Goal: Task Accomplishment & Management: Manage account settings

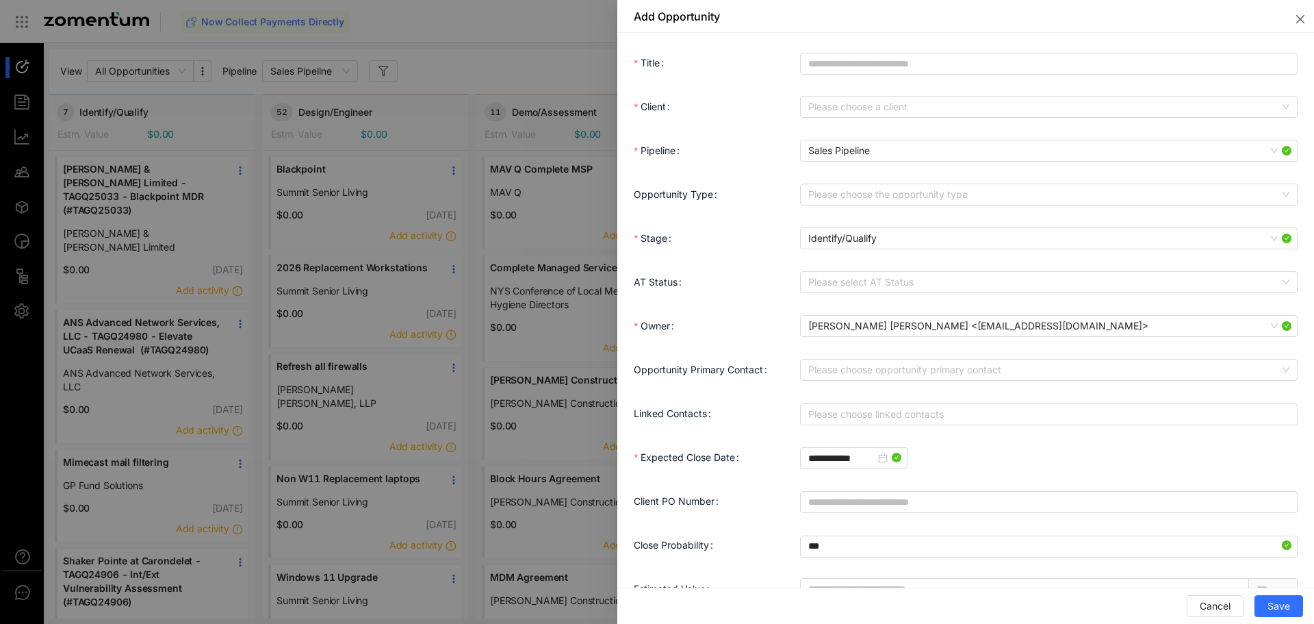
click at [524, 201] on div at bounding box center [657, 312] width 1314 height 624
click at [1308, 21] on button "Close" at bounding box center [1298, 16] width 33 height 33
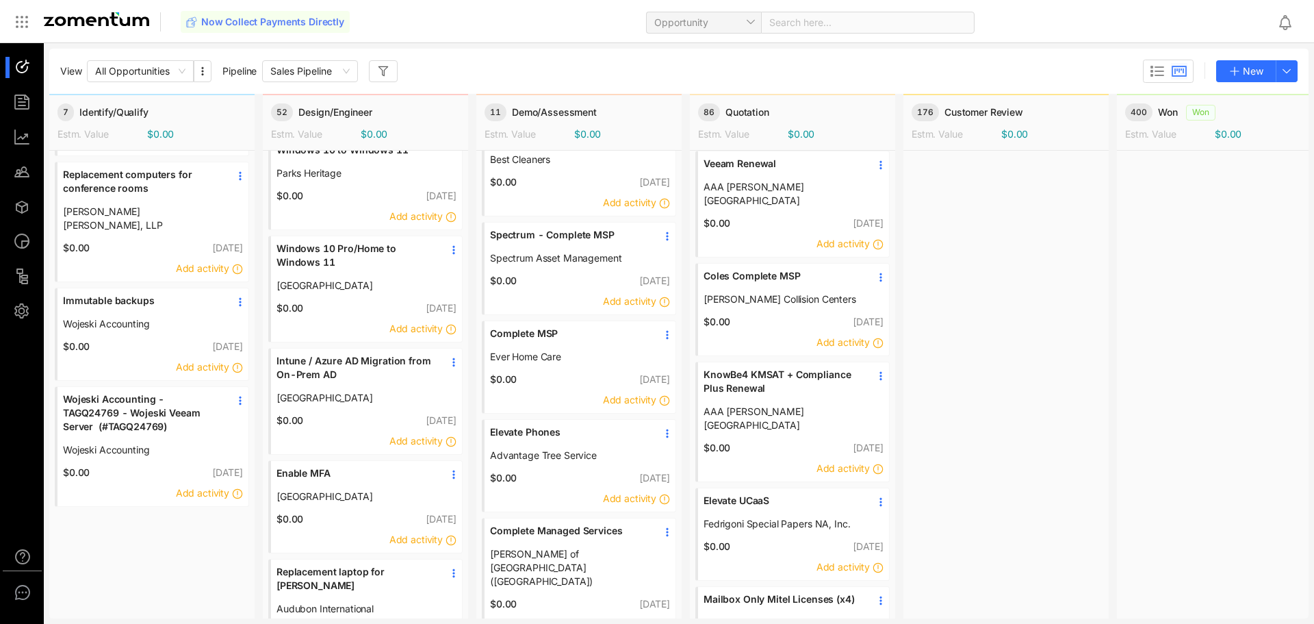
scroll to position [616, 0]
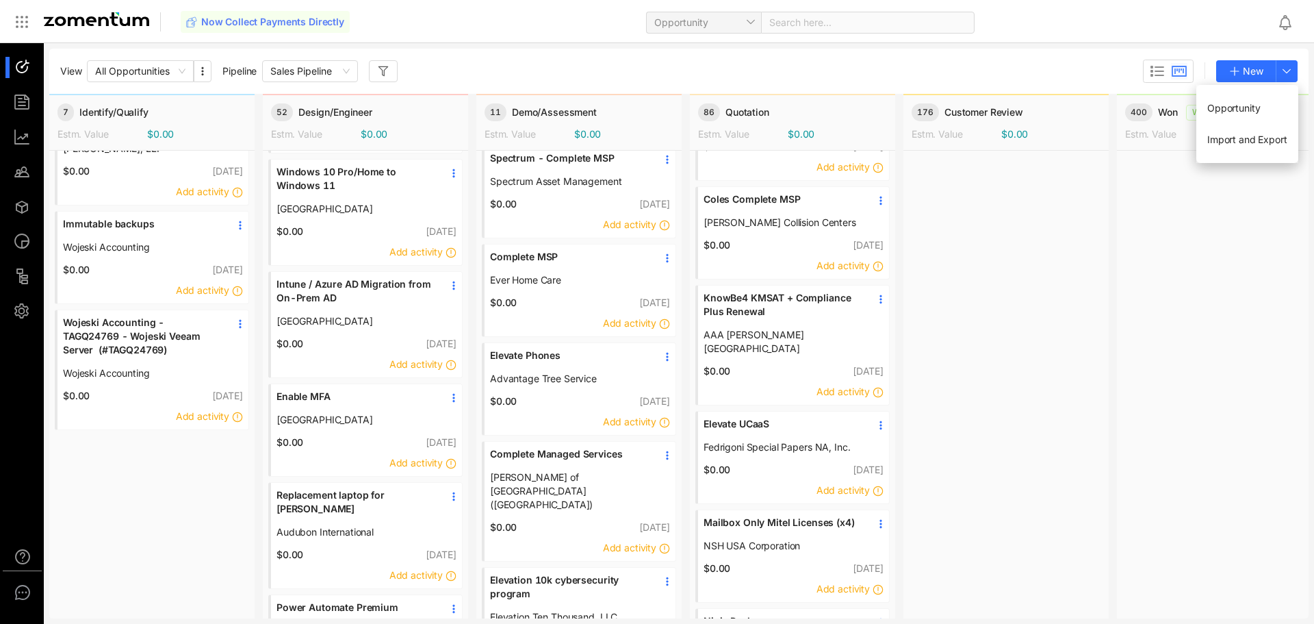
click at [1267, 109] on span "Opportunity" at bounding box center [1248, 108] width 80 height 15
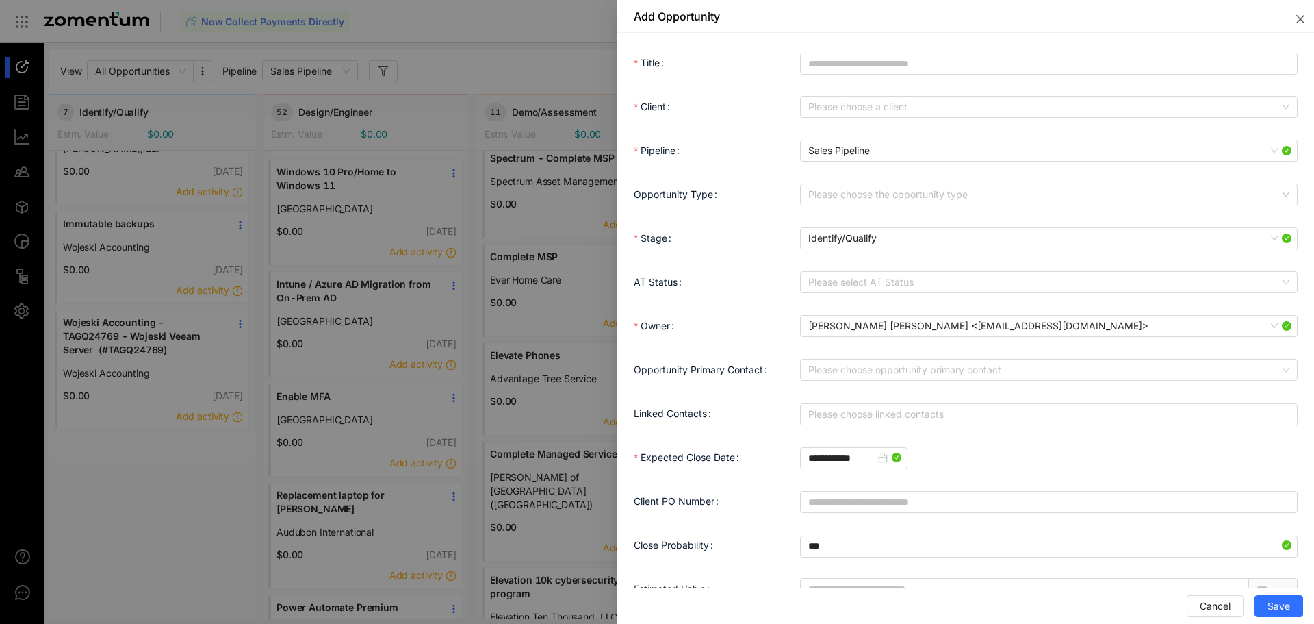
click at [579, 60] on div at bounding box center [657, 312] width 1314 height 624
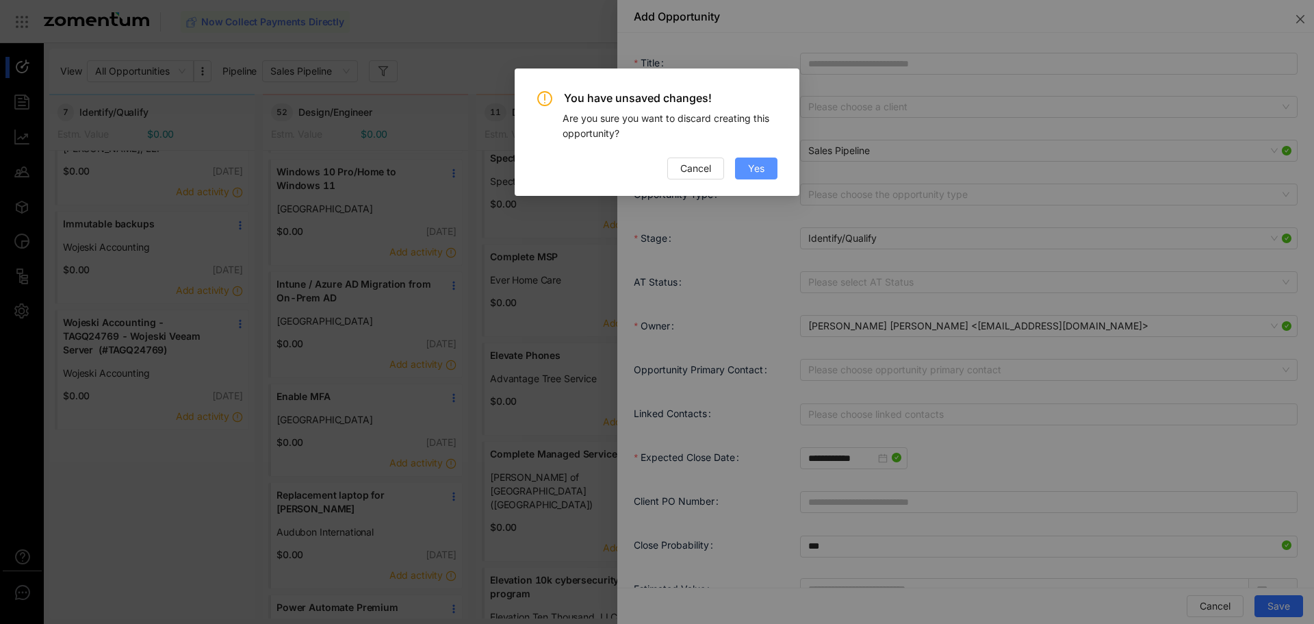
click at [745, 175] on button "Yes" at bounding box center [756, 168] width 42 height 22
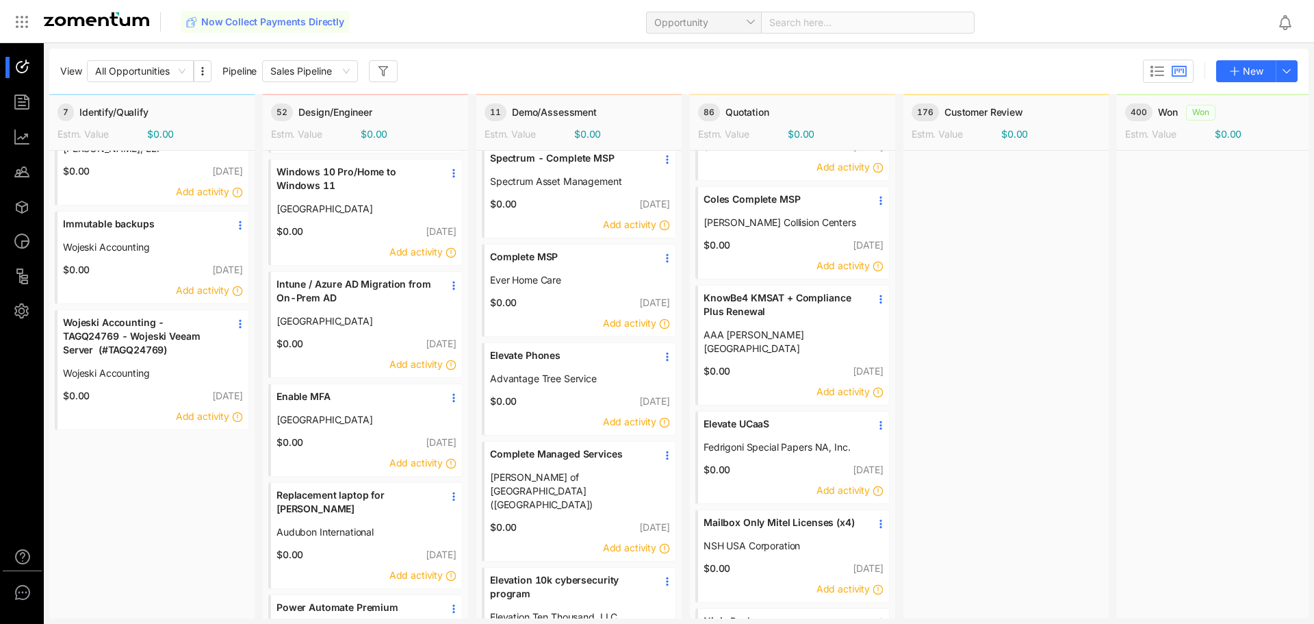
click at [118, 240] on span "Wojeski Accounting" at bounding box center [141, 247] width 157 height 14
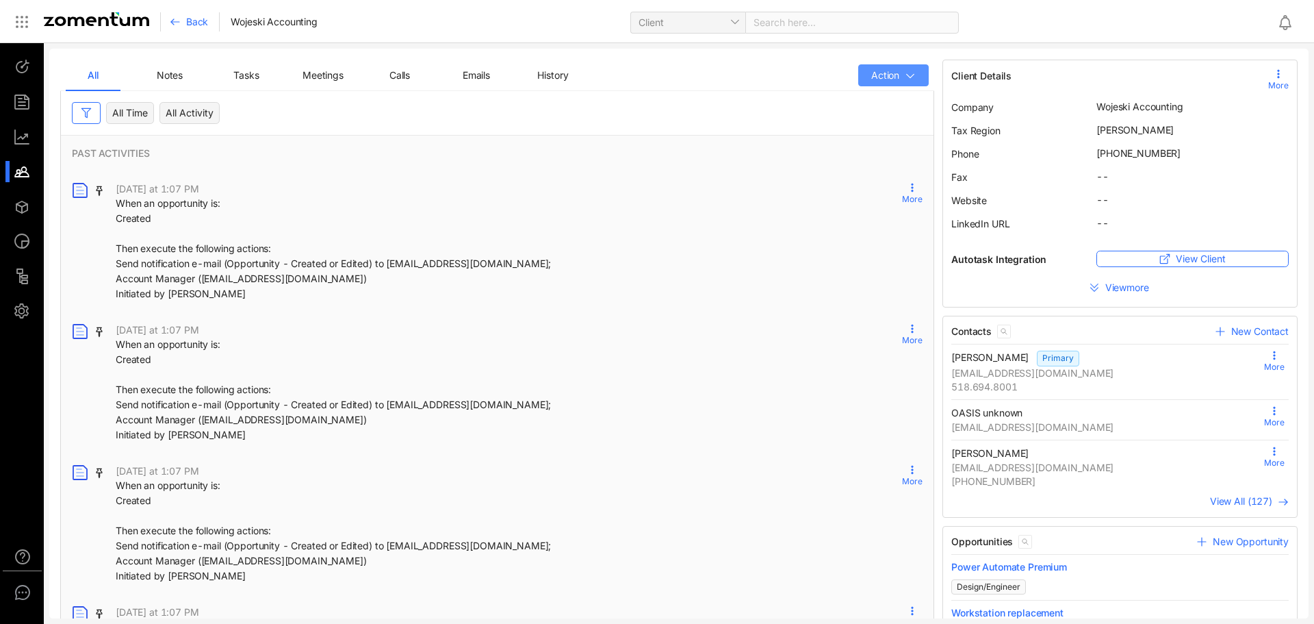
click at [905, 79] on icon "button" at bounding box center [910, 76] width 11 height 11
click at [16, 108] on div at bounding box center [28, 102] width 29 height 21
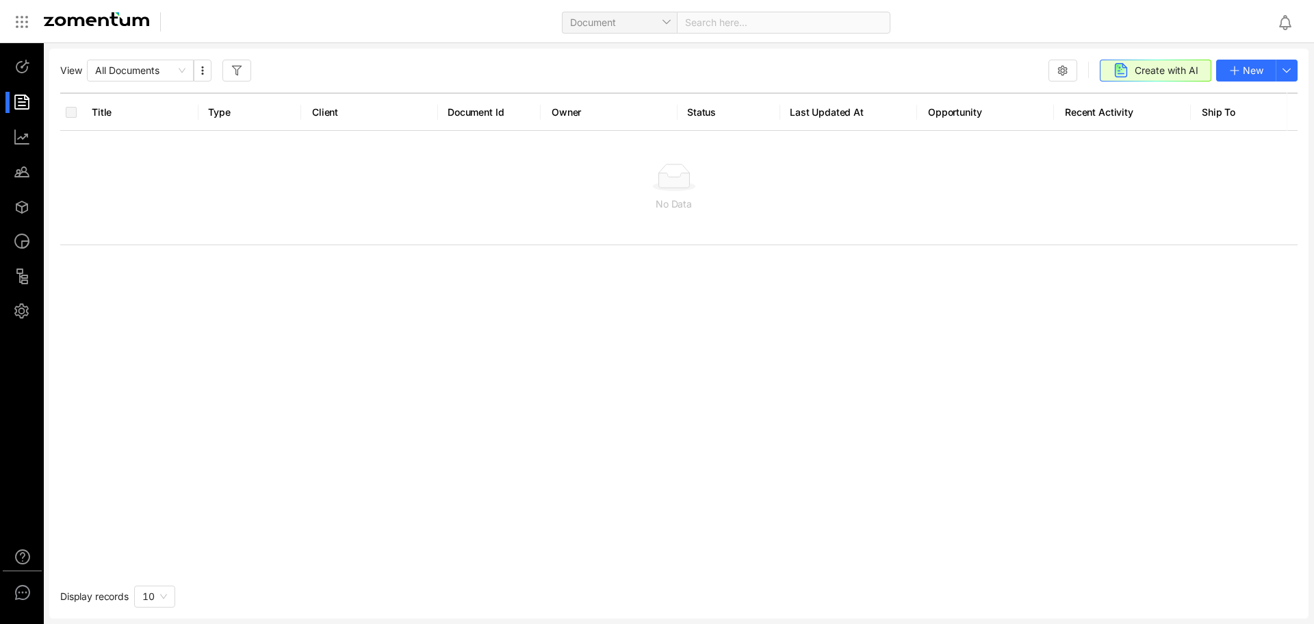
click at [26, 148] on ul at bounding box center [22, 189] width 44 height 292
click at [27, 142] on div at bounding box center [28, 137] width 29 height 21
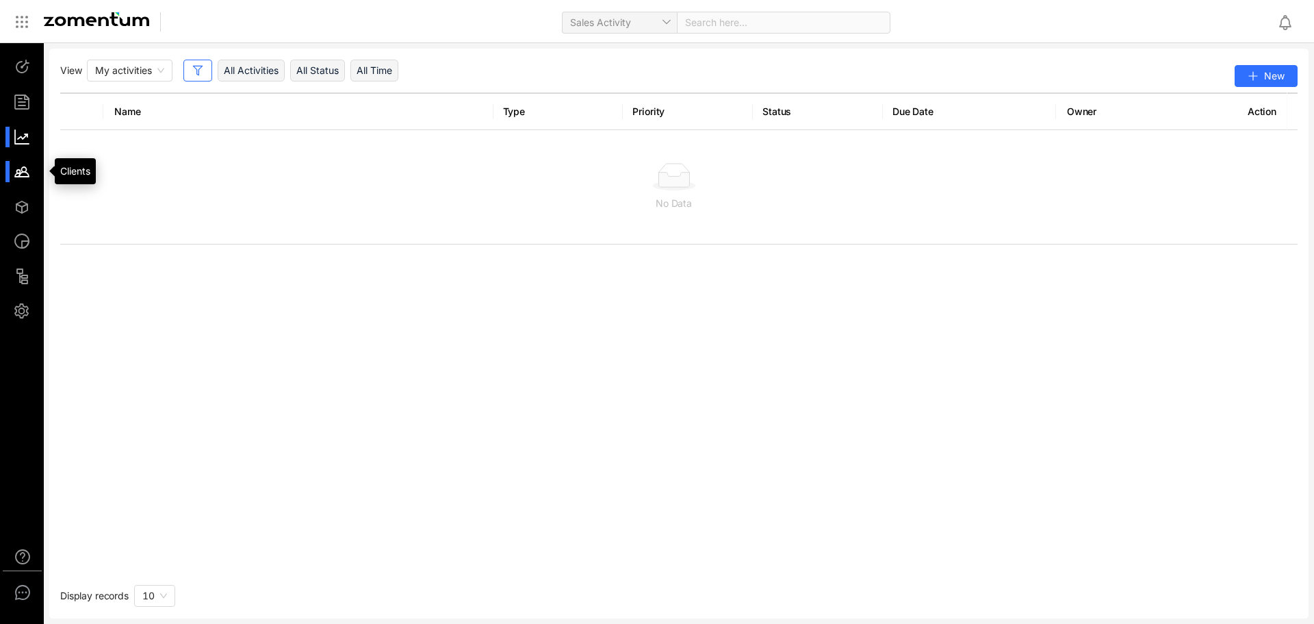
click at [27, 170] on div at bounding box center [28, 171] width 29 height 21
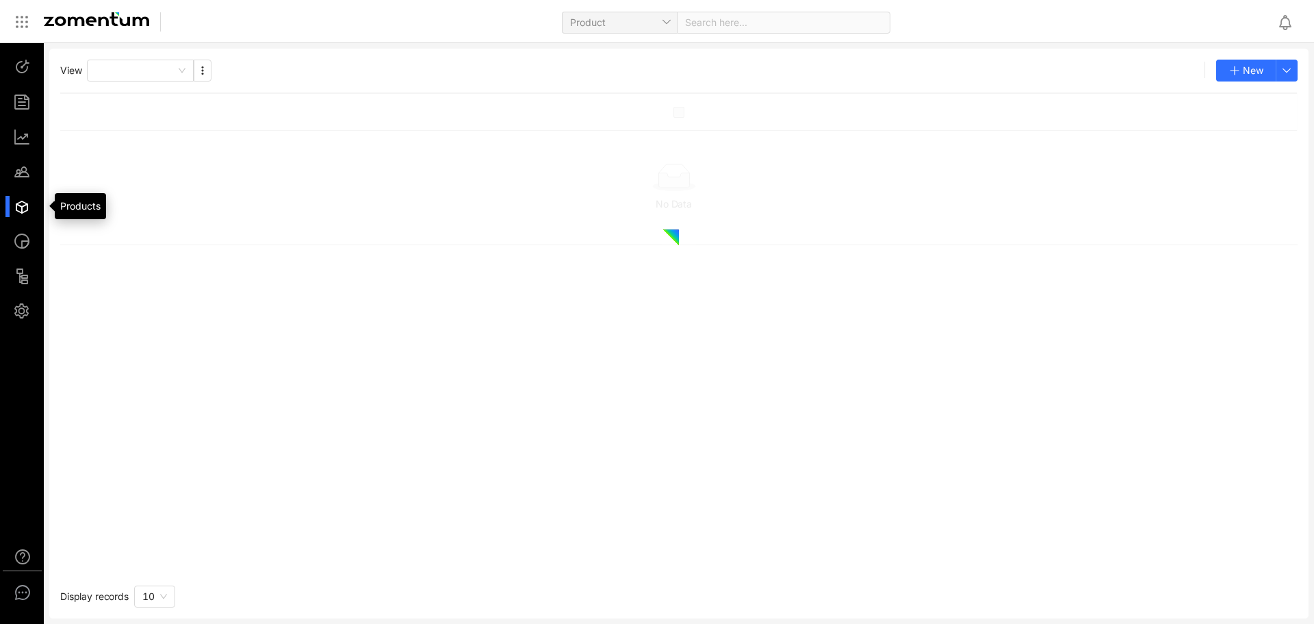
click at [24, 204] on div at bounding box center [28, 206] width 29 height 21
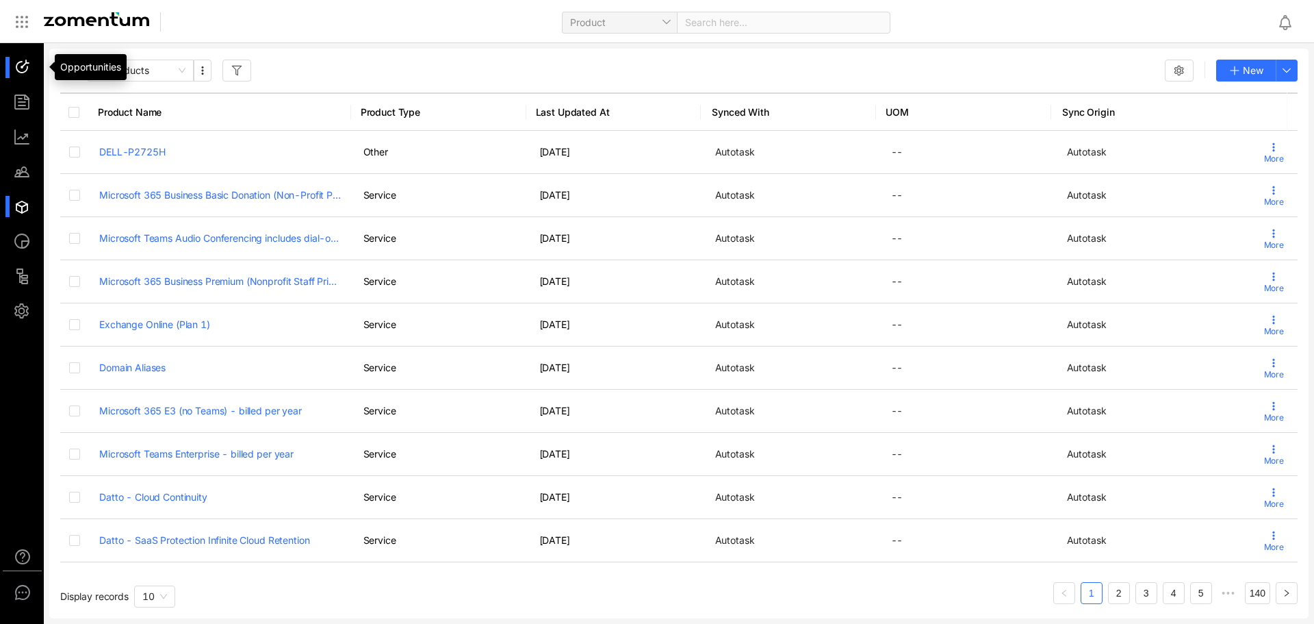
click at [27, 66] on div at bounding box center [28, 67] width 29 height 21
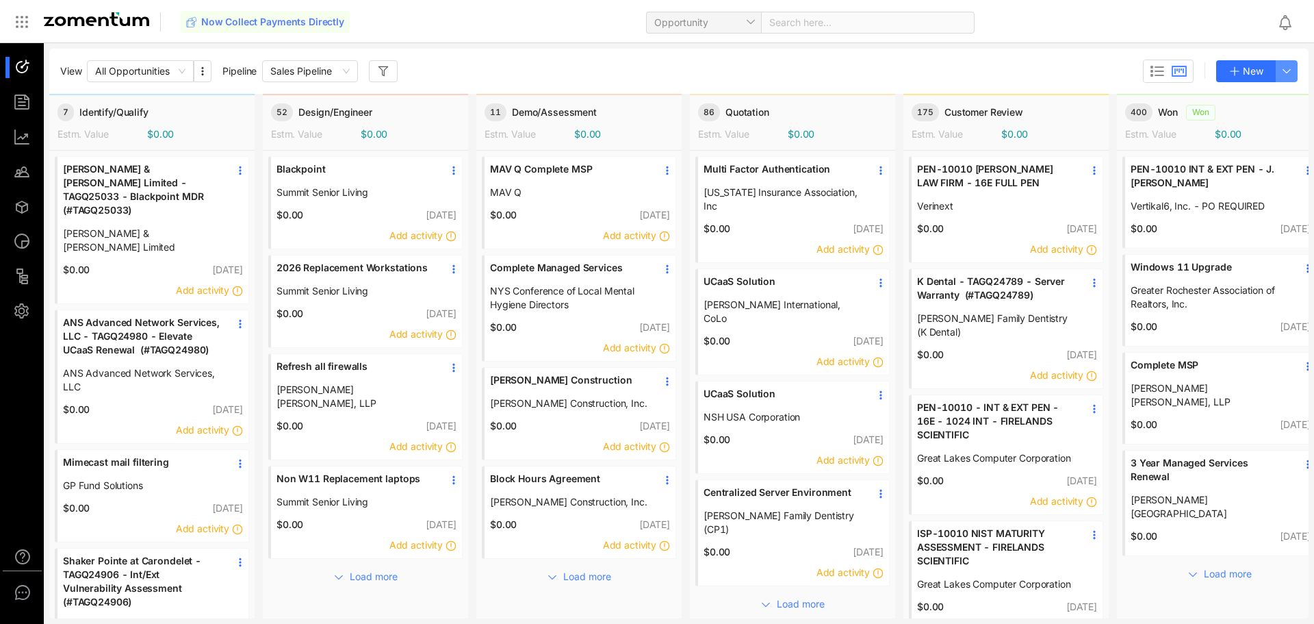
click at [1293, 79] on button "button" at bounding box center [1287, 71] width 22 height 22
drag, startPoint x: 320, startPoint y: 264, endPoint x: 454, endPoint y: 171, distance: 162.8
click at [454, 171] on use at bounding box center [454, 170] width 2 height 8
drag, startPoint x: 851, startPoint y: 175, endPoint x: 886, endPoint y: 160, distance: 38.0
click at [882, 145] on div "86 Quotation Estm. Value $0.00" at bounding box center [792, 122] width 205 height 55
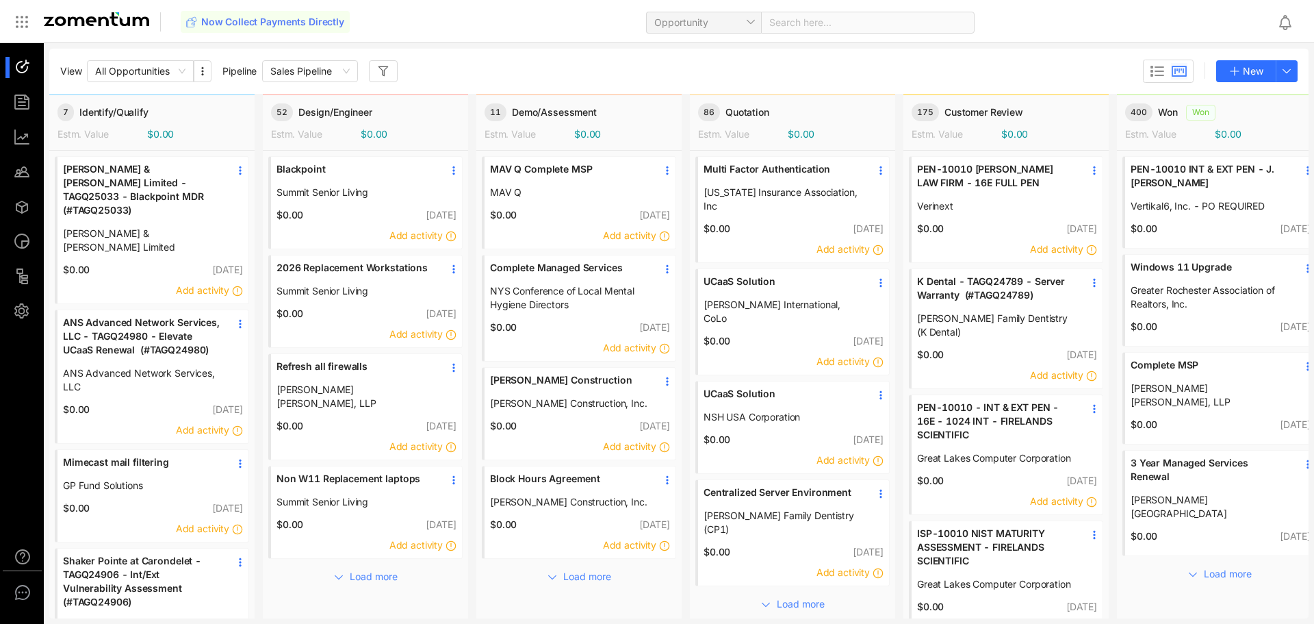
click at [888, 169] on div "Multi Factor Authentication New York Insurance Association, Inc" at bounding box center [793, 188] width 191 height 62
click at [882, 177] on div at bounding box center [872, 187] width 23 height 51
click at [879, 172] on icon at bounding box center [881, 170] width 11 height 11
click at [29, 16] on icon at bounding box center [22, 22] width 16 height 16
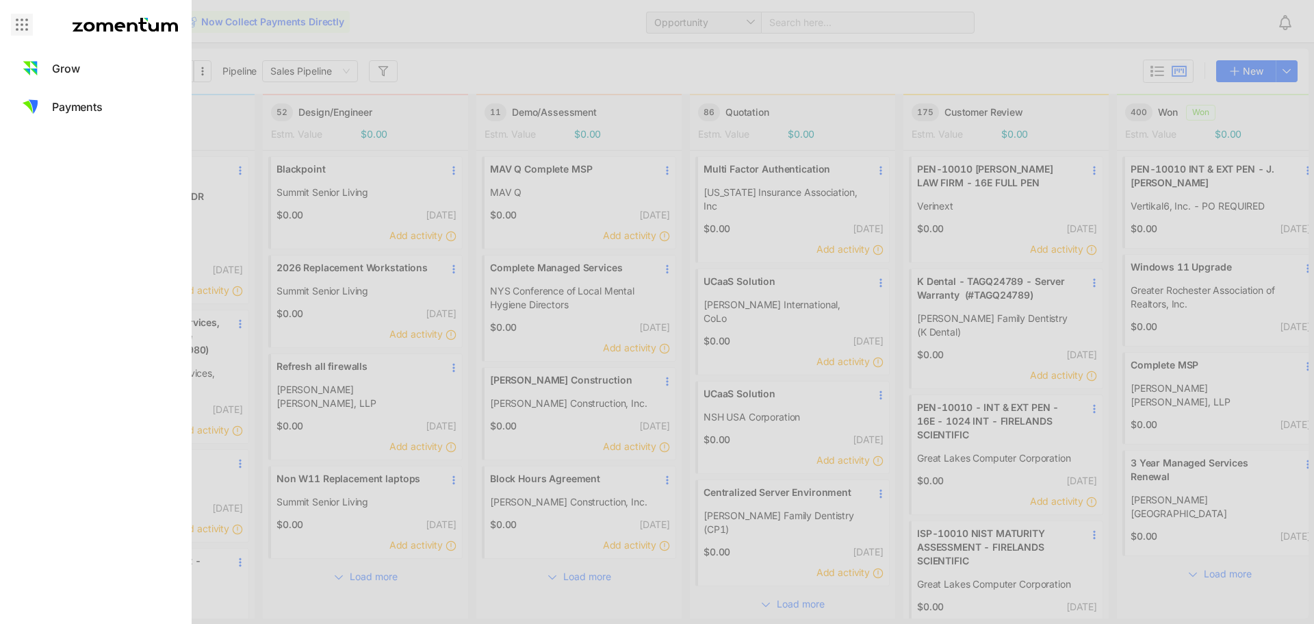
click at [21, 21] on icon at bounding box center [22, 24] width 16 height 16
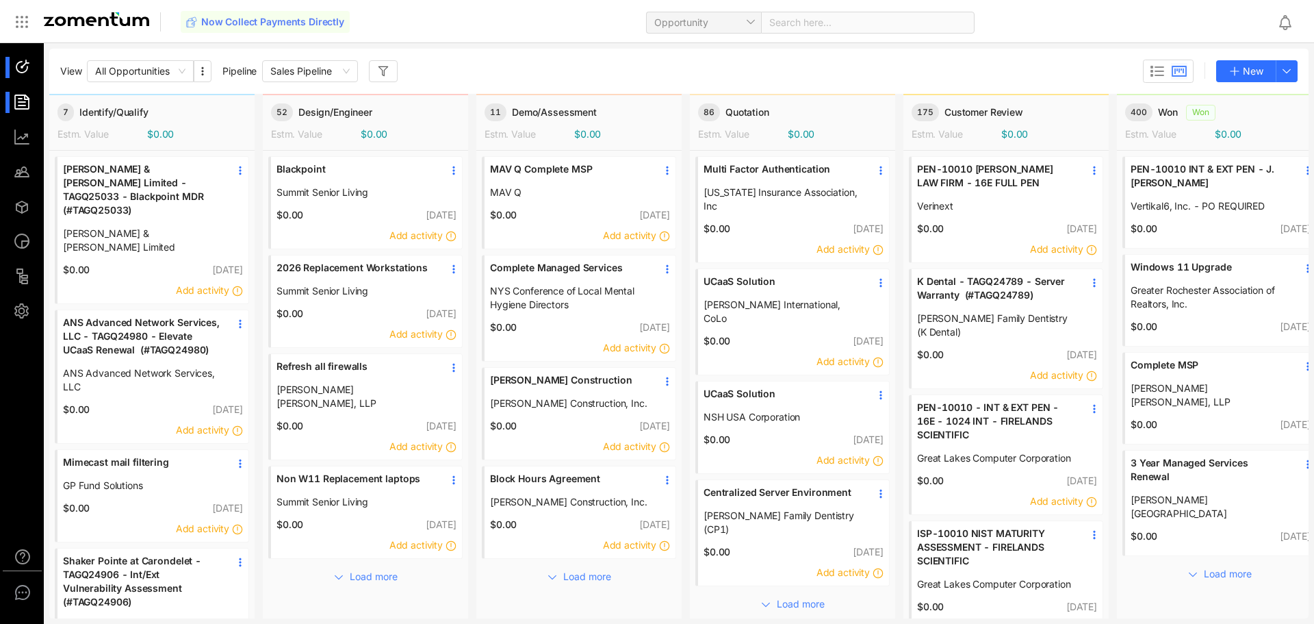
click at [36, 101] on div at bounding box center [28, 102] width 29 height 21
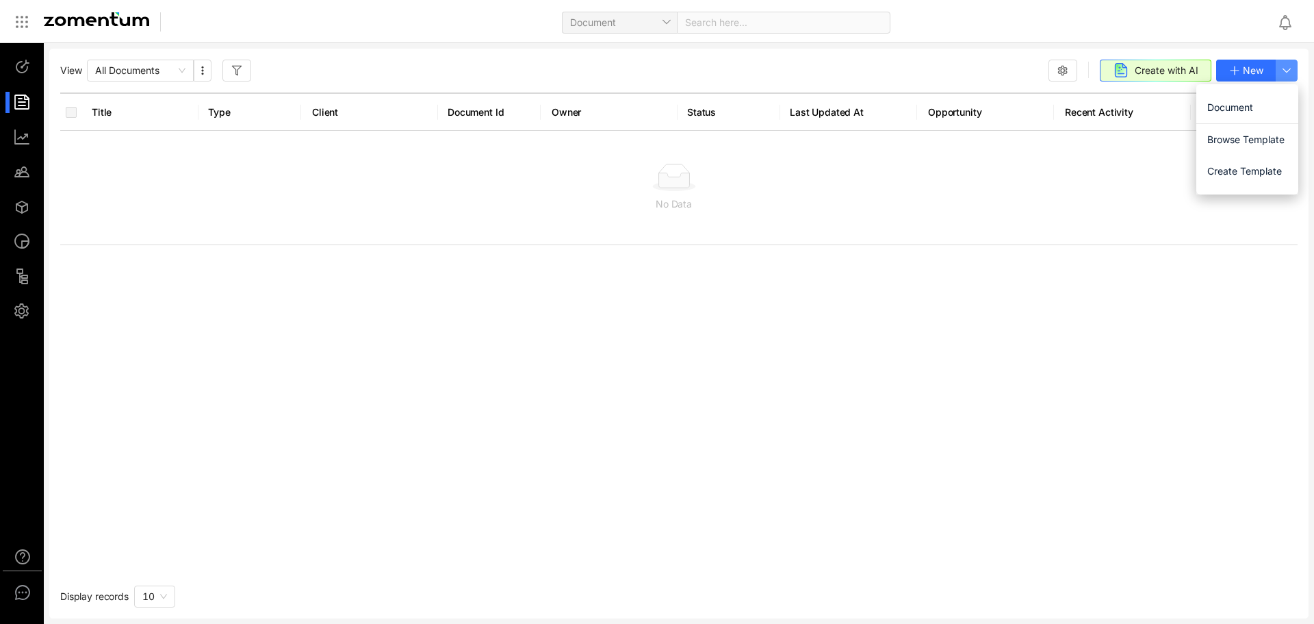
click at [1293, 72] on button "button" at bounding box center [1287, 71] width 22 height 22
click at [1255, 70] on span "New" at bounding box center [1253, 70] width 21 height 15
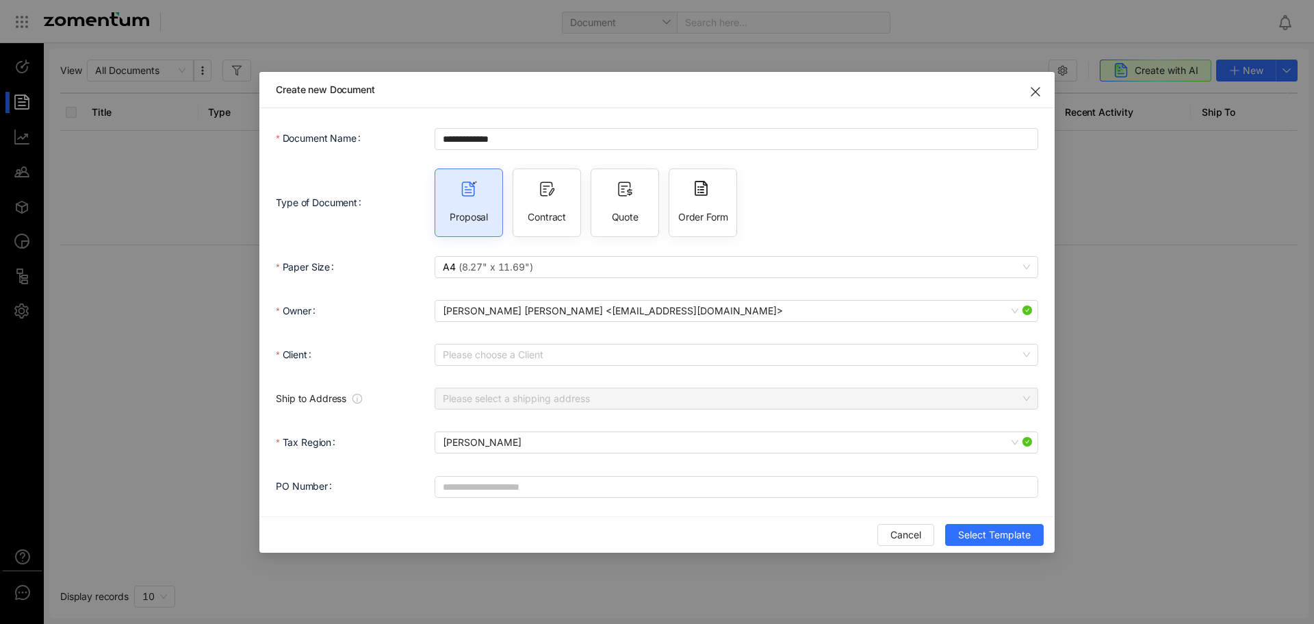
click at [647, 205] on div "Quote" at bounding box center [625, 202] width 68 height 68
type input "**********"
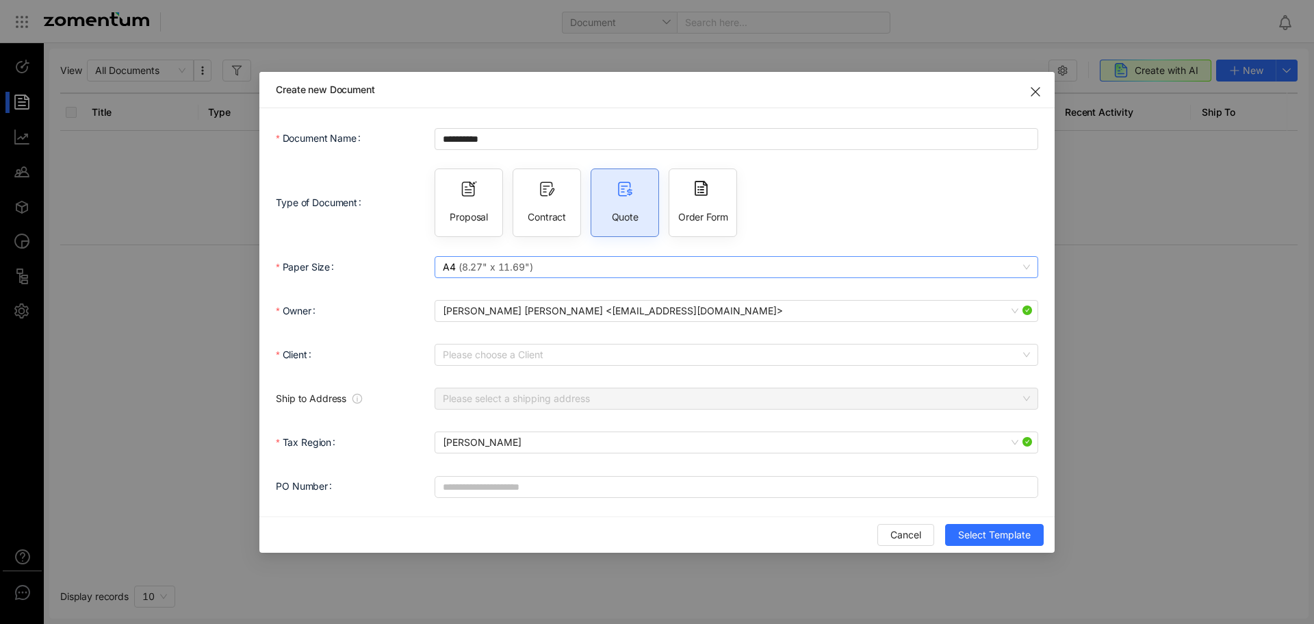
click at [557, 266] on span "A4 ( 8.27" x 11.69" )" at bounding box center [736, 267] width 587 height 21
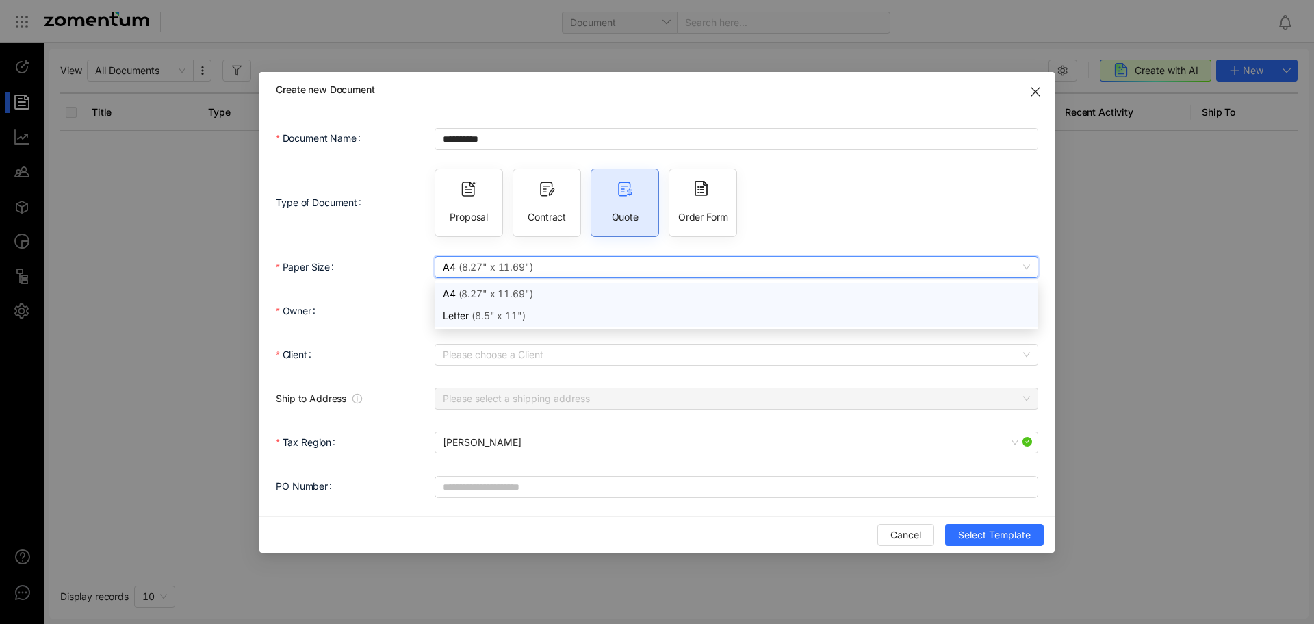
click at [553, 316] on div "Letter ( 8.5" x 11" )" at bounding box center [736, 315] width 587 height 15
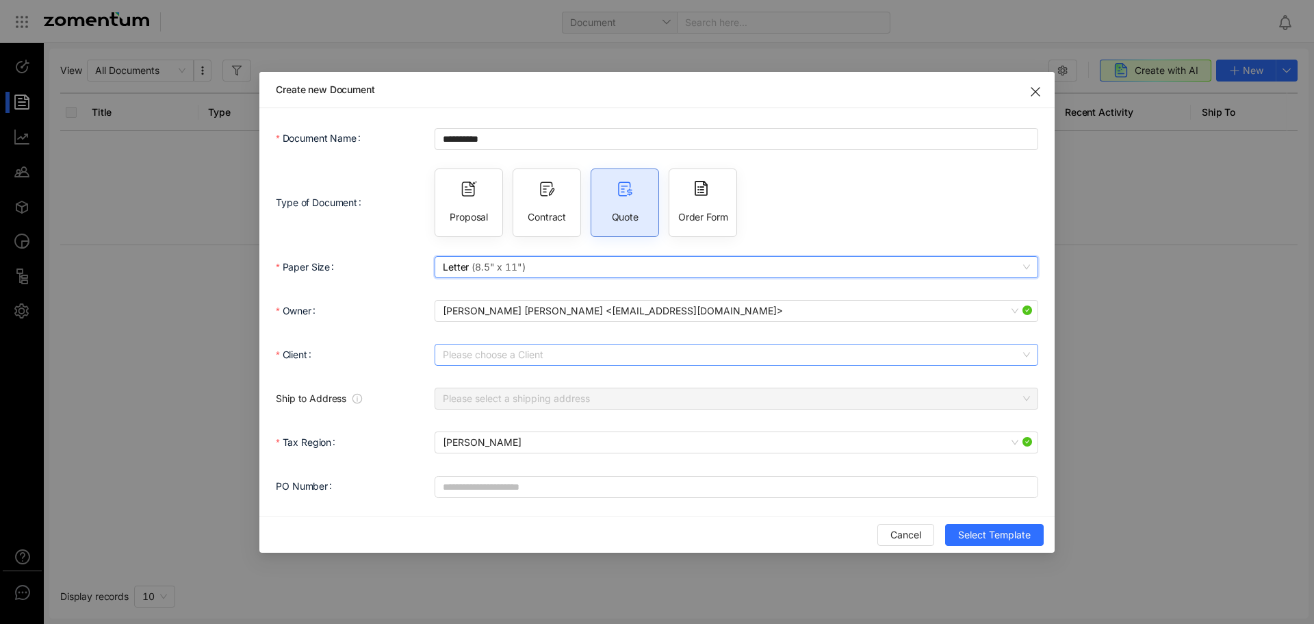
click at [493, 348] on input "Client" at bounding box center [732, 354] width 578 height 21
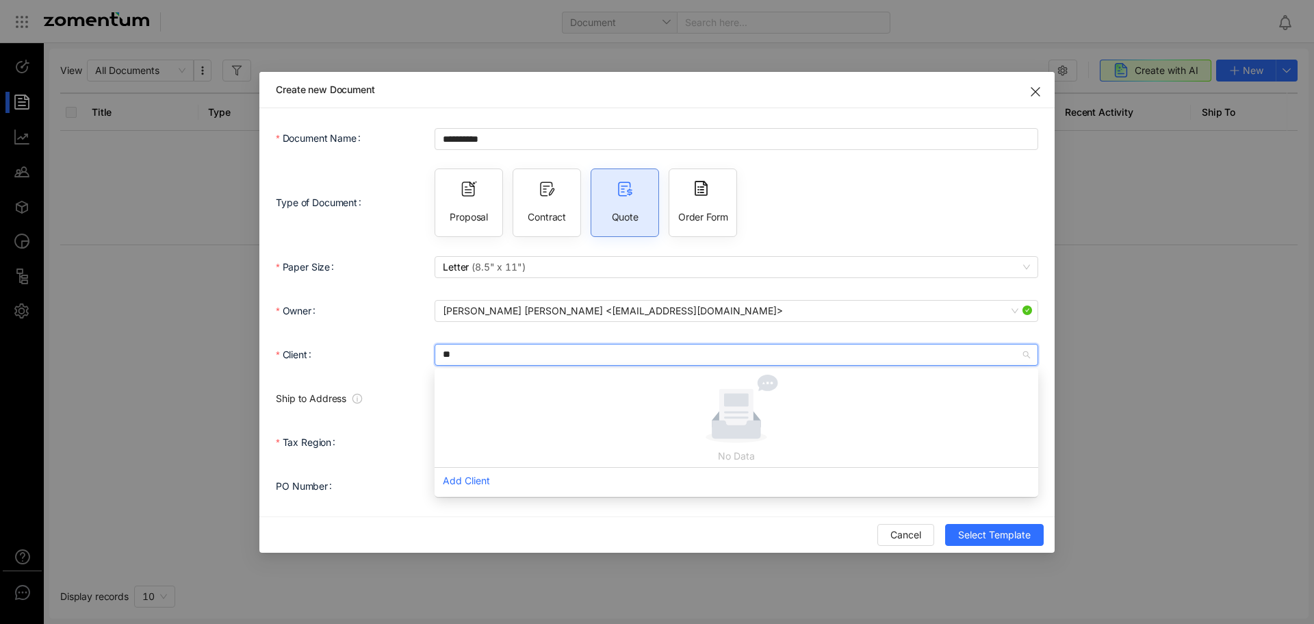
type input "***"
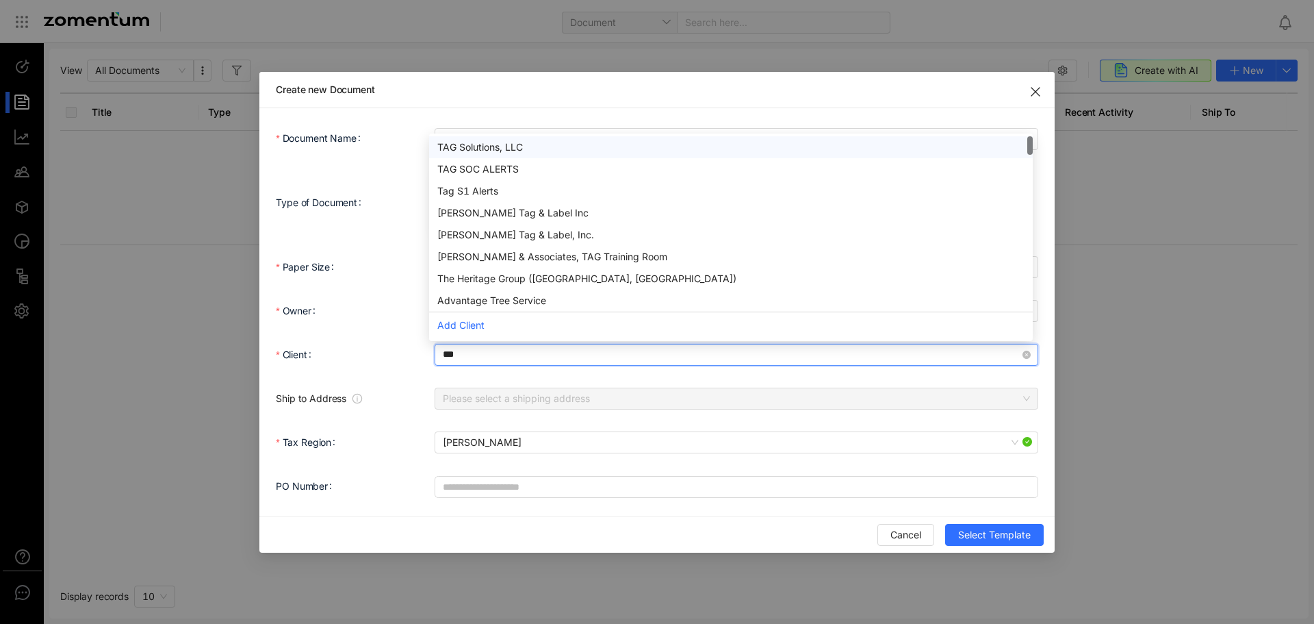
click at [517, 141] on div "TAG Solutions, LLC" at bounding box center [730, 147] width 587 height 15
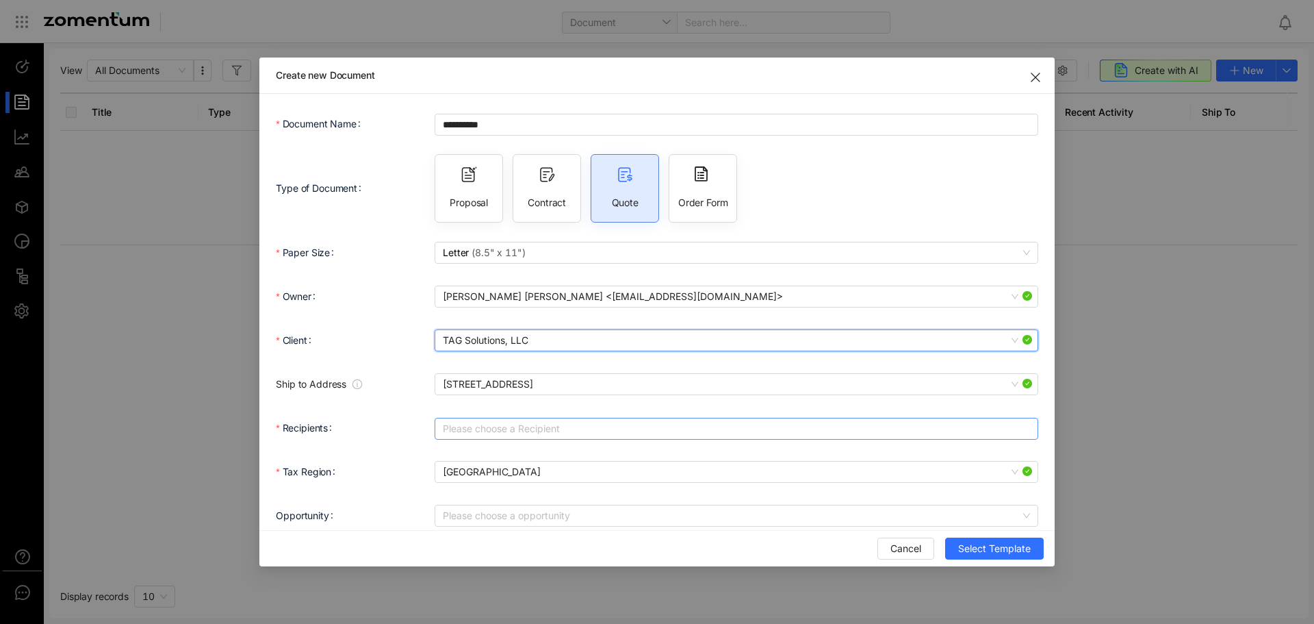
click at [539, 422] on div at bounding box center [729, 428] width 583 height 19
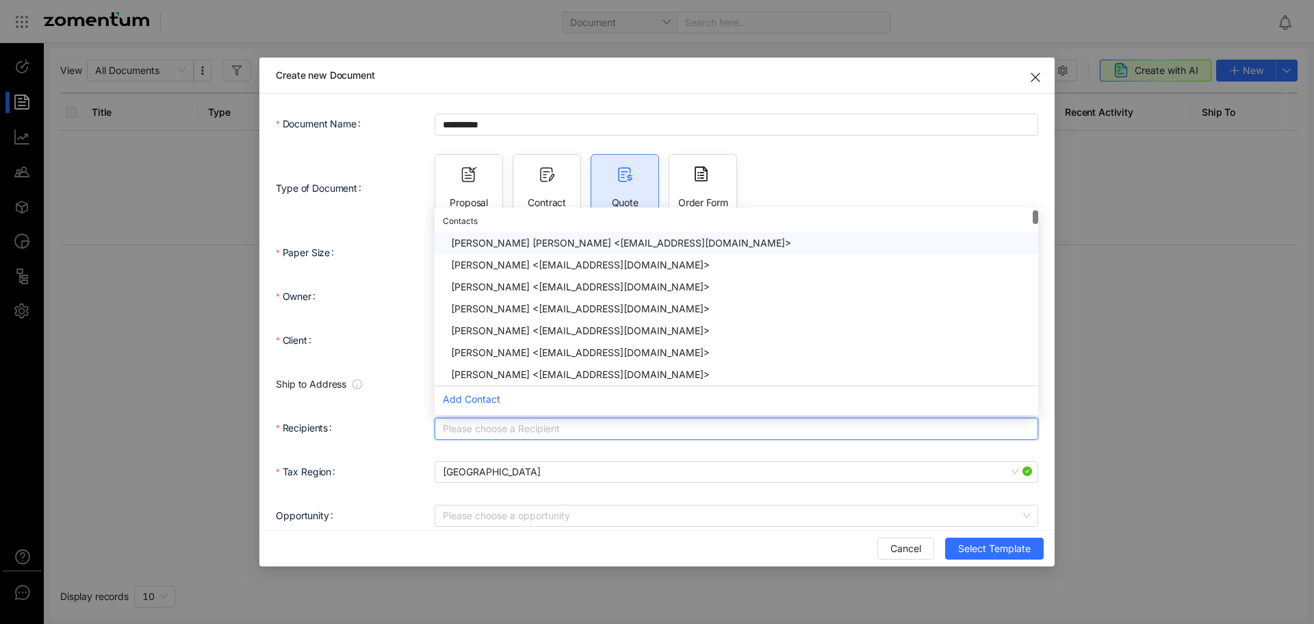
click at [589, 243] on div "[PERSON_NAME] [PERSON_NAME] <[EMAIL_ADDRESS][DOMAIN_NAME]>" at bounding box center [740, 243] width 579 height 15
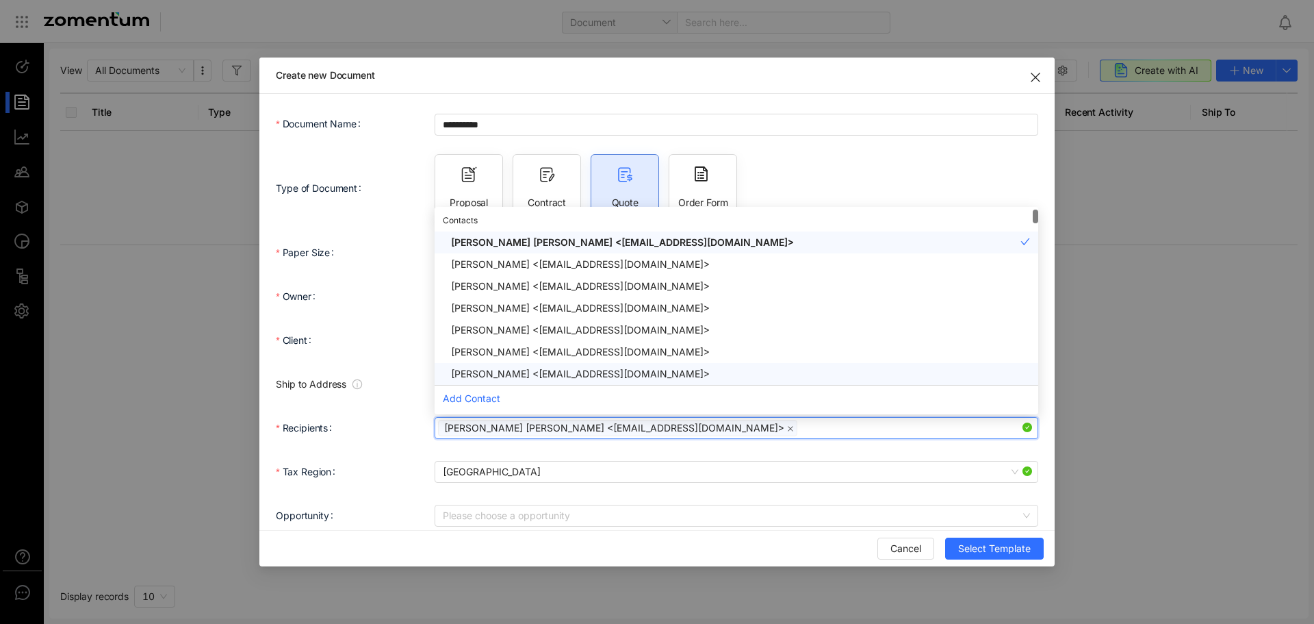
click at [415, 441] on div "Recipients" at bounding box center [355, 427] width 159 height 27
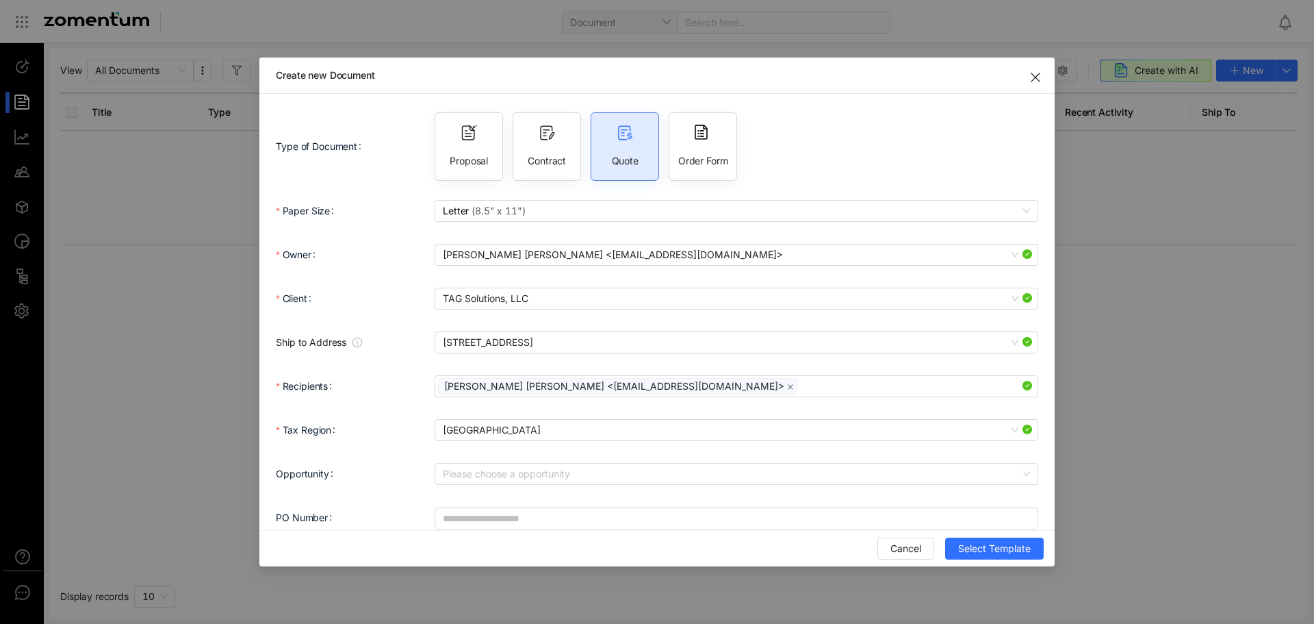
scroll to position [59, 0]
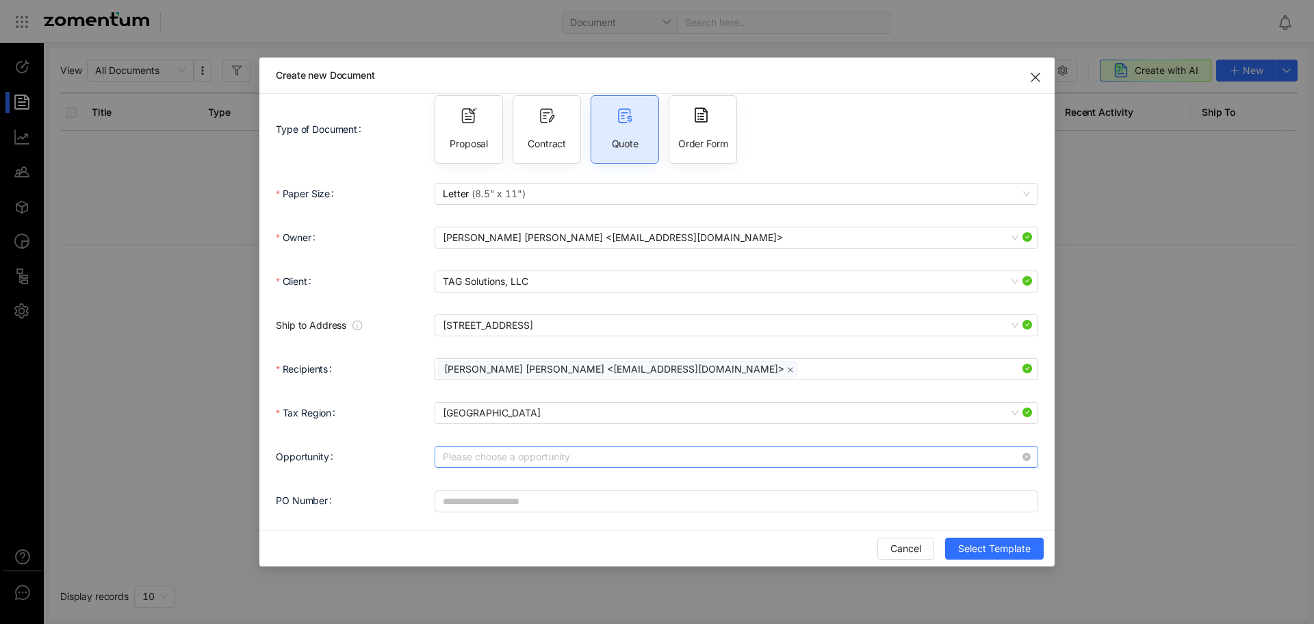
click at [544, 453] on input "Opportunity" at bounding box center [732, 456] width 578 height 21
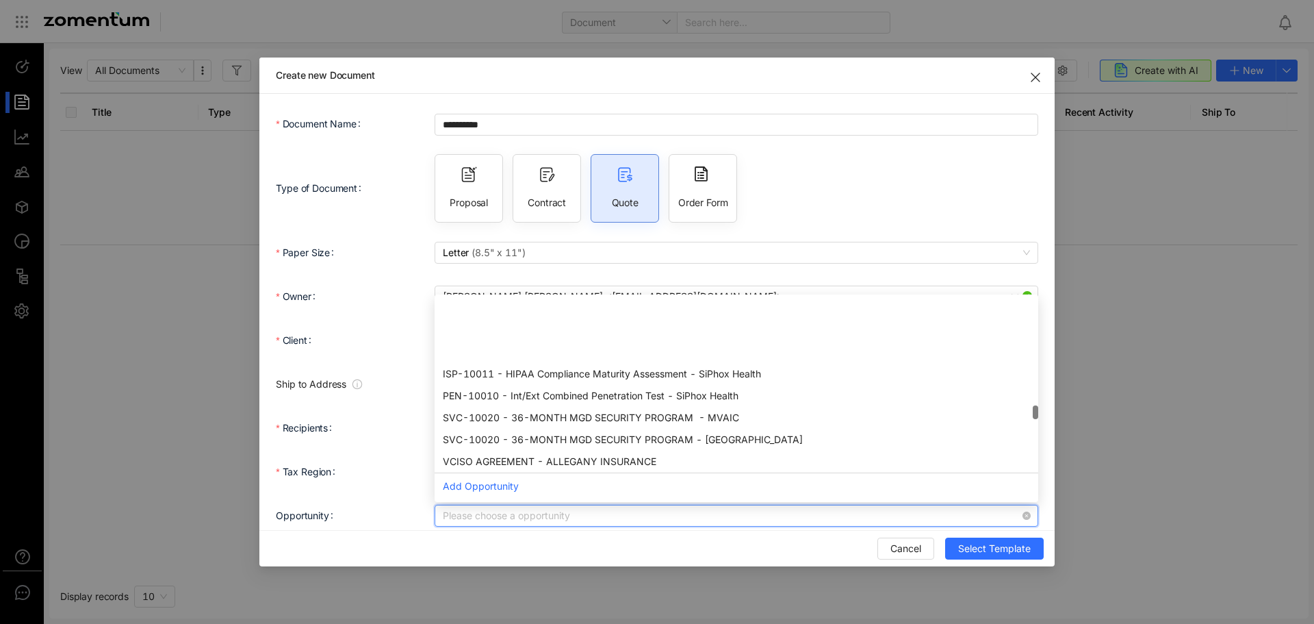
scroll to position [0, 0]
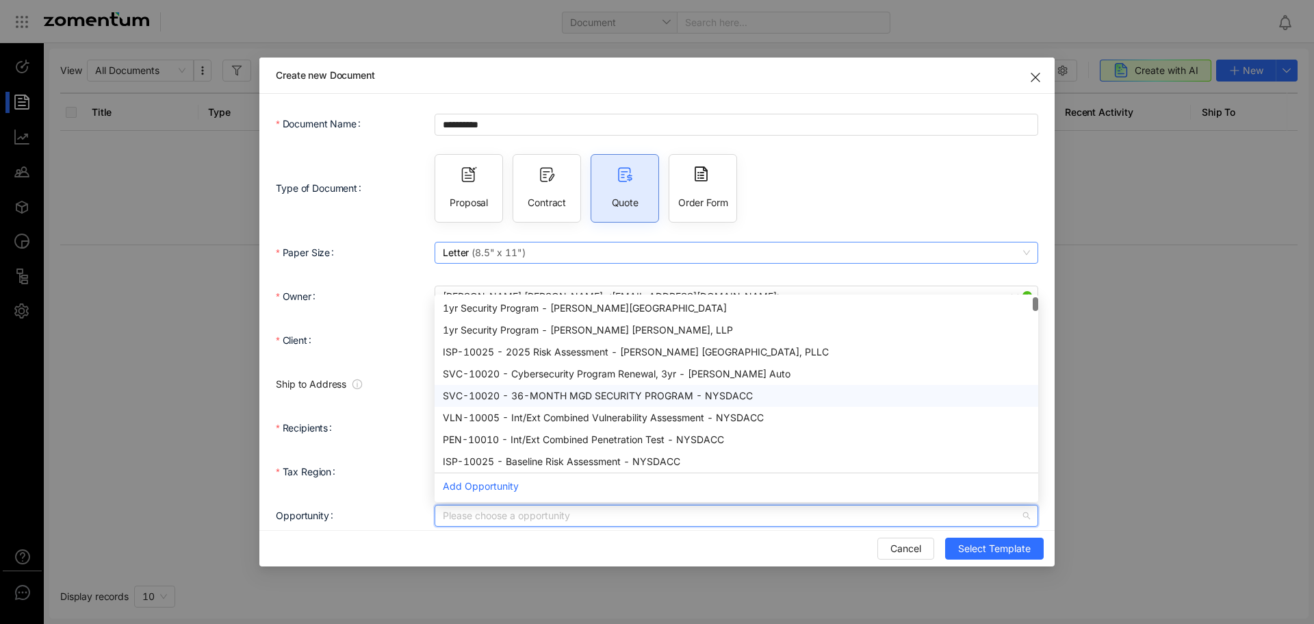
drag, startPoint x: 1031, startPoint y: 305, endPoint x: 988, endPoint y: 263, distance: 60.0
click at [1026, 265] on form "**********" at bounding box center [657, 341] width 763 height 463
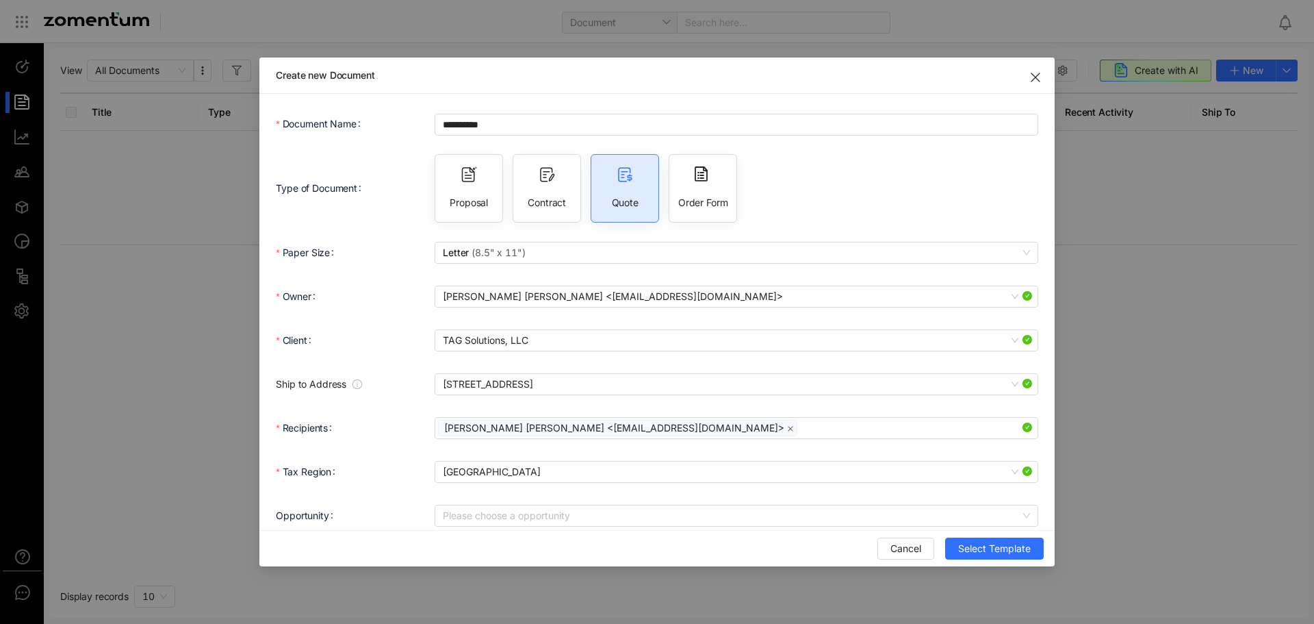
click at [400, 438] on div "Recipients" at bounding box center [355, 427] width 159 height 27
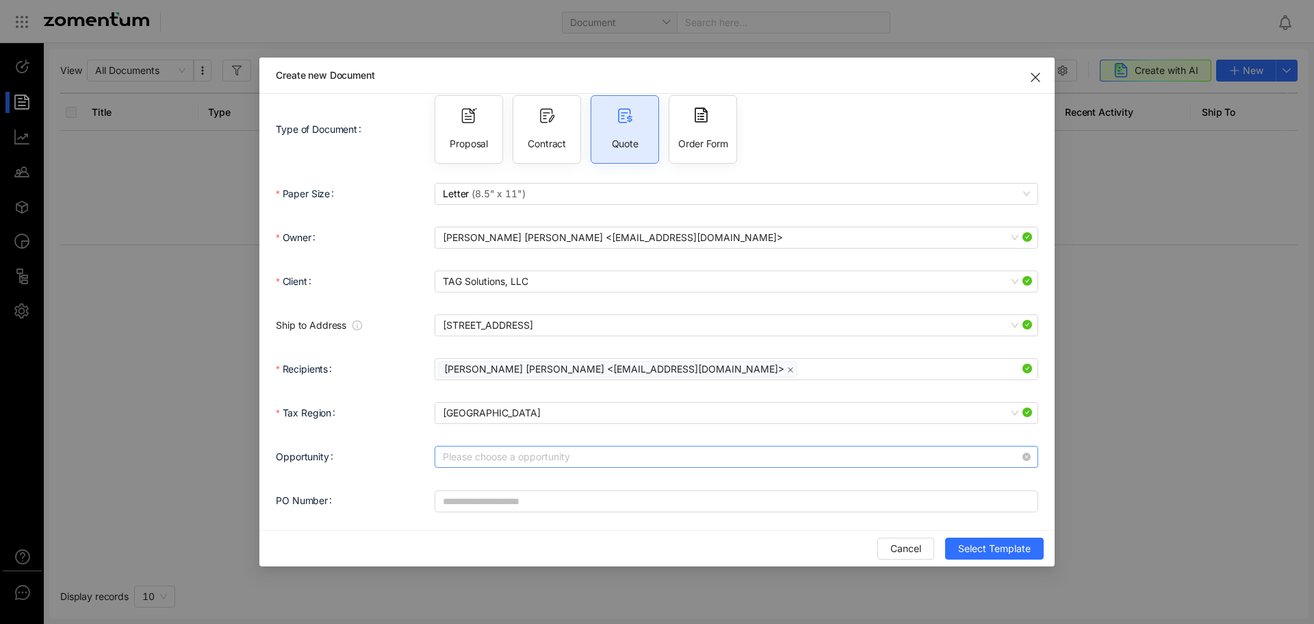
click at [546, 467] on div "Please choose a opportunity" at bounding box center [737, 457] width 604 height 22
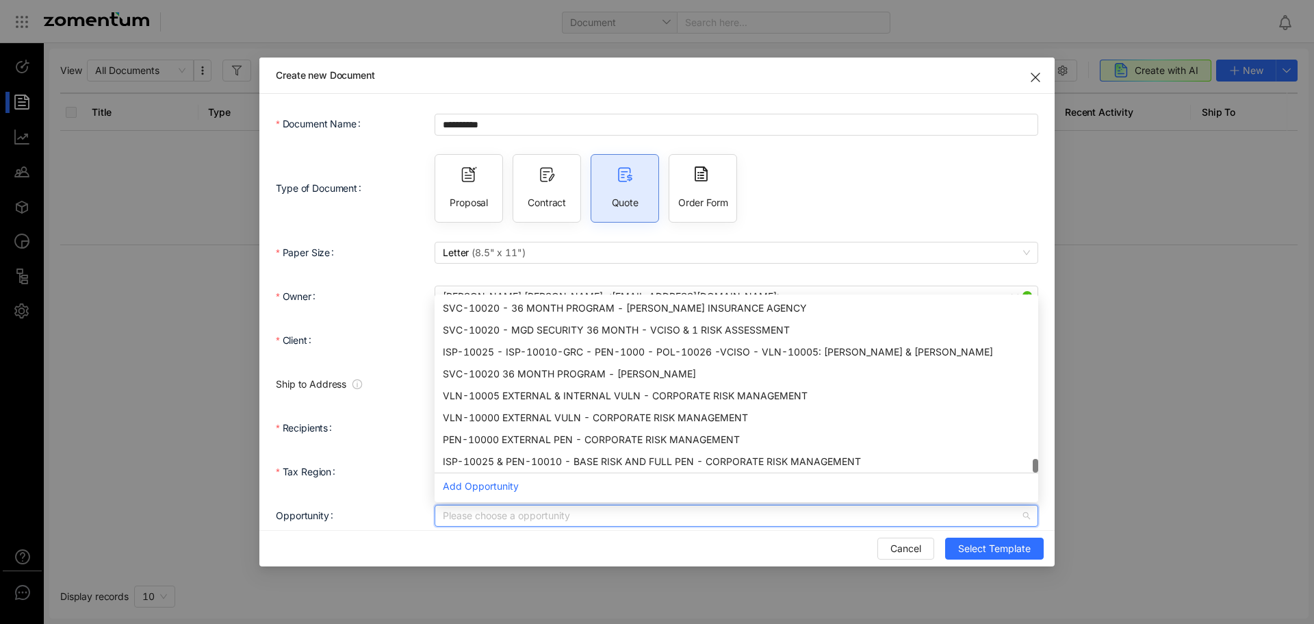
drag, startPoint x: 1030, startPoint y: 305, endPoint x: 1040, endPoint y: 506, distance: 201.5
click at [1040, 506] on div "**********" at bounding box center [657, 312] width 796 height 437
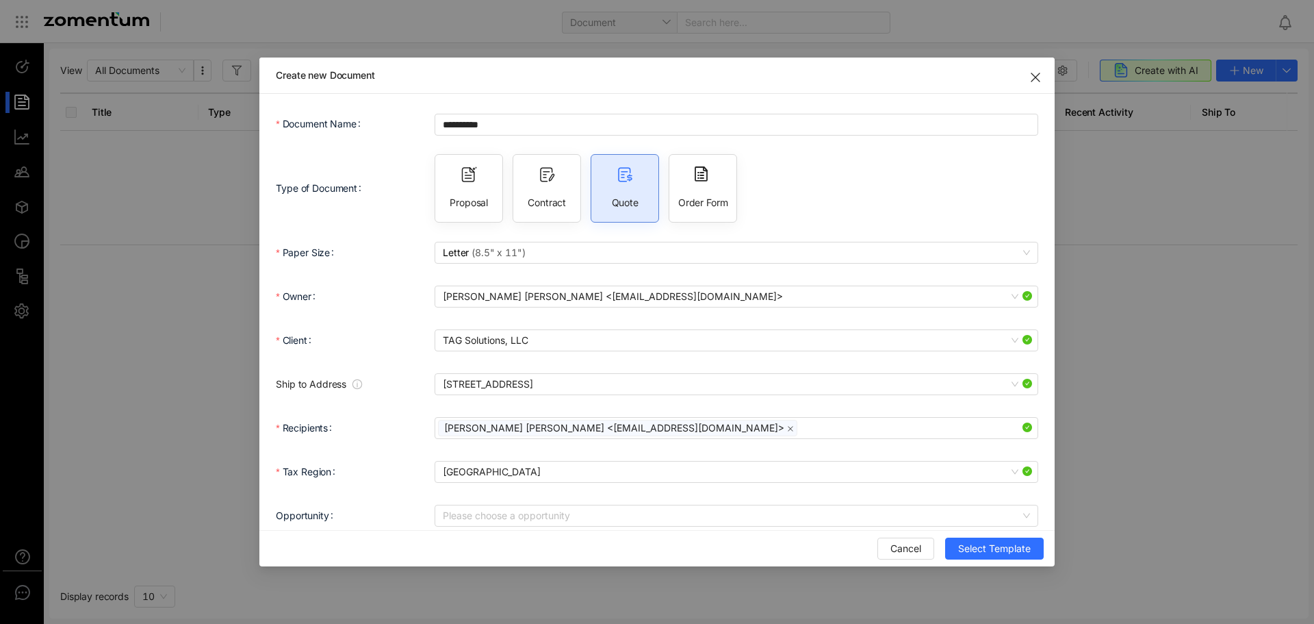
click at [400, 447] on form "**********" at bounding box center [657, 341] width 763 height 463
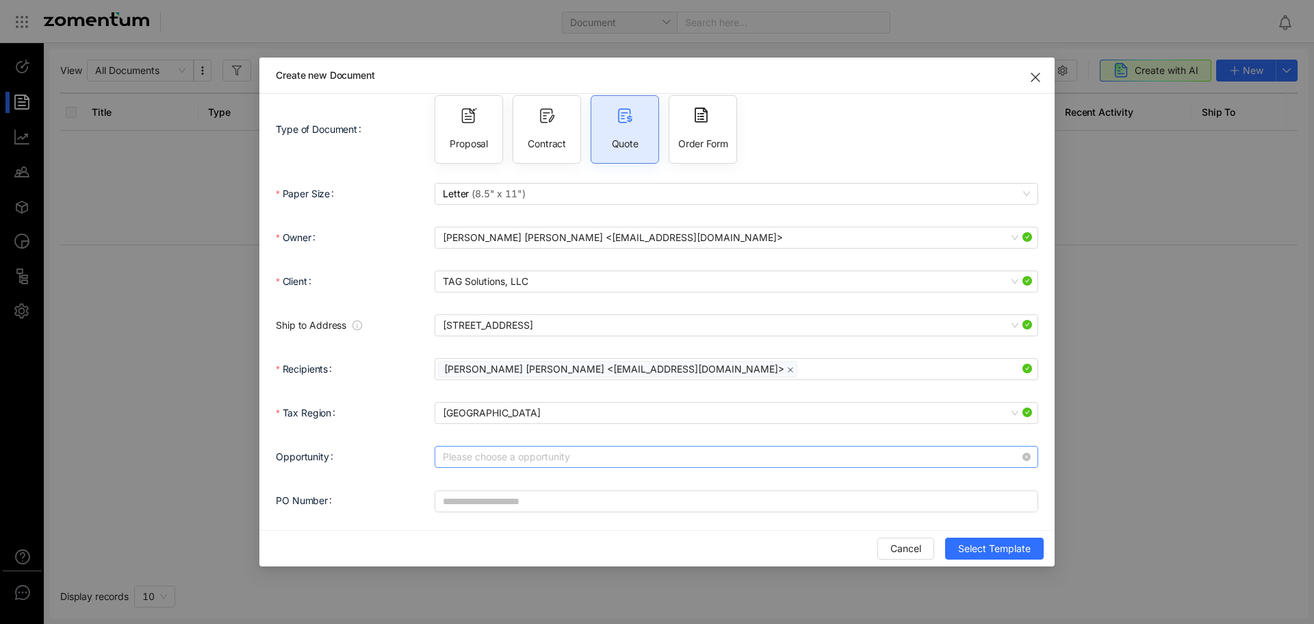
click at [544, 455] on input "Opportunity" at bounding box center [732, 456] width 578 height 21
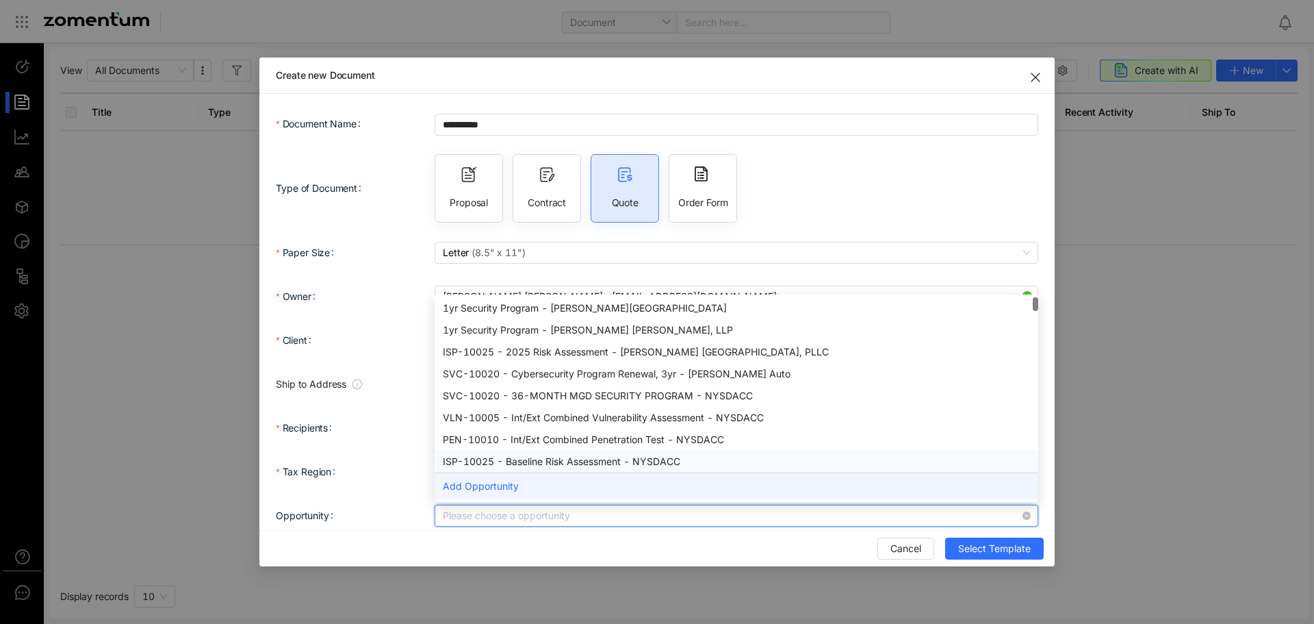
click at [506, 482] on div "Add Opportunity" at bounding box center [737, 485] width 604 height 27
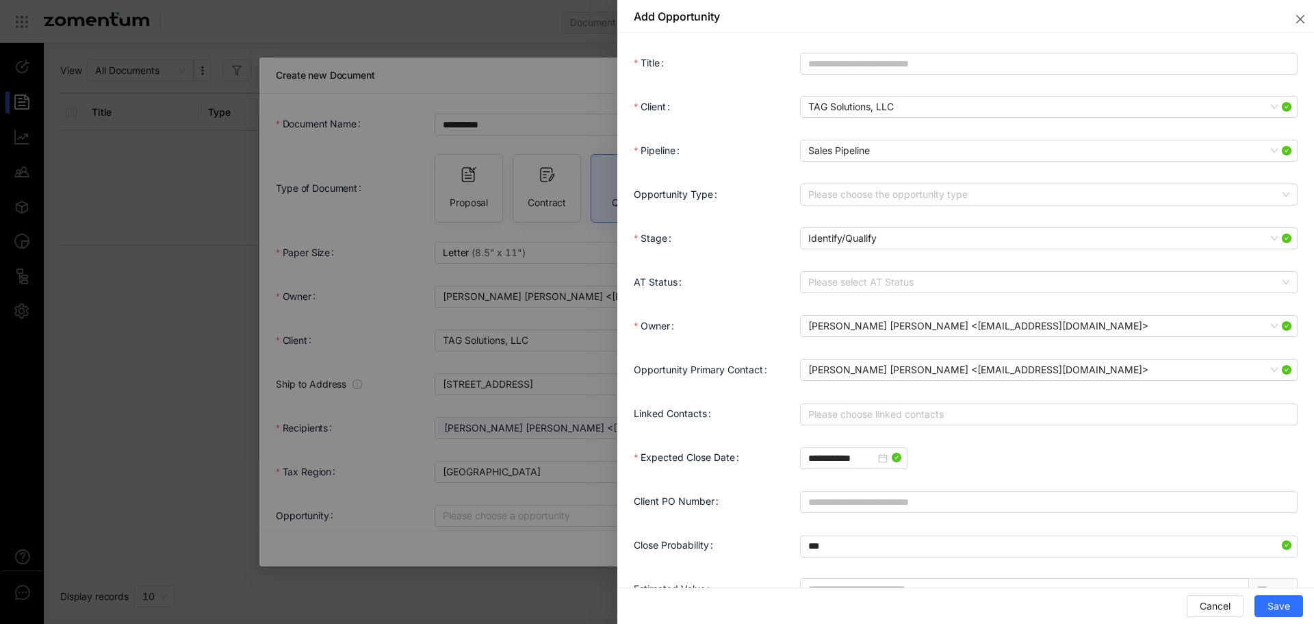
click at [459, 441] on div at bounding box center [657, 312] width 1314 height 624
click at [524, 437] on div at bounding box center [657, 312] width 1314 height 624
click at [1293, 19] on button "Close" at bounding box center [1298, 16] width 33 height 33
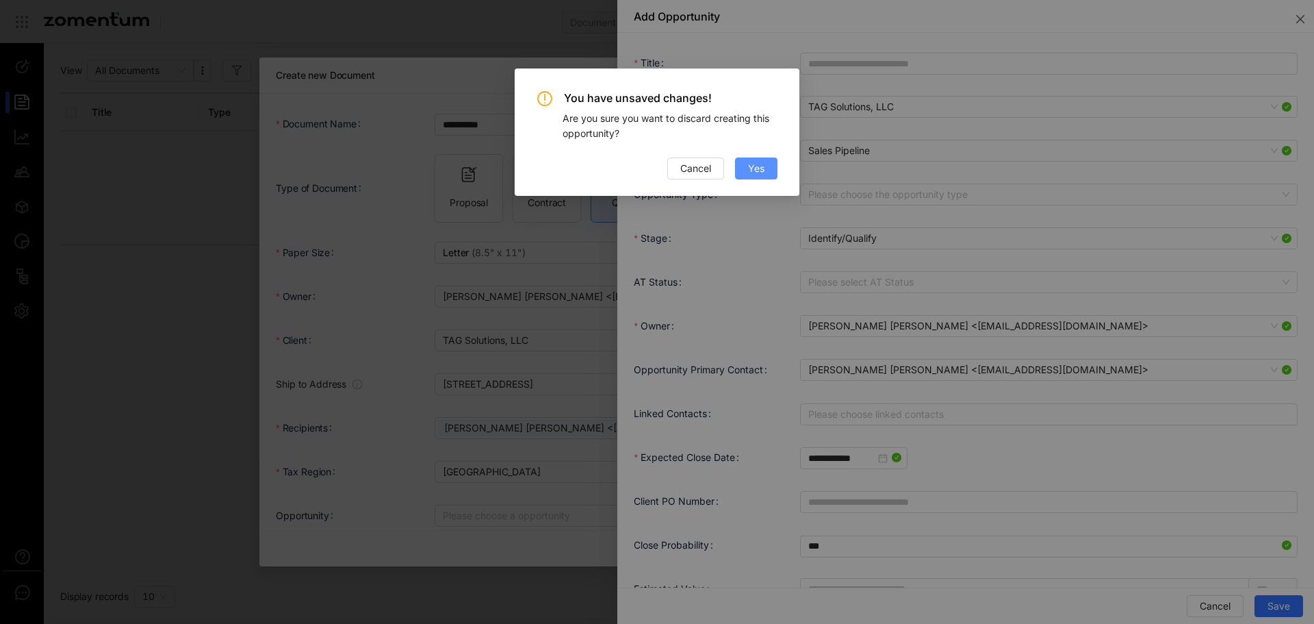
click at [771, 160] on button "Yes" at bounding box center [756, 168] width 42 height 22
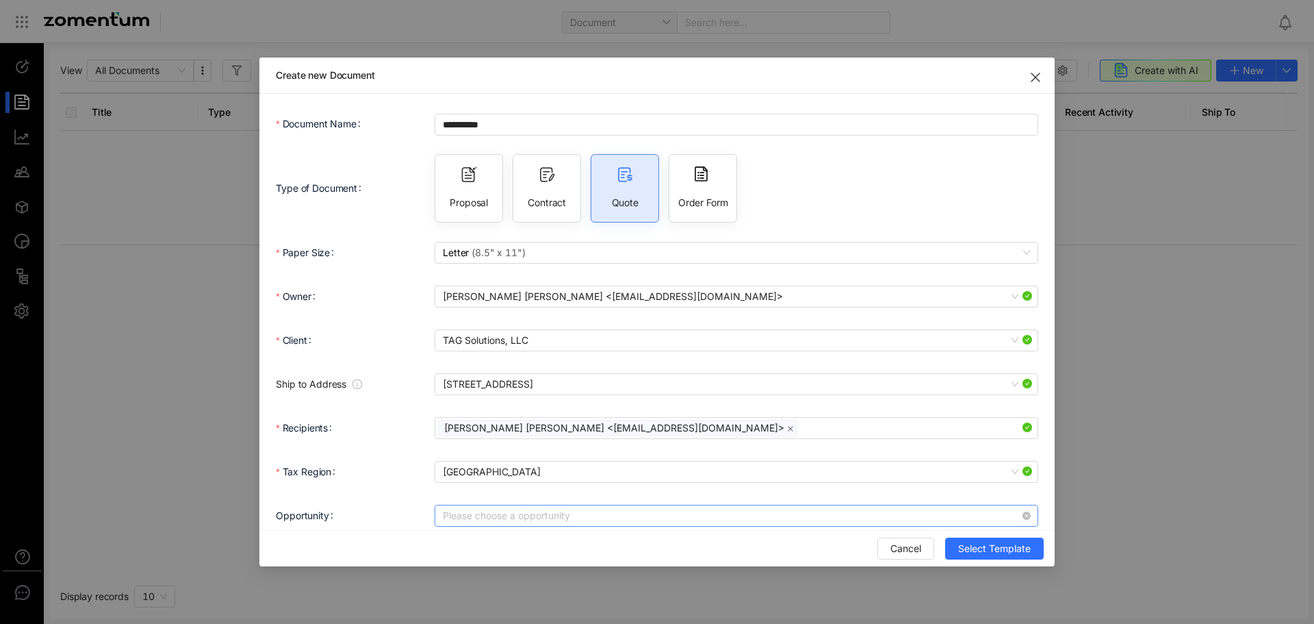
click at [610, 519] on input "Opportunity" at bounding box center [732, 515] width 578 height 21
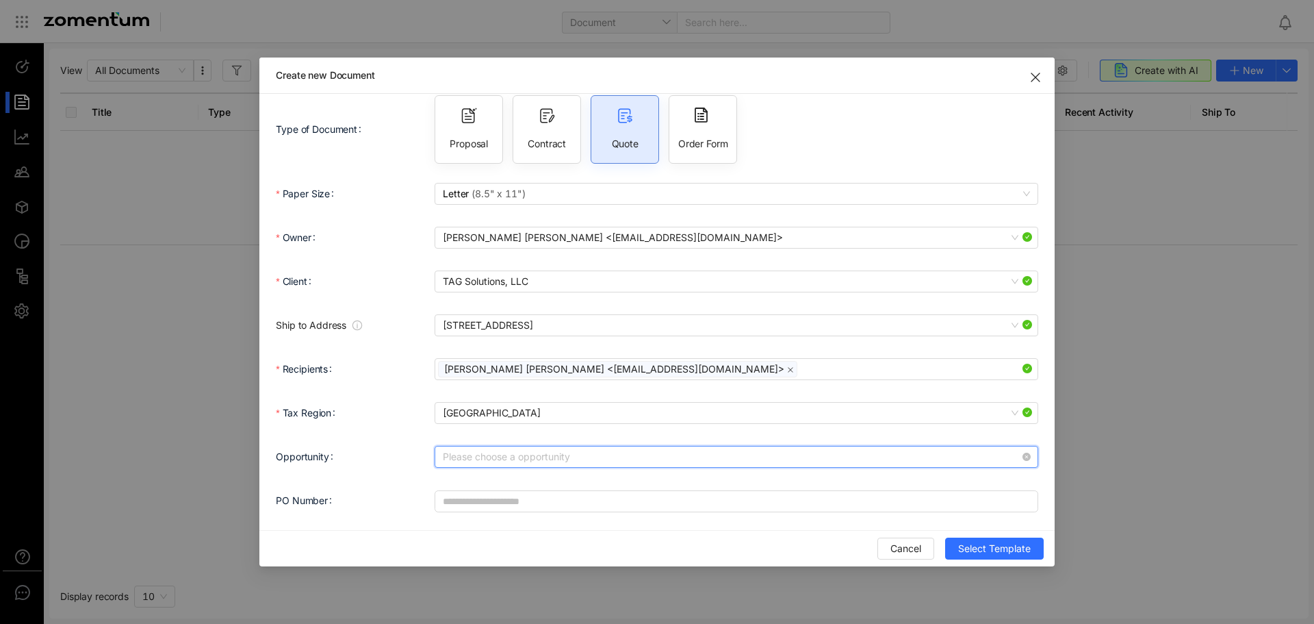
click at [672, 447] on input "Opportunity" at bounding box center [732, 456] width 578 height 21
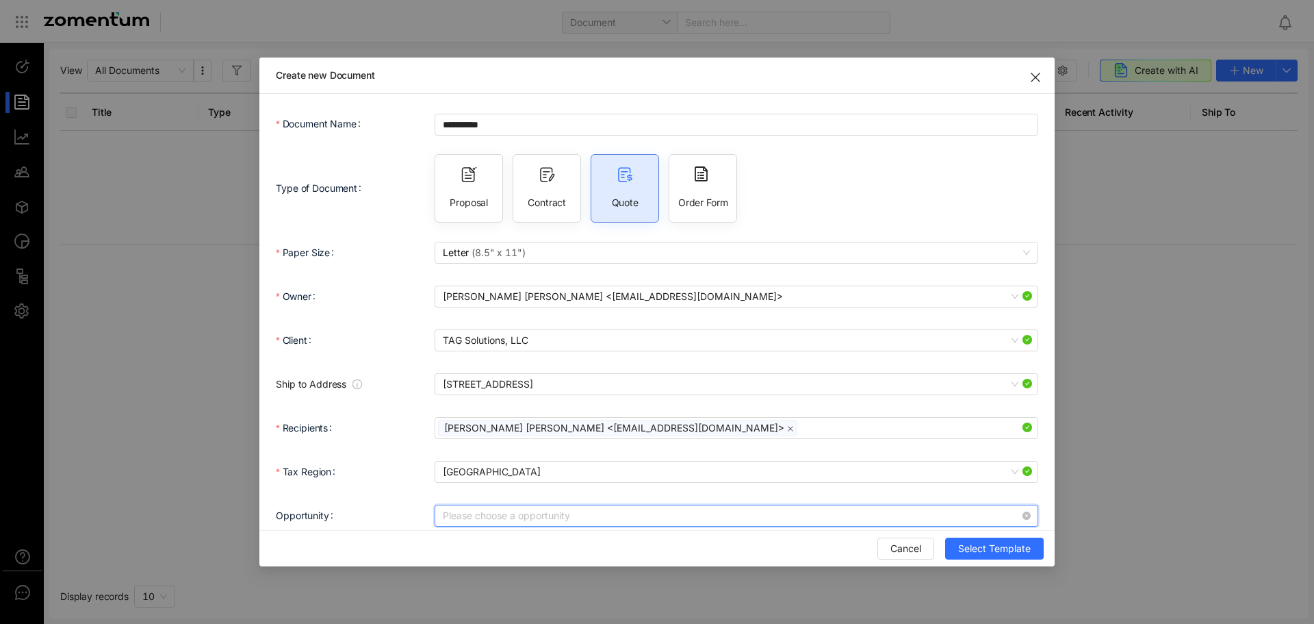
click at [688, 511] on input "Opportunity" at bounding box center [732, 515] width 578 height 21
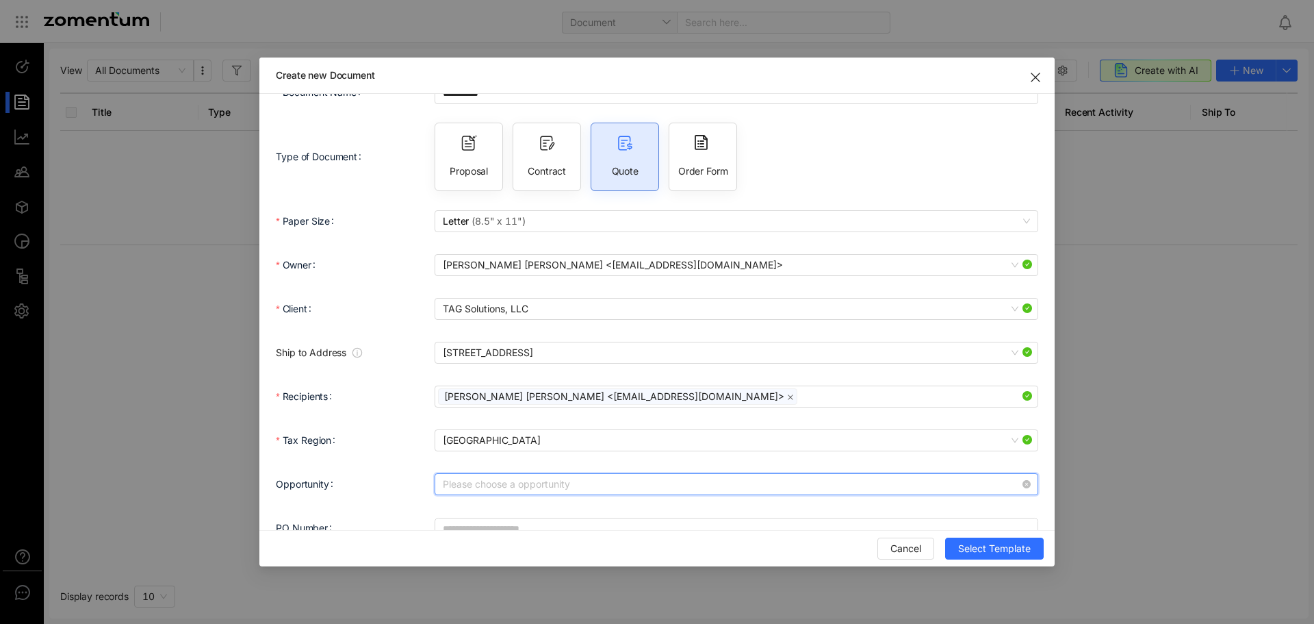
scroll to position [59, 0]
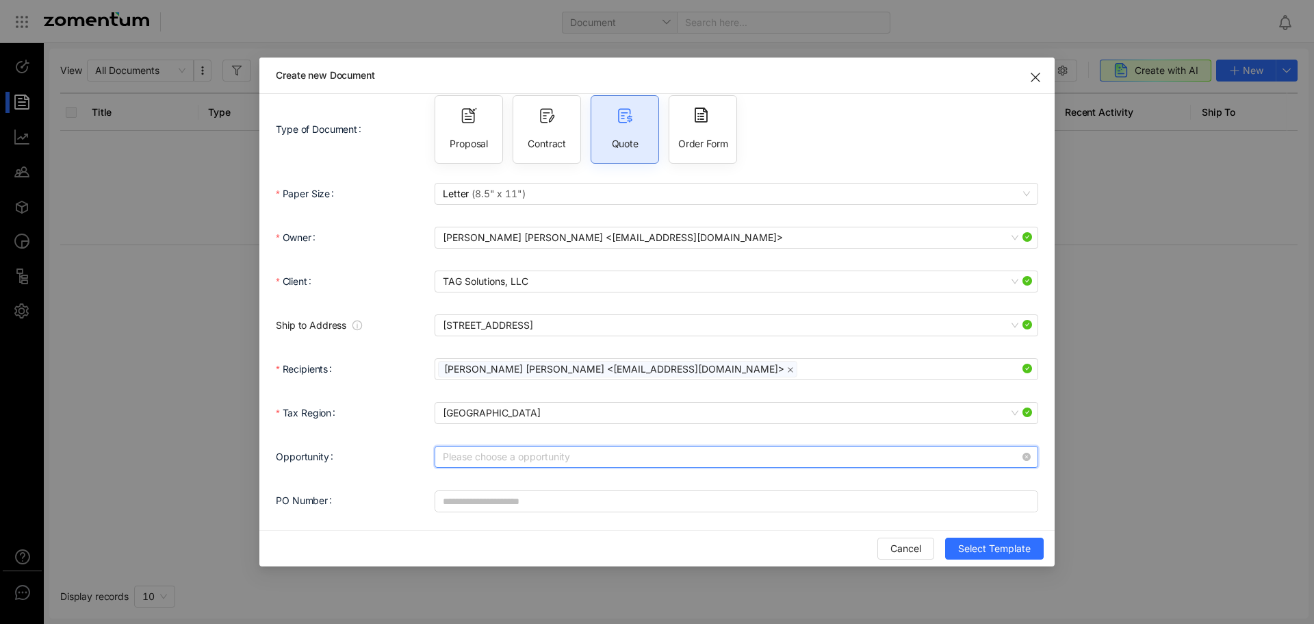
click at [555, 455] on input "Opportunity" at bounding box center [732, 456] width 578 height 21
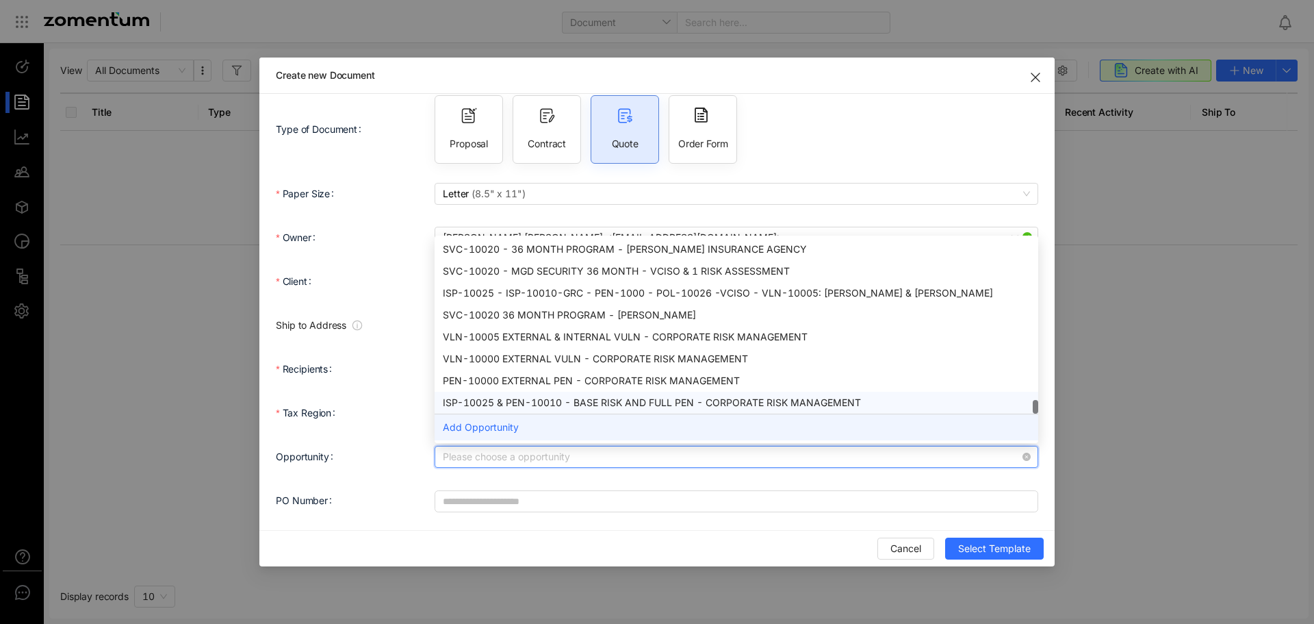
click at [501, 435] on div "Add Opportunity" at bounding box center [737, 426] width 604 height 27
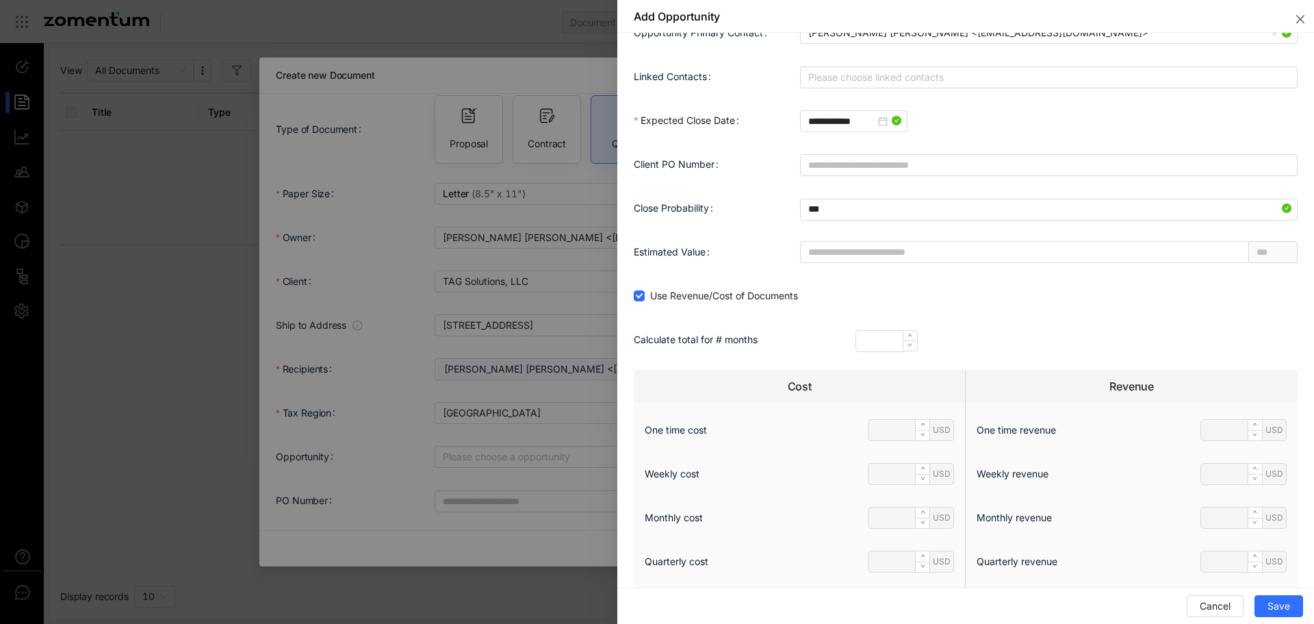
scroll to position [0, 0]
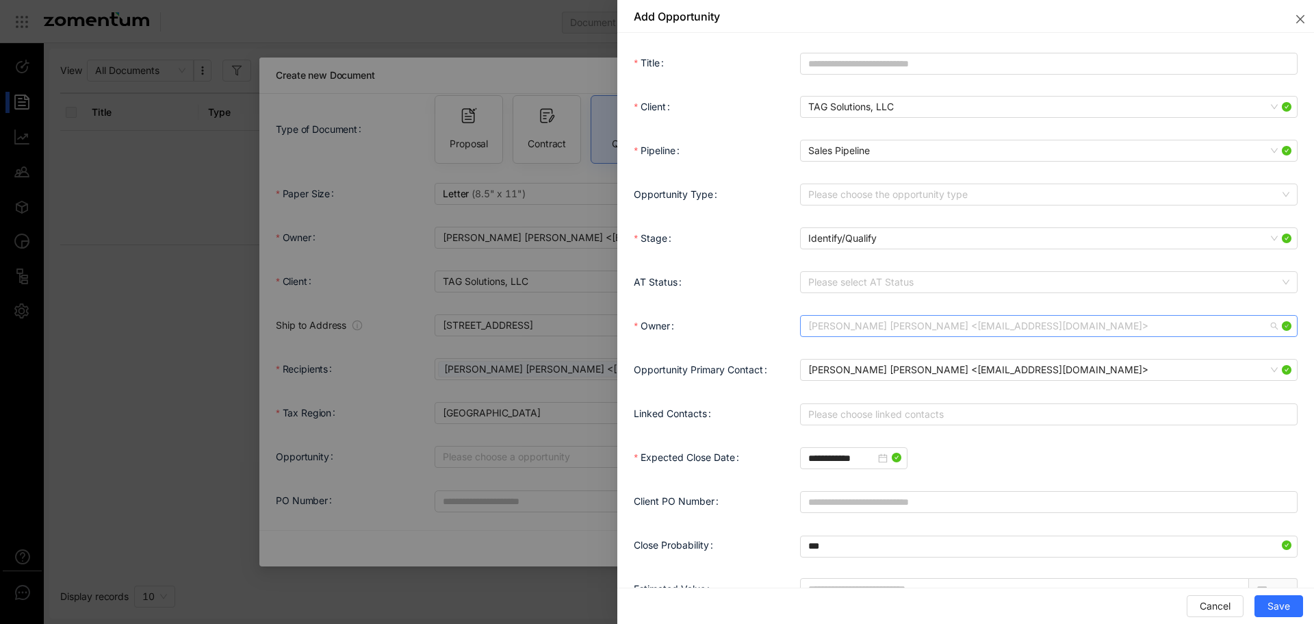
click at [1091, 325] on span "[PERSON_NAME] [PERSON_NAME] <[EMAIL_ADDRESS][DOMAIN_NAME]>" at bounding box center [1049, 326] width 481 height 21
type input "***"
click at [993, 349] on div "Dominick Petersen <DPetersen@tagsolutions.com>" at bounding box center [1046, 353] width 474 height 15
click at [1235, 610] on button "Cancel" at bounding box center [1215, 606] width 57 height 22
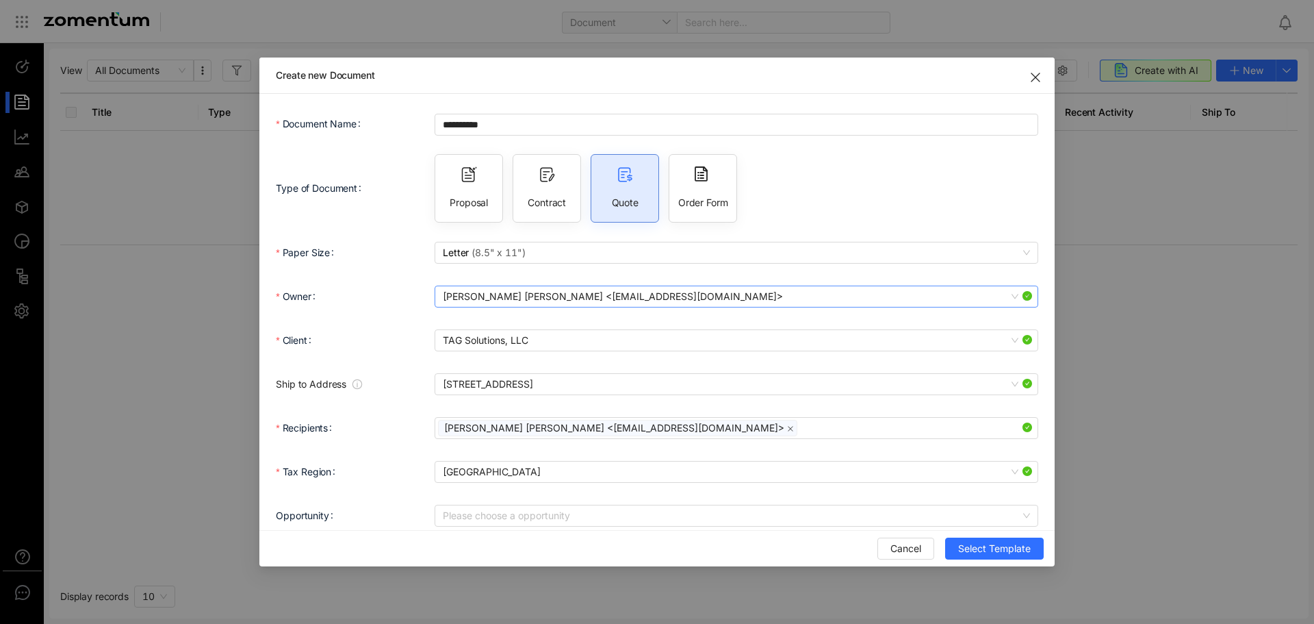
click at [651, 302] on span "[PERSON_NAME] [PERSON_NAME] <[EMAIL_ADDRESS][DOMAIN_NAME]>" at bounding box center [736, 296] width 587 height 21
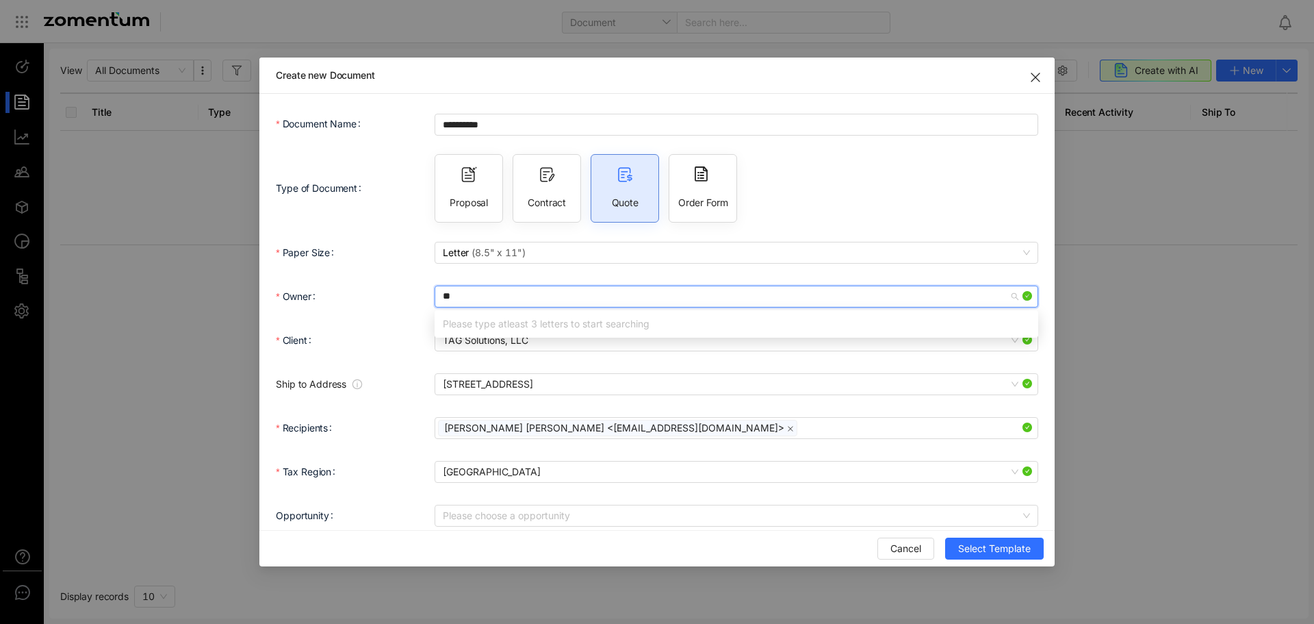
type input "***"
click at [565, 331] on div "Dominick Petersen <DPetersen@tagsolutions.com>" at bounding box center [736, 323] width 587 height 15
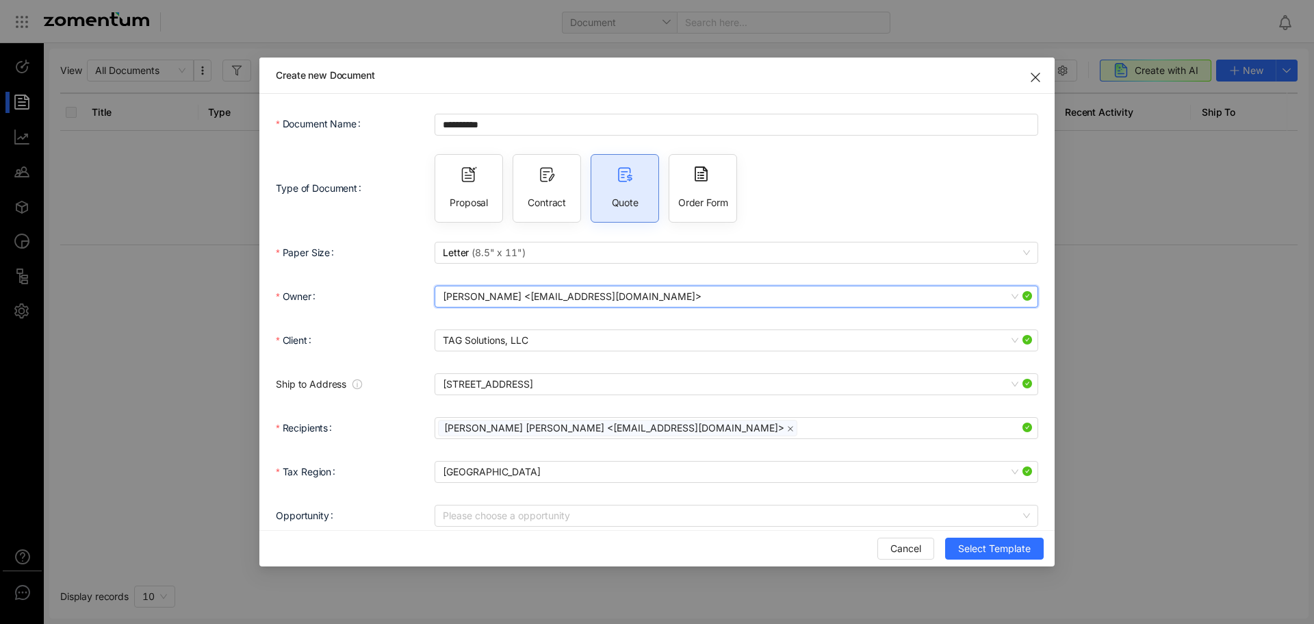
click at [657, 489] on form "**********" at bounding box center [657, 341] width 763 height 463
click at [651, 508] on input "Opportunity" at bounding box center [732, 515] width 578 height 21
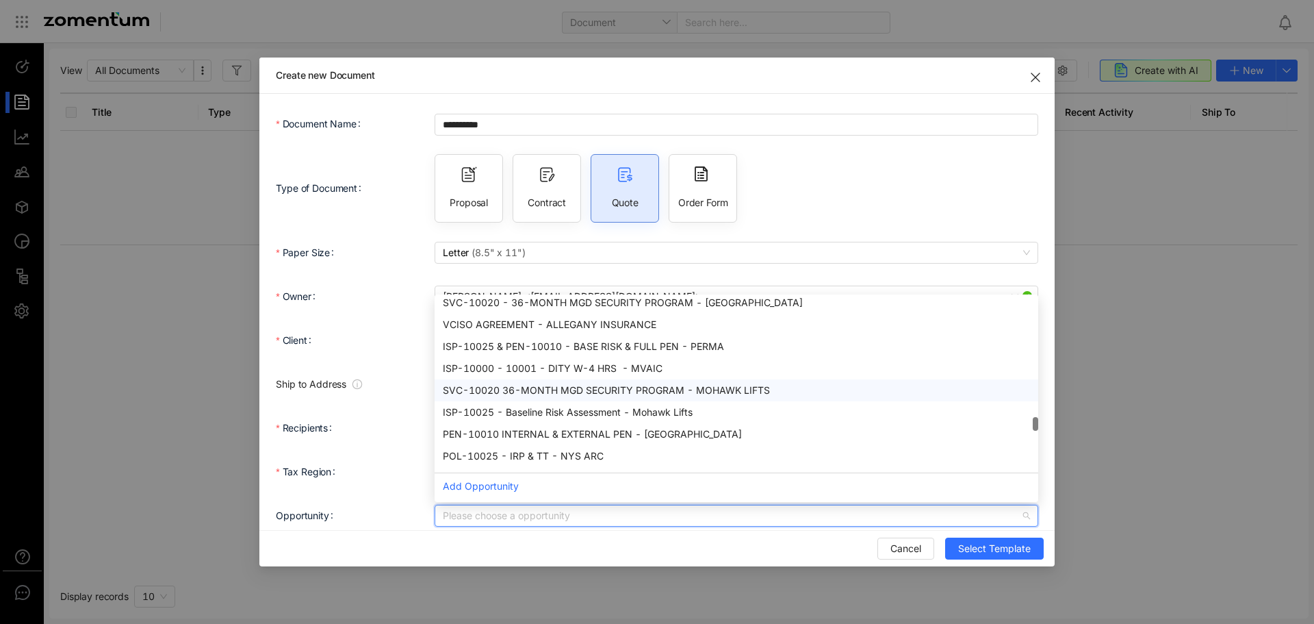
scroll to position [920, 0]
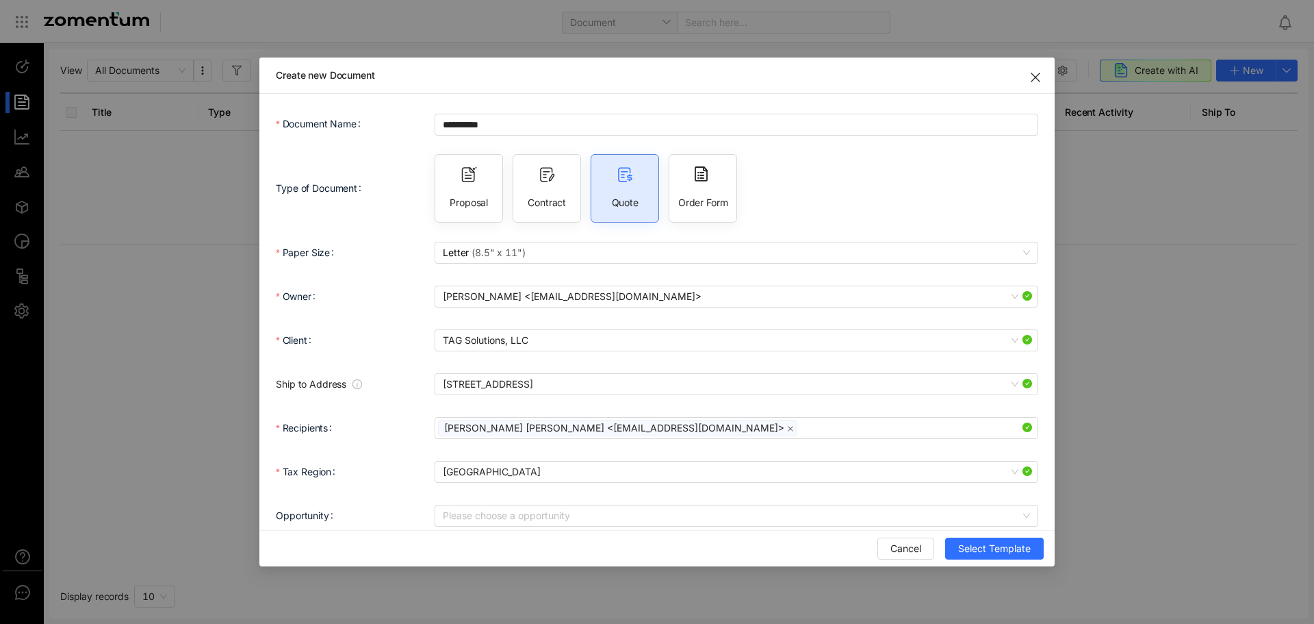
click at [829, 234] on form "**********" at bounding box center [657, 341] width 763 height 463
click at [642, 292] on span "Dominick Petersen <DPetersen@tagsolutions.com>" at bounding box center [736, 296] width 587 height 21
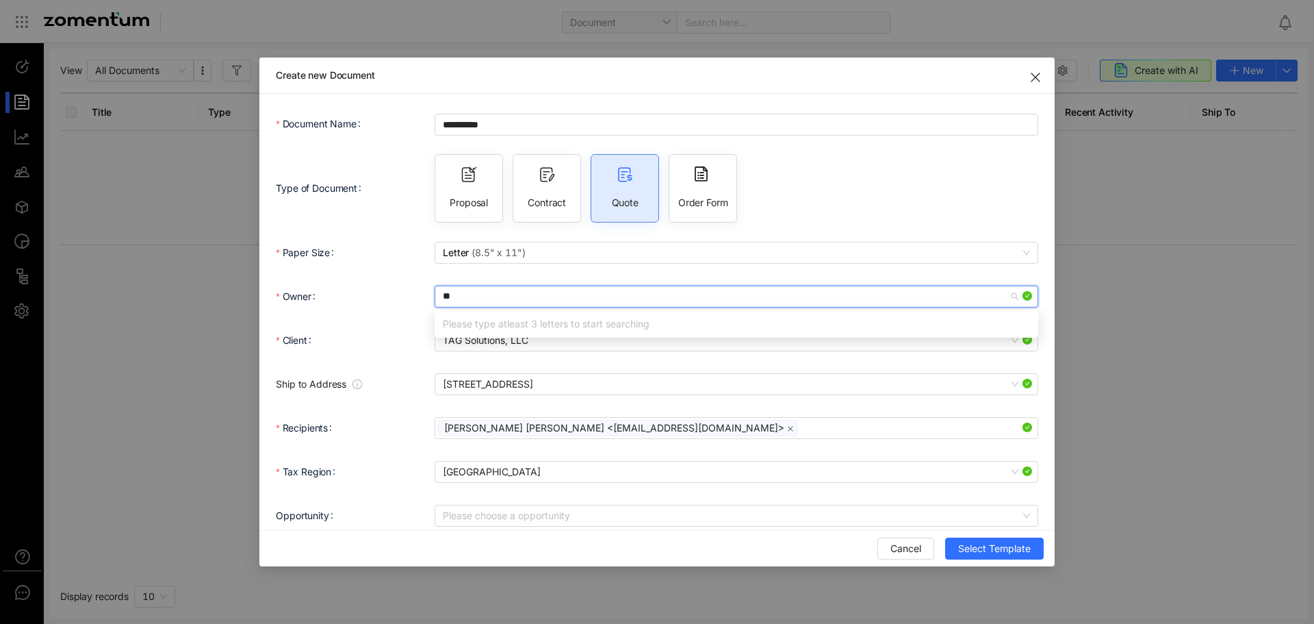
type input "***"
click at [589, 327] on div "[PERSON_NAME] [PERSON_NAME] <[EMAIL_ADDRESS][DOMAIN_NAME]>" at bounding box center [736, 323] width 587 height 15
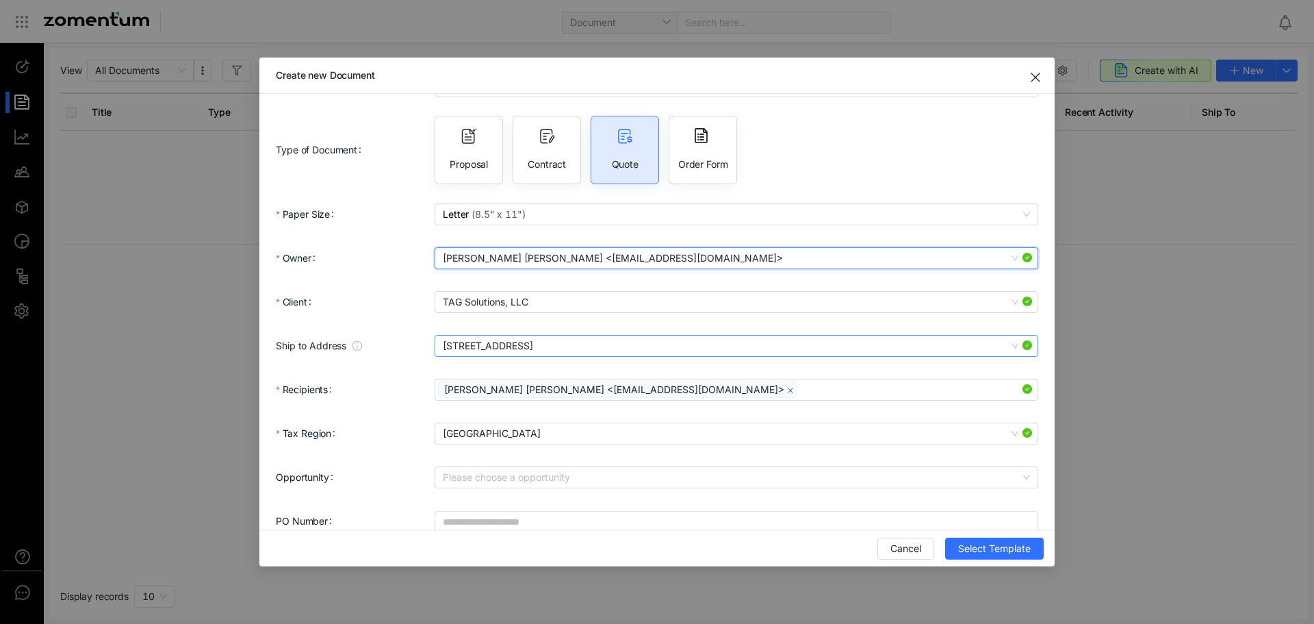
scroll to position [59, 0]
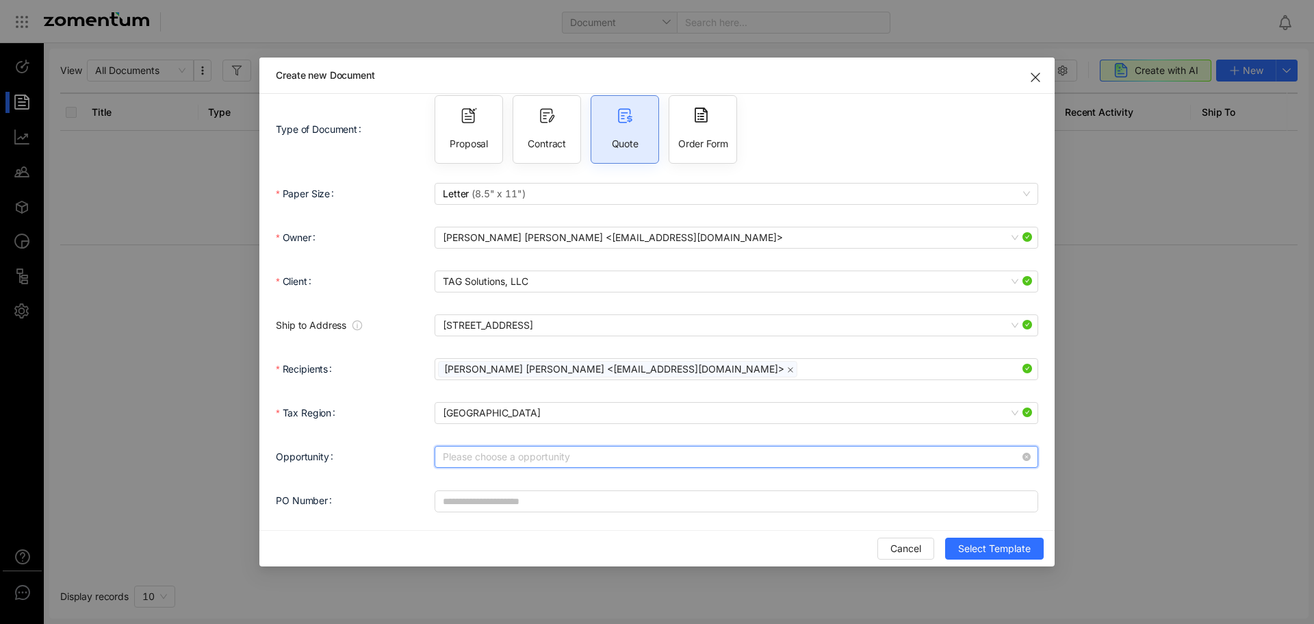
click at [568, 454] on input "Opportunity" at bounding box center [732, 456] width 578 height 21
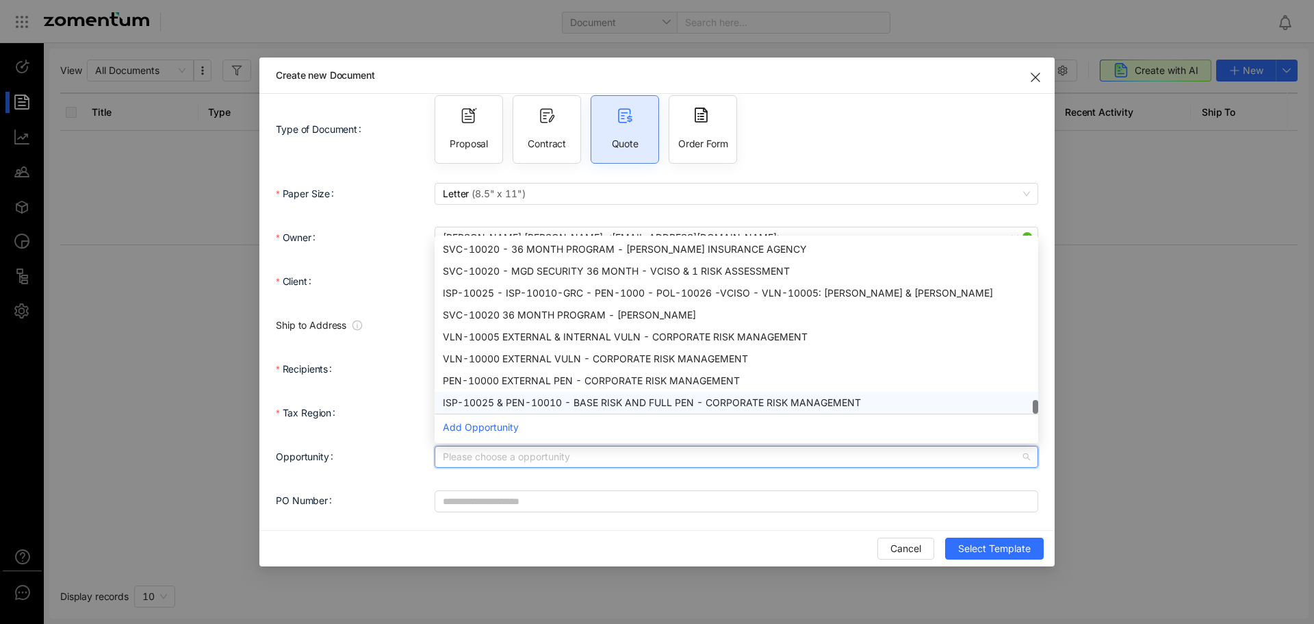
click at [405, 414] on div "Tax Region" at bounding box center [355, 412] width 159 height 27
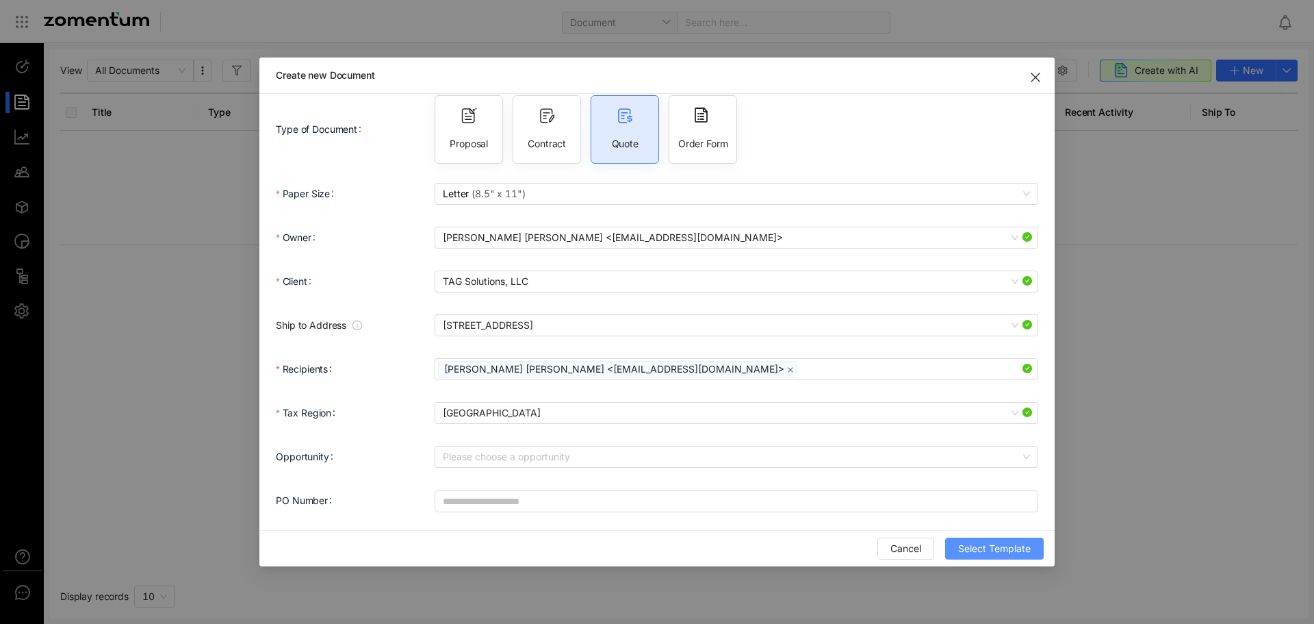
click at [981, 548] on span "Select Template" at bounding box center [994, 548] width 73 height 15
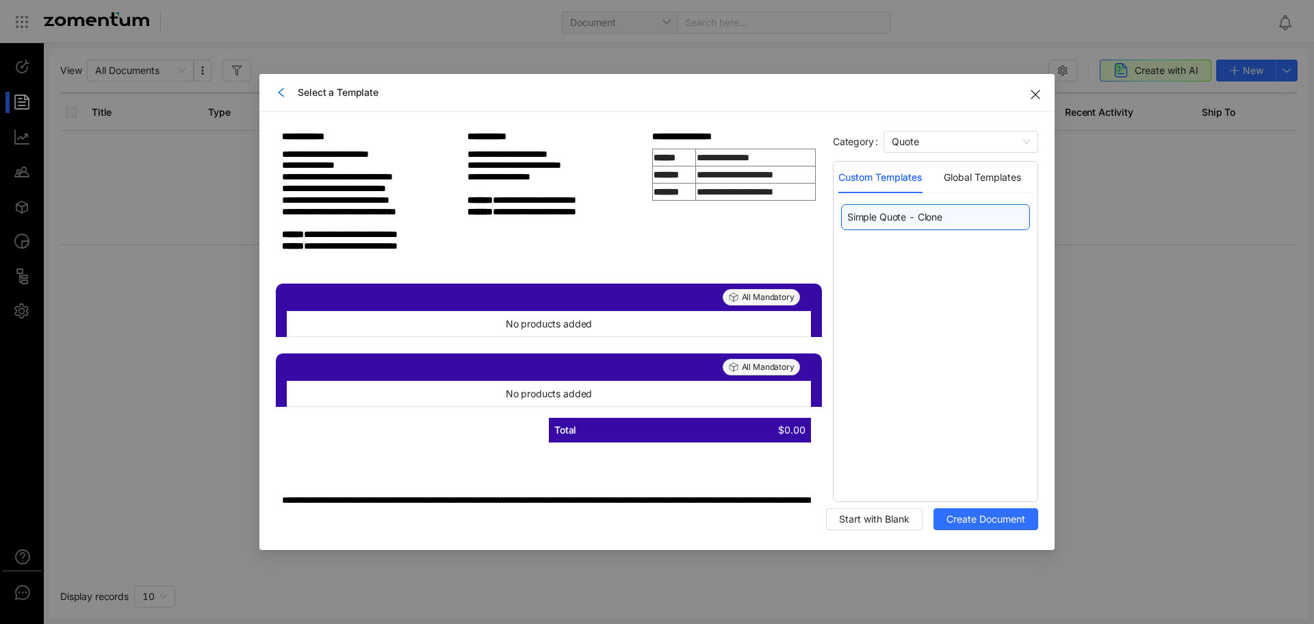
scroll to position [0, 0]
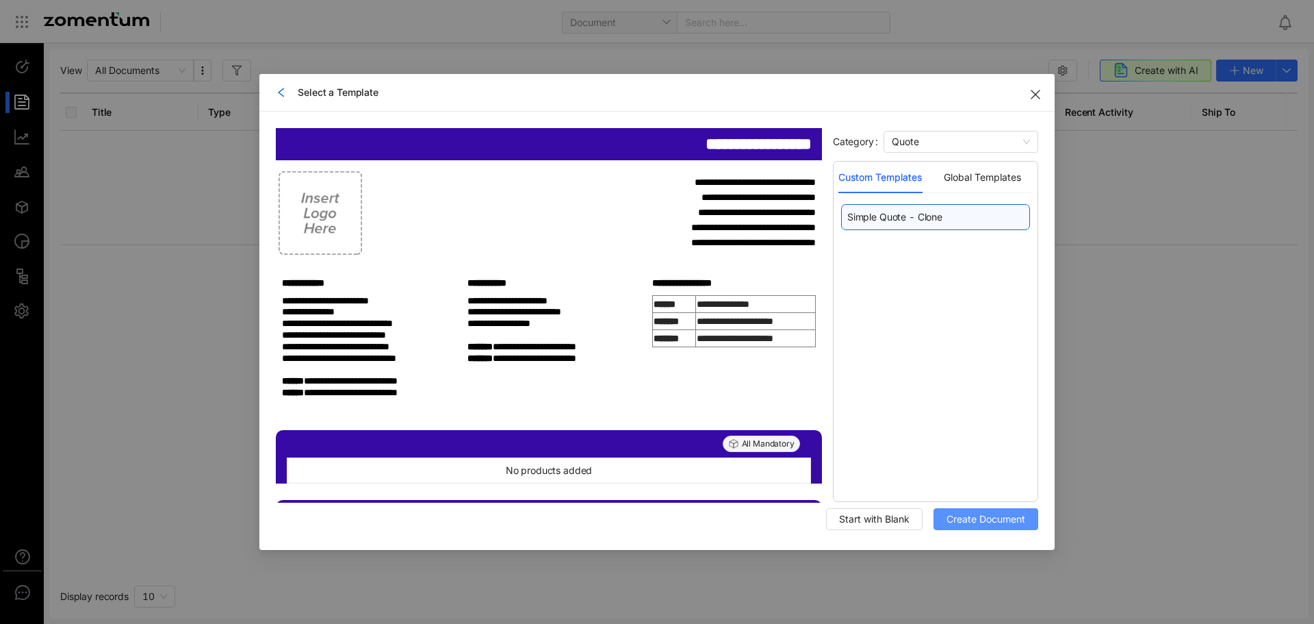
click at [988, 526] on span "Create Document" at bounding box center [986, 518] width 79 height 15
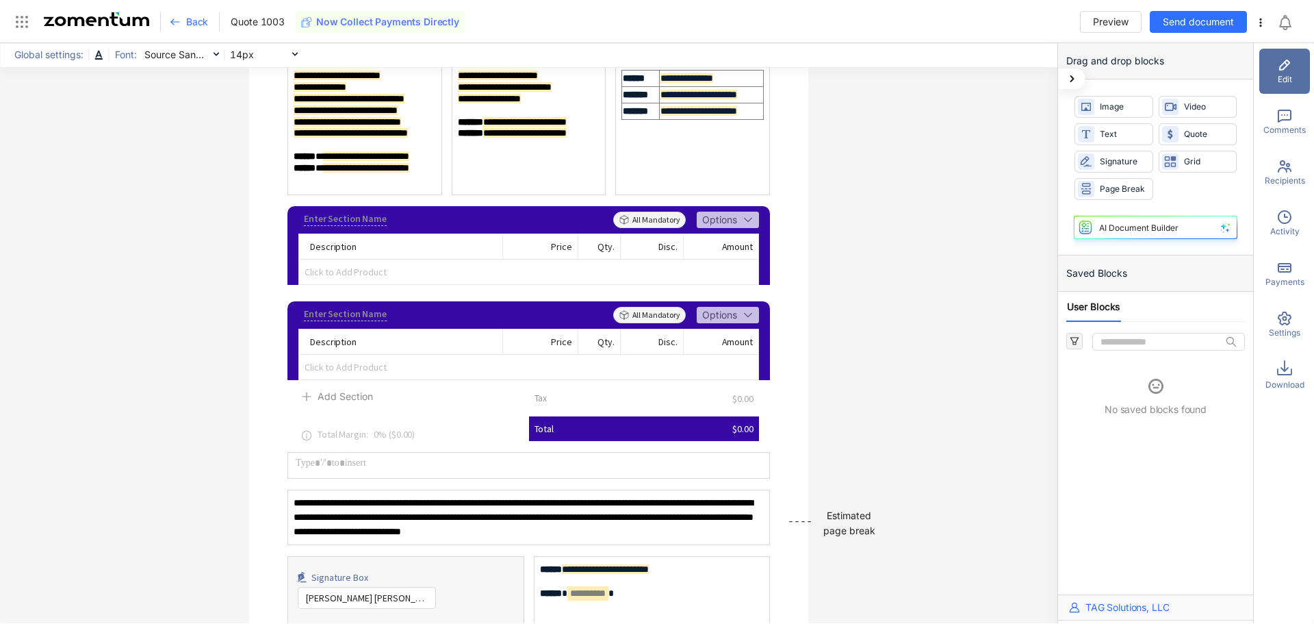
scroll to position [274, 0]
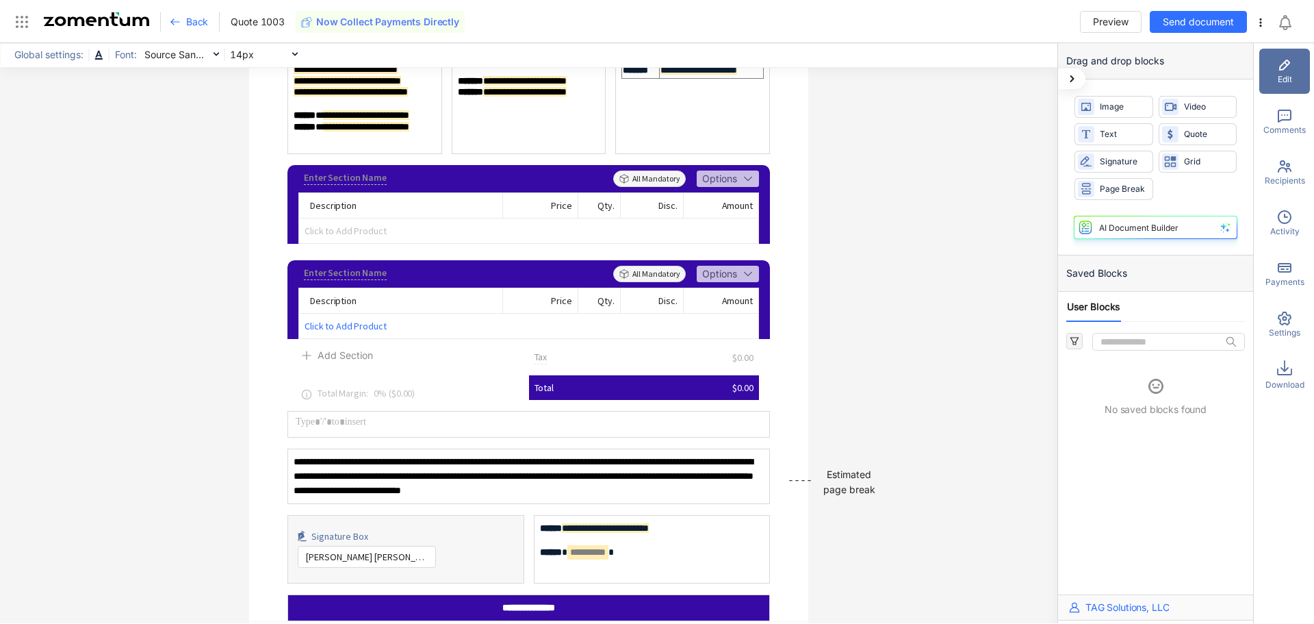
click at [383, 324] on span "Click to Add Product" at bounding box center [528, 326] width 459 height 25
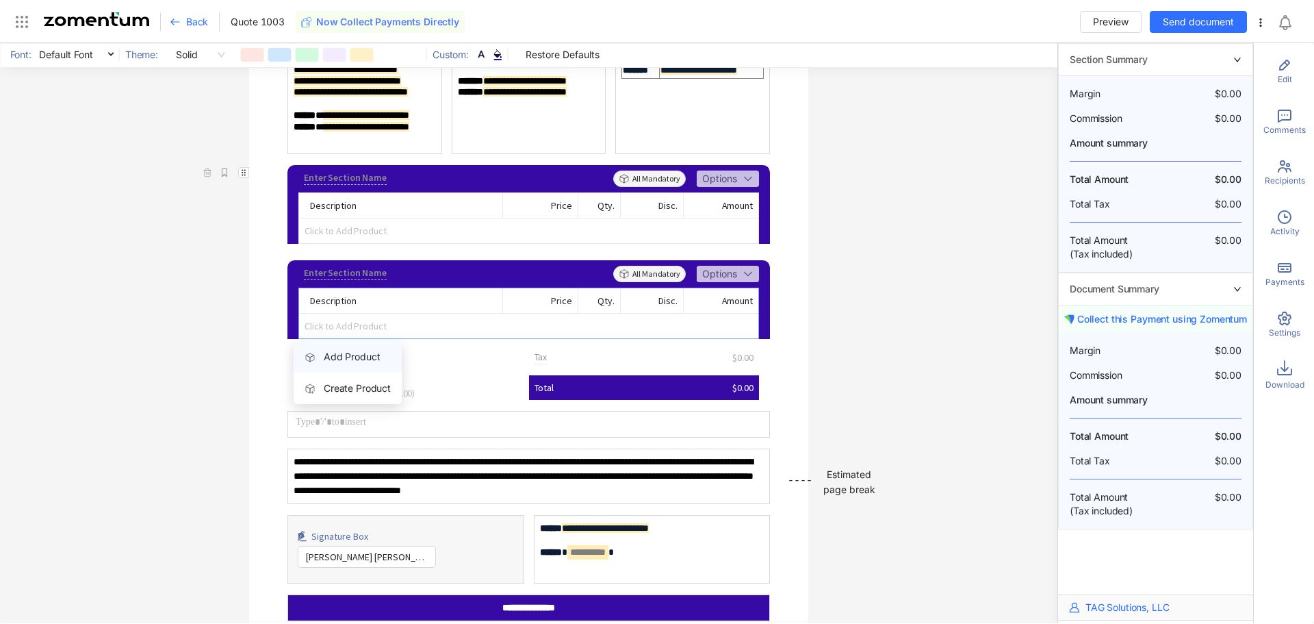
click at [359, 358] on span "Add Product" at bounding box center [352, 357] width 56 height 12
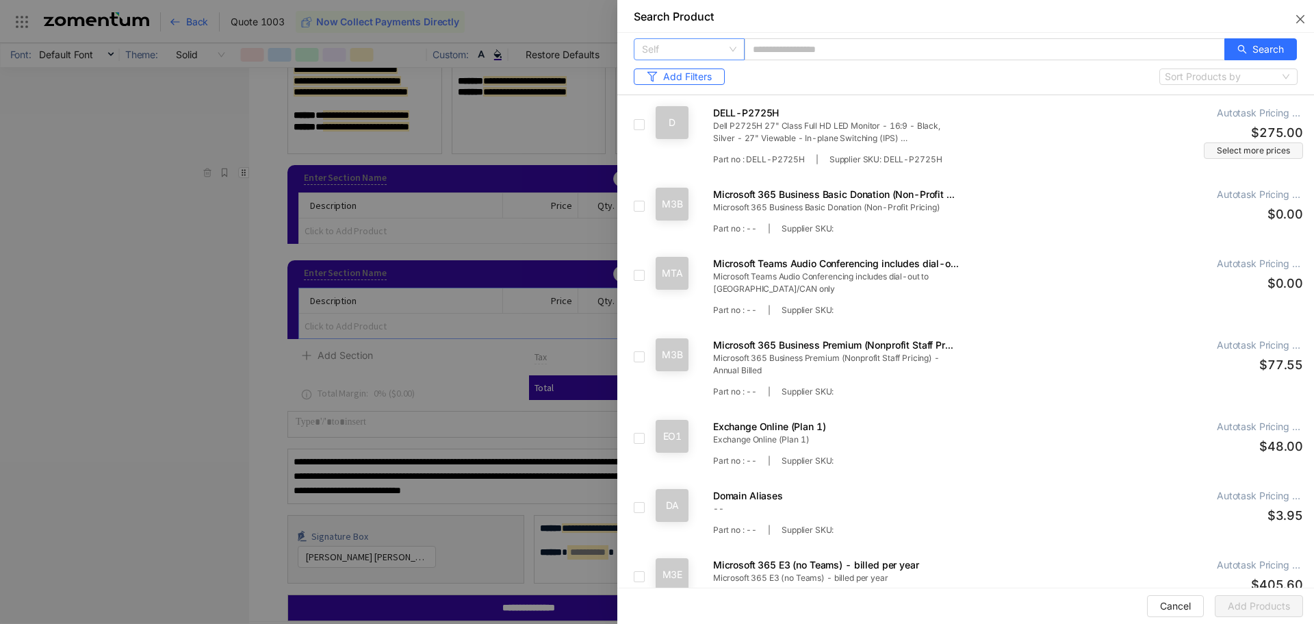
click at [723, 48] on span "Self" at bounding box center [689, 49] width 94 height 21
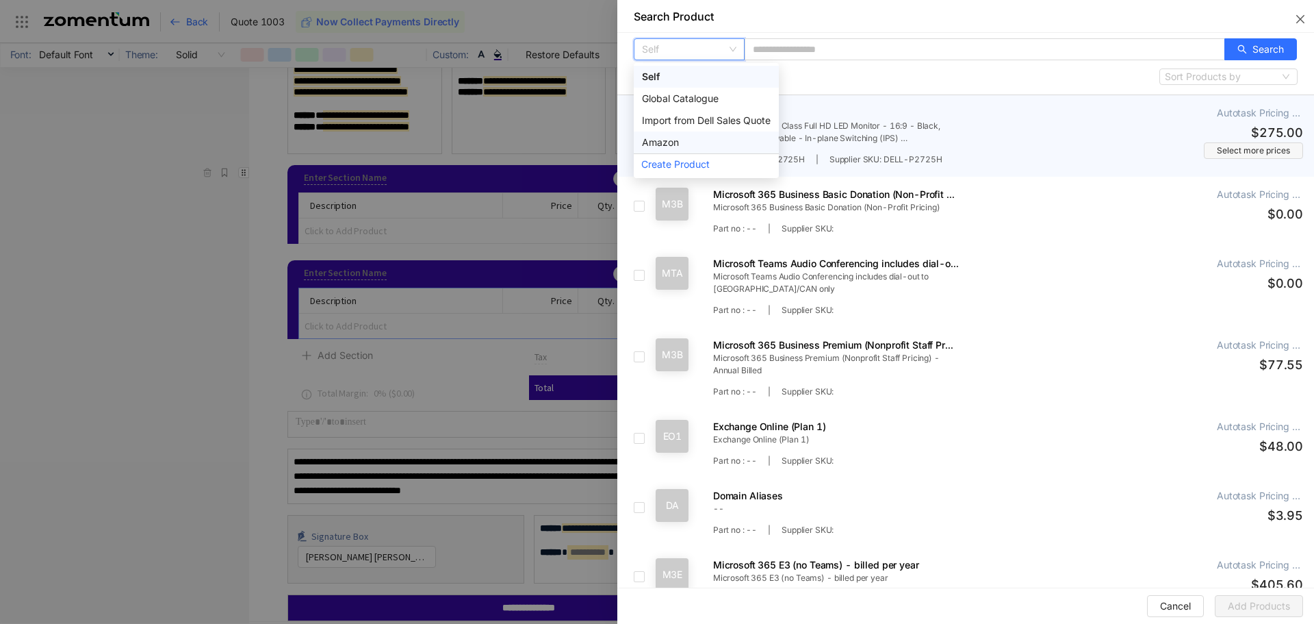
click at [1000, 100] on td "D DELL-P2725H Dell P2725H 27" Class Full HD LED Monitor - 16:9 - Black, Silver …" at bounding box center [982, 135] width 664 height 81
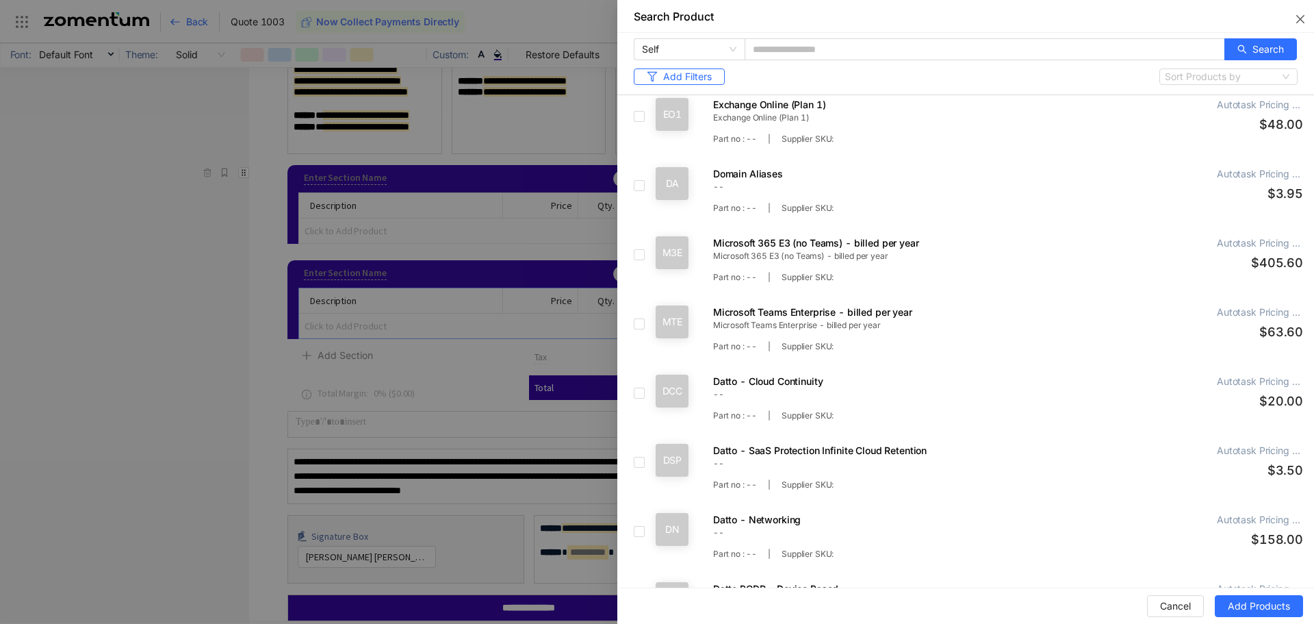
scroll to position [0, 0]
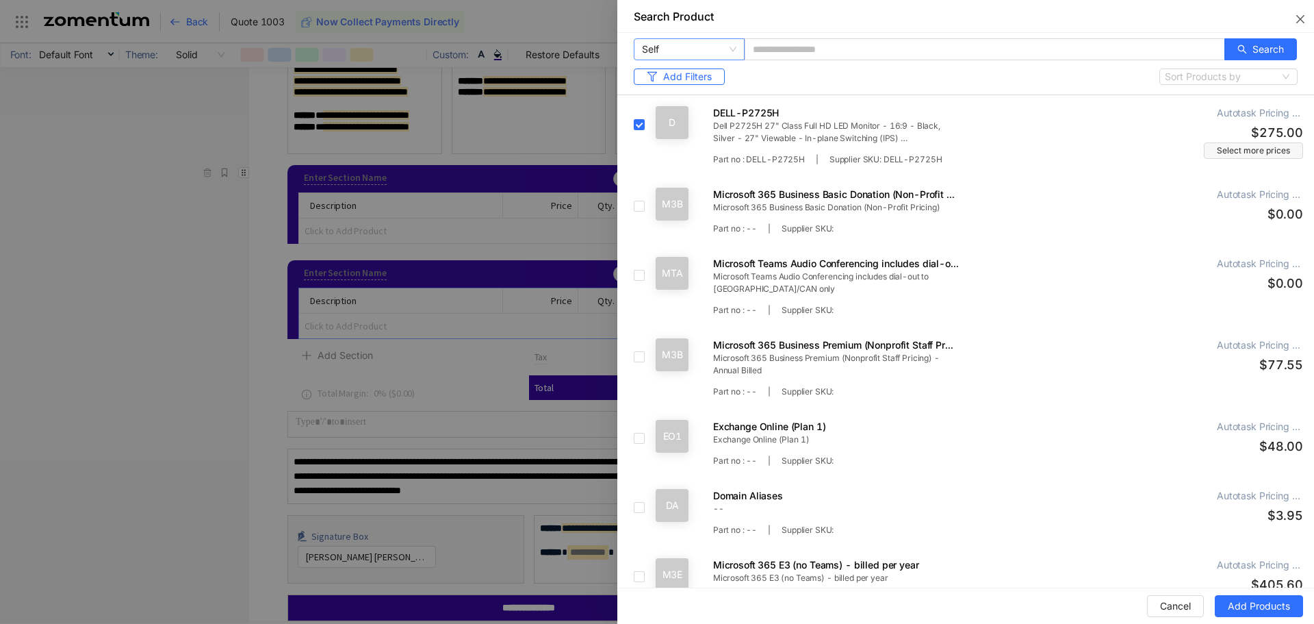
click at [707, 48] on span "Self" at bounding box center [689, 49] width 94 height 21
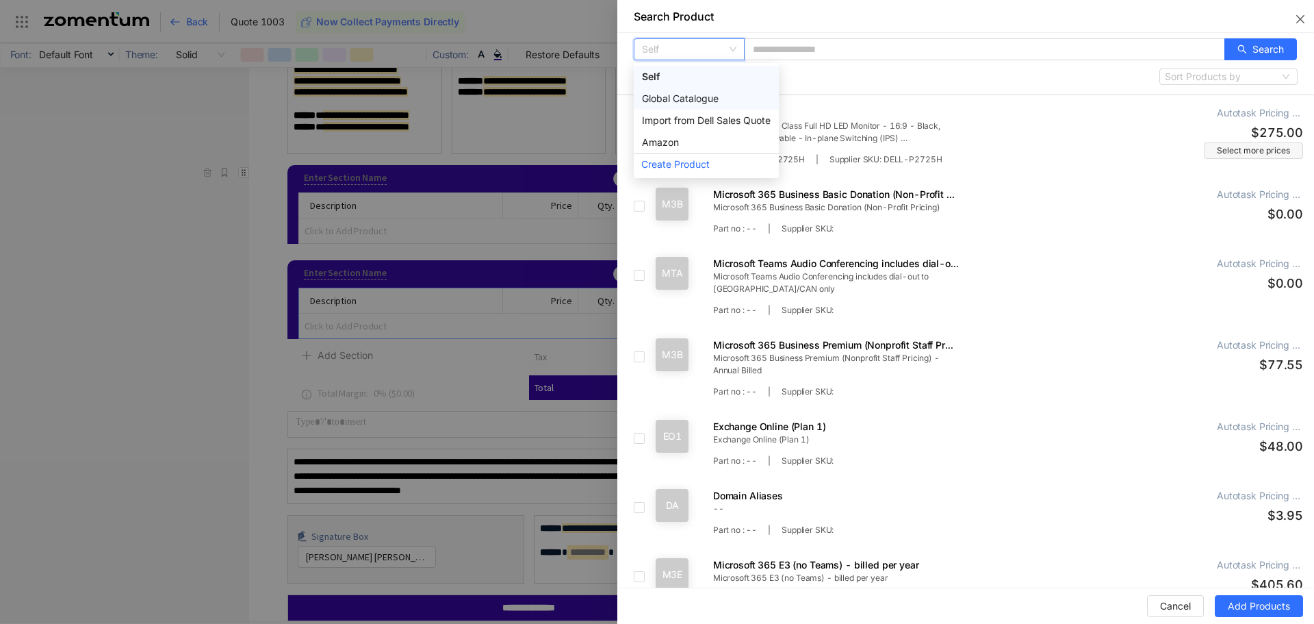
click at [704, 94] on div "Global Catalogue" at bounding box center [706, 98] width 129 height 15
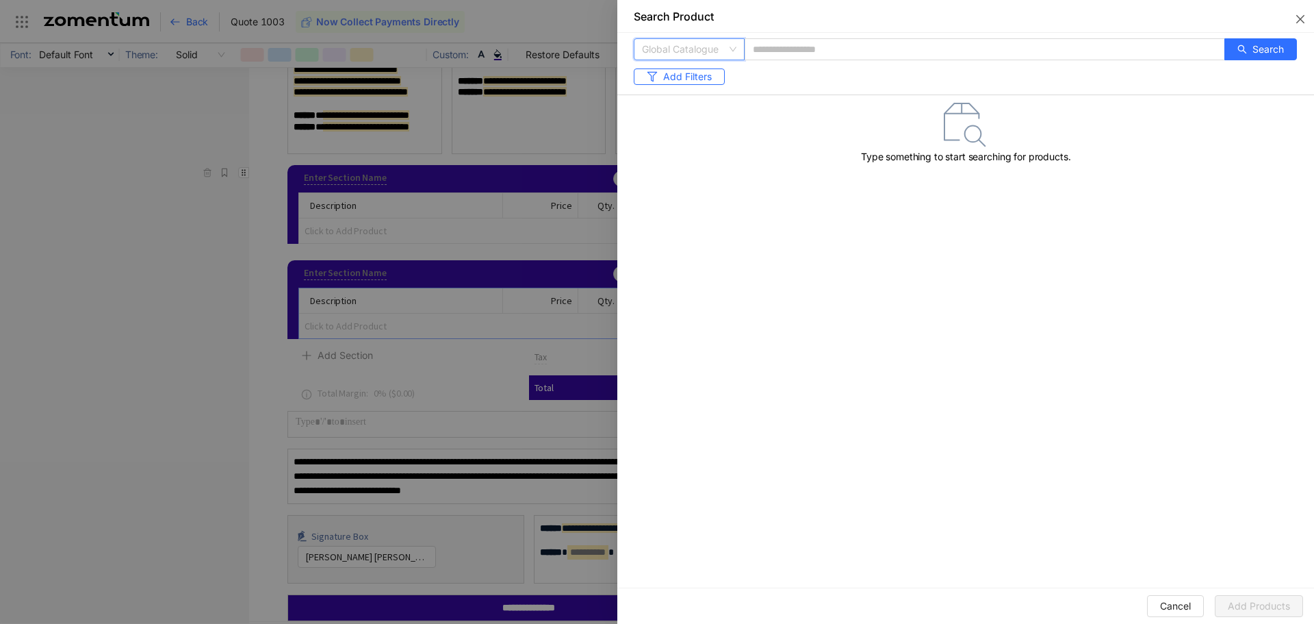
click at [726, 49] on span "Global Catalogue" at bounding box center [689, 49] width 94 height 21
click at [719, 131] on div "Import from Dell Sales Quote" at bounding box center [706, 121] width 145 height 22
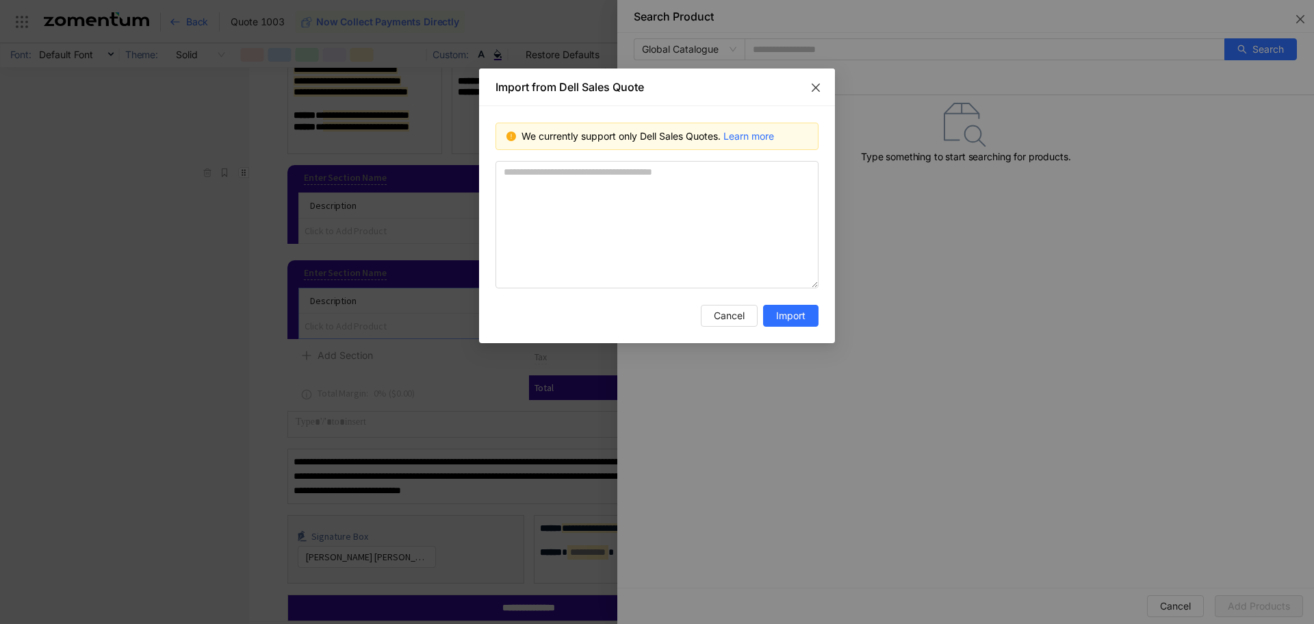
click at [811, 87] on icon "close" at bounding box center [816, 87] width 11 height 11
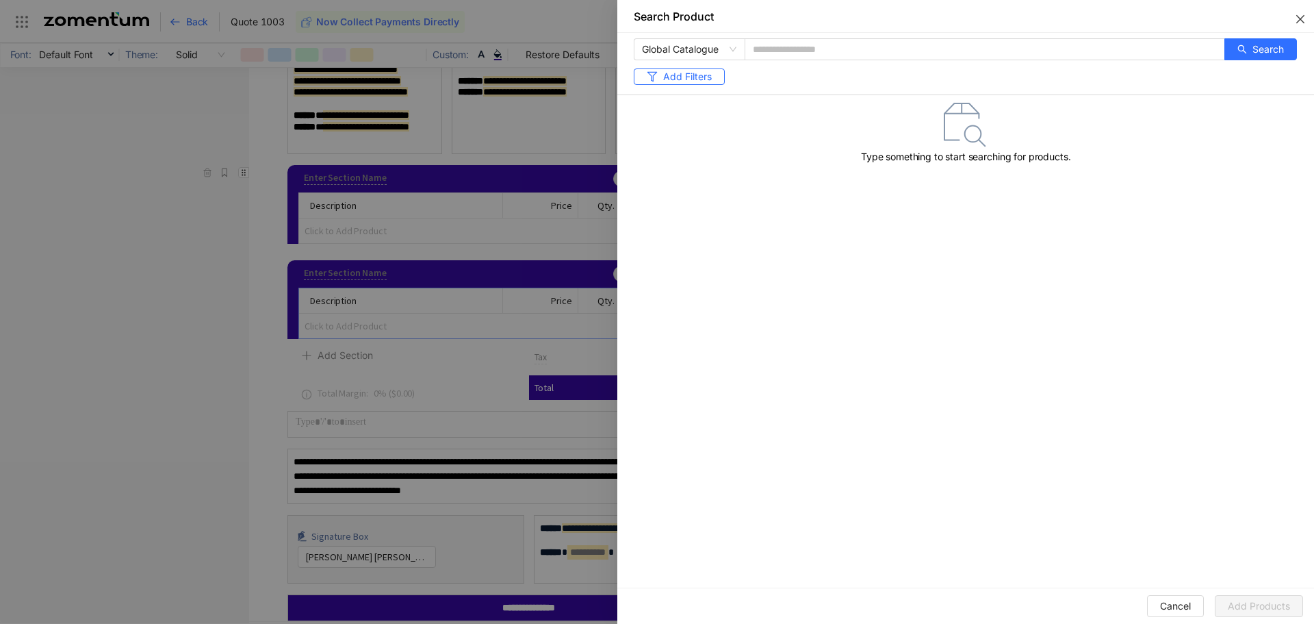
click at [1299, 21] on icon "close" at bounding box center [1301, 19] width 8 height 8
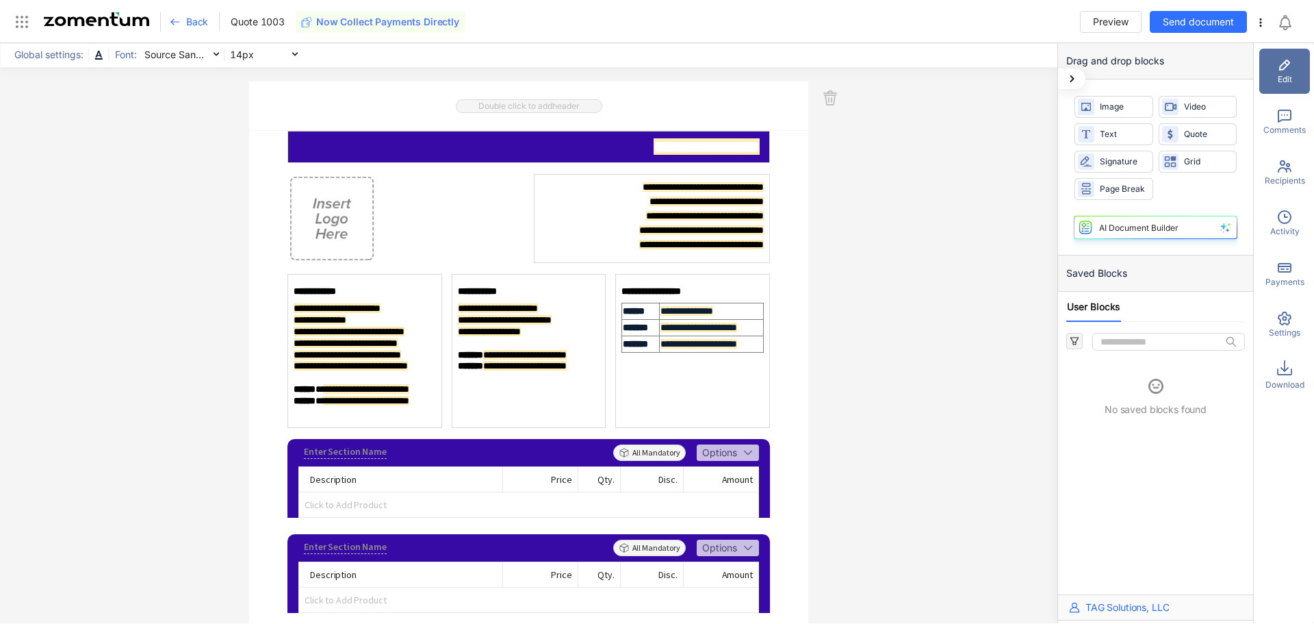
click at [1283, 187] on div "Recipients" at bounding box center [1285, 172] width 51 height 45
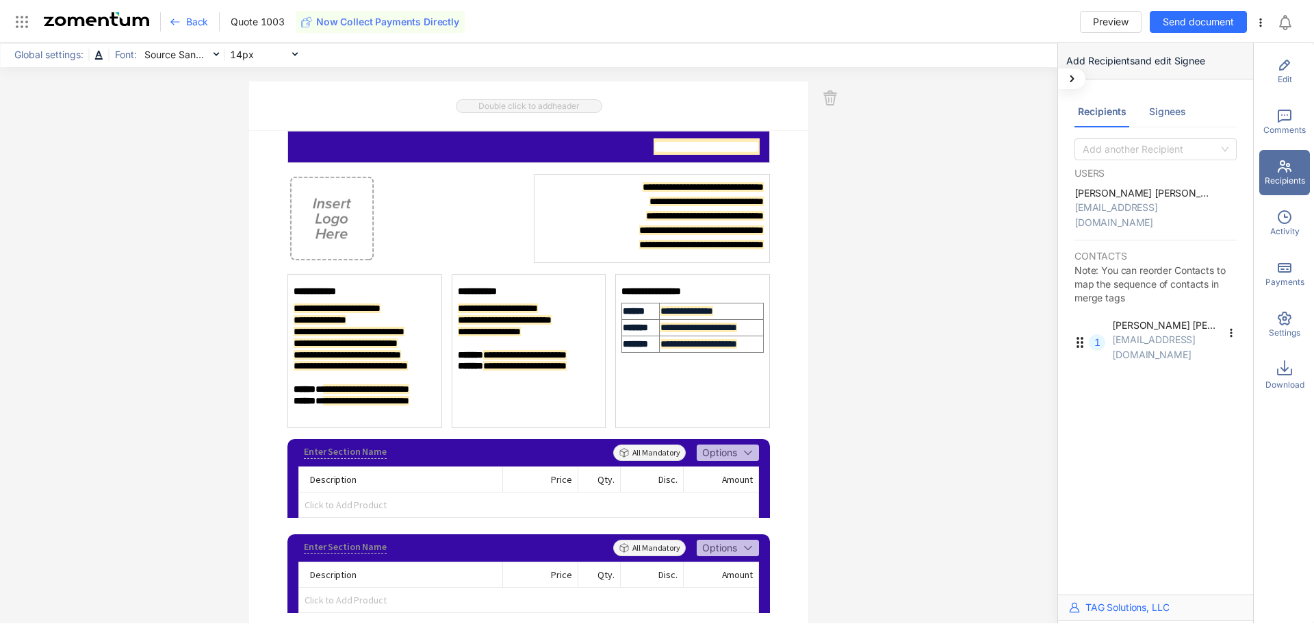
click at [1178, 112] on div "Signees" at bounding box center [1167, 111] width 37 height 15
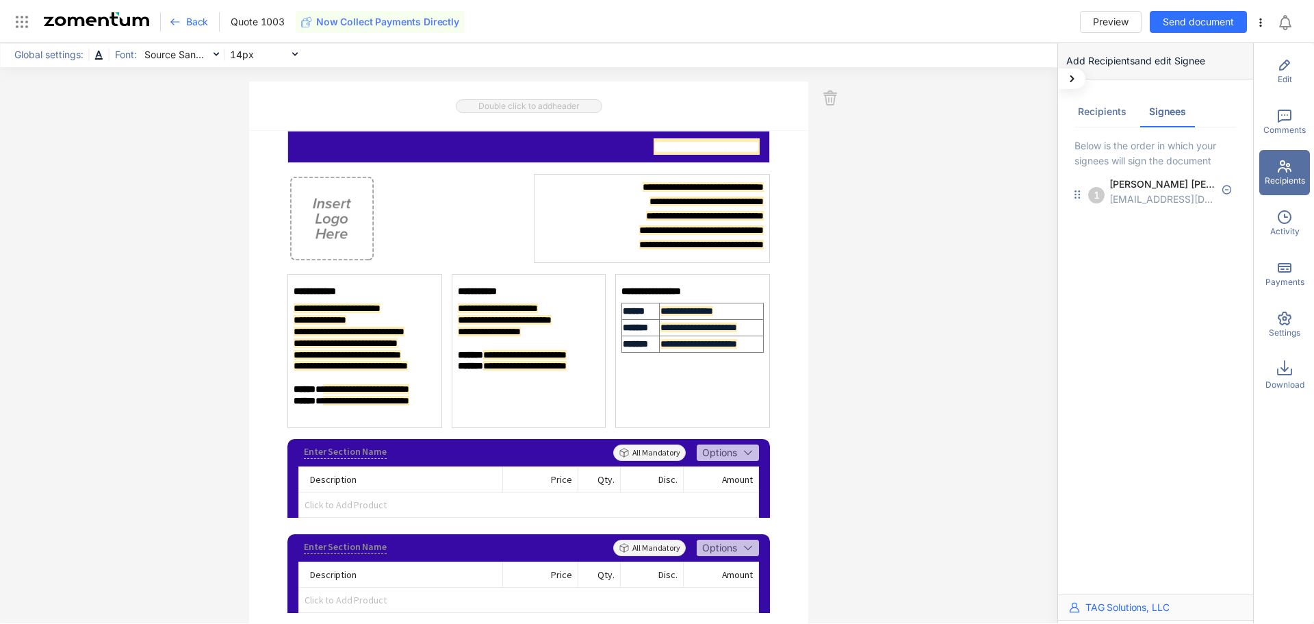
click at [1094, 112] on div "Recipients" at bounding box center [1102, 111] width 49 height 15
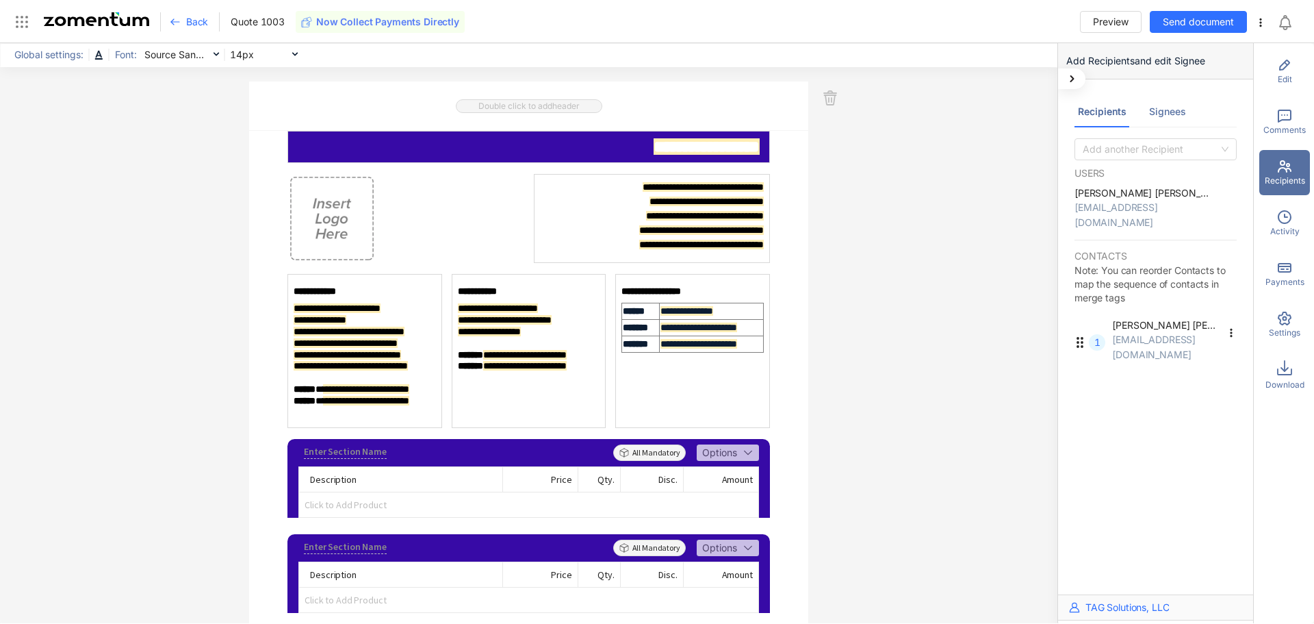
click at [1145, 116] on div "Signees" at bounding box center [1168, 111] width 55 height 31
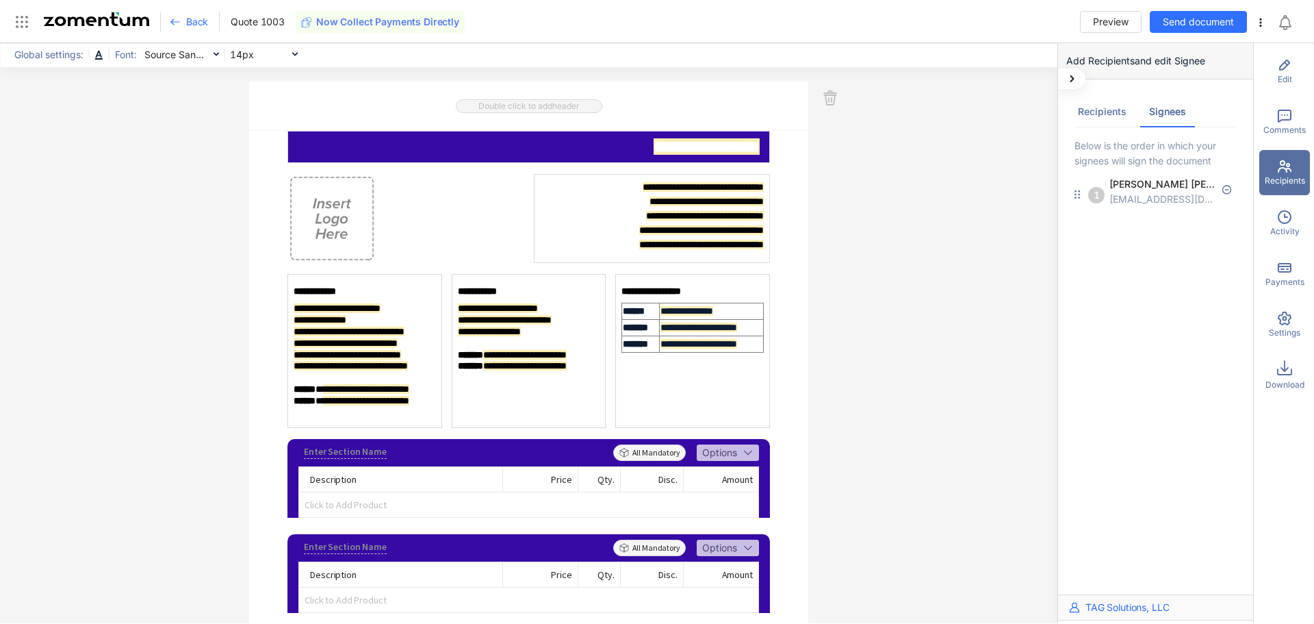
click at [1119, 120] on div "Recipients" at bounding box center [1102, 111] width 55 height 31
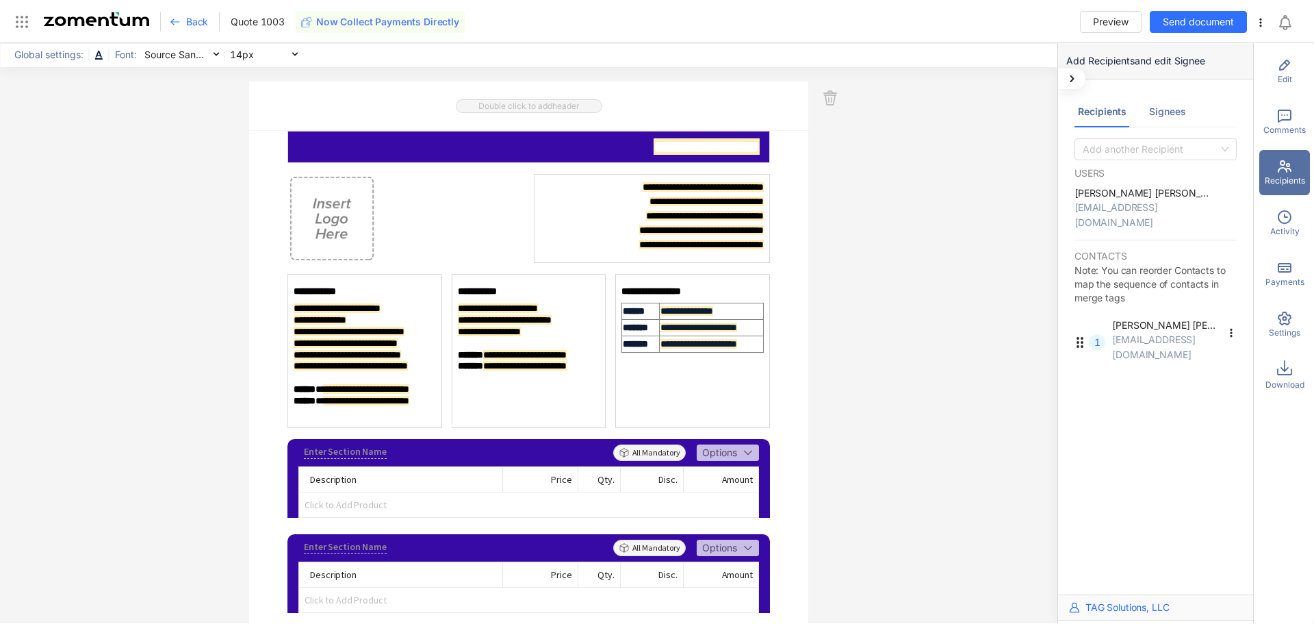
click at [1280, 267] on icon at bounding box center [1285, 268] width 14 height 10
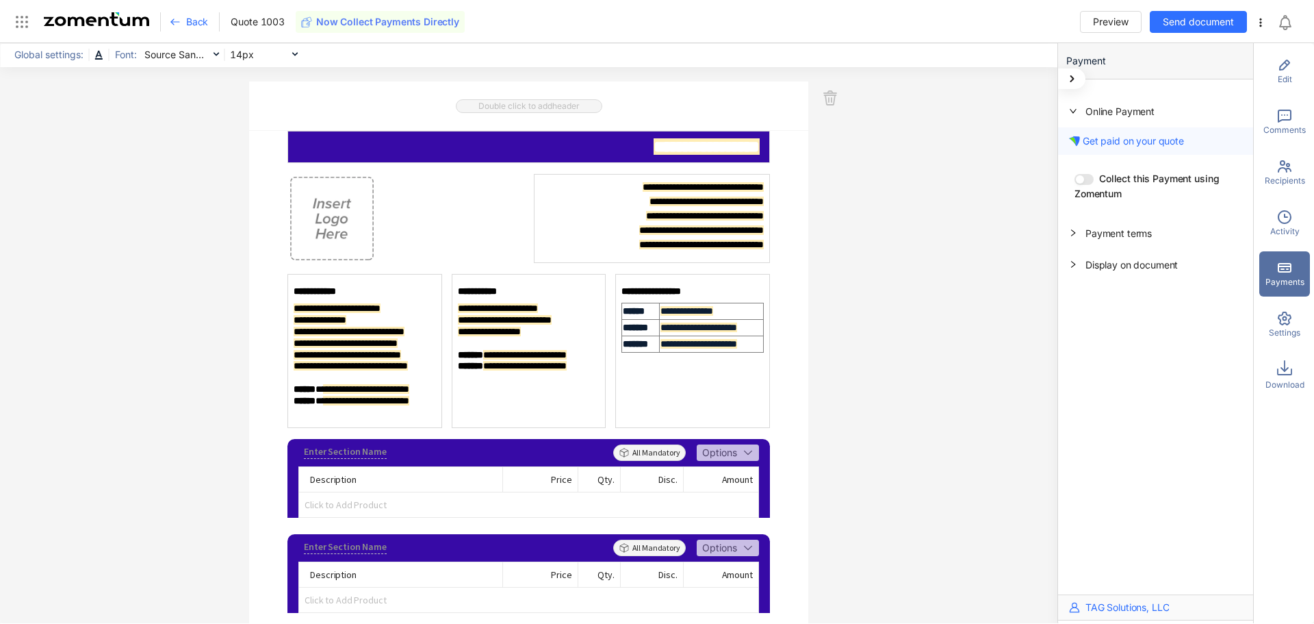
click at [134, 19] on img at bounding box center [96, 19] width 105 height 14
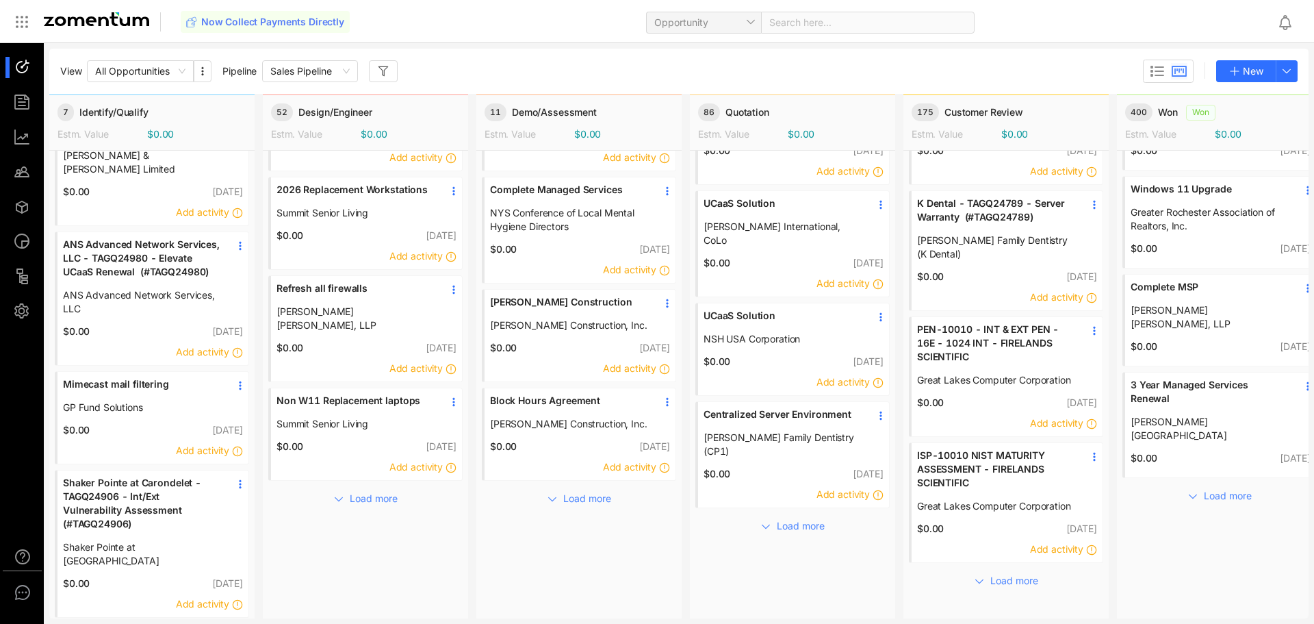
scroll to position [79, 0]
click at [569, 314] on link "[PERSON_NAME] Construction" at bounding box center [568, 305] width 157 height 23
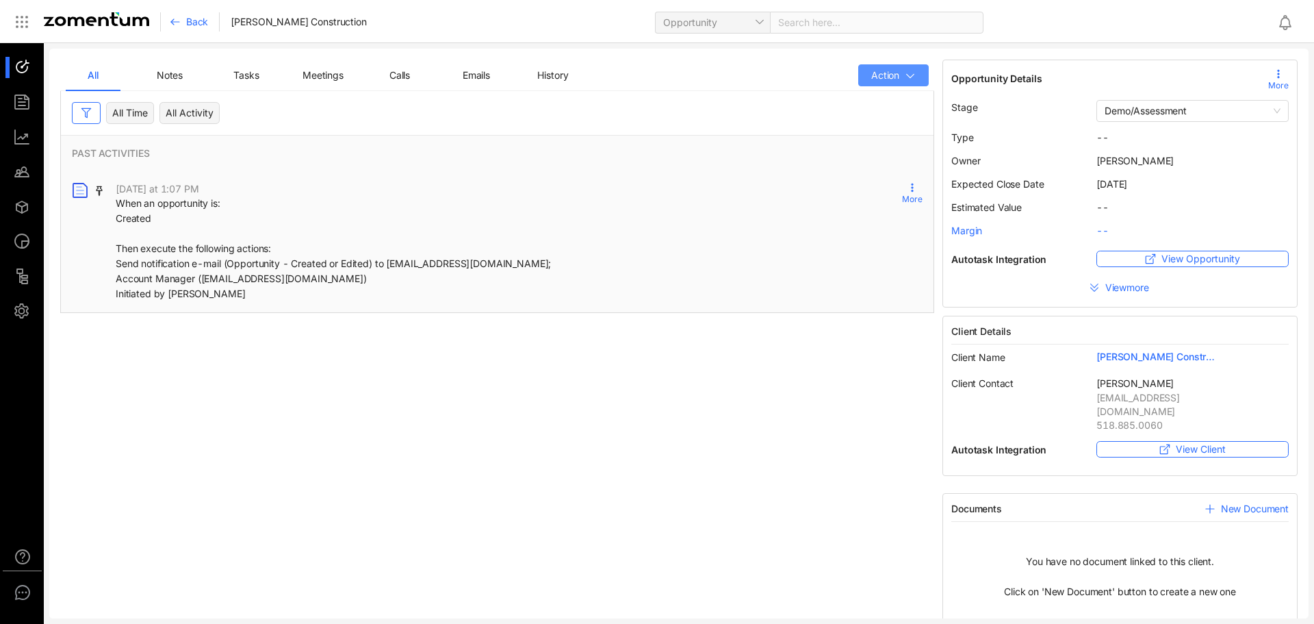
click at [912, 68] on button "Action" at bounding box center [893, 75] width 71 height 22
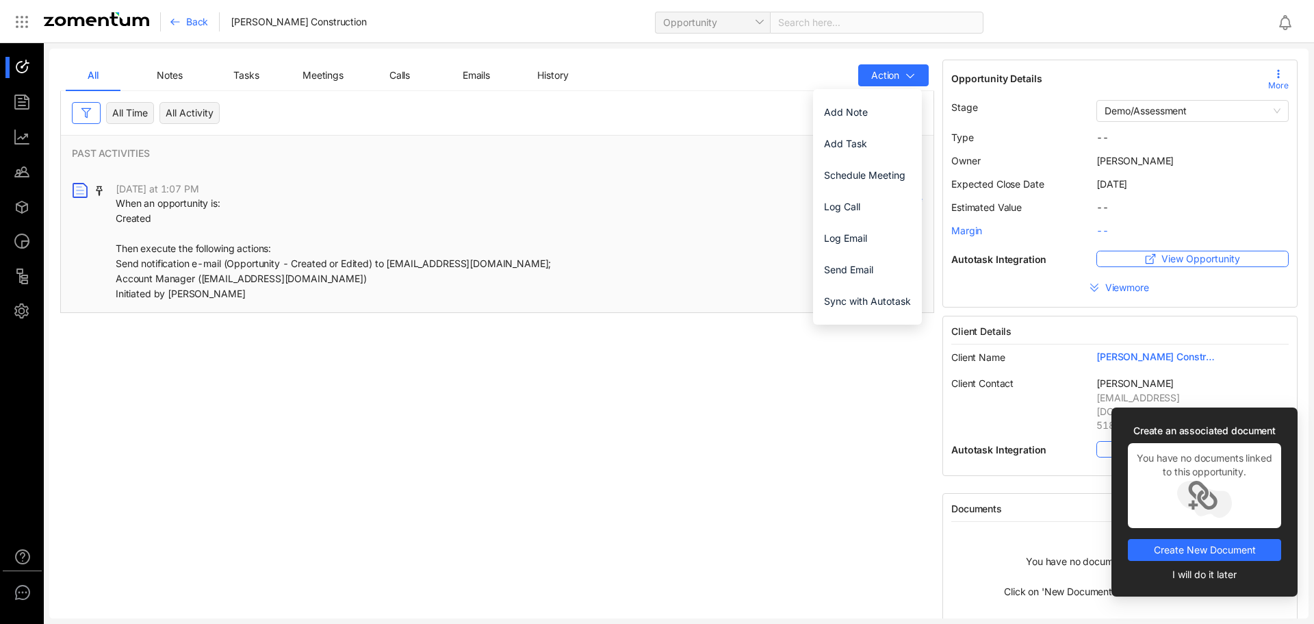
click at [196, 31] on div "Back" at bounding box center [195, 21] width 50 height 19
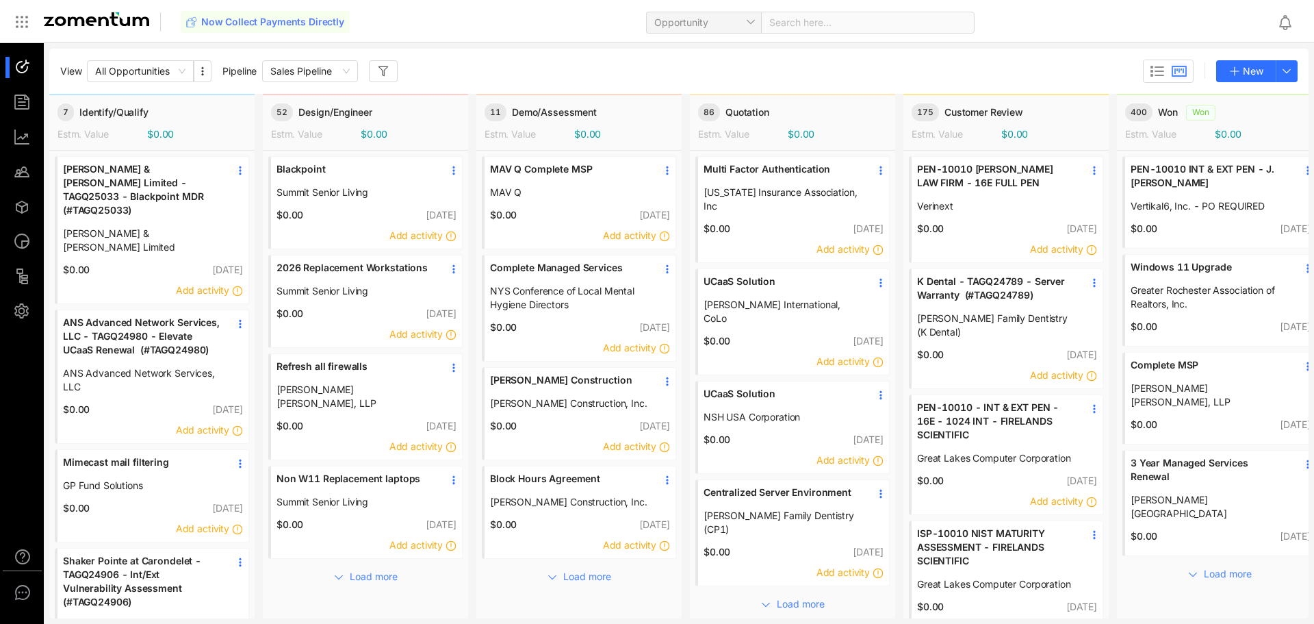
click at [780, 214] on div "Multi Factor Authentication New York Insurance Association, Inc" at bounding box center [793, 188] width 191 height 62
click at [809, 214] on div "Multi Factor Authentication New York Insurance Association, Inc" at bounding box center [793, 188] width 191 height 62
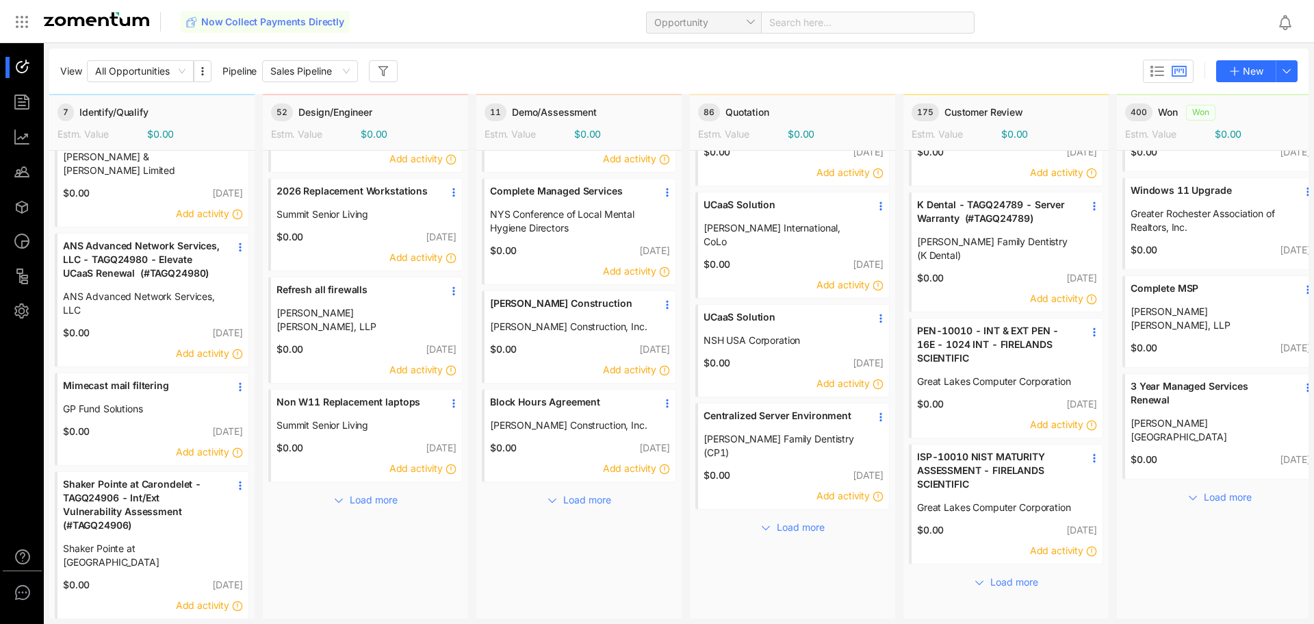
scroll to position [79, 0]
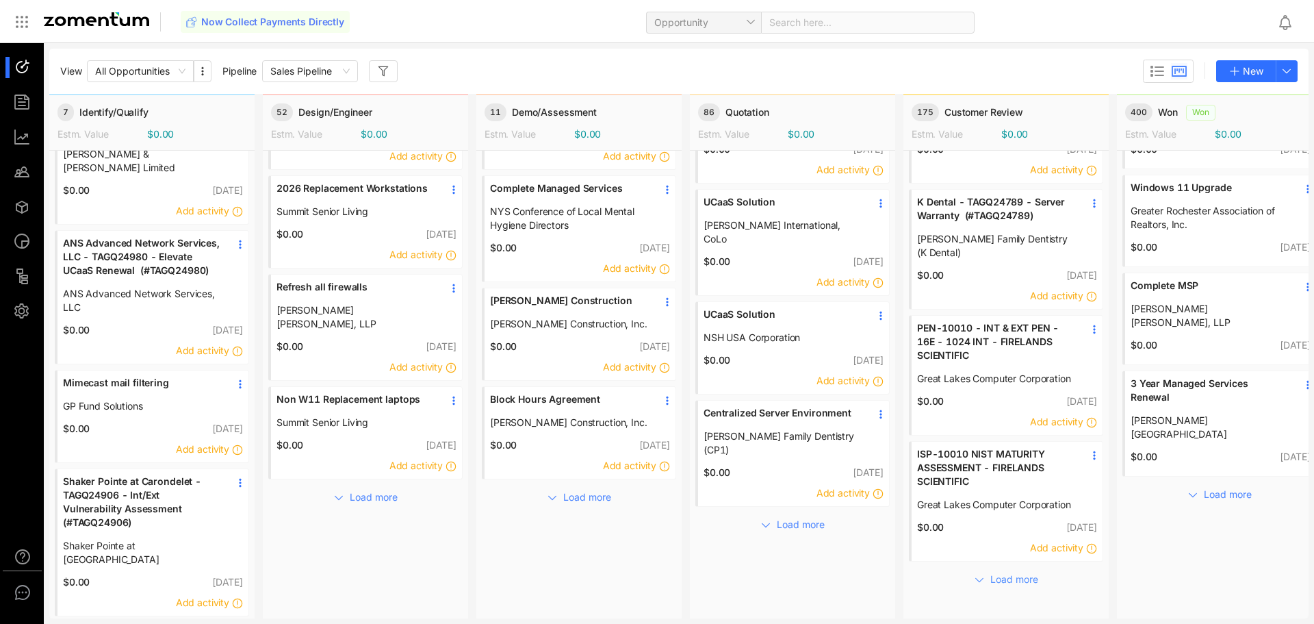
click at [1015, 572] on span "Load more" at bounding box center [1015, 579] width 48 height 15
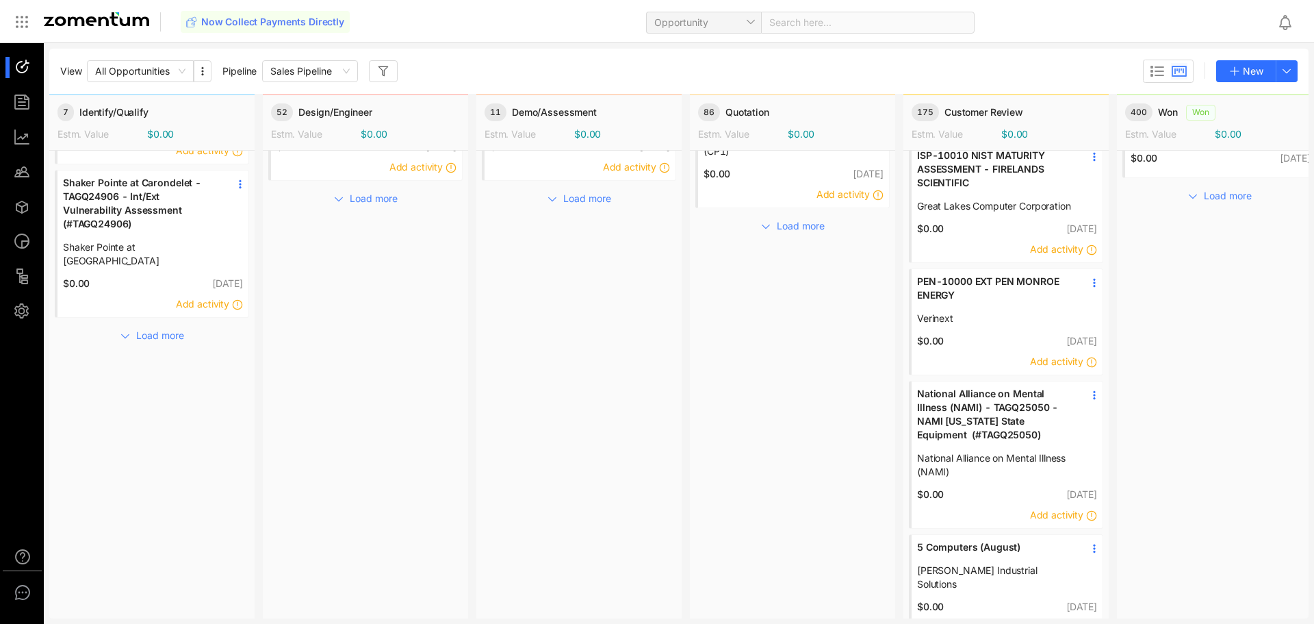
scroll to position [0, 0]
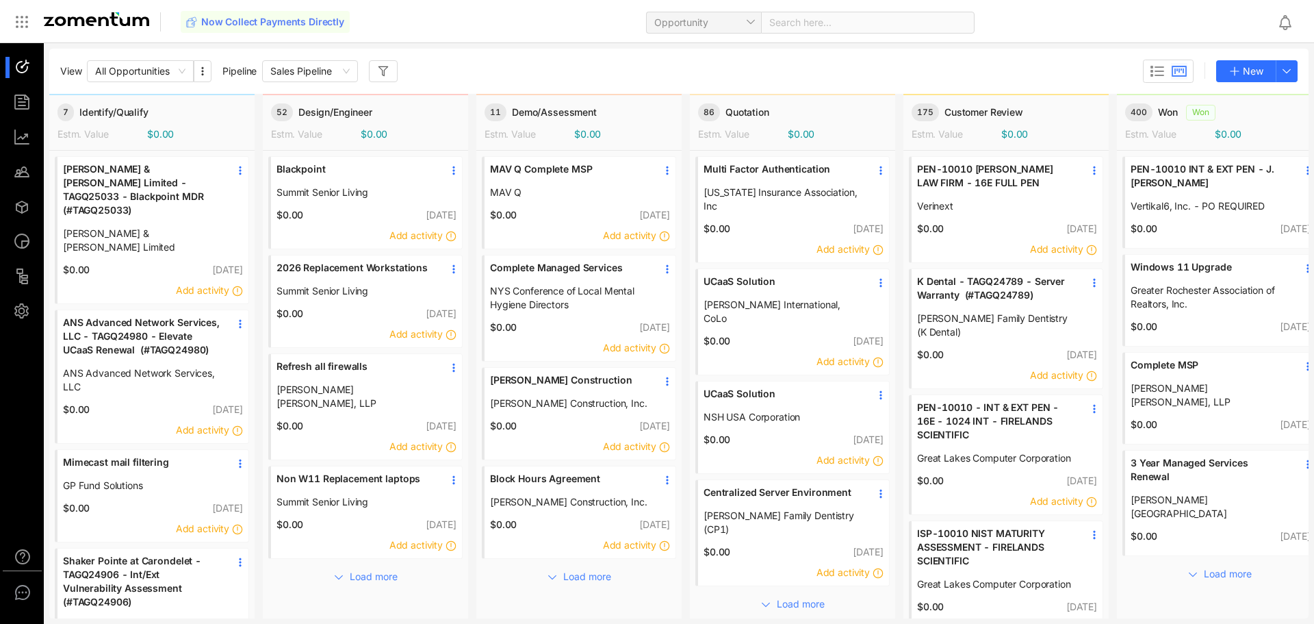
click at [753, 201] on span "[US_STATE] Insurance Association, Inc" at bounding box center [782, 199] width 157 height 27
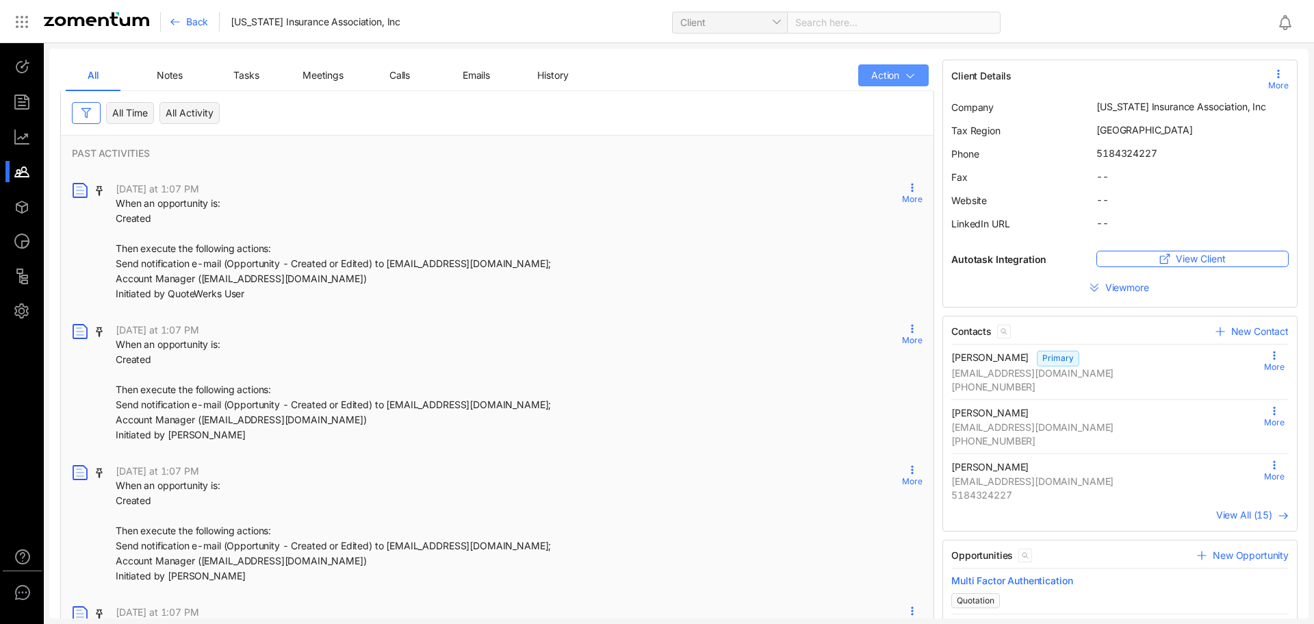
click at [895, 77] on button "Action" at bounding box center [893, 75] width 71 height 22
click at [1078, 297] on button "View more" at bounding box center [1121, 288] width 338 height 22
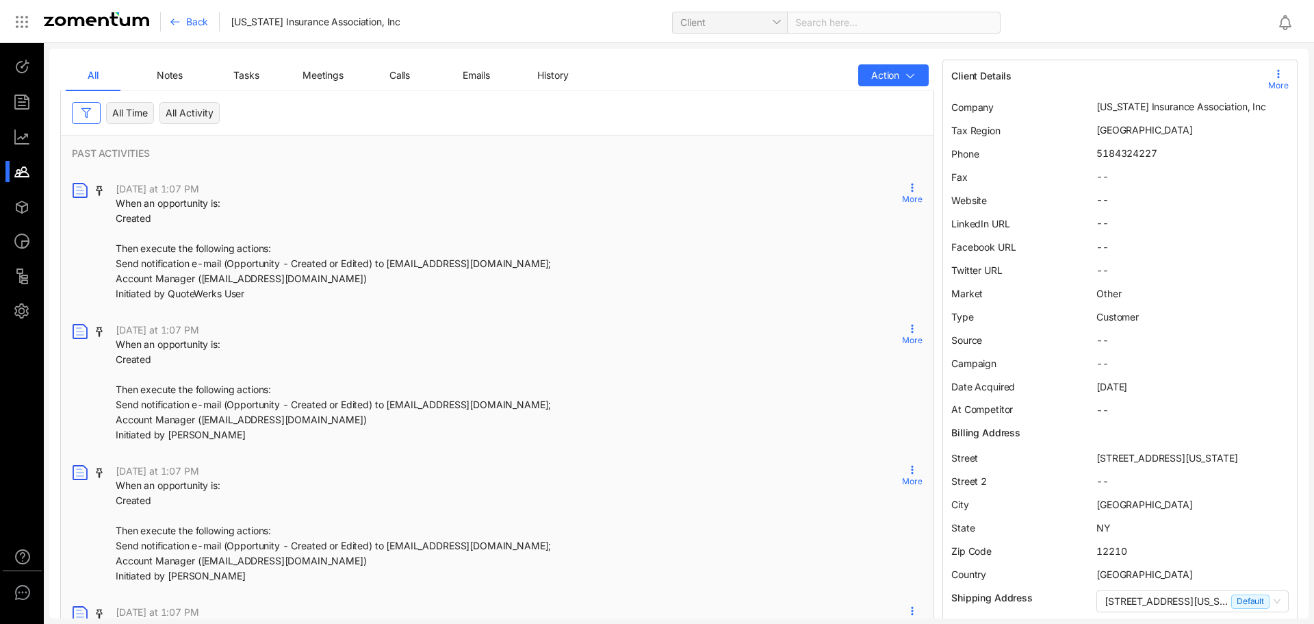
click at [25, 99] on div at bounding box center [28, 102] width 29 height 21
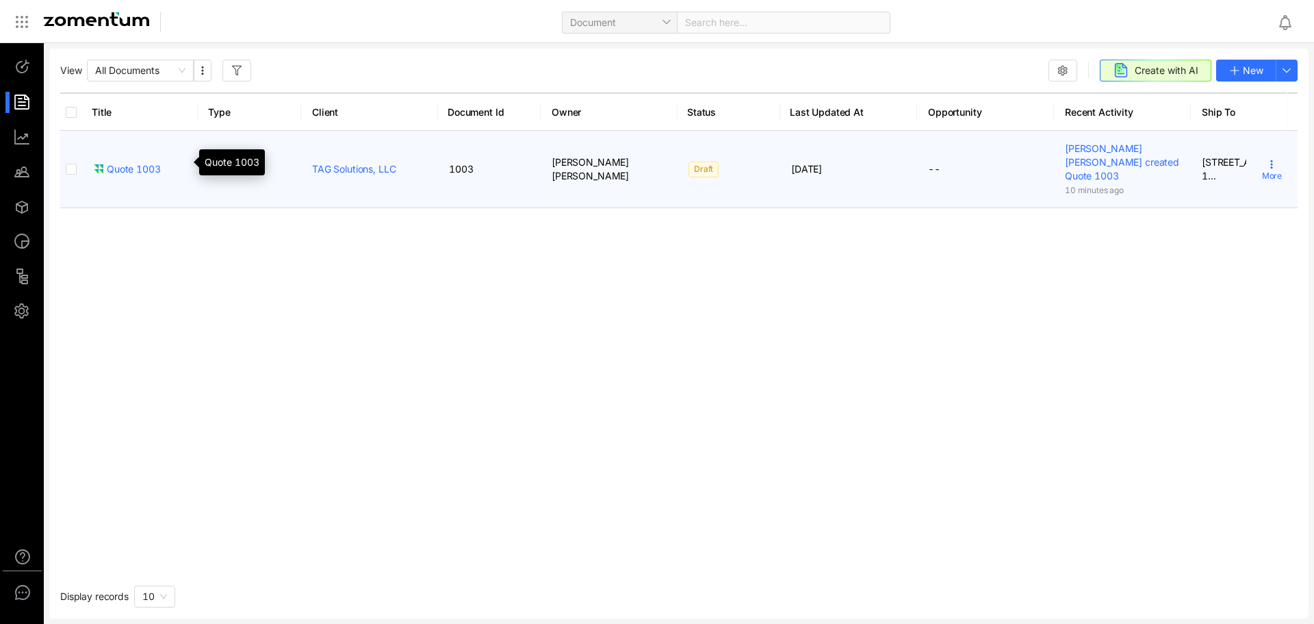
click at [119, 168] on div "Quote 1003" at bounding box center [127, 169] width 68 height 14
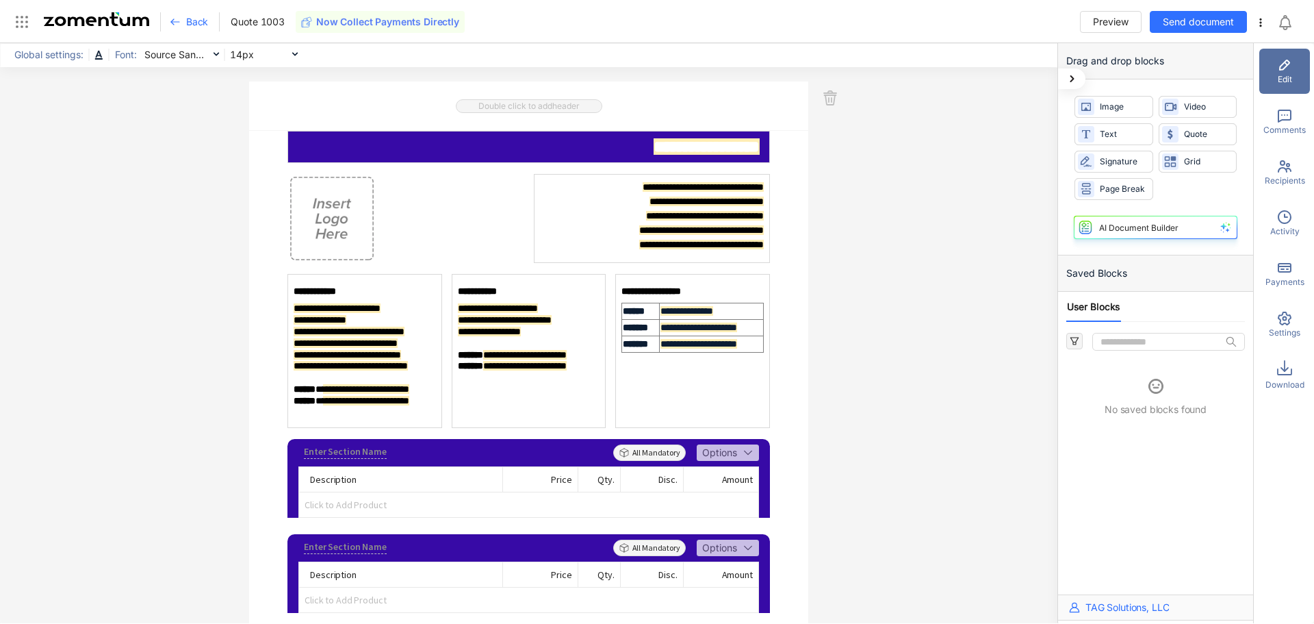
click at [1280, 311] on icon at bounding box center [1285, 318] width 16 height 16
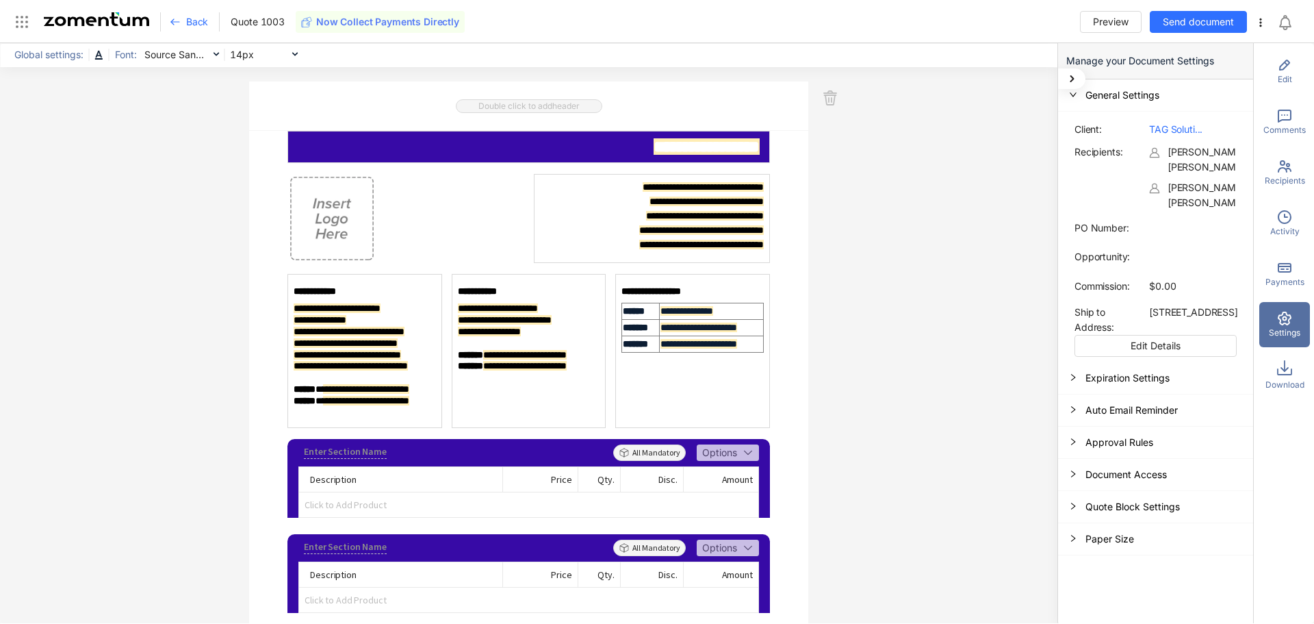
click at [1153, 394] on div "Expiration Settings" at bounding box center [1155, 378] width 195 height 32
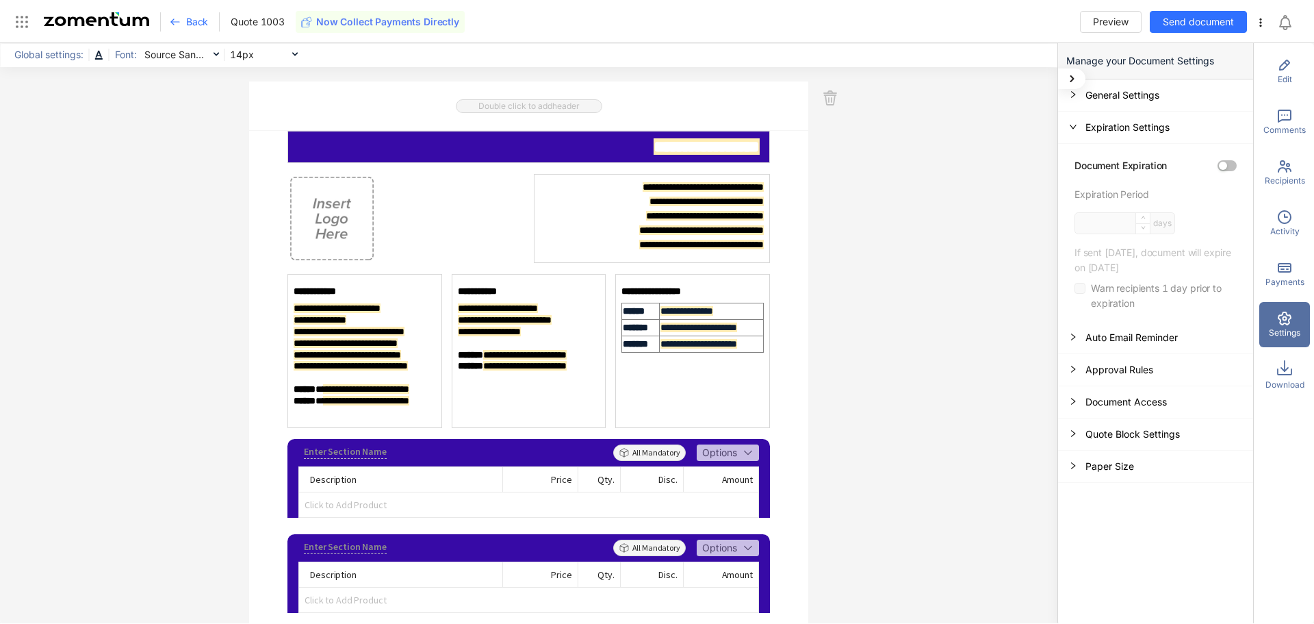
click at [1130, 337] on div "Auto Email Reminder" at bounding box center [1155, 338] width 195 height 32
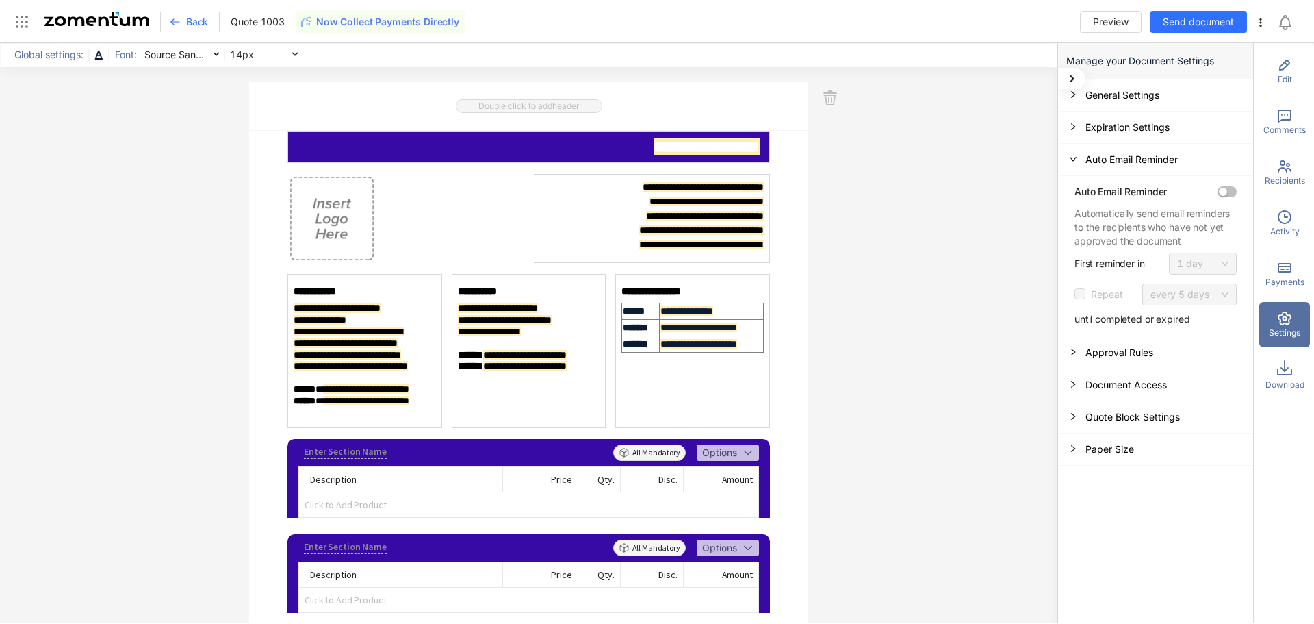
click at [1130, 348] on div "Approval Rules" at bounding box center [1155, 353] width 195 height 32
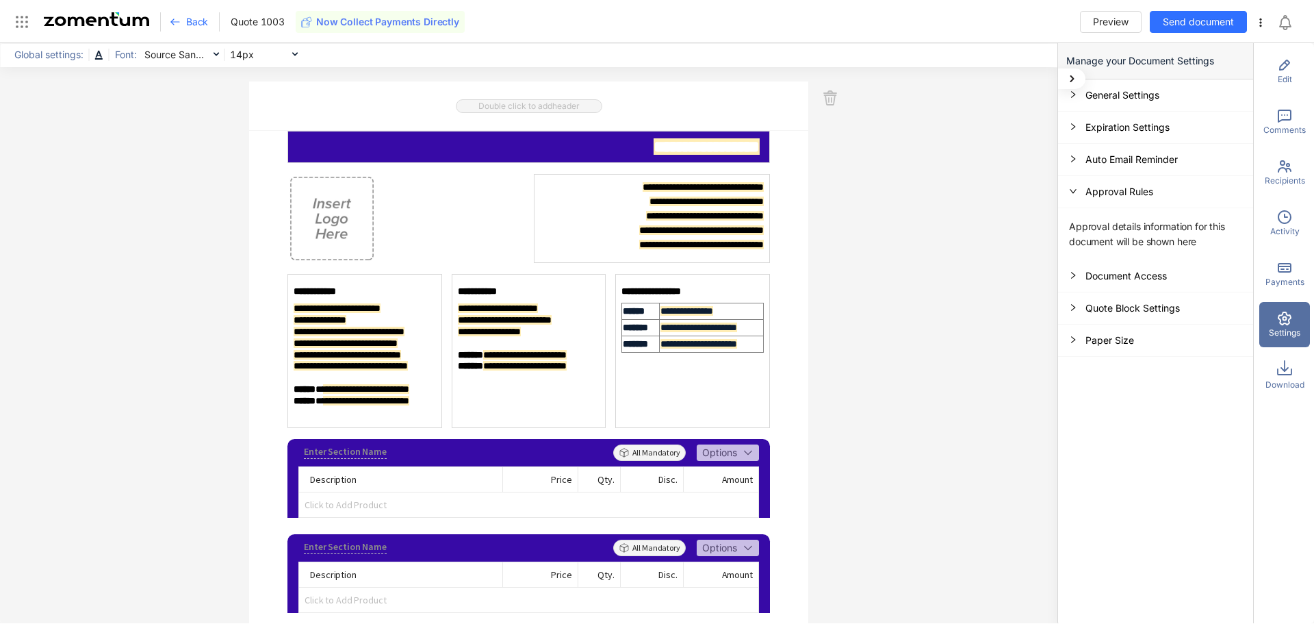
click at [1102, 163] on div "Auto Email Reminder" at bounding box center [1155, 160] width 195 height 32
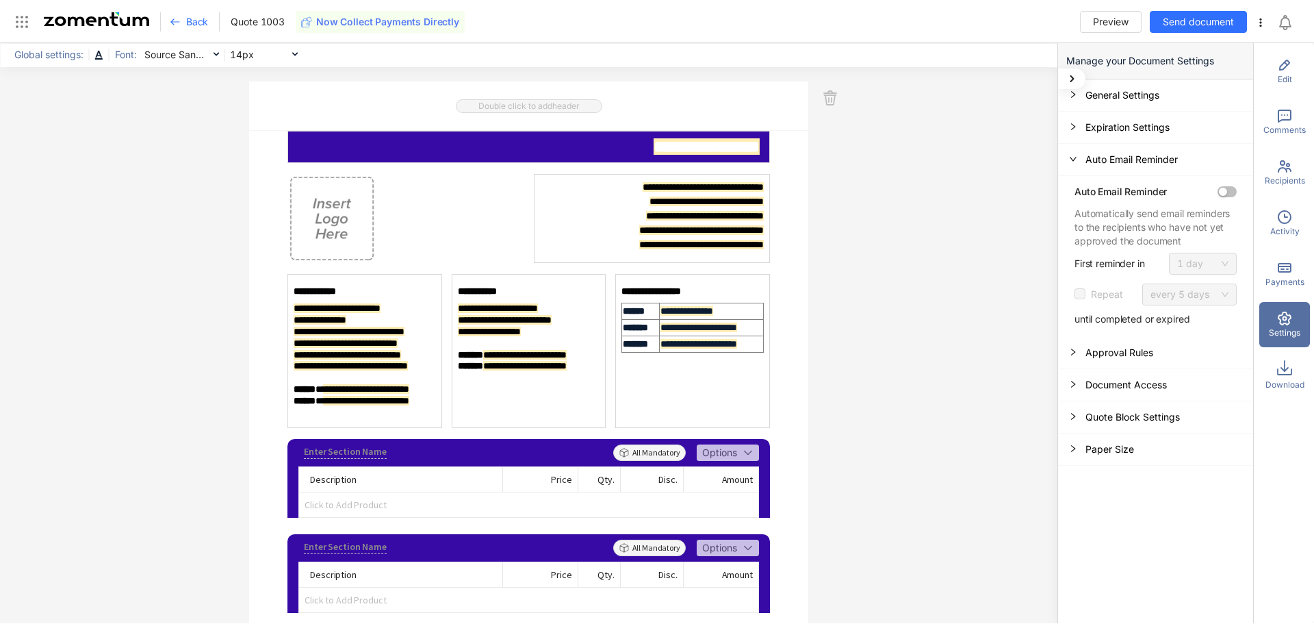
click at [1155, 355] on div "Approval Rules" at bounding box center [1155, 353] width 195 height 32
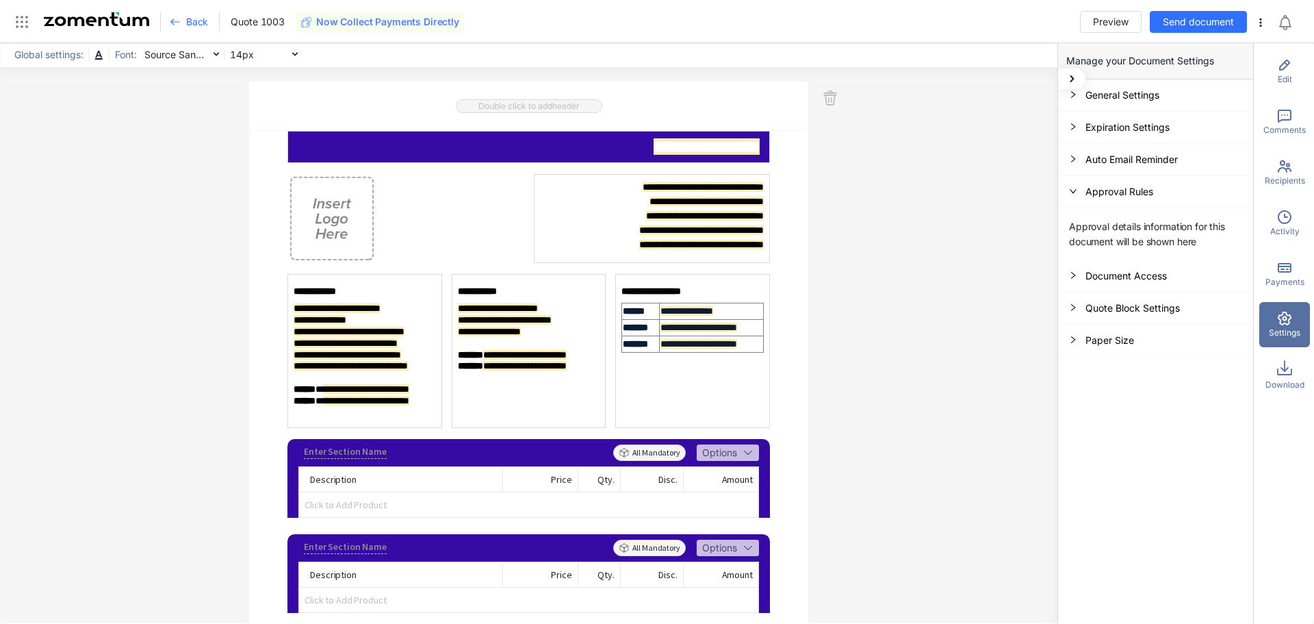
click at [1136, 280] on div "Document Access" at bounding box center [1155, 276] width 195 height 32
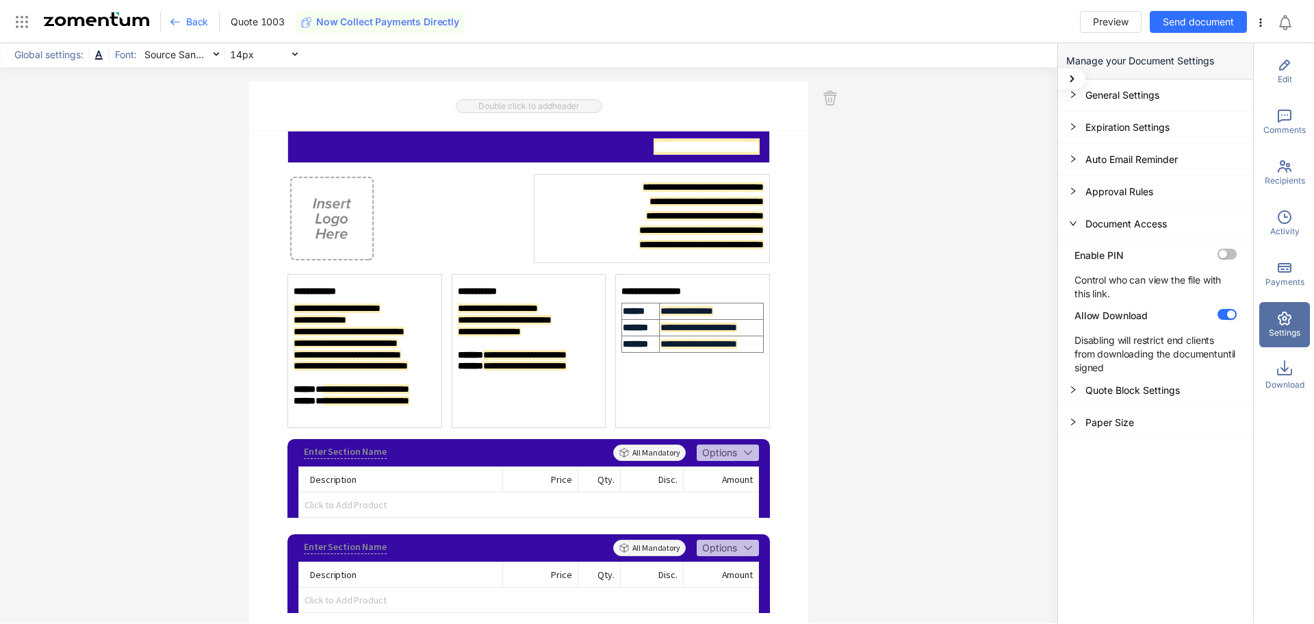
click at [1154, 394] on div "Quote Block Settings" at bounding box center [1155, 390] width 195 height 32
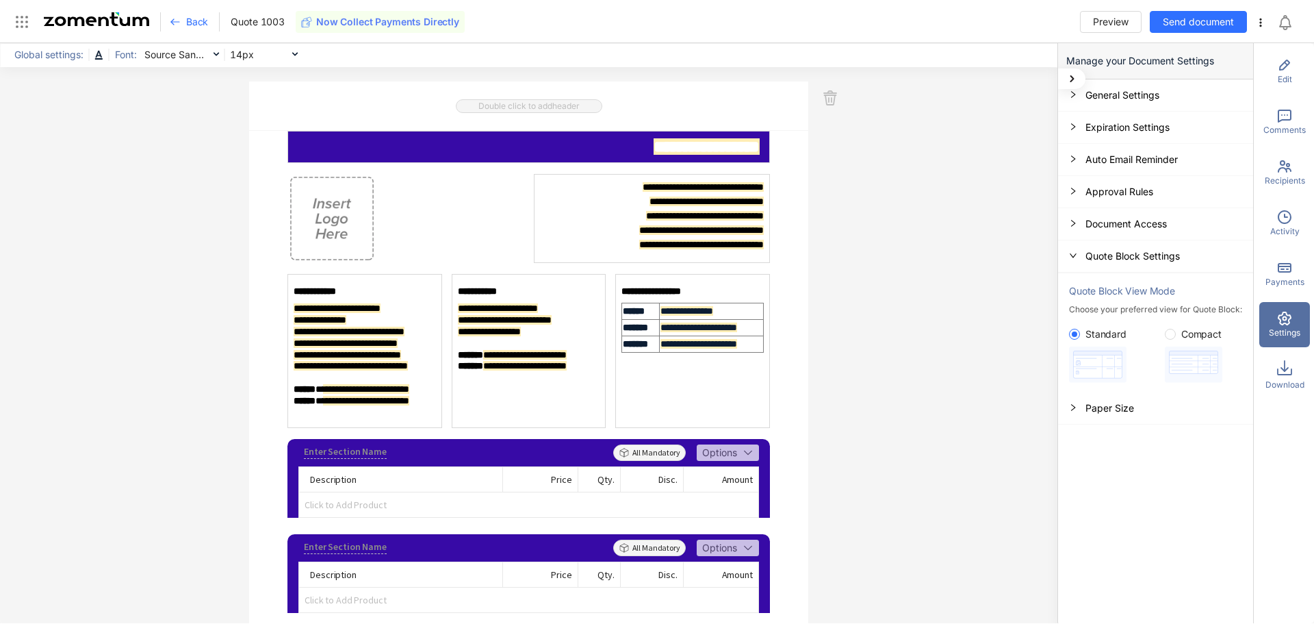
click at [1150, 407] on div "Paper Size" at bounding box center [1155, 408] width 195 height 32
click at [1126, 111] on div "General Settings" at bounding box center [1155, 95] width 195 height 32
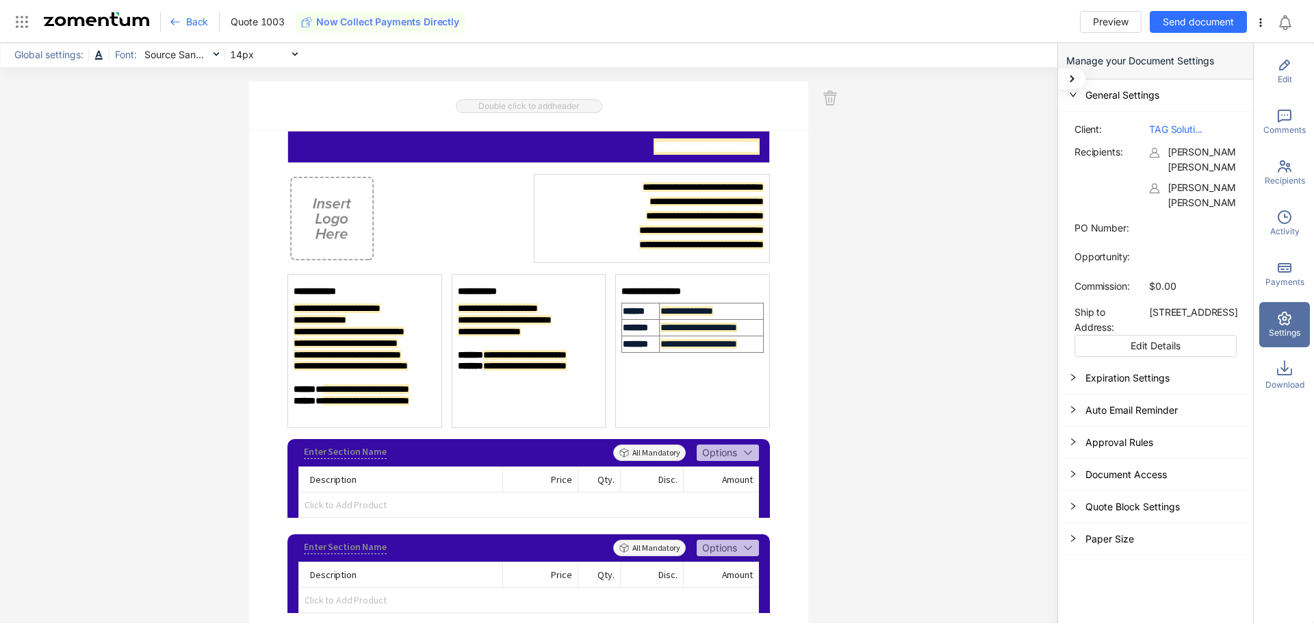
click at [1265, 264] on div "Payments" at bounding box center [1285, 273] width 51 height 45
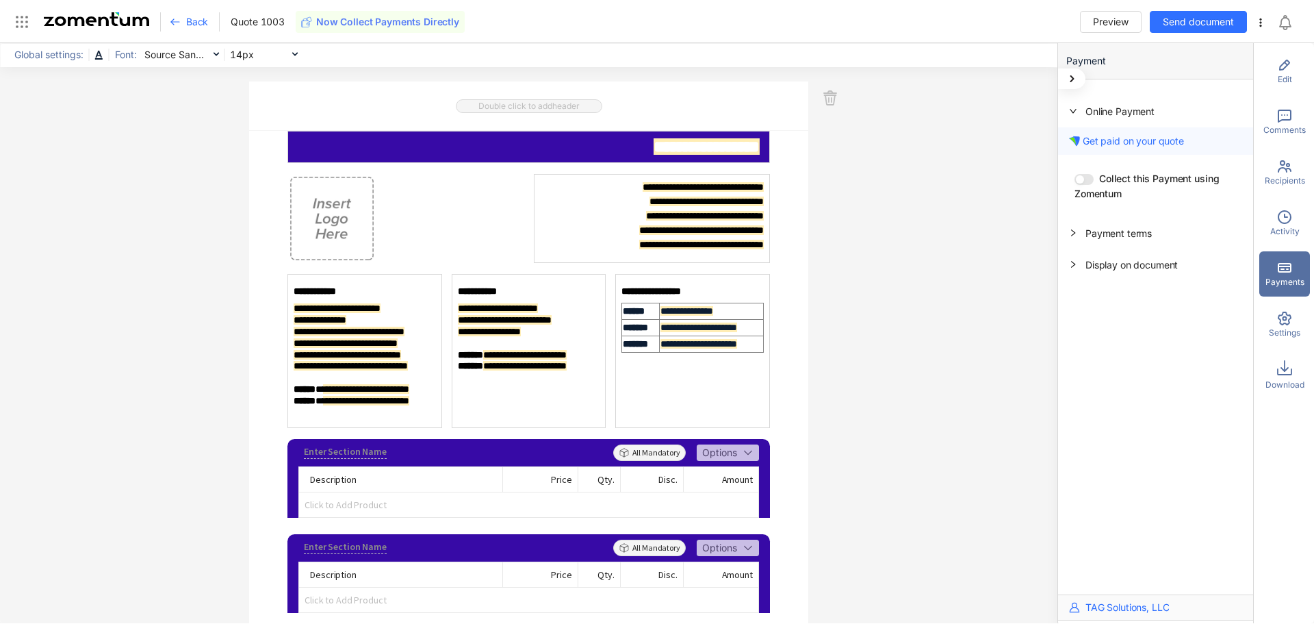
click at [1150, 242] on div "Payment terms" at bounding box center [1155, 233] width 195 height 31
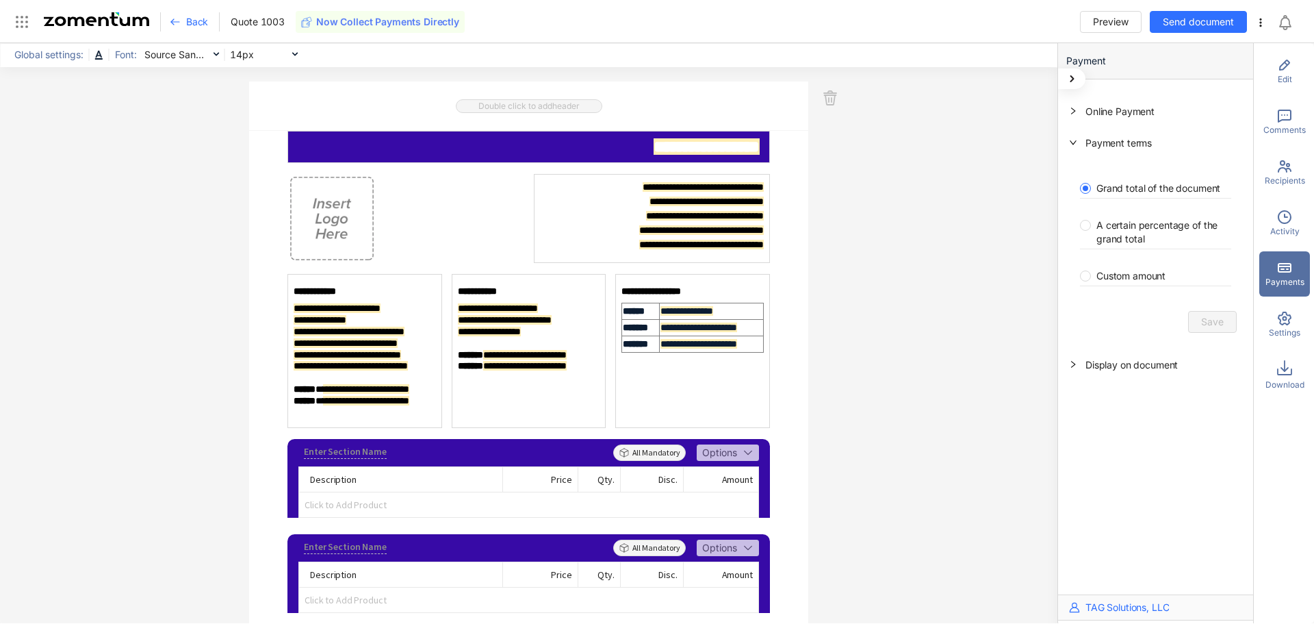
click at [1151, 365] on span "Display on document" at bounding box center [1132, 365] width 92 height 12
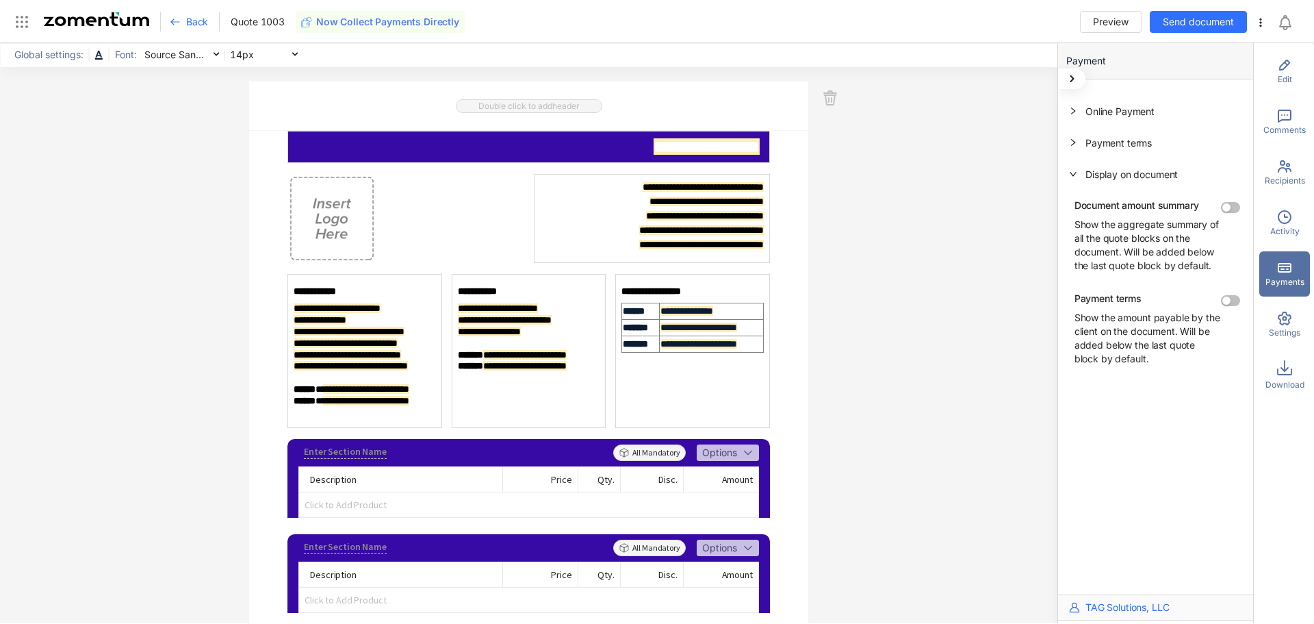
click at [1277, 221] on icon at bounding box center [1285, 217] width 16 height 16
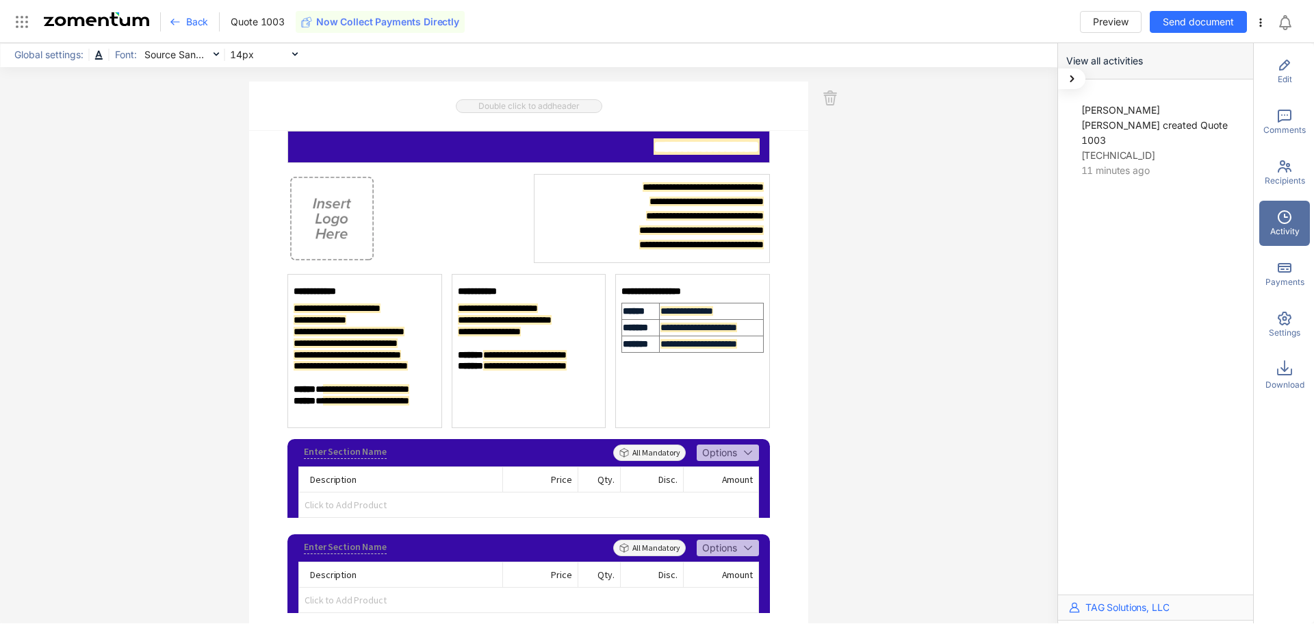
click at [1273, 174] on div "Recipients" at bounding box center [1285, 172] width 51 height 45
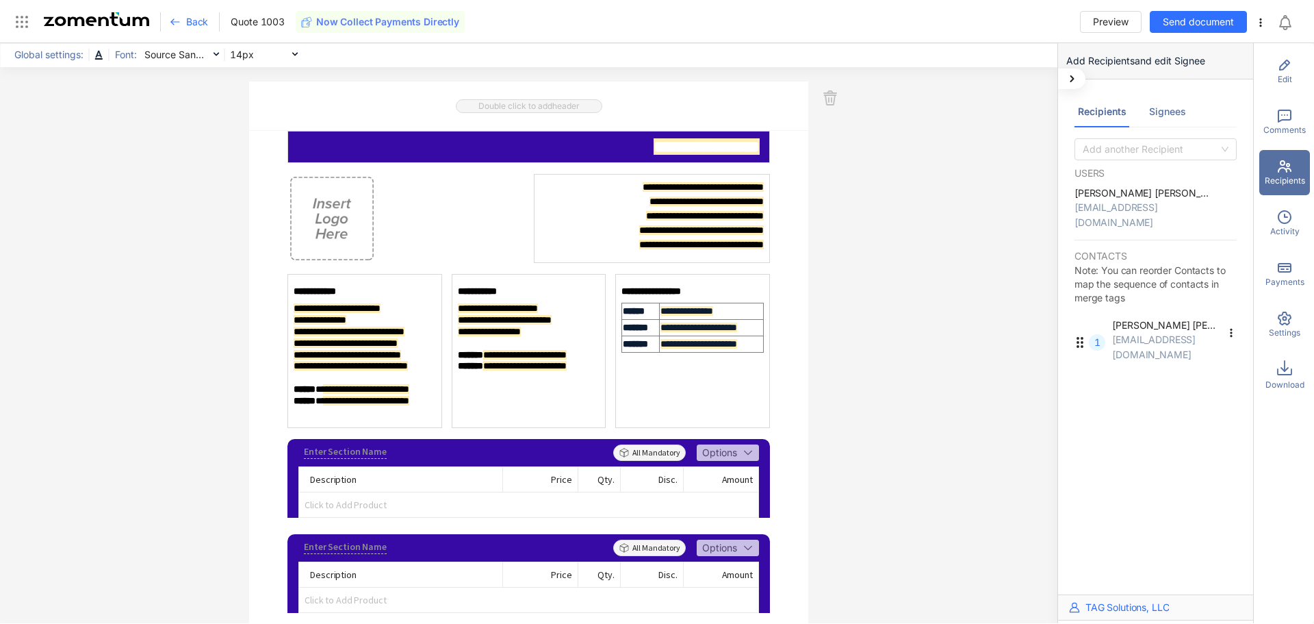
click at [1275, 127] on span "Comments" at bounding box center [1285, 130] width 42 height 12
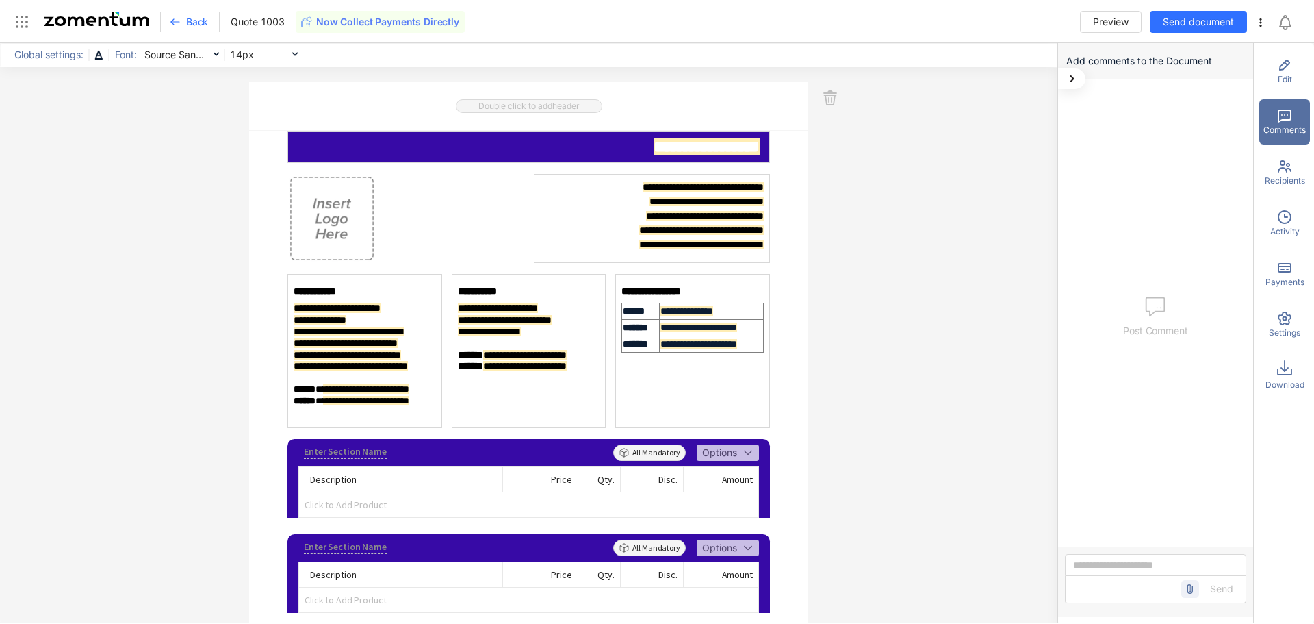
click at [1288, 75] on span "Edit" at bounding box center [1285, 79] width 14 height 12
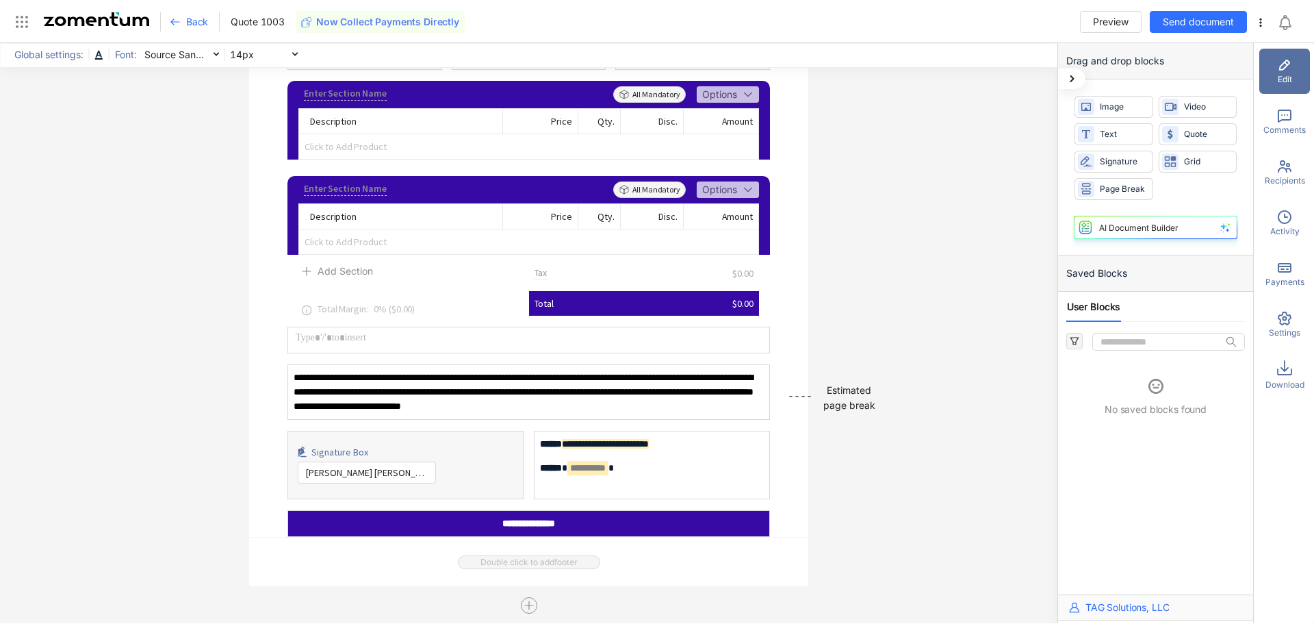
scroll to position [359, 0]
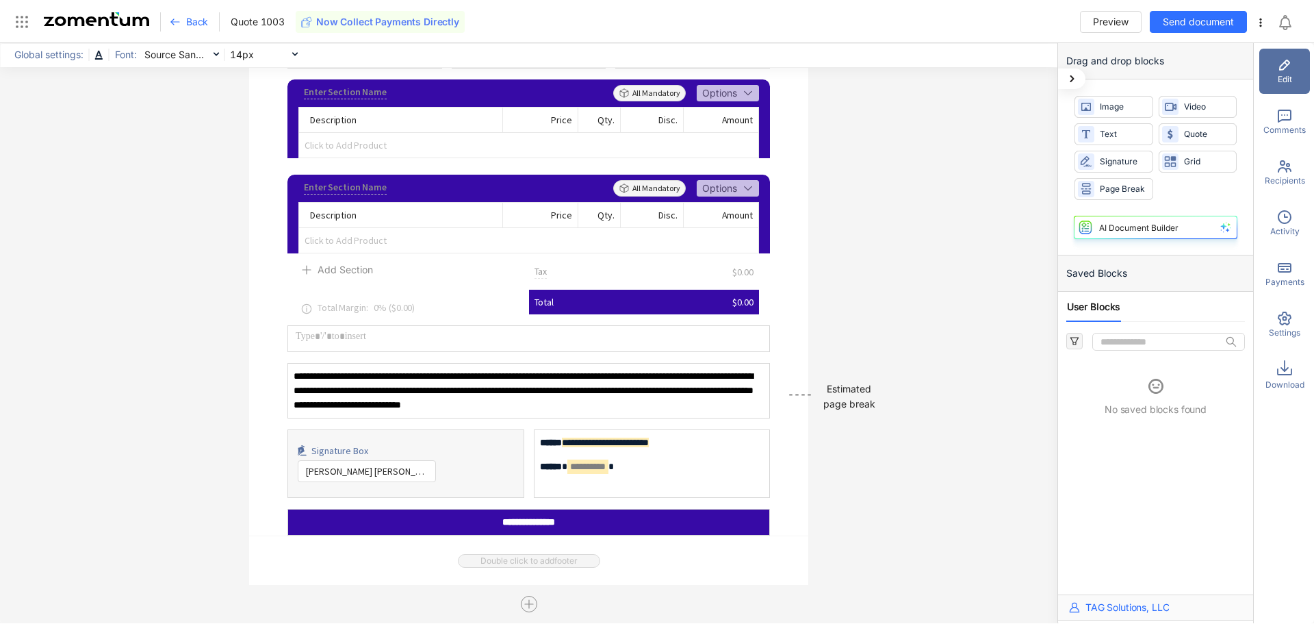
click at [1258, 23] on icon at bounding box center [1261, 22] width 11 height 11
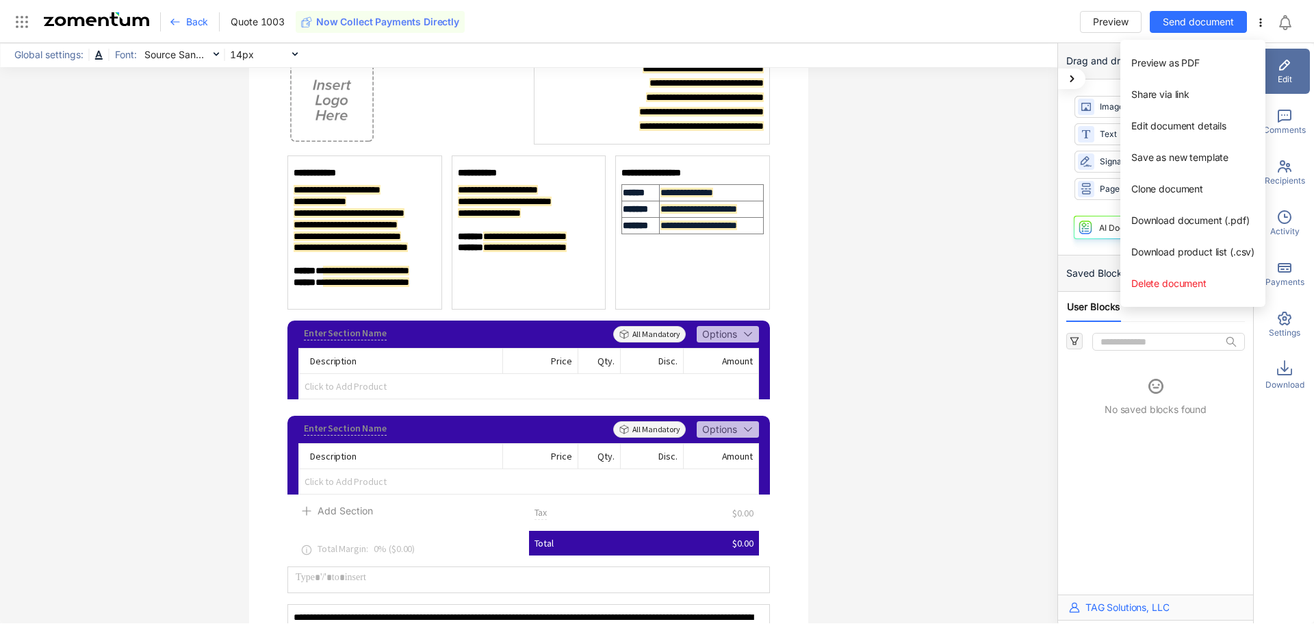
scroll to position [0, 0]
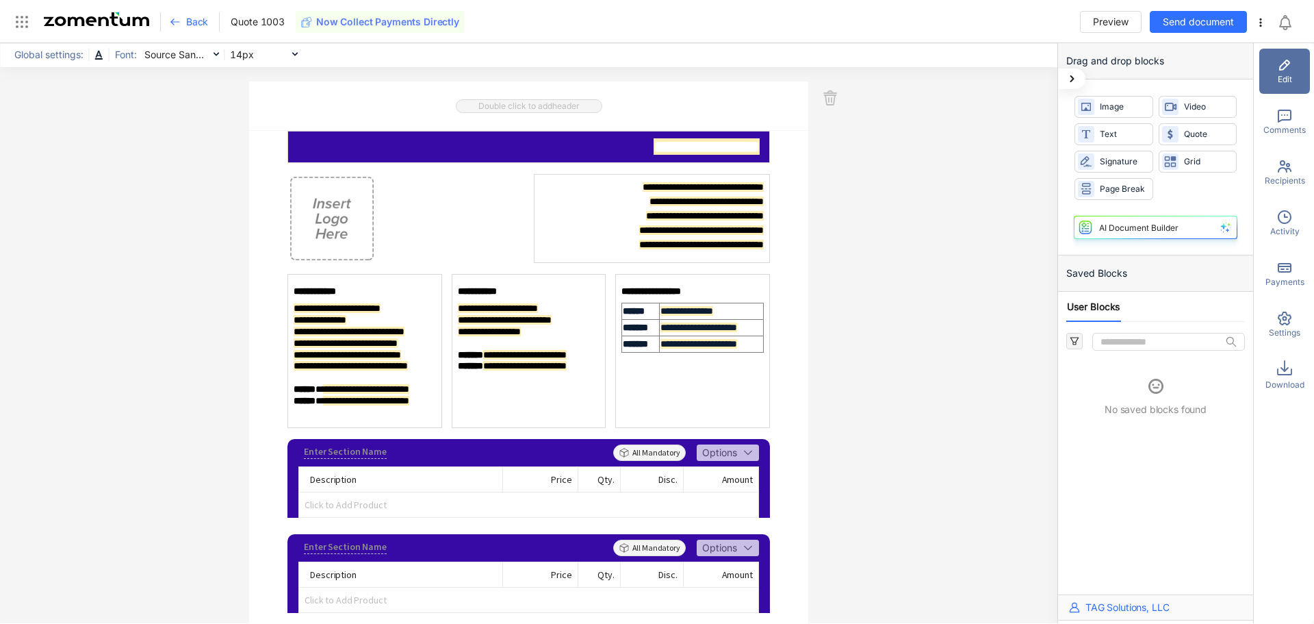
click at [58, 57] on span "Global settings:" at bounding box center [48, 54] width 77 height 15
click at [25, 23] on icon at bounding box center [22, 22] width 16 height 16
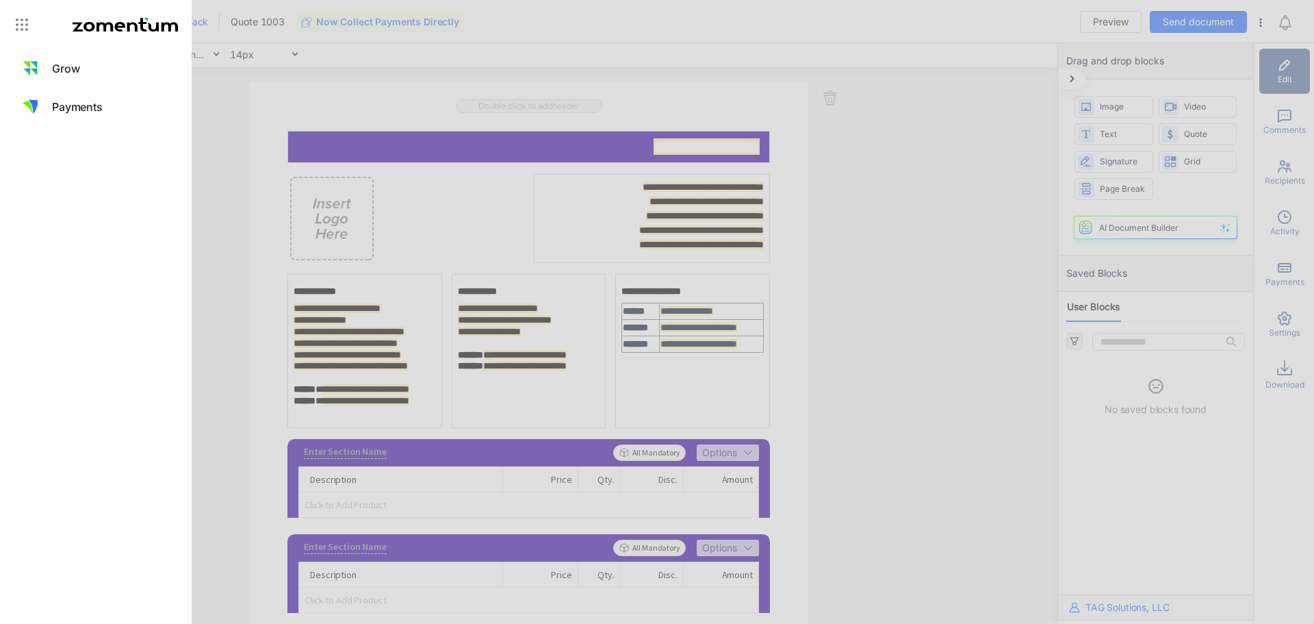
click at [196, 136] on div at bounding box center [657, 312] width 1314 height 624
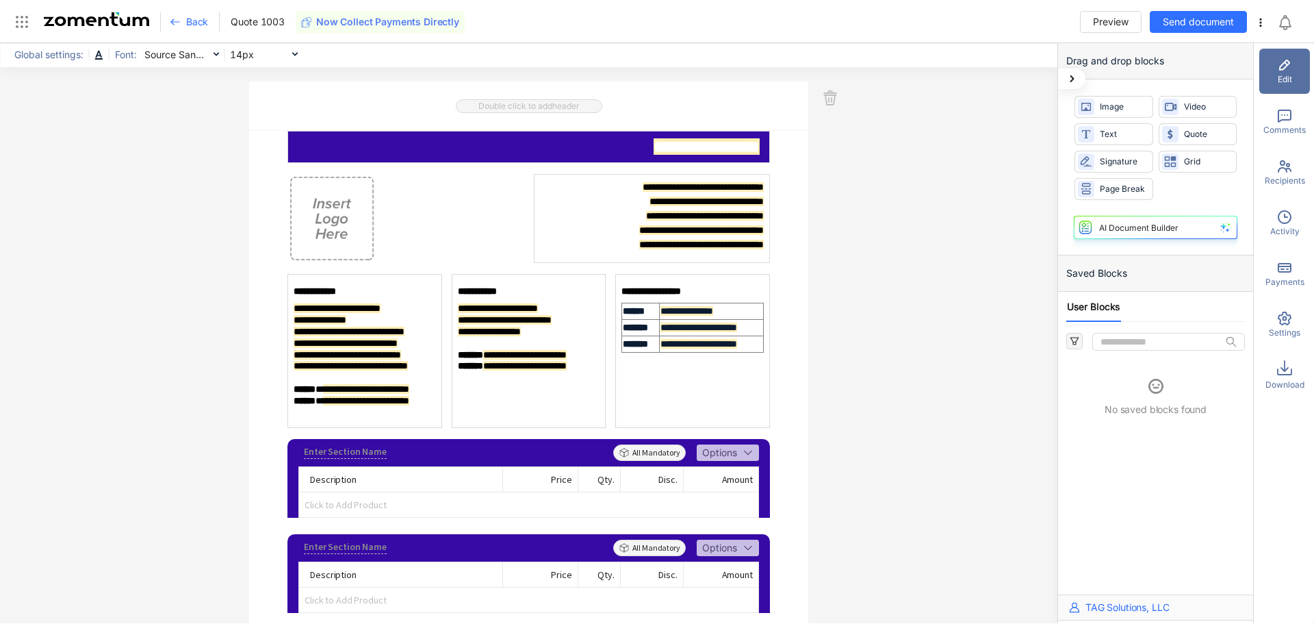
click at [63, 18] on img at bounding box center [96, 19] width 105 height 14
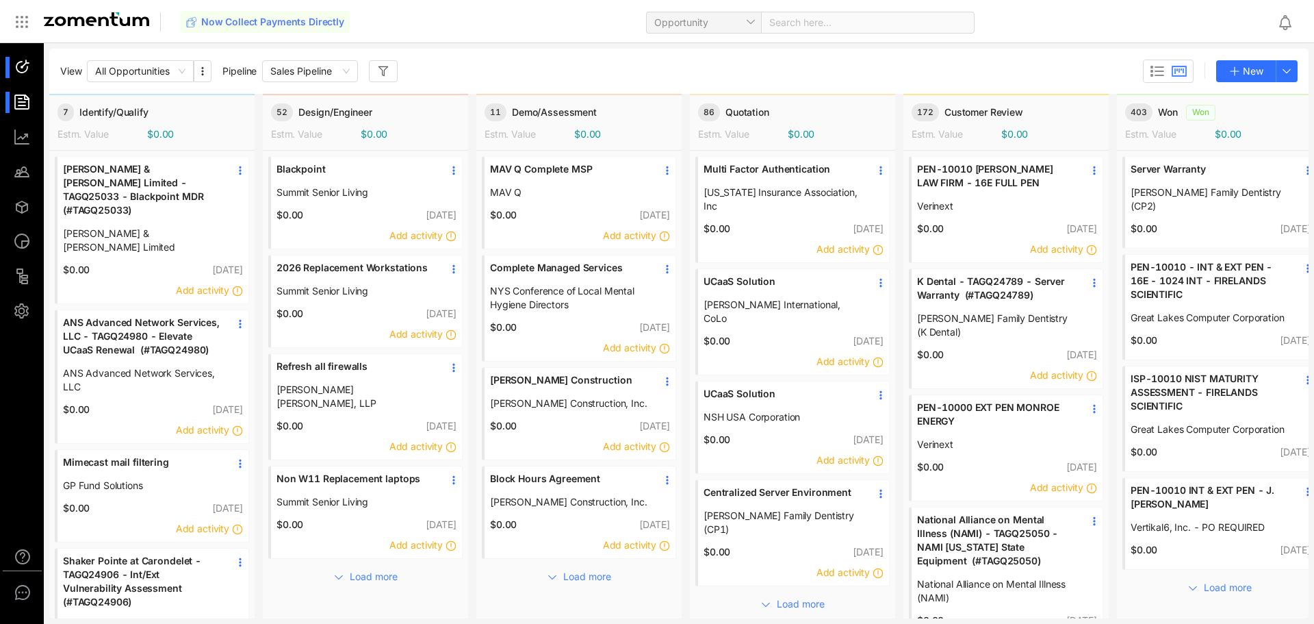
click at [20, 107] on div at bounding box center [28, 102] width 29 height 21
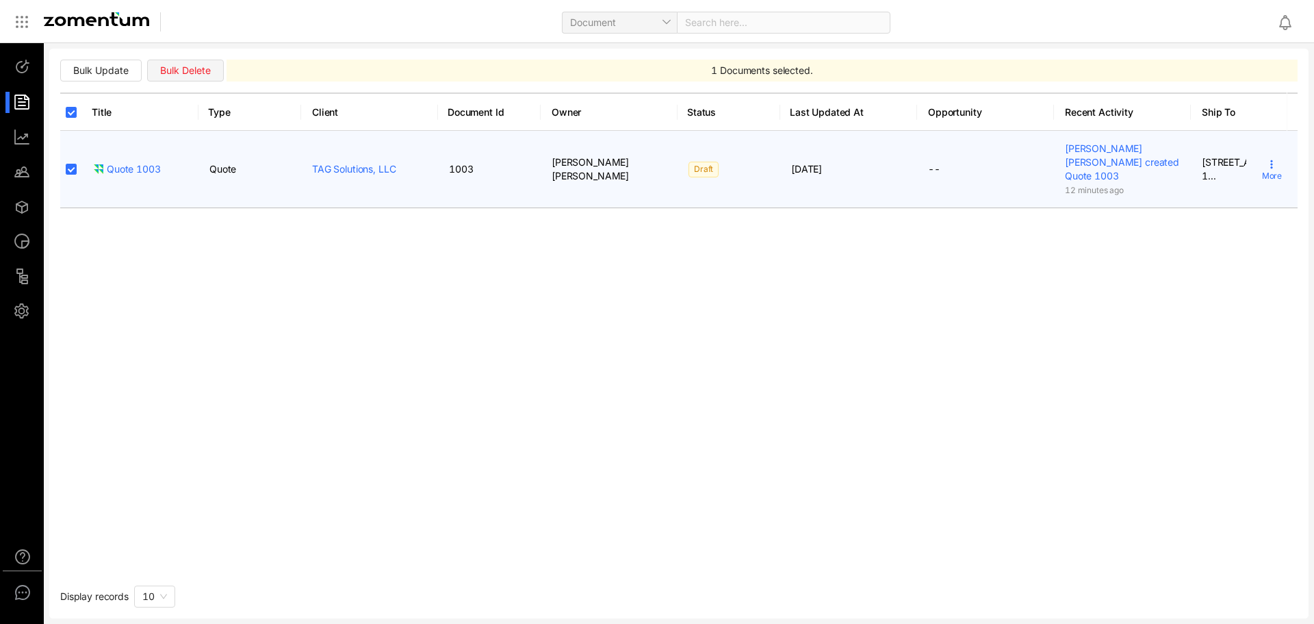
click at [931, 164] on td "--" at bounding box center [985, 169] width 137 height 77
click at [1273, 161] on td "More" at bounding box center [1272, 169] width 51 height 77
click at [1267, 161] on icon at bounding box center [1272, 164] width 11 height 11
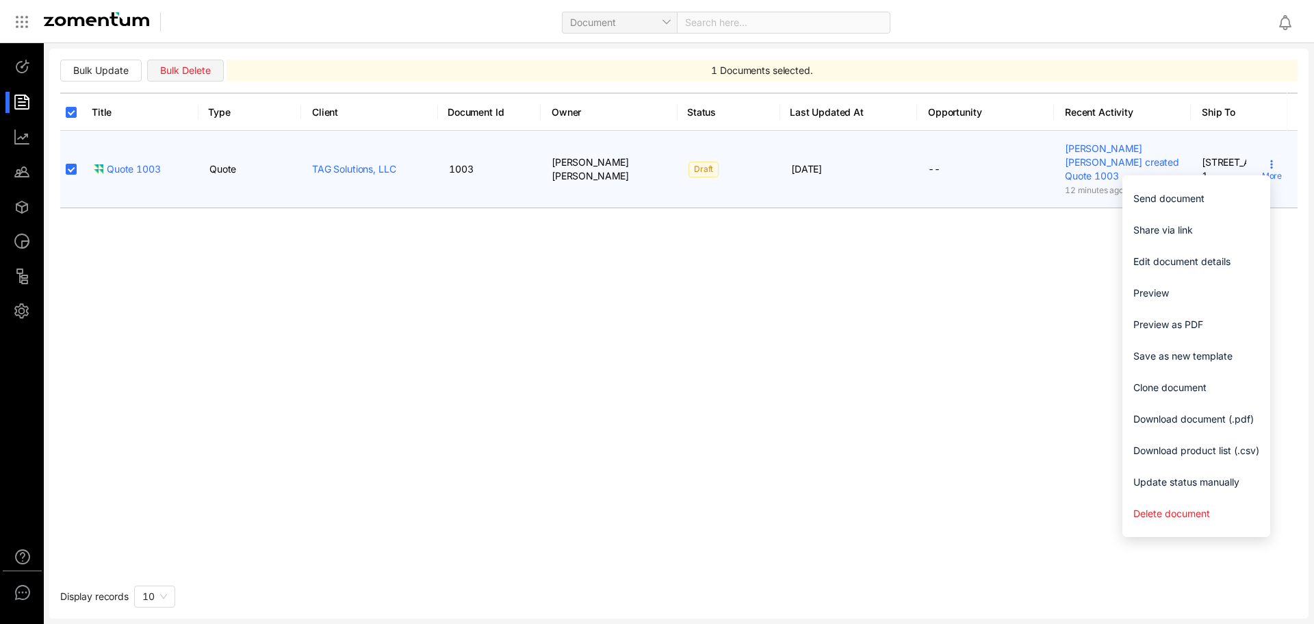
click at [973, 153] on td "--" at bounding box center [985, 169] width 137 height 77
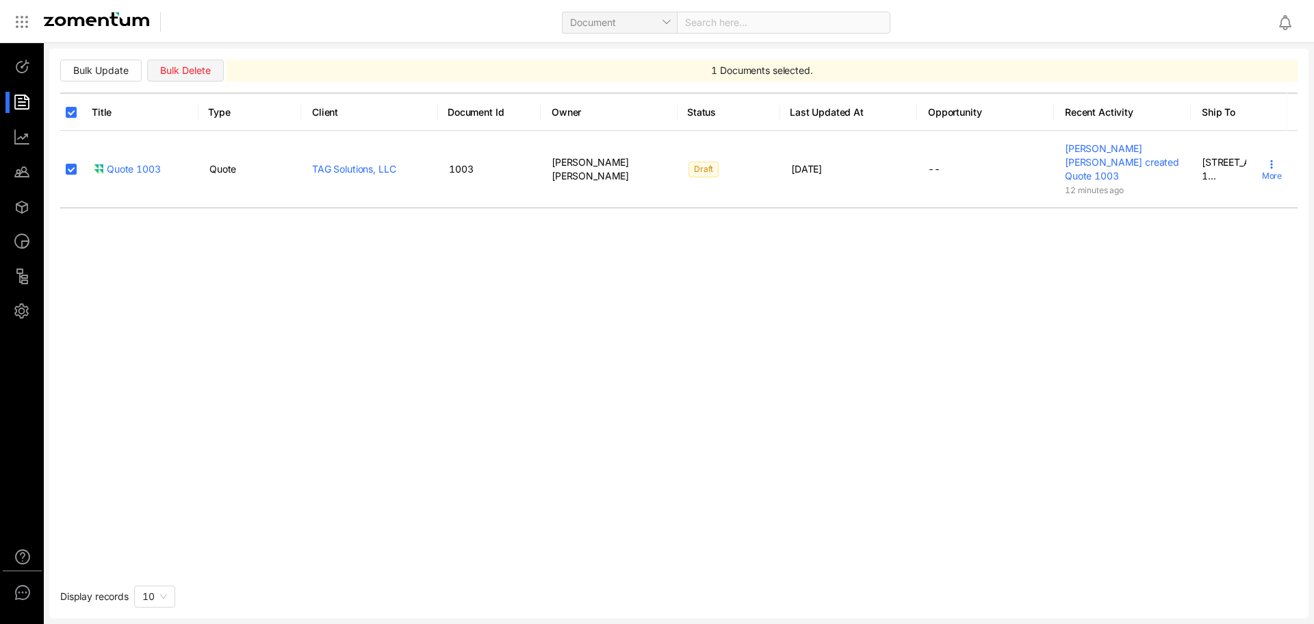
scroll to position [0, 71]
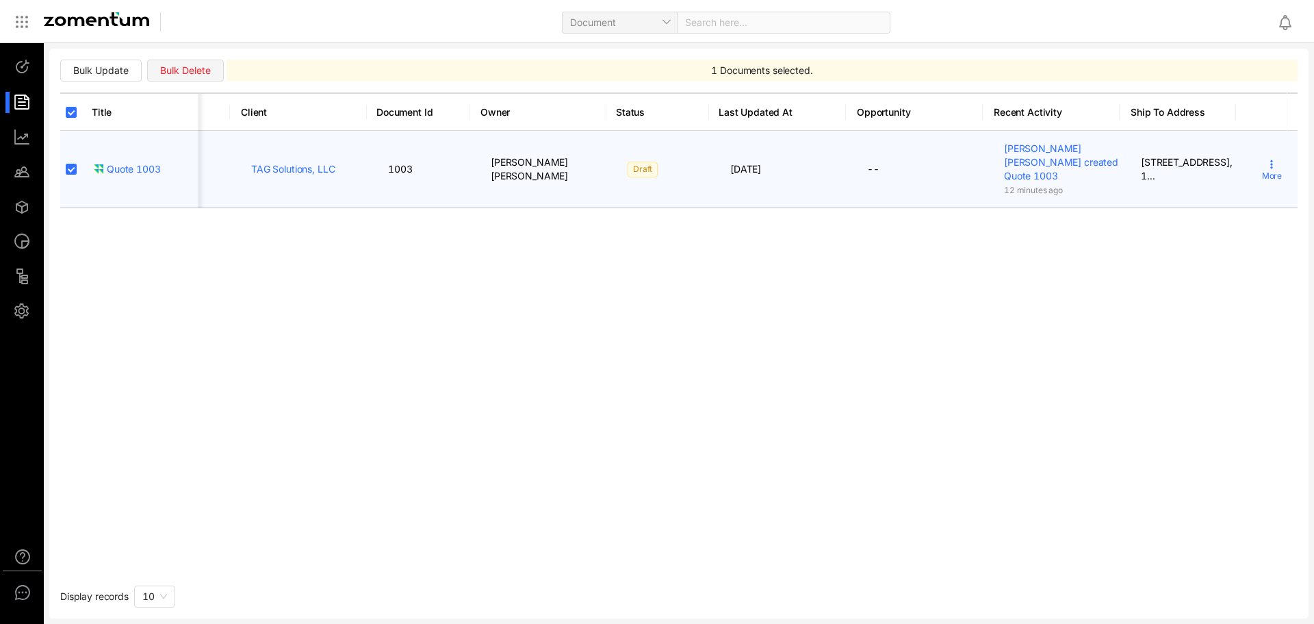
click at [1270, 159] on div "More" at bounding box center [1272, 169] width 20 height 21
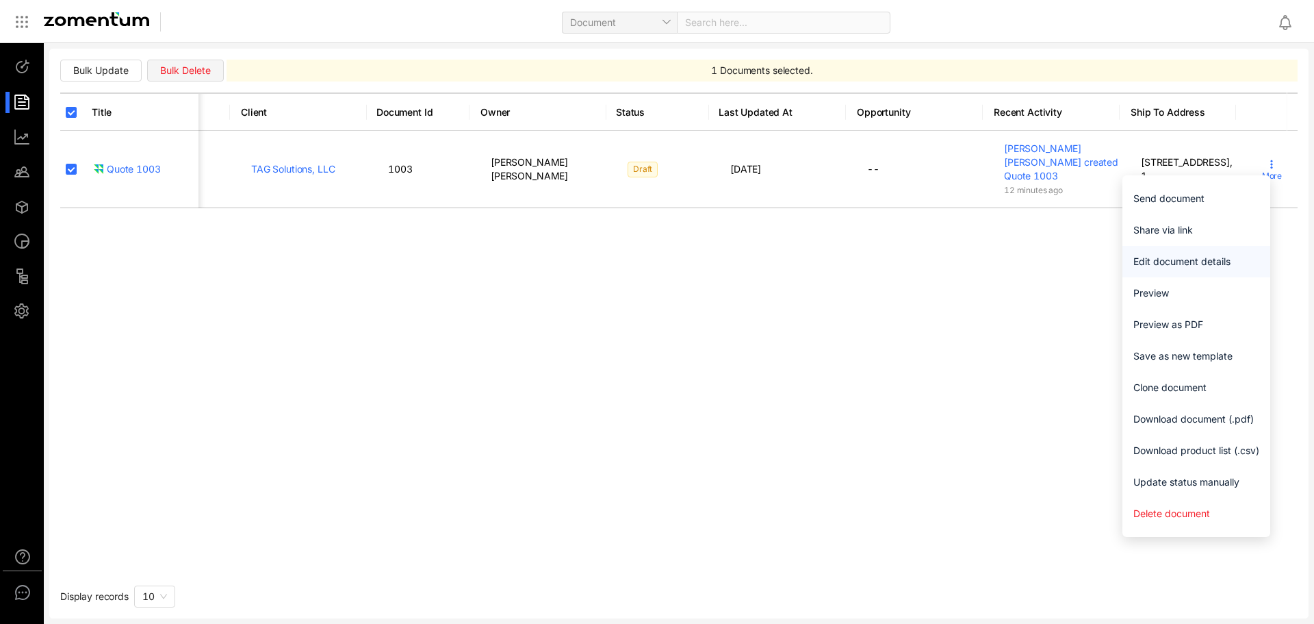
click at [1225, 275] on li "Edit document details" at bounding box center [1197, 261] width 148 height 31
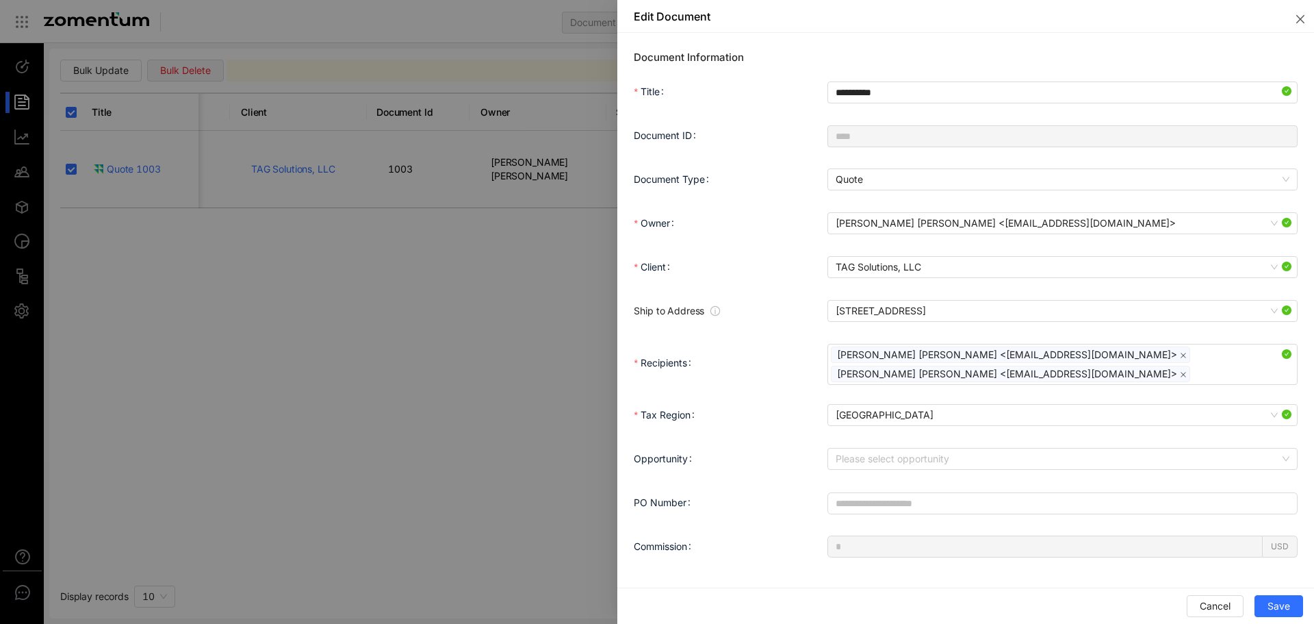
click at [994, 446] on div "Please select opportunity" at bounding box center [1063, 458] width 470 height 27
click at [993, 456] on input "Opportunity" at bounding box center [1058, 458] width 444 height 21
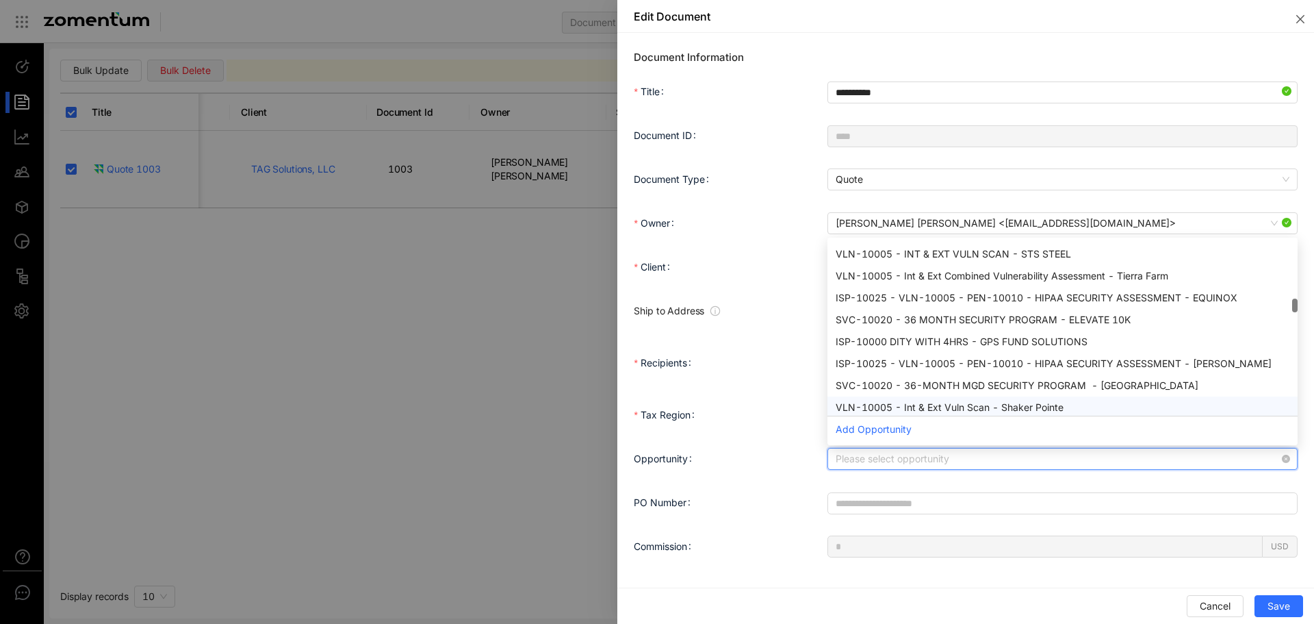
scroll to position [0, 0]
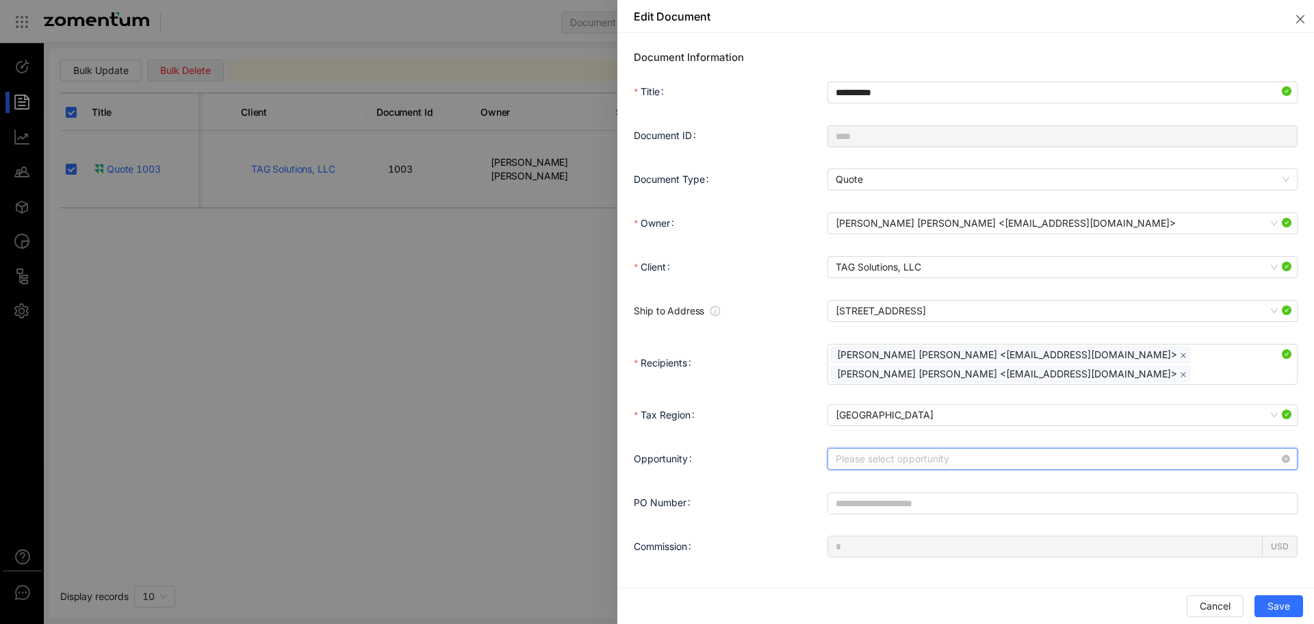
click at [441, 468] on div at bounding box center [657, 312] width 1314 height 624
click at [448, 433] on div at bounding box center [657, 312] width 1314 height 624
click at [1019, 460] on input "Opportunity" at bounding box center [1058, 458] width 444 height 21
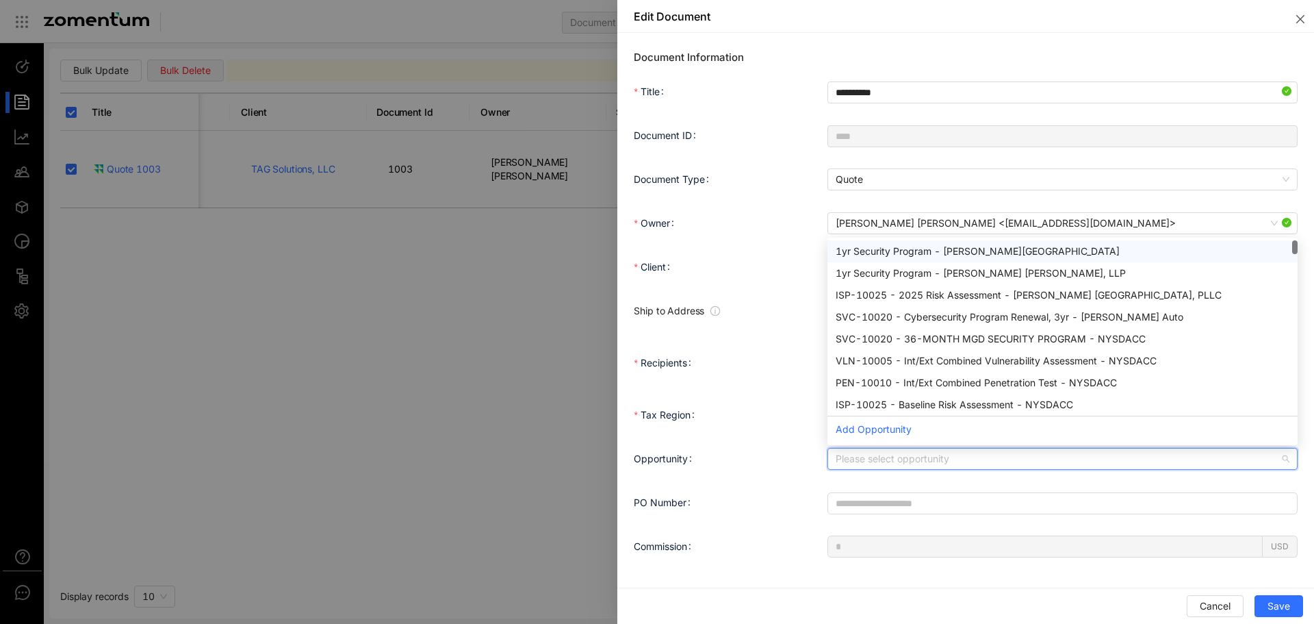
click at [1283, 39] on div "**********" at bounding box center [966, 328] width 697 height 591
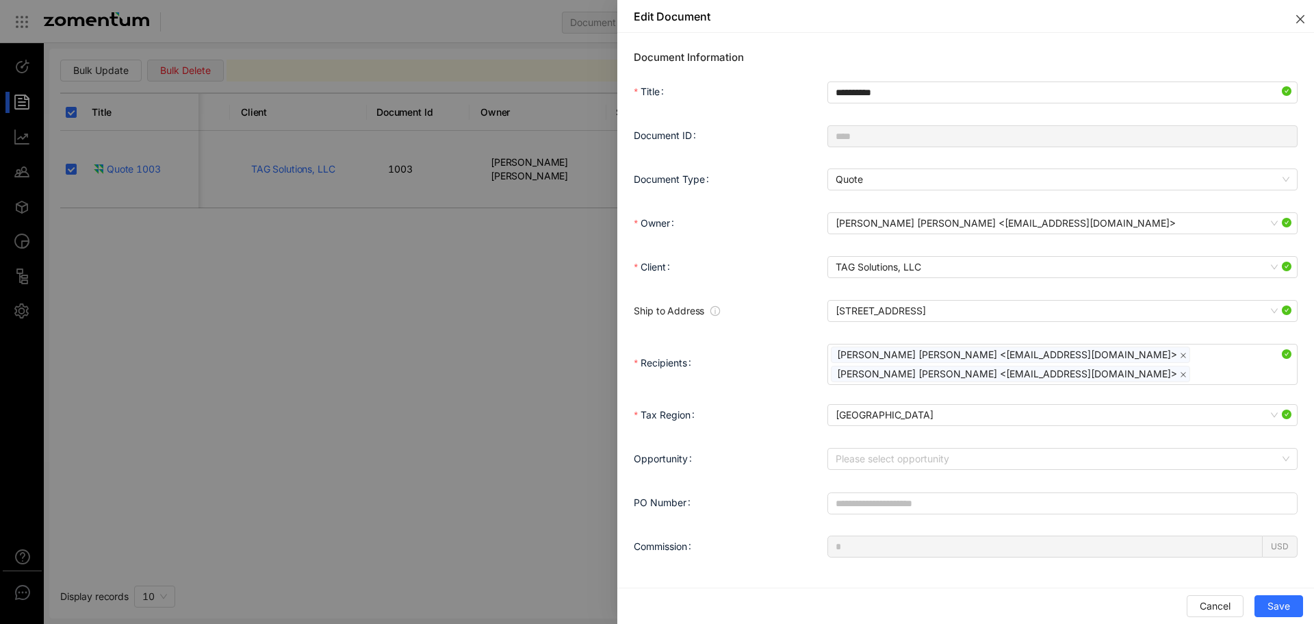
click at [1292, 25] on button "Close" at bounding box center [1298, 16] width 33 height 33
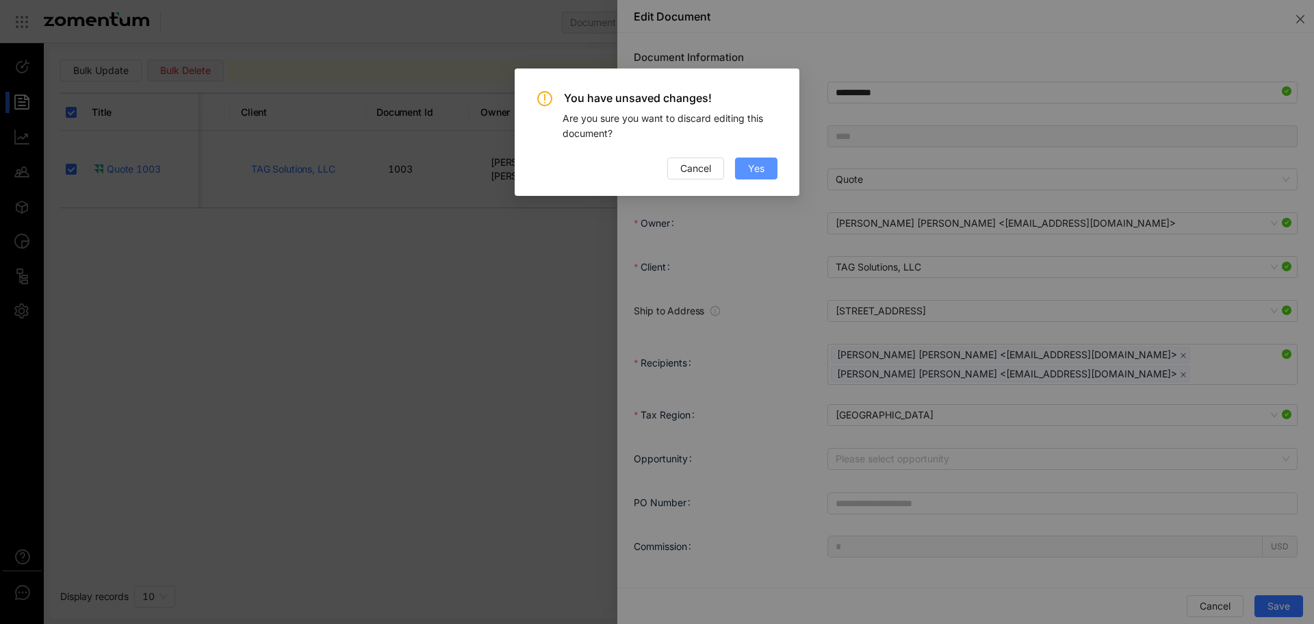
click at [751, 173] on span "Yes" at bounding box center [756, 168] width 16 height 15
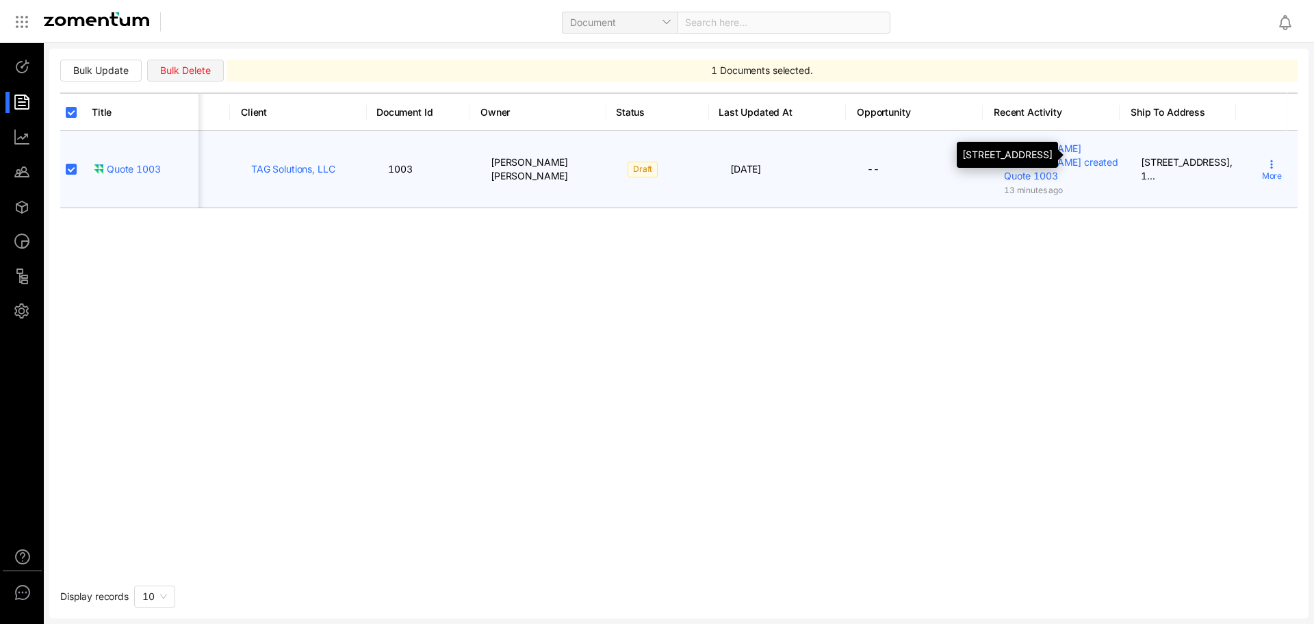
click at [1262, 159] on div "More" at bounding box center [1272, 169] width 20 height 21
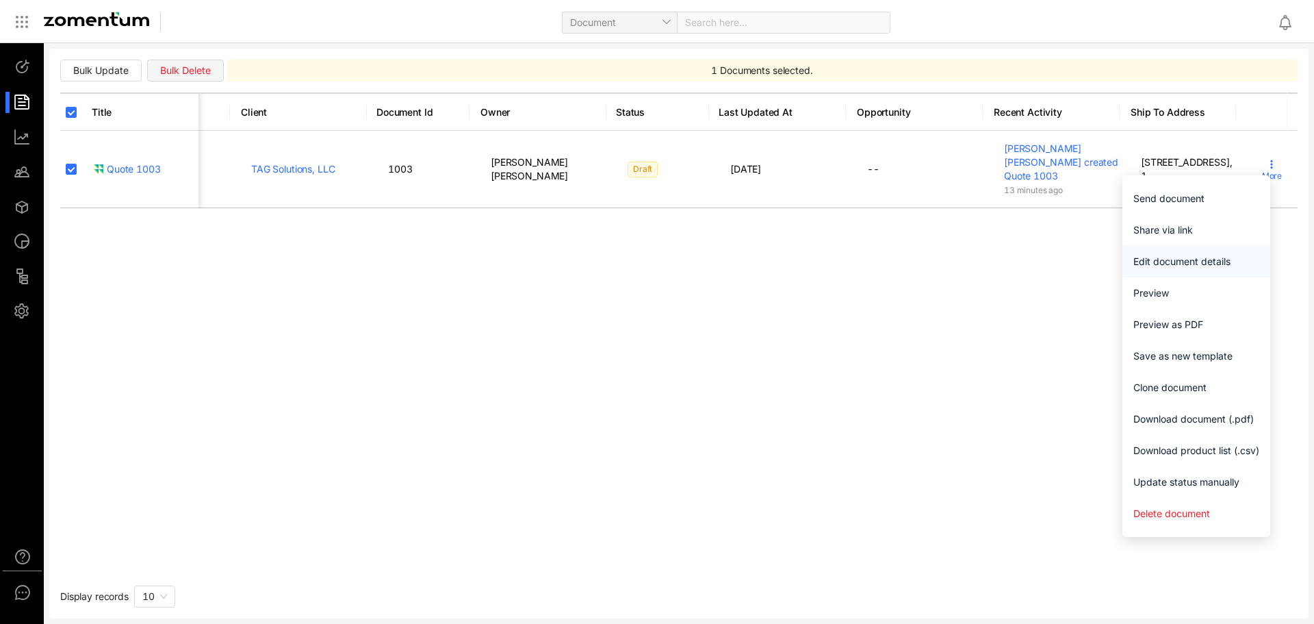
click at [1195, 267] on span "Edit document details" at bounding box center [1197, 261] width 126 height 15
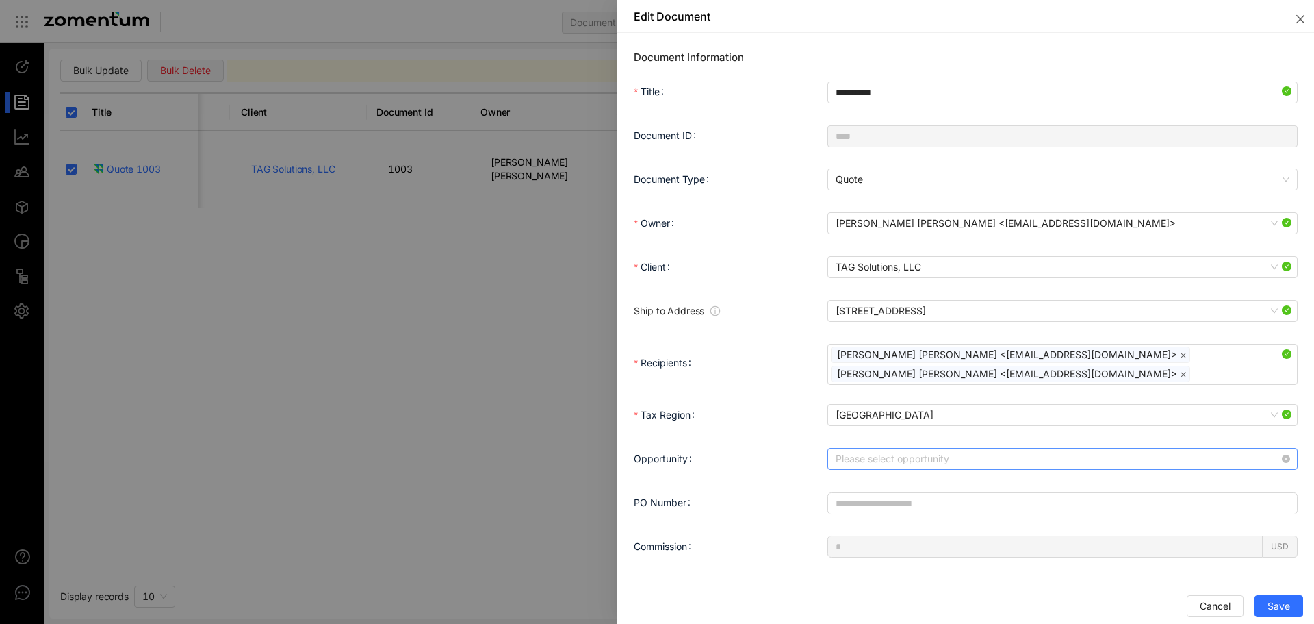
click at [923, 456] on input "Opportunity" at bounding box center [1058, 458] width 444 height 21
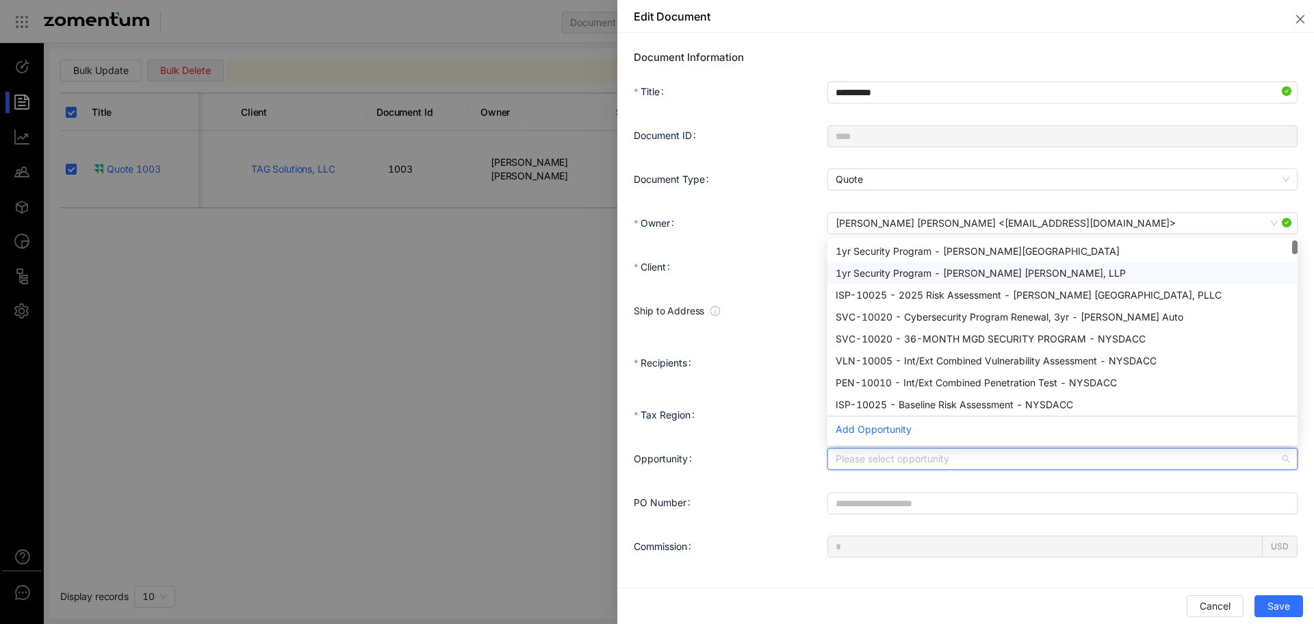
click at [542, 283] on div at bounding box center [657, 312] width 1314 height 624
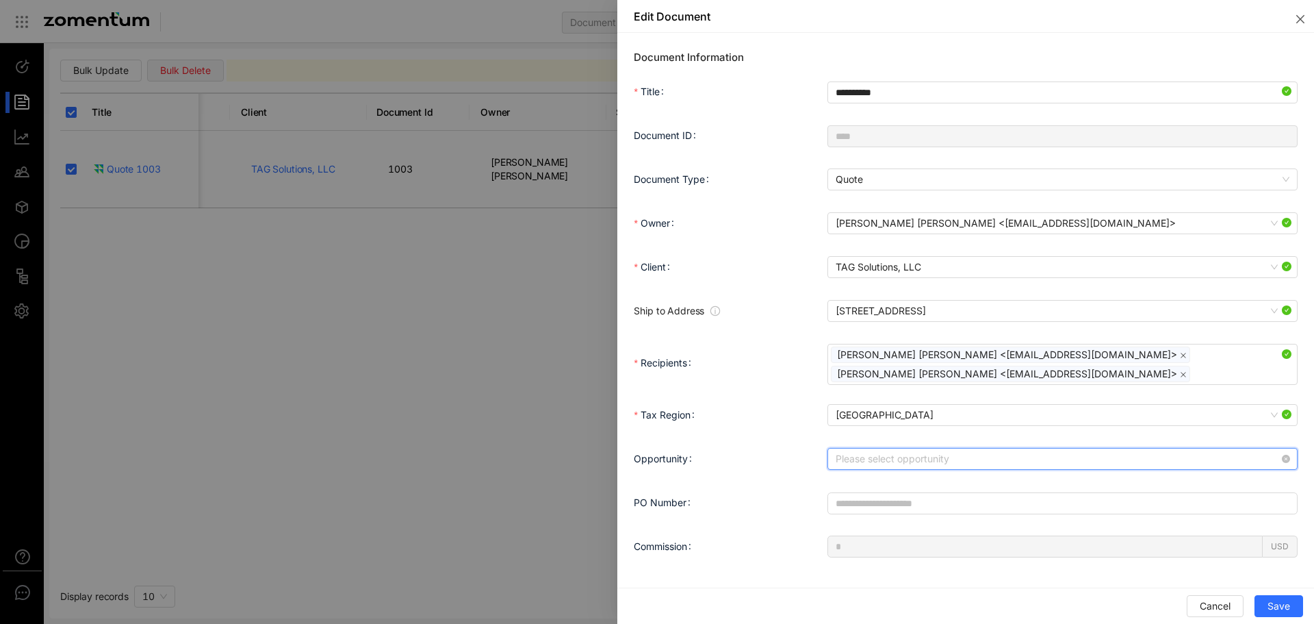
click at [908, 459] on input "Opportunity" at bounding box center [1058, 458] width 444 height 21
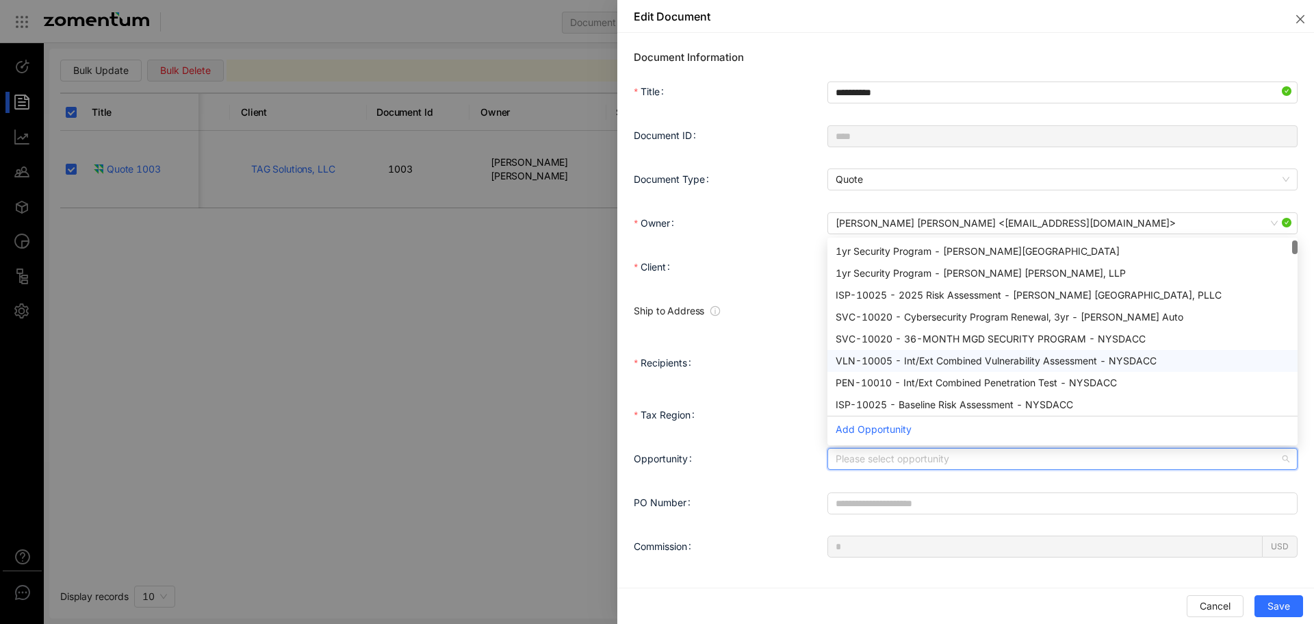
click at [482, 325] on div at bounding box center [657, 312] width 1314 height 624
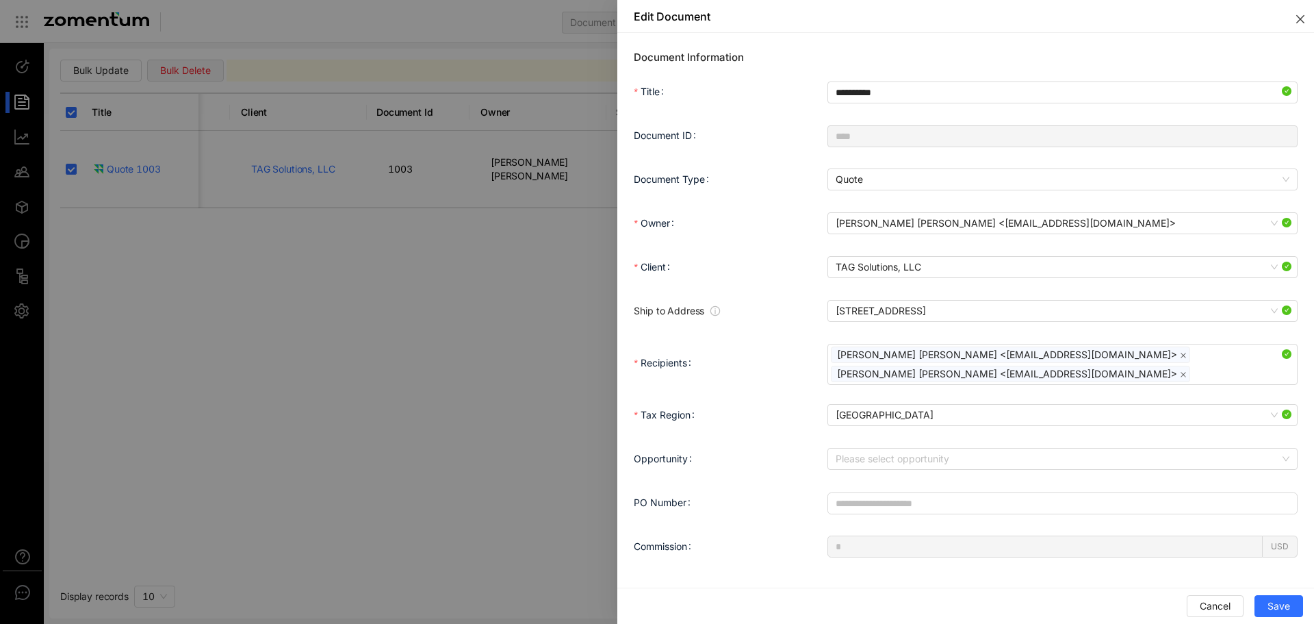
click at [1297, 27] on button "Close" at bounding box center [1298, 16] width 33 height 33
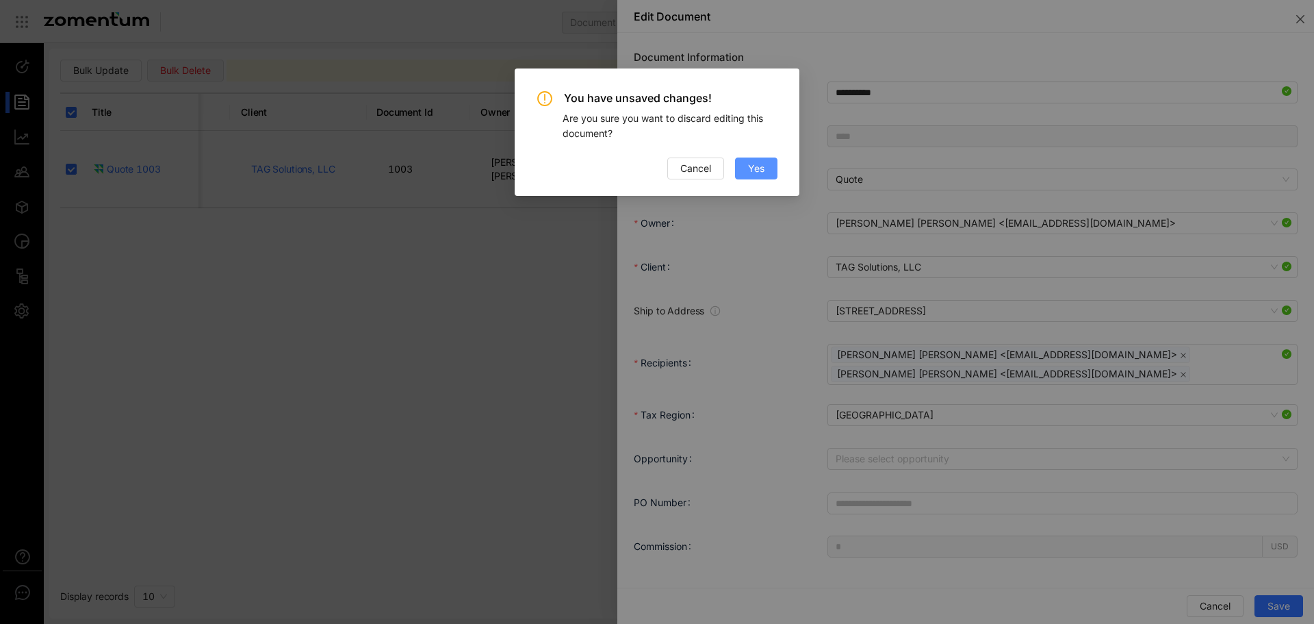
click at [746, 177] on button "Yes" at bounding box center [756, 168] width 42 height 22
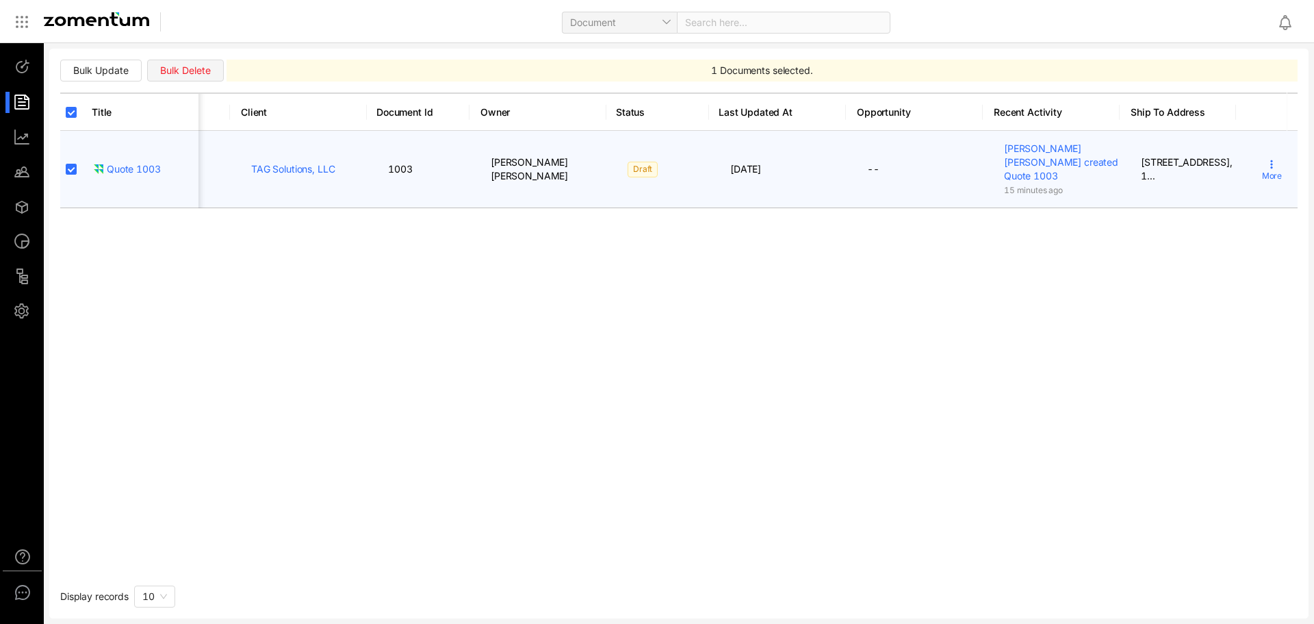
click at [1271, 160] on div "More" at bounding box center [1272, 169] width 20 height 21
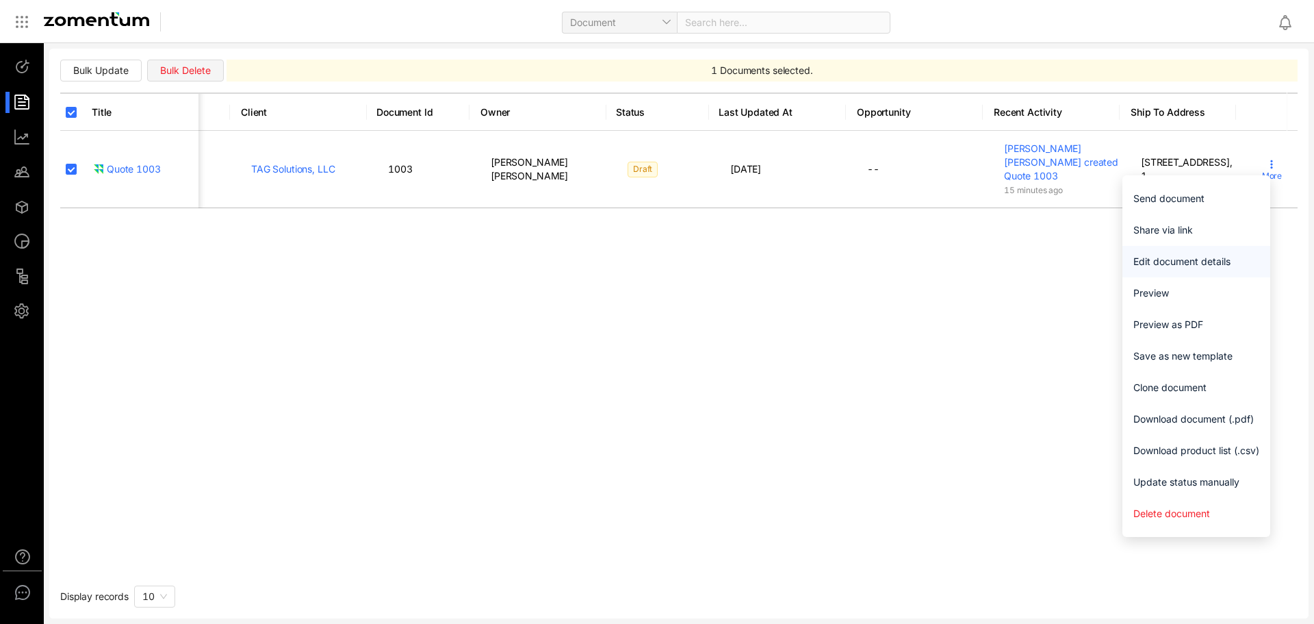
click at [1191, 266] on span "Edit document details" at bounding box center [1197, 261] width 126 height 15
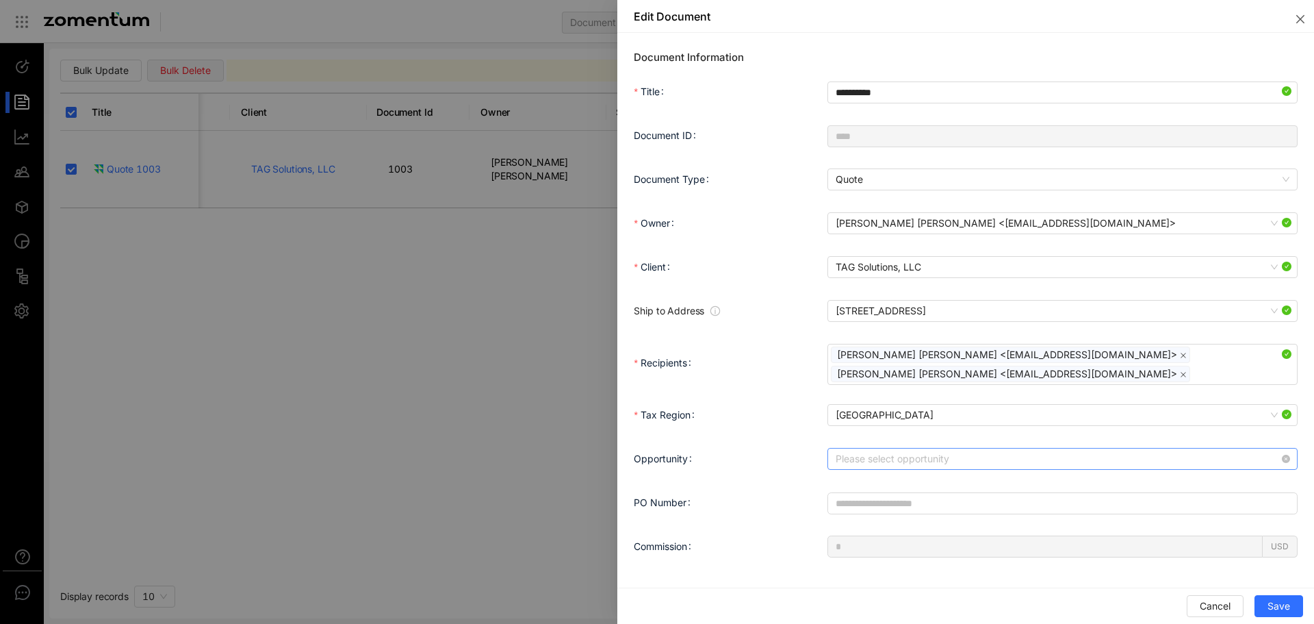
click at [955, 457] on input "Opportunity" at bounding box center [1058, 458] width 444 height 21
click at [604, 288] on div at bounding box center [657, 312] width 1314 height 624
click at [1313, 22] on button "Close" at bounding box center [1298, 16] width 33 height 33
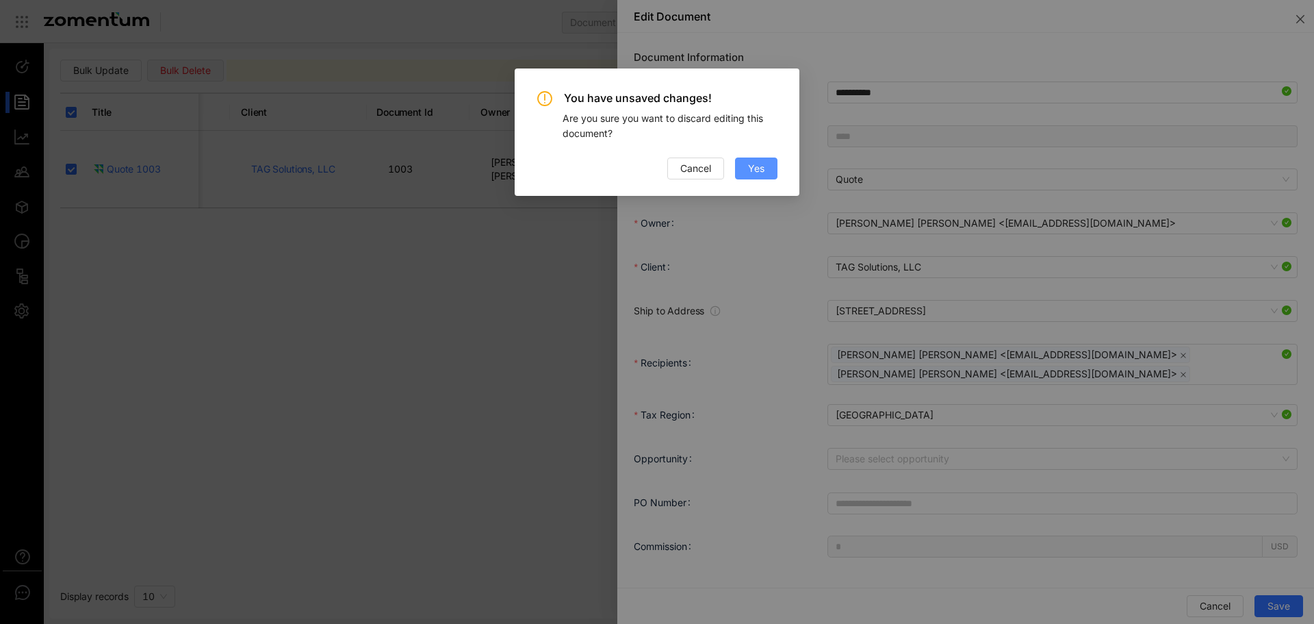
click at [752, 164] on span "Yes" at bounding box center [756, 168] width 16 height 15
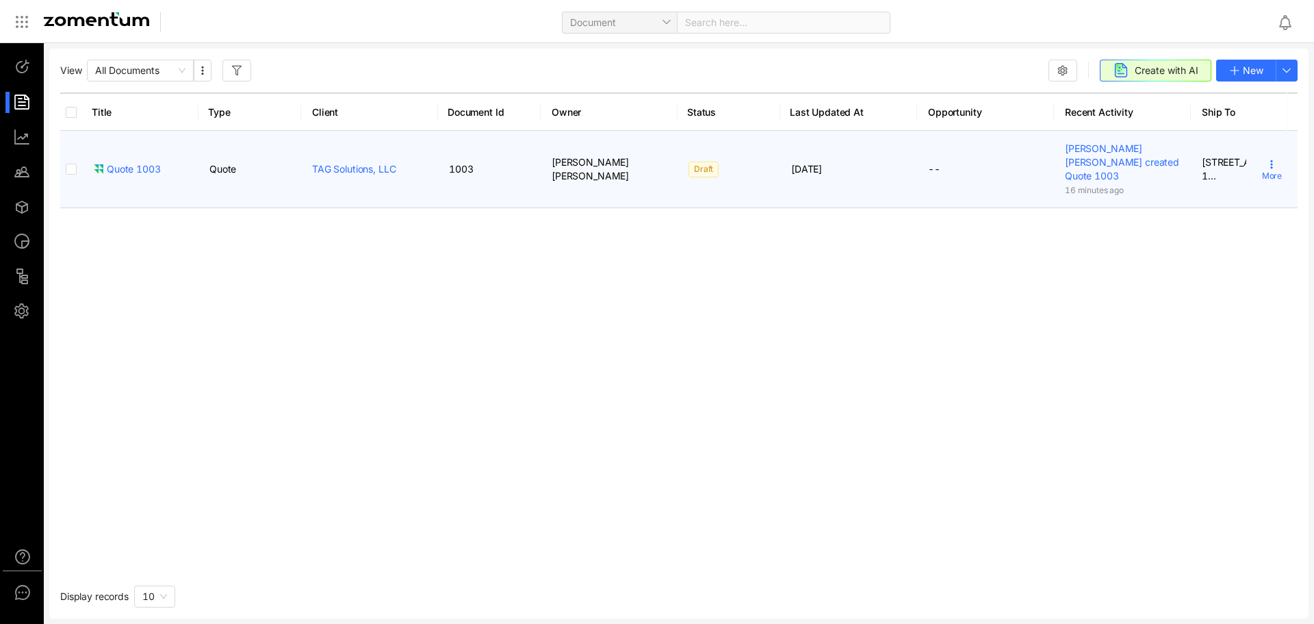
click at [1267, 159] on icon at bounding box center [1272, 164] width 11 height 11
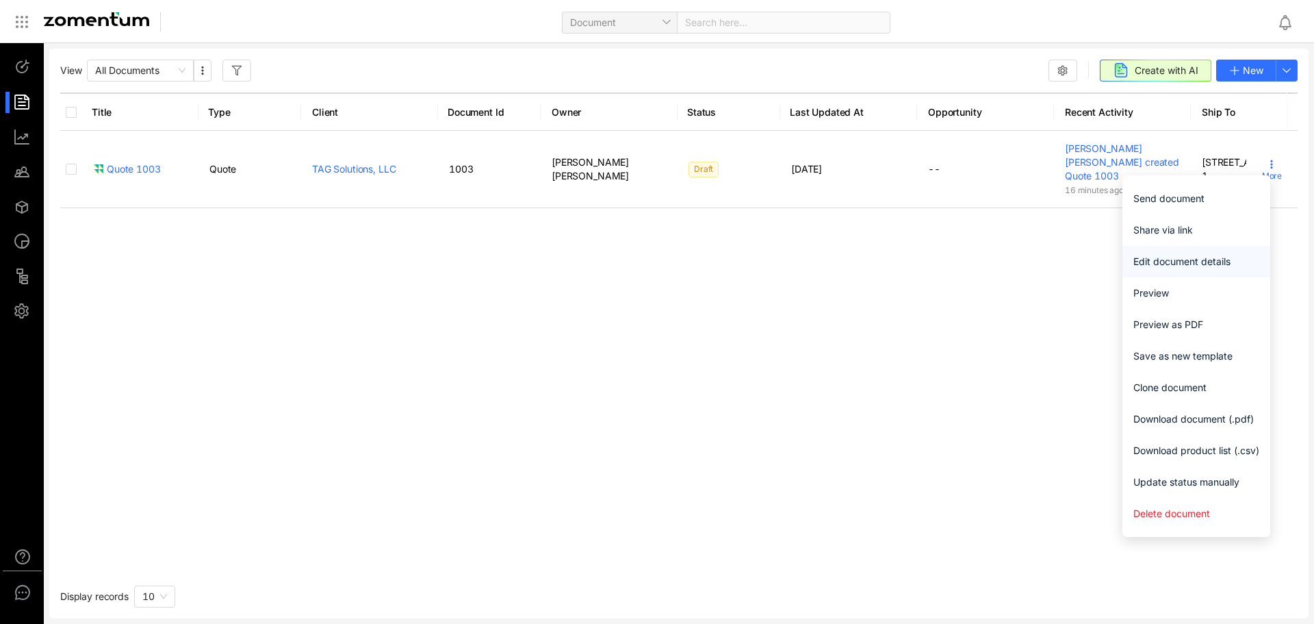
click at [1214, 256] on span "Edit document details" at bounding box center [1197, 261] width 126 height 15
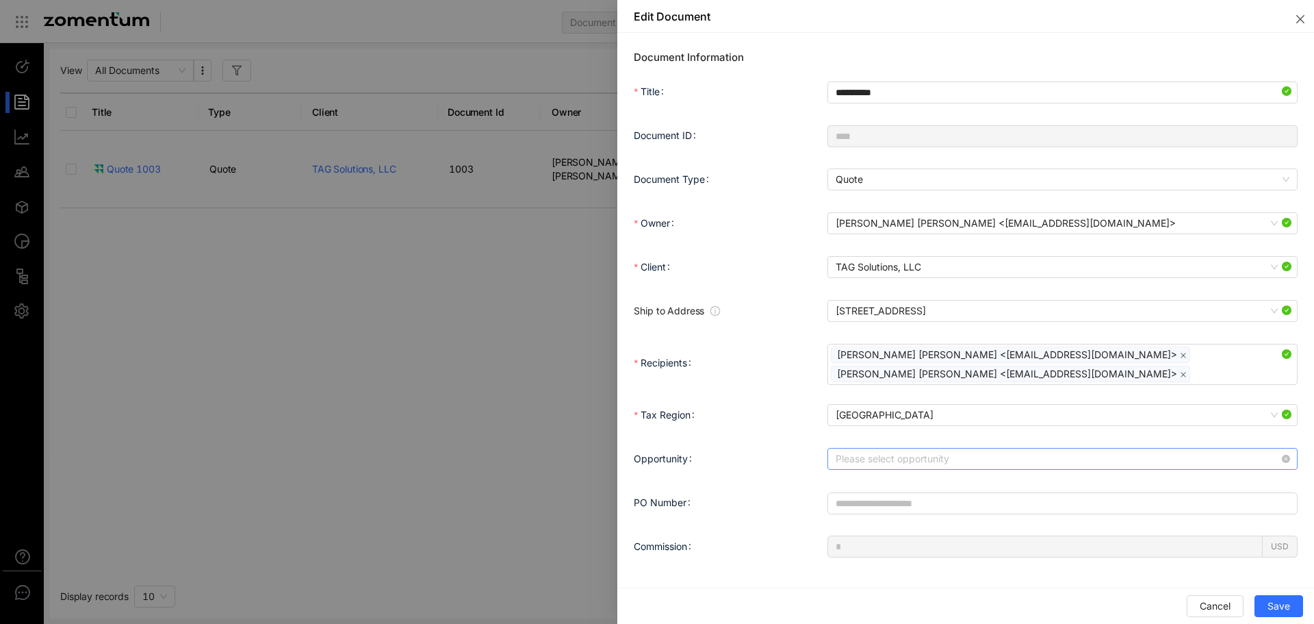
click at [1055, 466] on input "Opportunity" at bounding box center [1058, 458] width 444 height 21
click at [918, 459] on input "Opportunity" at bounding box center [1058, 458] width 444 height 21
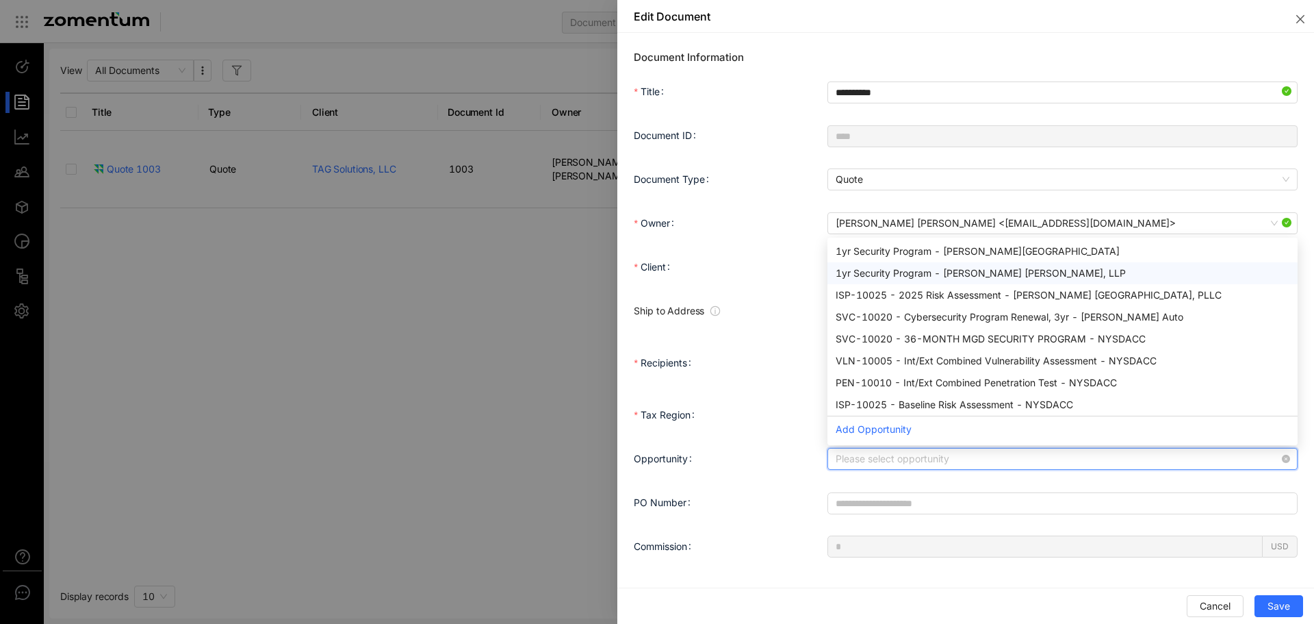
click at [748, 308] on span "Ship to Address" at bounding box center [731, 311] width 194 height 14
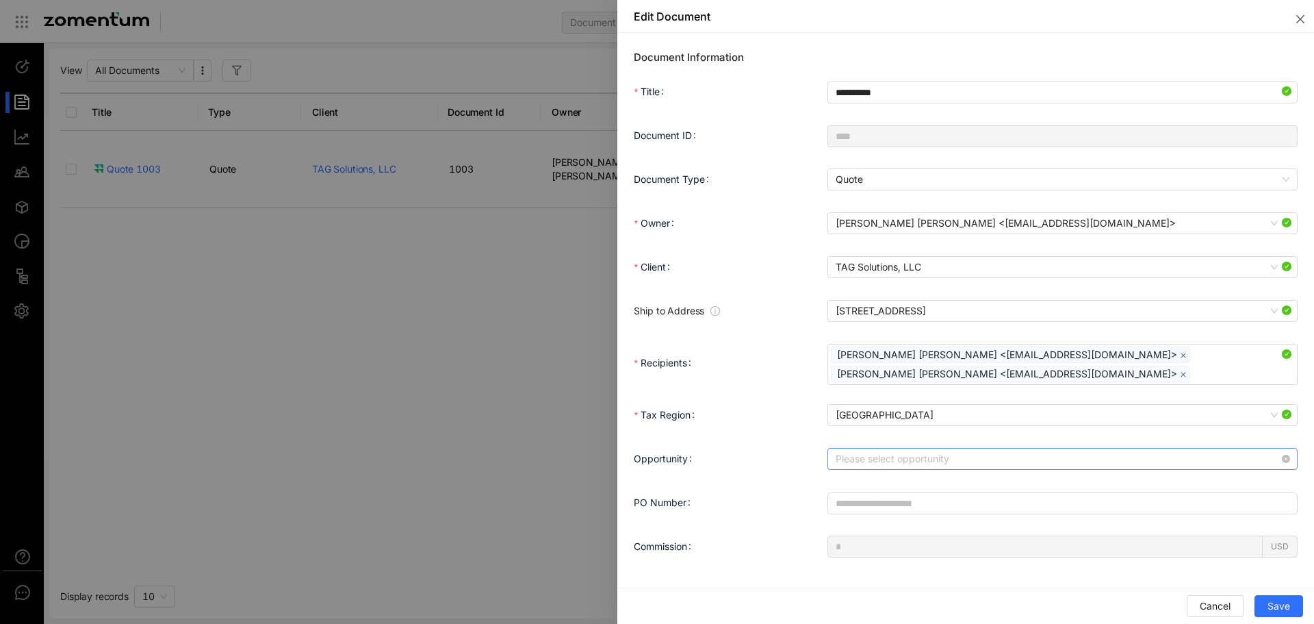
click at [891, 467] on input "Opportunity" at bounding box center [1058, 458] width 444 height 21
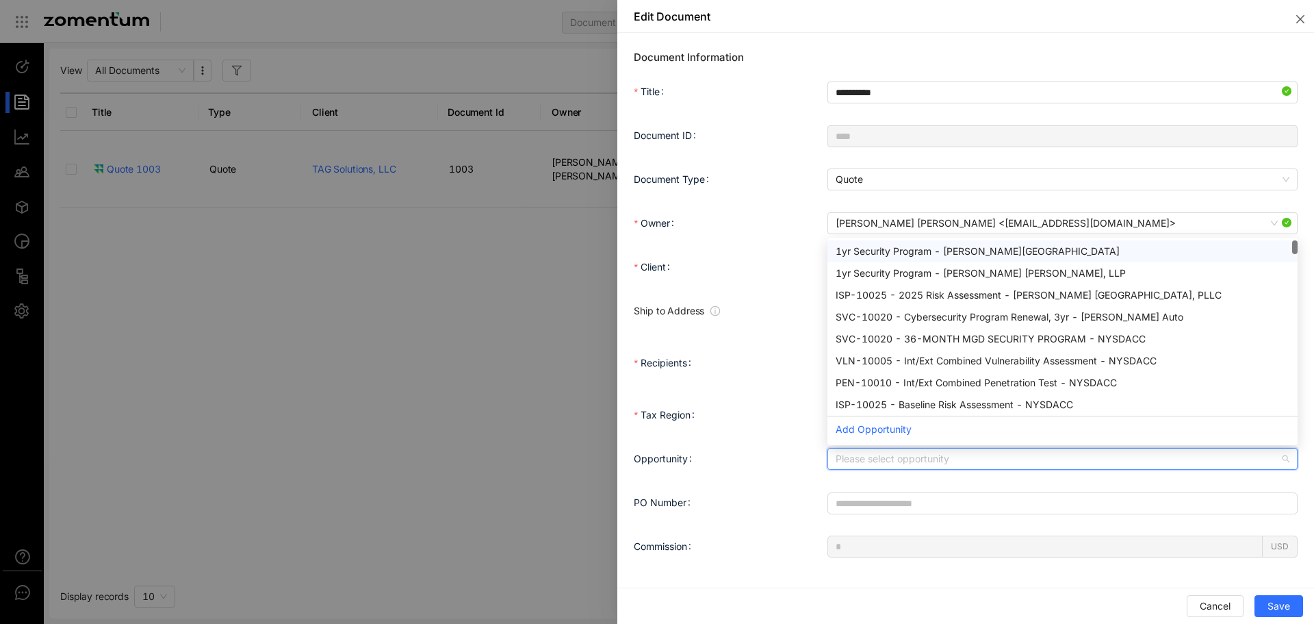
click at [533, 262] on div at bounding box center [657, 312] width 1314 height 624
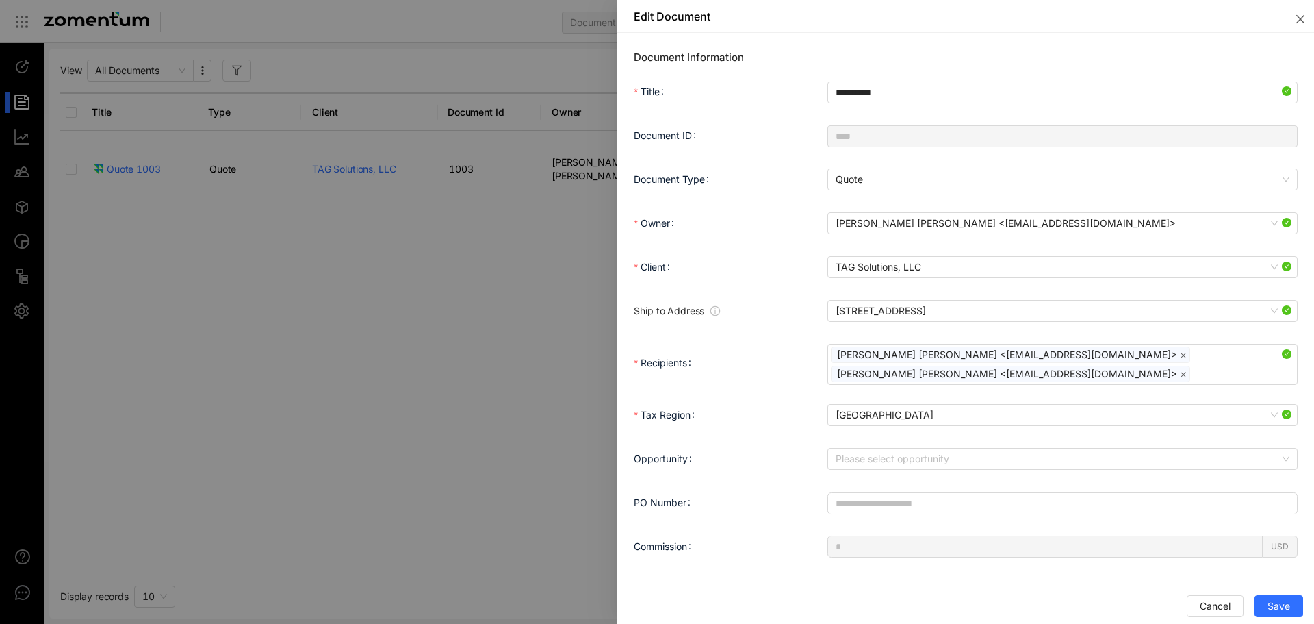
click at [536, 262] on div at bounding box center [657, 312] width 1314 height 624
click at [1300, 22] on icon "close" at bounding box center [1300, 19] width 11 height 11
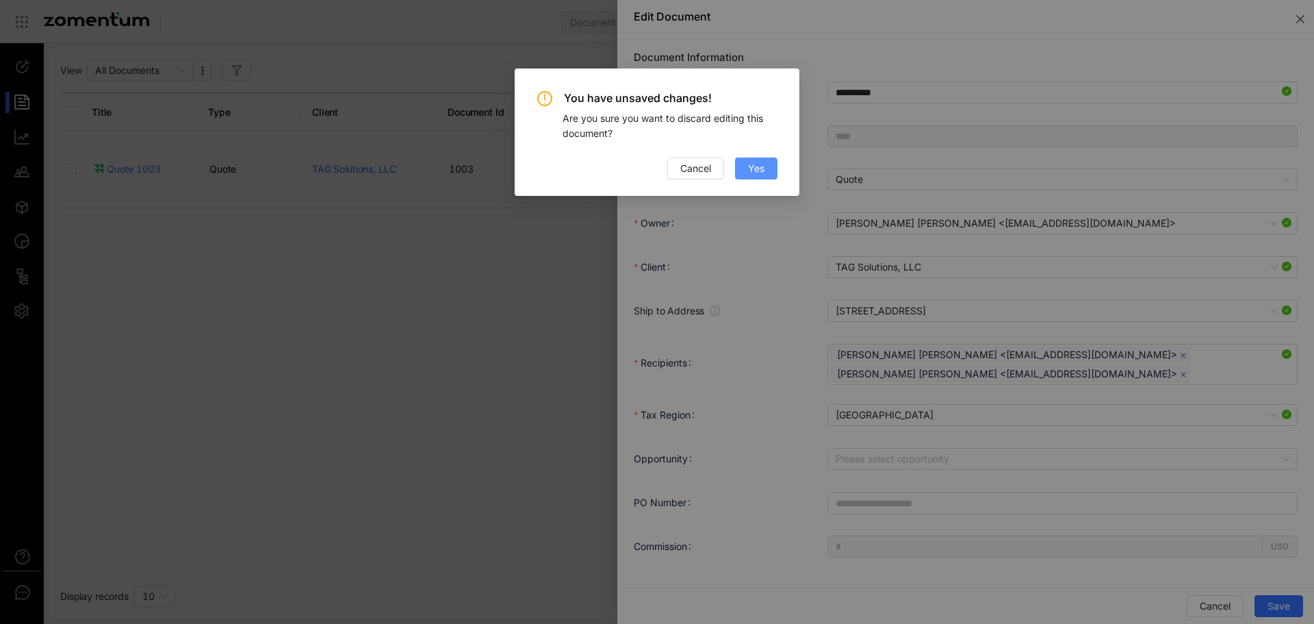
click at [739, 166] on button "Yes" at bounding box center [756, 168] width 42 height 22
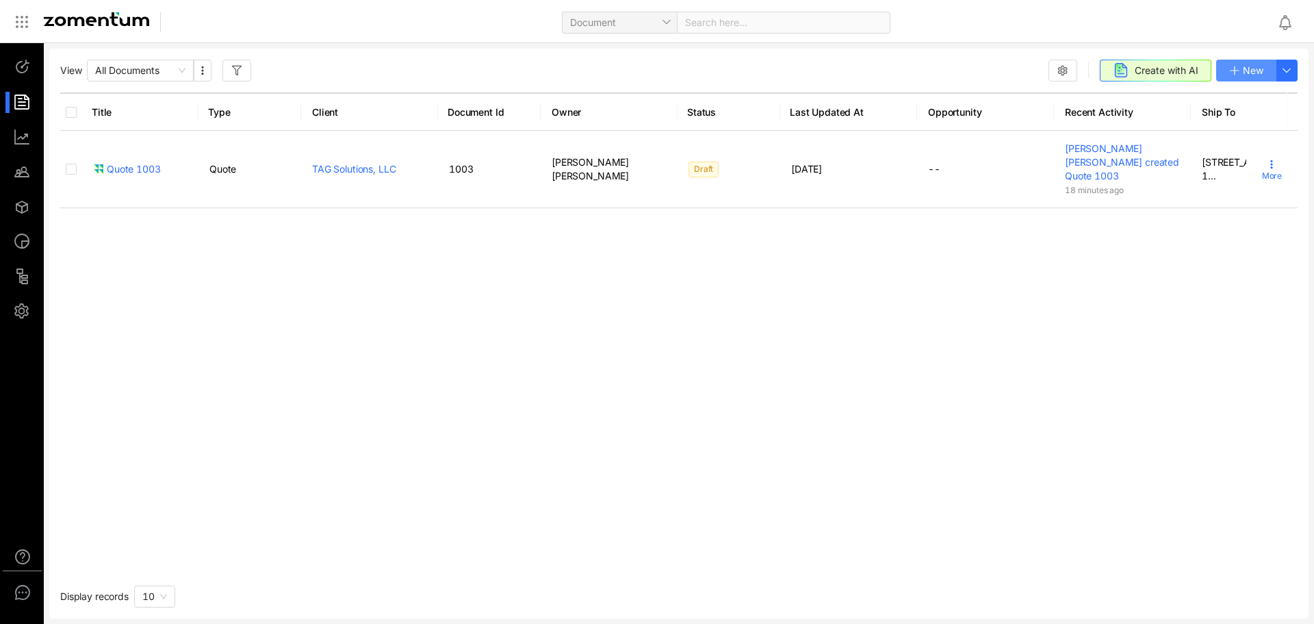
drag, startPoint x: 1268, startPoint y: 63, endPoint x: 1271, endPoint y: 77, distance: 14.1
click at [1271, 77] on button "New" at bounding box center [1247, 71] width 60 height 22
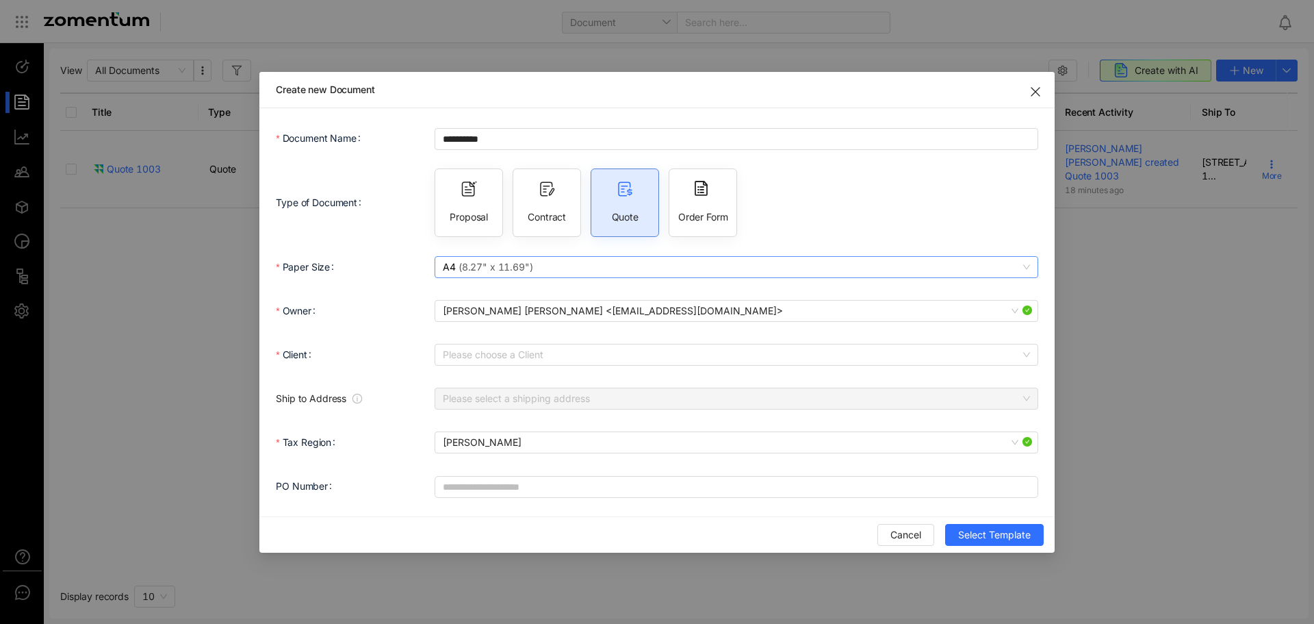
click at [562, 260] on span "A4 ( 8.27" x 11.69" )" at bounding box center [736, 267] width 587 height 21
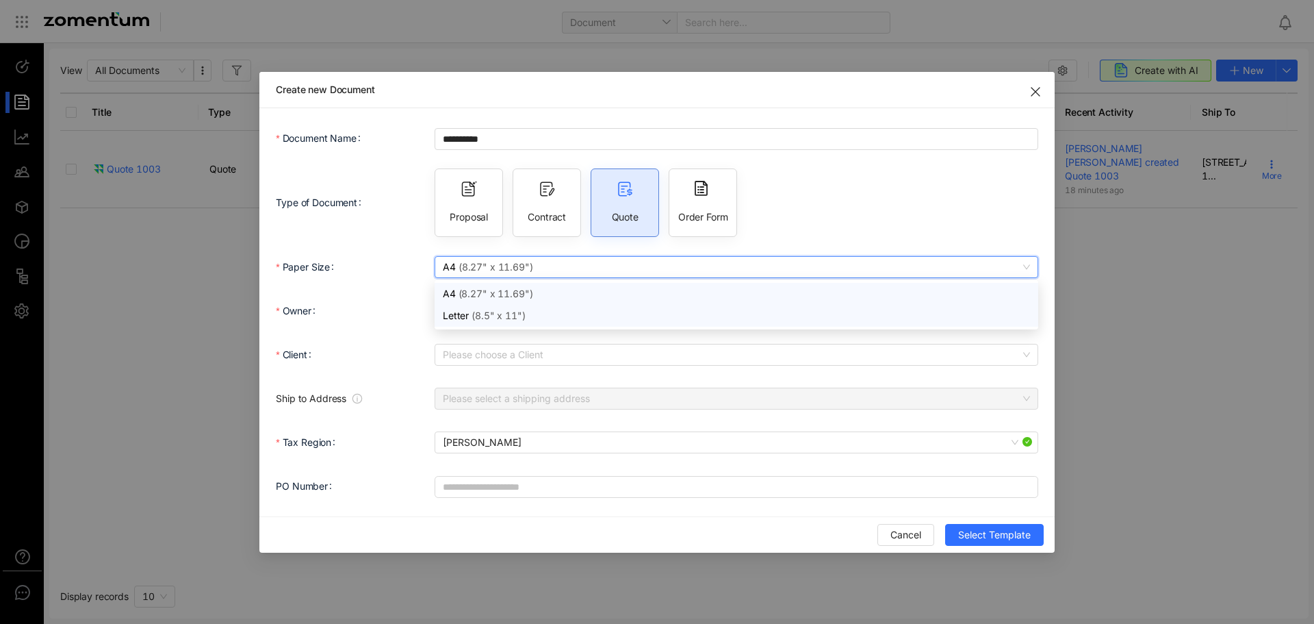
click at [556, 309] on div "Letter ( 8.5" x 11" )" at bounding box center [736, 315] width 587 height 15
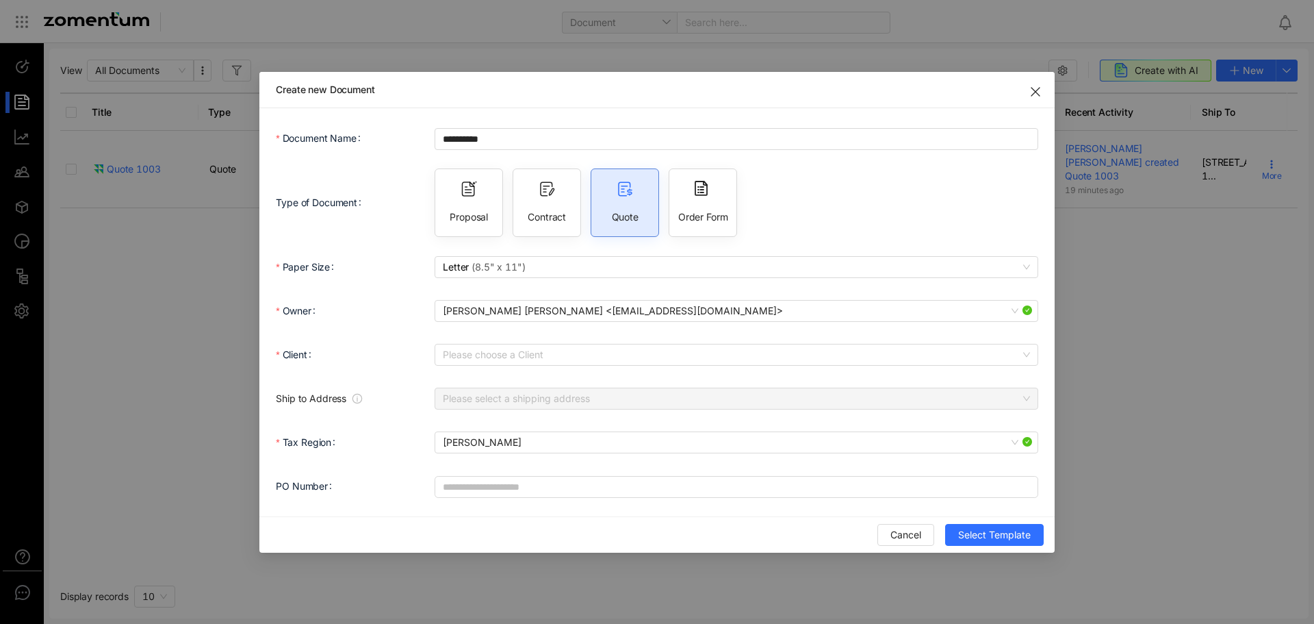
click at [554, 341] on div "Please choose a Client" at bounding box center [737, 354] width 604 height 27
click at [555, 348] on input "Client" at bounding box center [732, 354] width 578 height 21
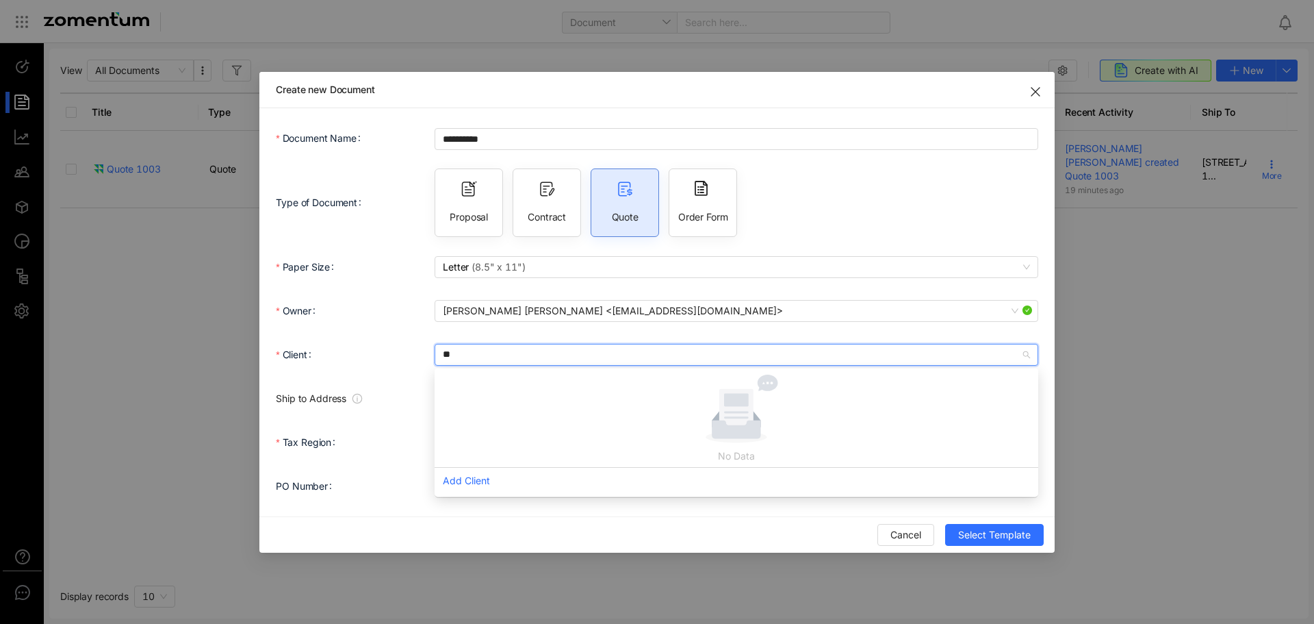
type input "***"
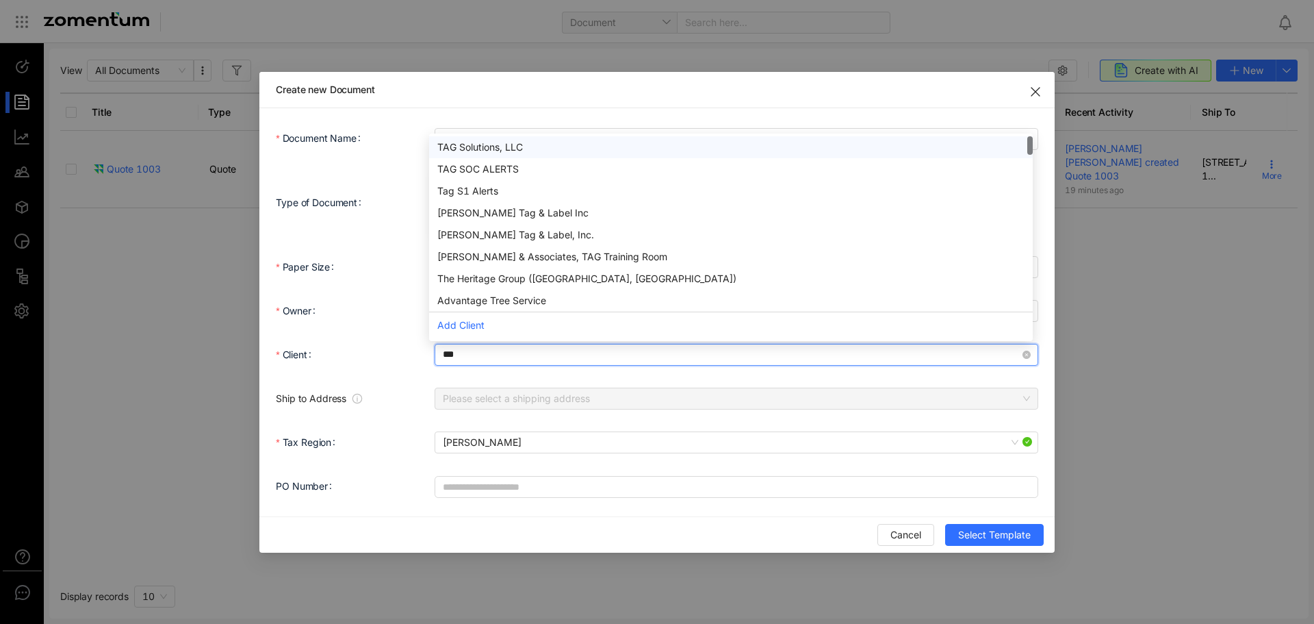
click at [520, 147] on div "TAG Solutions, LLC" at bounding box center [730, 147] width 587 height 15
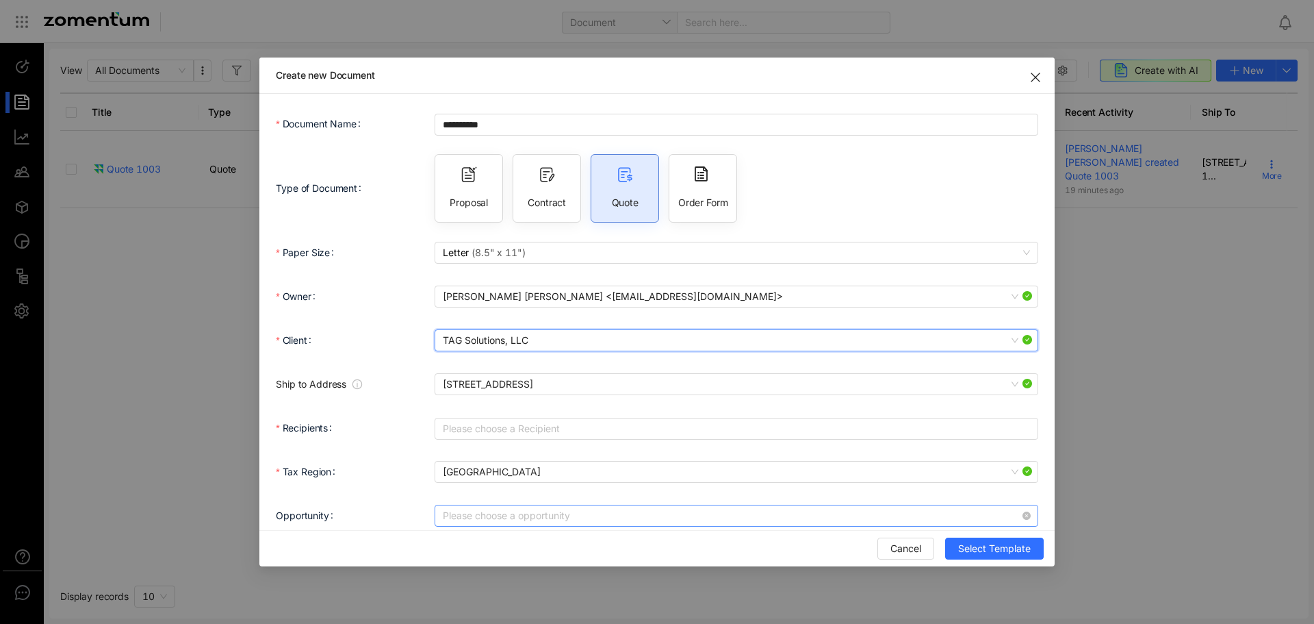
click at [550, 511] on input "Opportunity" at bounding box center [732, 515] width 578 height 21
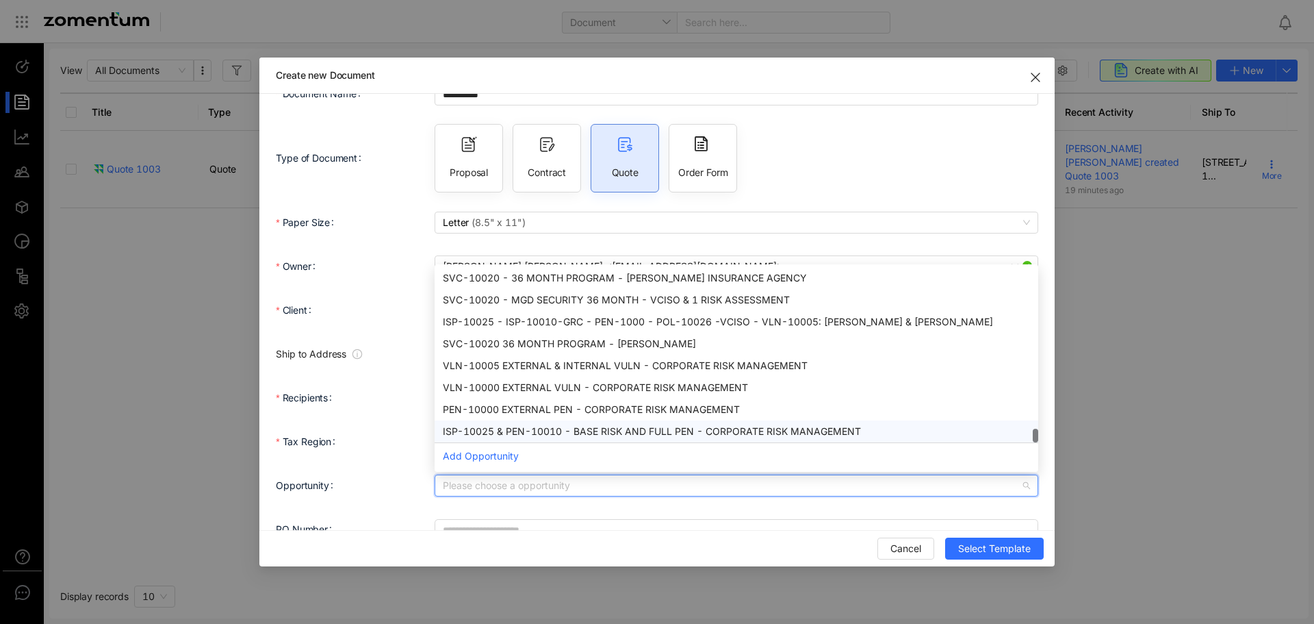
scroll to position [59, 0]
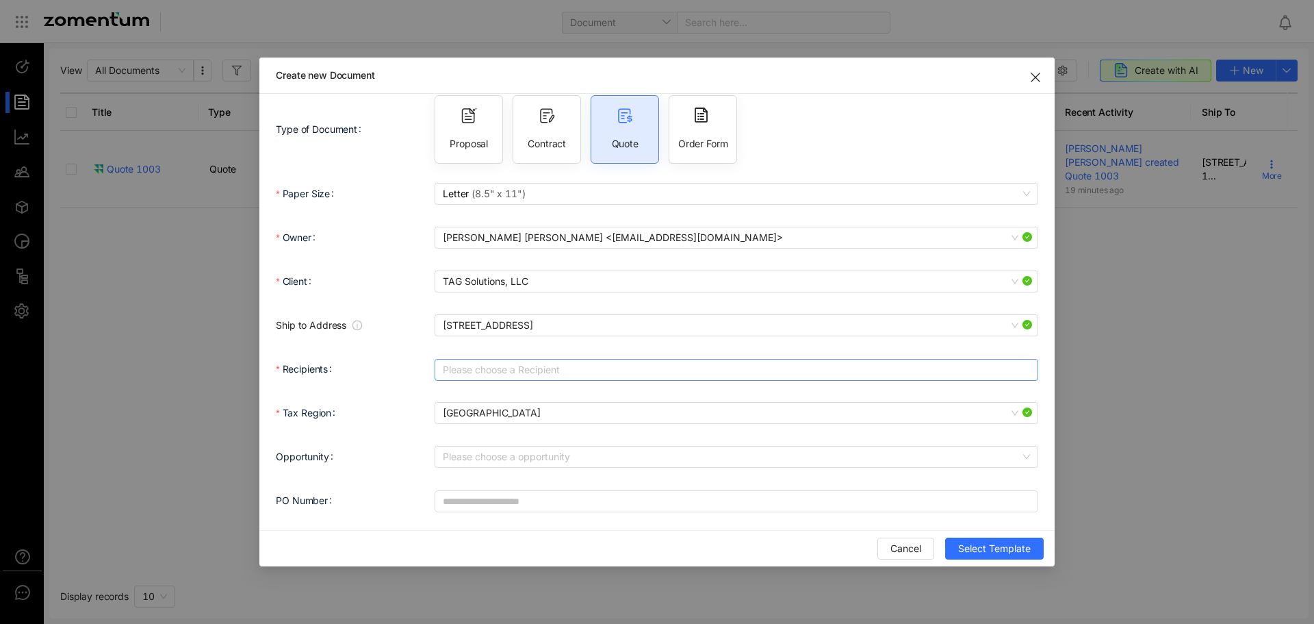
click at [567, 372] on div at bounding box center [729, 369] width 583 height 19
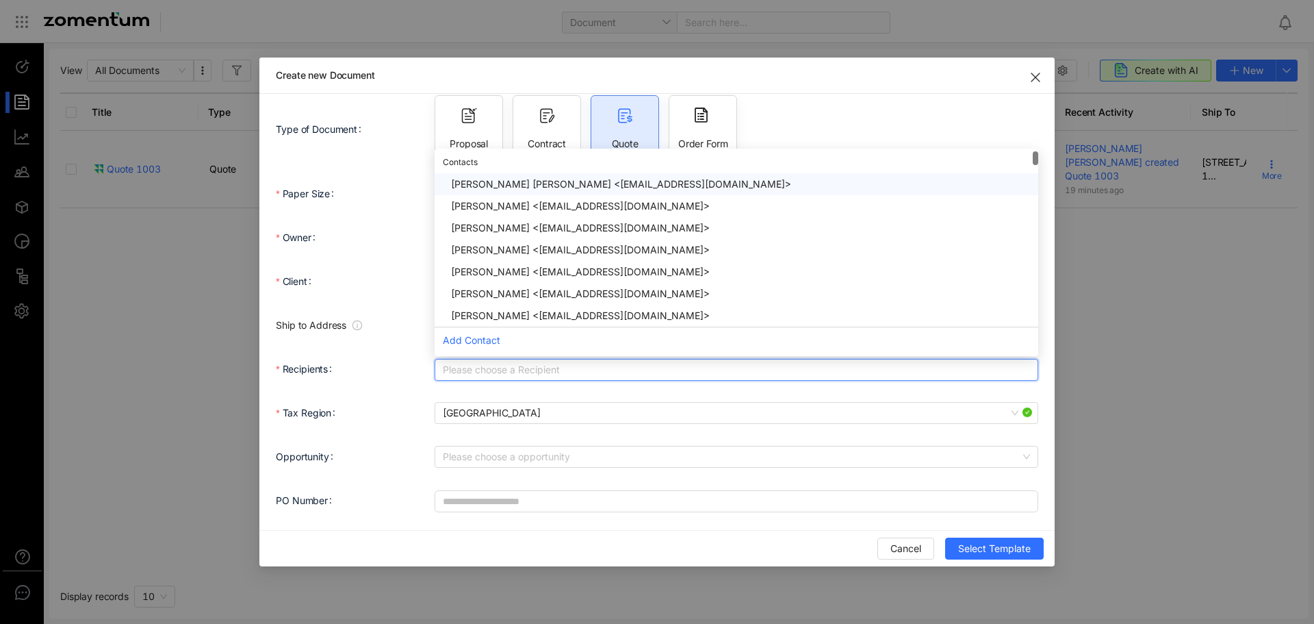
click at [567, 372] on div at bounding box center [729, 369] width 583 height 19
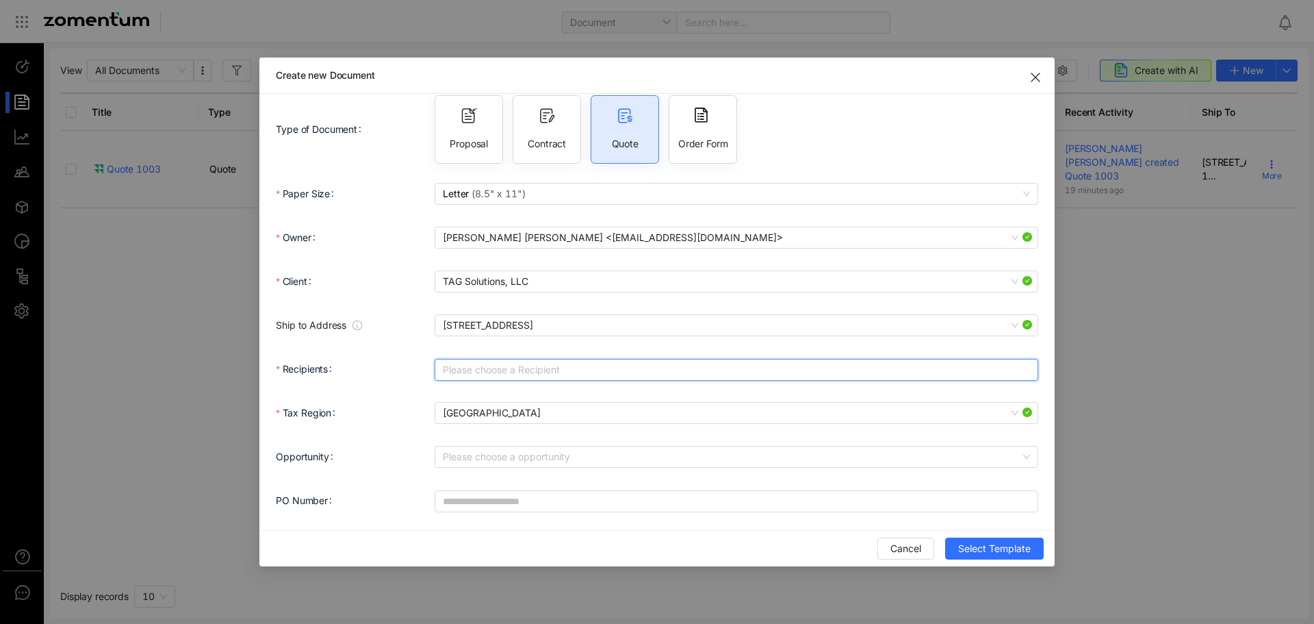
click at [567, 444] on div "Please choose a opportunity a15dc6e1e3074894be078d32e4740bba b30e11c85be24eb5b3…" at bounding box center [737, 456] width 604 height 27
click at [568, 453] on input "Opportunity" at bounding box center [732, 456] width 578 height 21
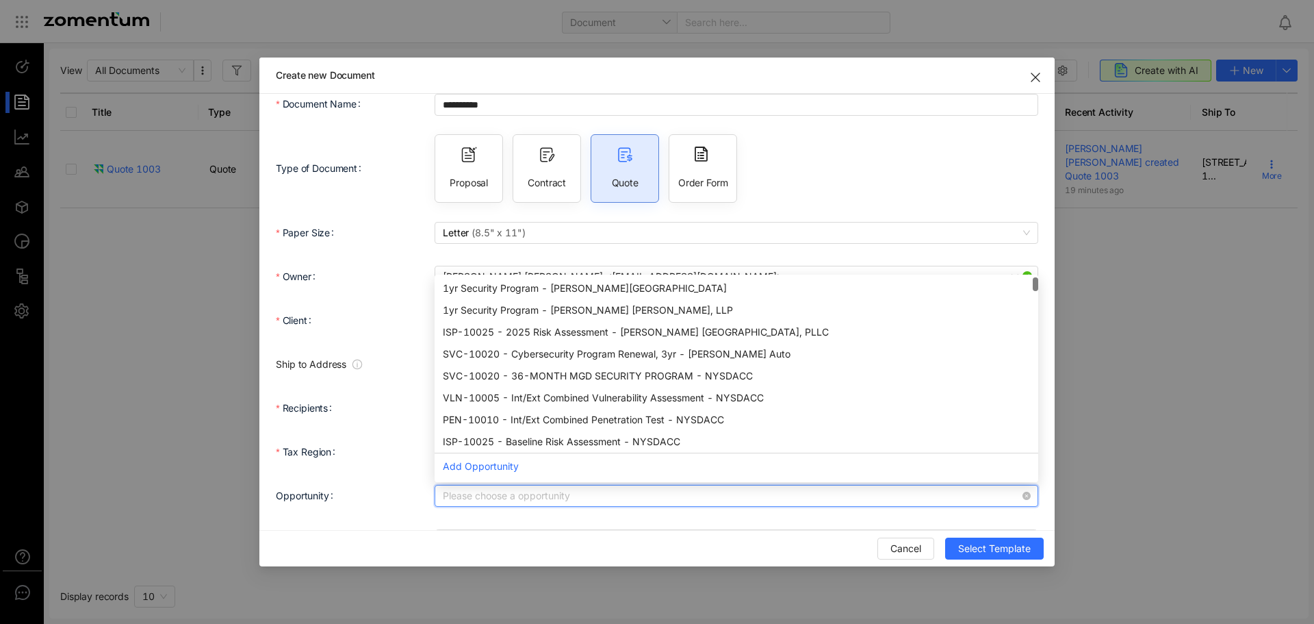
scroll to position [0, 0]
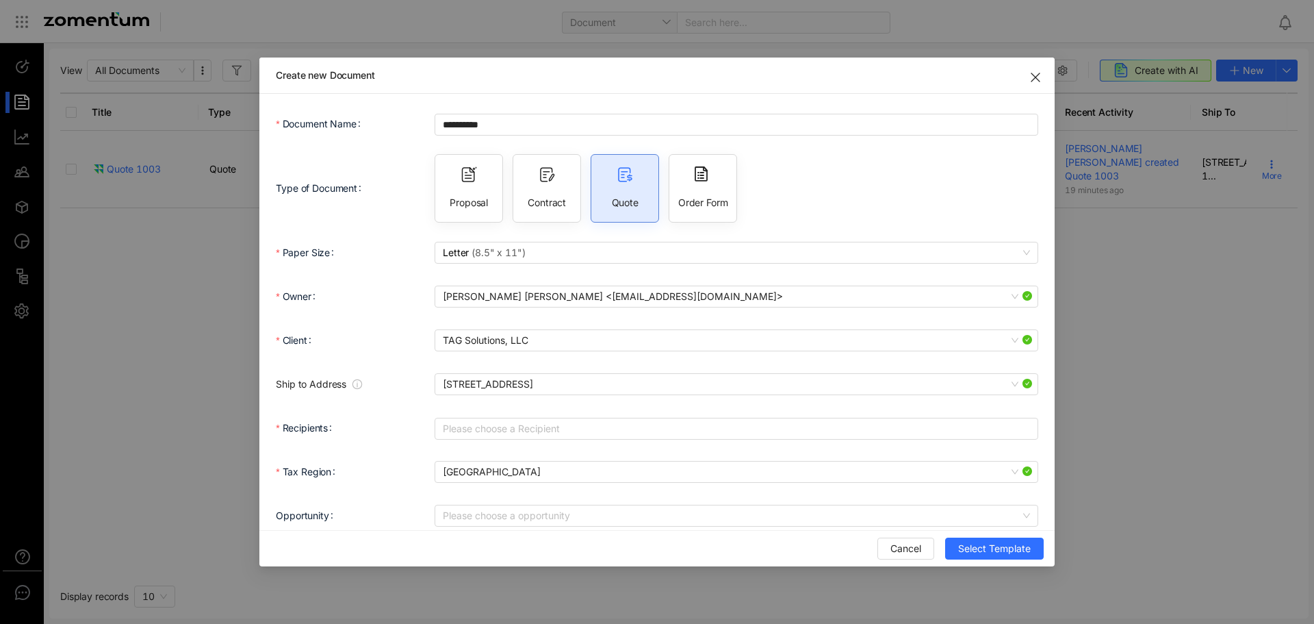
click at [1049, 83] on span "Close" at bounding box center [1036, 77] width 38 height 38
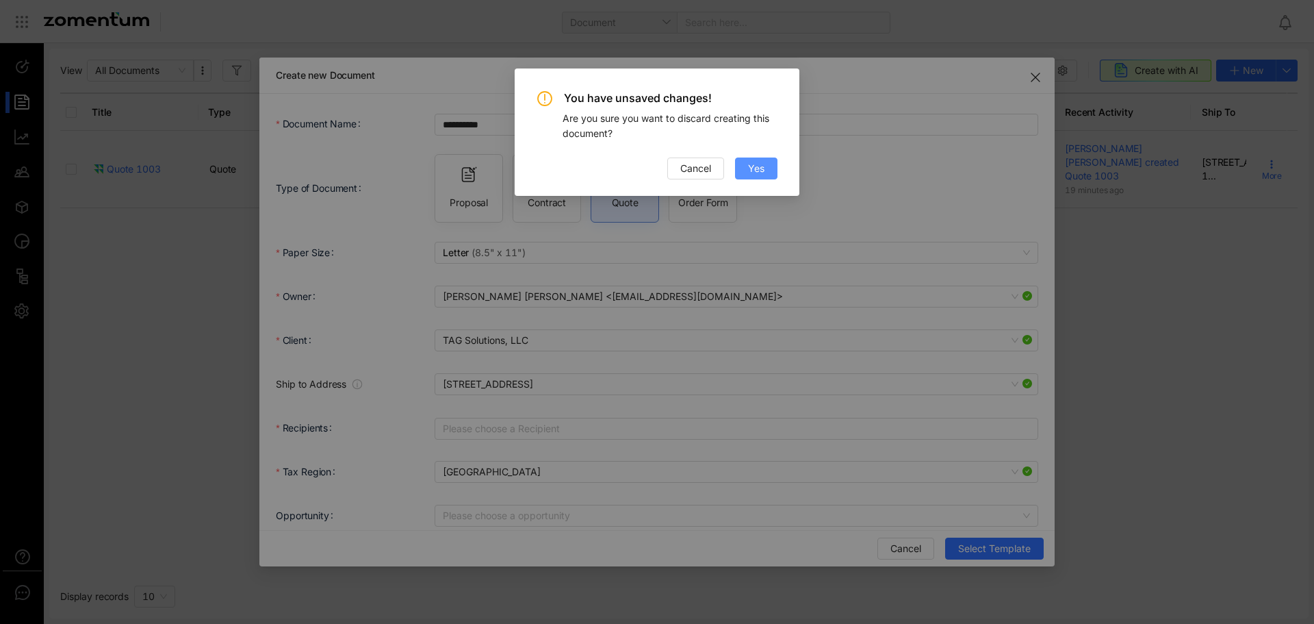
click at [743, 176] on button "Yes" at bounding box center [756, 168] width 42 height 22
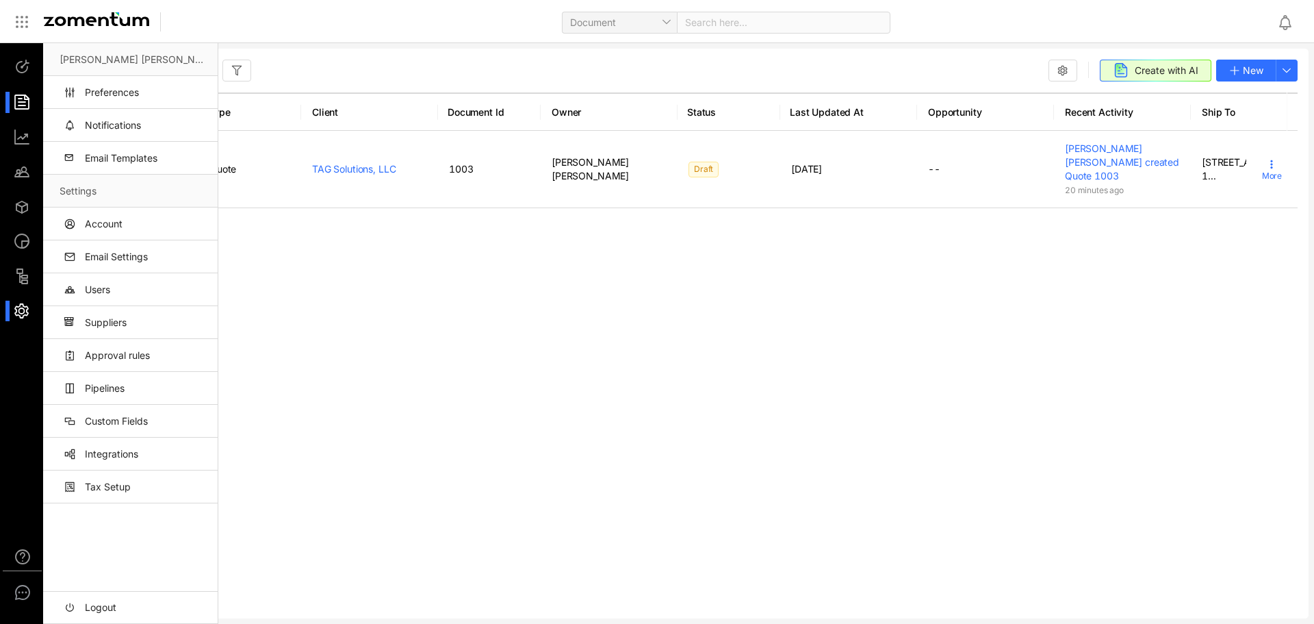
click at [21, 311] on div at bounding box center [28, 311] width 29 height 21
click at [172, 470] on li "Integrations" at bounding box center [130, 453] width 175 height 33
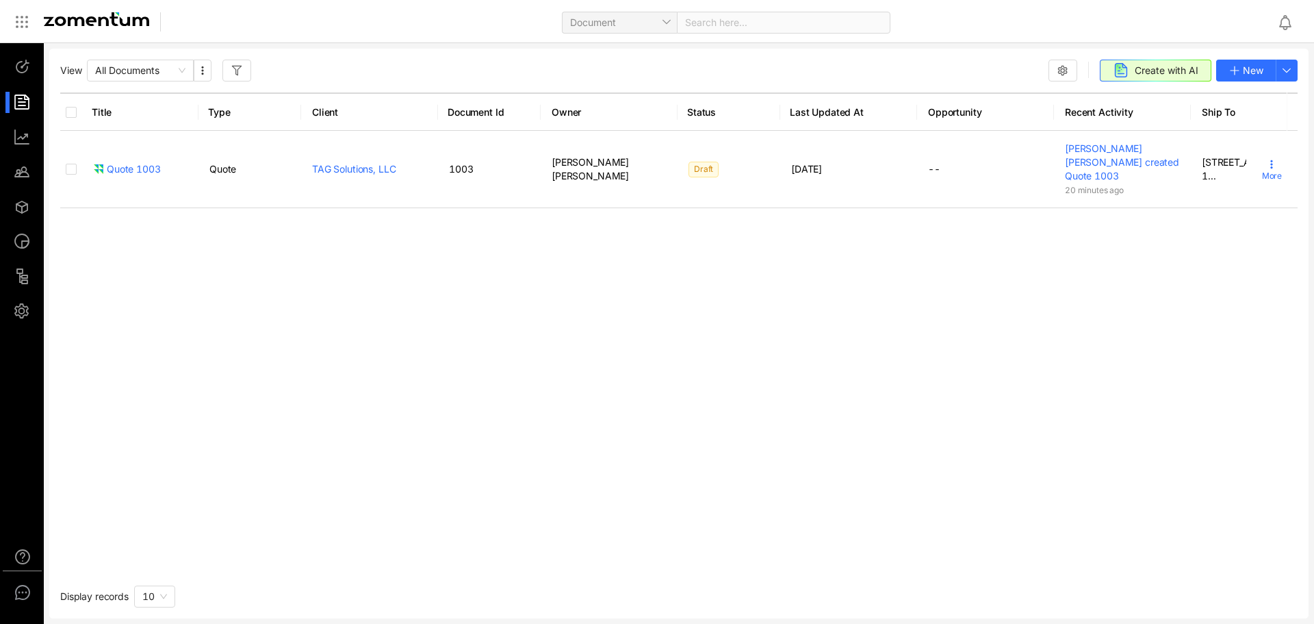
click at [38, 311] on div at bounding box center [28, 311] width 29 height 21
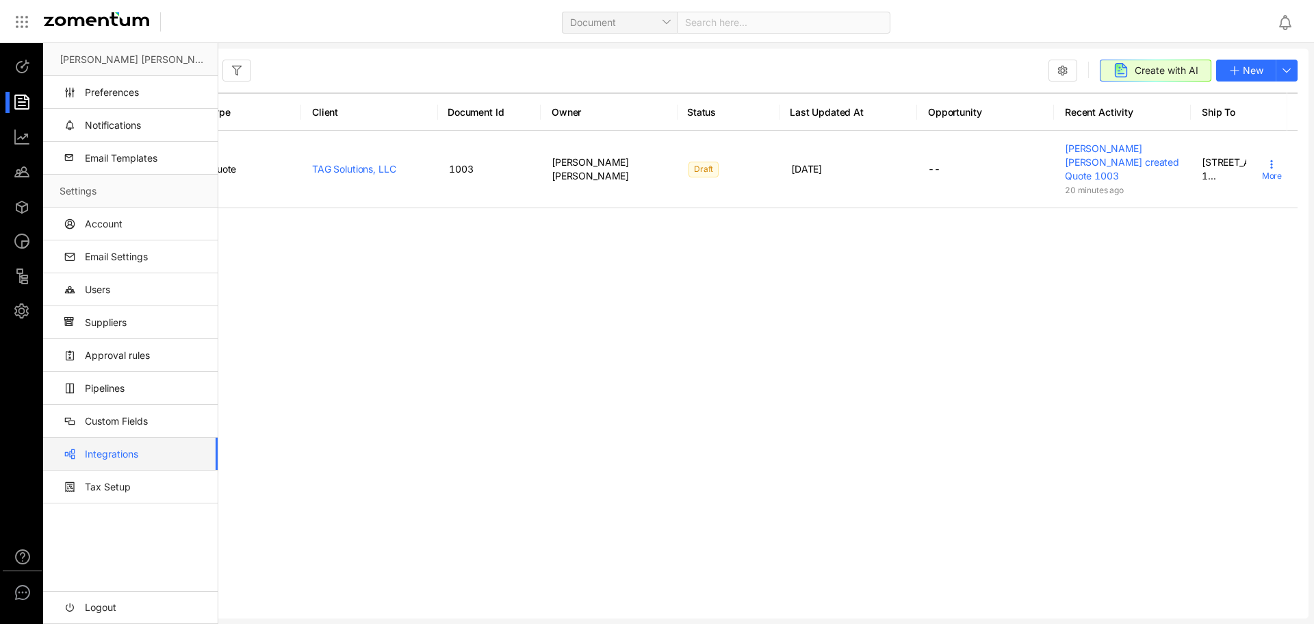
click at [150, 457] on link "Integrations" at bounding box center [133, 453] width 147 height 33
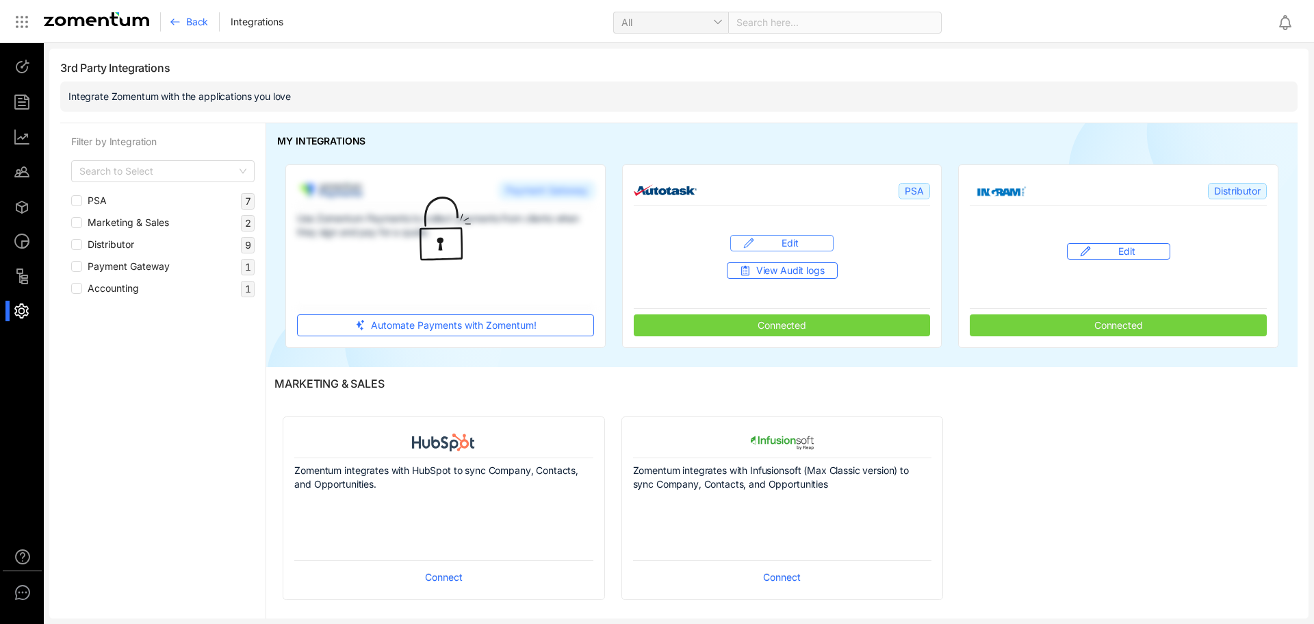
click at [788, 249] on span "Edit" at bounding box center [790, 243] width 16 height 14
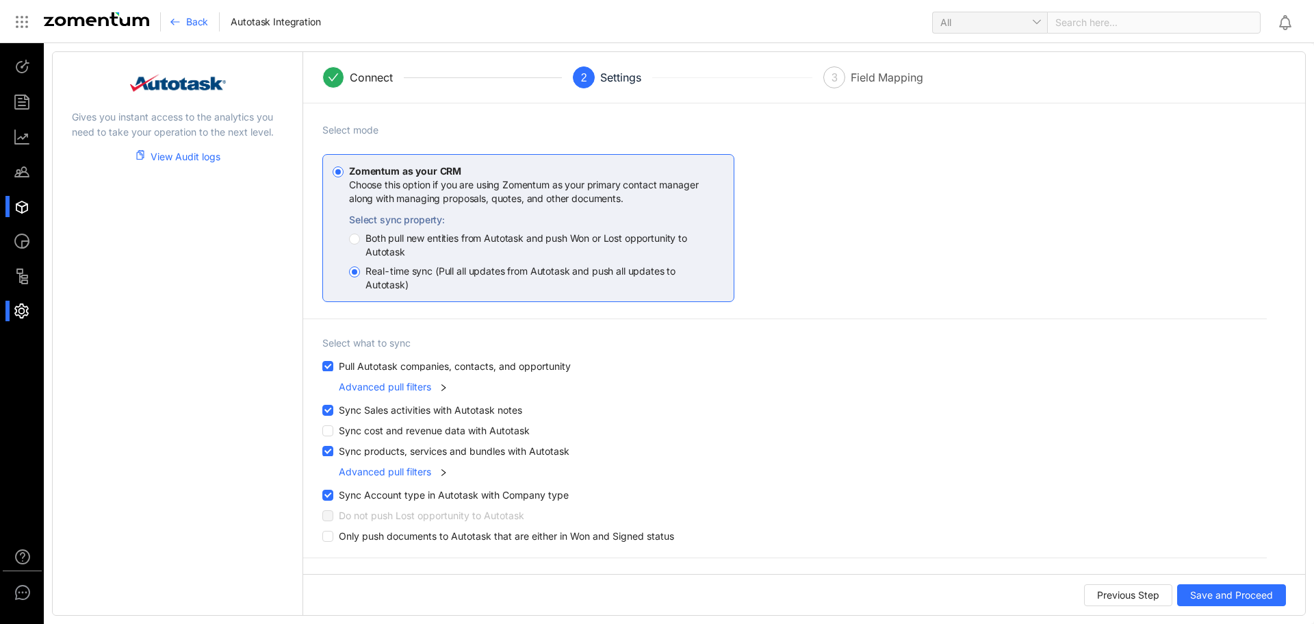
click at [22, 199] on div at bounding box center [28, 206] width 29 height 21
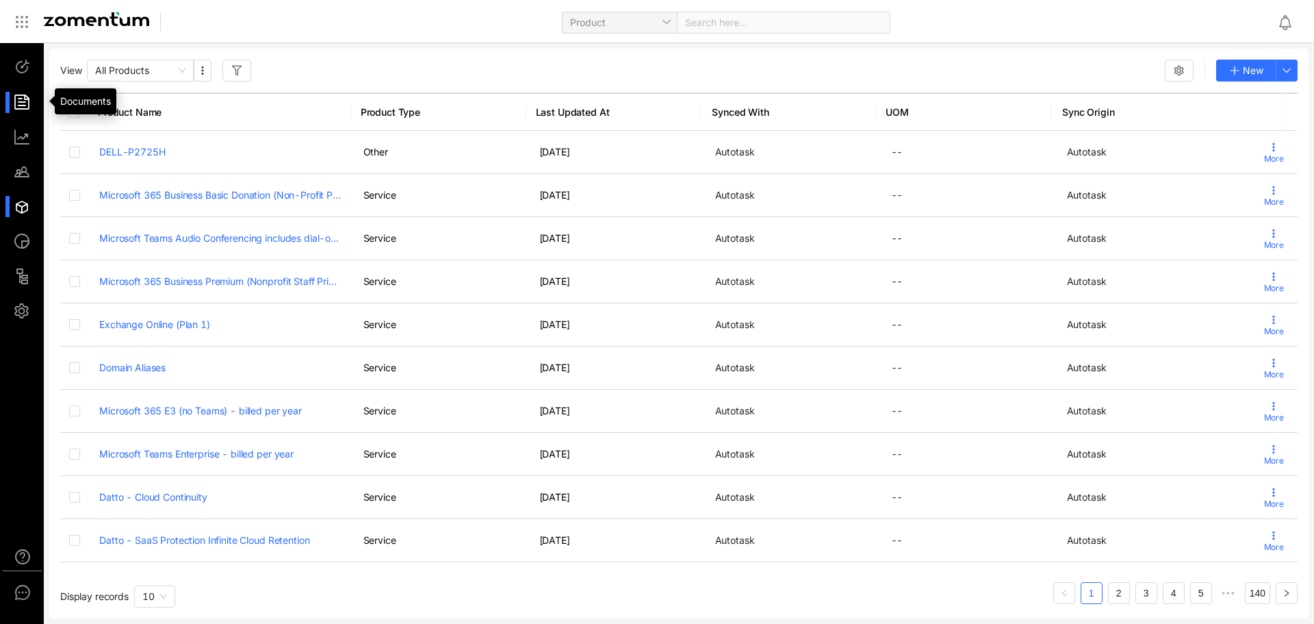
click at [28, 109] on div at bounding box center [28, 102] width 29 height 21
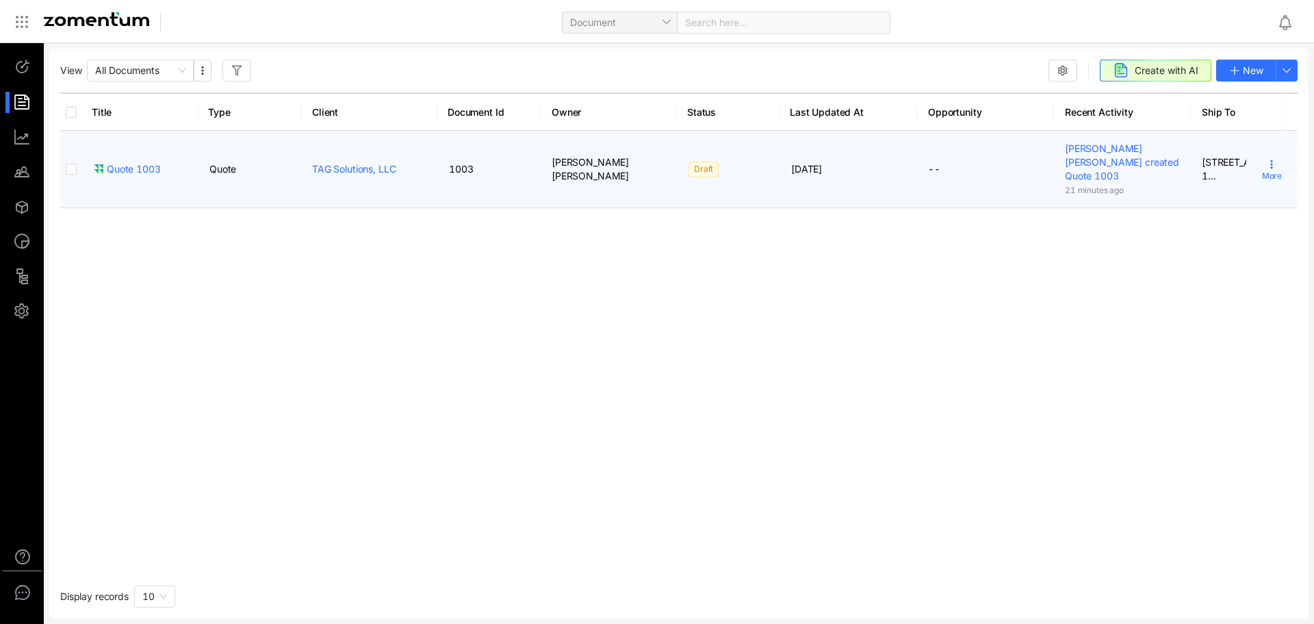
click at [722, 160] on td "Draft" at bounding box center [729, 169] width 103 height 77
click at [1262, 161] on div "More" at bounding box center [1272, 169] width 20 height 21
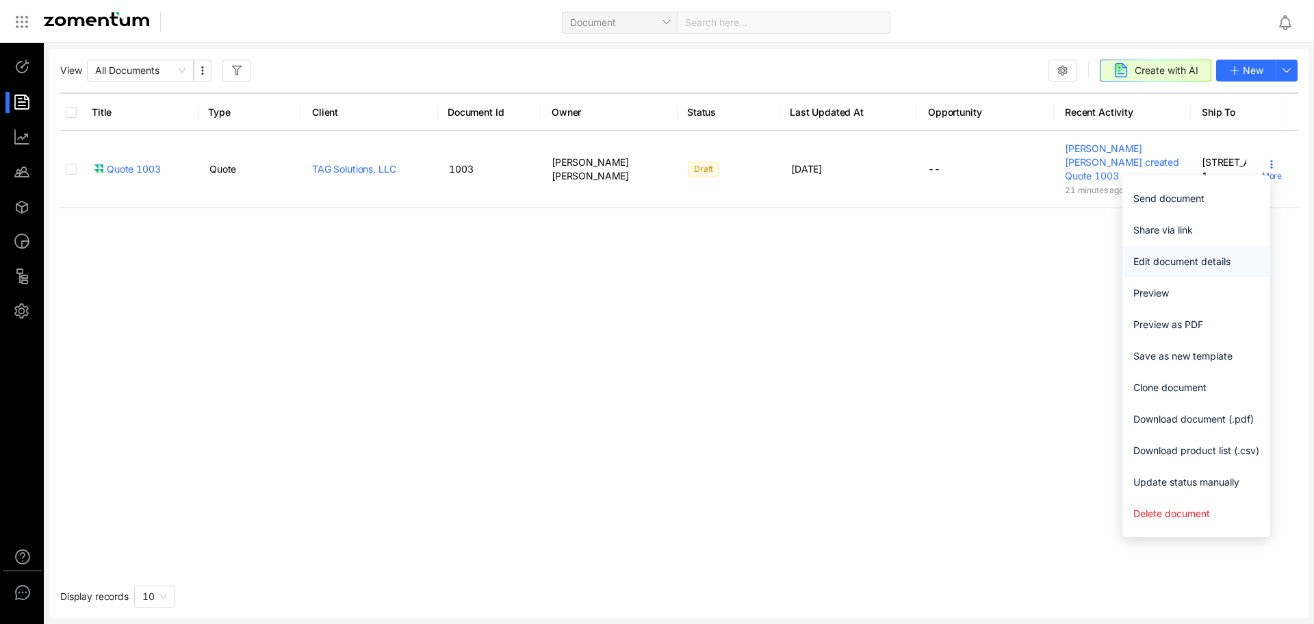
click at [1206, 253] on li "Edit document details" at bounding box center [1197, 261] width 148 height 31
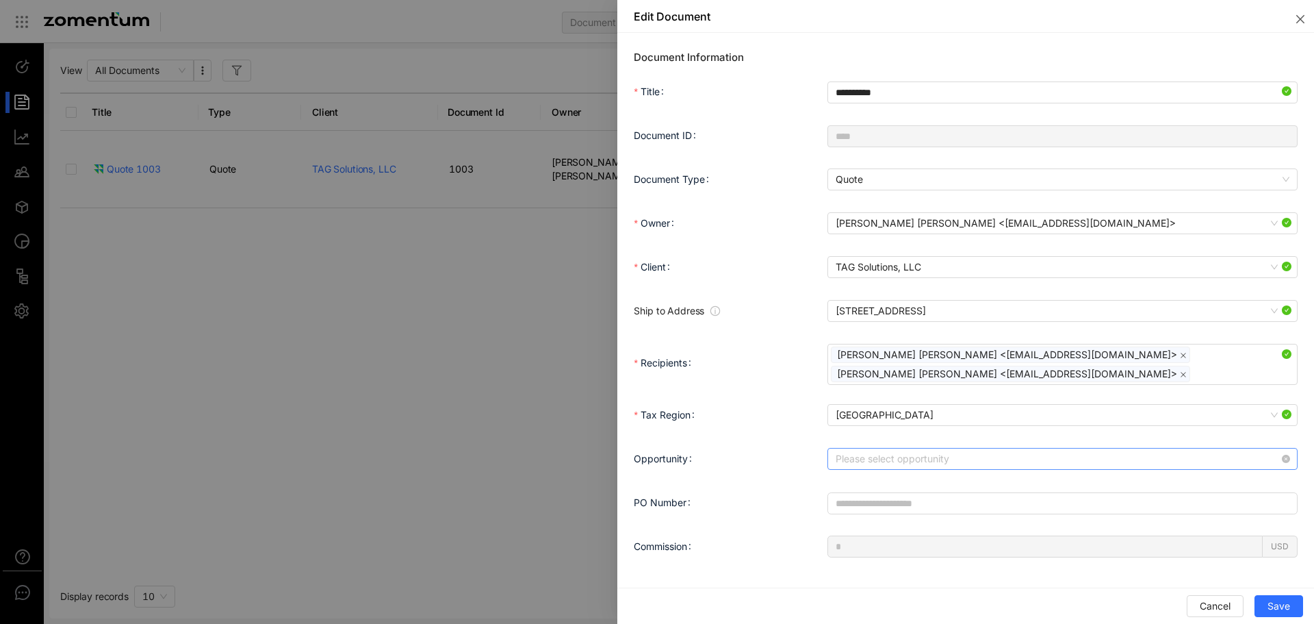
click at [935, 457] on input "Opportunity" at bounding box center [1058, 458] width 444 height 21
click at [937, 451] on input "Opportunity" at bounding box center [1058, 458] width 444 height 21
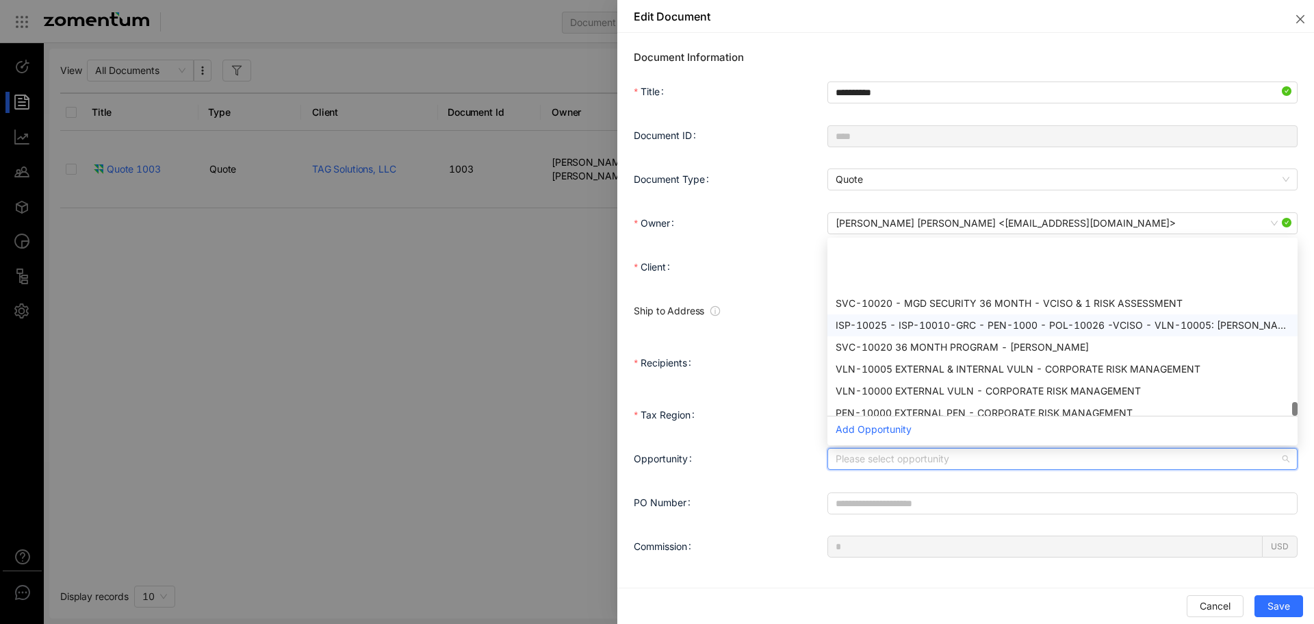
scroll to position [964, 0]
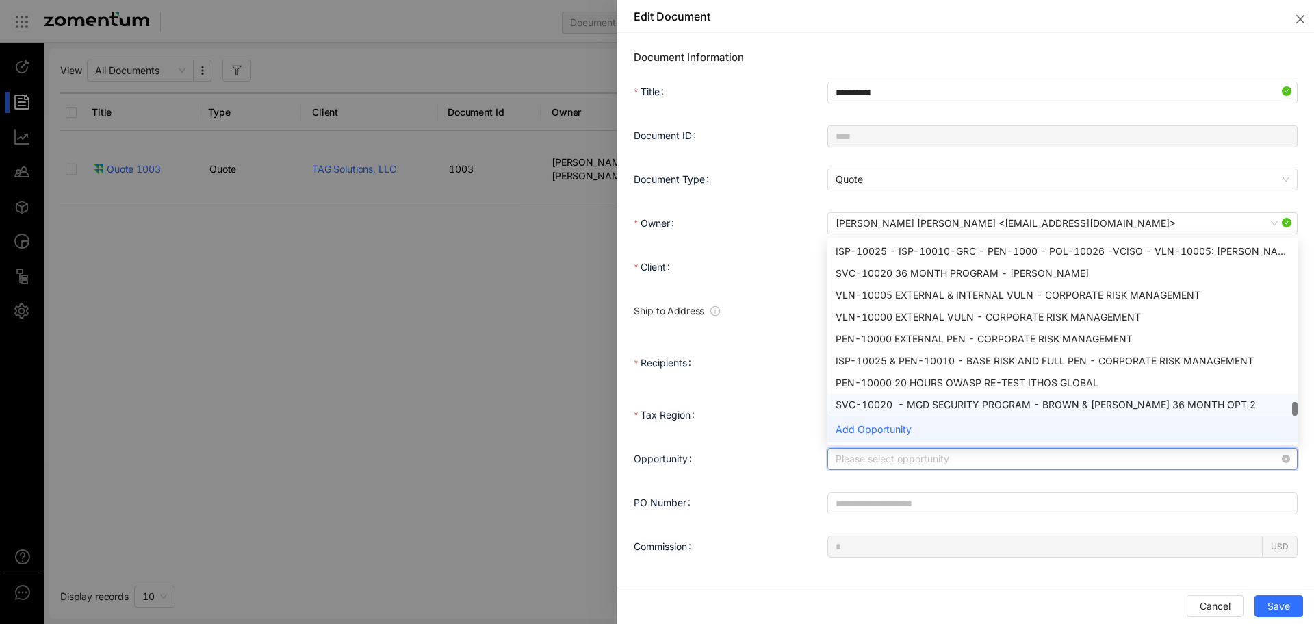
click at [907, 422] on body "**********" at bounding box center [657, 312] width 1314 height 624
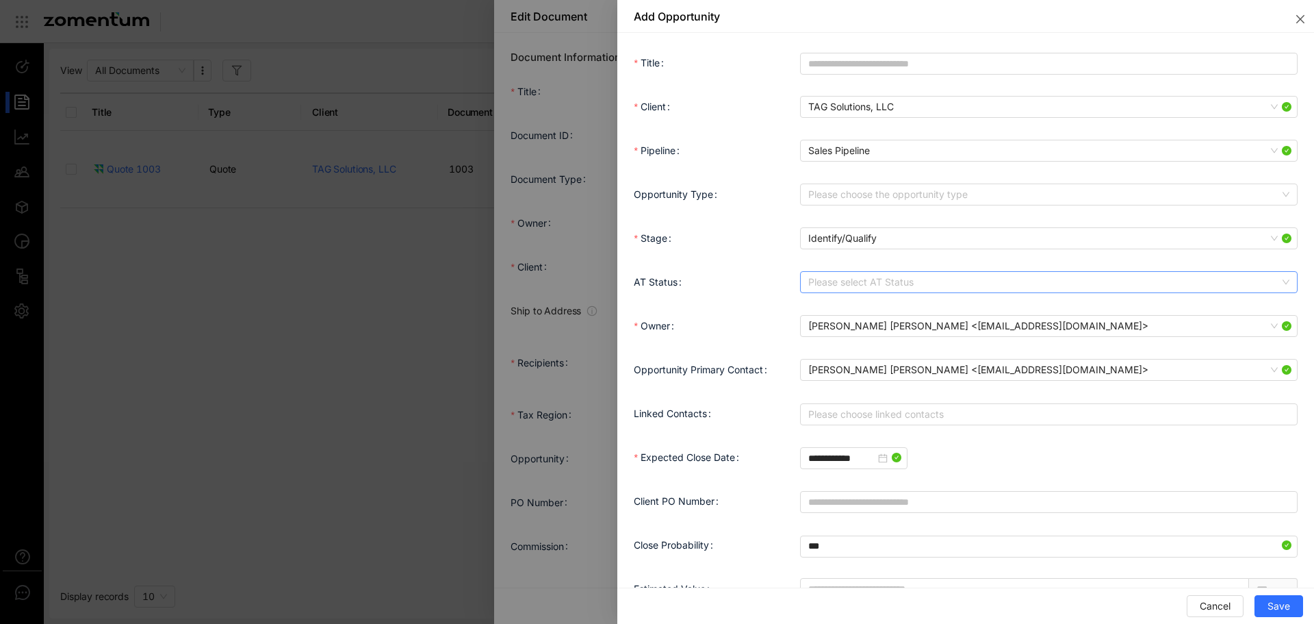
click at [879, 275] on input "AT Status" at bounding box center [1045, 282] width 472 height 21
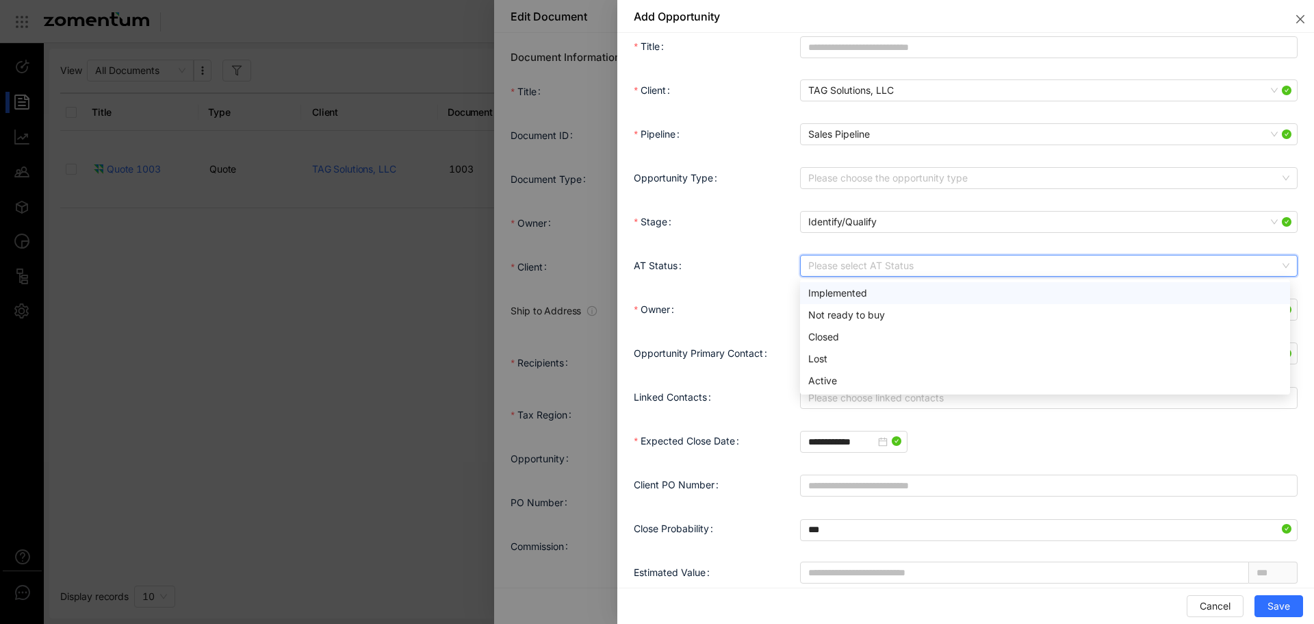
scroll to position [0, 0]
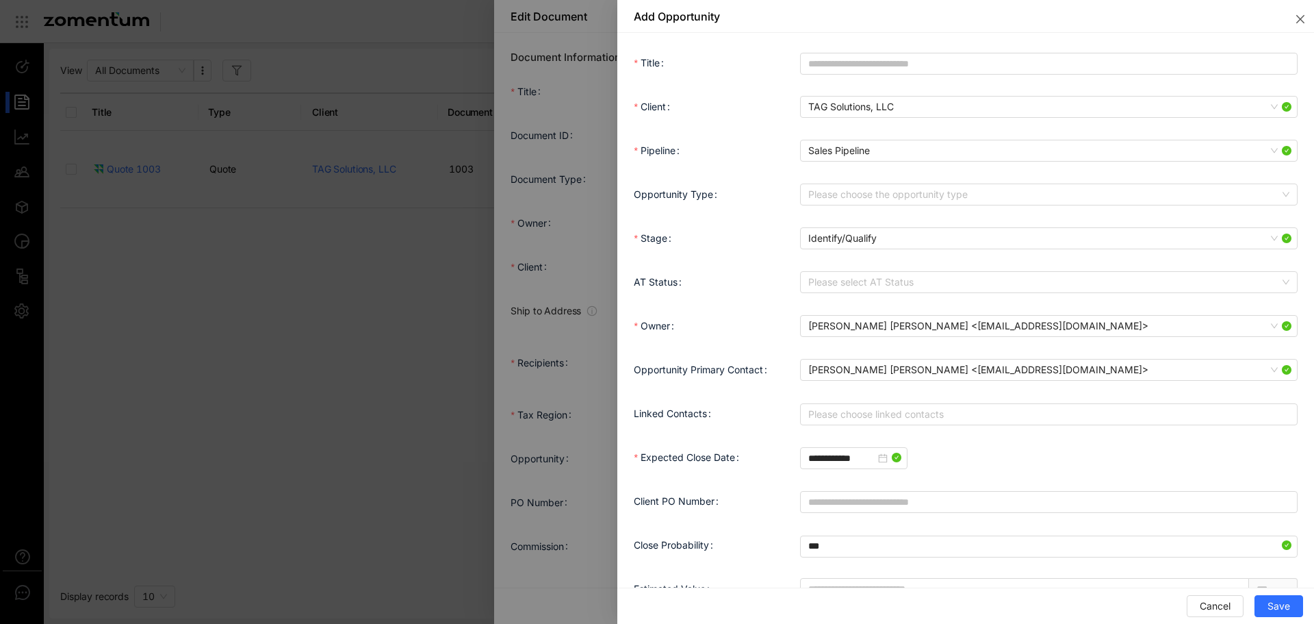
click at [773, 220] on div "Opportunity Type Please choose the opportunity type" at bounding box center [966, 203] width 664 height 44
click at [836, 196] on input "Opportunity Type" at bounding box center [1045, 194] width 472 height 21
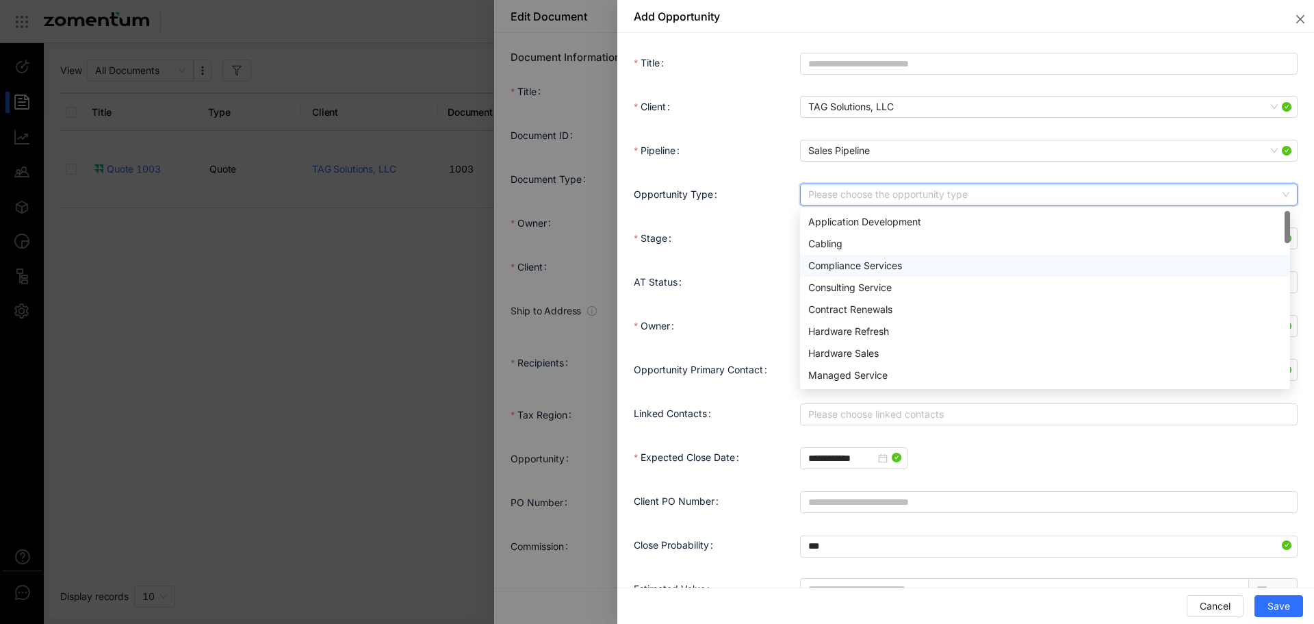
click at [742, 231] on div "Stage" at bounding box center [717, 238] width 166 height 27
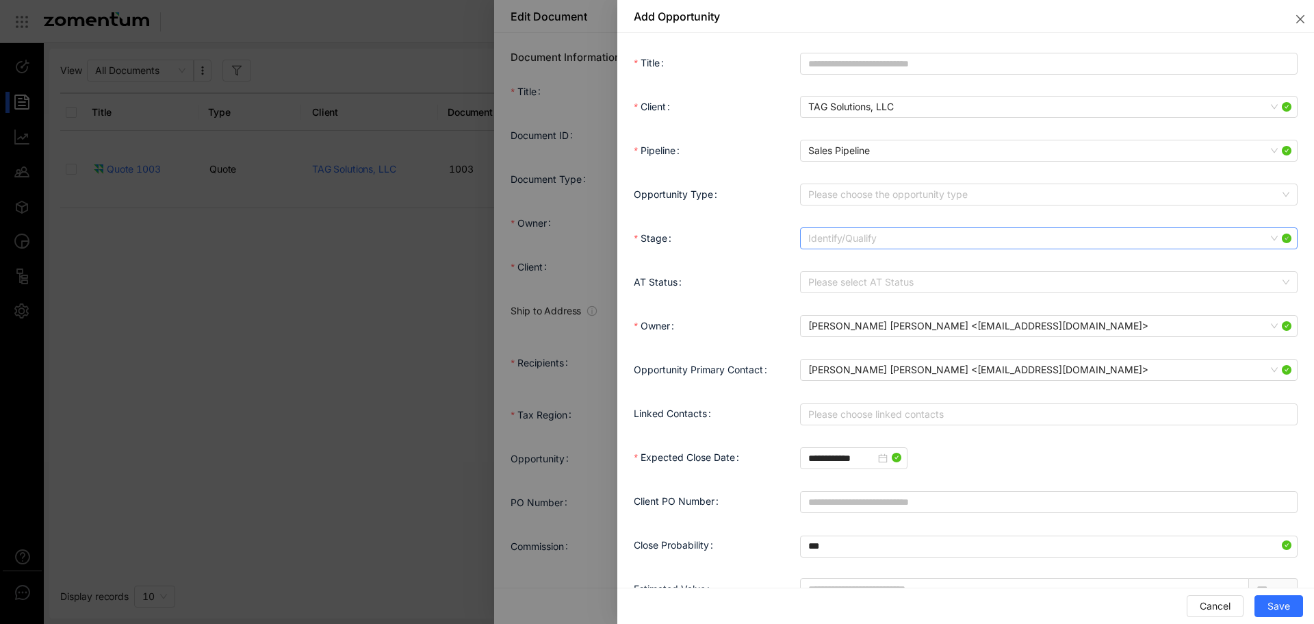
click at [852, 246] on span "Identify/Qualify" at bounding box center [1049, 238] width 481 height 21
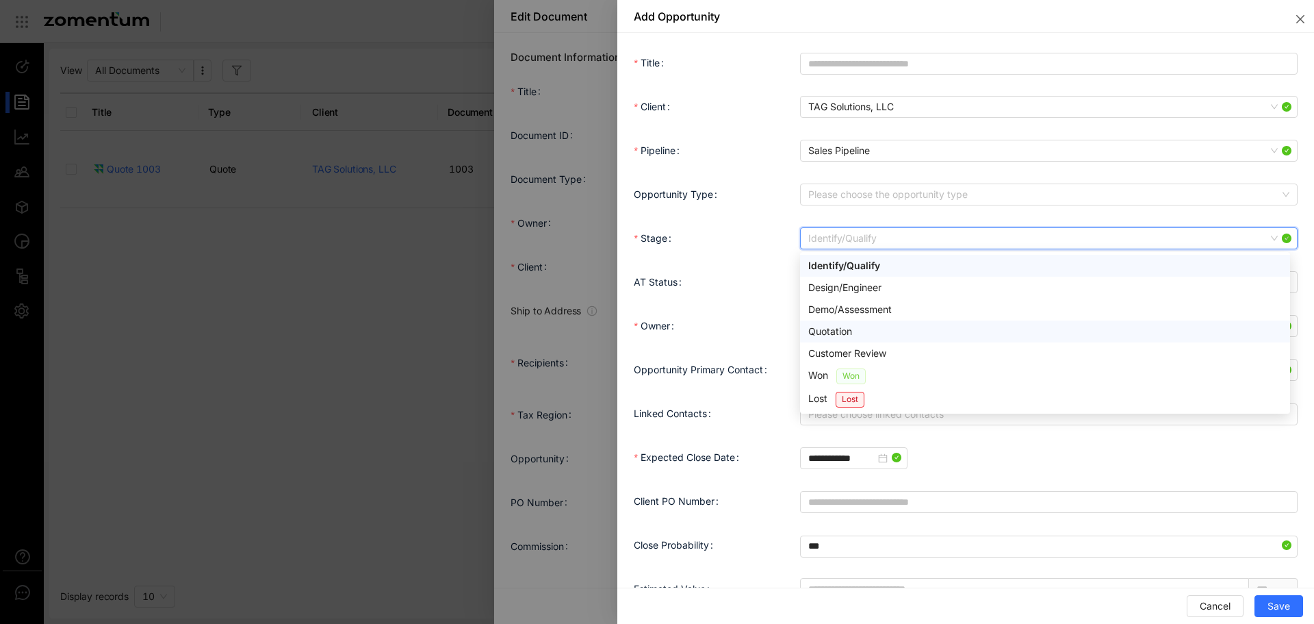
click at [867, 328] on div "Quotation" at bounding box center [1046, 331] width 474 height 15
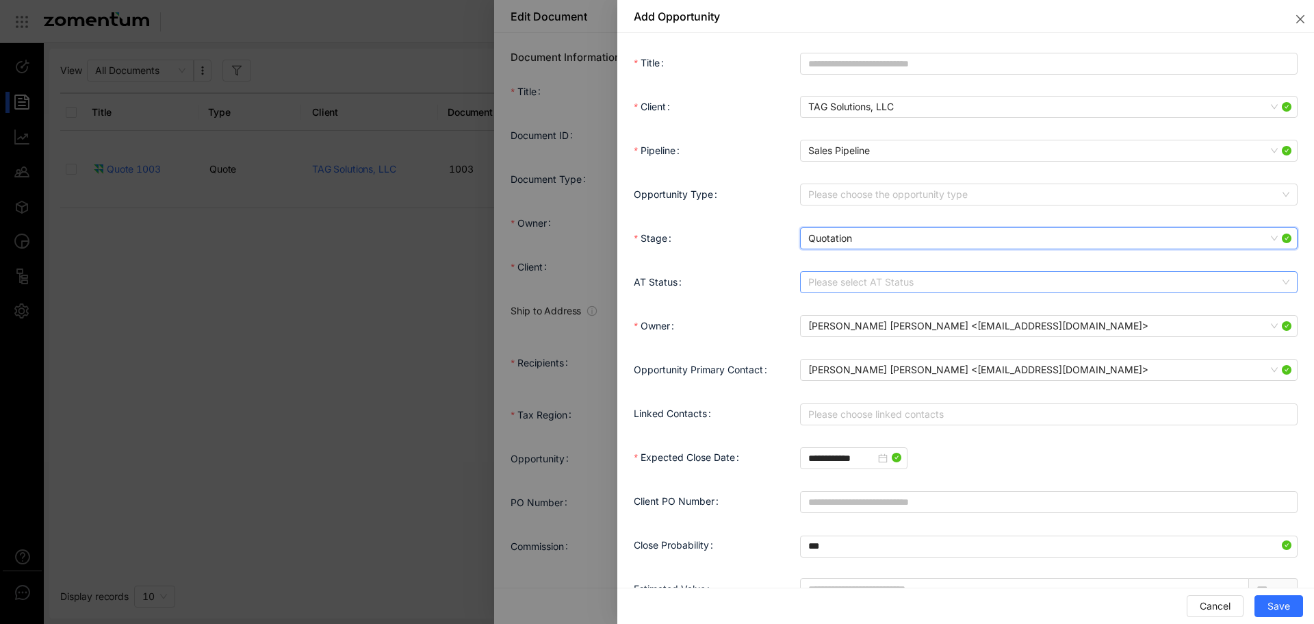
click at [867, 283] on input "AT Status" at bounding box center [1045, 282] width 472 height 21
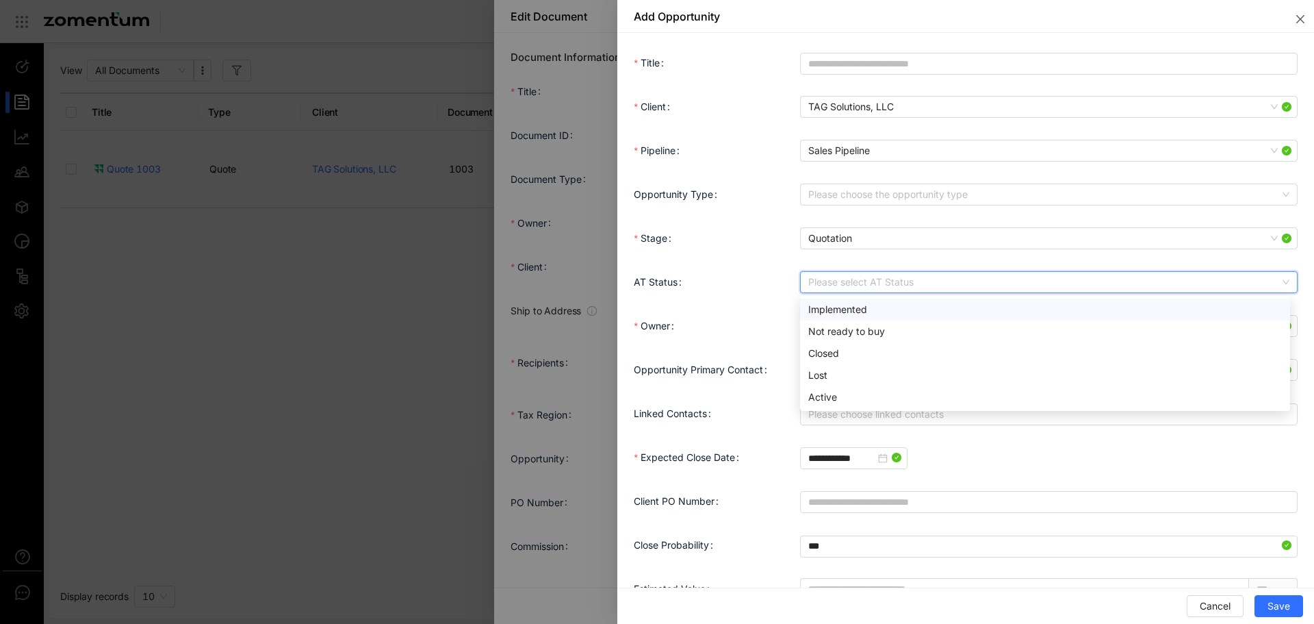
click at [867, 283] on input "AT Status" at bounding box center [1045, 282] width 472 height 21
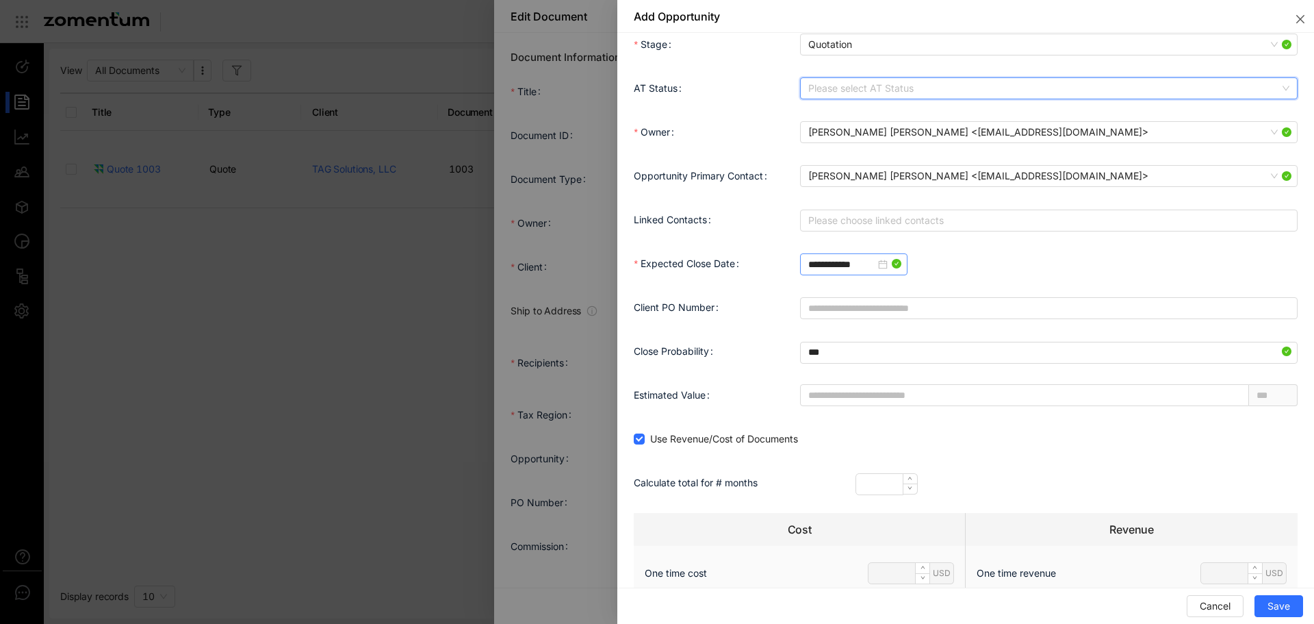
scroll to position [205, 0]
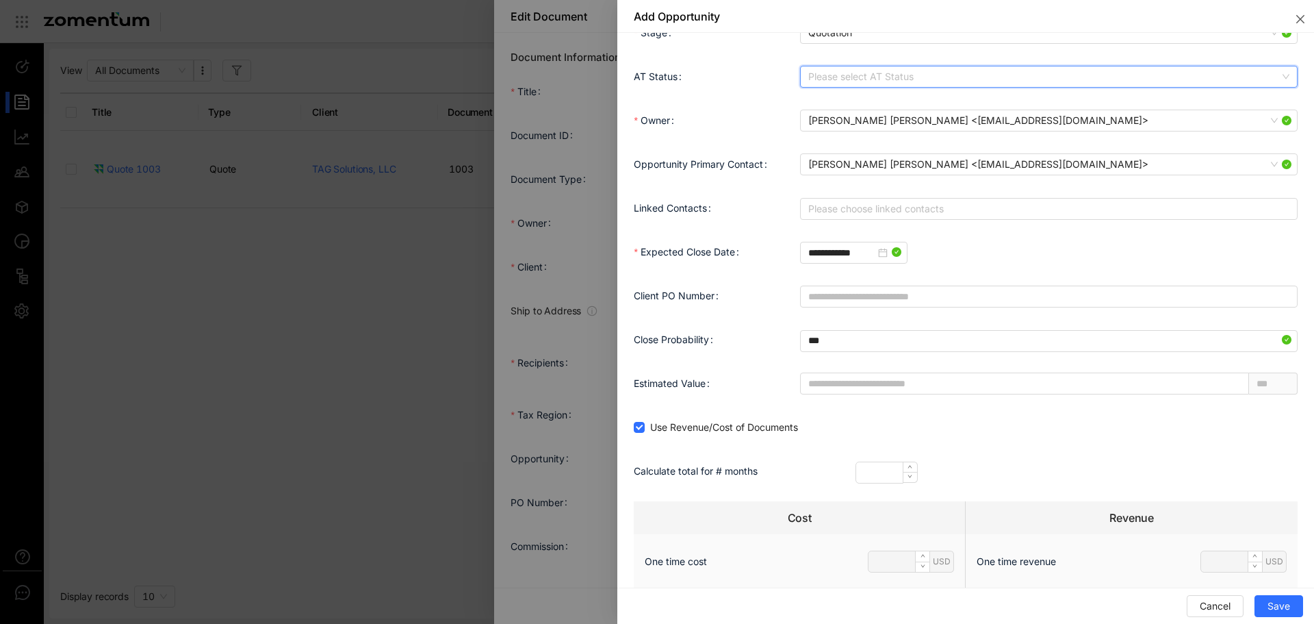
click at [459, 251] on div at bounding box center [657, 312] width 1314 height 624
click at [1289, 29] on button "Close" at bounding box center [1298, 16] width 33 height 33
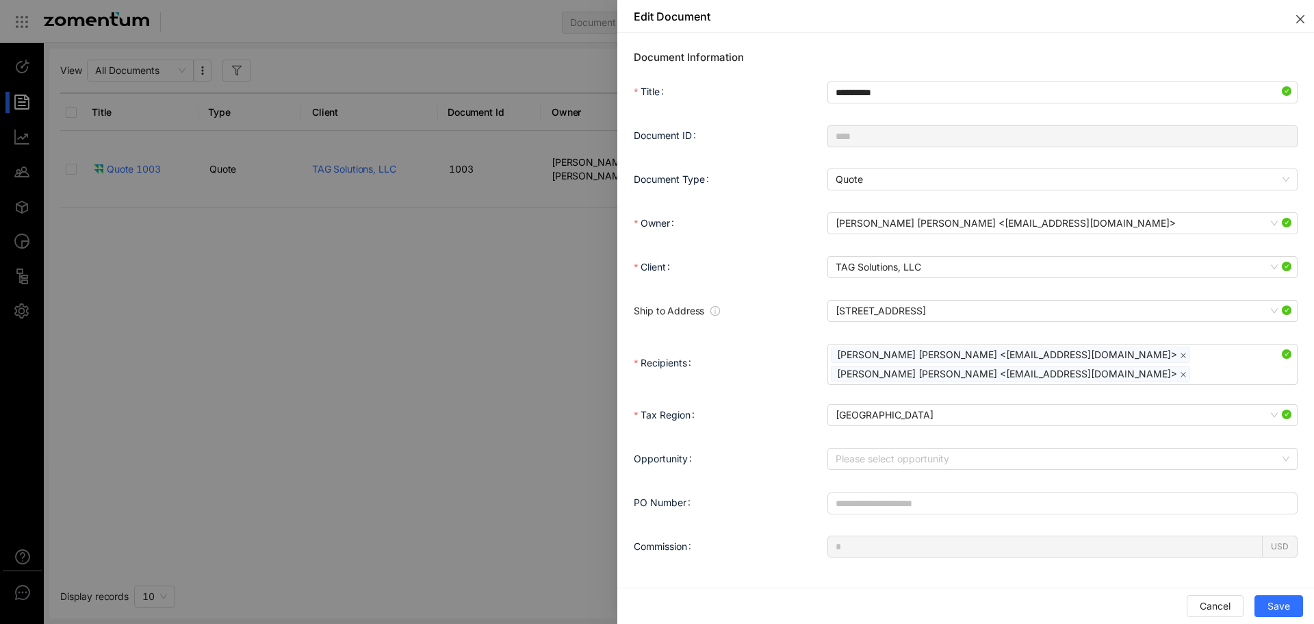
click at [1297, 24] on button "Close" at bounding box center [1298, 16] width 33 height 33
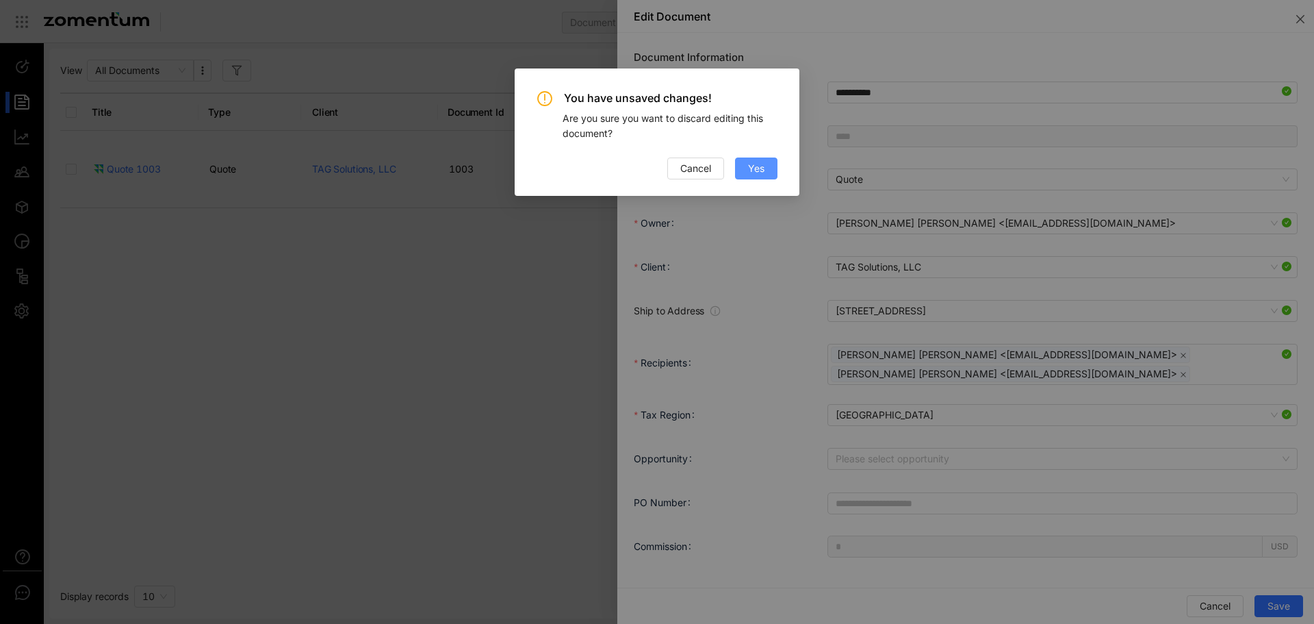
click at [763, 175] on span "Yes" at bounding box center [756, 168] width 16 height 15
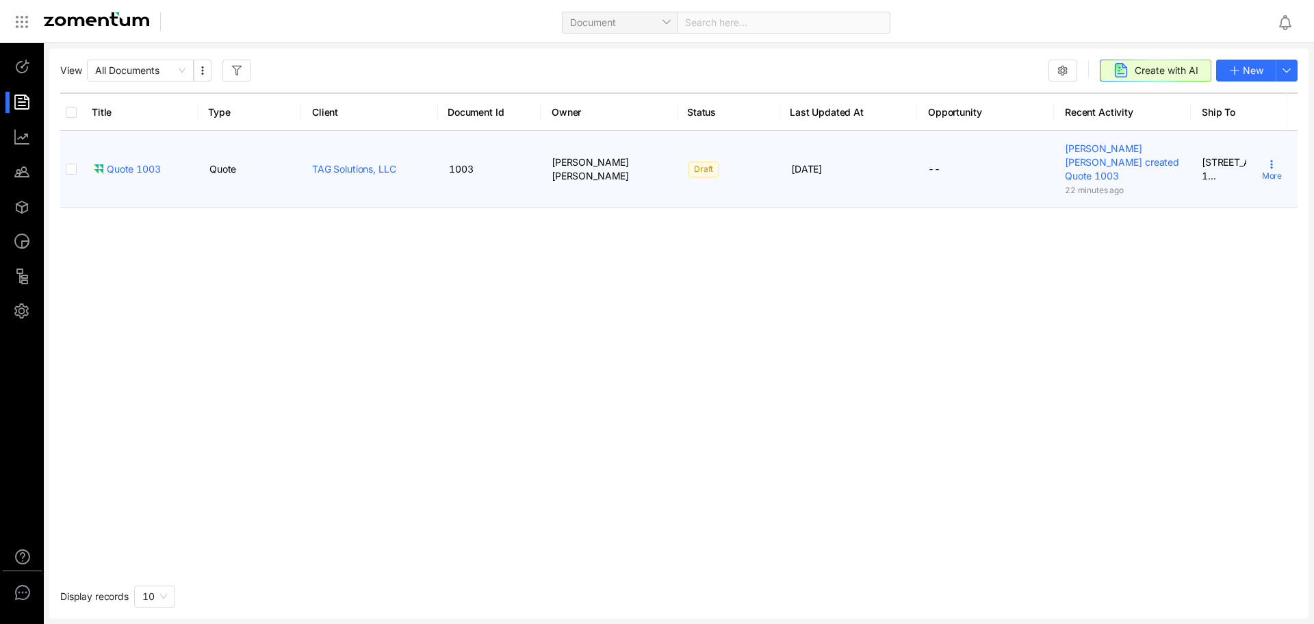
click at [1259, 148] on td "More" at bounding box center [1272, 169] width 51 height 77
click at [1271, 160] on use at bounding box center [1272, 164] width 2 height 8
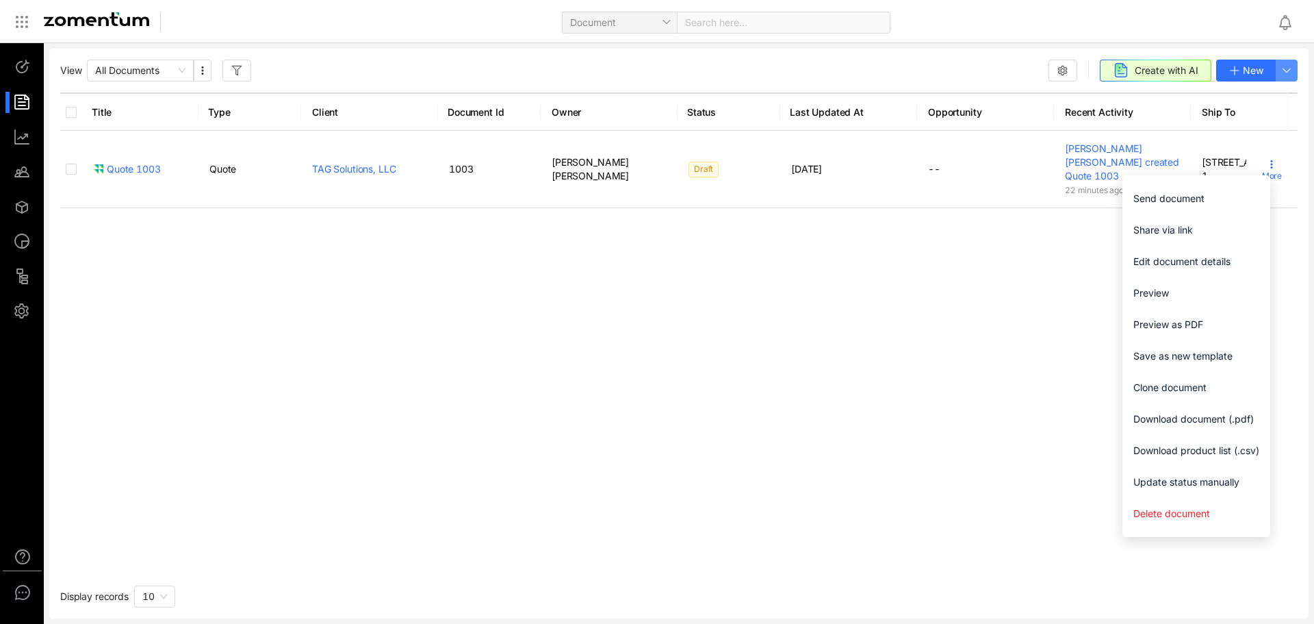
click at [1280, 73] on button "button" at bounding box center [1287, 71] width 22 height 22
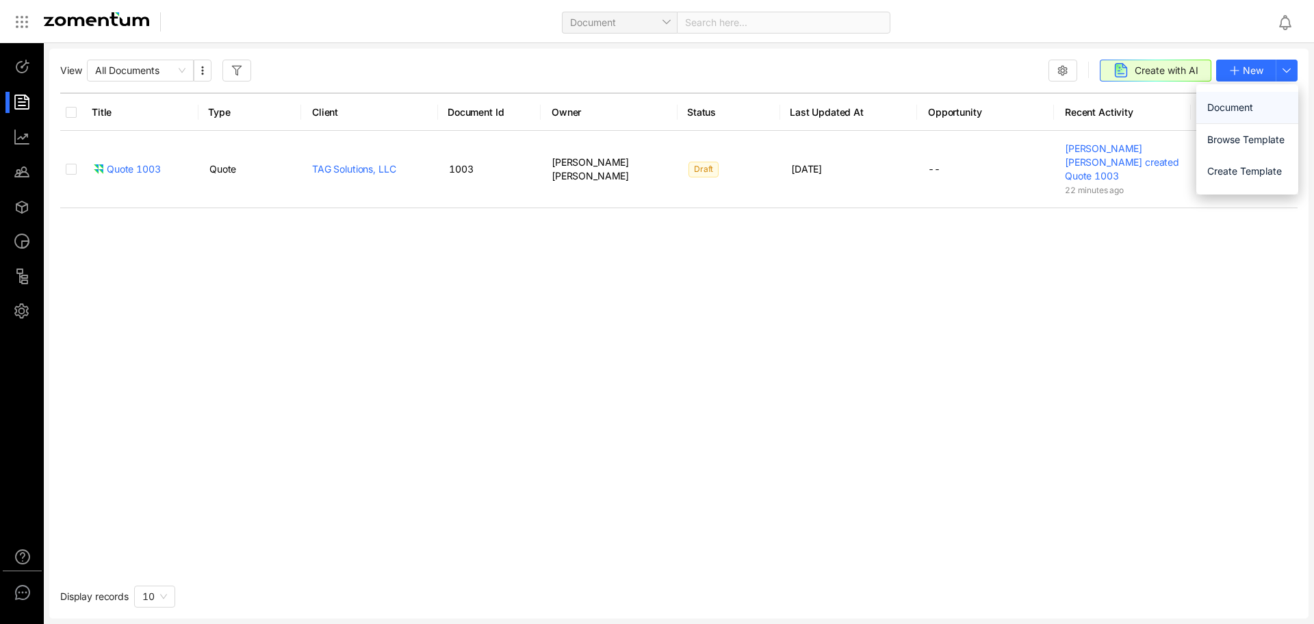
click at [1258, 102] on span "Document" at bounding box center [1248, 107] width 80 height 15
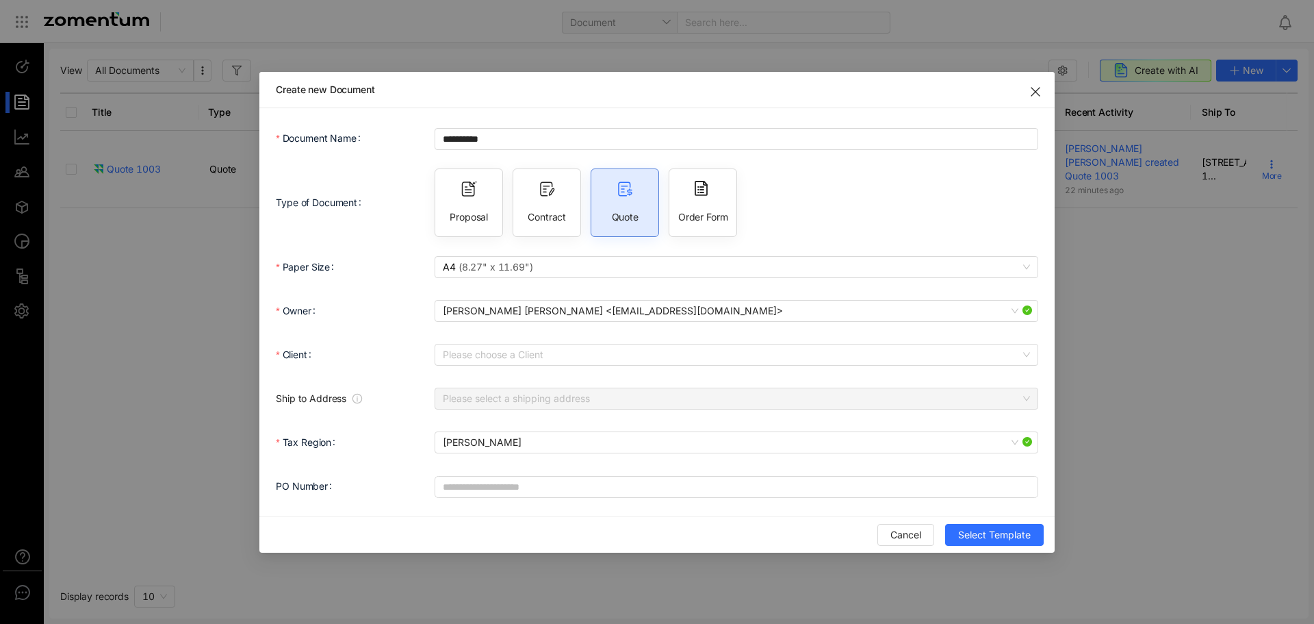
drag, startPoint x: 576, startPoint y: 267, endPoint x: 563, endPoint y: 284, distance: 21.9
click at [576, 268] on span "A4 ( 8.27" x 11.69" )" at bounding box center [736, 267] width 587 height 21
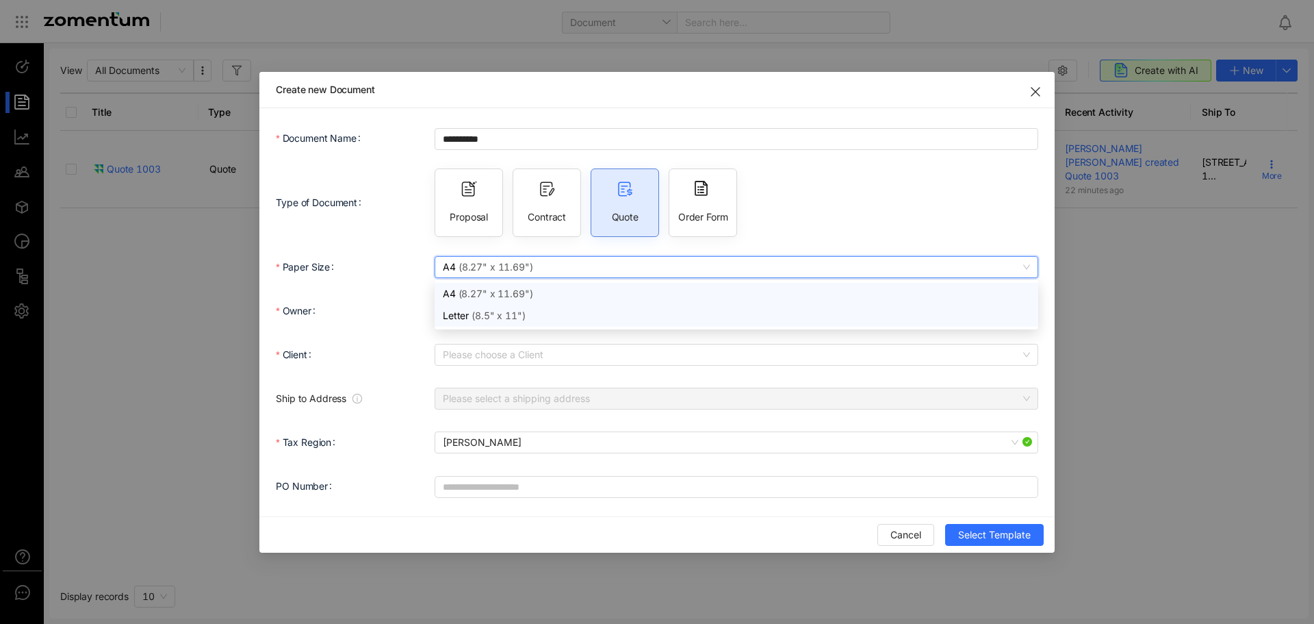
click at [560, 305] on div "Letter ( 8.5" x 11" )" at bounding box center [737, 316] width 604 height 22
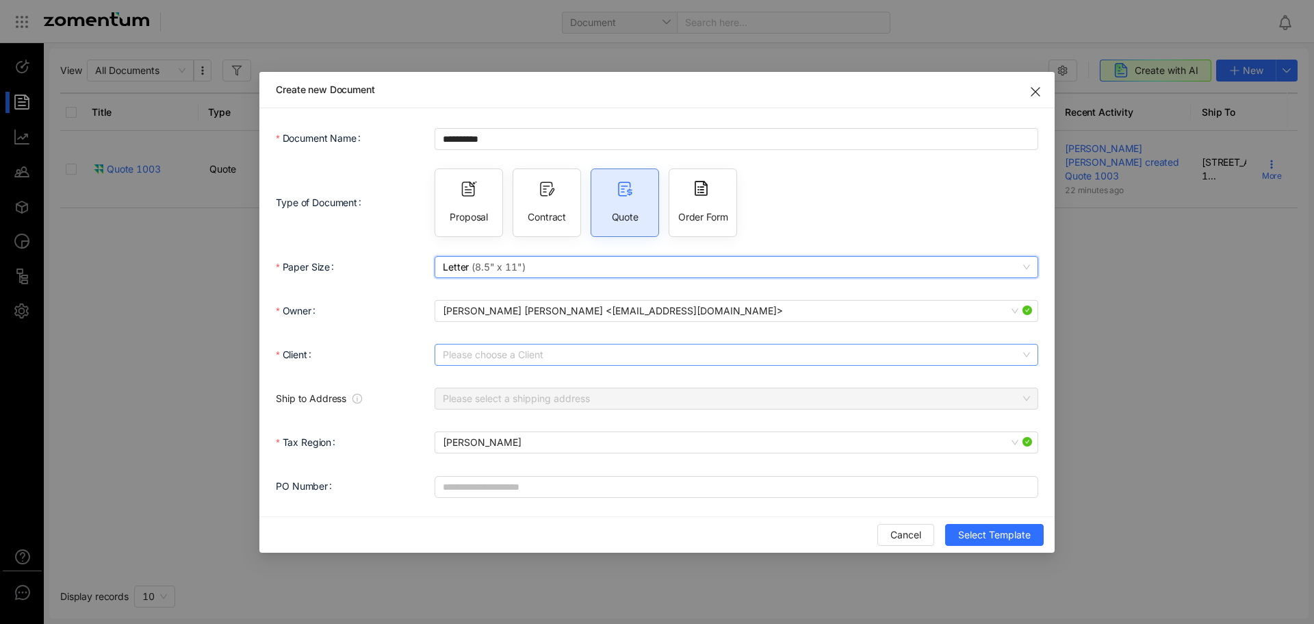
click at [513, 364] on input "Client" at bounding box center [732, 354] width 578 height 21
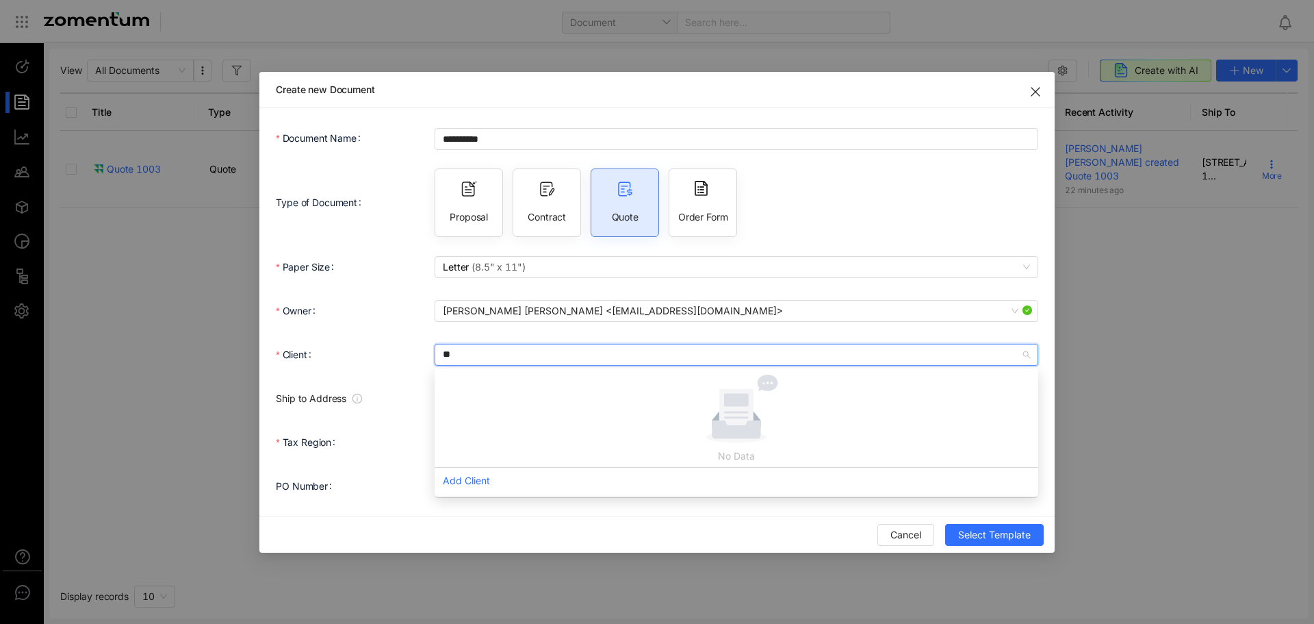
type input "***"
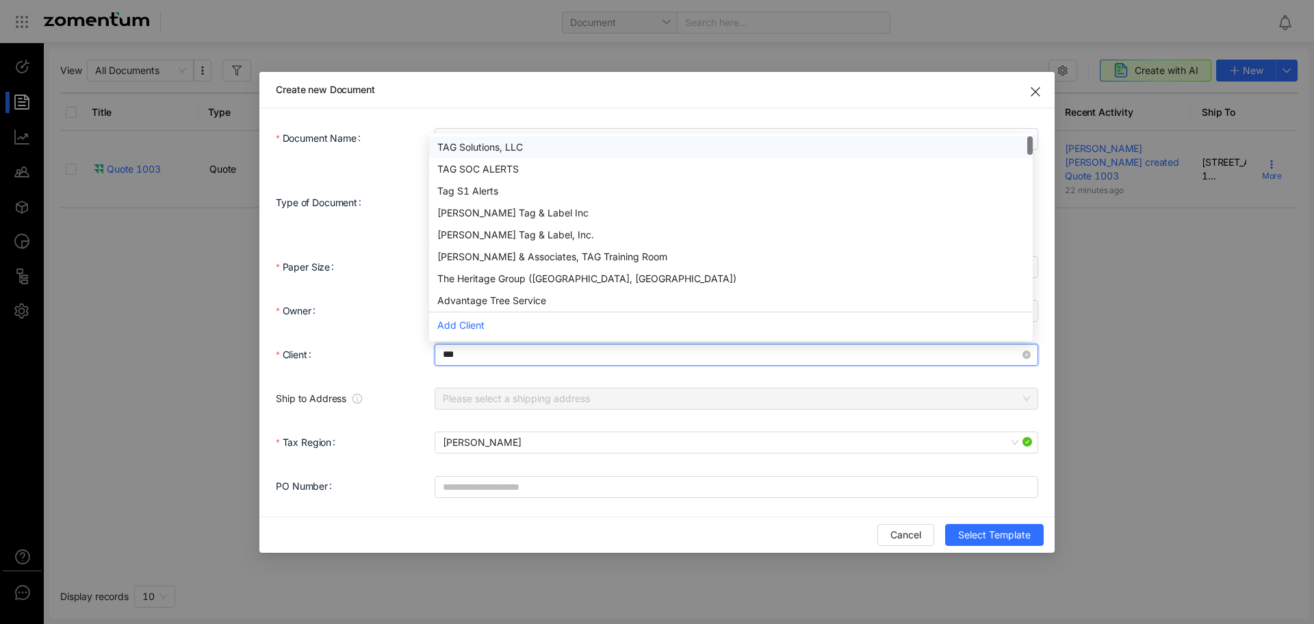
click at [526, 144] on div "TAG Solutions, LLC" at bounding box center [730, 147] width 587 height 15
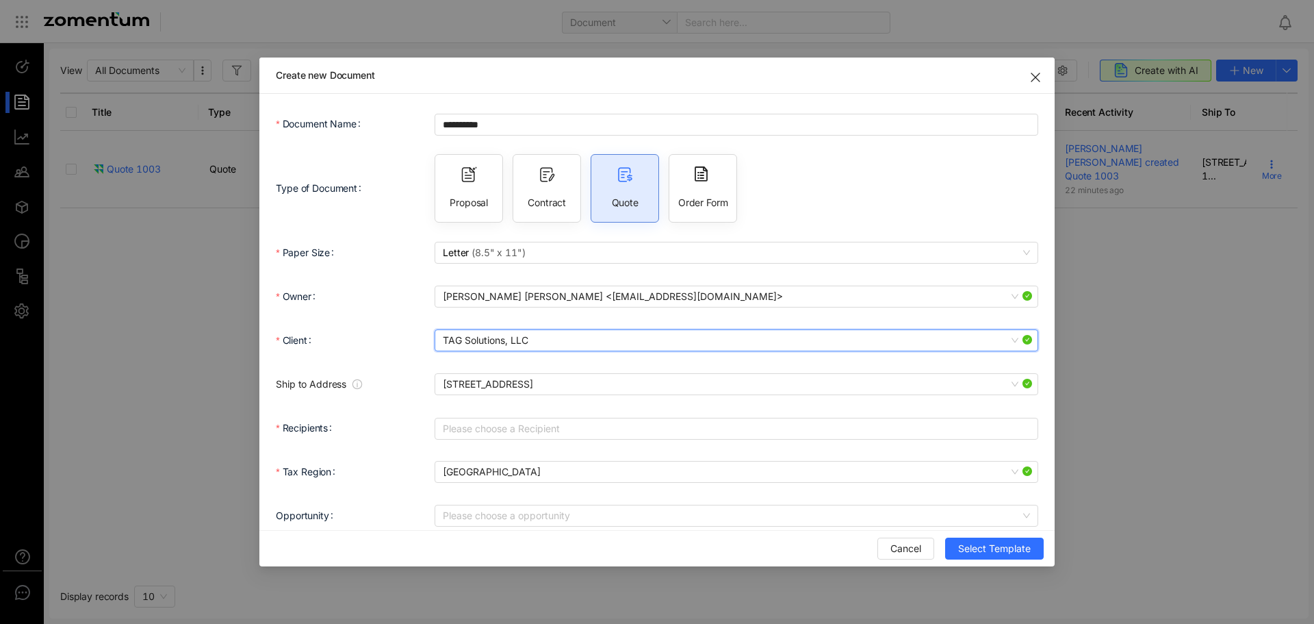
click at [520, 439] on div "Please choose a Recipient" at bounding box center [737, 427] width 604 height 27
click at [523, 433] on div at bounding box center [729, 428] width 583 height 19
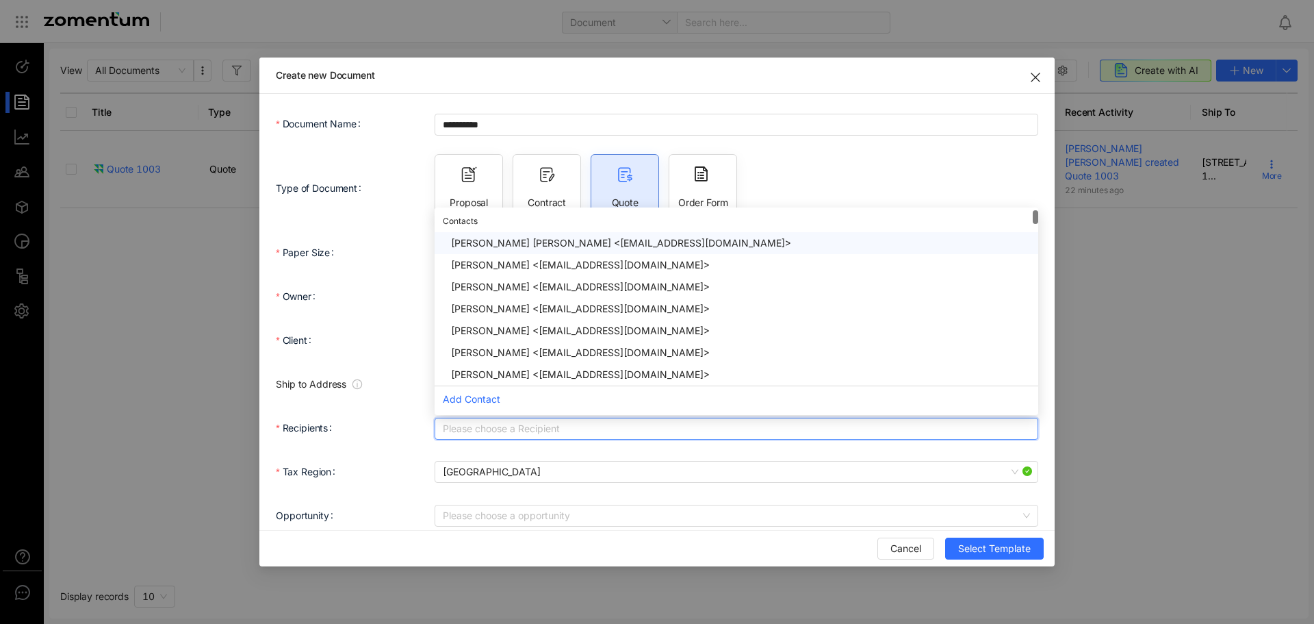
click at [533, 241] on div "[PERSON_NAME] [PERSON_NAME] <[EMAIL_ADDRESS][DOMAIN_NAME]>" at bounding box center [740, 243] width 579 height 15
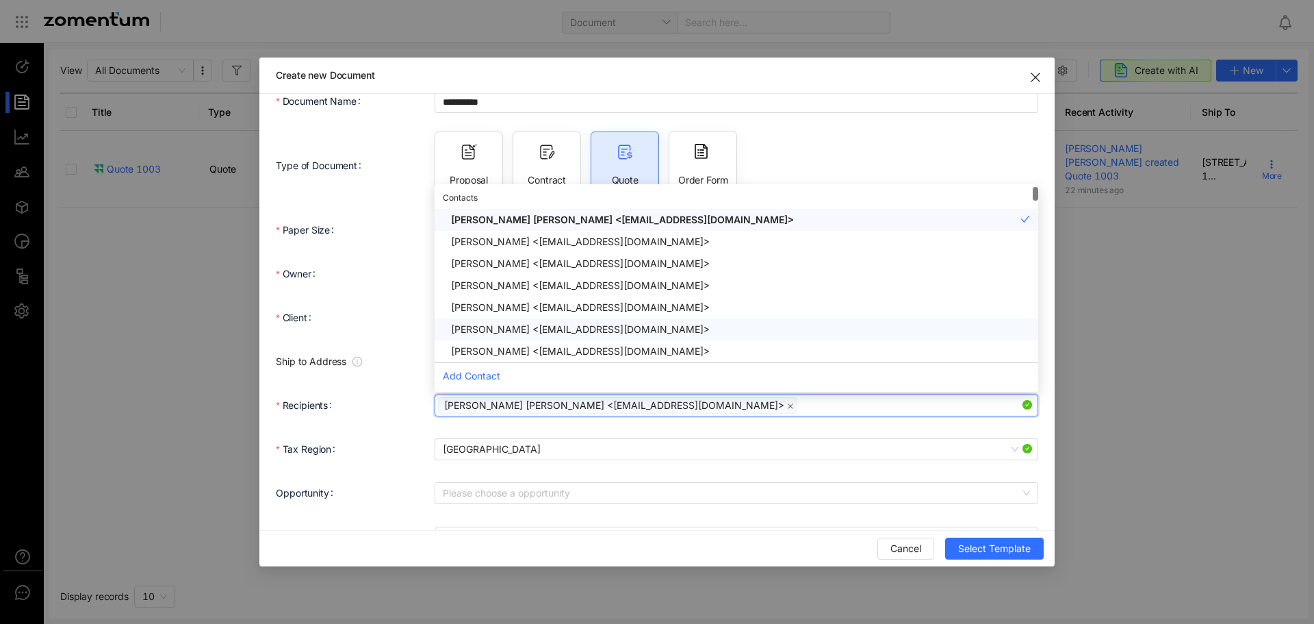
scroll to position [59, 0]
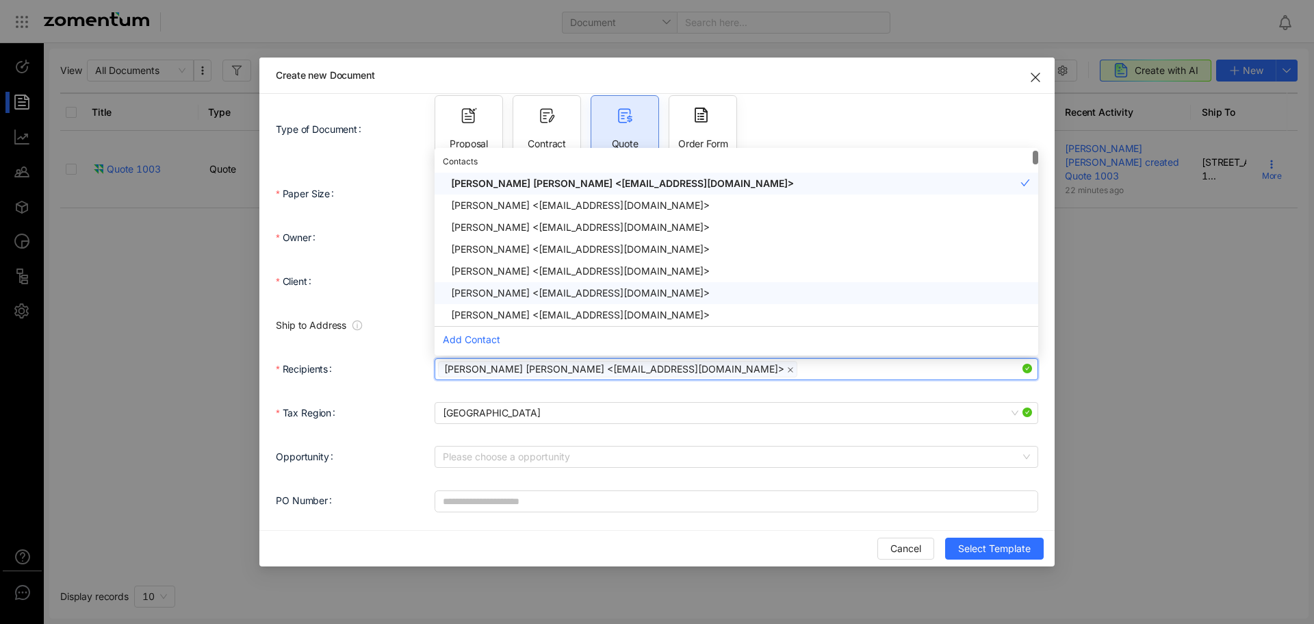
click at [406, 426] on div "Tax Region" at bounding box center [355, 412] width 159 height 27
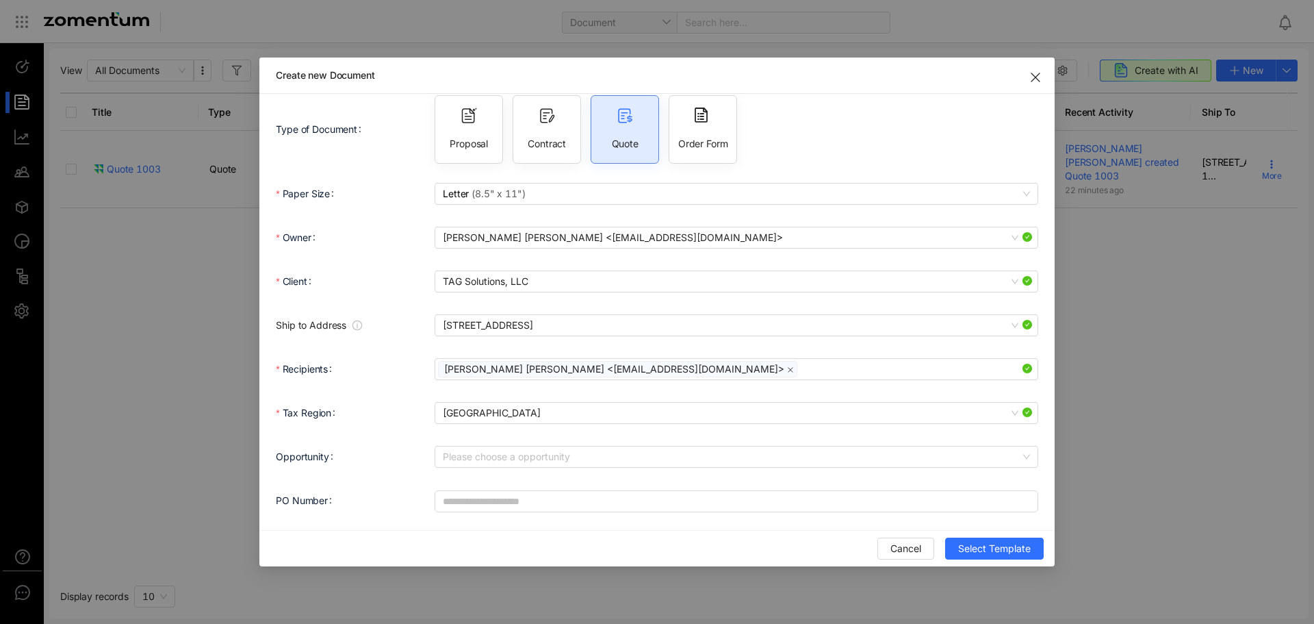
click at [503, 469] on div "Please choose a opportunity" at bounding box center [737, 456] width 604 height 27
click at [507, 462] on input "Opportunity" at bounding box center [732, 456] width 578 height 21
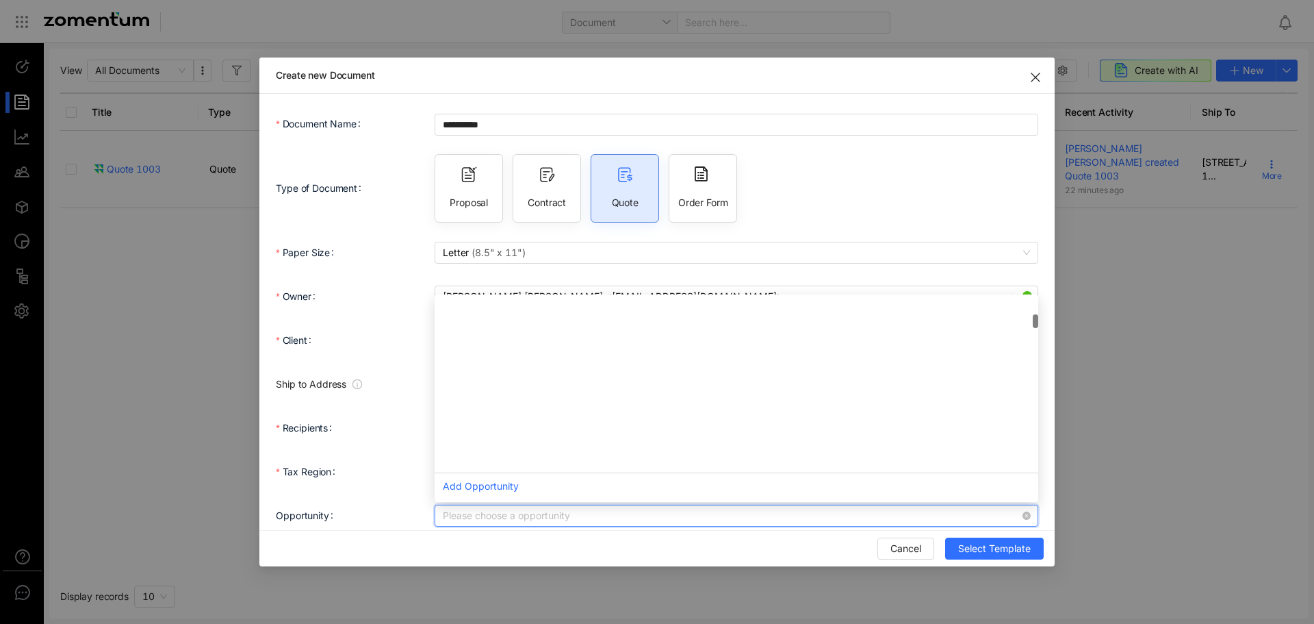
scroll to position [0, 0]
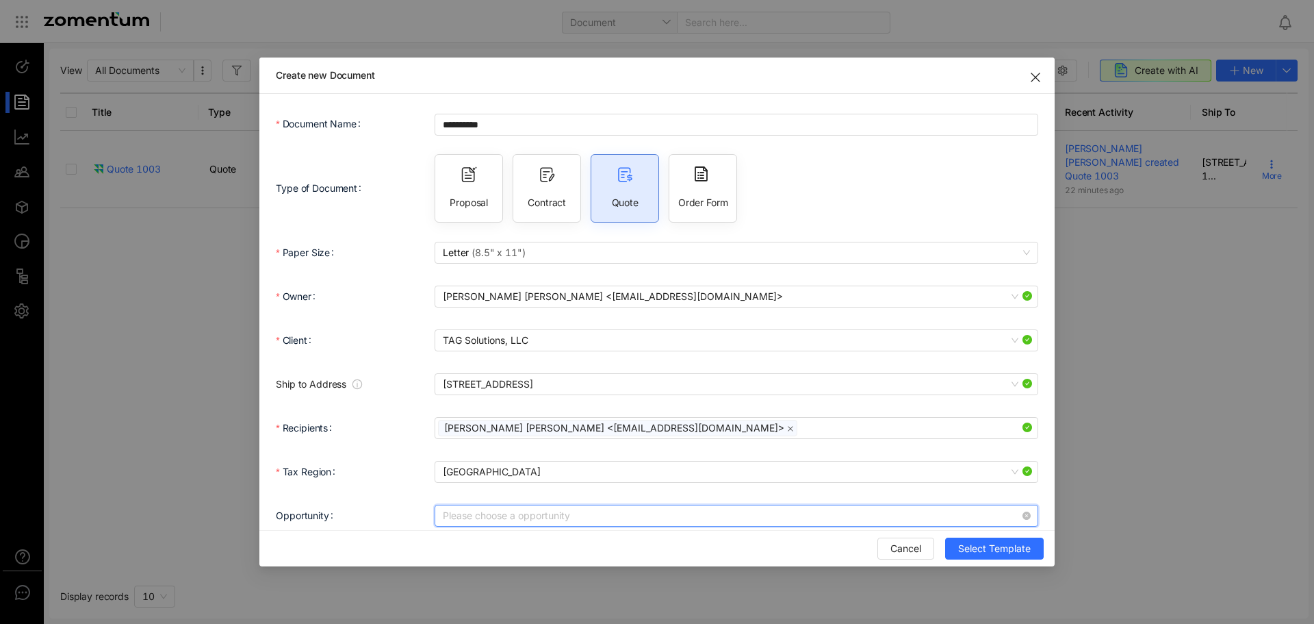
click at [721, 521] on input "Opportunity" at bounding box center [732, 515] width 578 height 21
click at [411, 432] on div "Recipients" at bounding box center [355, 427] width 159 height 27
click at [494, 513] on input "Opportunity" at bounding box center [732, 515] width 578 height 21
drag, startPoint x: 494, startPoint y: 511, endPoint x: 405, endPoint y: 512, distance: 88.3
click at [410, 512] on div "Opportunity * Please type atleast 3 letters to start searching Add Opportunity" at bounding box center [657, 515] width 763 height 27
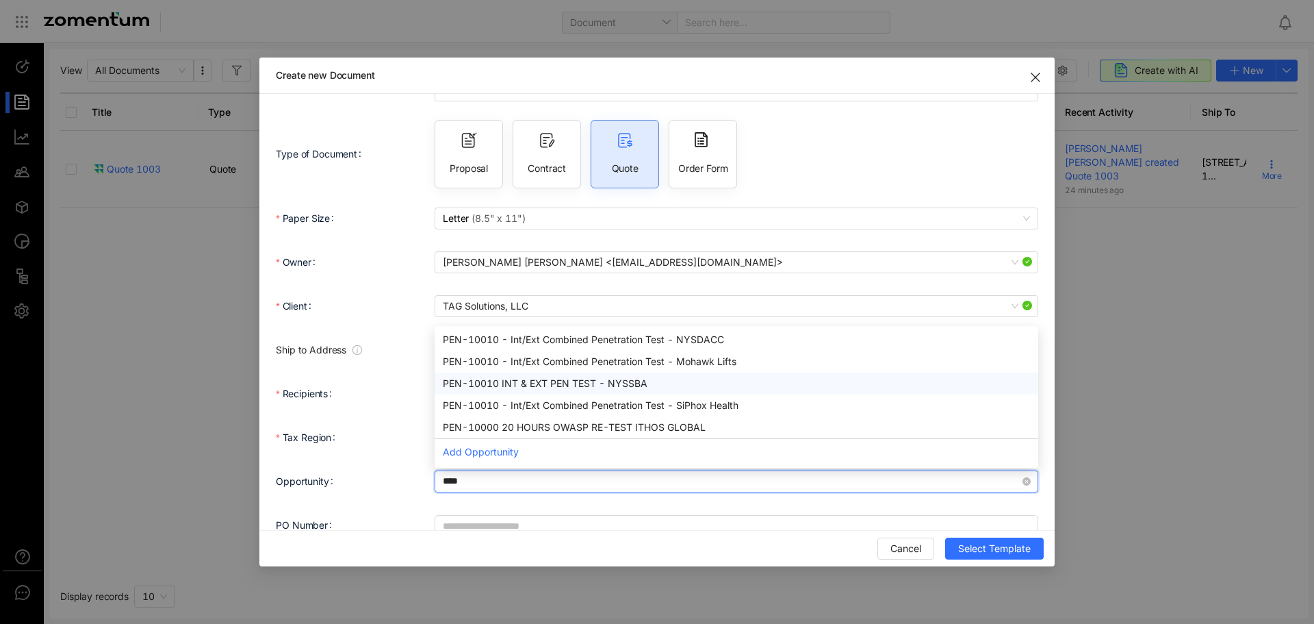
scroll to position [59, 0]
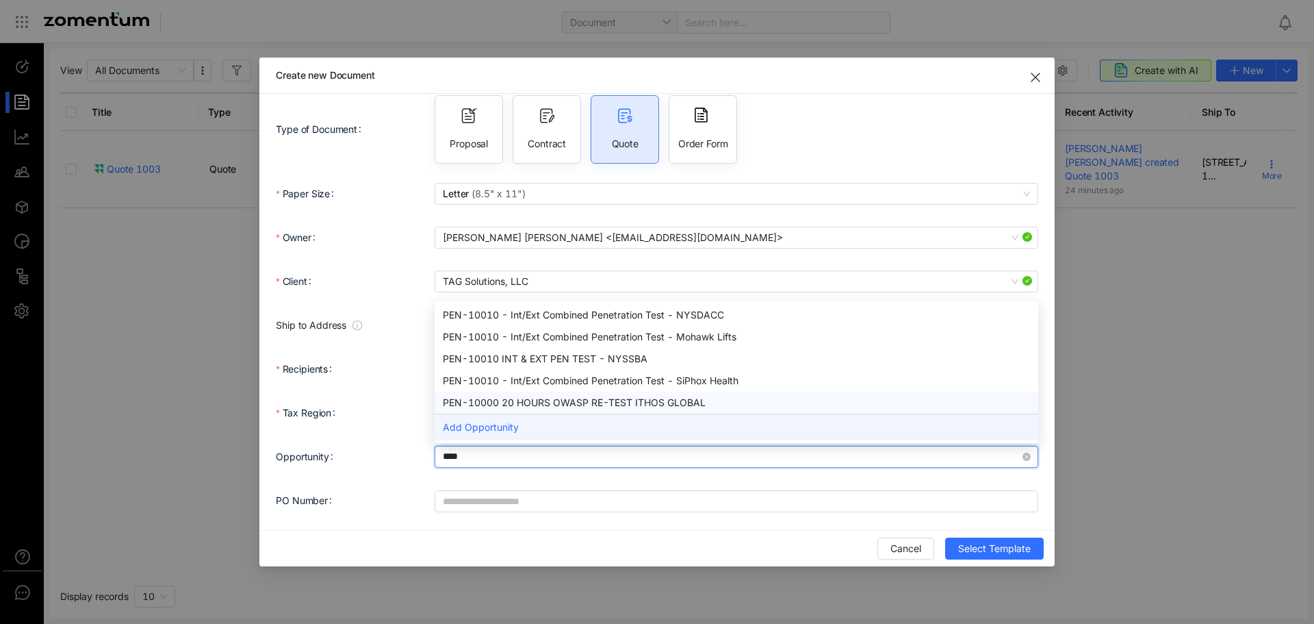
click at [487, 429] on div "Add Opportunity" at bounding box center [737, 426] width 604 height 27
type input "****"
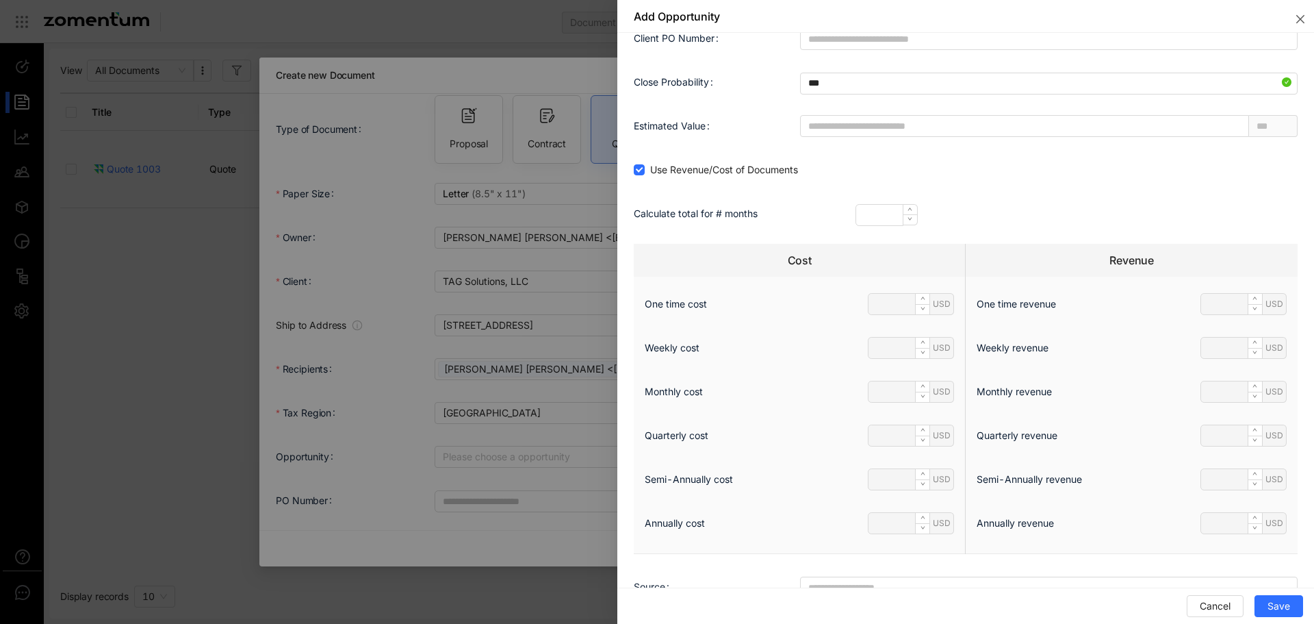
scroll to position [527, 0]
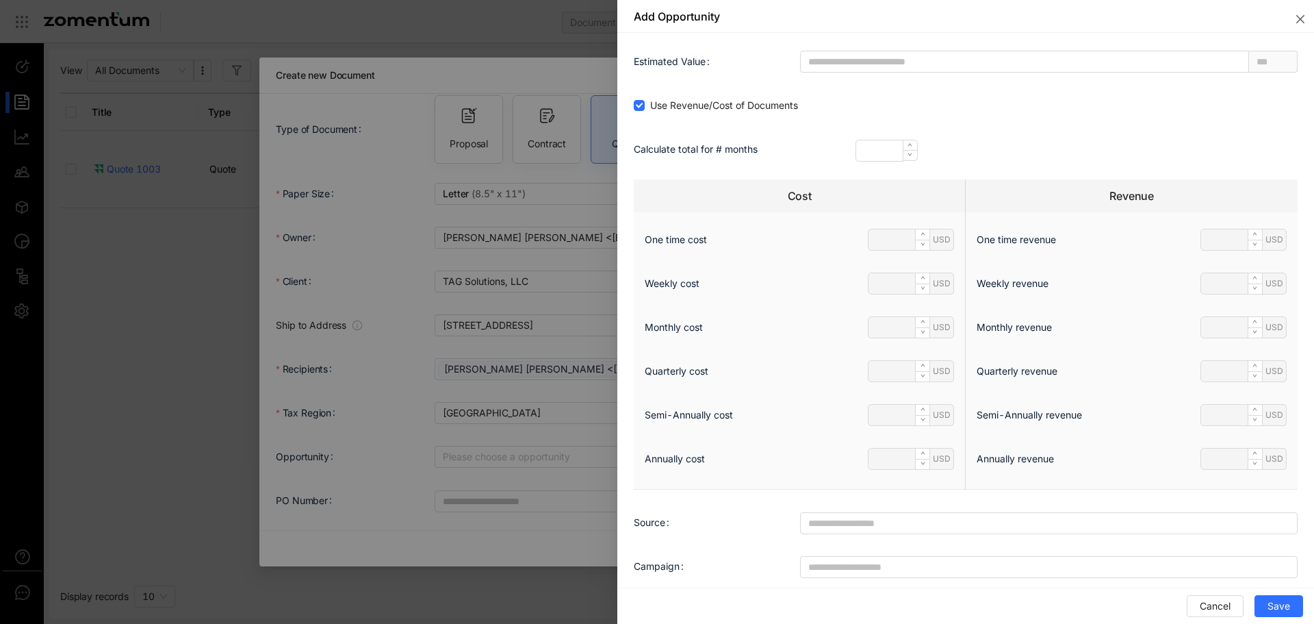
click at [488, 431] on div at bounding box center [657, 312] width 1314 height 624
click at [1298, 24] on icon "close" at bounding box center [1300, 19] width 11 height 11
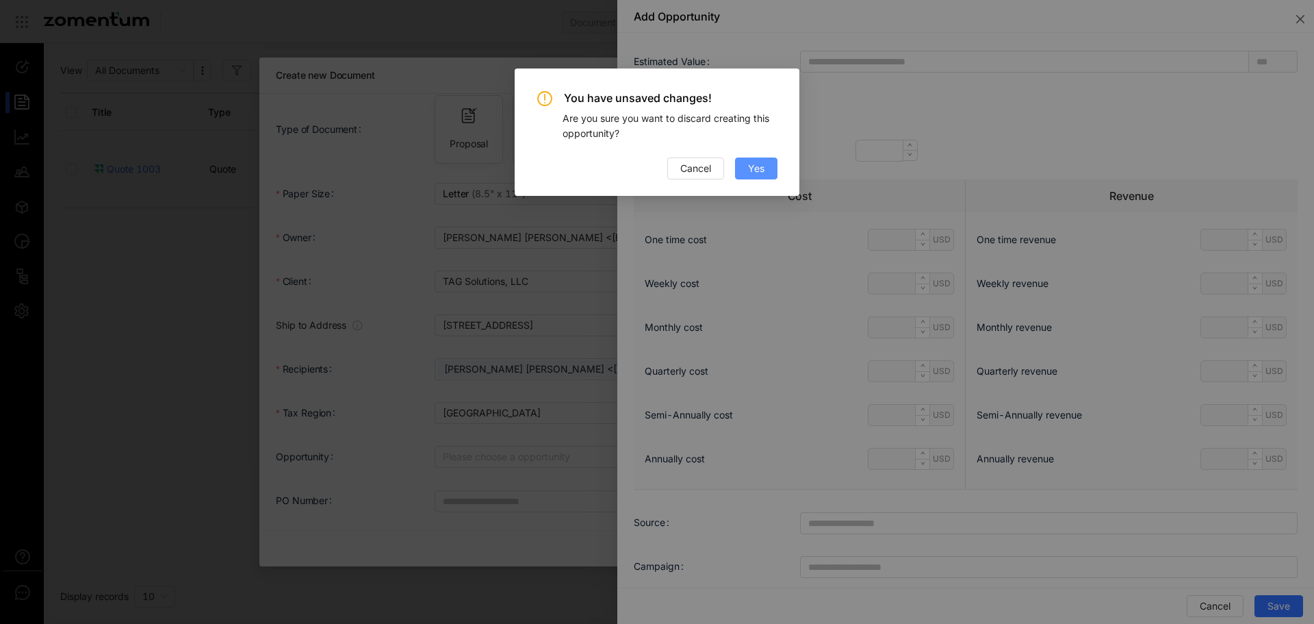
click at [743, 172] on button "Yes" at bounding box center [756, 168] width 42 height 22
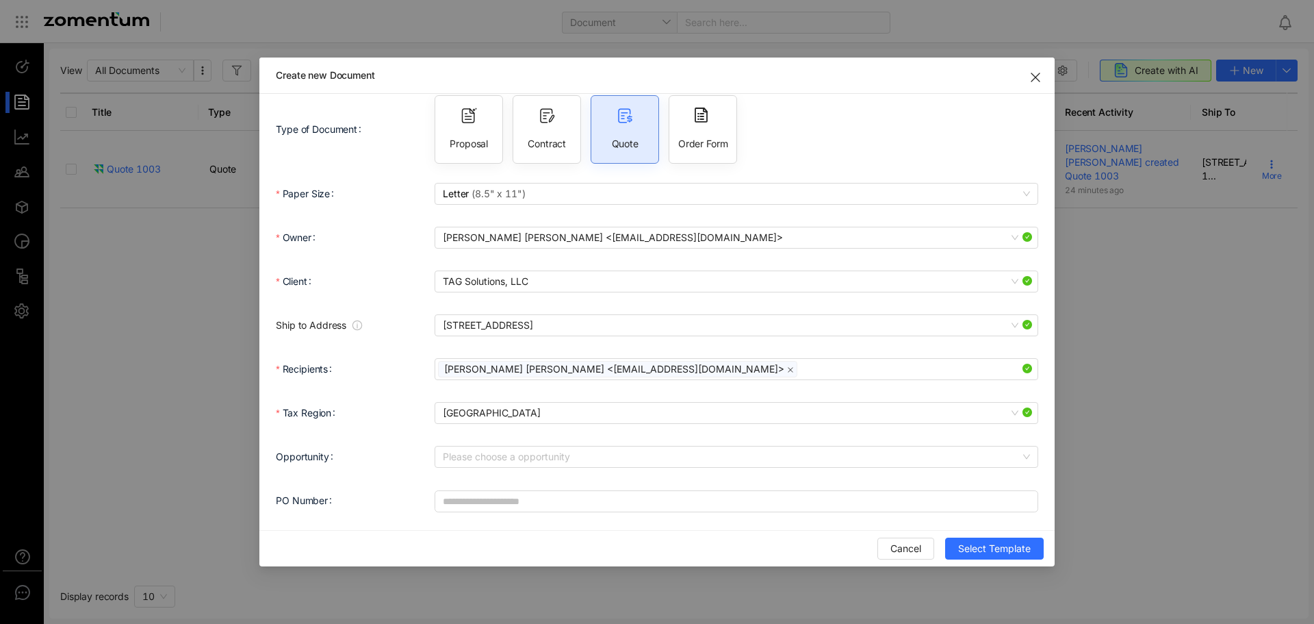
scroll to position [0, 0]
click at [1039, 77] on icon "Close" at bounding box center [1035, 77] width 11 height 11
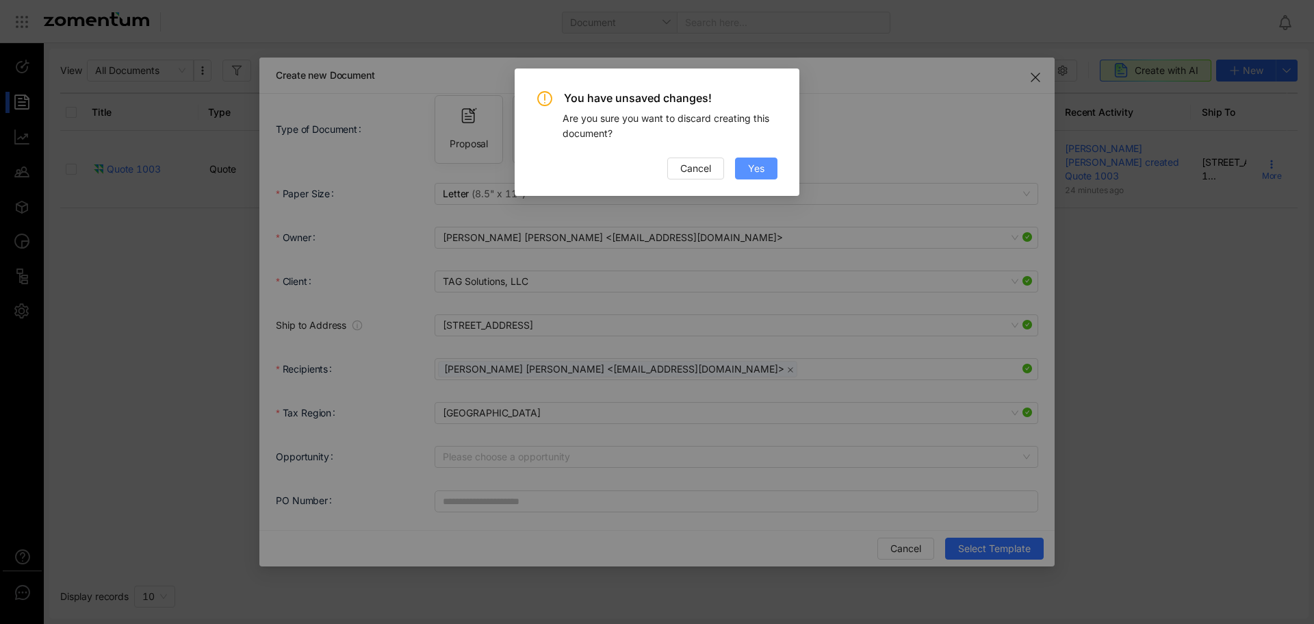
click at [748, 167] on button "Yes" at bounding box center [756, 168] width 42 height 22
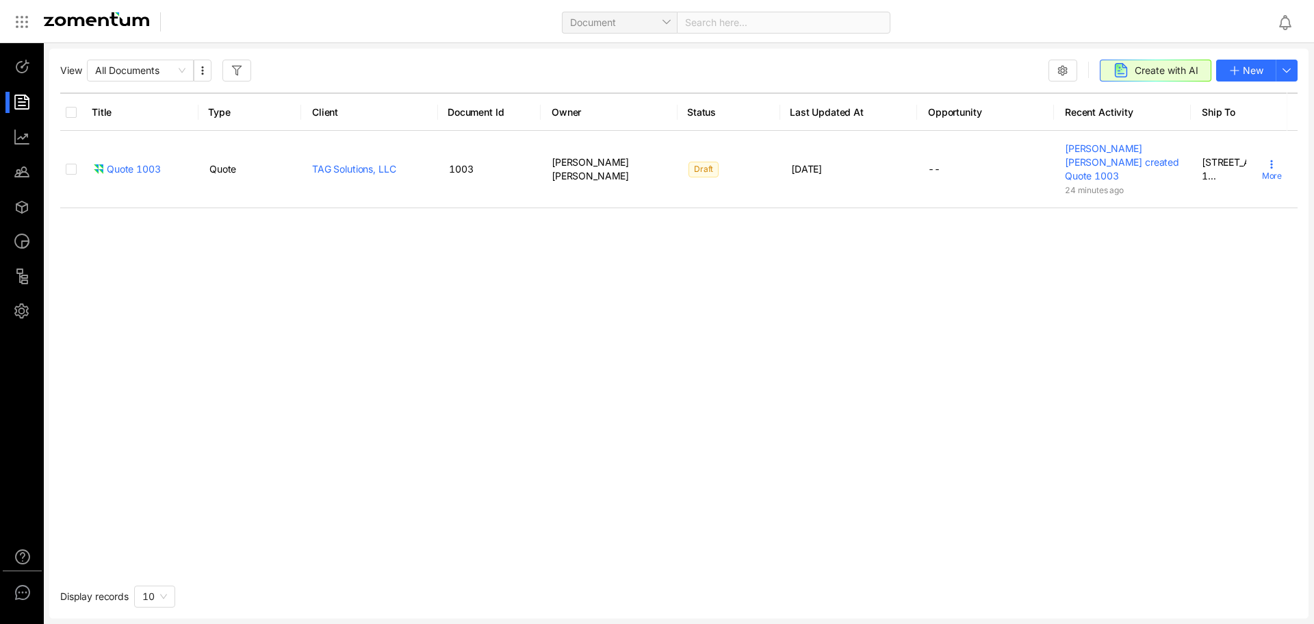
click at [14, 76] on div at bounding box center [28, 67] width 29 height 21
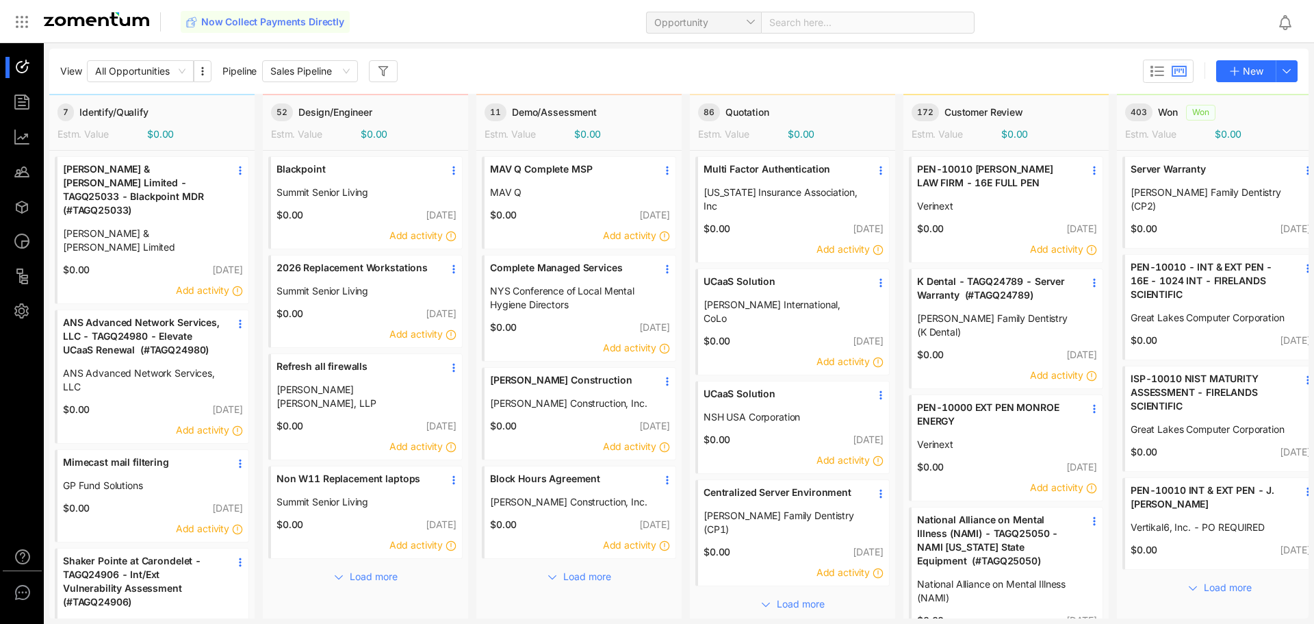
click at [813, 589] on div "Multi Factor Authentication [US_STATE] Insurance Association, Inc $0.00 [DATE] …" at bounding box center [792, 439] width 205 height 577
click at [813, 596] on span "Load more" at bounding box center [801, 603] width 48 height 15
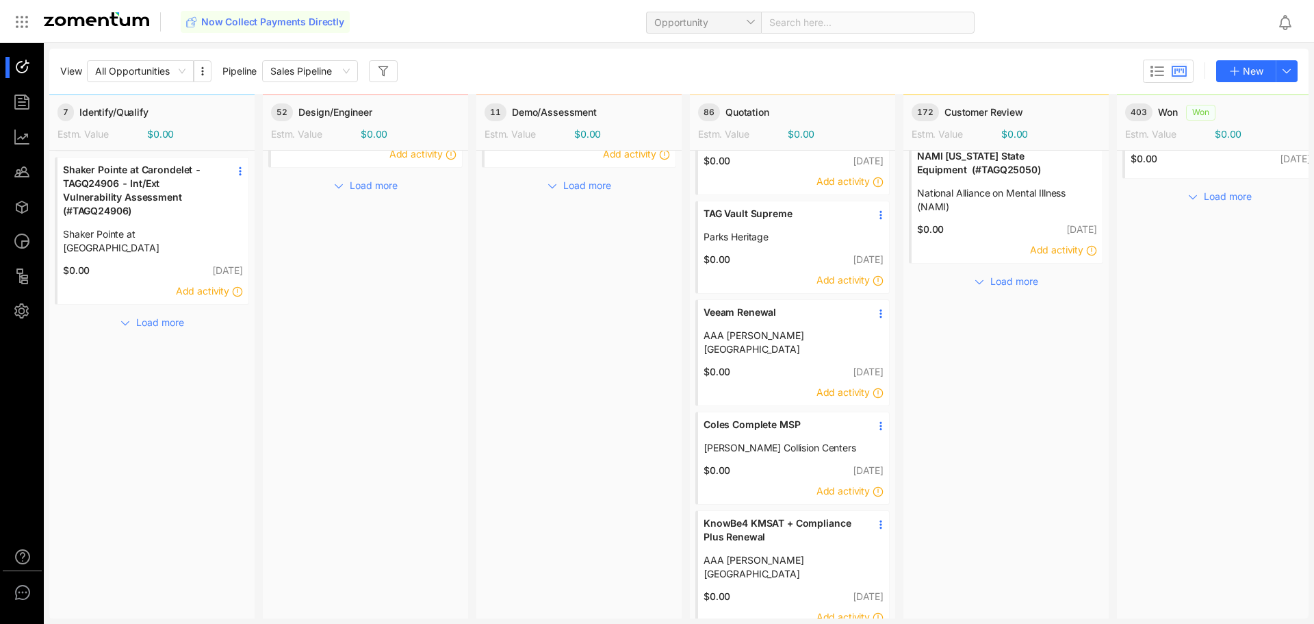
scroll to position [392, 0]
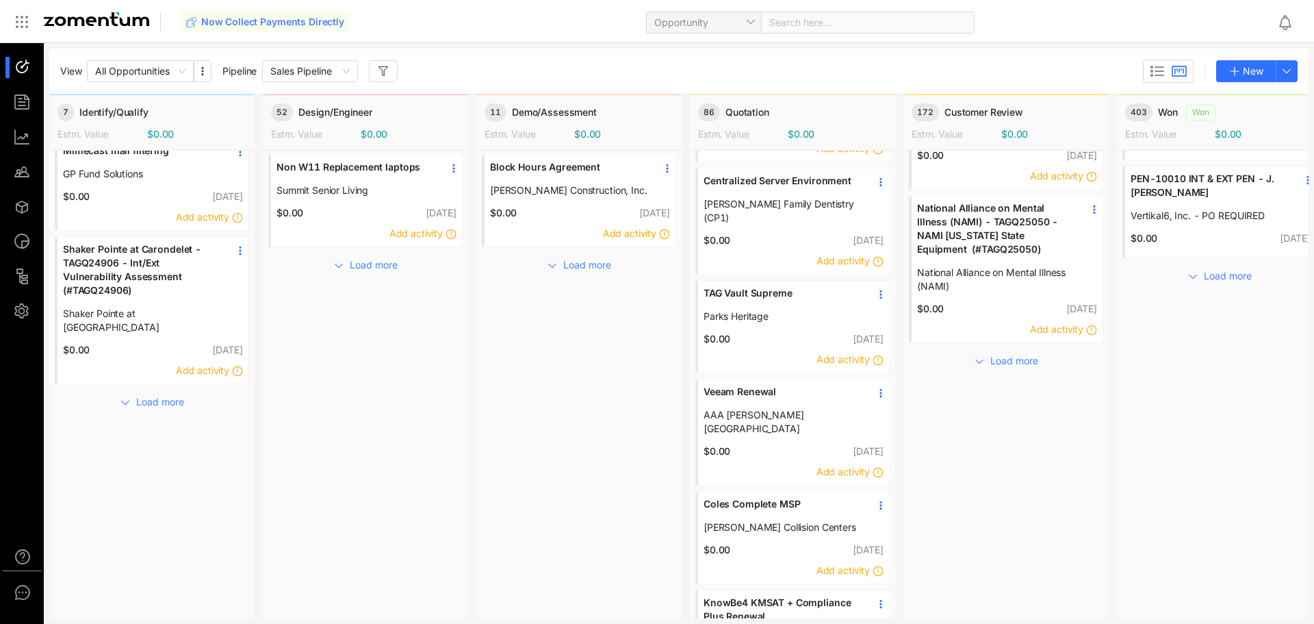
scroll to position [68, 0]
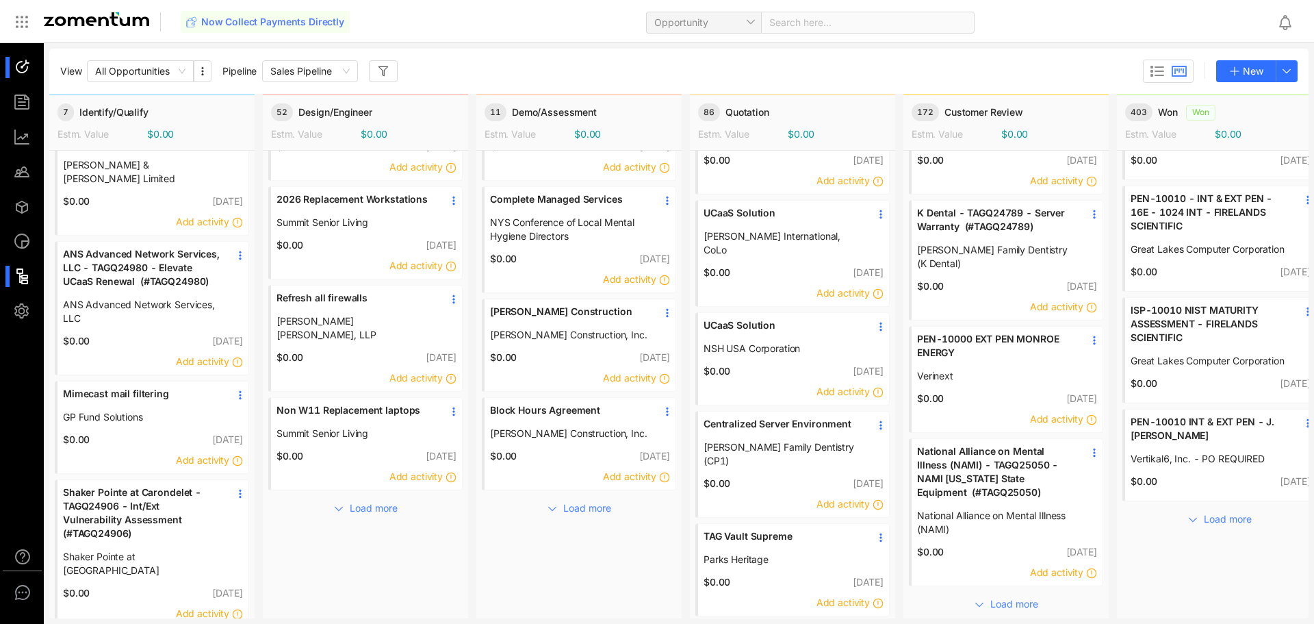
click at [36, 275] on div at bounding box center [28, 276] width 29 height 21
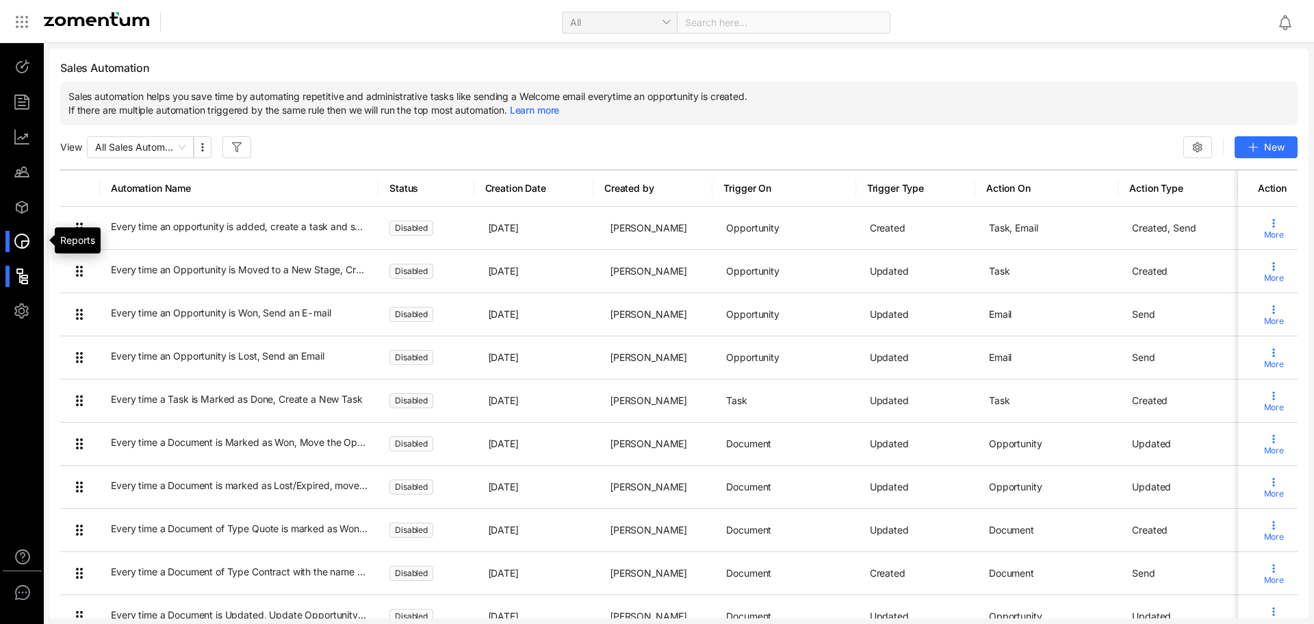
click at [27, 246] on div at bounding box center [28, 241] width 29 height 21
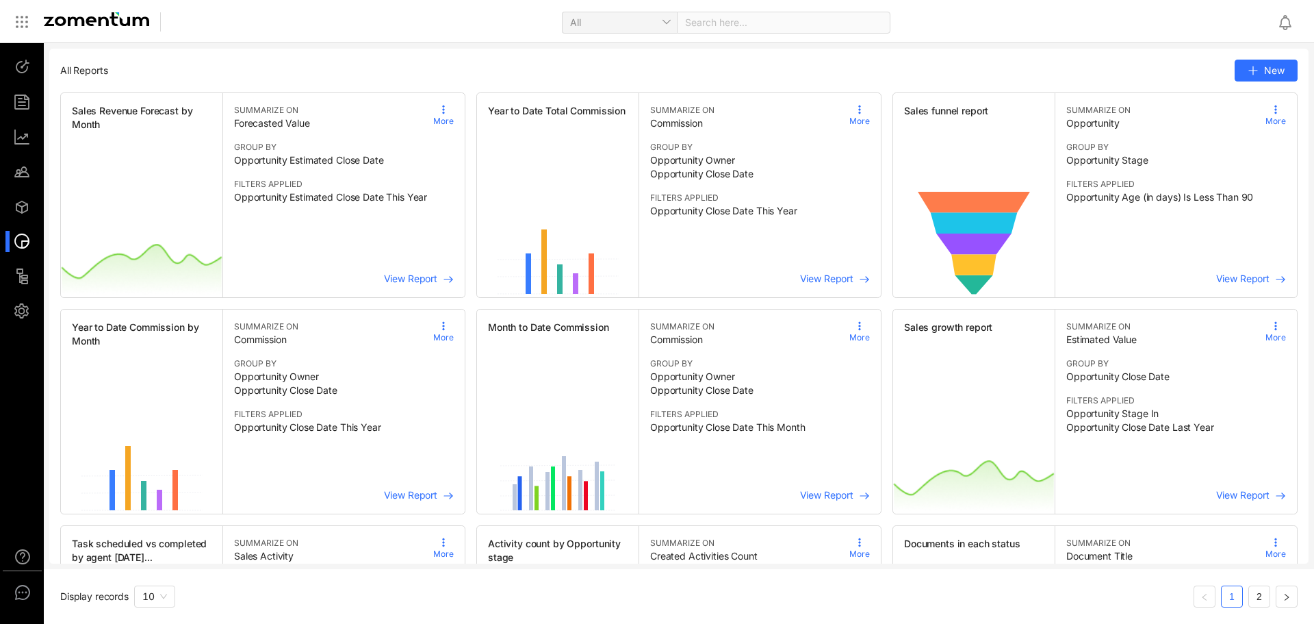
click at [26, 34] on div "All Search here..." at bounding box center [657, 22] width 1314 height 44
click at [17, 21] on icon at bounding box center [22, 22] width 16 height 16
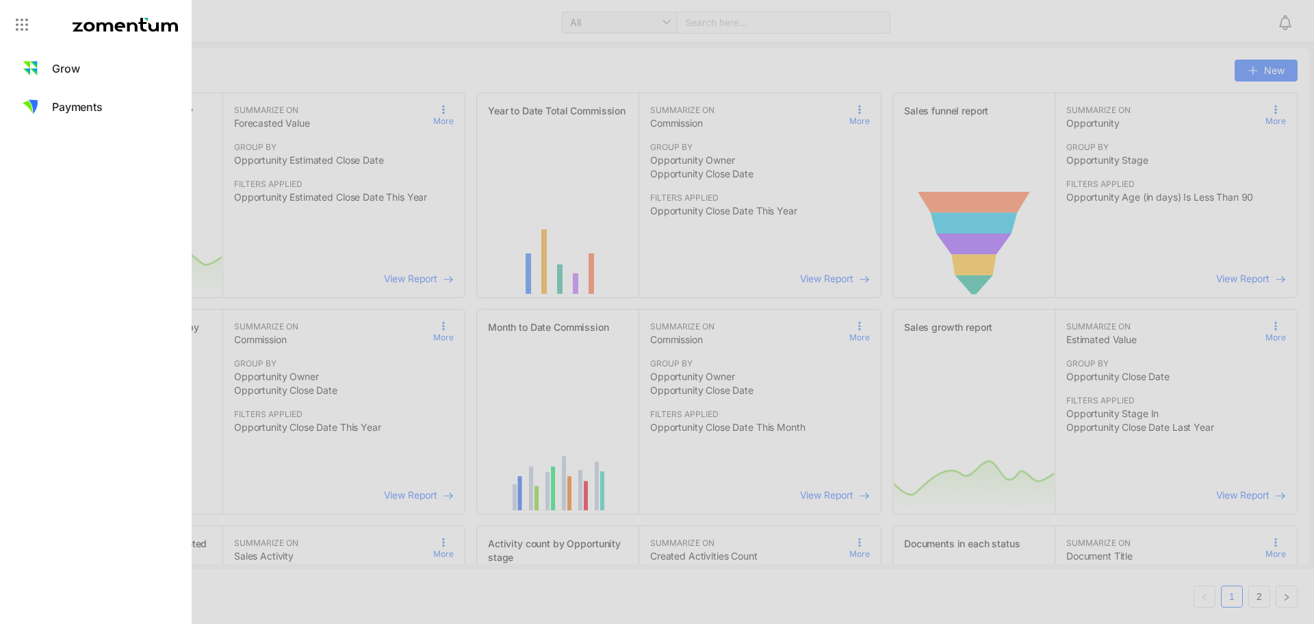
click at [118, 31] on div at bounding box center [96, 24] width 192 height 49
click at [268, 52] on div at bounding box center [657, 312] width 1314 height 624
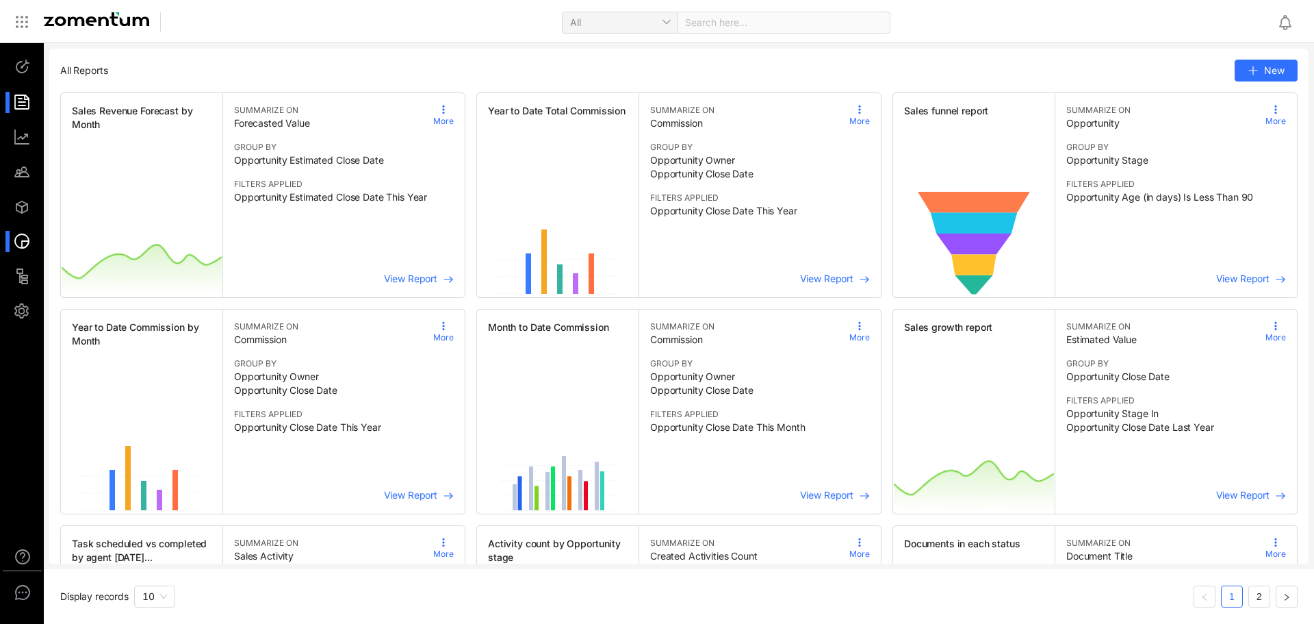
click at [15, 97] on div at bounding box center [28, 102] width 29 height 21
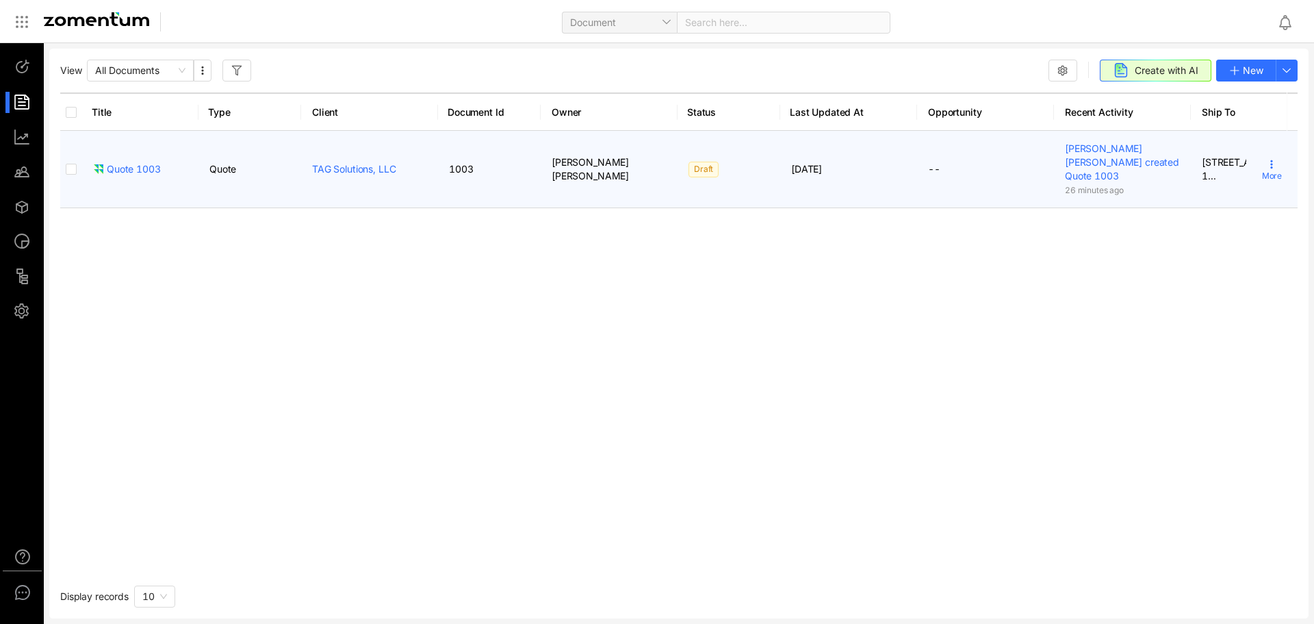
click at [1269, 161] on div "More" at bounding box center [1272, 169] width 20 height 21
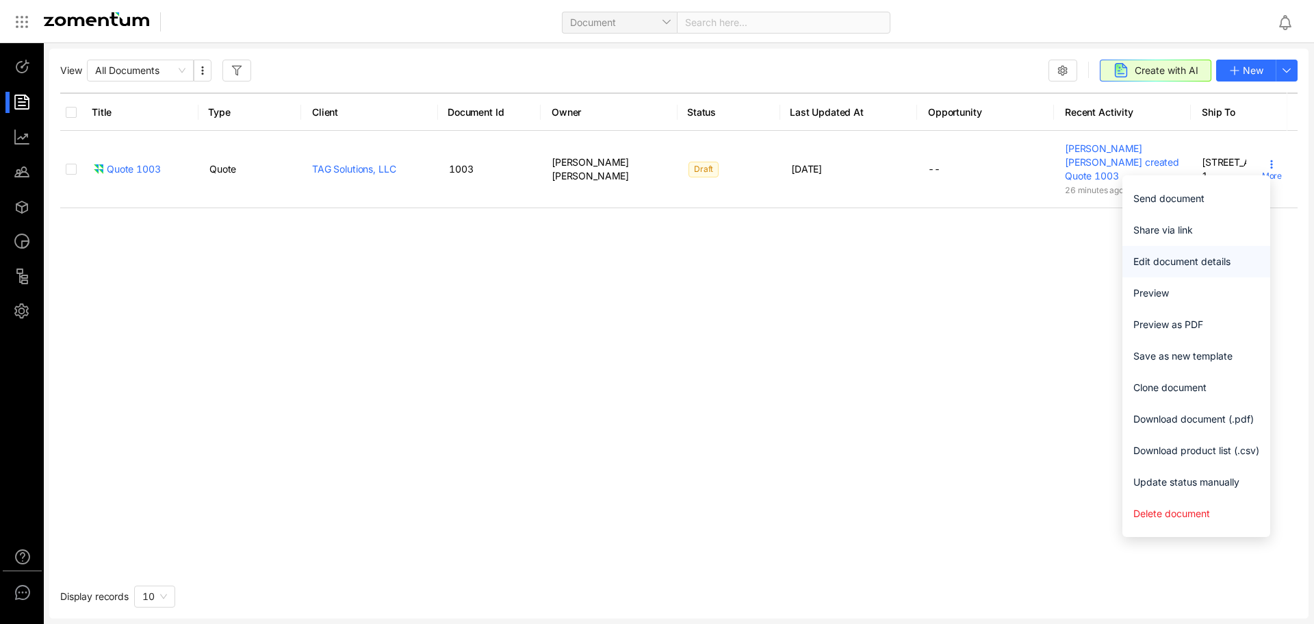
click at [1226, 252] on li "Edit document details" at bounding box center [1197, 261] width 148 height 31
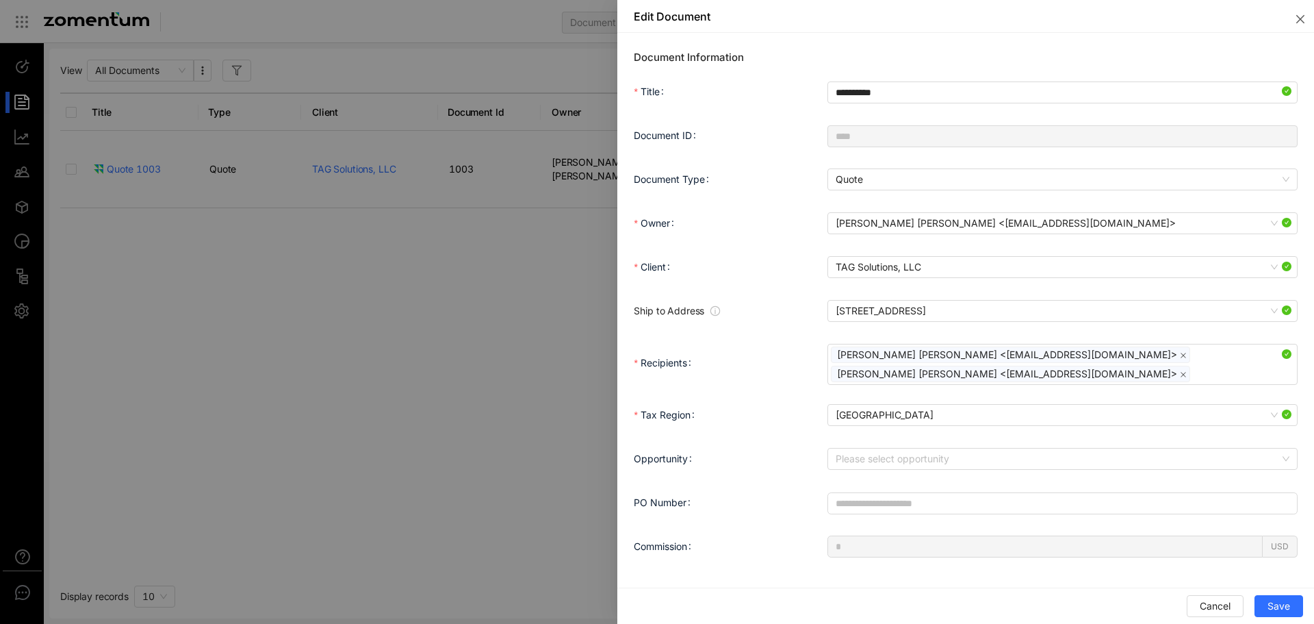
click at [923, 470] on div "Please select opportunity" at bounding box center [1063, 458] width 470 height 27
click at [923, 469] on div "Please select opportunity" at bounding box center [1063, 459] width 470 height 22
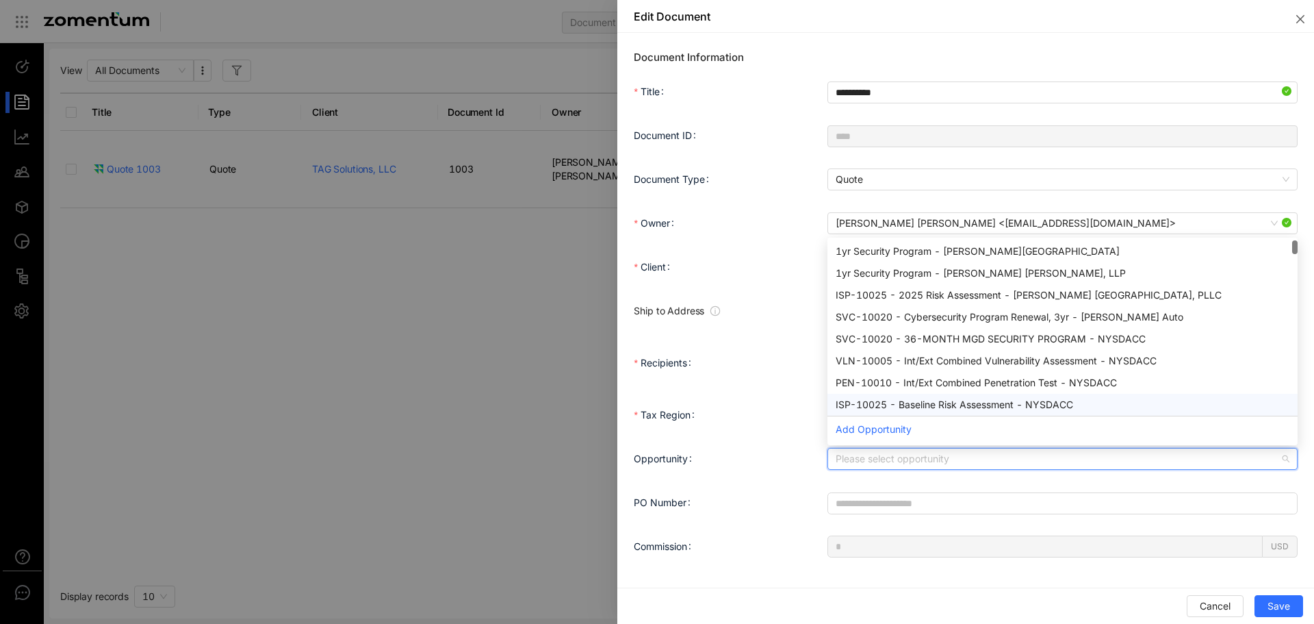
click at [835, 481] on div "Opportunity Please select opportunity 8ff93c2749e746d6b1313bd1c178a47e c252a06e…" at bounding box center [966, 467] width 664 height 44
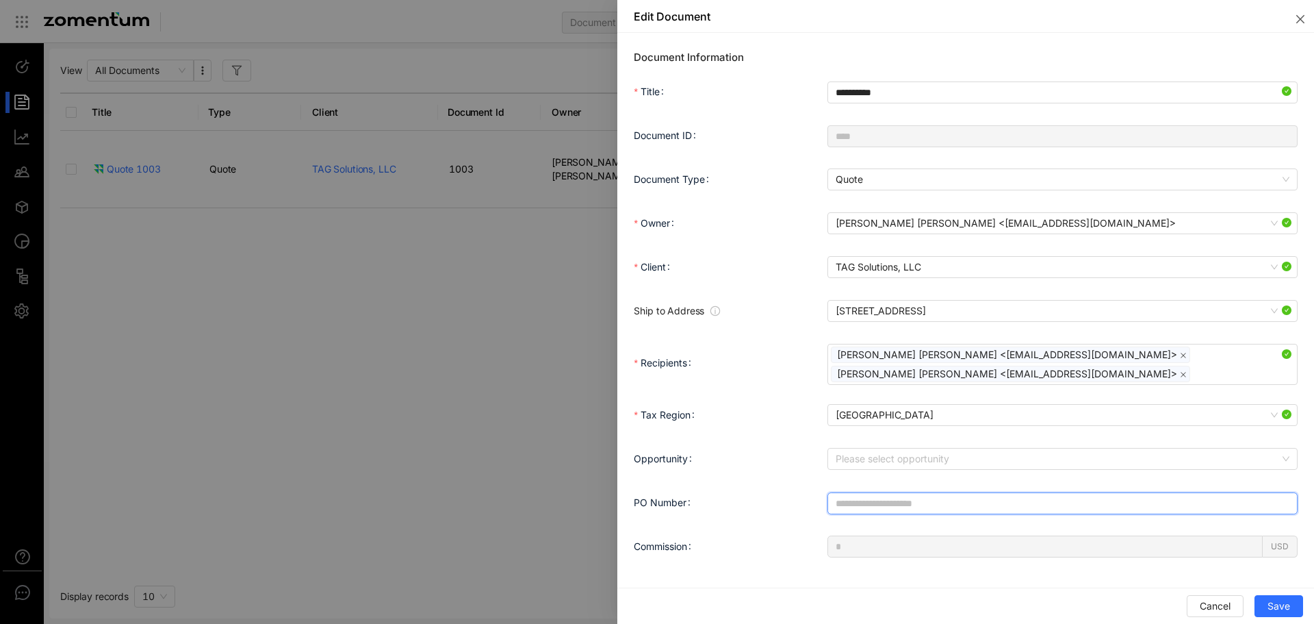
click at [883, 505] on input "PO Number" at bounding box center [1063, 503] width 470 height 22
click at [483, 303] on div at bounding box center [657, 312] width 1314 height 624
click at [1303, 21] on icon "close" at bounding box center [1301, 19] width 8 height 8
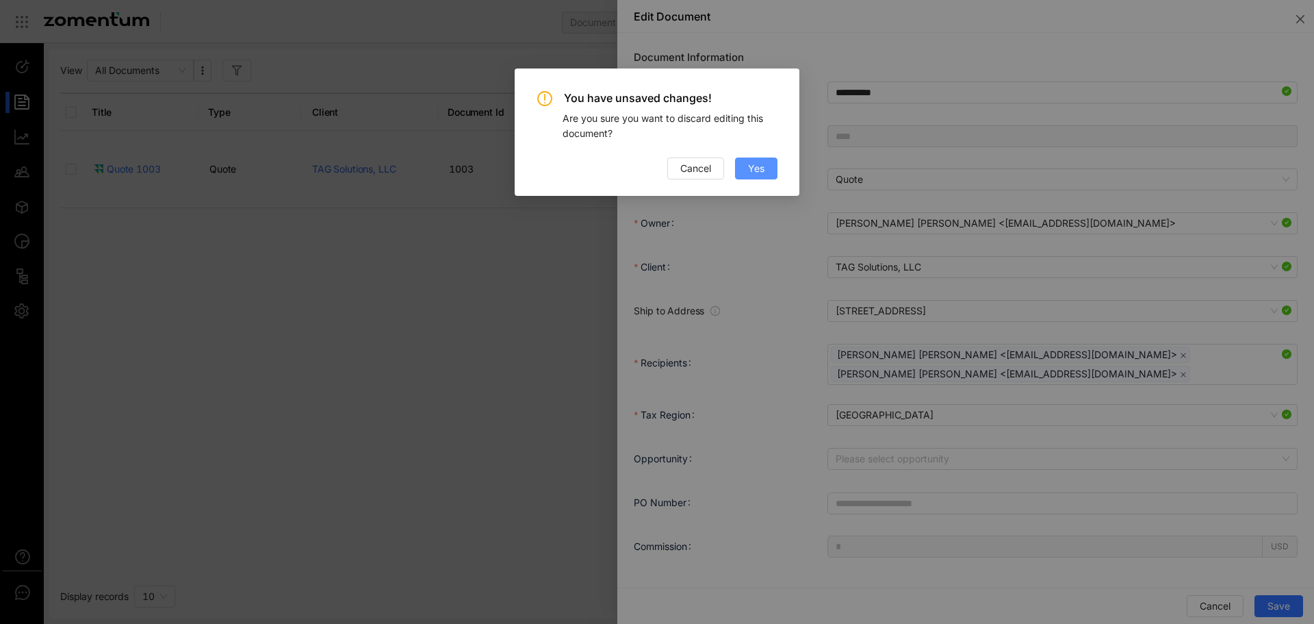
click at [766, 173] on button "Yes" at bounding box center [756, 168] width 42 height 22
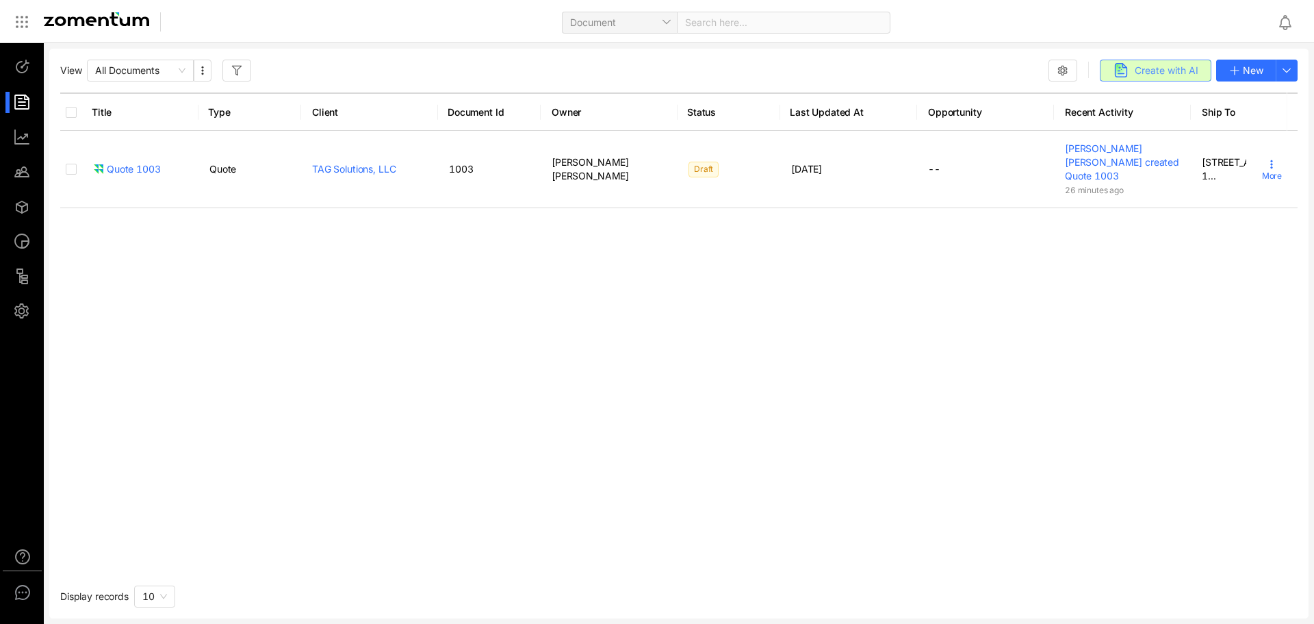
click at [1108, 77] on button "Create with AI" at bounding box center [1156, 71] width 112 height 22
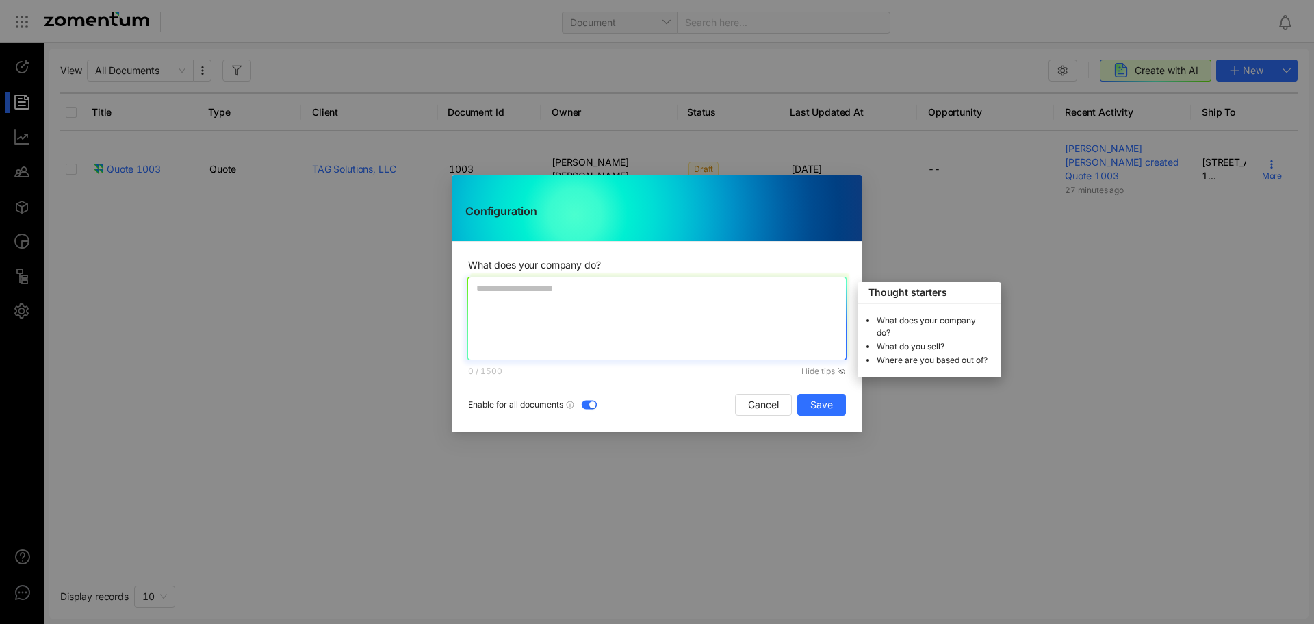
click at [663, 338] on textarea at bounding box center [657, 318] width 378 height 82
click at [813, 407] on span "Save" at bounding box center [822, 404] width 23 height 15
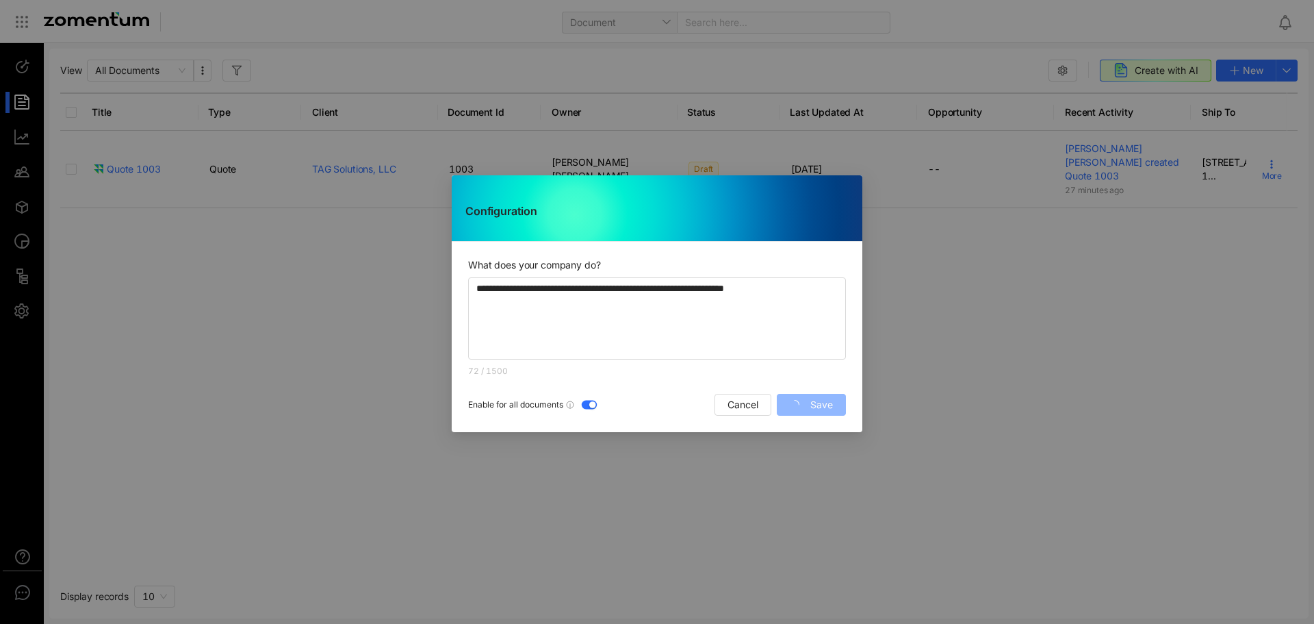
type textarea "**********"
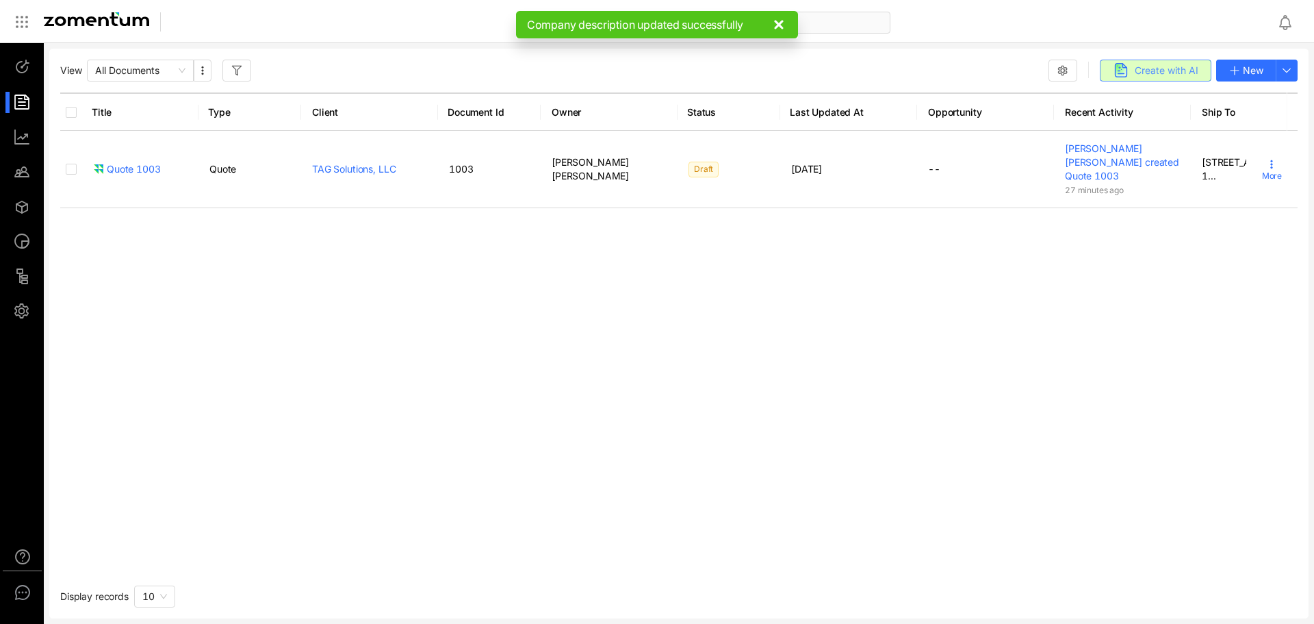
click at [1184, 75] on span "Create with AI" at bounding box center [1167, 70] width 64 height 15
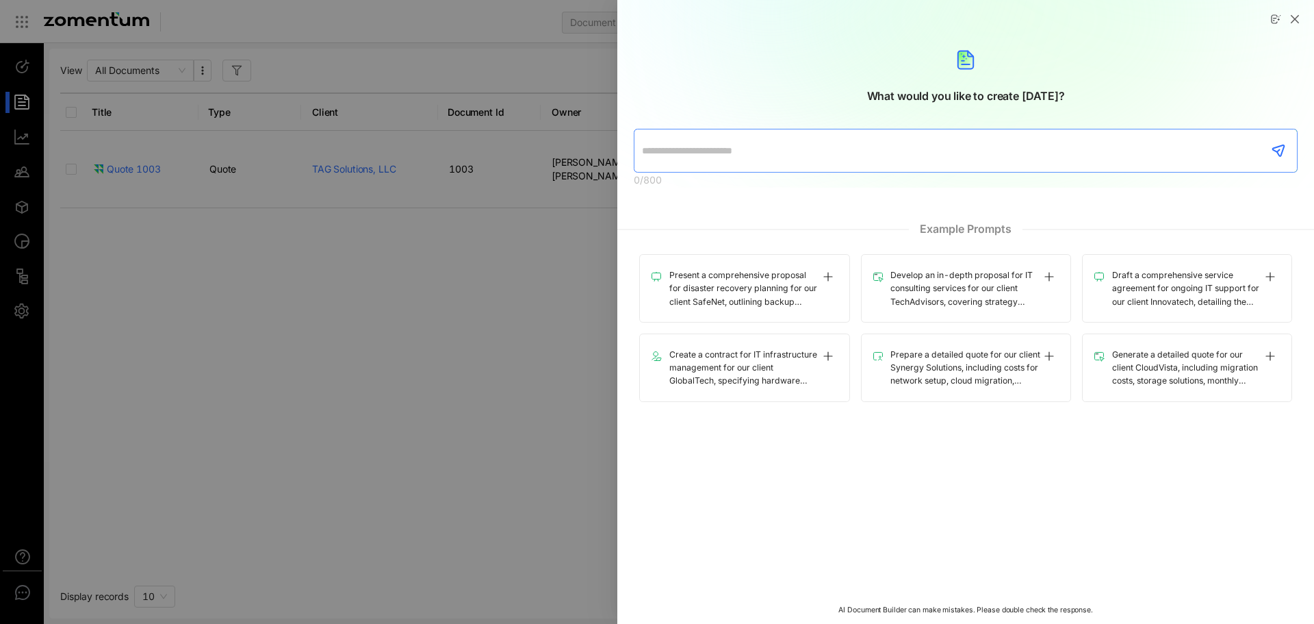
click at [763, 147] on input "search" at bounding box center [946, 150] width 609 height 37
drag, startPoint x: 1091, startPoint y: 154, endPoint x: 1075, endPoint y: 154, distance: 15.7
click at [1075, 154] on input "**********" at bounding box center [946, 150] width 609 height 37
type input "**********"
click at [1280, 147] on use "button" at bounding box center [1279, 150] width 12 height 11
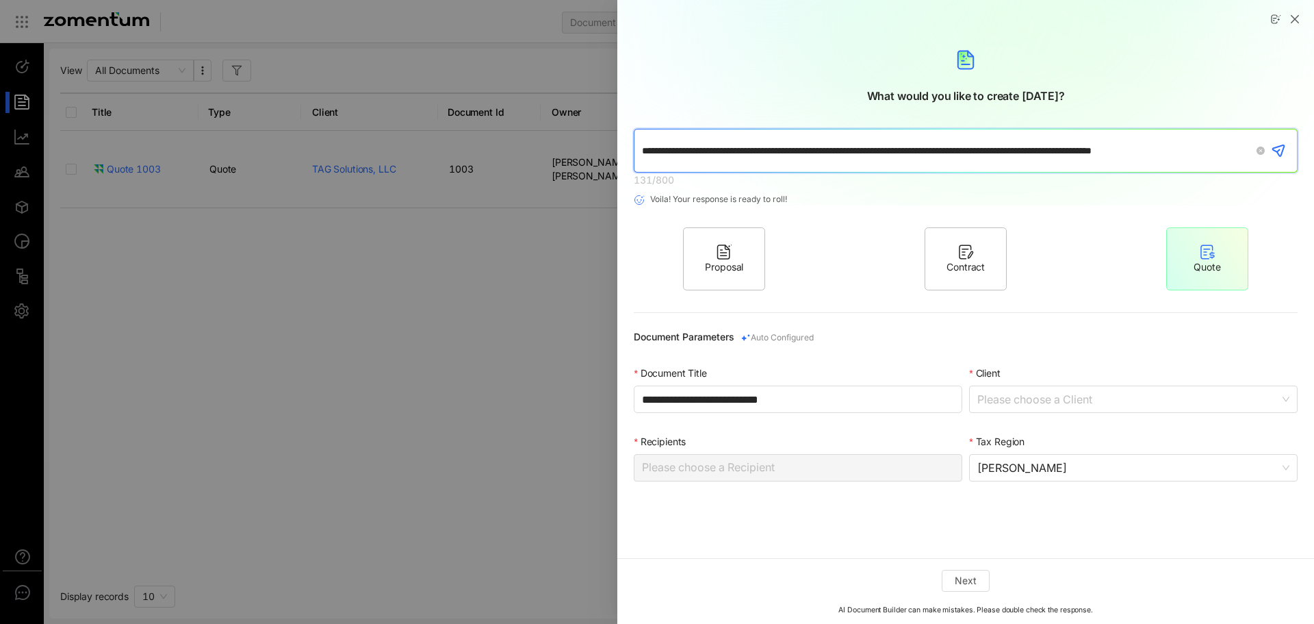
click at [989, 587] on button "Next" at bounding box center [966, 581] width 48 height 22
click at [1025, 404] on input "Client" at bounding box center [1129, 399] width 303 height 26
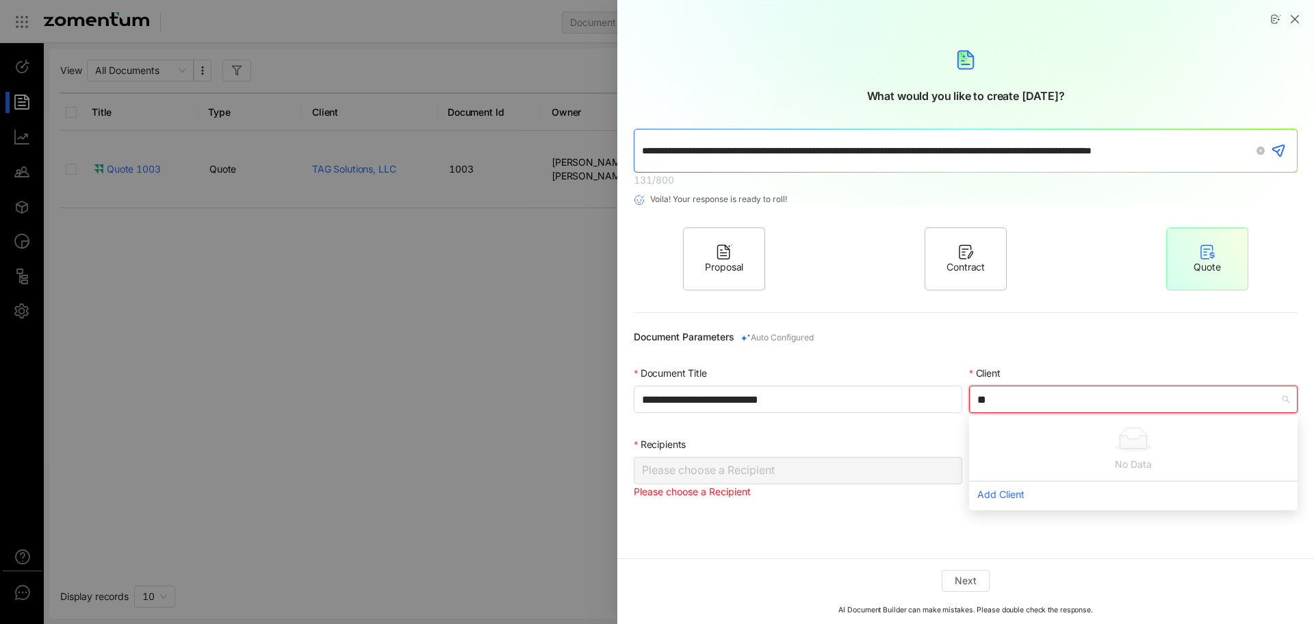
type input "***"
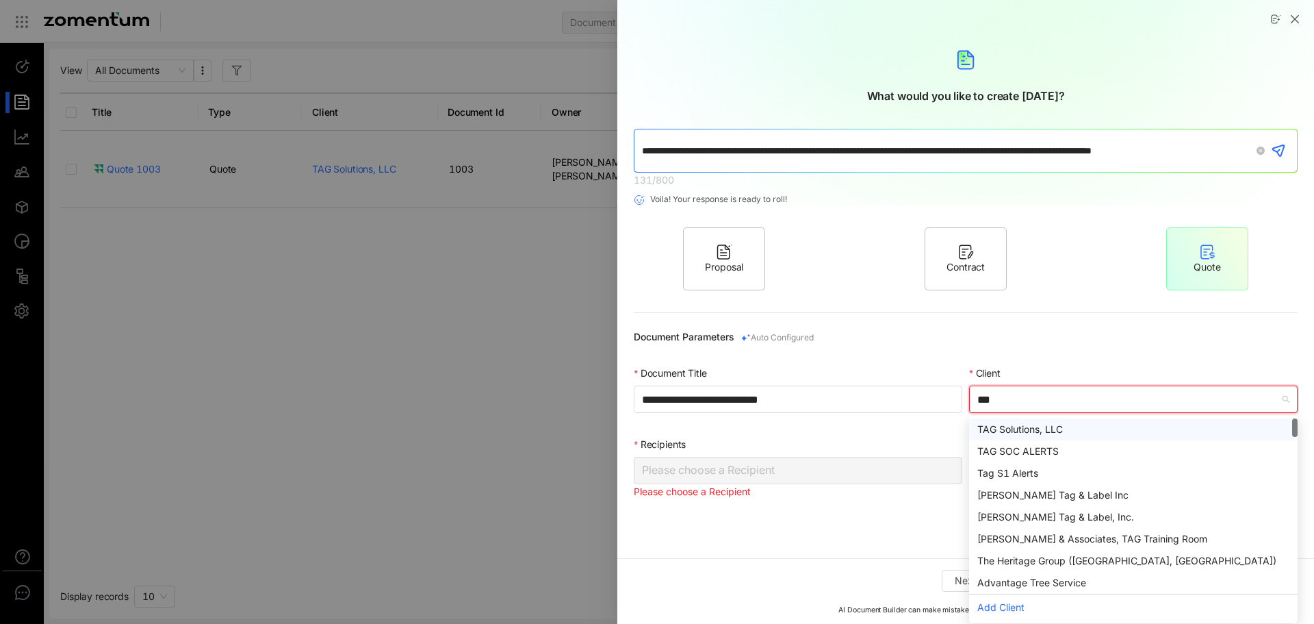
click at [1035, 432] on div "TAG Solutions, LLC" at bounding box center [1134, 429] width 312 height 15
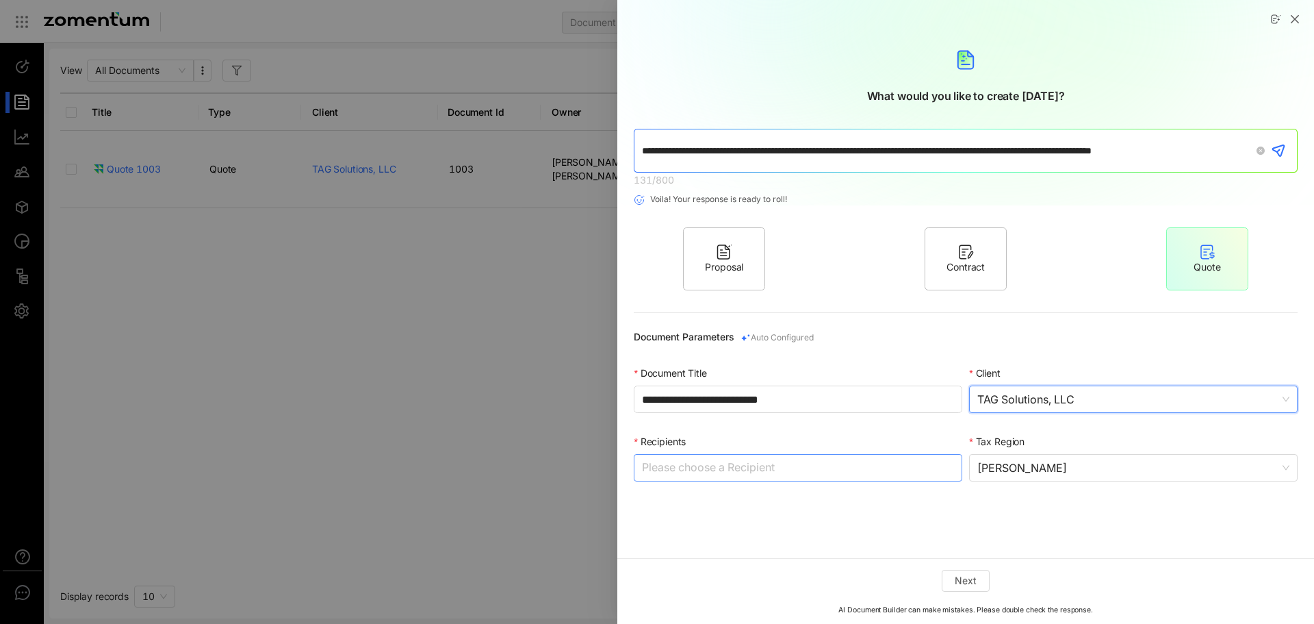
click at [874, 480] on div at bounding box center [791, 467] width 308 height 25
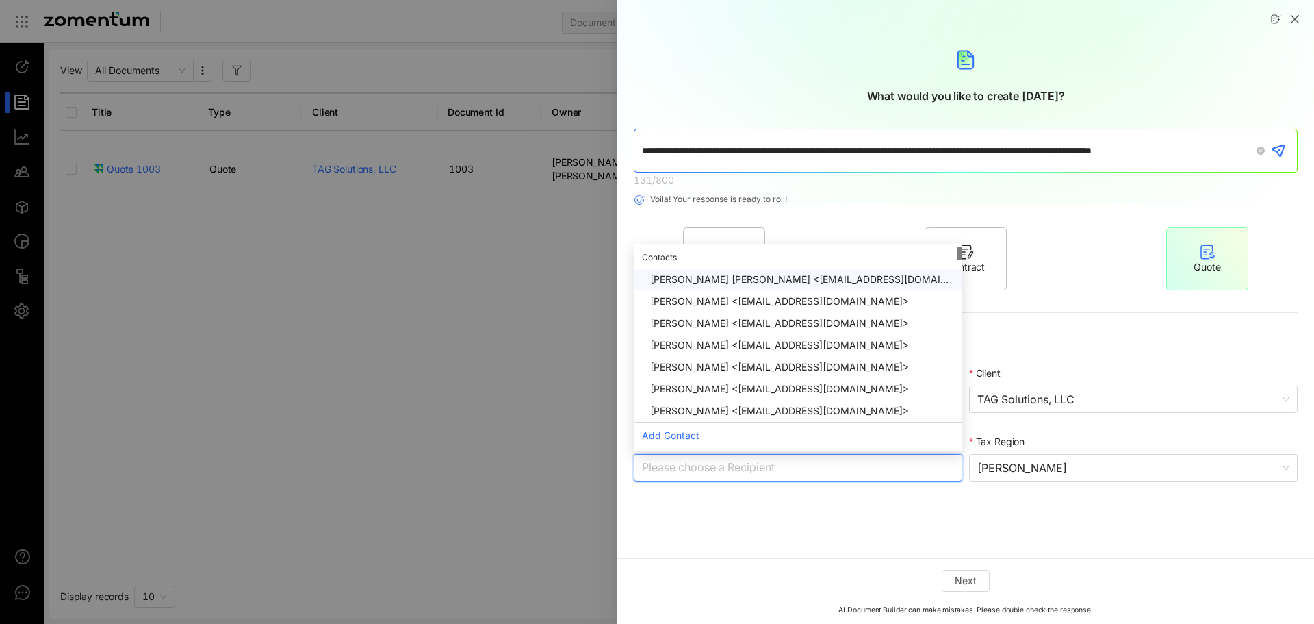
click at [738, 271] on div "[PERSON_NAME] [PERSON_NAME] <[EMAIL_ADDRESS][DOMAIN_NAME]>" at bounding box center [798, 279] width 329 height 22
click at [953, 576] on button "Next" at bounding box center [966, 581] width 48 height 22
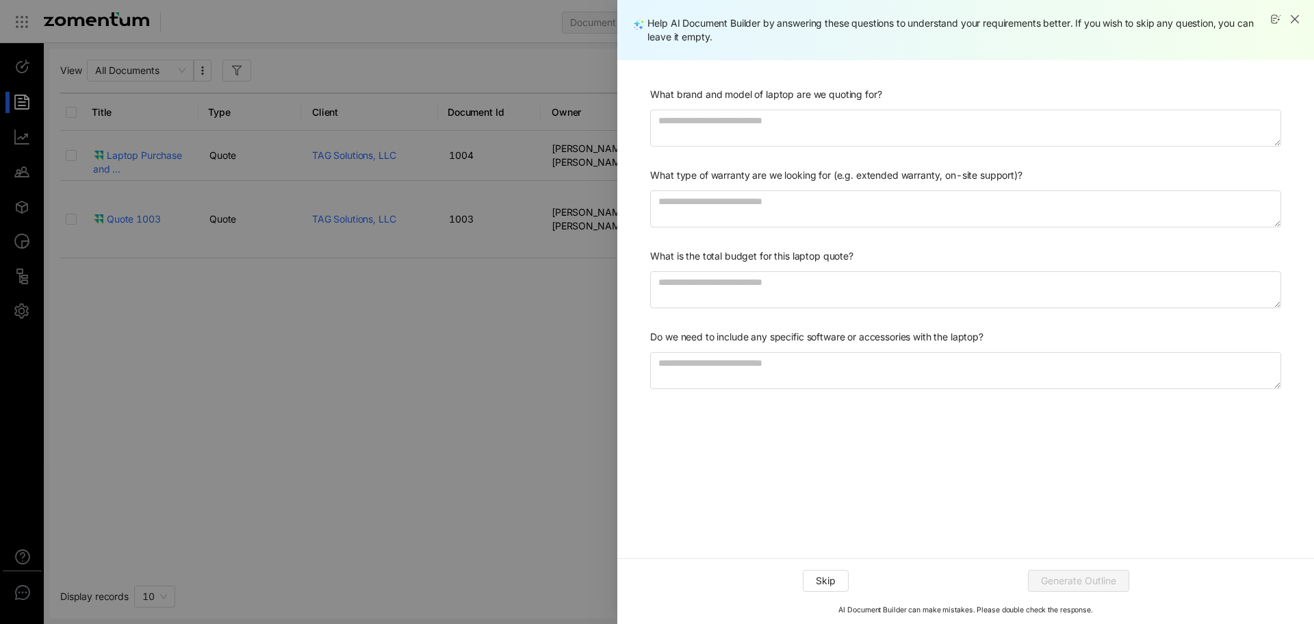
click at [835, 108] on div at bounding box center [965, 127] width 631 height 40
click at [832, 120] on textarea "What brand and model of laptop are we quoting for?" at bounding box center [965, 128] width 631 height 37
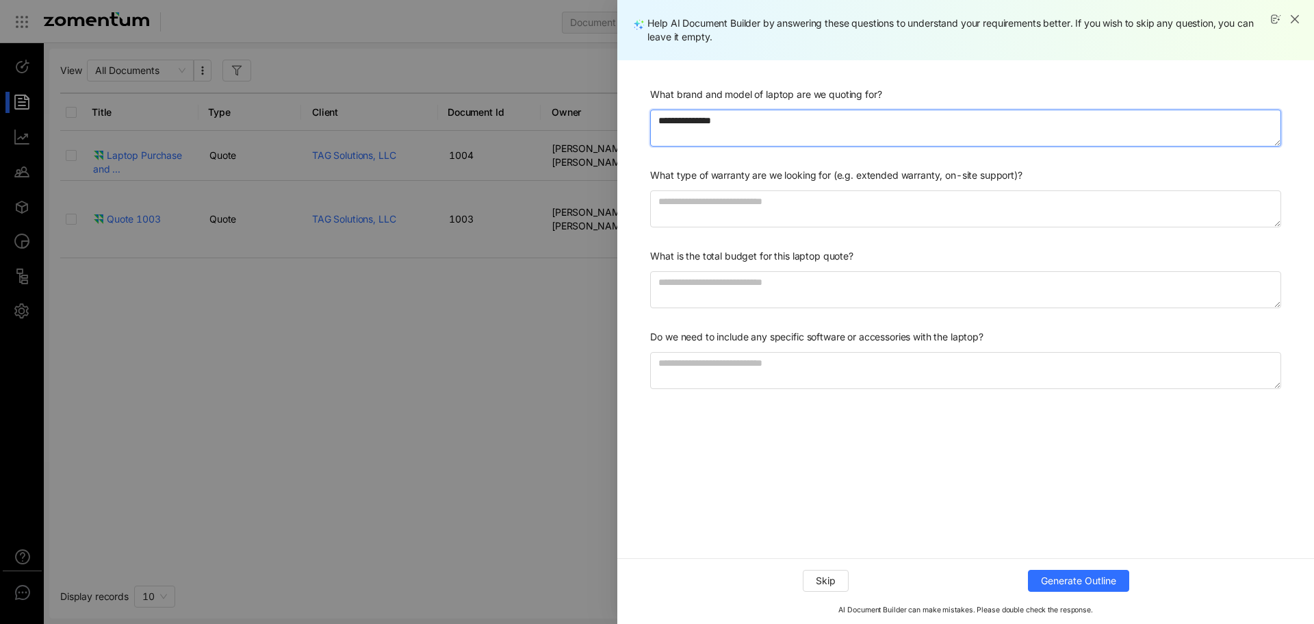
type textarea "**********"
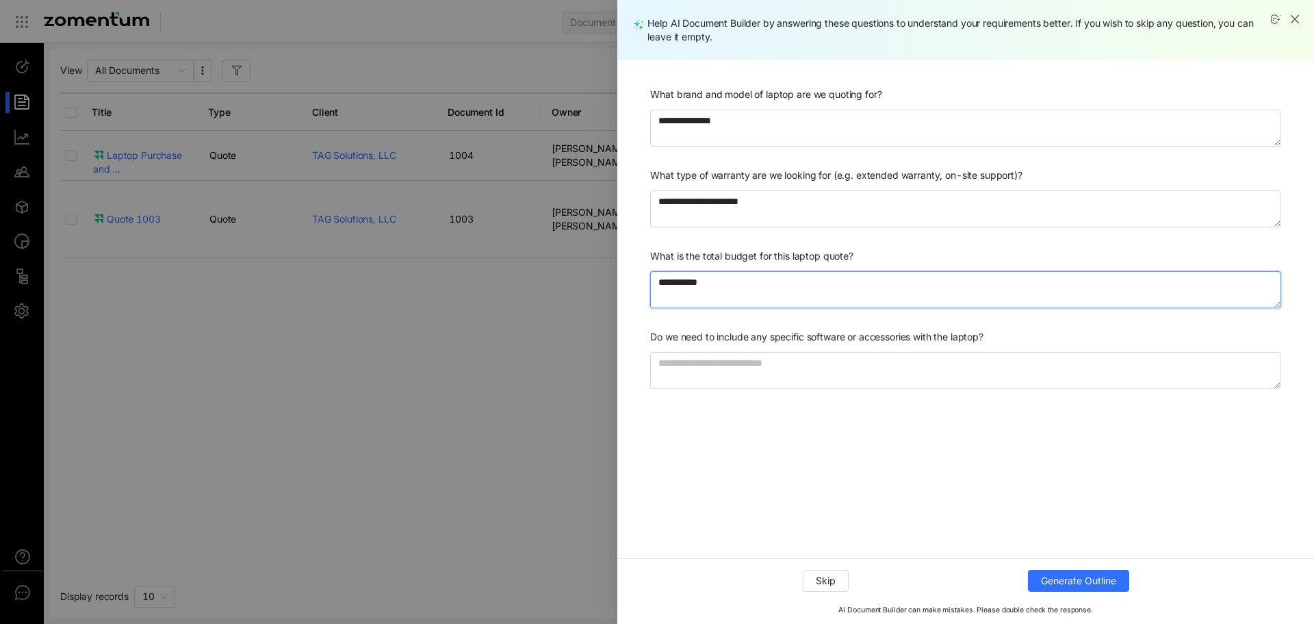
drag, startPoint x: 755, startPoint y: 277, endPoint x: 660, endPoint y: 283, distance: 95.4
click at [660, 283] on textarea "**********" at bounding box center [965, 289] width 631 height 37
type textarea "**********"
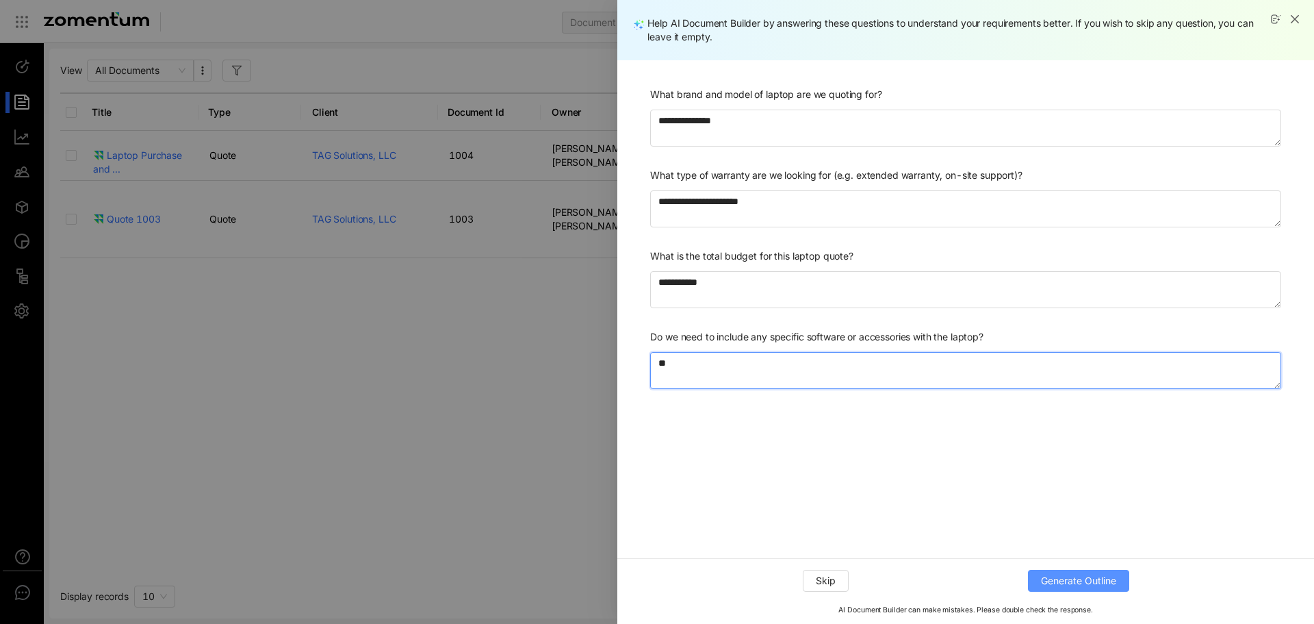
type textarea "**"
click at [1056, 581] on span "Generate Outline" at bounding box center [1078, 580] width 75 height 15
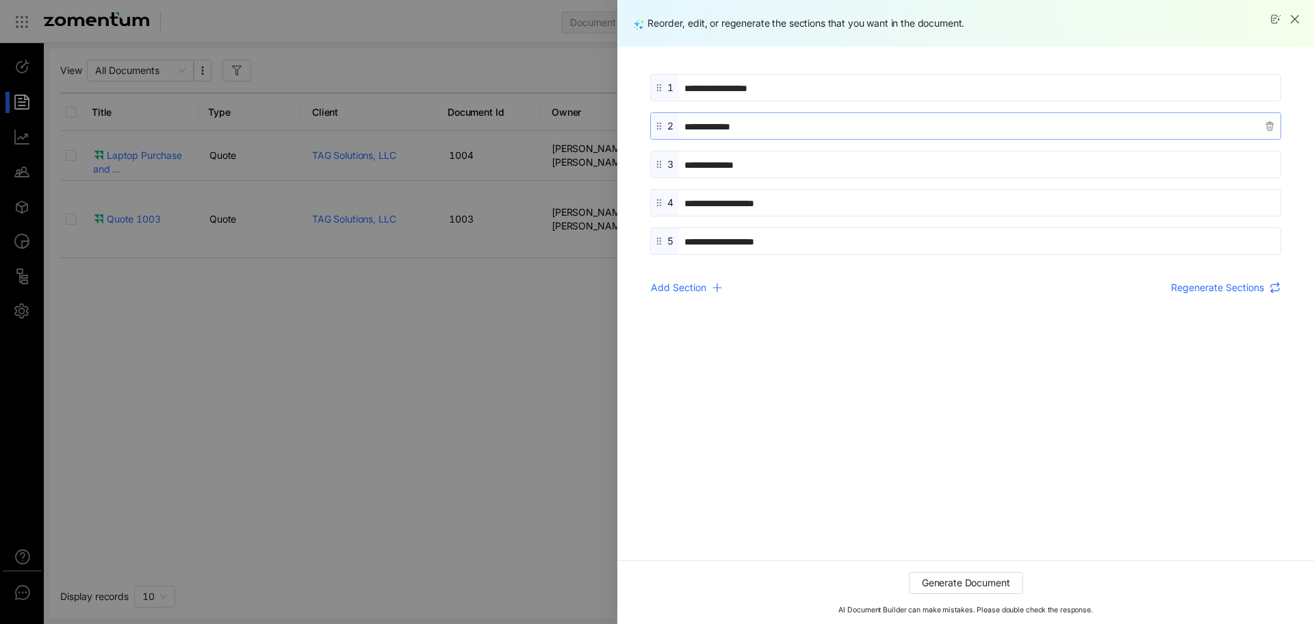
click at [733, 131] on input "**********" at bounding box center [972, 126] width 575 height 15
click at [709, 125] on input "**********" at bounding box center [972, 126] width 575 height 15
click at [1007, 589] on span "Generate Document" at bounding box center [966, 583] width 88 height 14
click at [977, 575] on button "Generate Document" at bounding box center [966, 583] width 114 height 22
click at [1297, 14] on icon "close" at bounding box center [1295, 19] width 11 height 11
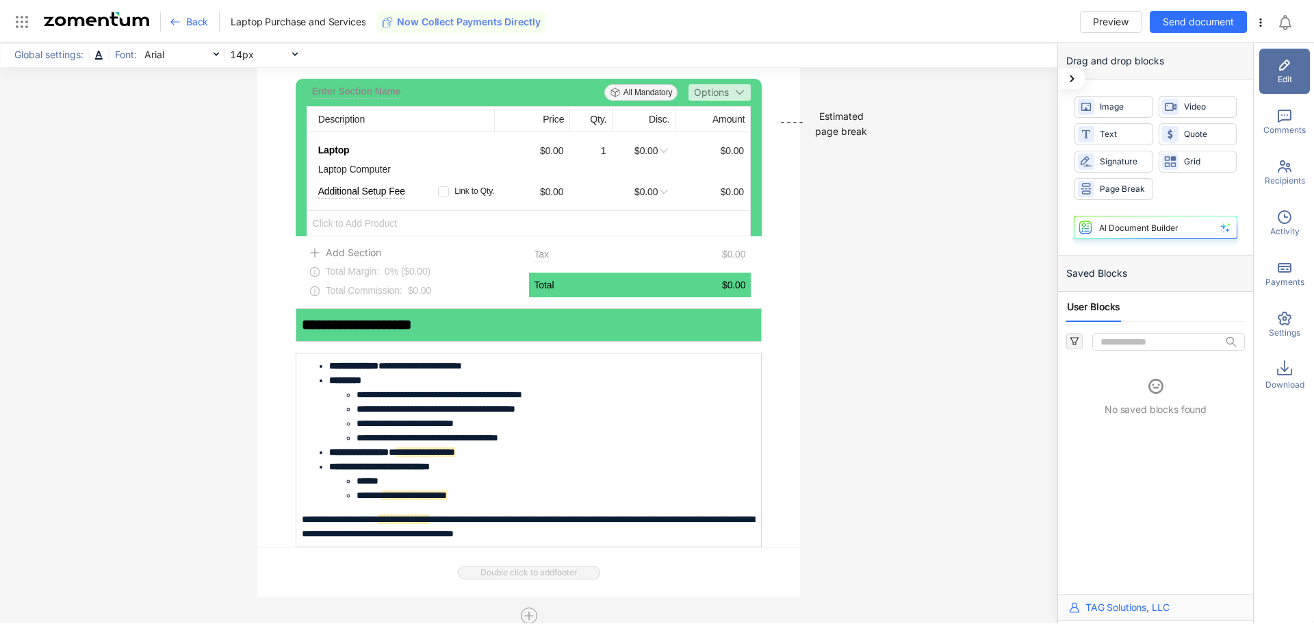
scroll to position [2053, 0]
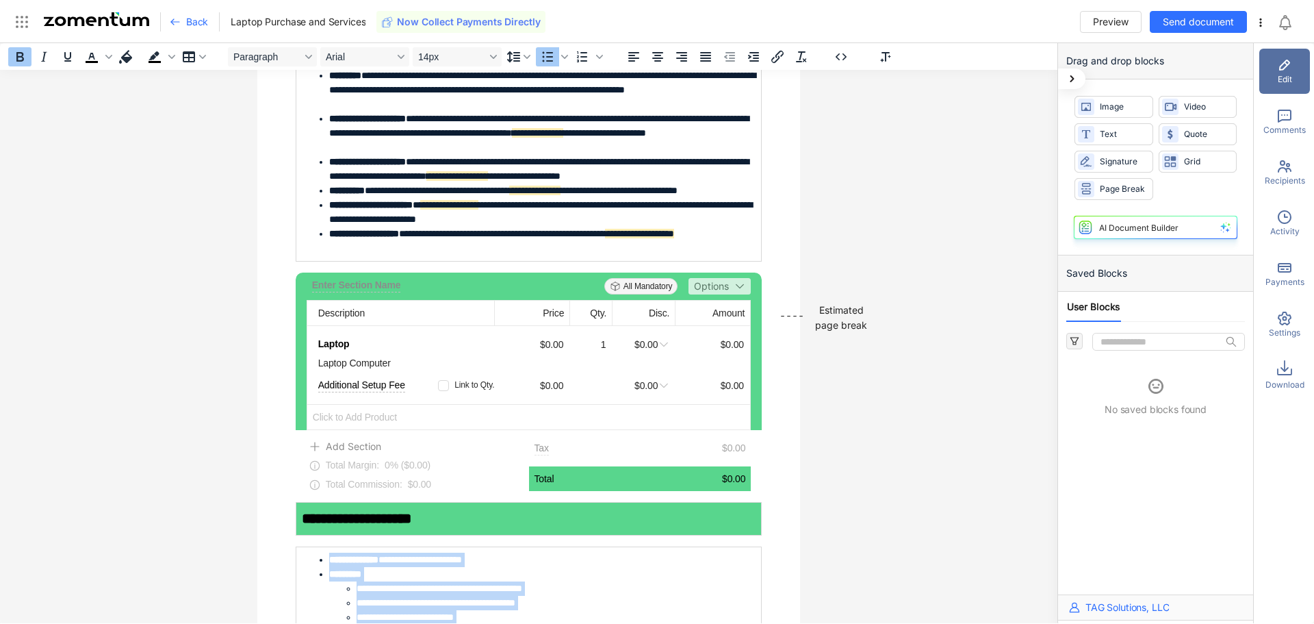
drag, startPoint x: 648, startPoint y: 522, endPoint x: 214, endPoint y: 309, distance: 483.4
click at [188, 309] on div "**********" at bounding box center [529, 333] width 1058 height 580
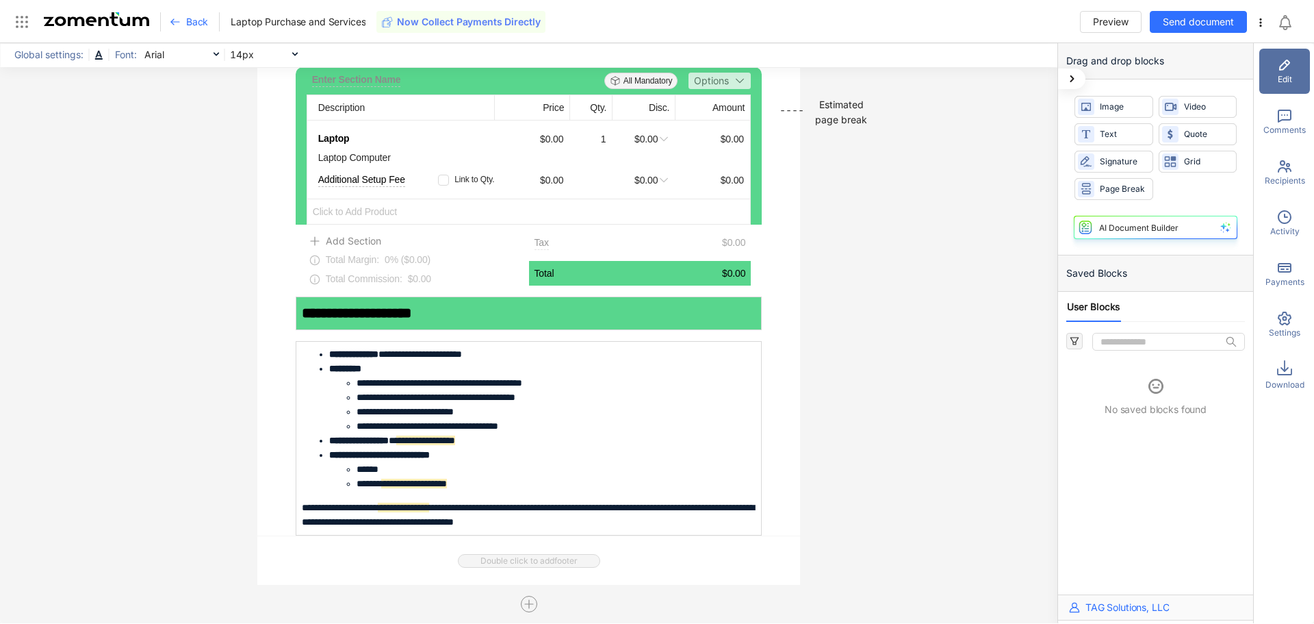
click at [183, 23] on div "Back" at bounding box center [195, 21] width 50 height 19
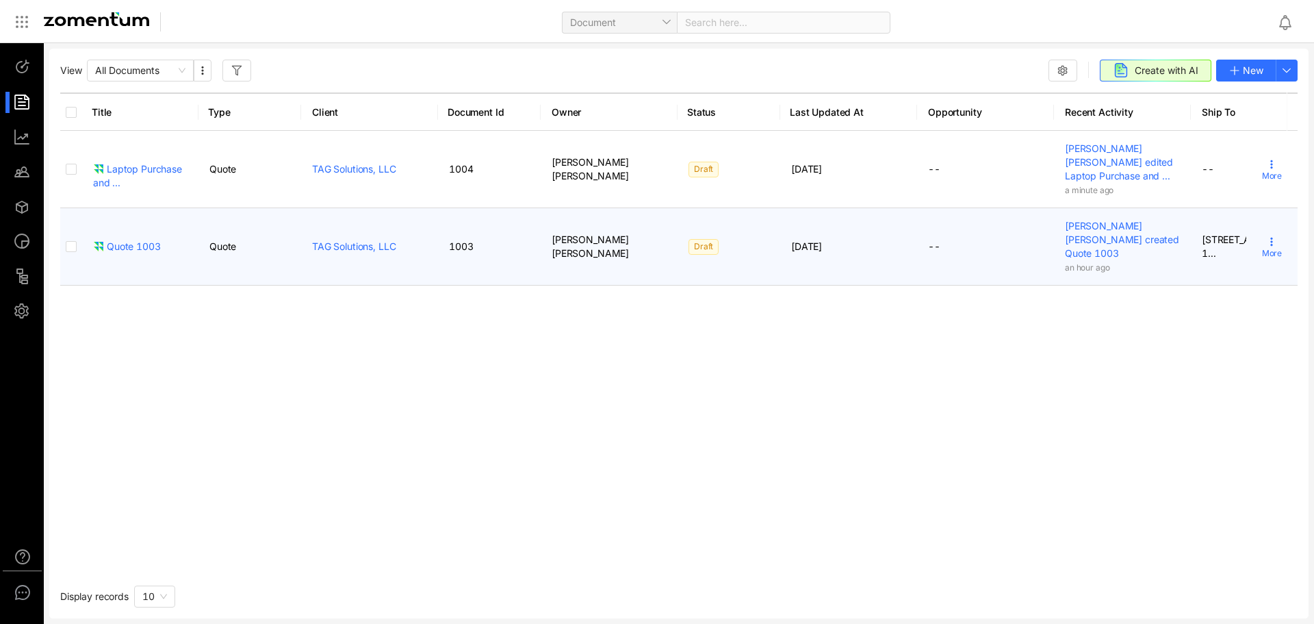
click at [1263, 213] on td "More" at bounding box center [1272, 246] width 51 height 77
click at [1267, 236] on icon at bounding box center [1272, 241] width 11 height 11
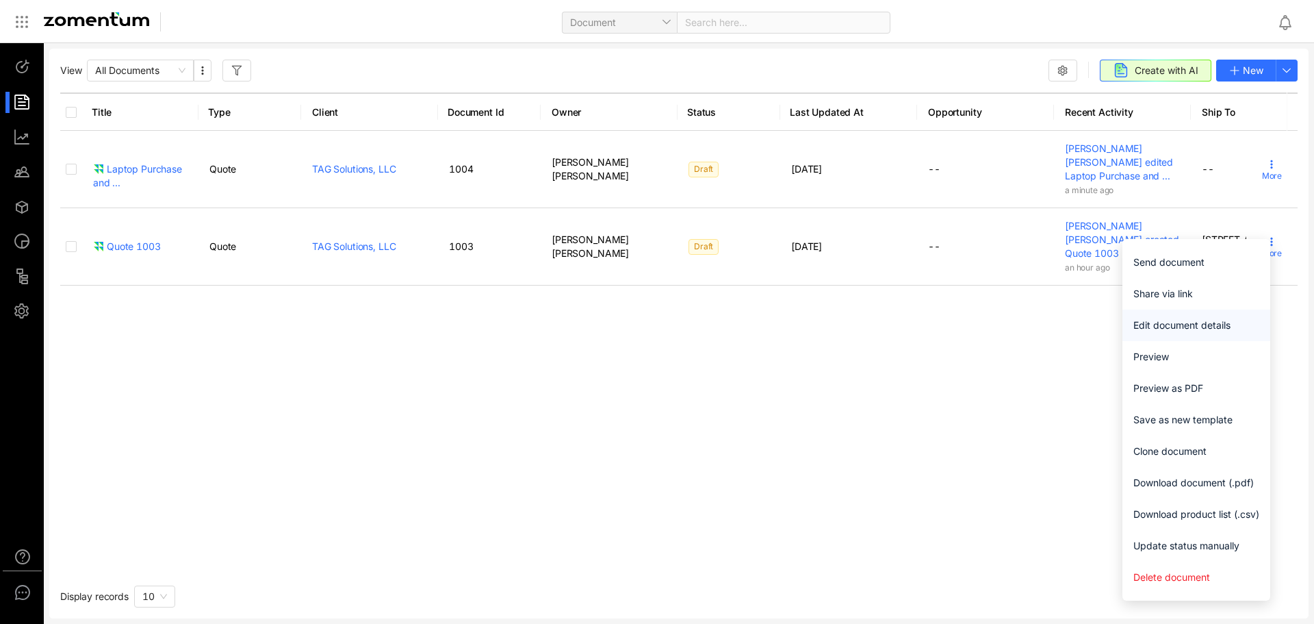
click at [1205, 325] on span "Edit document details" at bounding box center [1197, 325] width 126 height 15
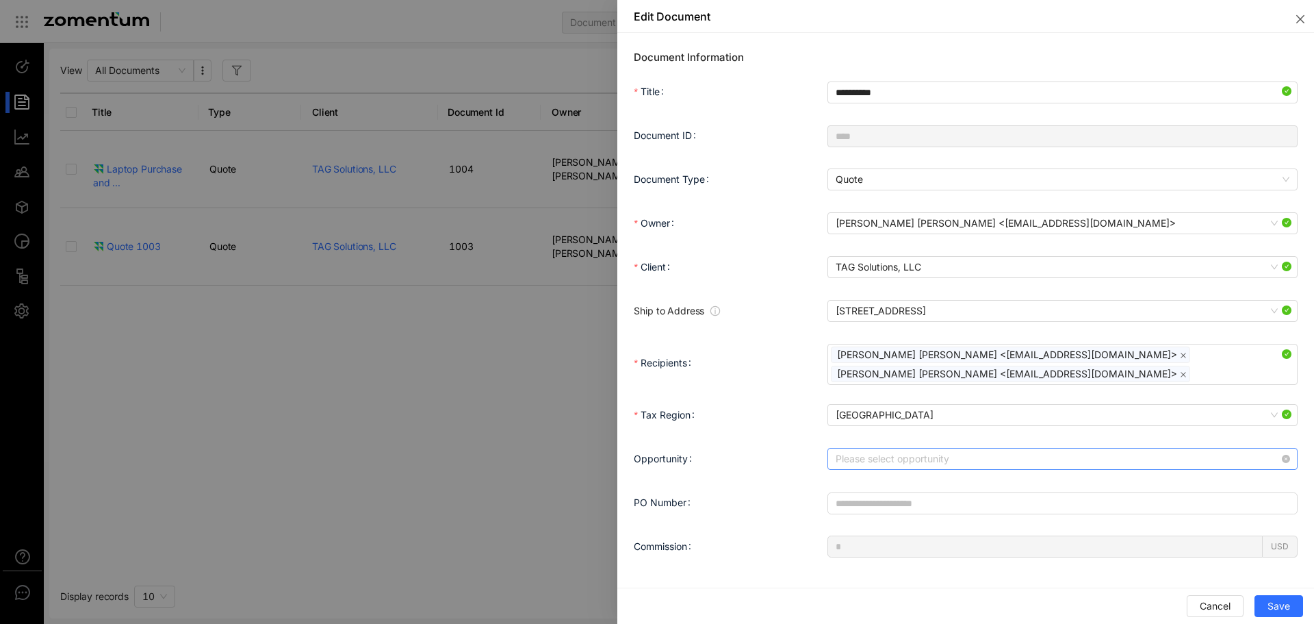
click at [918, 457] on input "Opportunity" at bounding box center [1058, 458] width 444 height 21
click at [435, 357] on div at bounding box center [657, 312] width 1314 height 624
click at [434, 377] on div at bounding box center [657, 312] width 1314 height 624
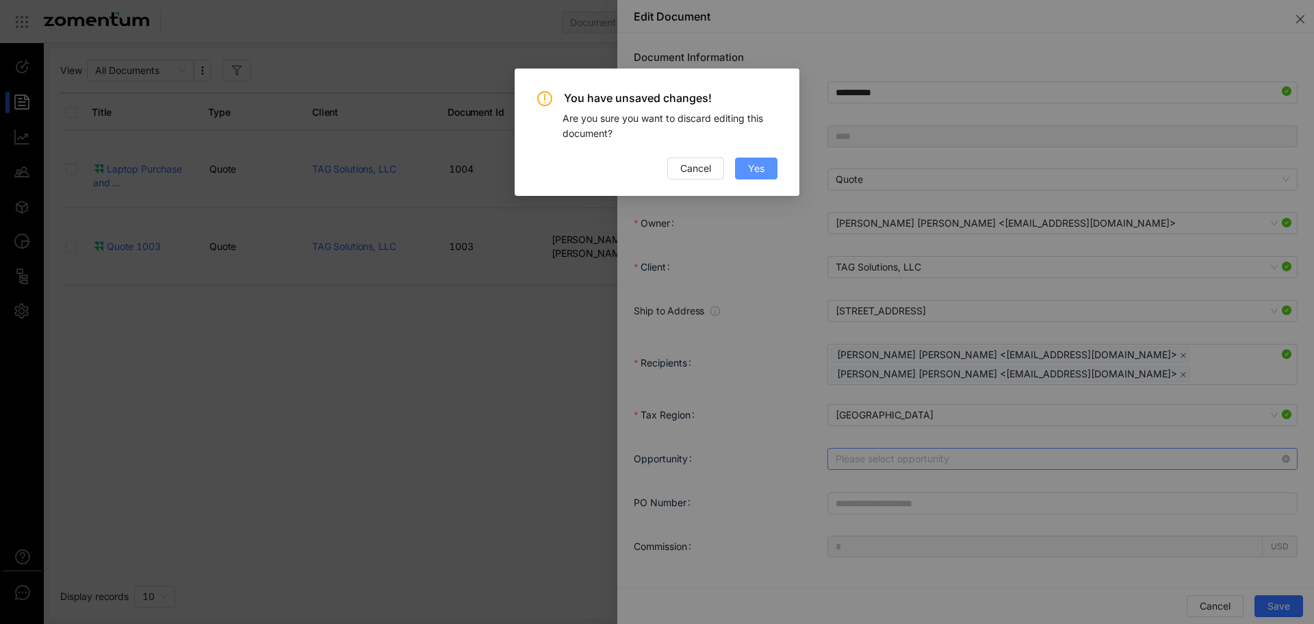
click at [737, 164] on button "Yes" at bounding box center [756, 168] width 42 height 22
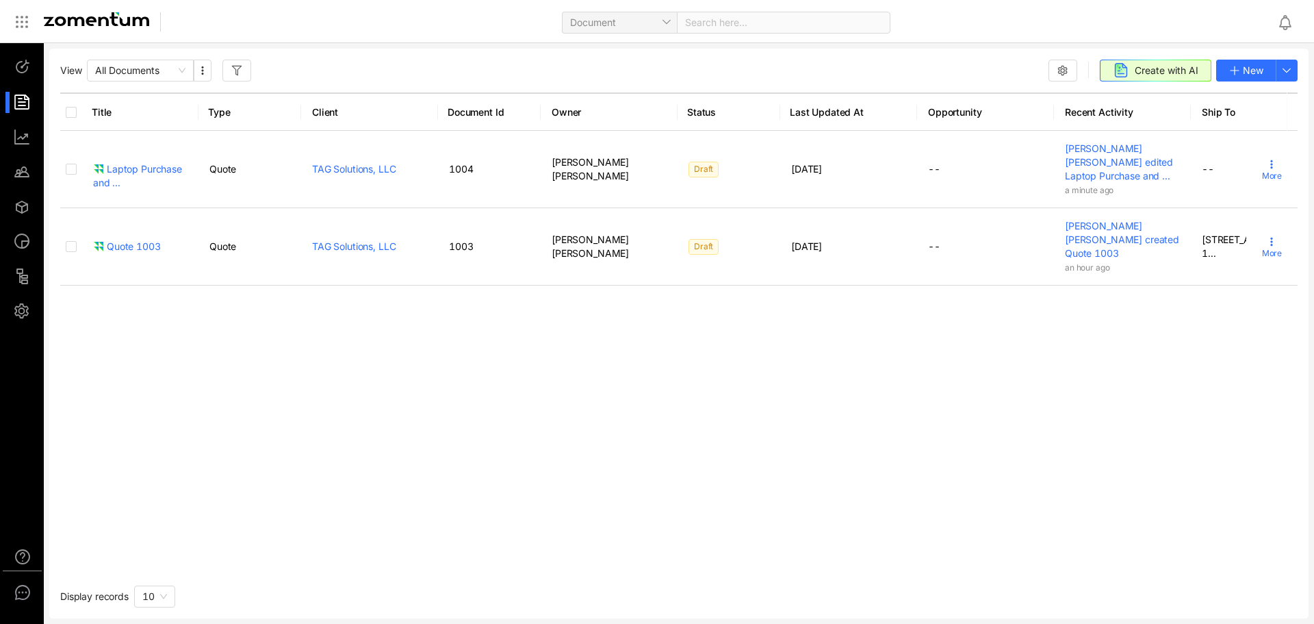
click at [21, 313] on div at bounding box center [28, 311] width 29 height 21
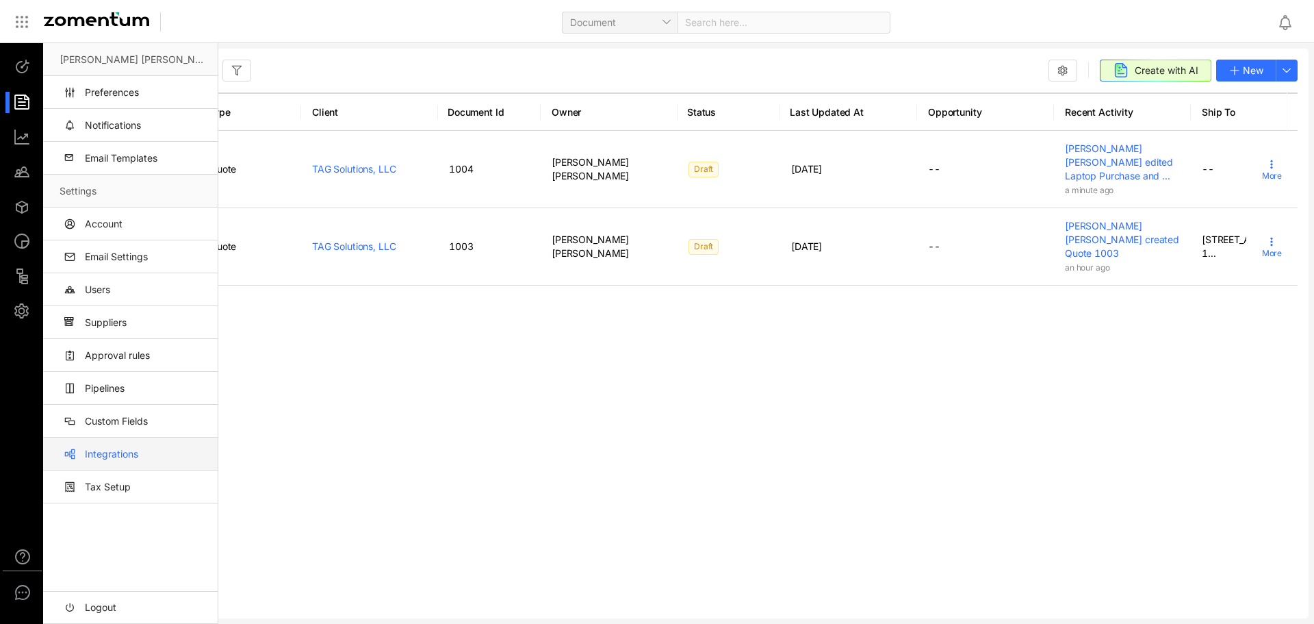
click at [160, 450] on link "Integrations" at bounding box center [133, 453] width 147 height 33
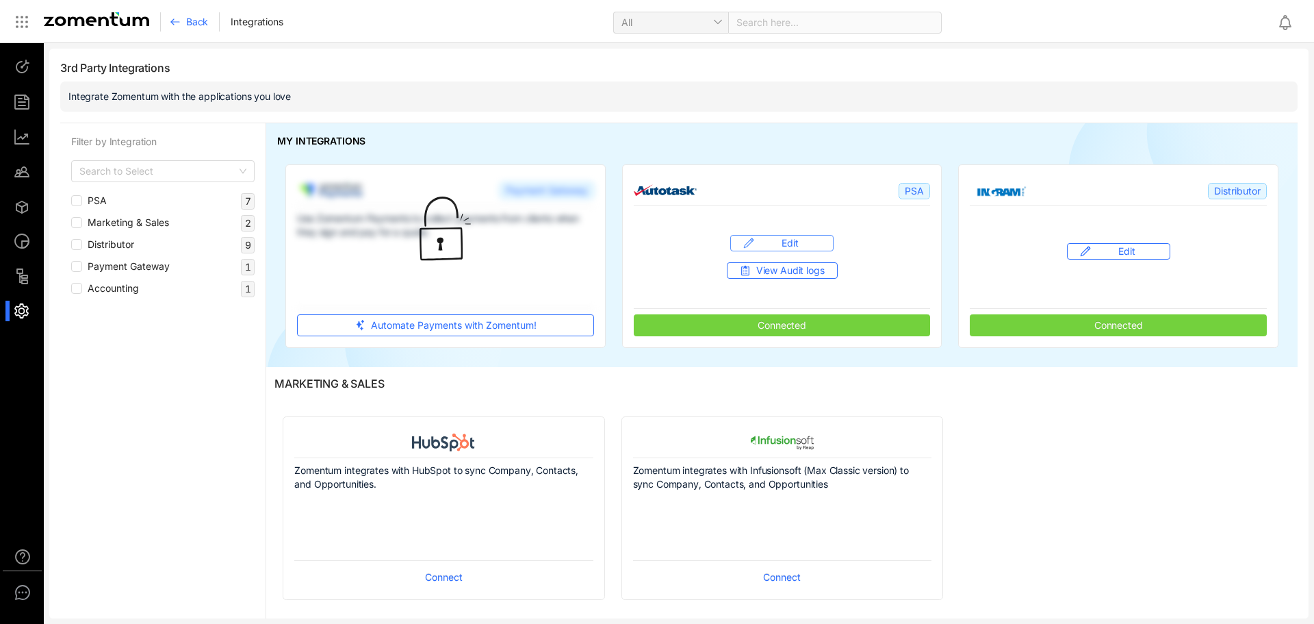
click at [809, 245] on span "Edit" at bounding box center [790, 243] width 61 height 14
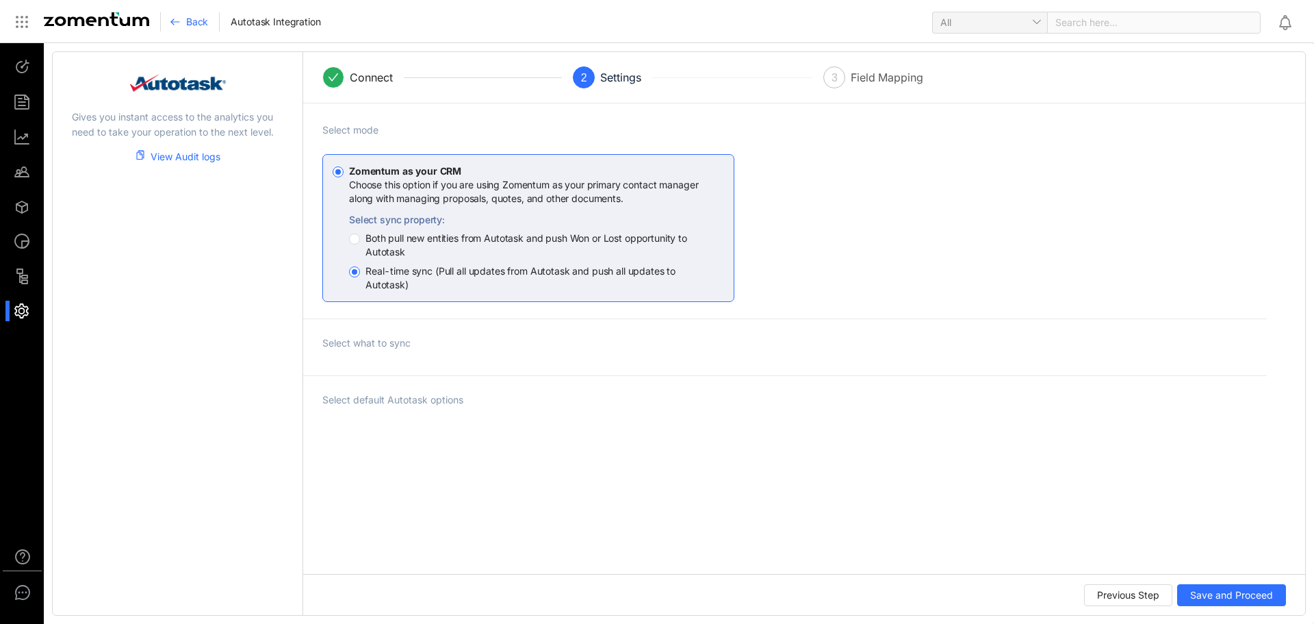
click at [24, 317] on div at bounding box center [28, 311] width 29 height 21
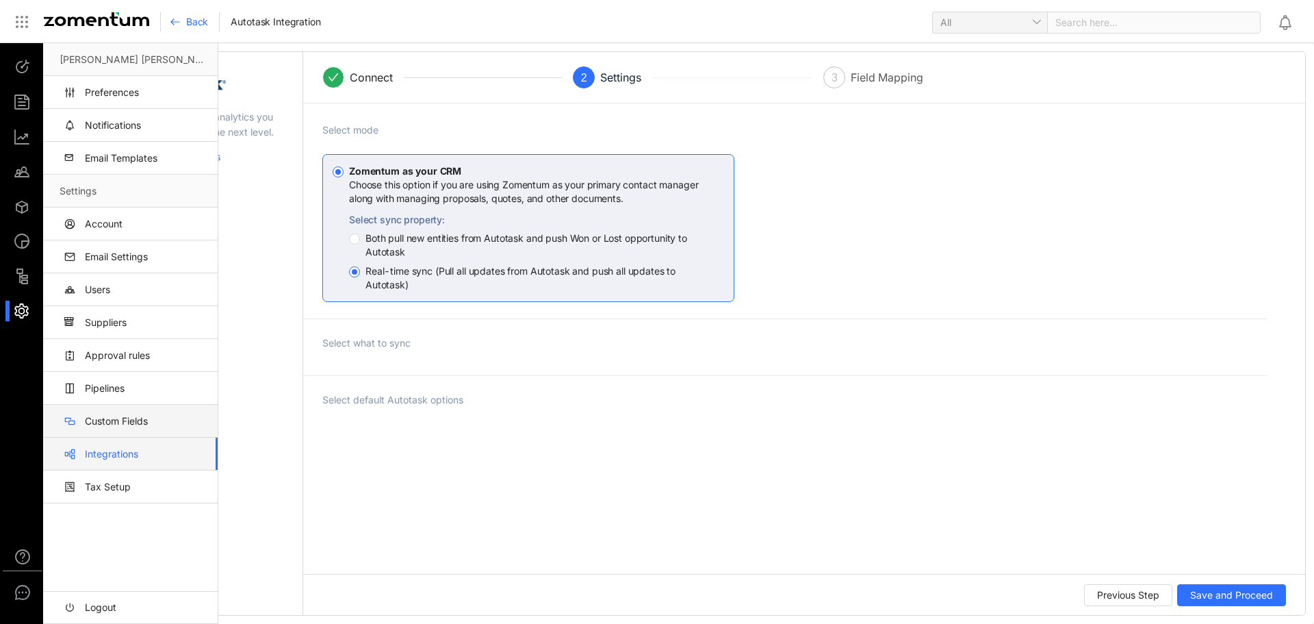
click at [120, 453] on link "Integrations" at bounding box center [133, 453] width 147 height 33
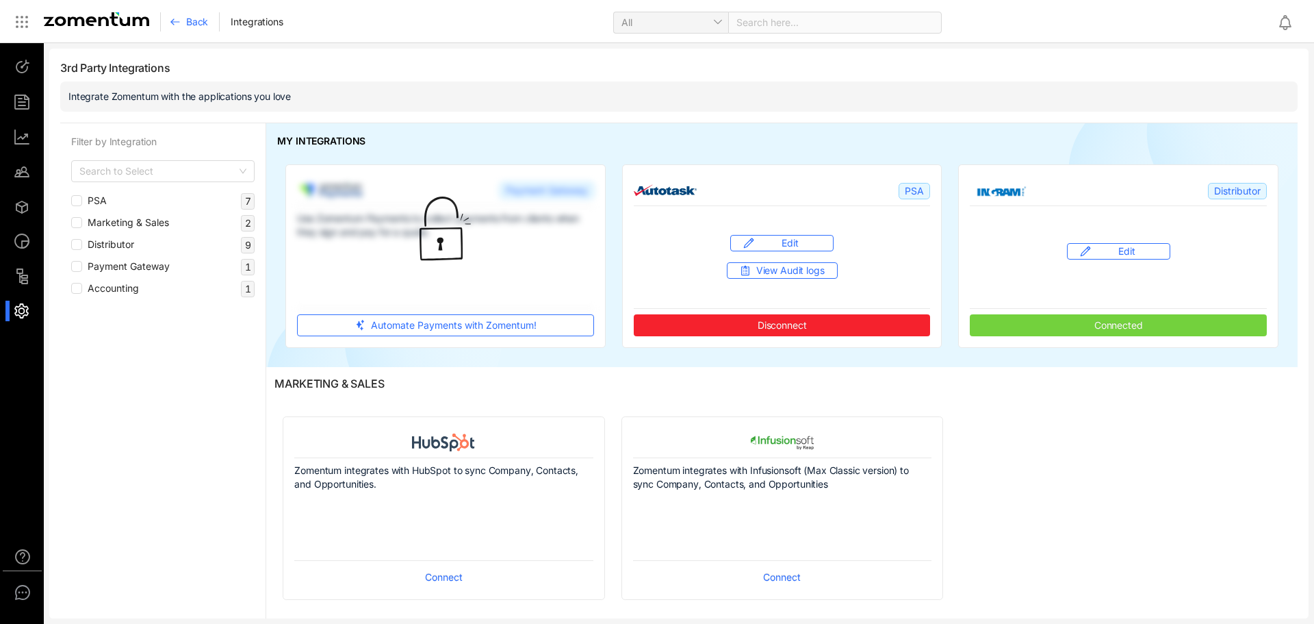
click at [804, 327] on button "Disconnect Connected" at bounding box center [782, 325] width 297 height 22
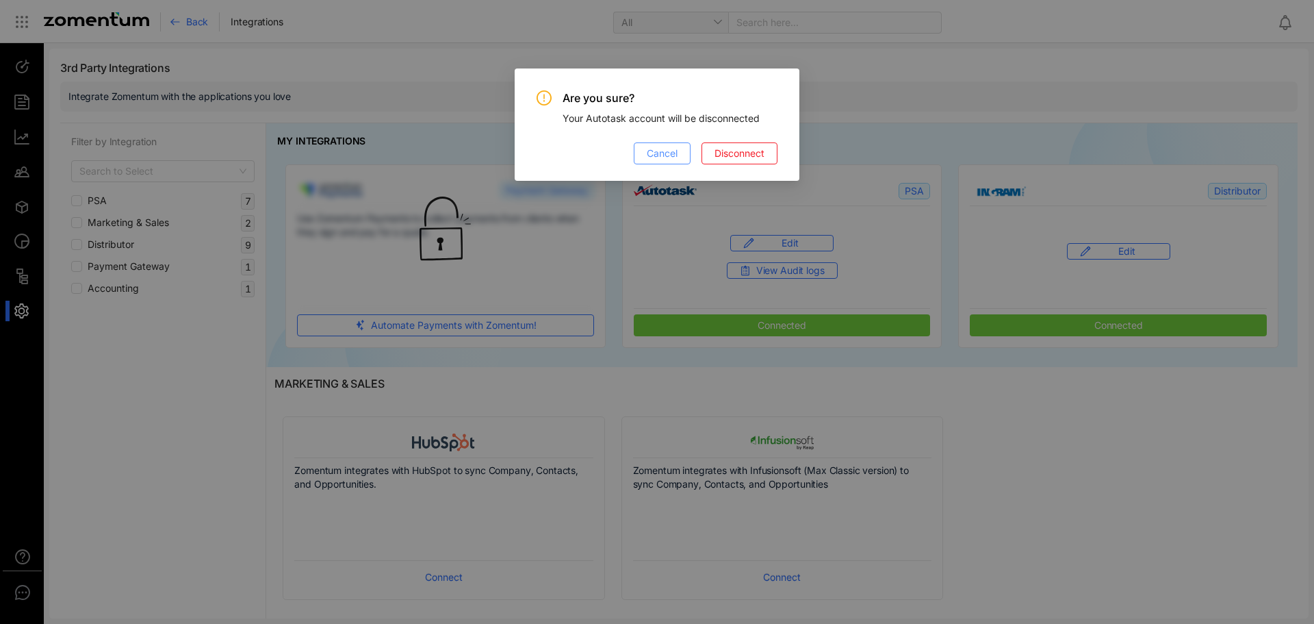
click at [652, 152] on span "Cancel" at bounding box center [662, 153] width 31 height 15
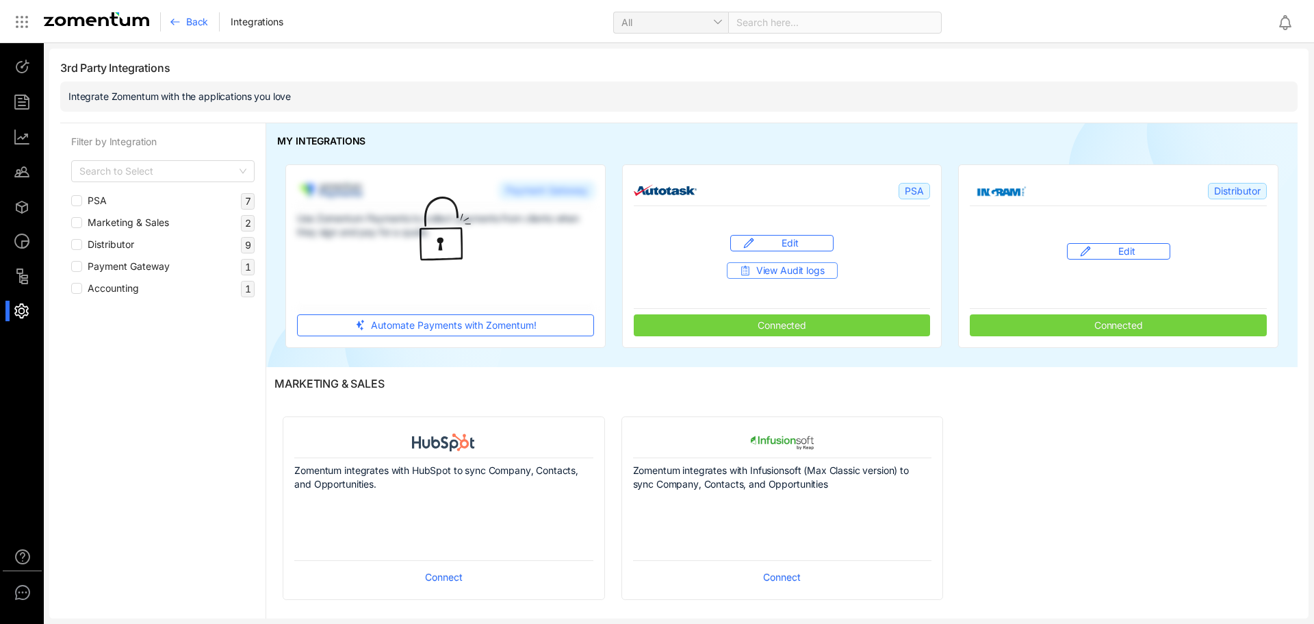
click at [746, 268] on button "View Audit logs" at bounding box center [782, 270] width 111 height 16
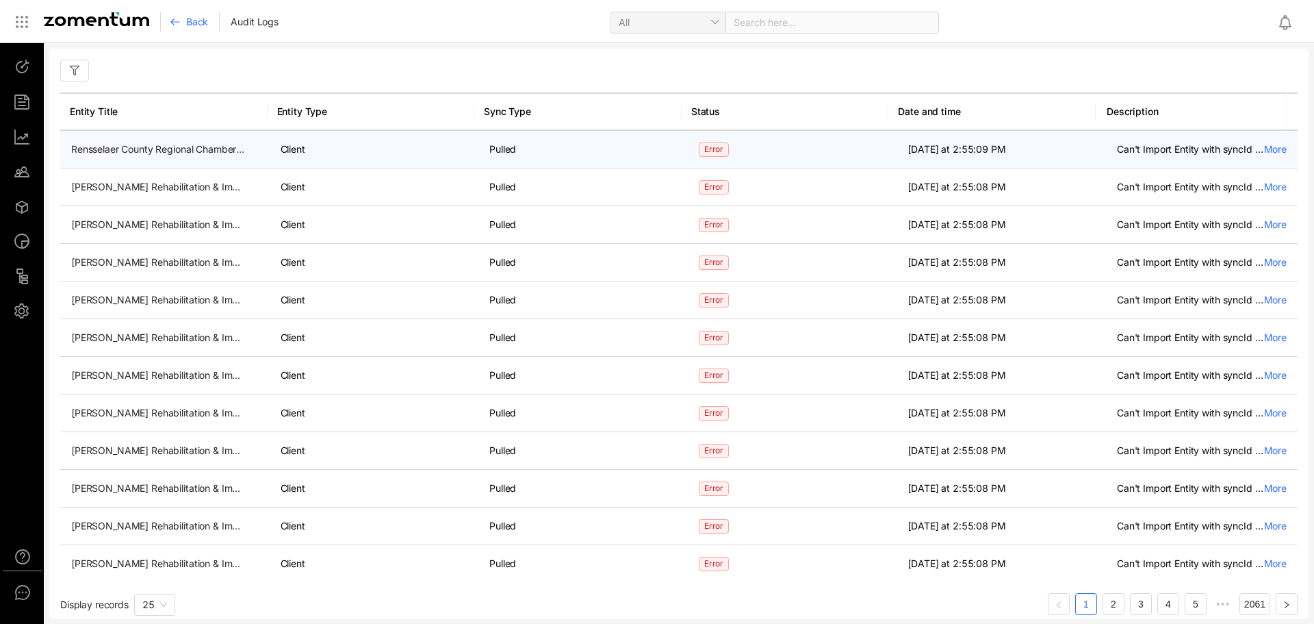
click at [709, 152] on span "Error" at bounding box center [714, 149] width 30 height 14
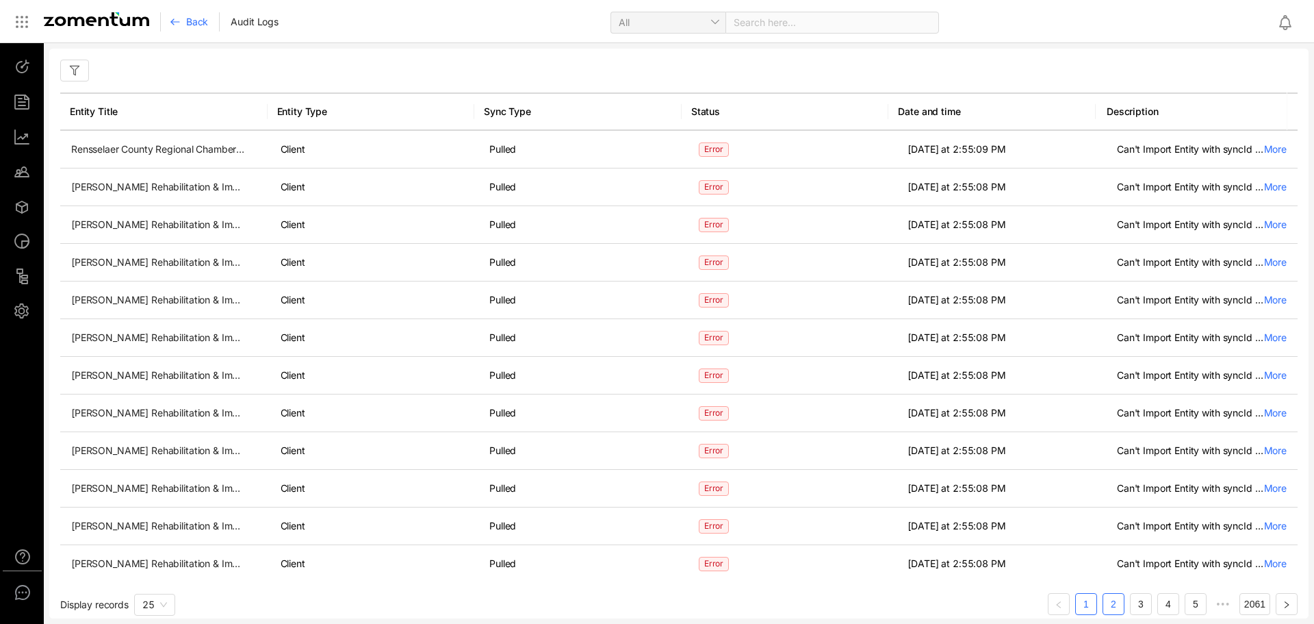
click at [1107, 604] on link "2" at bounding box center [1114, 604] width 21 height 21
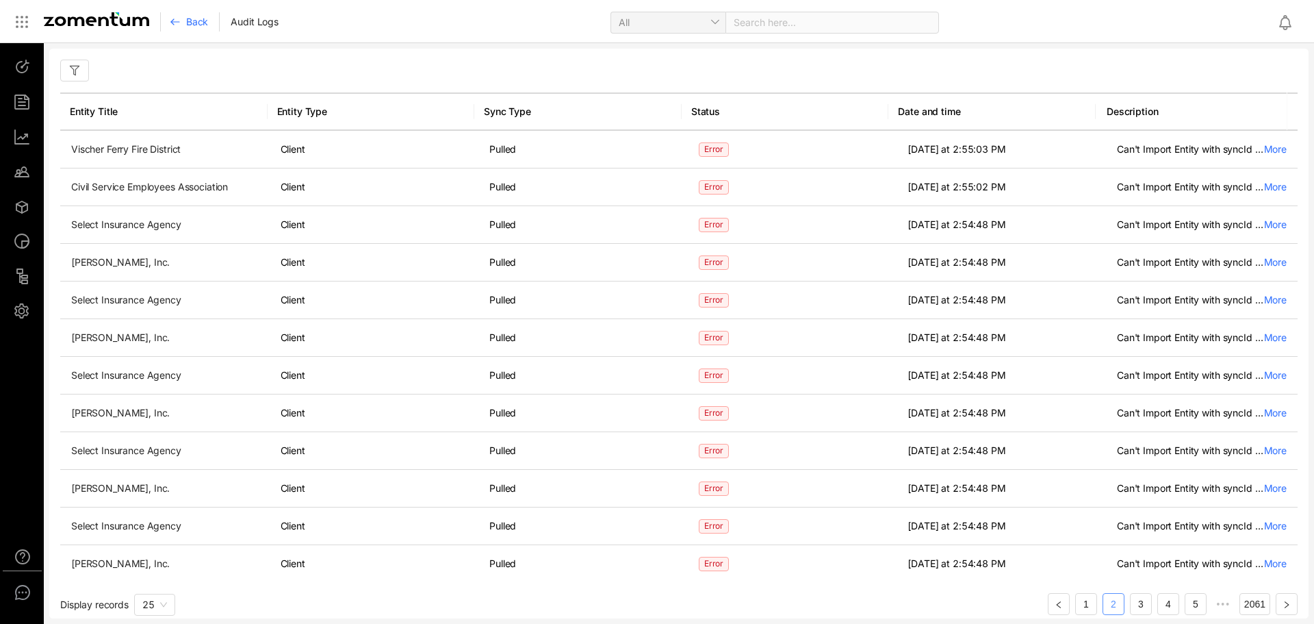
click at [1120, 604] on link "2" at bounding box center [1114, 604] width 21 height 21
click at [1131, 604] on link "3" at bounding box center [1141, 604] width 21 height 21
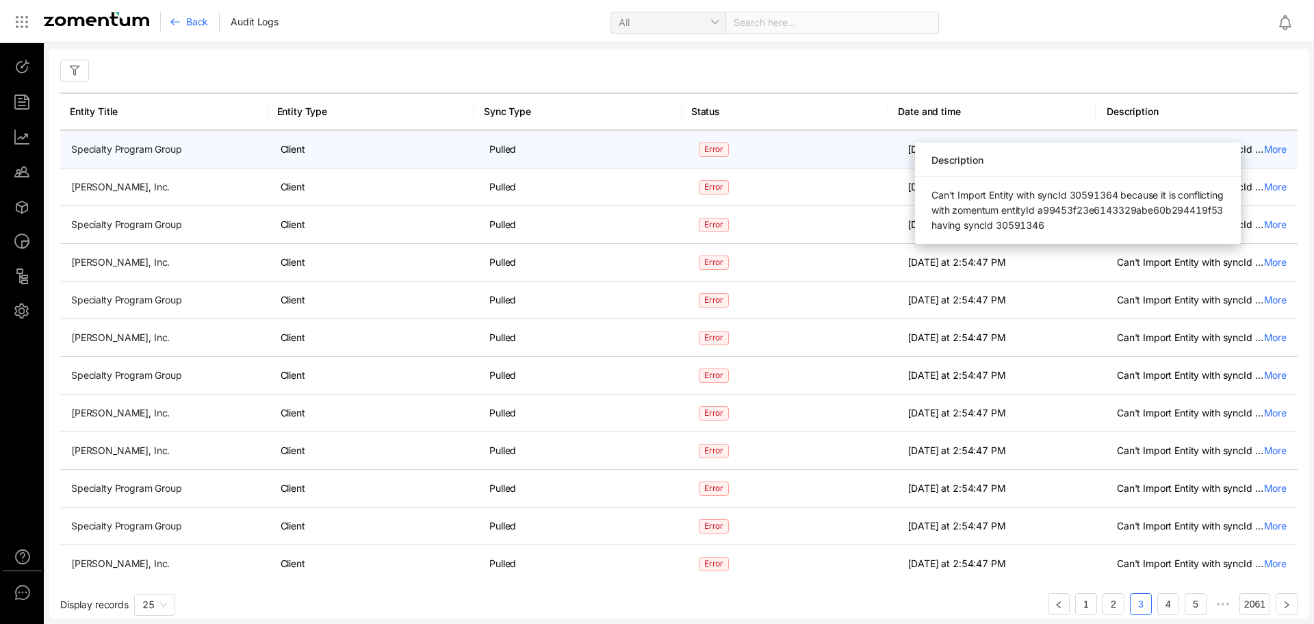
click at [1269, 153] on div "More" at bounding box center [1275, 149] width 23 height 14
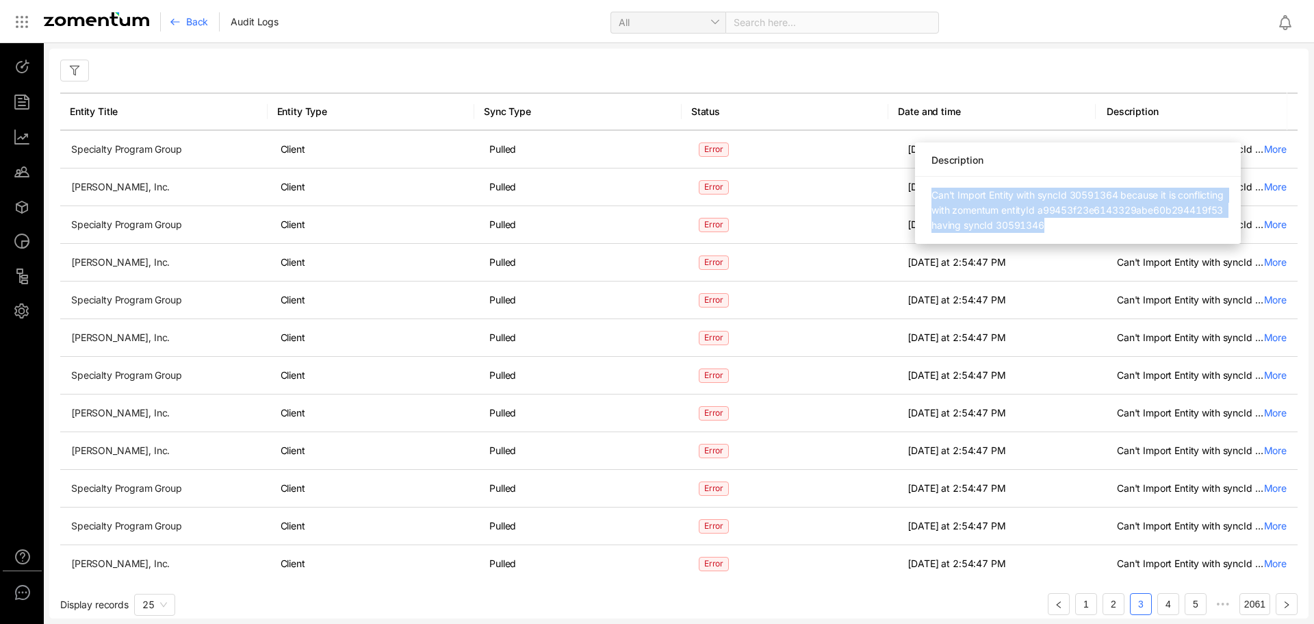
drag, startPoint x: 1021, startPoint y: 249, endPoint x: 919, endPoint y: 196, distance: 114.2
click at [919, 196] on div "Can't Import Entity with syncId 30591364 because it is conflicting with zomentu…" at bounding box center [1078, 210] width 326 height 67
copy span "Can't Import Entity with syncId 30591364 because it is conflicting with zomentu…"
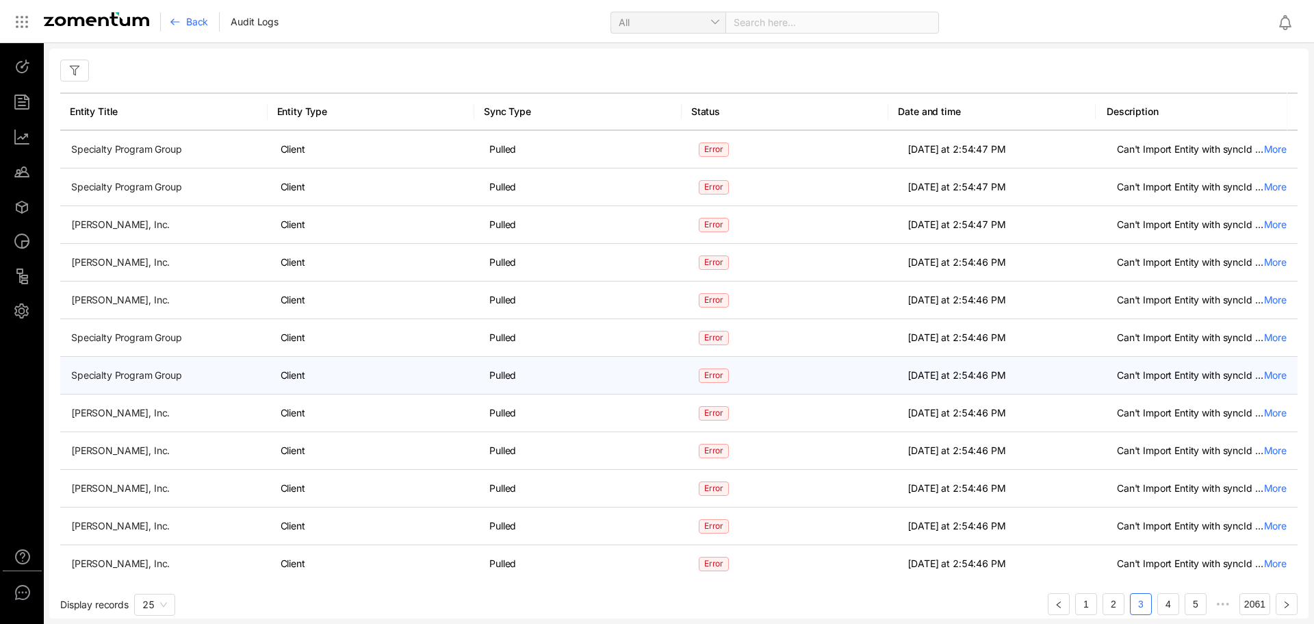
scroll to position [490, 0]
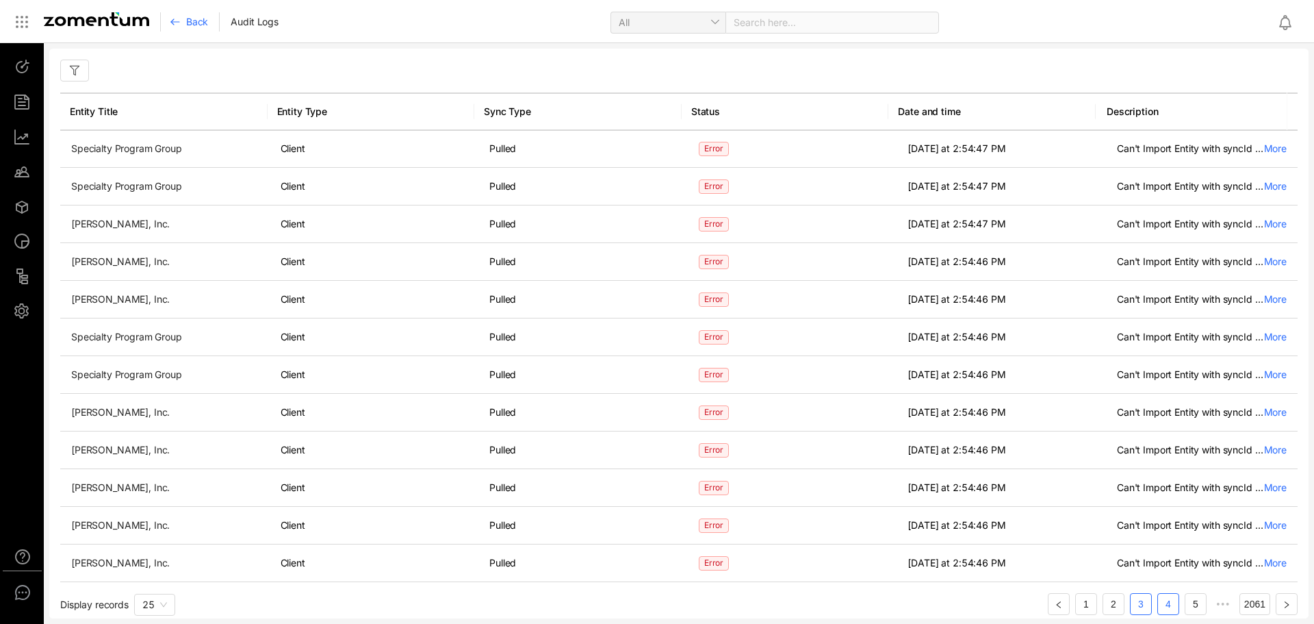
click at [1167, 602] on link "4" at bounding box center [1168, 604] width 21 height 21
click at [1193, 604] on link "6" at bounding box center [1196, 604] width 21 height 21
click at [1193, 604] on link "8" at bounding box center [1196, 604] width 21 height 21
click at [1195, 604] on link "10" at bounding box center [1196, 604] width 21 height 21
click at [1195, 604] on link "12" at bounding box center [1196, 604] width 21 height 21
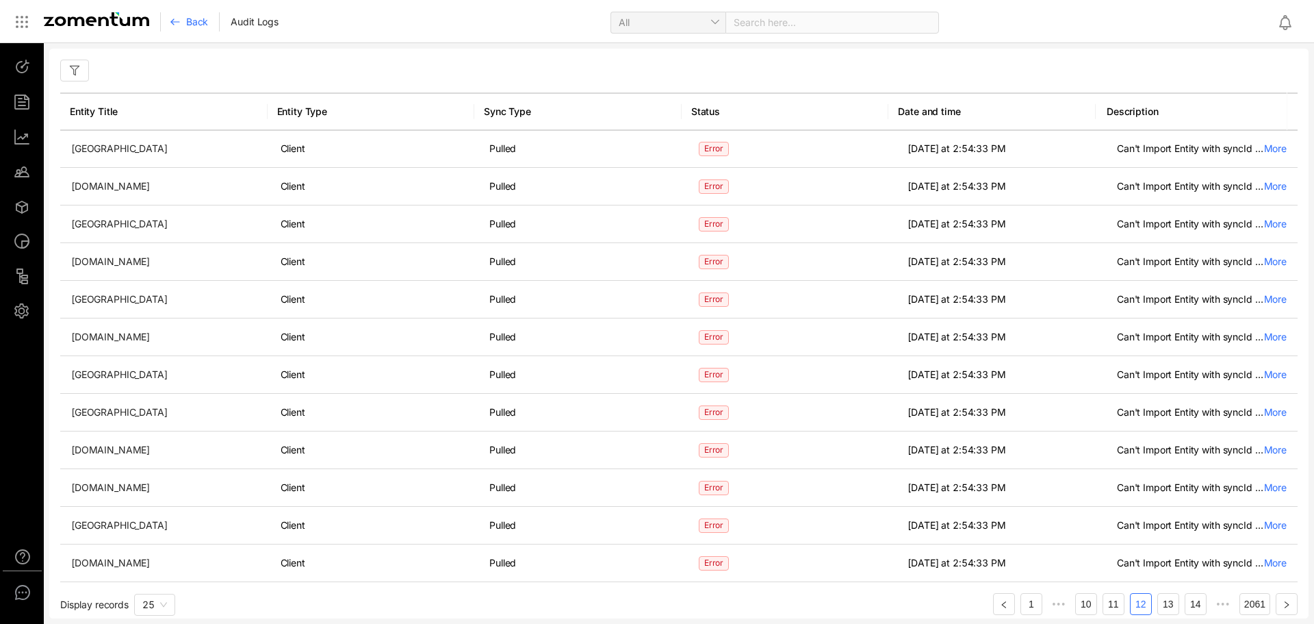
click at [1195, 604] on link "14" at bounding box center [1196, 604] width 21 height 21
click at [1195, 604] on link "16" at bounding box center [1196, 604] width 21 height 21
click at [1195, 604] on link "18" at bounding box center [1196, 604] width 21 height 21
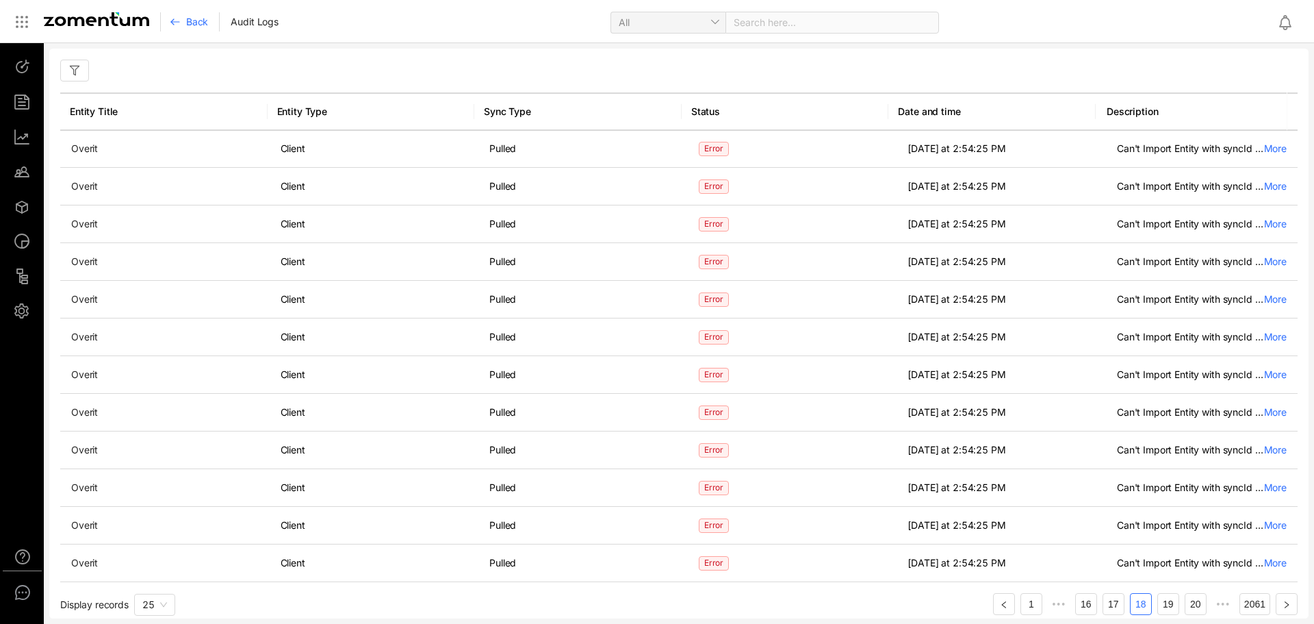
click at [1195, 604] on link "20" at bounding box center [1196, 604] width 21 height 21
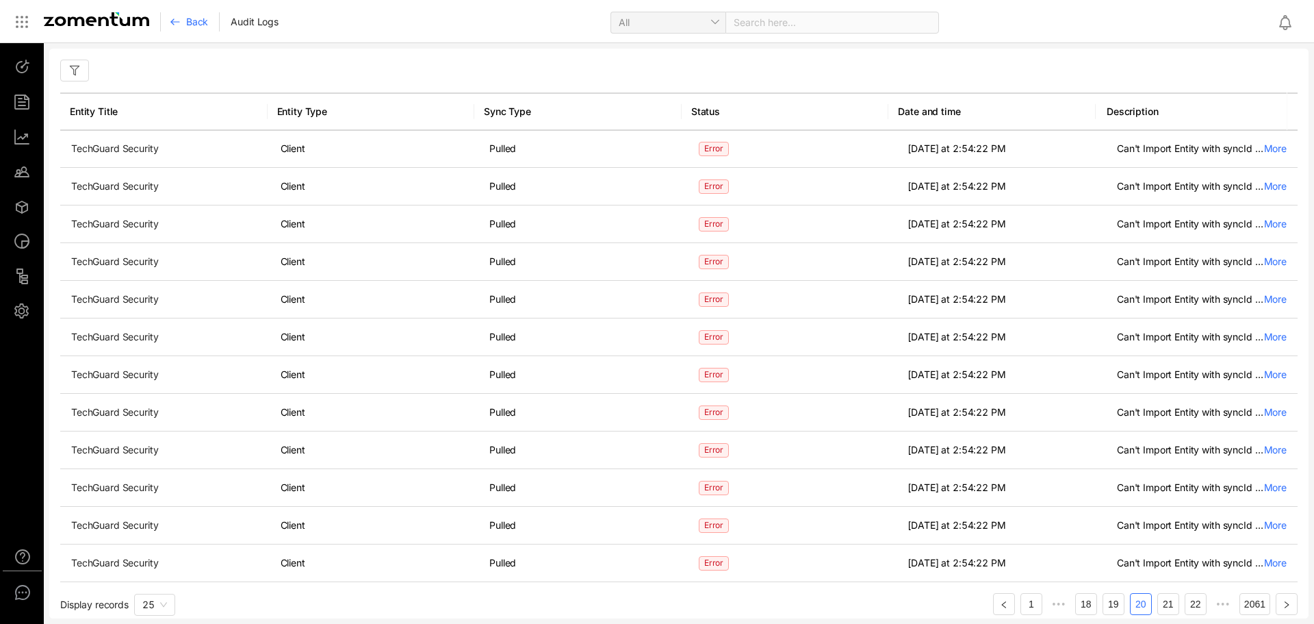
click at [1195, 604] on link "22" at bounding box center [1196, 604] width 21 height 21
click at [1195, 604] on link "24" at bounding box center [1196, 604] width 21 height 21
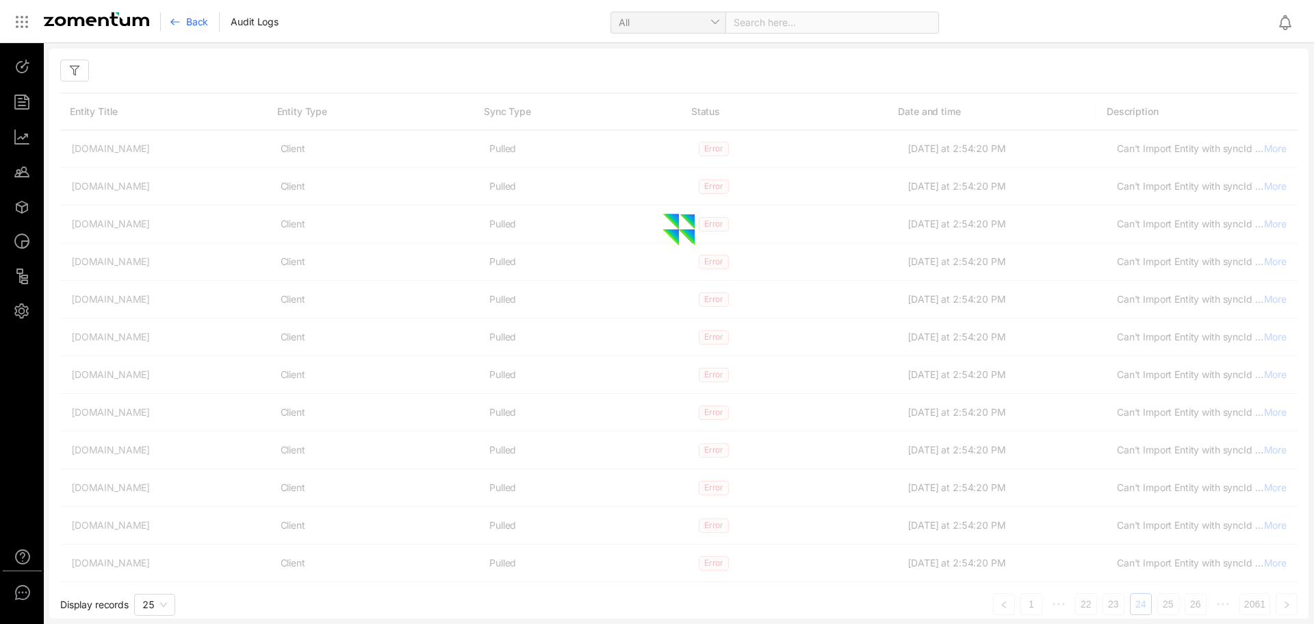
click at [1195, 604] on link "26" at bounding box center [1196, 604] width 21 height 21
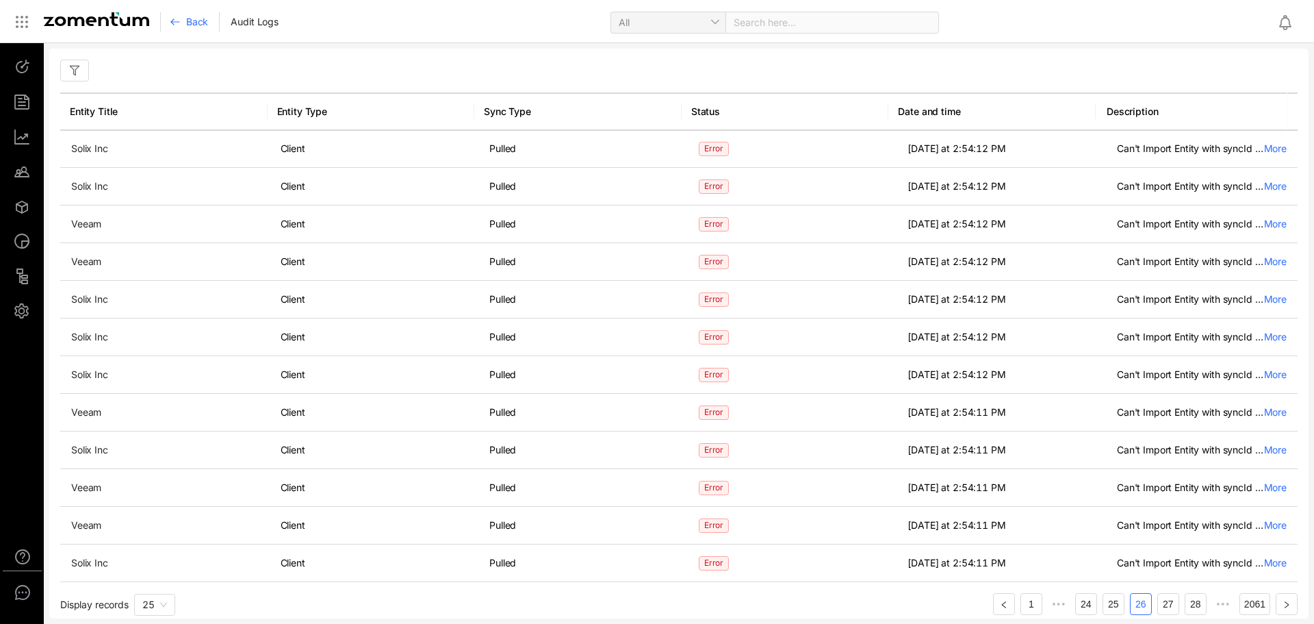
click at [1195, 604] on link "28" at bounding box center [1196, 604] width 21 height 21
click at [1195, 604] on link "30" at bounding box center [1196, 604] width 21 height 21
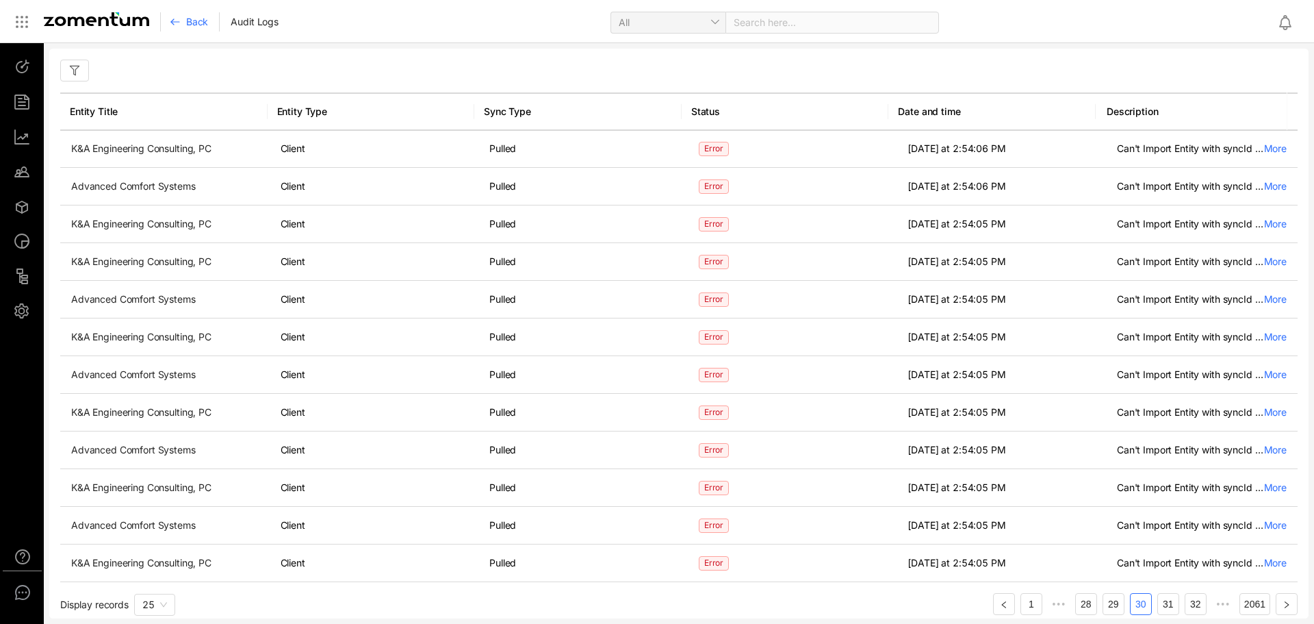
click at [1195, 604] on link "32" at bounding box center [1196, 604] width 21 height 21
click at [1195, 604] on link "34" at bounding box center [1196, 604] width 21 height 21
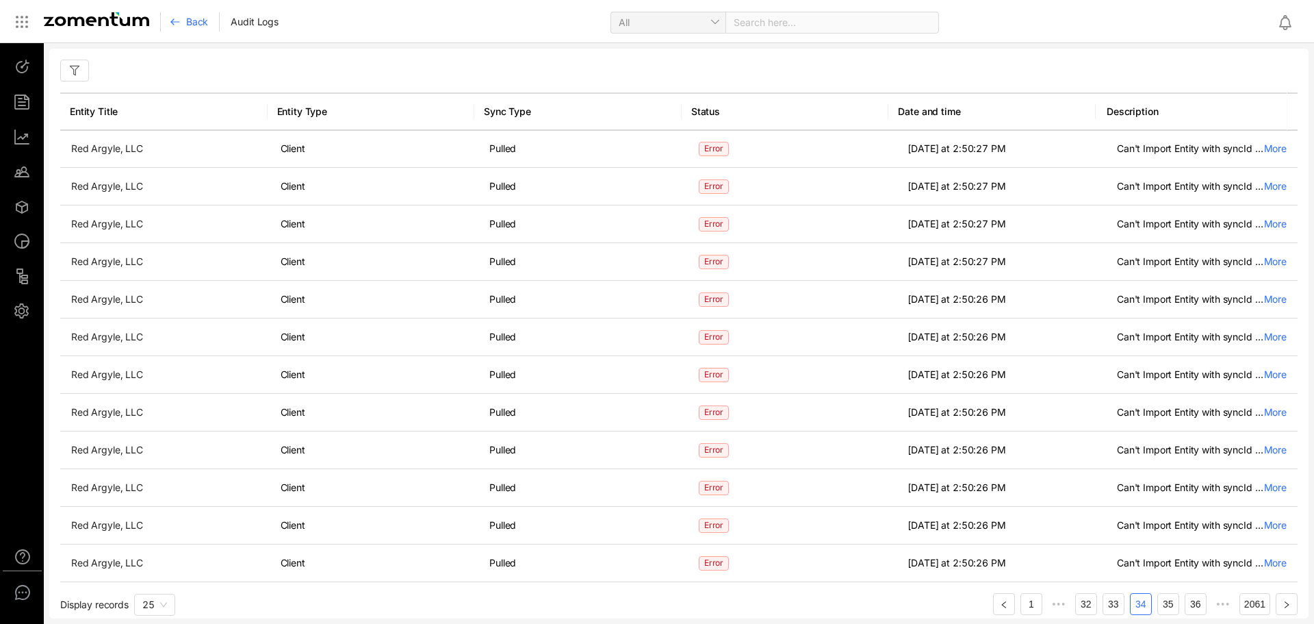
click at [1195, 604] on link "36" at bounding box center [1196, 604] width 21 height 21
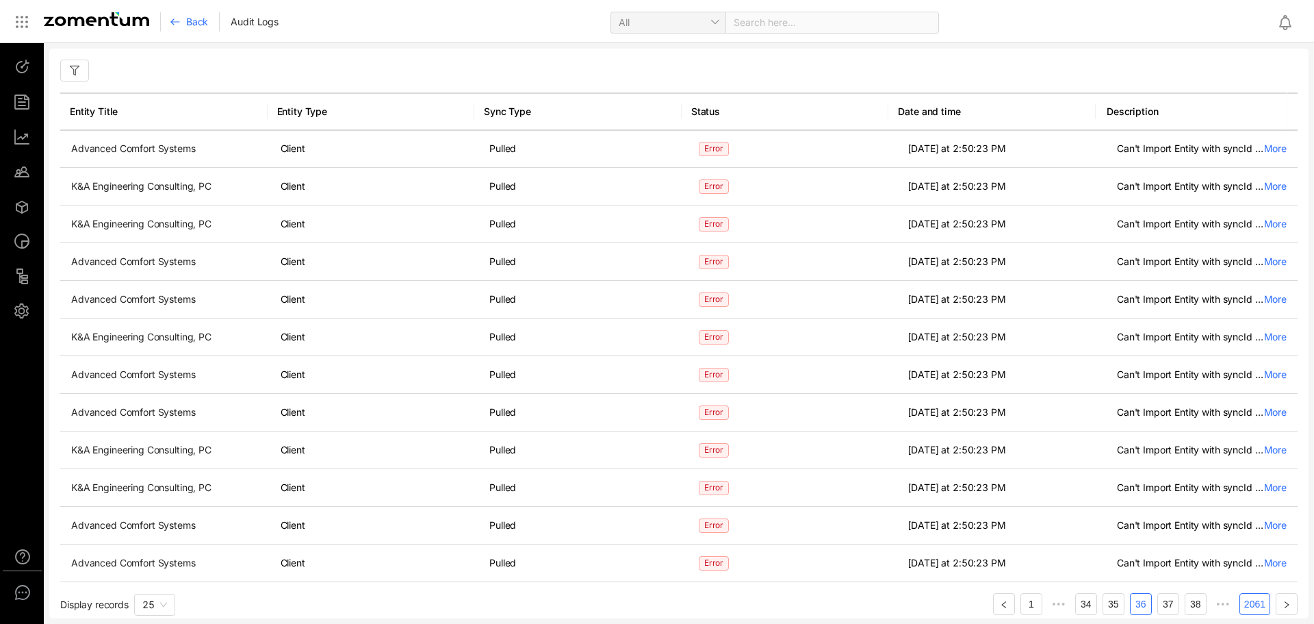
click at [1241, 602] on link "2061" at bounding box center [1254, 604] width 29 height 21
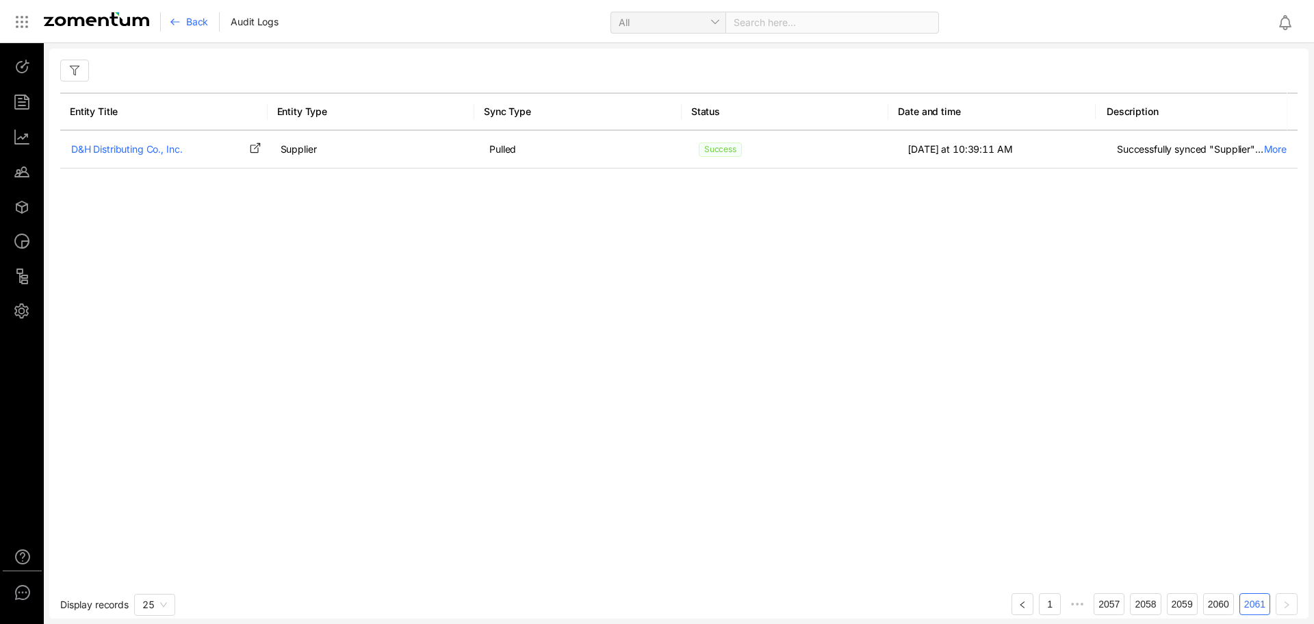
scroll to position [0, 0]
click at [168, 27] on div "Back Audit Logs All Search here..." at bounding box center [657, 22] width 1314 height 44
click at [181, 20] on div "Back" at bounding box center [195, 21] width 50 height 19
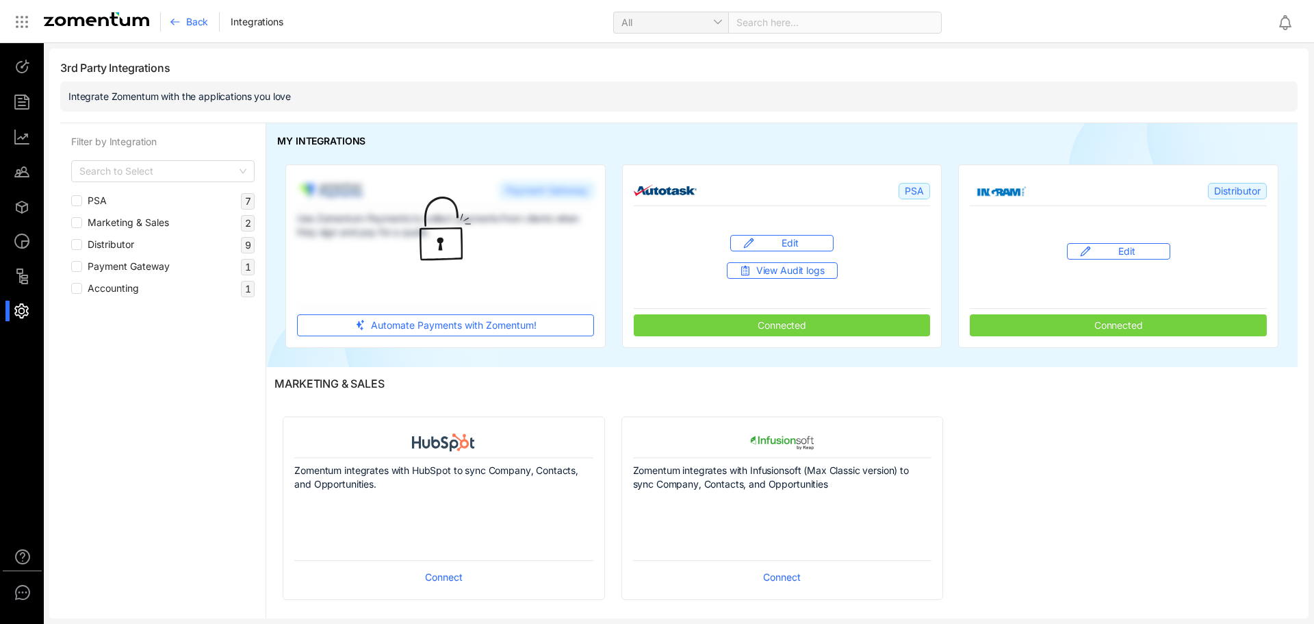
click at [108, 19] on img at bounding box center [96, 19] width 105 height 14
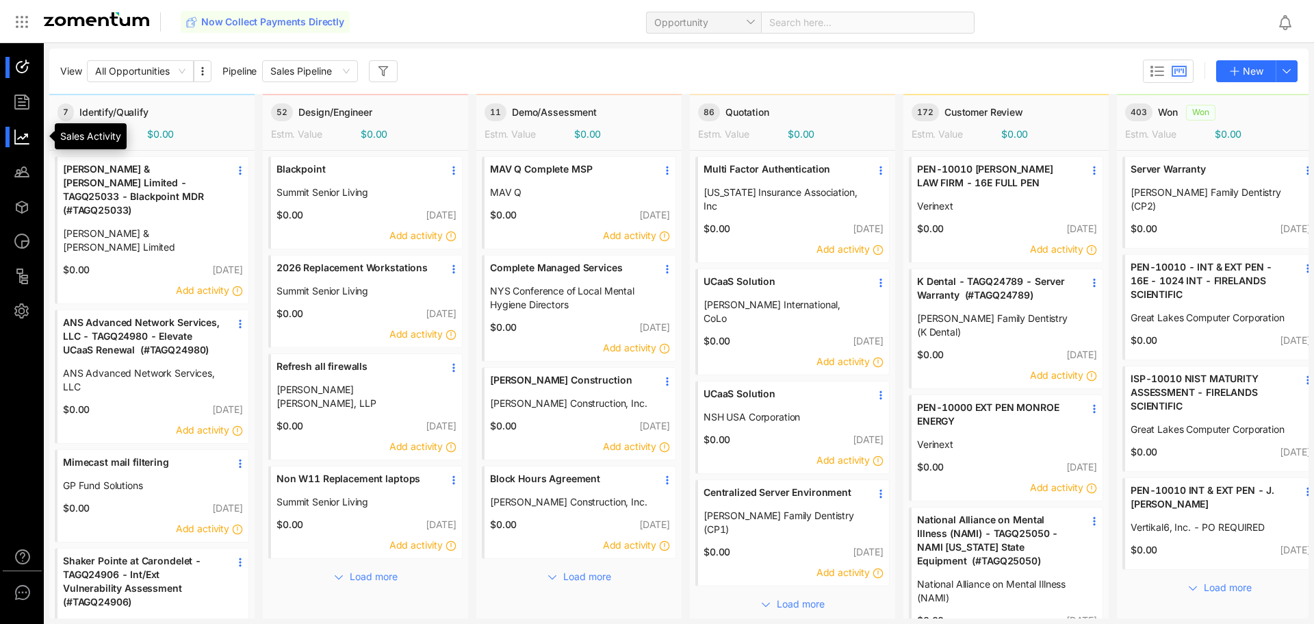
click at [21, 110] on div at bounding box center [28, 102] width 29 height 21
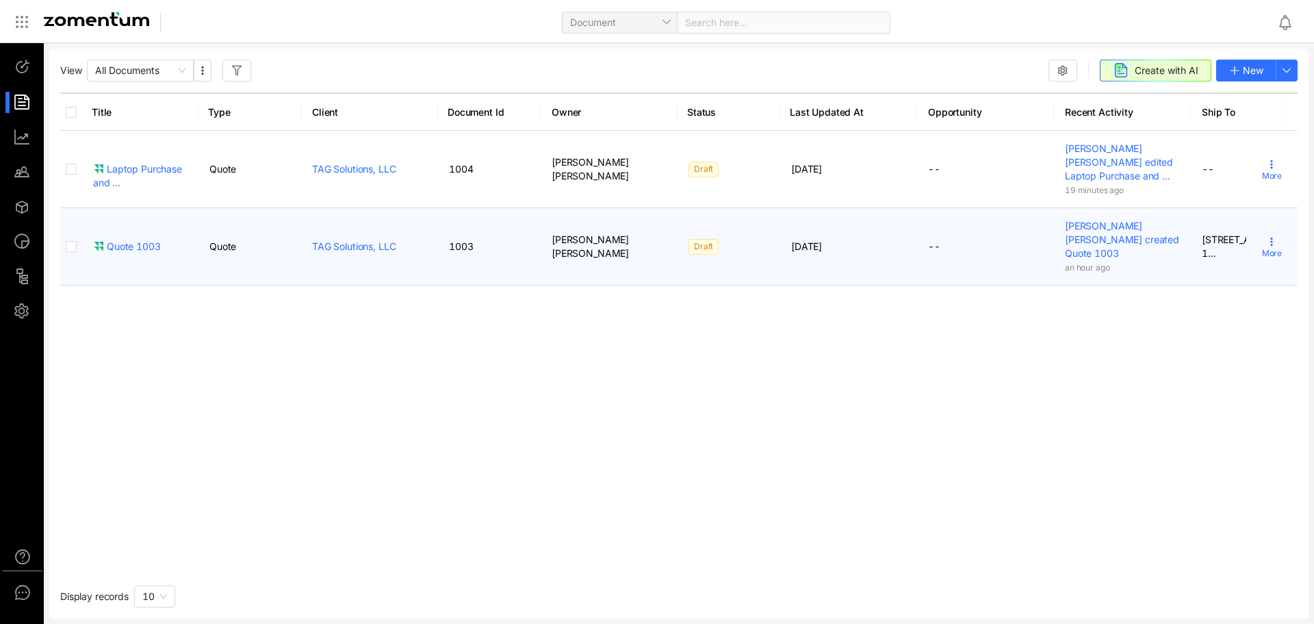
click at [153, 240] on div "Quote 1003" at bounding box center [127, 247] width 68 height 14
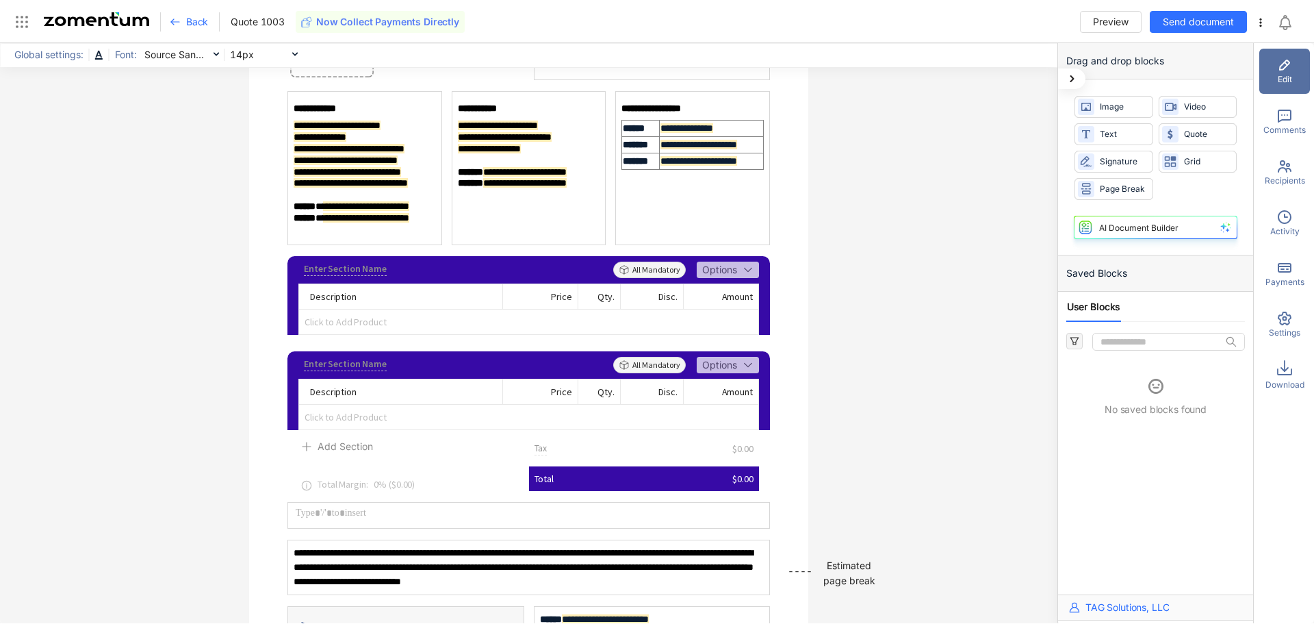
scroll to position [205, 0]
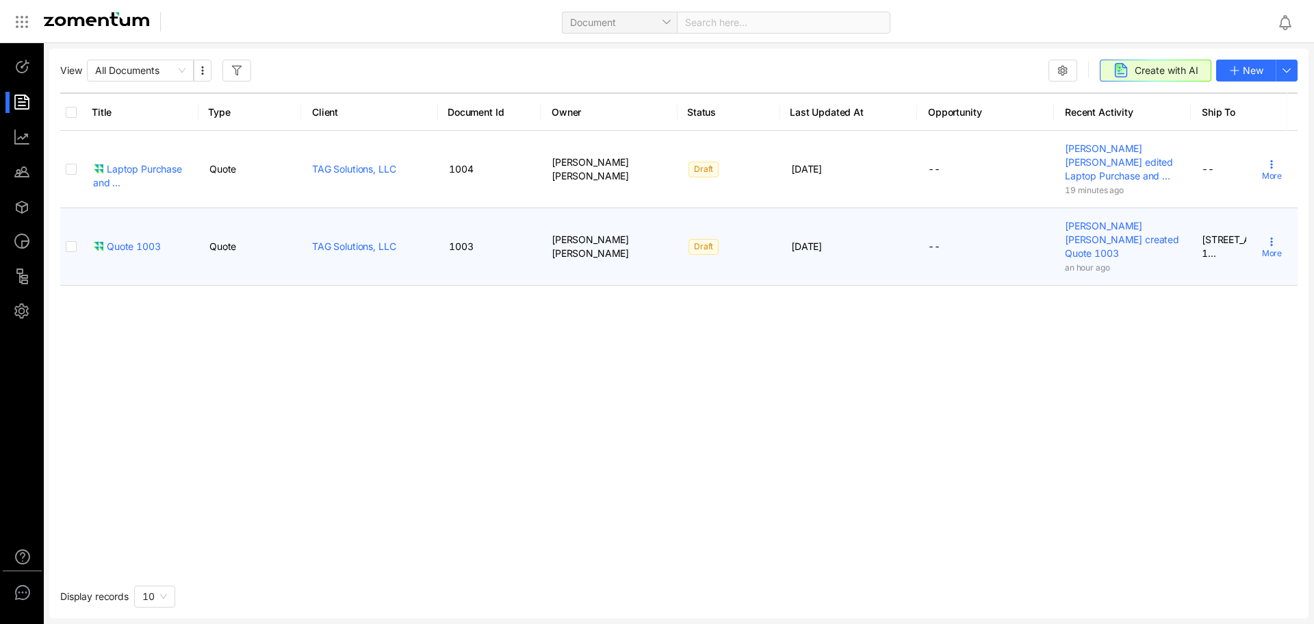
click at [1264, 247] on span "More" at bounding box center [1272, 253] width 20 height 12
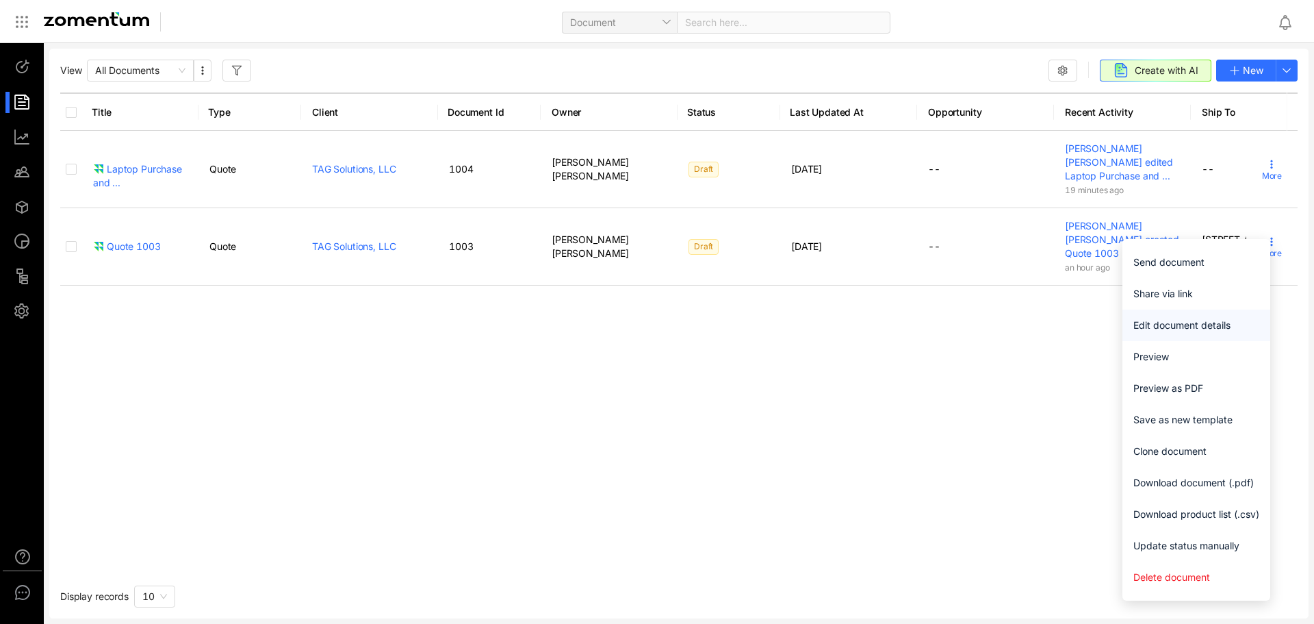
click at [1212, 326] on span "Edit document details" at bounding box center [1197, 325] width 126 height 15
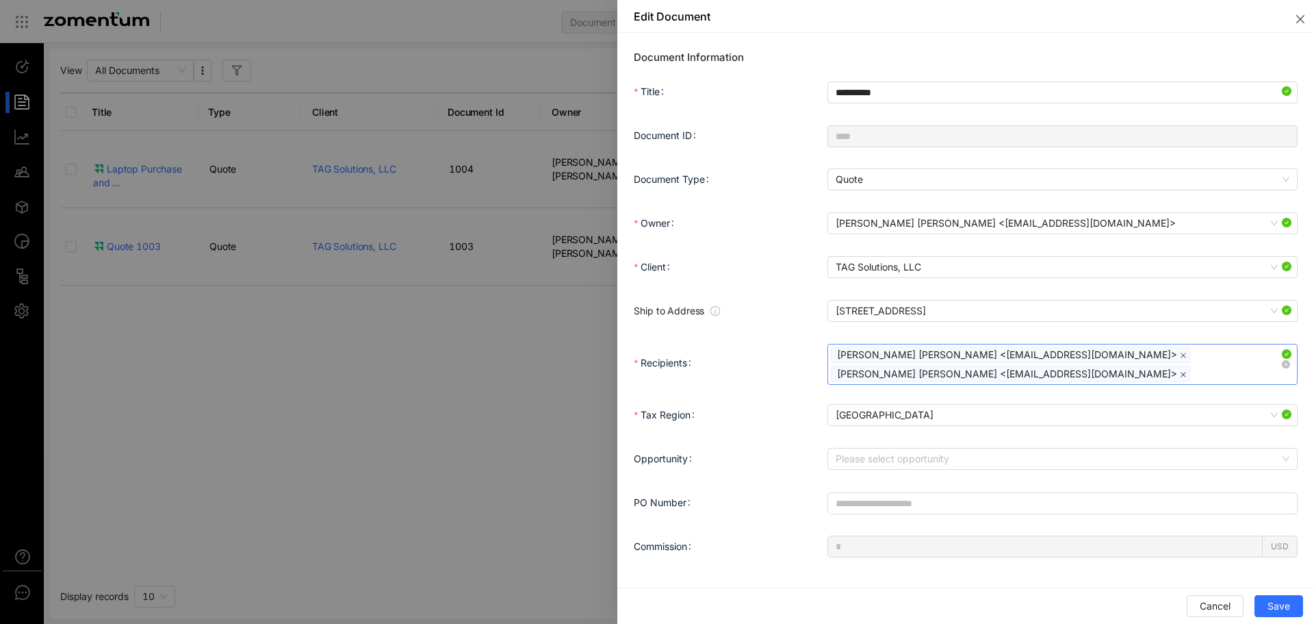
click at [1180, 371] on icon "close" at bounding box center [1183, 374] width 7 height 7
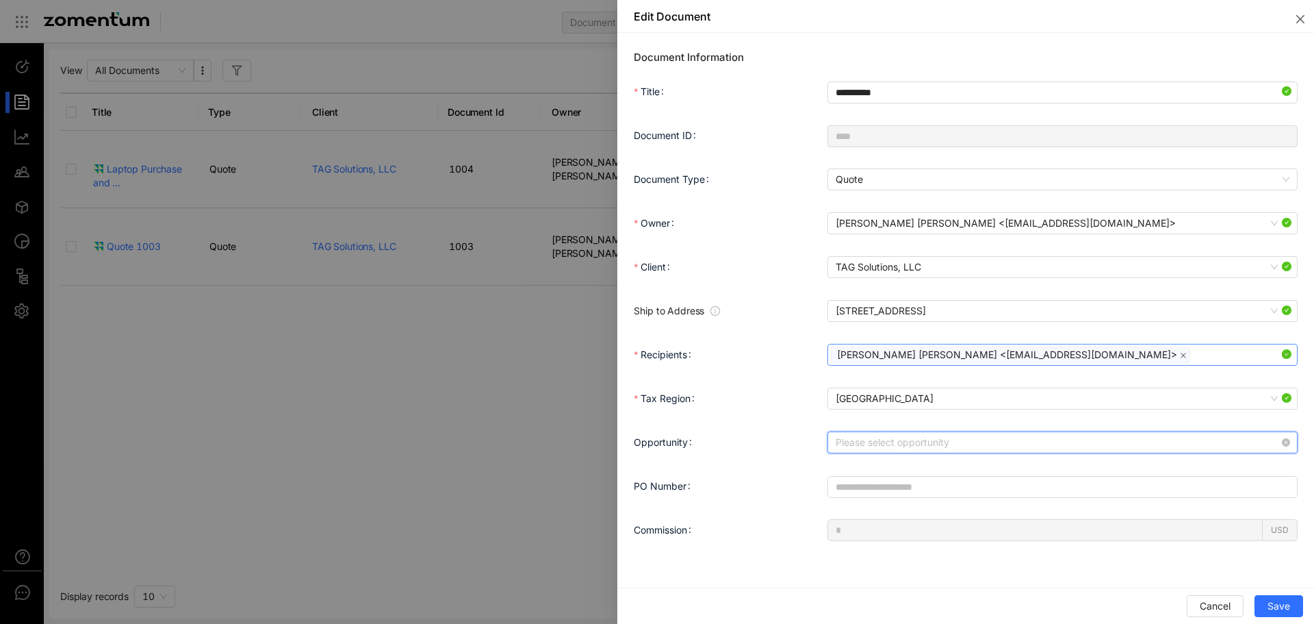
click at [1019, 450] on input "Opportunity" at bounding box center [1058, 442] width 444 height 21
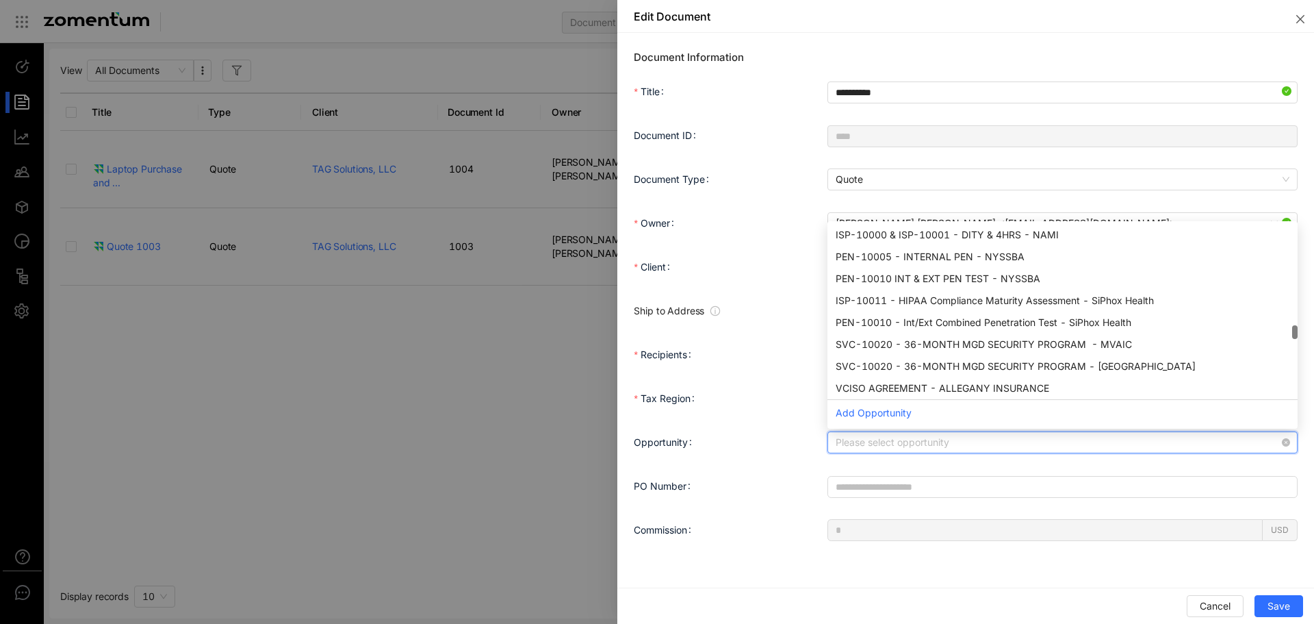
scroll to position [964, 0]
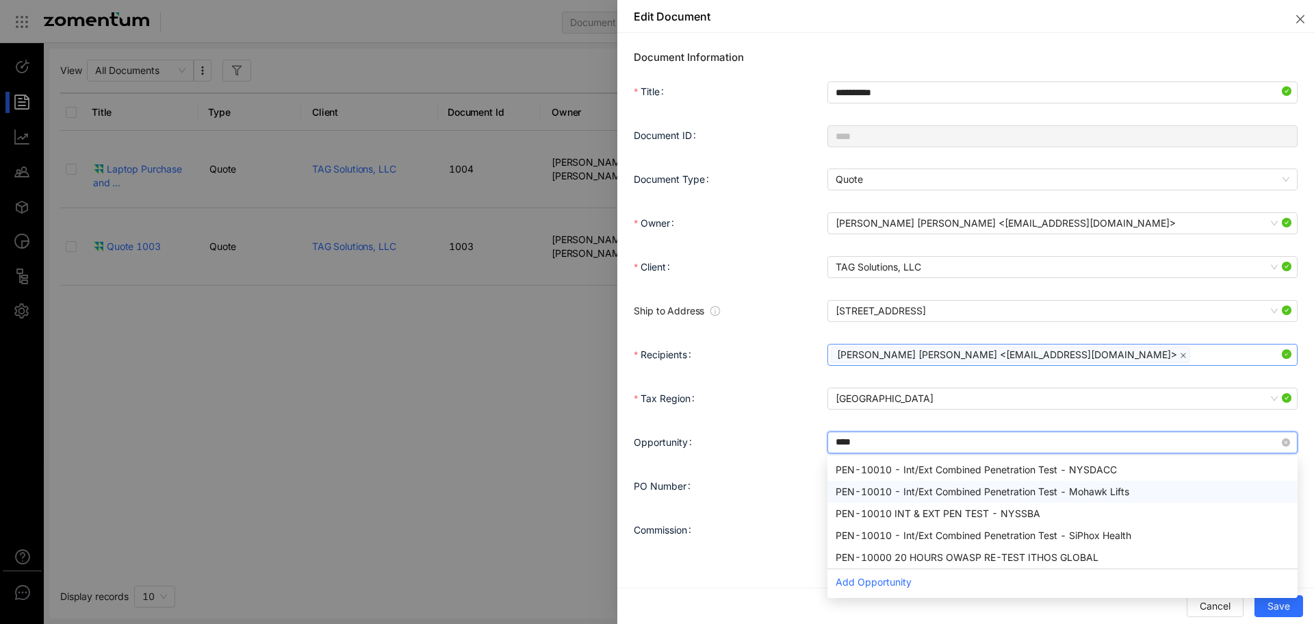
type input "****"
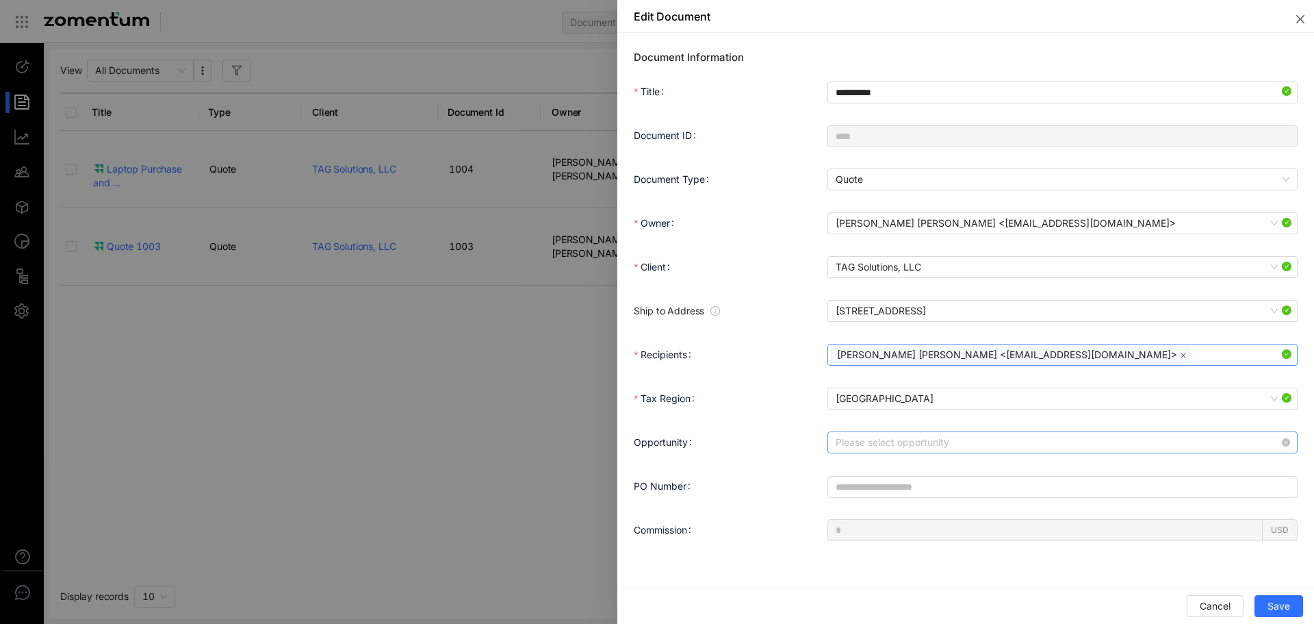
click at [437, 342] on div at bounding box center [657, 312] width 1314 height 624
click at [1291, 13] on button "Close" at bounding box center [1298, 16] width 33 height 33
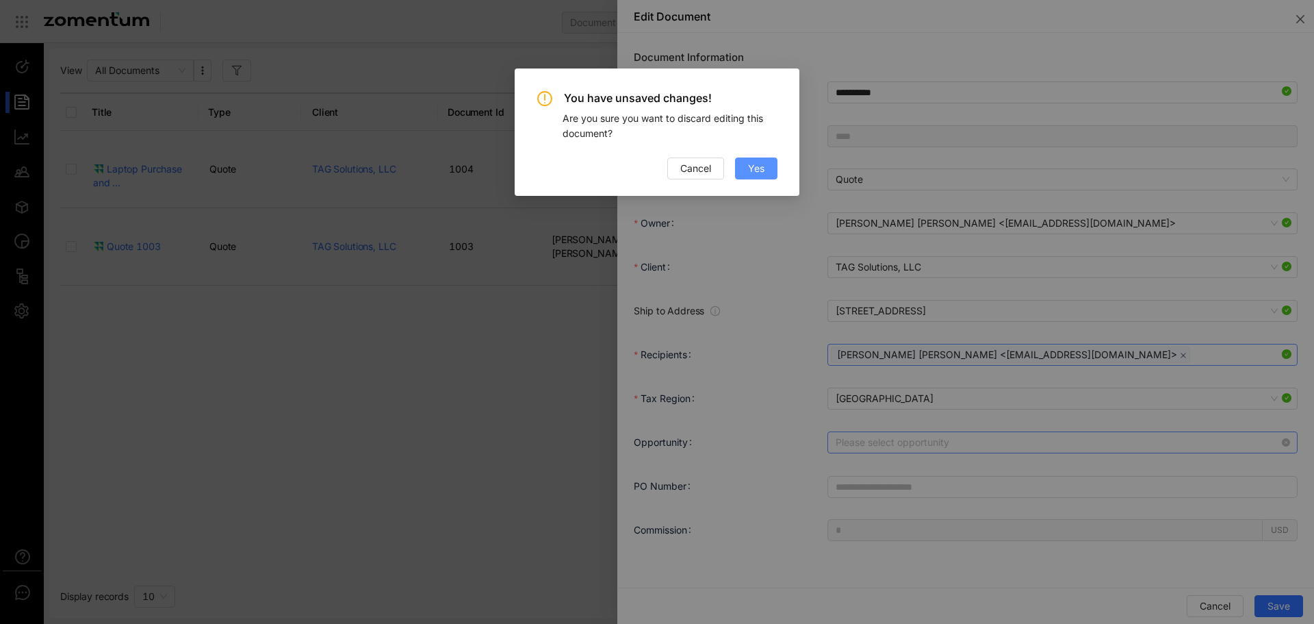
click at [758, 173] on span "Yes" at bounding box center [756, 168] width 16 height 15
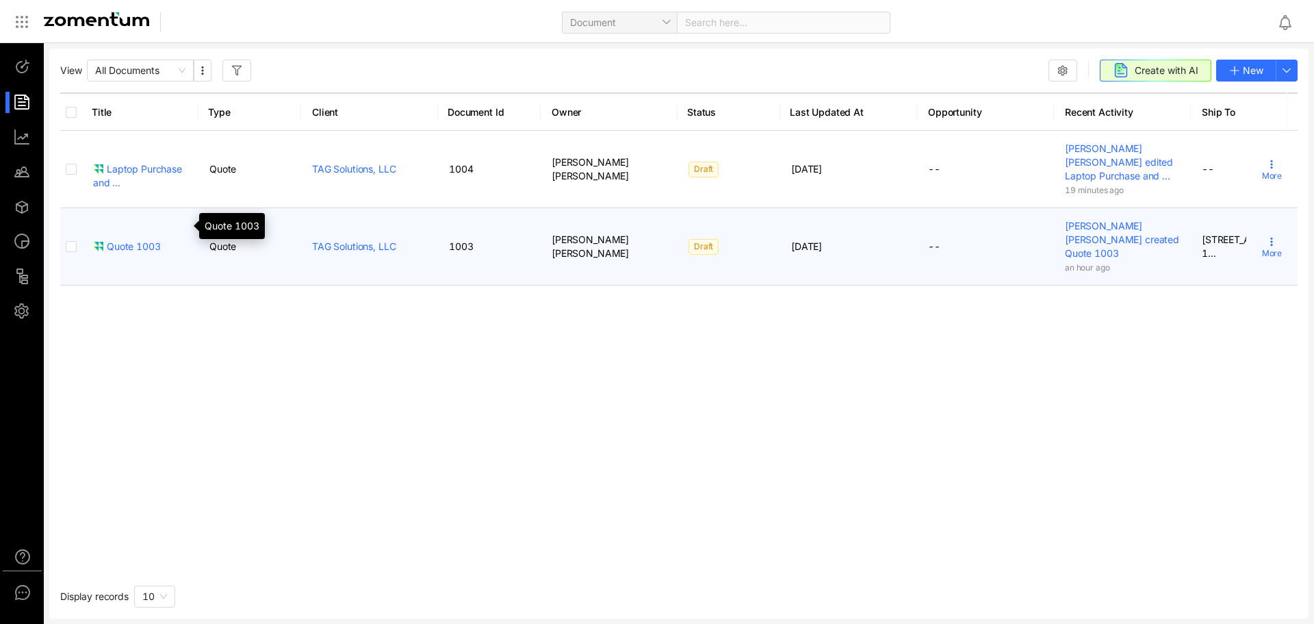
click at [140, 240] on div "Quote 1003" at bounding box center [127, 247] width 68 height 14
click at [1267, 247] on span "More" at bounding box center [1272, 253] width 20 height 12
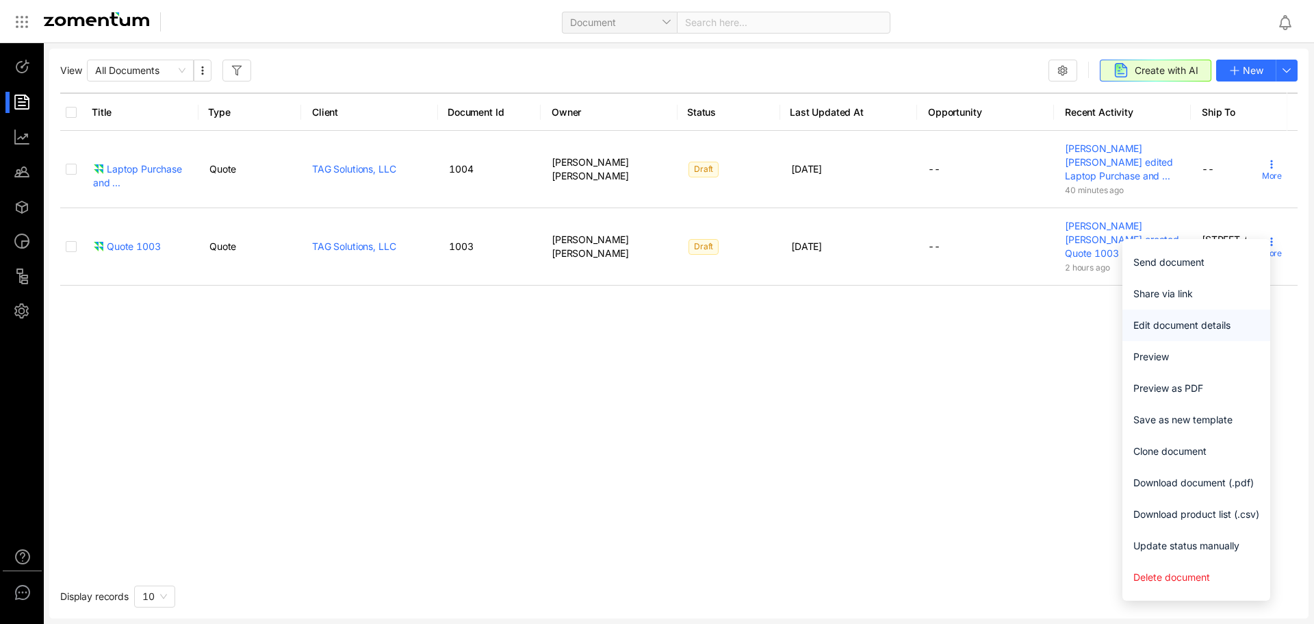
click at [1216, 318] on span "Edit document details" at bounding box center [1197, 325] width 126 height 15
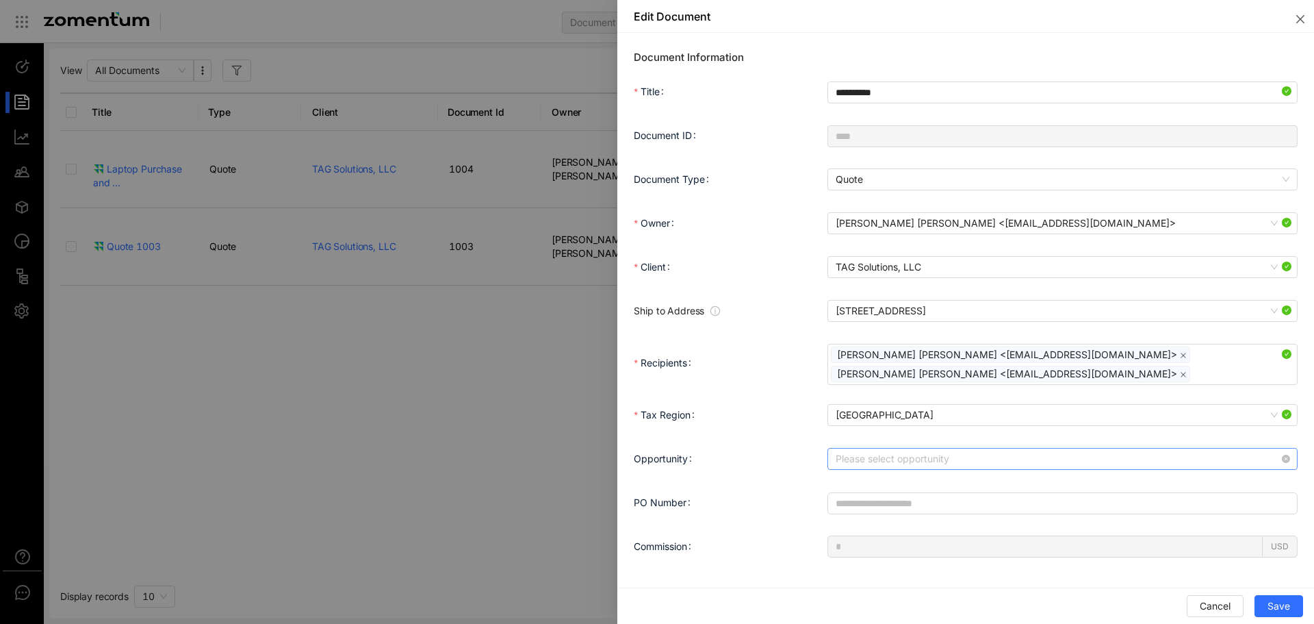
click at [947, 455] on input "Opportunity" at bounding box center [1058, 458] width 444 height 21
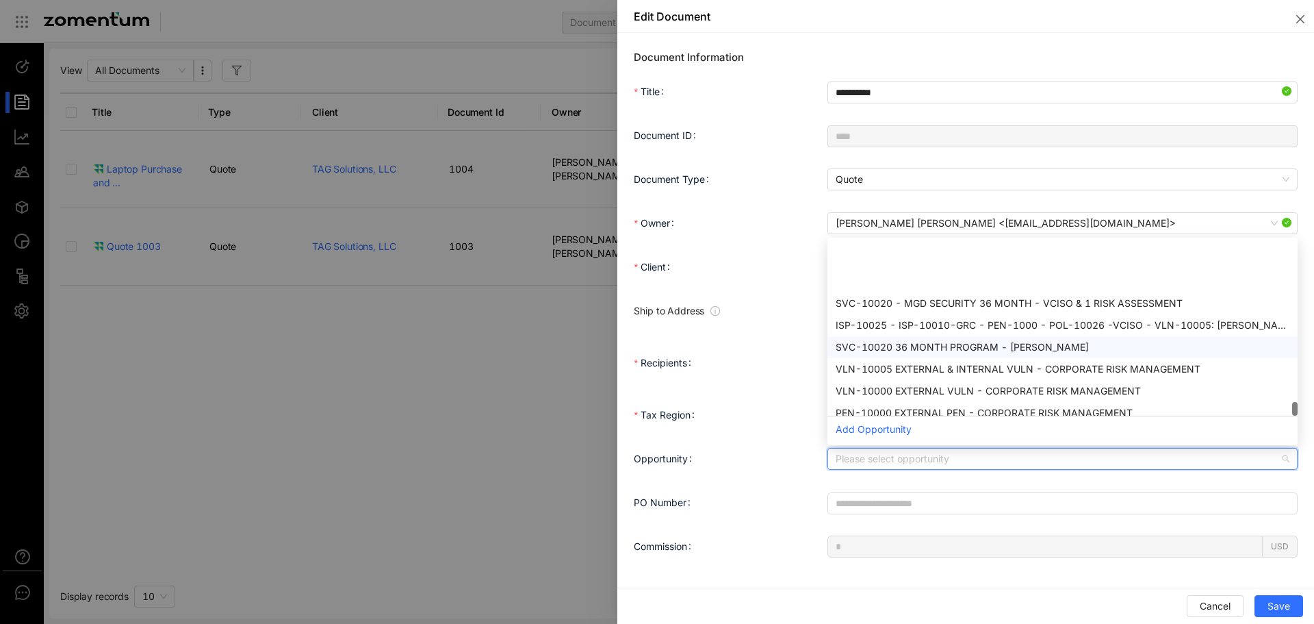
scroll to position [964, 0]
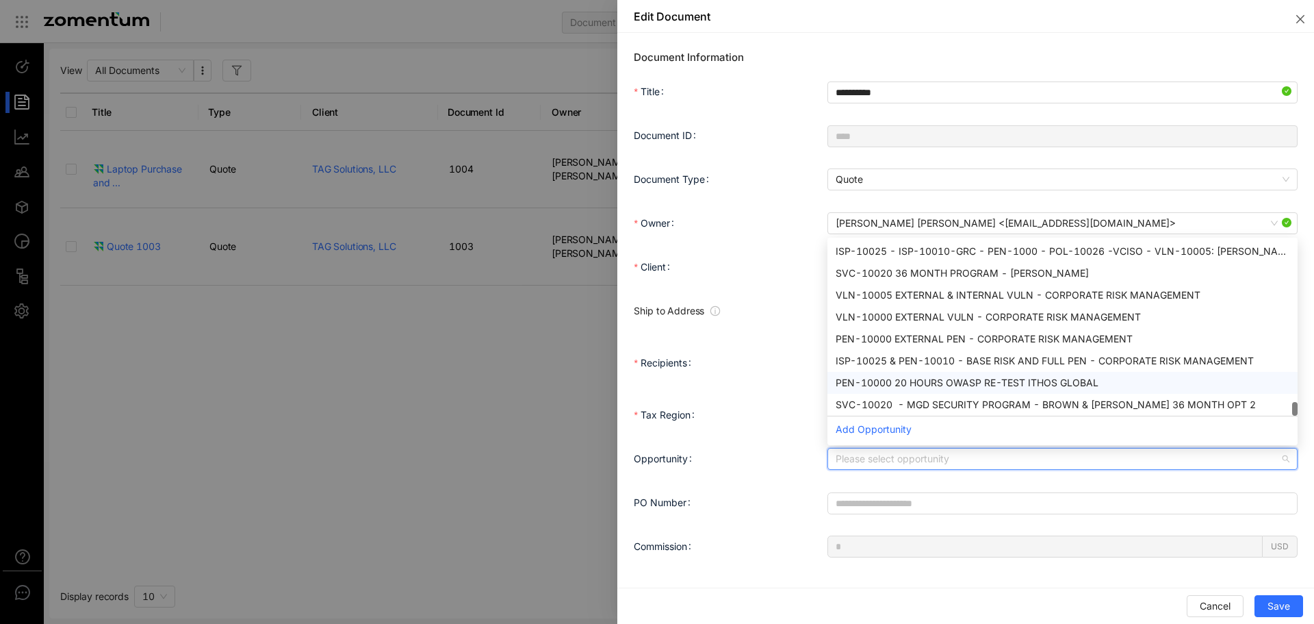
click at [789, 381] on div "Recipients [PERSON_NAME] [PERSON_NAME] <[EMAIL_ADDRESS][DOMAIN_NAME]> [PERSON_N…" at bounding box center [966, 363] width 664 height 44
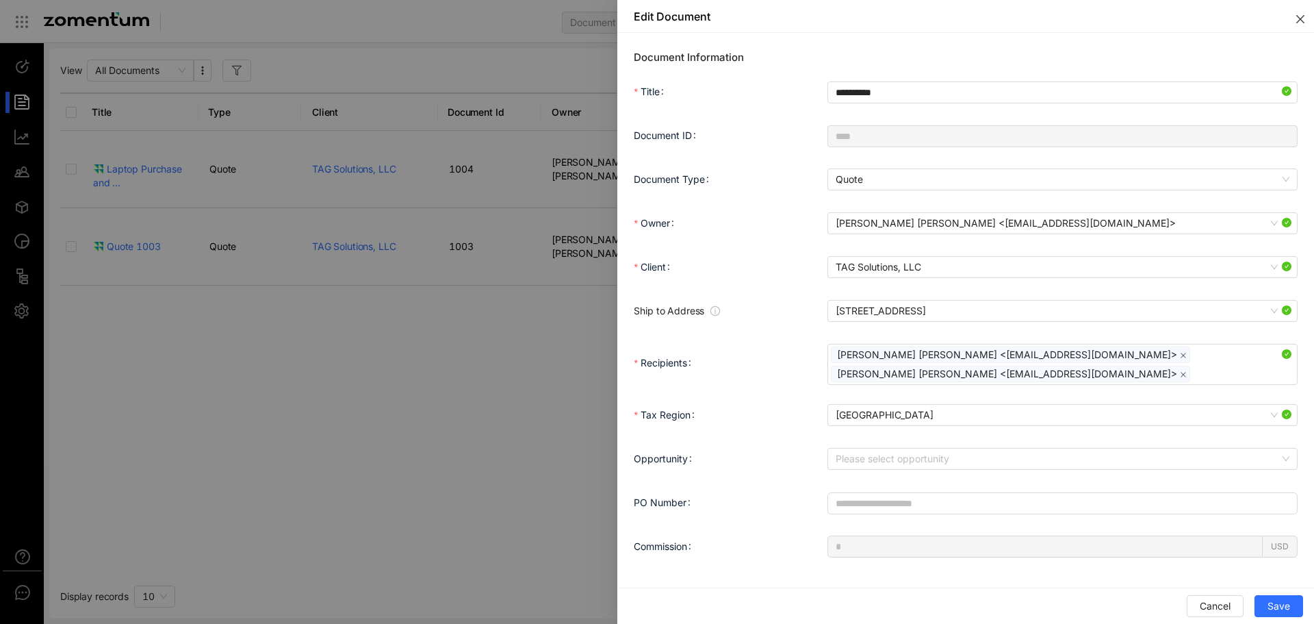
click at [1296, 19] on icon "close" at bounding box center [1300, 19] width 11 height 11
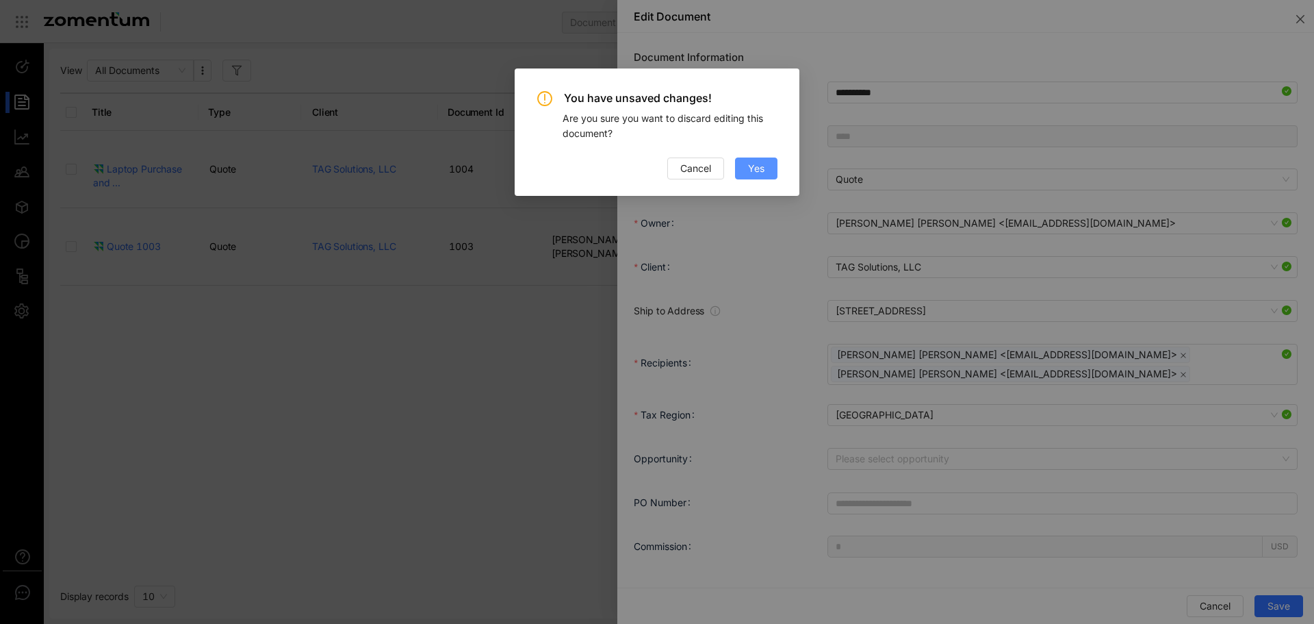
click at [748, 166] on span "Yes" at bounding box center [756, 168] width 16 height 15
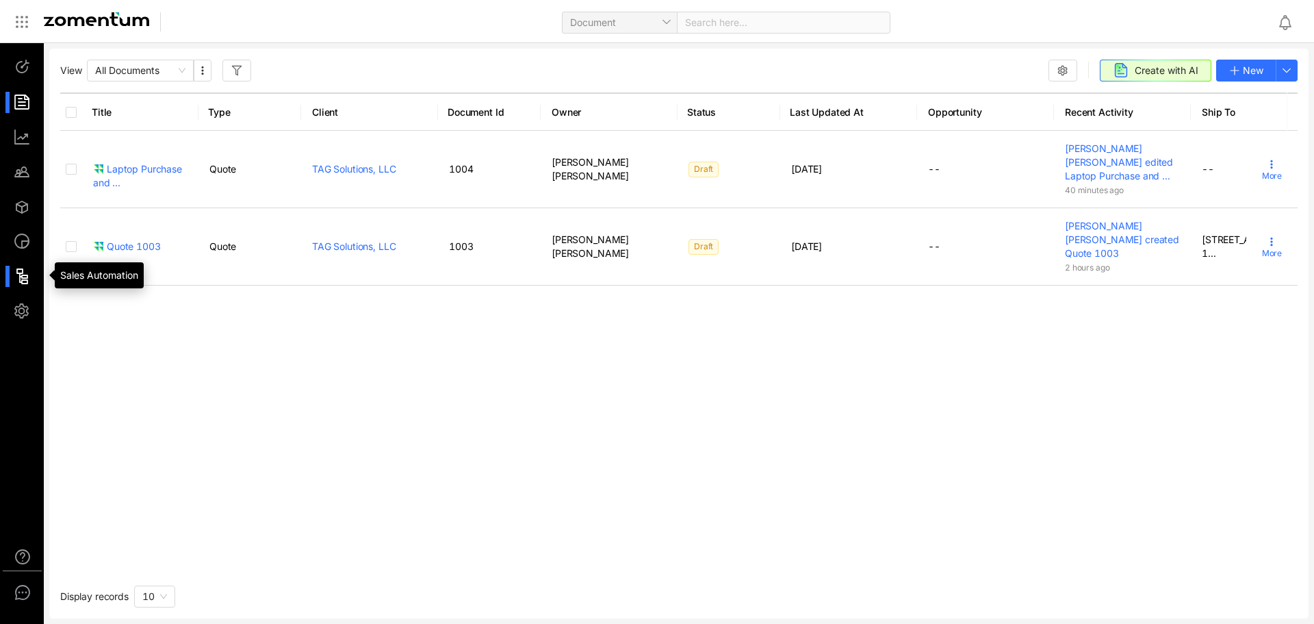
click at [27, 274] on div at bounding box center [28, 276] width 29 height 21
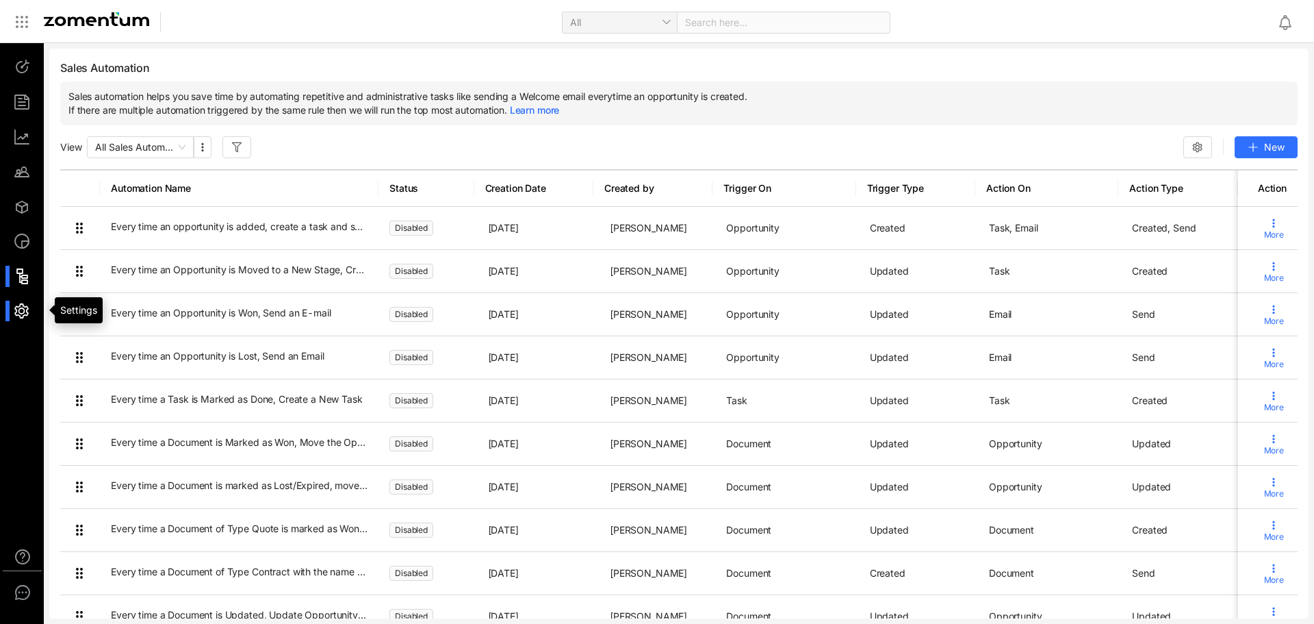
click at [26, 311] on div at bounding box center [28, 311] width 29 height 21
click at [25, 301] on div at bounding box center [28, 311] width 29 height 21
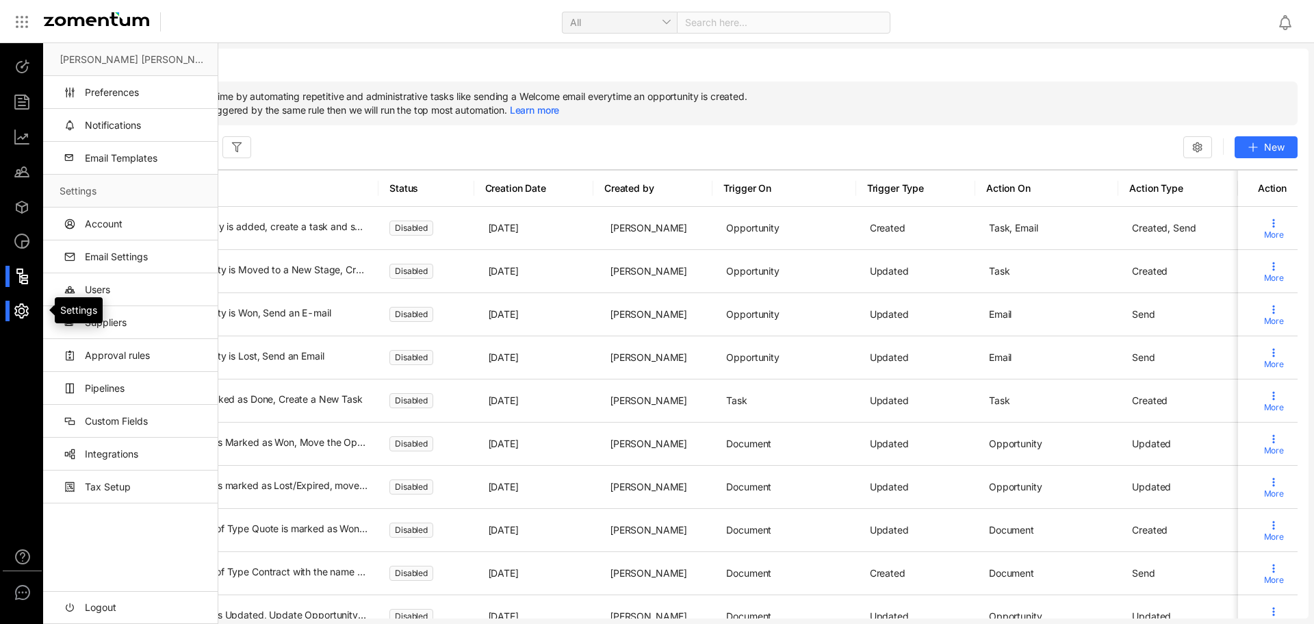
click at [24, 309] on div at bounding box center [28, 311] width 29 height 21
click at [149, 463] on link "Integrations" at bounding box center [133, 453] width 147 height 33
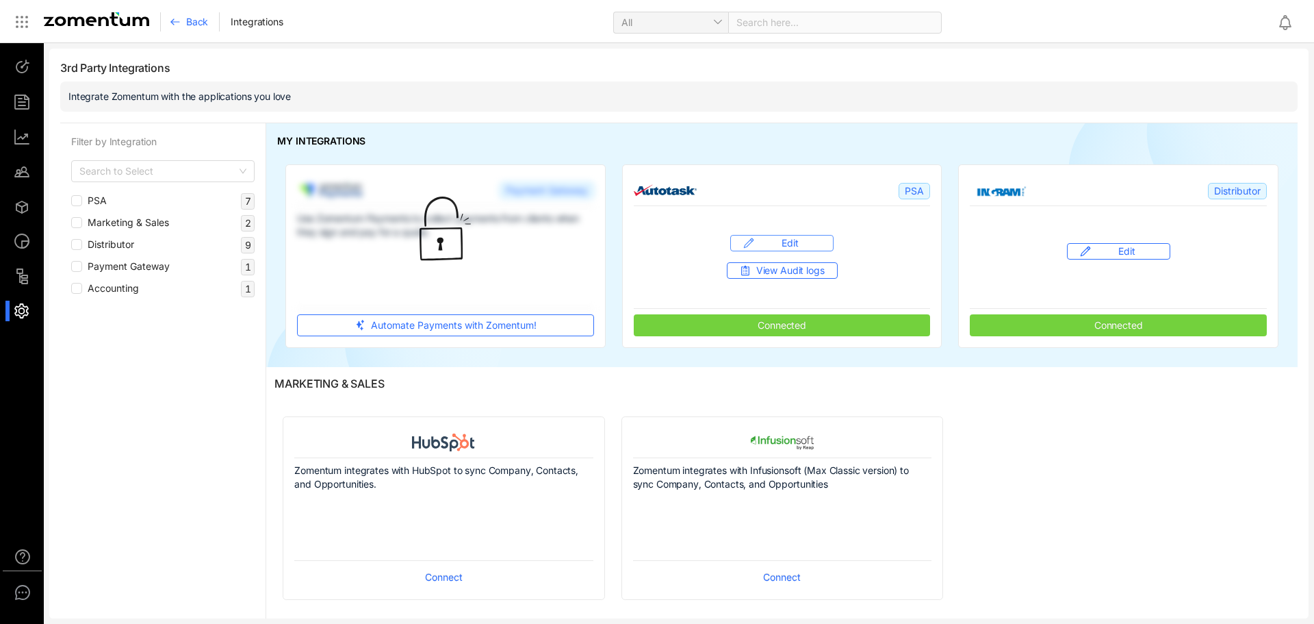
click at [791, 242] on span "Edit" at bounding box center [790, 243] width 16 height 14
click at [787, 268] on span "View Audit logs" at bounding box center [790, 271] width 68 height 14
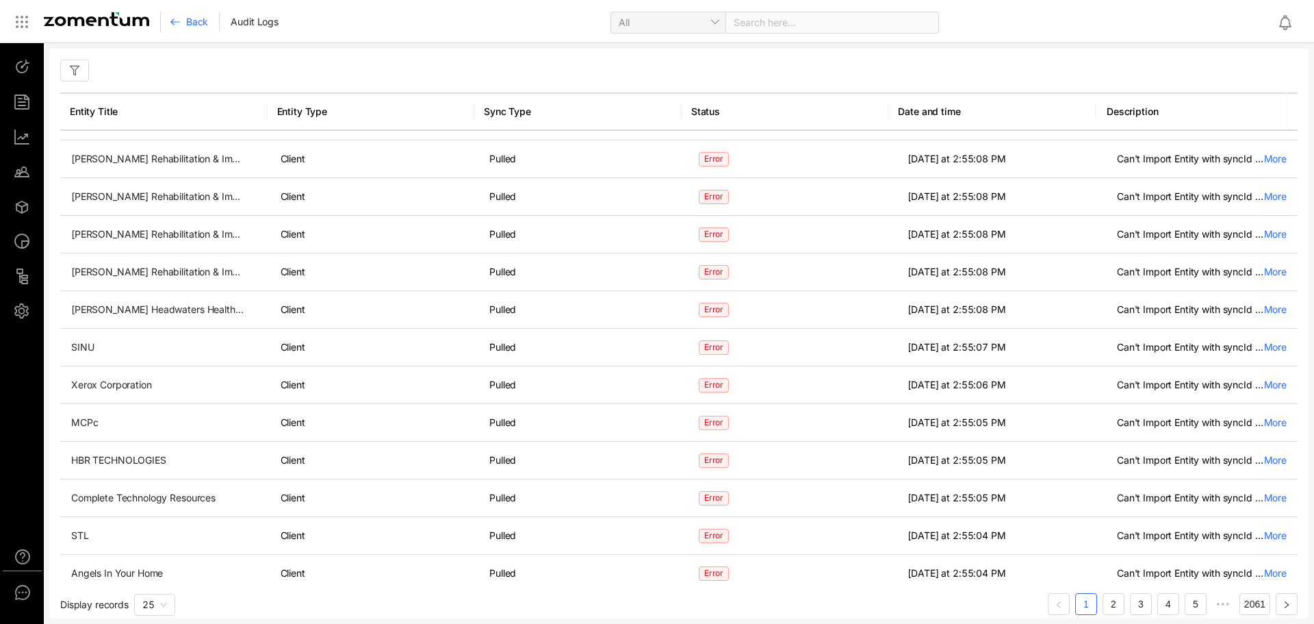
scroll to position [490, 0]
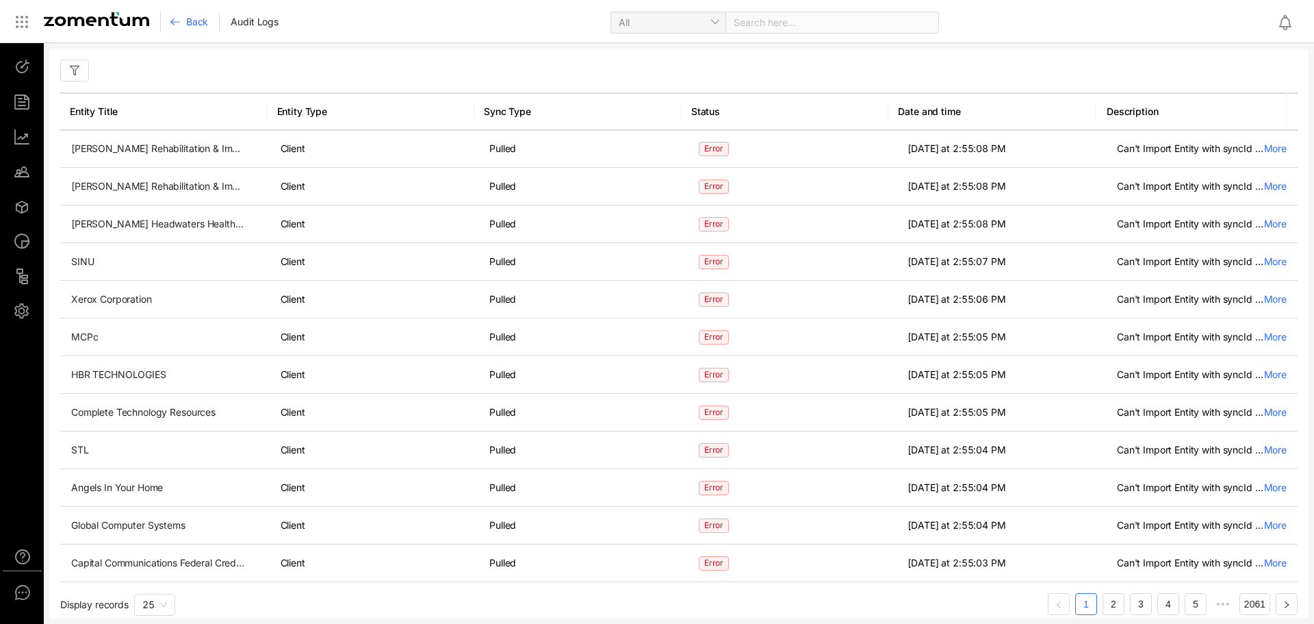
click at [68, 30] on div at bounding box center [97, 21] width 128 height 19
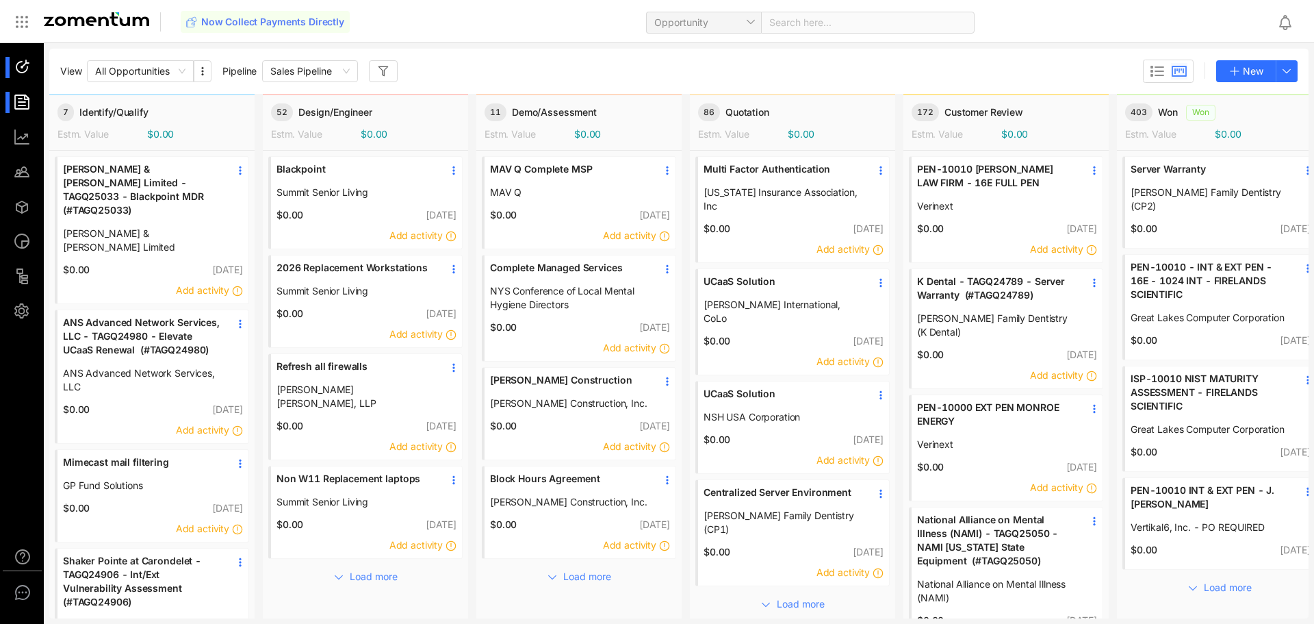
click at [27, 102] on div at bounding box center [28, 102] width 29 height 21
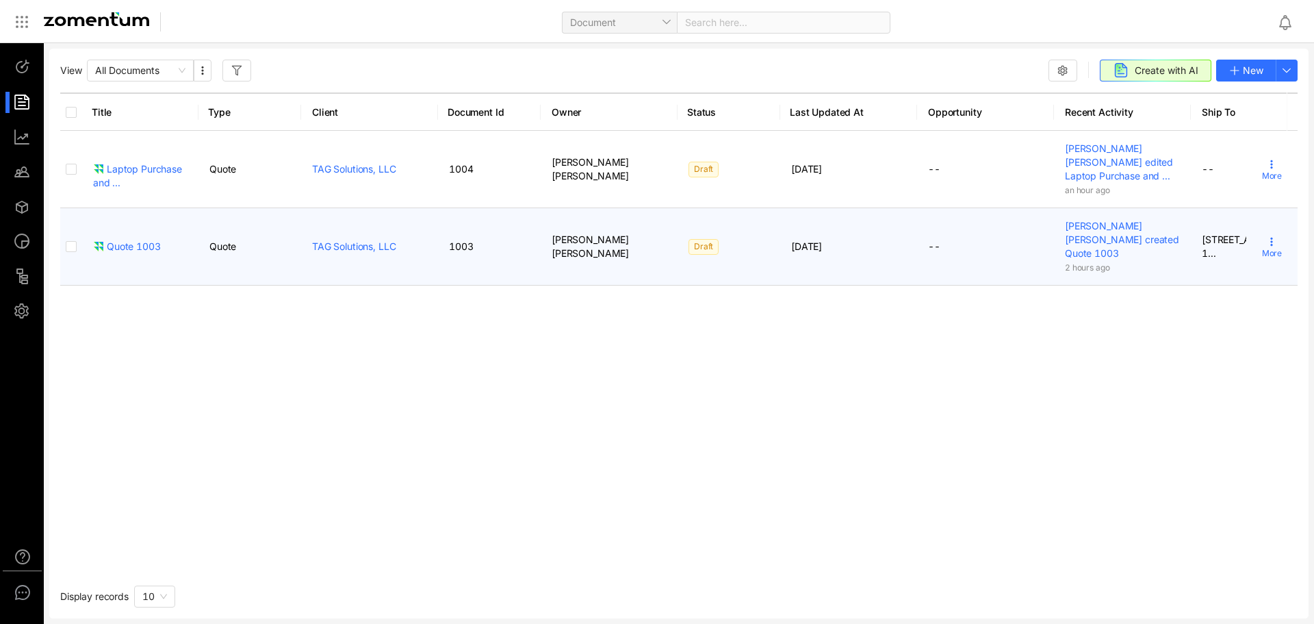
click at [1262, 236] on div "More" at bounding box center [1272, 246] width 20 height 21
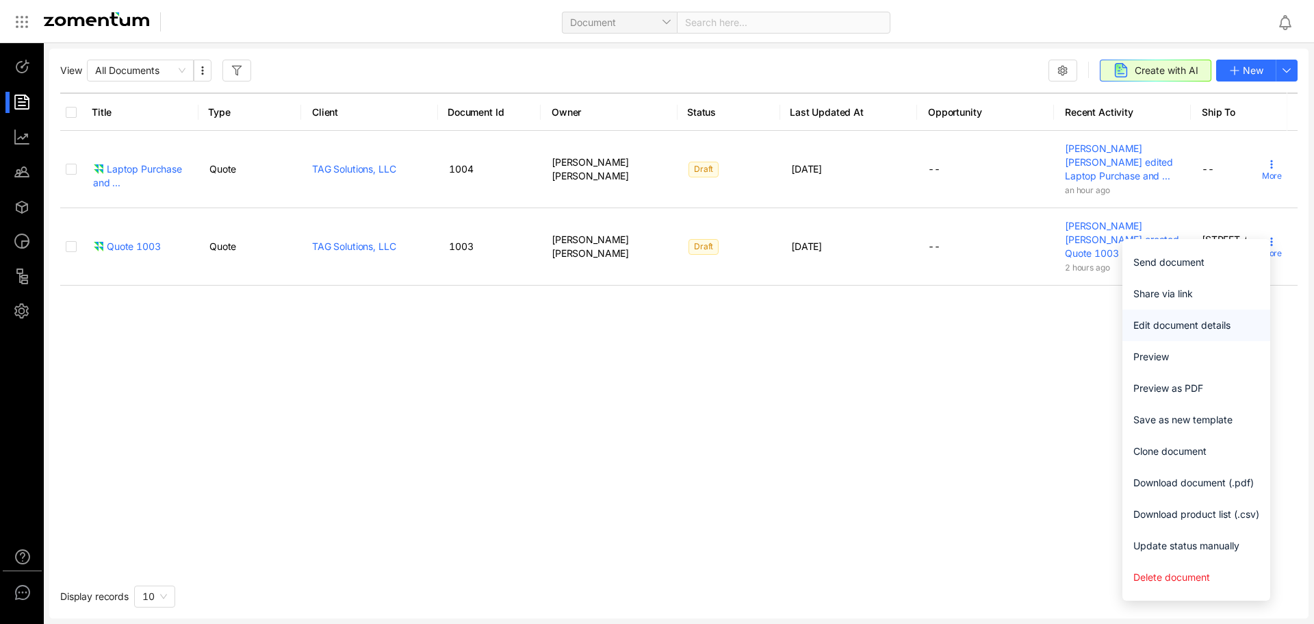
click at [1215, 320] on span "Edit document details" at bounding box center [1197, 325] width 126 height 15
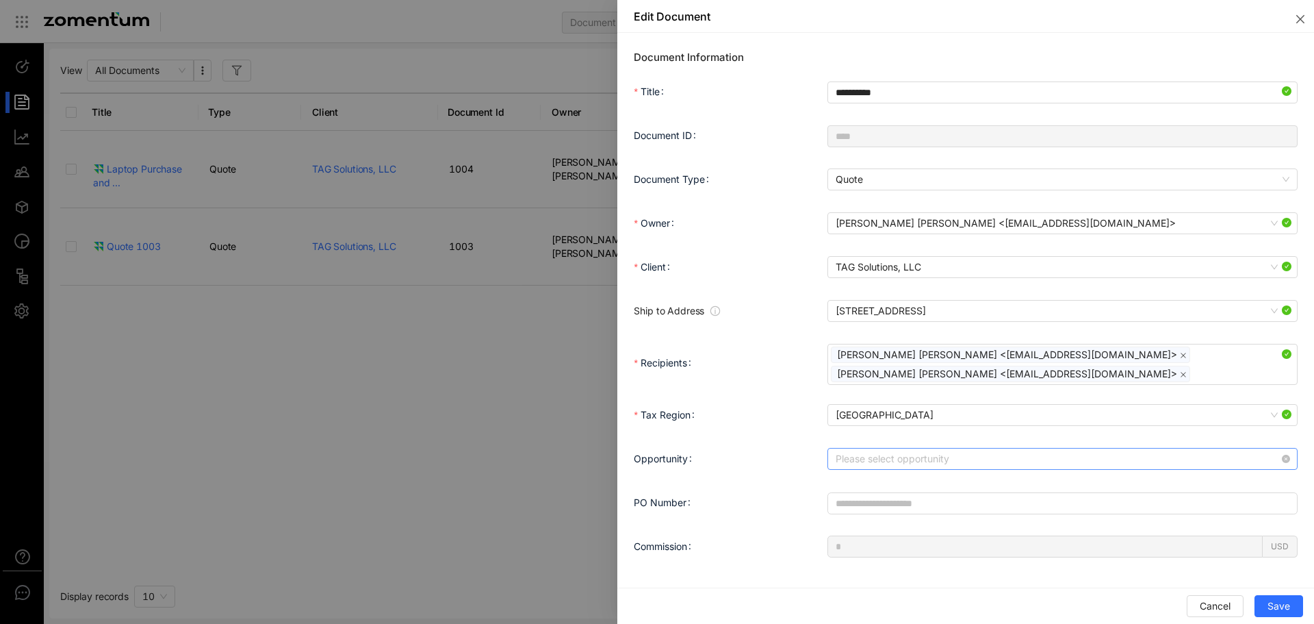
click at [947, 455] on input "Opportunity" at bounding box center [1058, 458] width 444 height 21
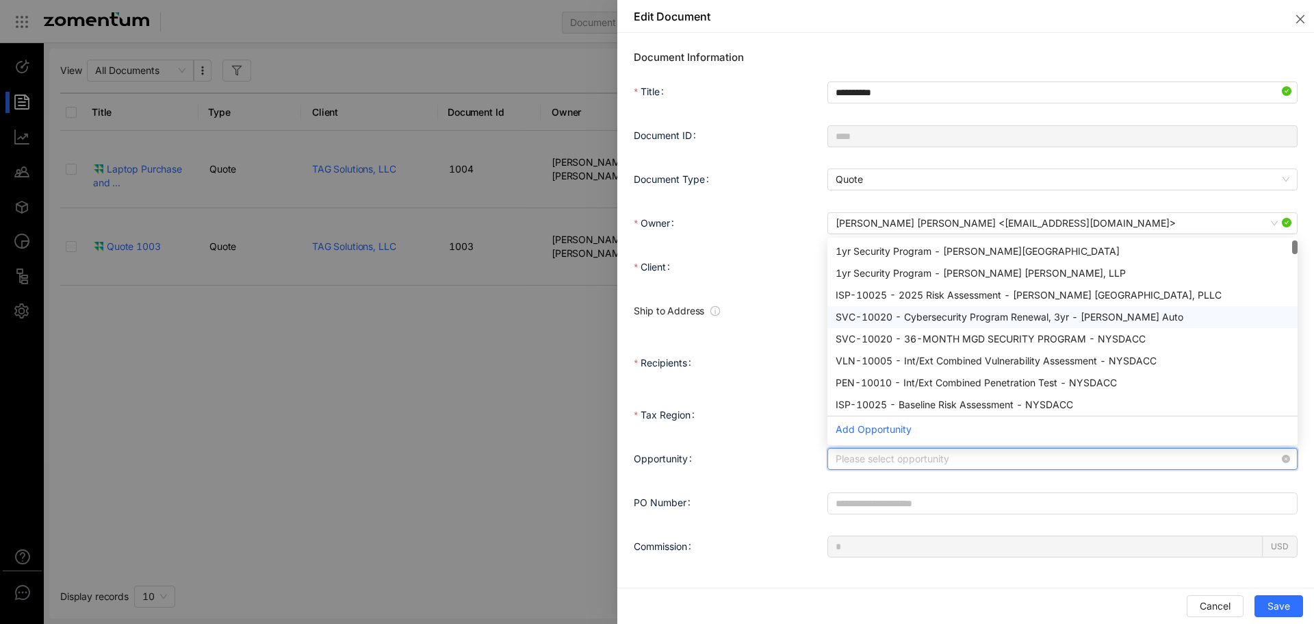
click at [480, 349] on div at bounding box center [657, 312] width 1314 height 624
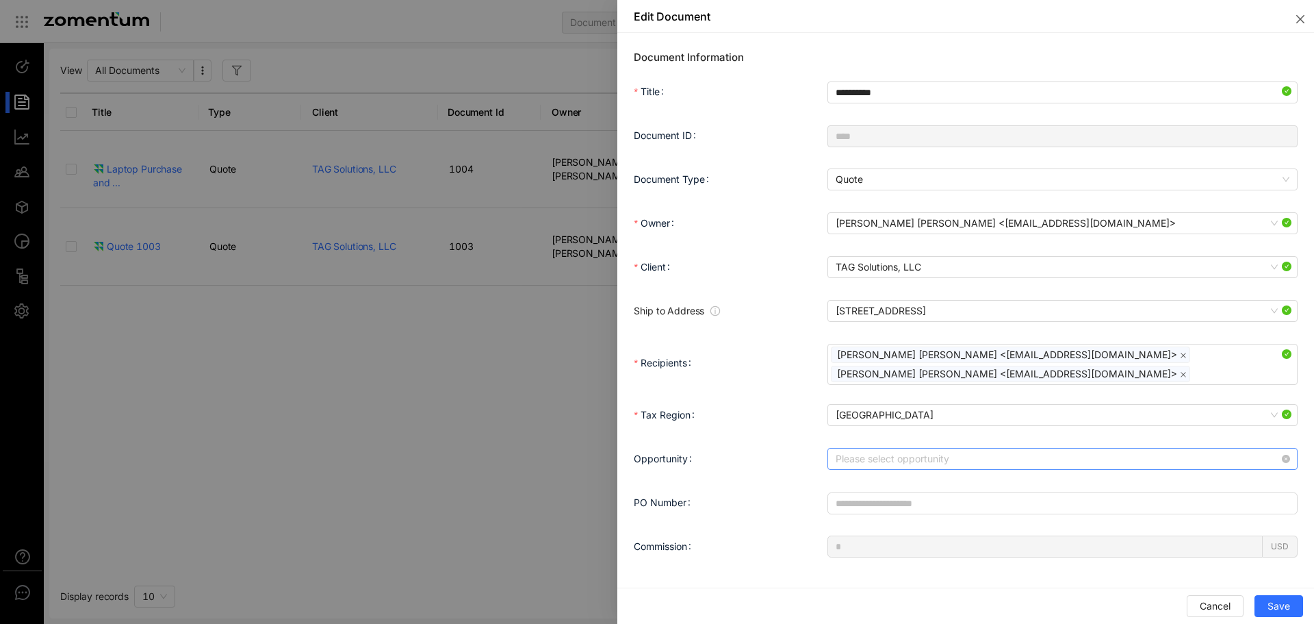
click at [481, 355] on div at bounding box center [657, 312] width 1314 height 624
click at [1298, 24] on icon "close" at bounding box center [1300, 19] width 11 height 11
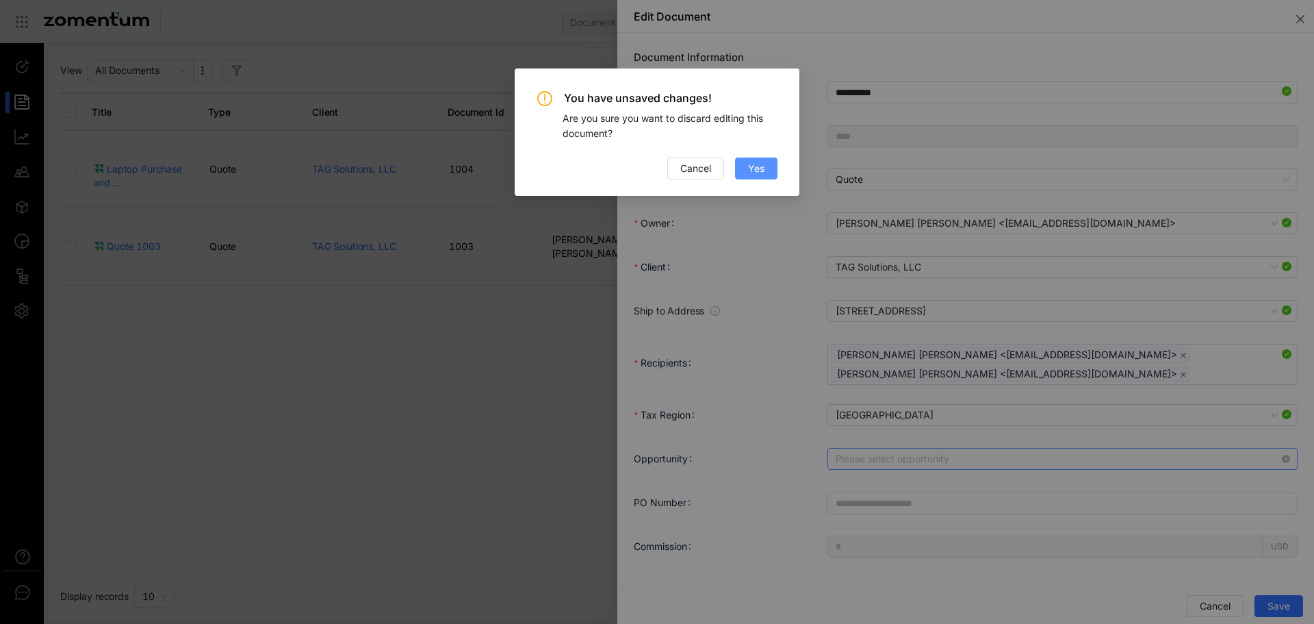
click at [748, 159] on button "Yes" at bounding box center [756, 168] width 42 height 22
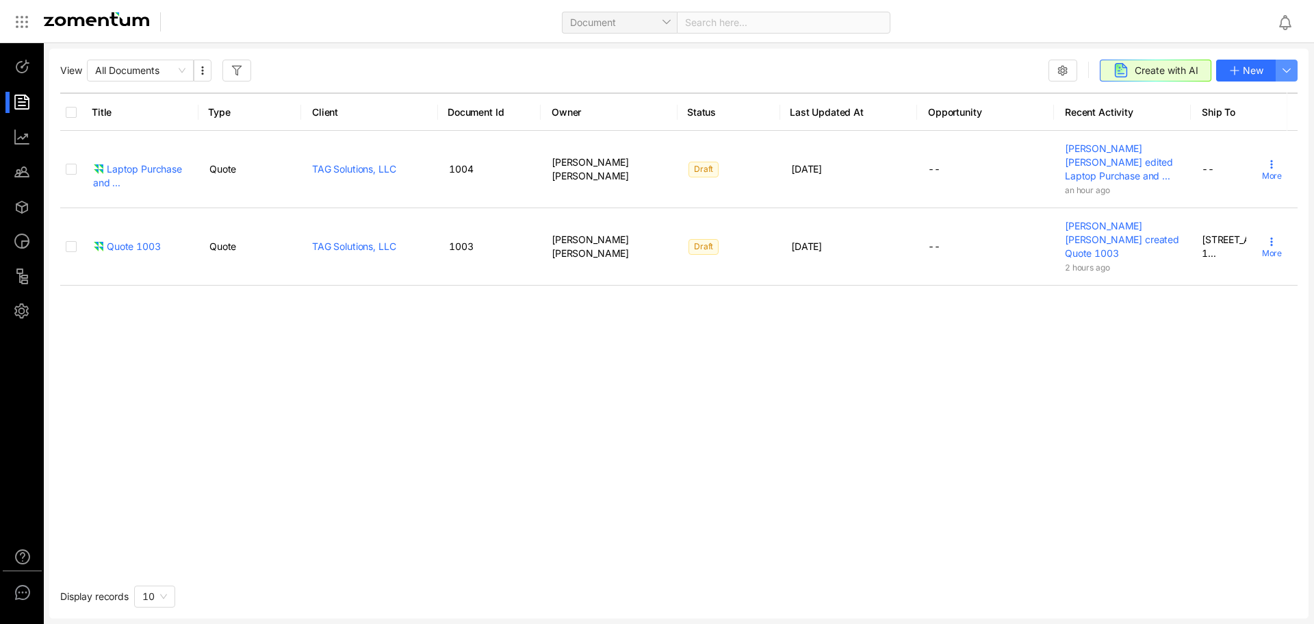
click at [1279, 76] on button "button" at bounding box center [1287, 71] width 22 height 22
click at [1248, 99] on li "Document" at bounding box center [1248, 108] width 102 height 32
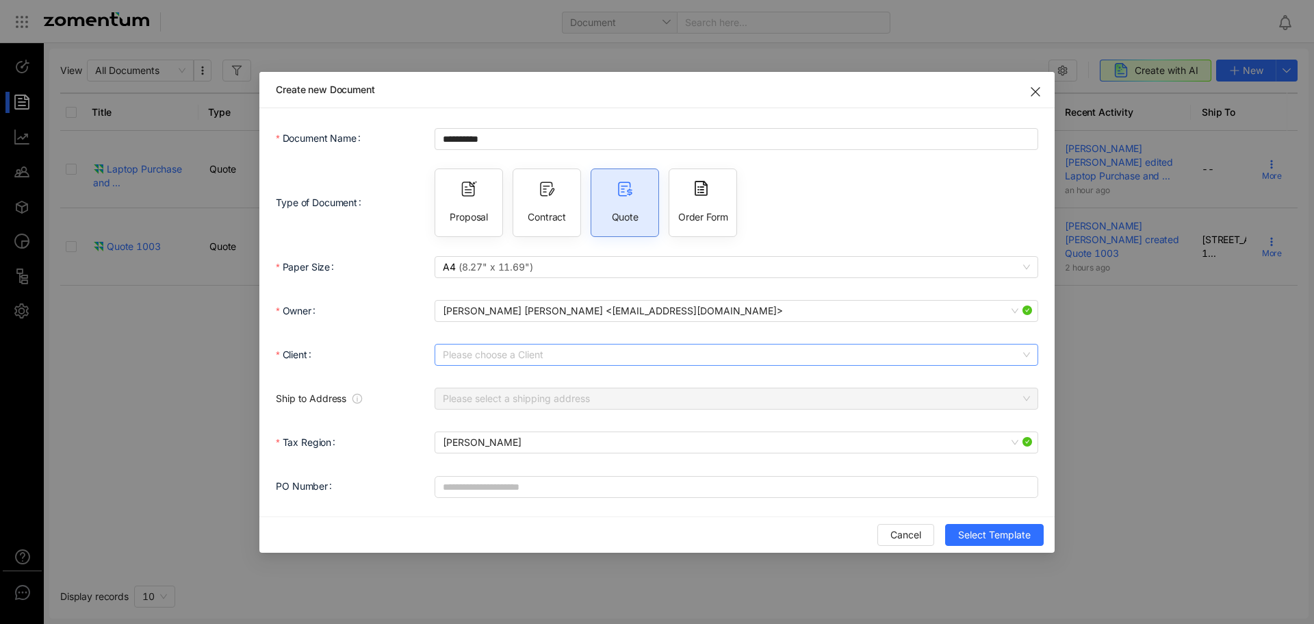
click at [555, 357] on input "Client" at bounding box center [732, 354] width 578 height 21
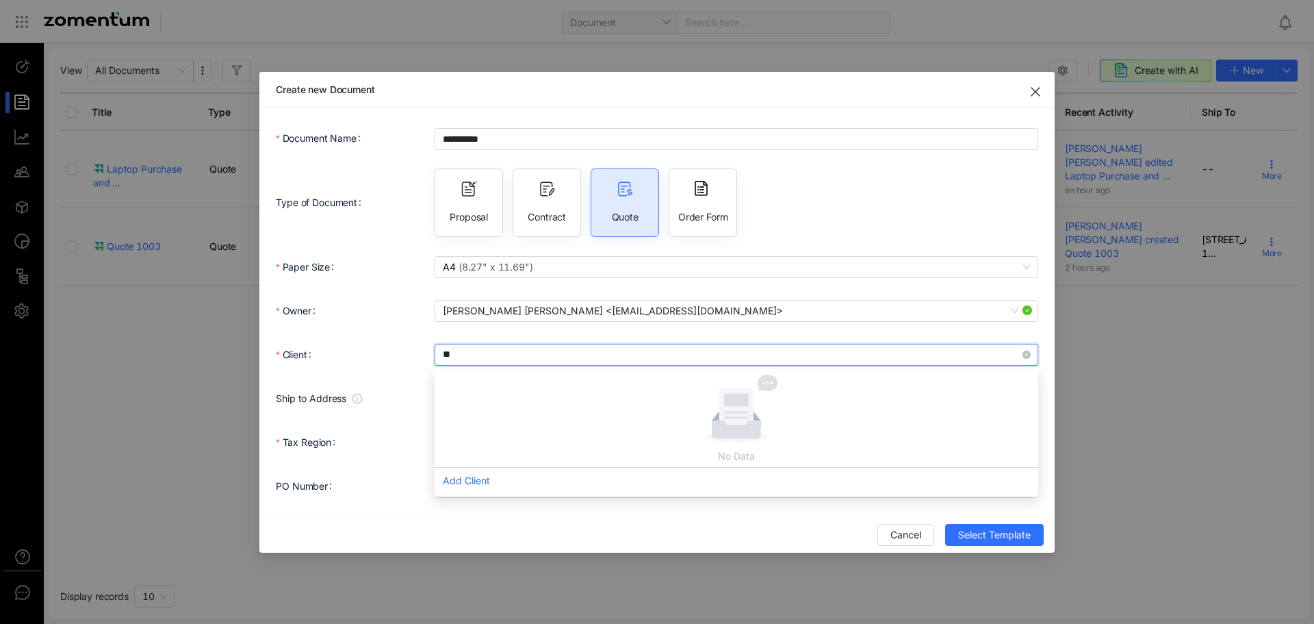
type input "***"
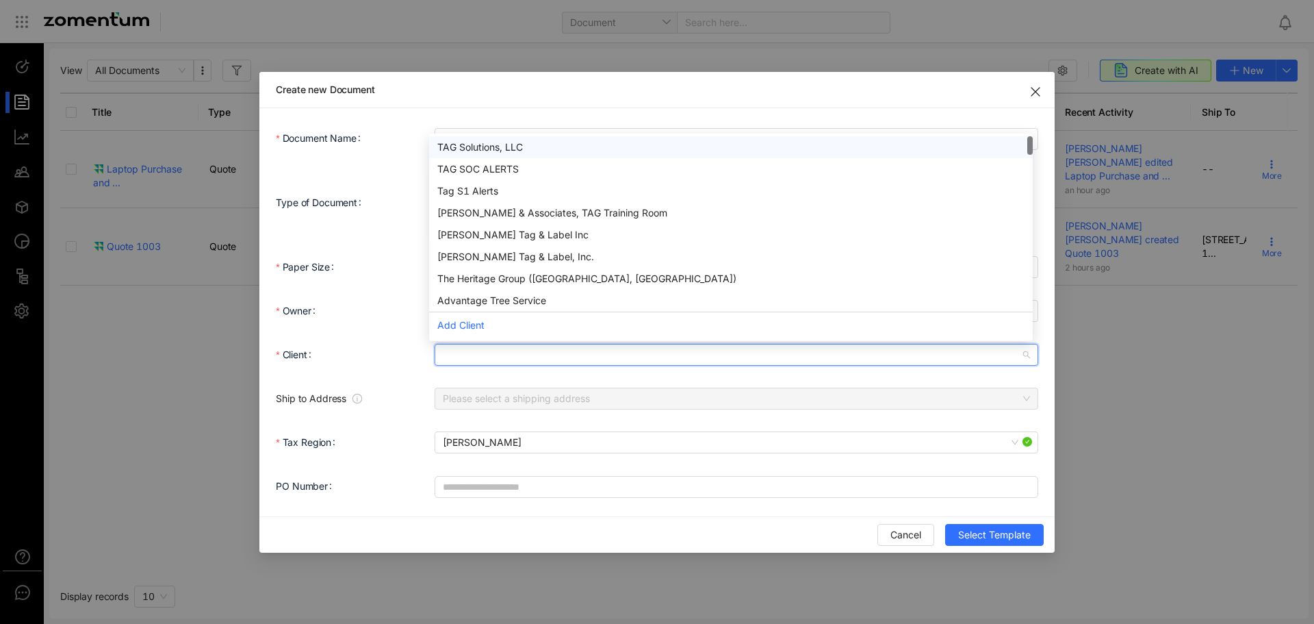
click at [537, 385] on div "Please select a shipping address" at bounding box center [737, 398] width 604 height 27
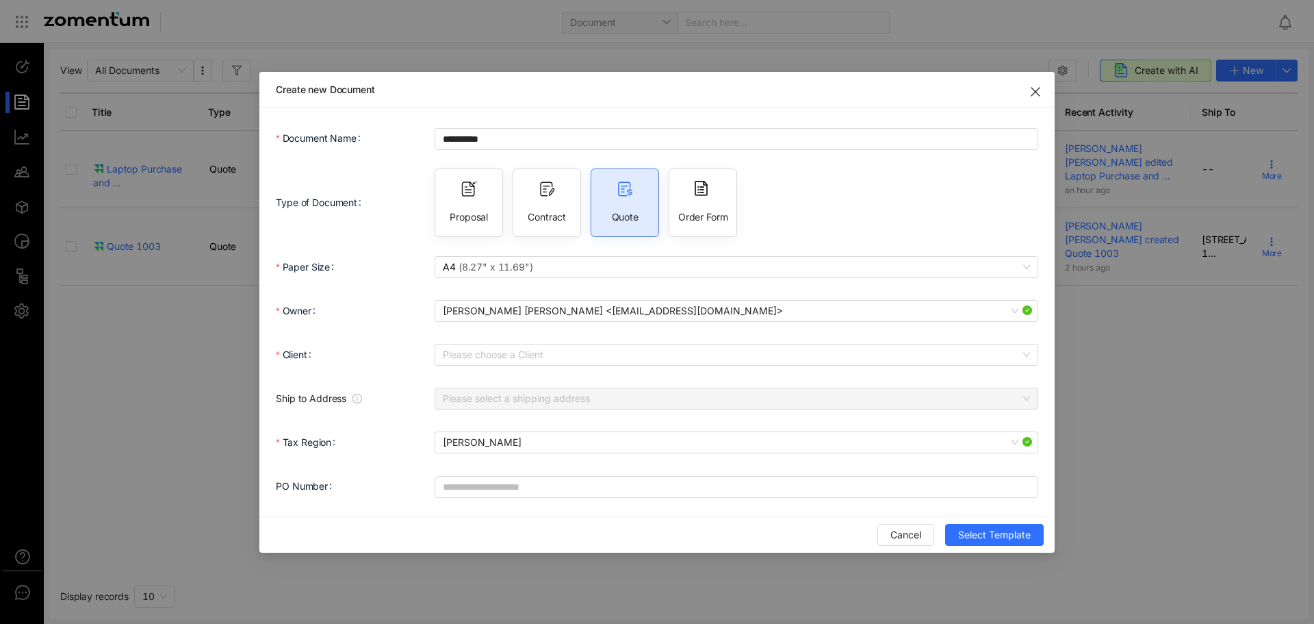
click at [511, 368] on div "Please choose a Client 72074502448b4094b43f03c944ef096c a9a02158b3e84ea28e8de35…" at bounding box center [737, 354] width 604 height 27
click at [513, 358] on input "Client" at bounding box center [732, 354] width 578 height 21
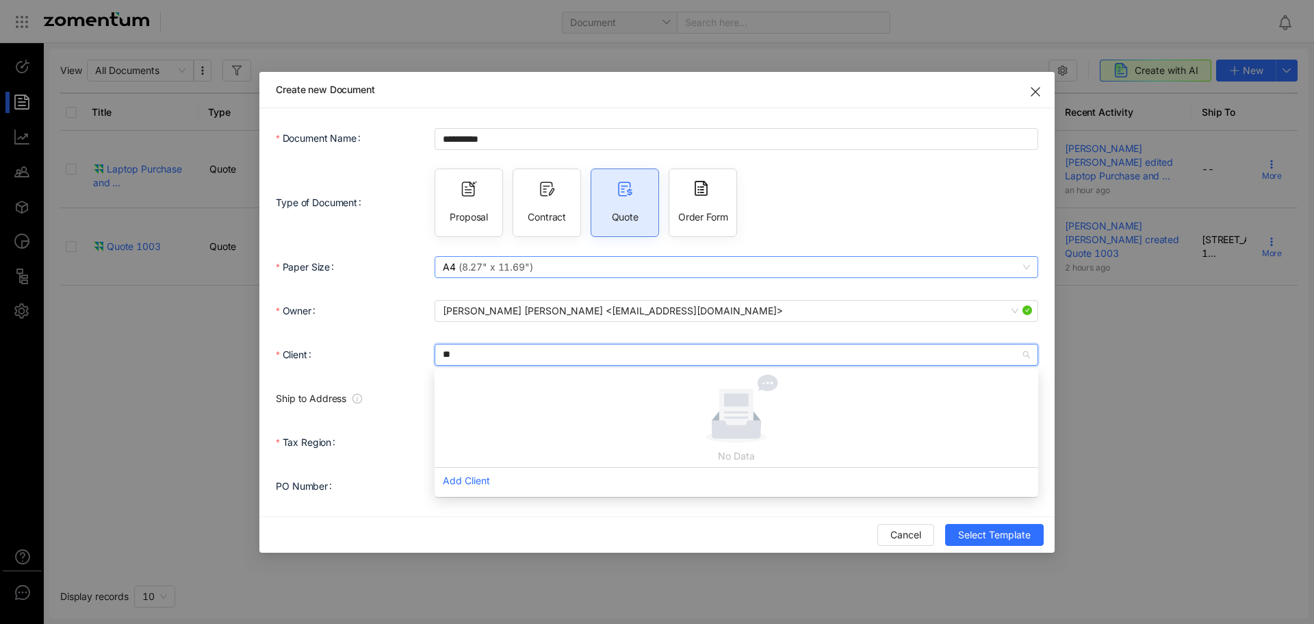
type input "***"
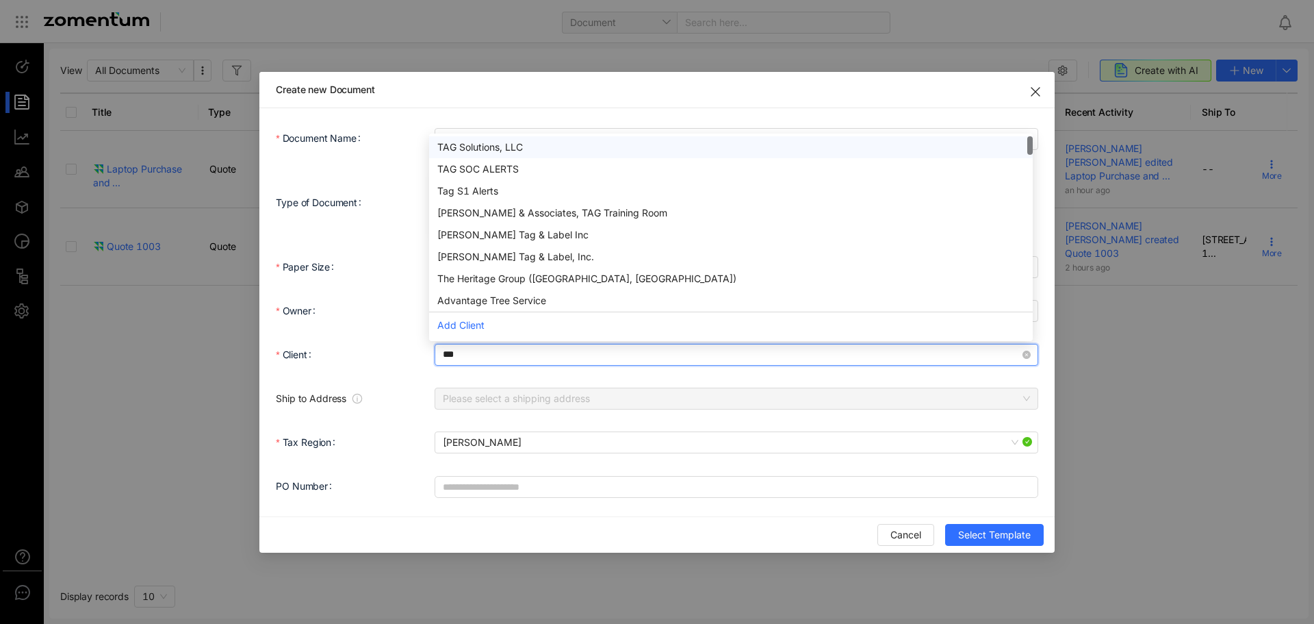
click at [529, 150] on div "TAG Solutions, LLC" at bounding box center [730, 147] width 587 height 15
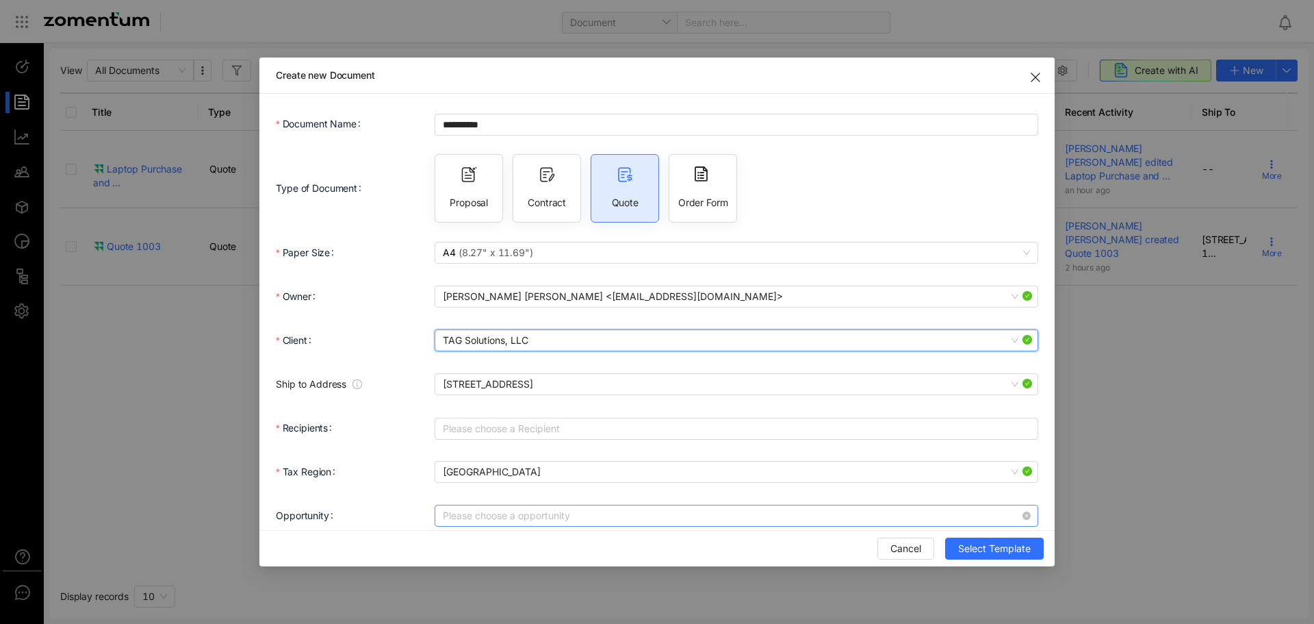
click at [520, 505] on input "Opportunity" at bounding box center [732, 515] width 578 height 21
click at [1171, 383] on div "**********" at bounding box center [657, 312] width 1314 height 624
click at [1154, 388] on div "**********" at bounding box center [657, 312] width 1314 height 624
click at [1034, 74] on span "Close" at bounding box center [1036, 77] width 38 height 38
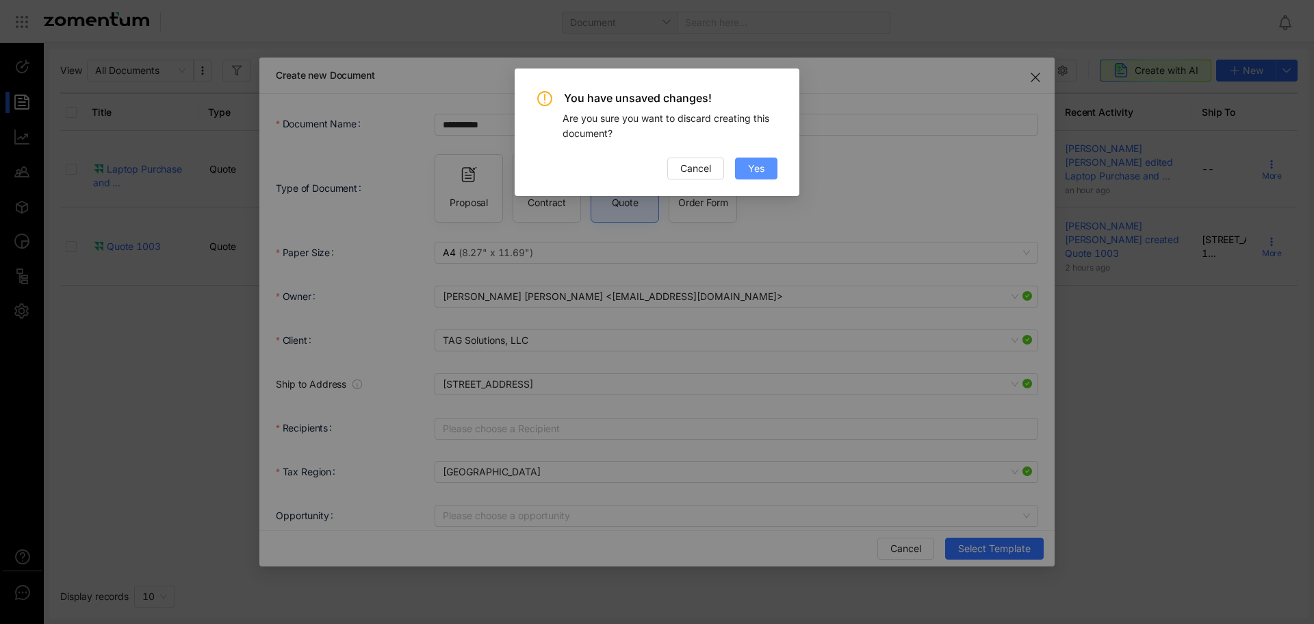
click at [772, 168] on button "Yes" at bounding box center [756, 168] width 42 height 22
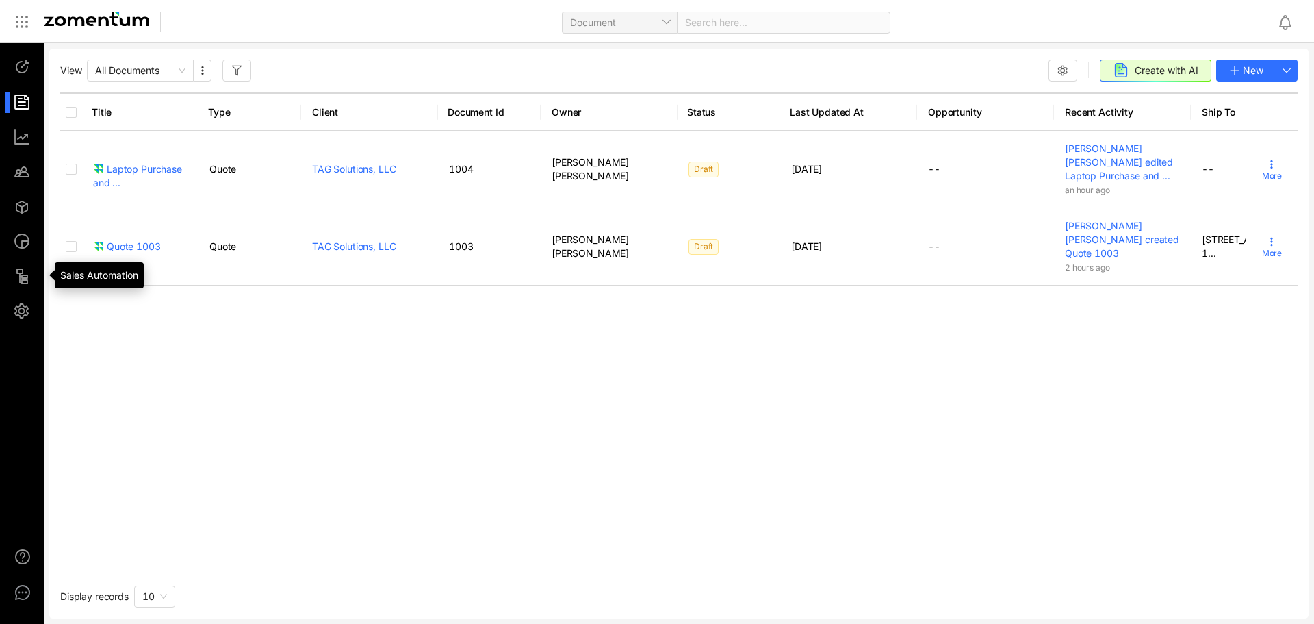
click at [28, 297] on ul at bounding box center [22, 189] width 44 height 292
click at [28, 306] on div at bounding box center [28, 311] width 29 height 21
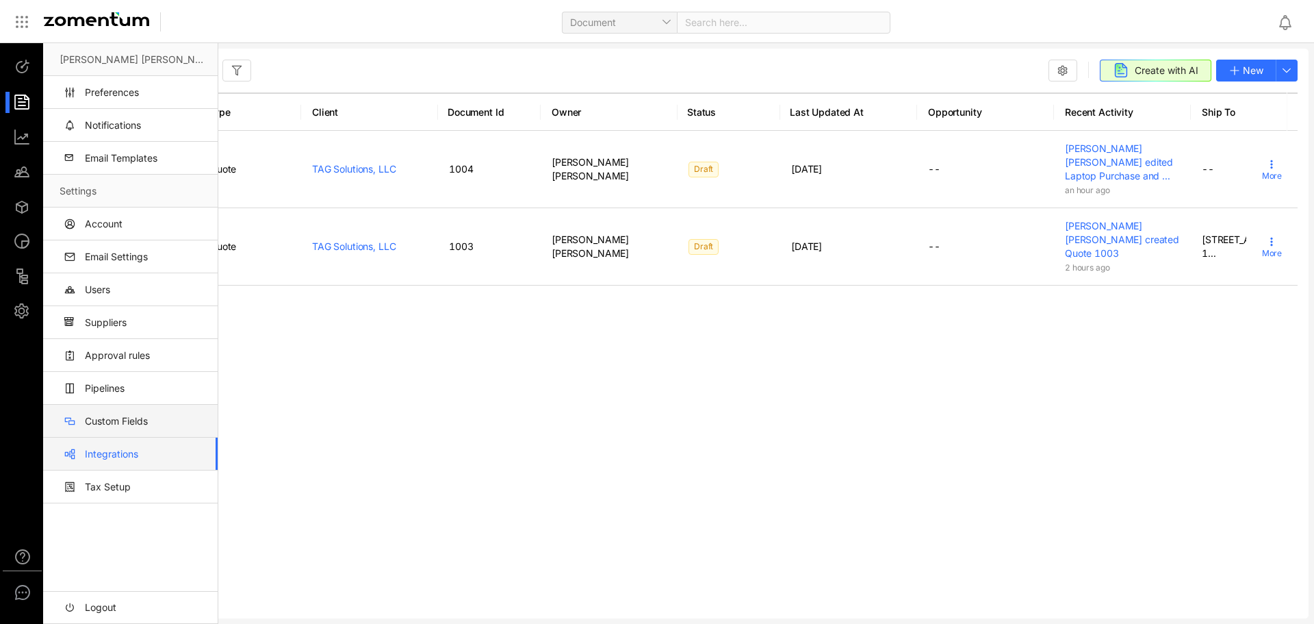
click at [133, 444] on link "Integrations" at bounding box center [133, 453] width 147 height 33
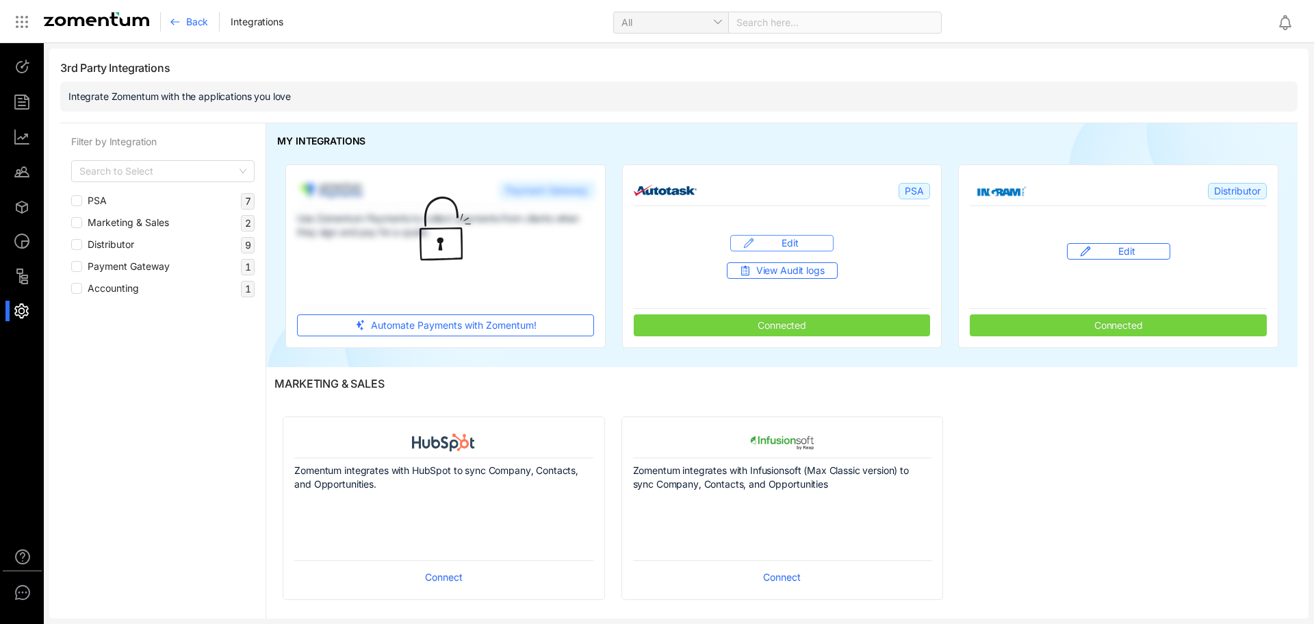
click at [803, 238] on span "Edit" at bounding box center [790, 243] width 61 height 14
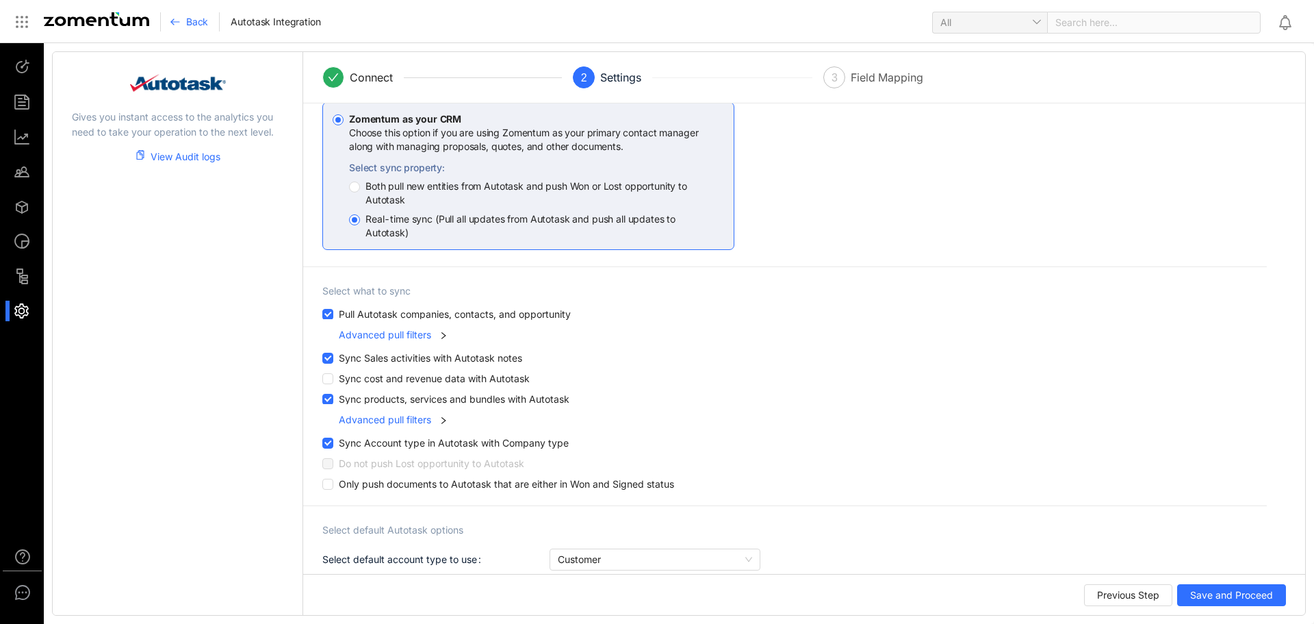
scroll to position [123, 0]
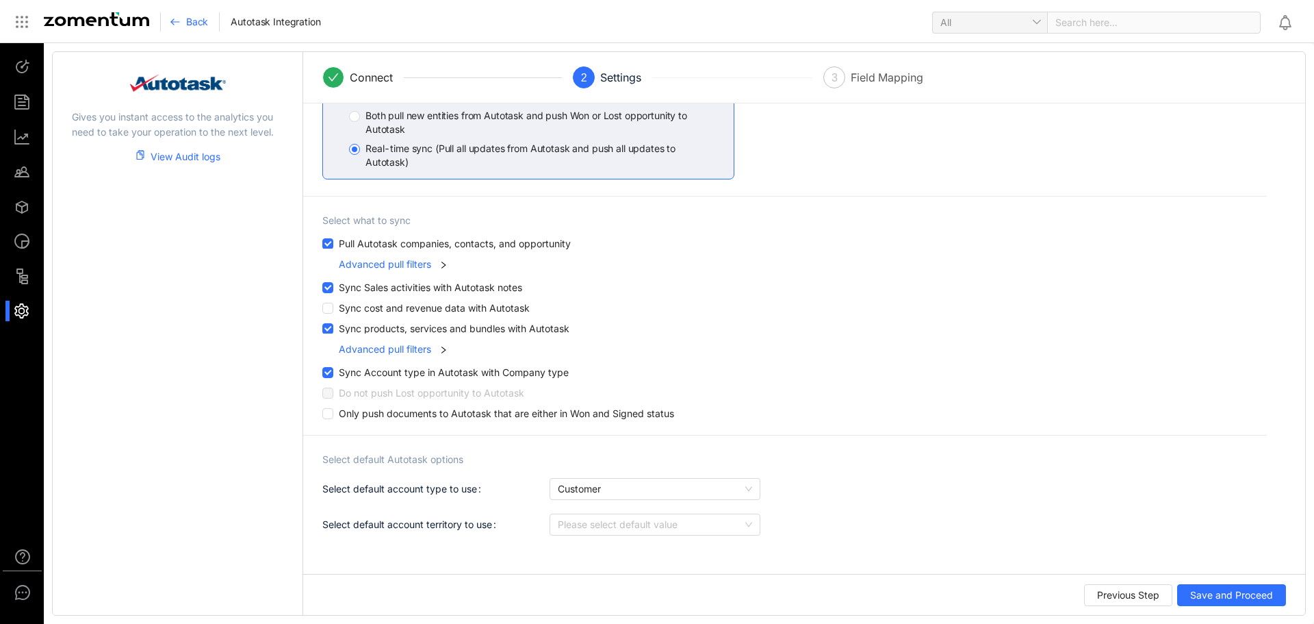
click at [418, 264] on div "Advanced pull filters" at bounding box center [385, 264] width 92 height 15
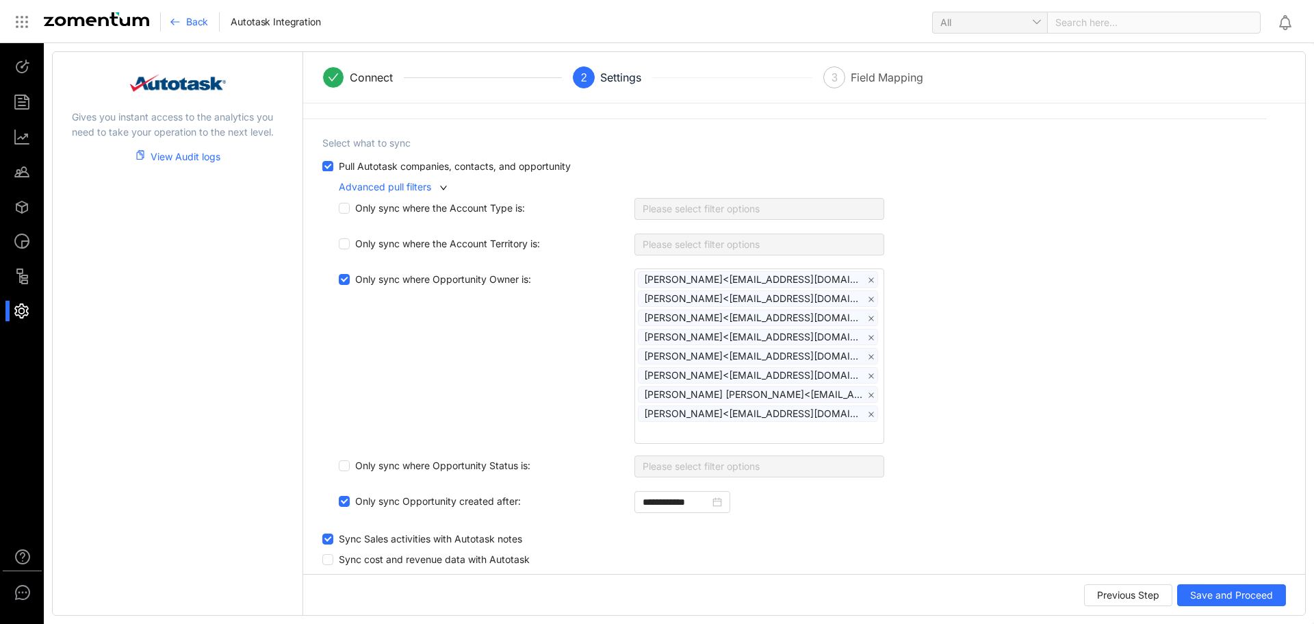
scroll to position [328, 0]
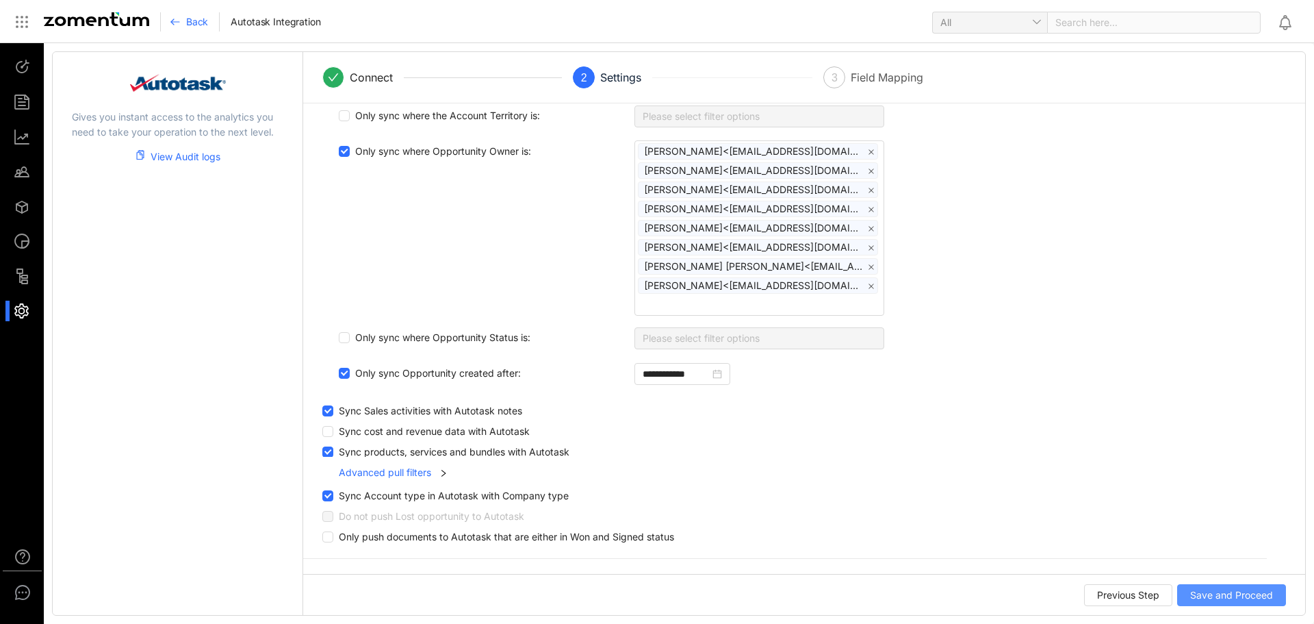
click at [1256, 590] on span "Save and Proceed" at bounding box center [1232, 594] width 83 height 15
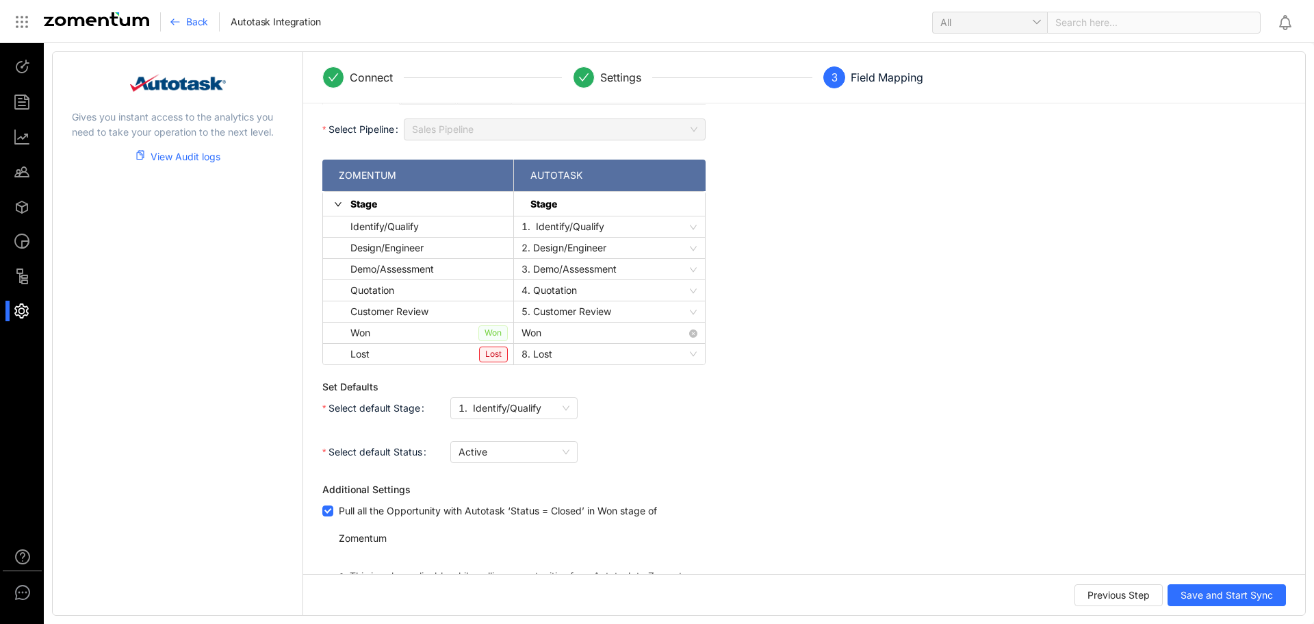
scroll to position [329, 0]
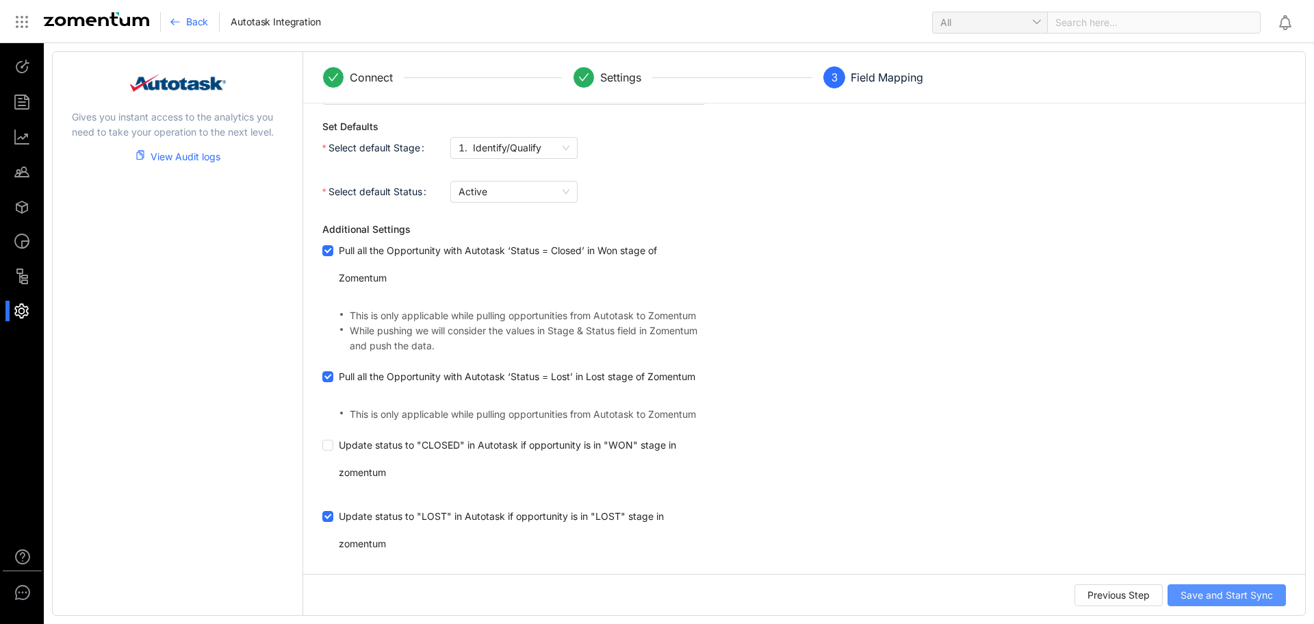
click at [1229, 592] on span "Save and Start Sync" at bounding box center [1227, 594] width 92 height 15
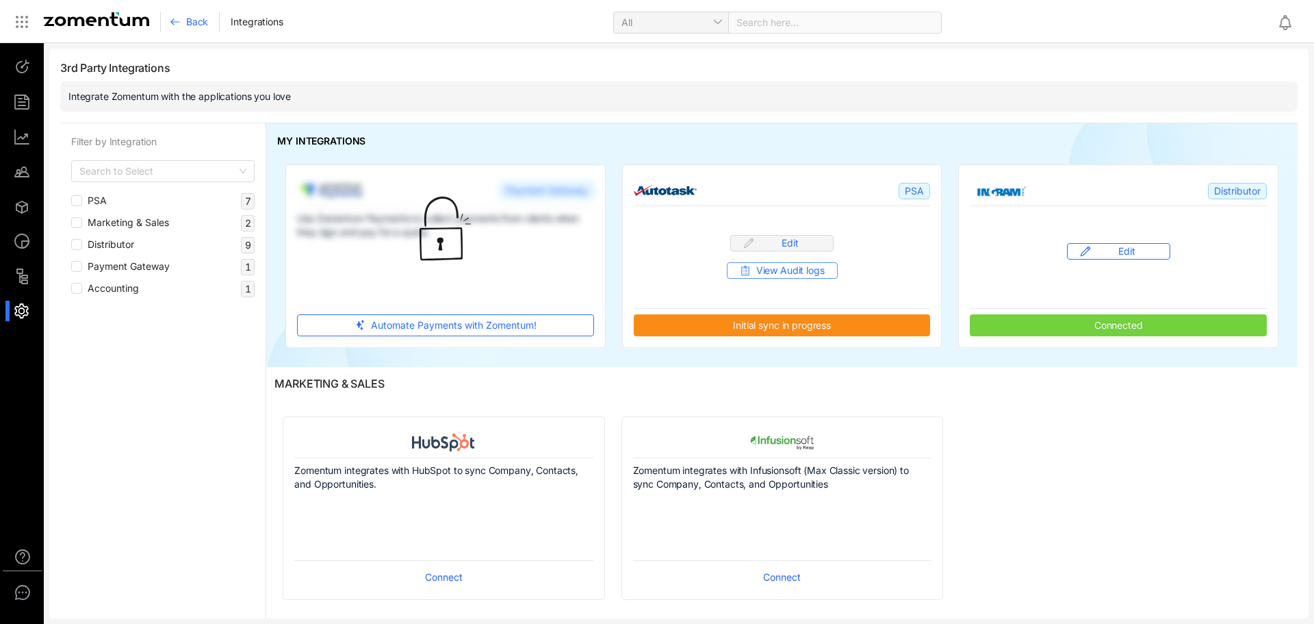
click at [789, 269] on span "View Audit logs" at bounding box center [790, 271] width 68 height 14
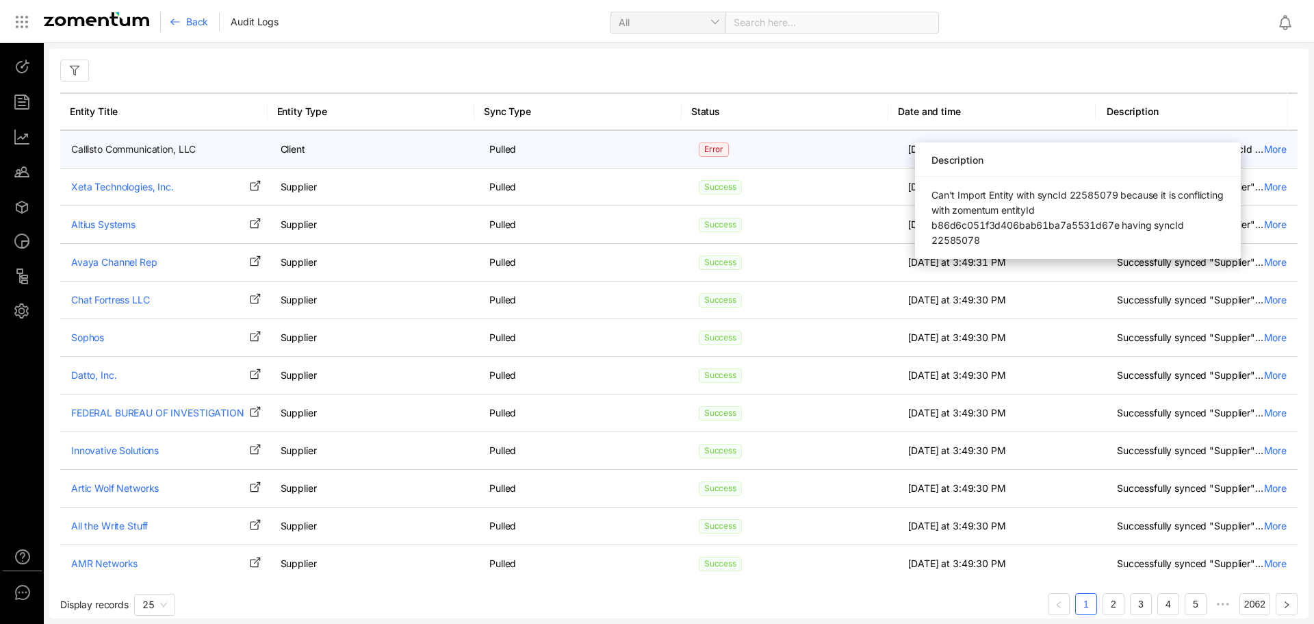
click at [1264, 151] on div "More" at bounding box center [1275, 149] width 23 height 14
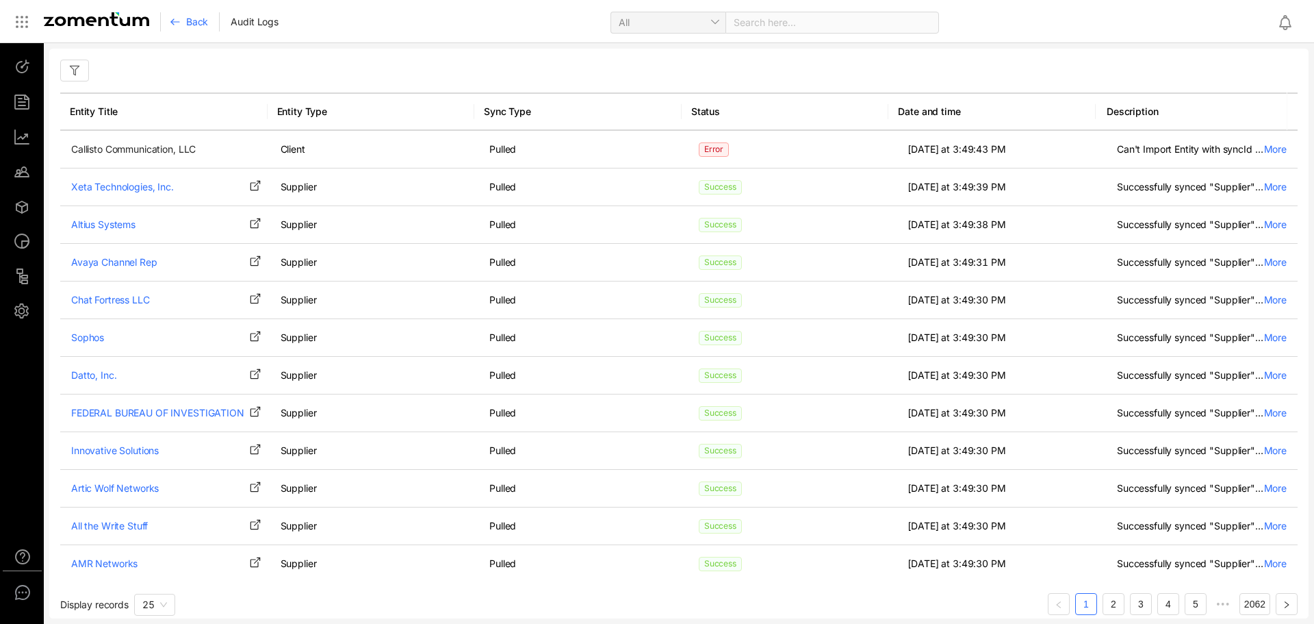
click at [69, 28] on div at bounding box center [97, 21] width 128 height 19
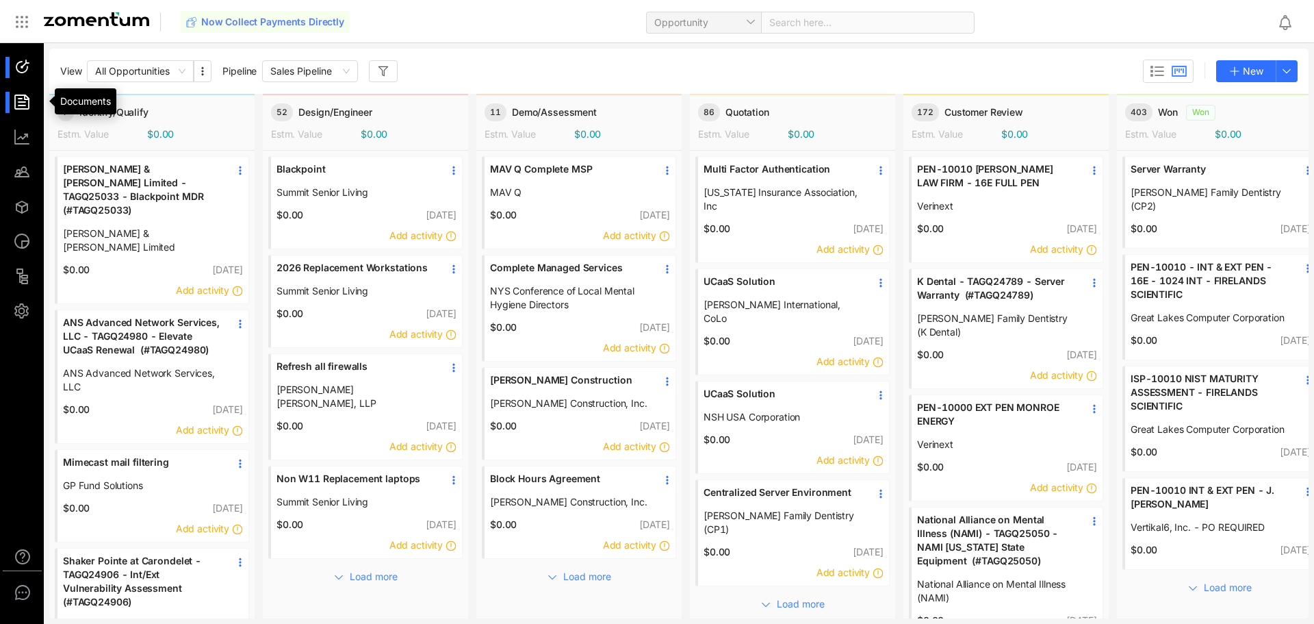
click at [38, 103] on div at bounding box center [28, 102] width 29 height 21
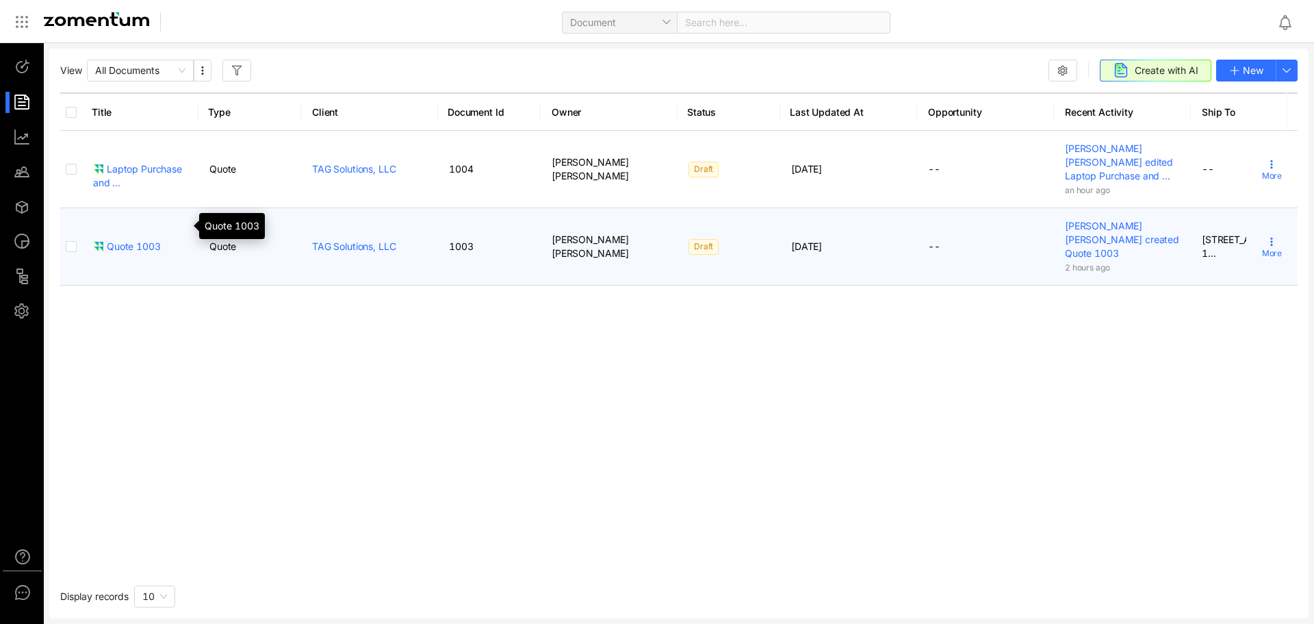
click at [151, 240] on div "Quote 1003" at bounding box center [127, 247] width 68 height 14
click at [1262, 247] on span "More" at bounding box center [1272, 253] width 20 height 12
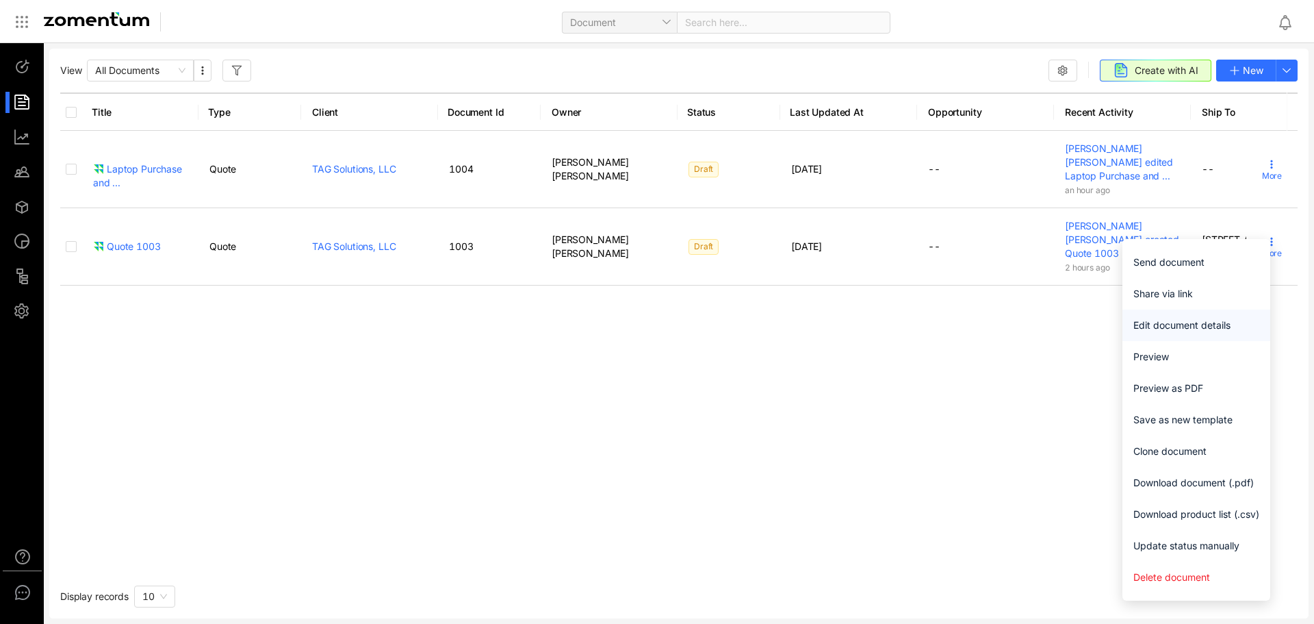
click at [1212, 324] on span "Edit document details" at bounding box center [1197, 325] width 126 height 15
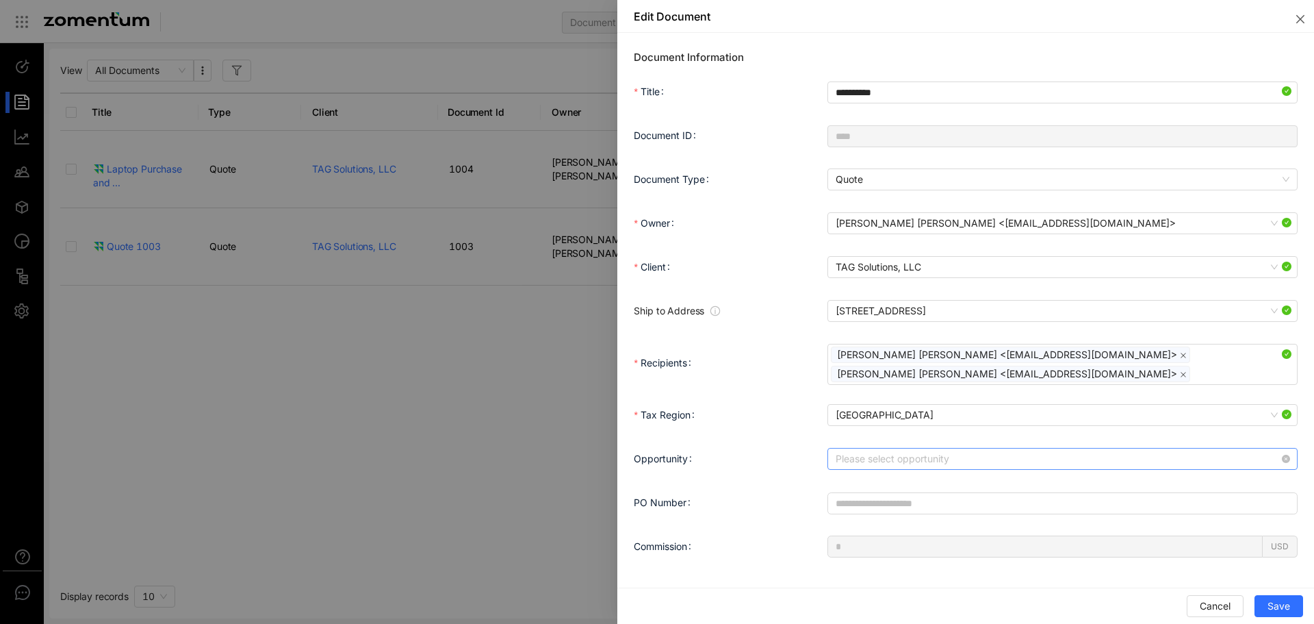
click at [911, 463] on input "Opportunity" at bounding box center [1058, 458] width 444 height 21
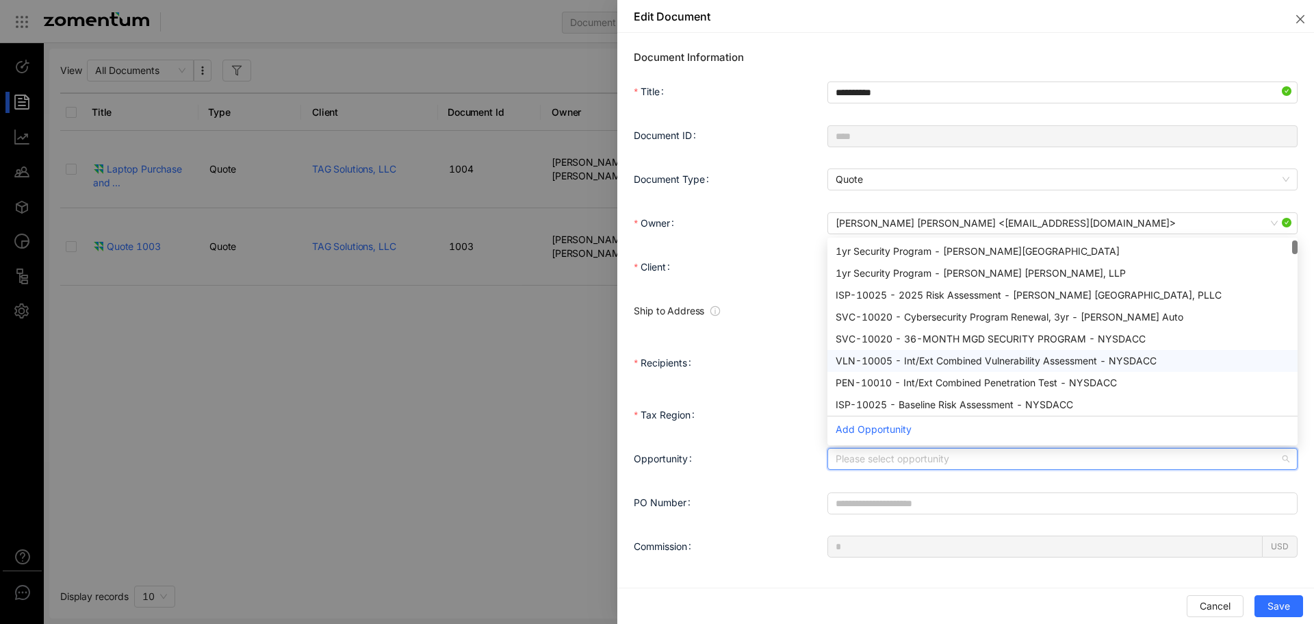
click at [448, 376] on div at bounding box center [657, 312] width 1314 height 624
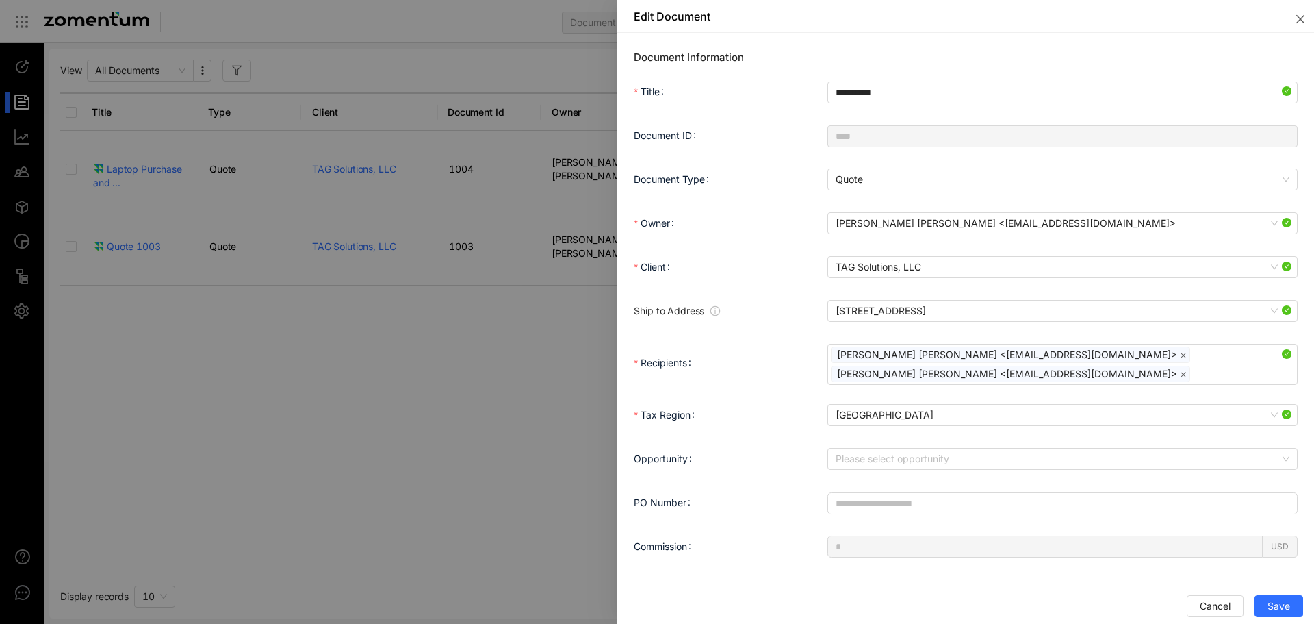
click at [448, 377] on div at bounding box center [657, 312] width 1314 height 624
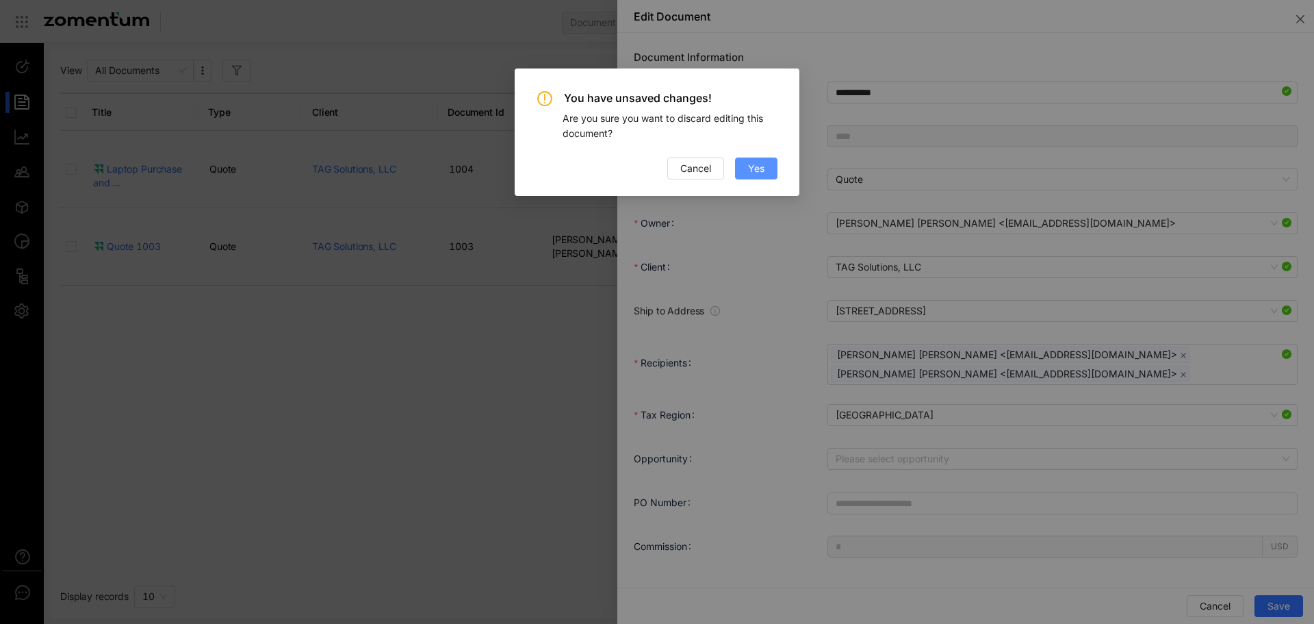
drag, startPoint x: 783, startPoint y: 166, endPoint x: 767, endPoint y: 167, distance: 16.4
click at [782, 166] on div "You have unsaved changes! Are you sure you want to discard editing this documen…" at bounding box center [657, 131] width 285 height 127
click at [767, 167] on button "Yes" at bounding box center [756, 168] width 42 height 22
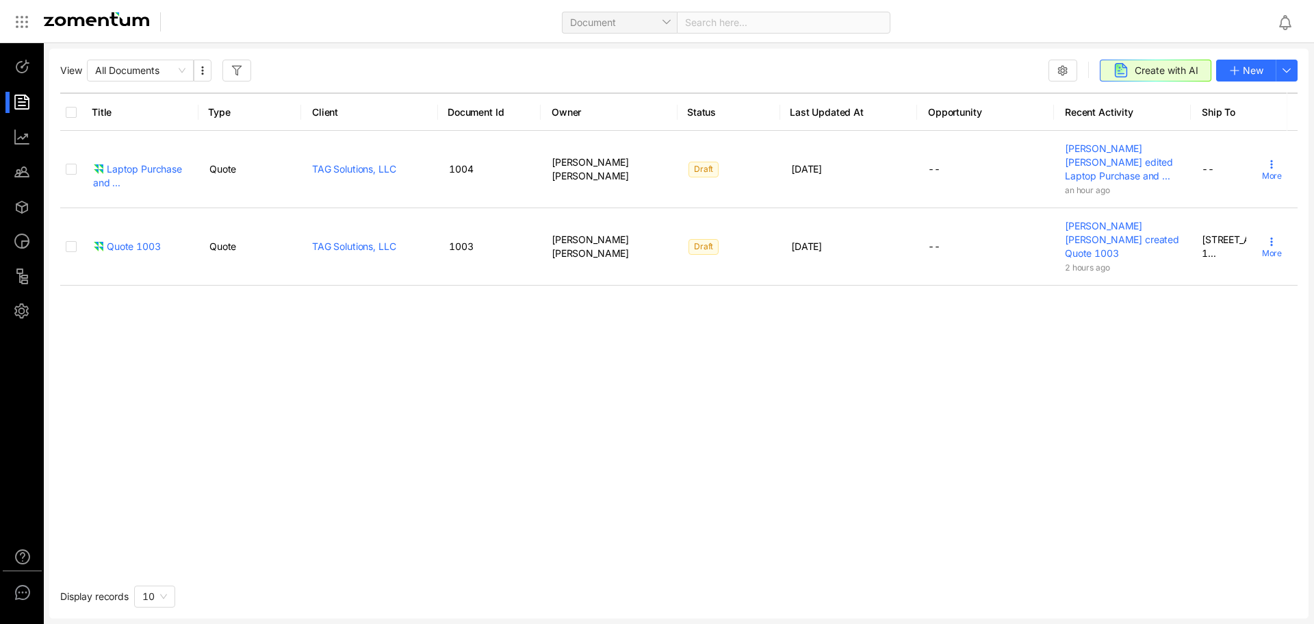
click at [22, 298] on ul at bounding box center [22, 189] width 44 height 292
click at [23, 305] on div at bounding box center [28, 311] width 29 height 21
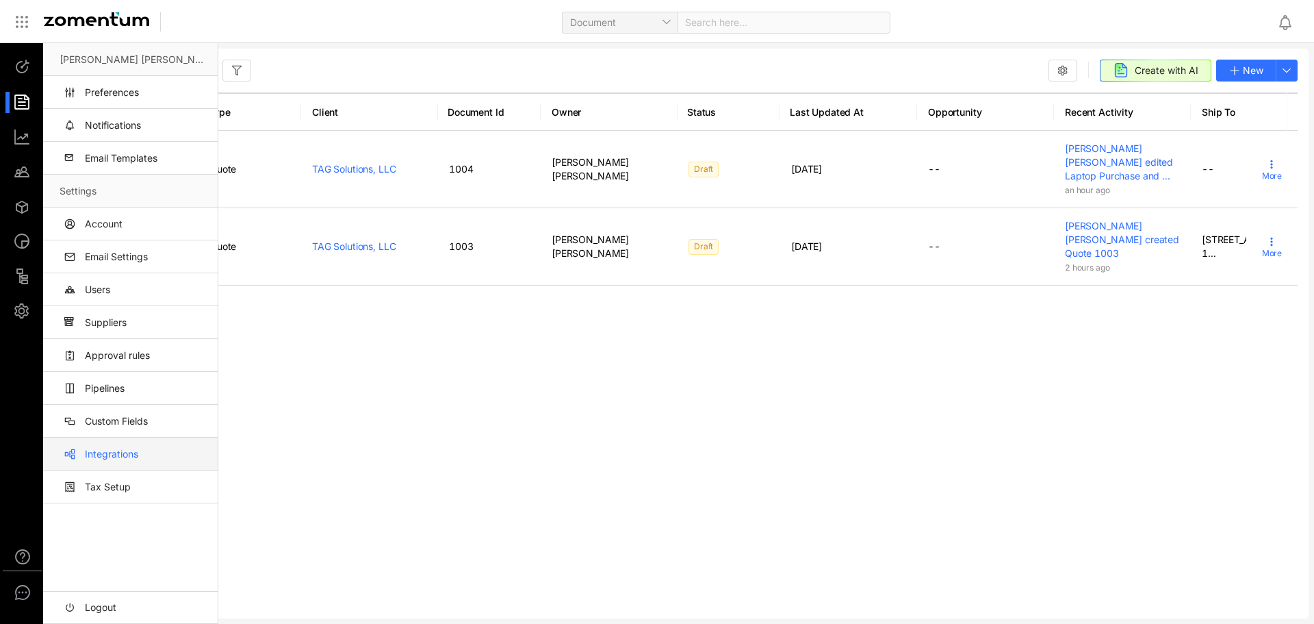
click at [151, 455] on link "Integrations" at bounding box center [133, 453] width 147 height 33
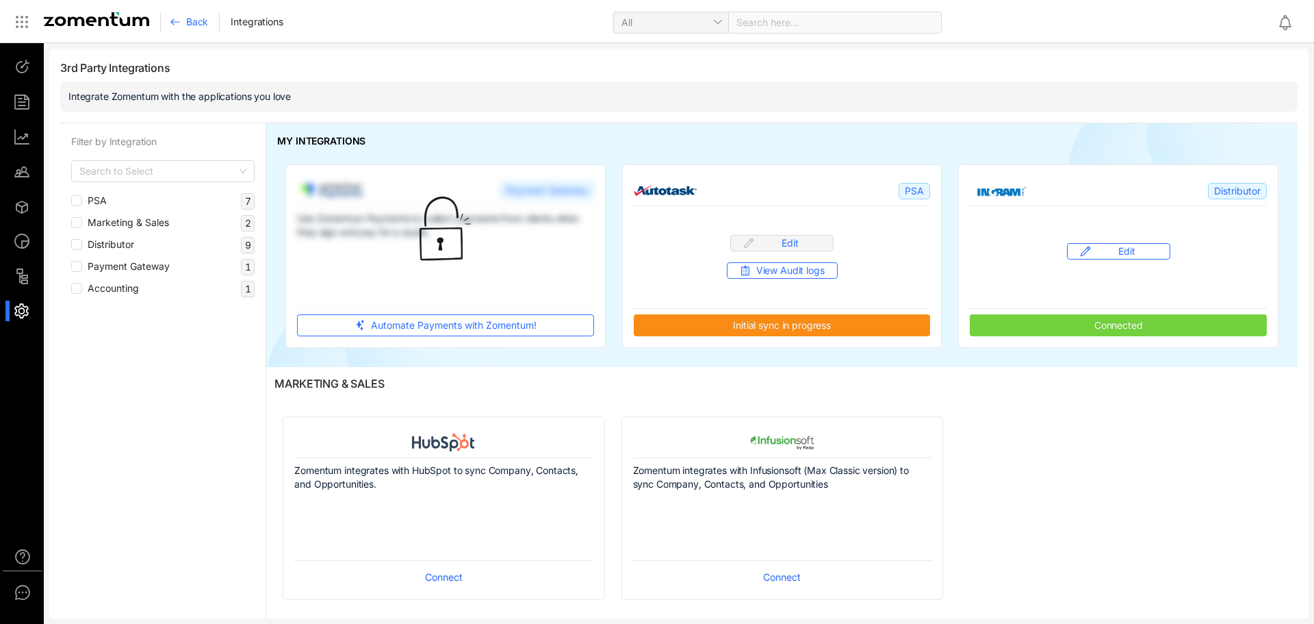
click at [51, 26] on div at bounding box center [97, 21] width 128 height 19
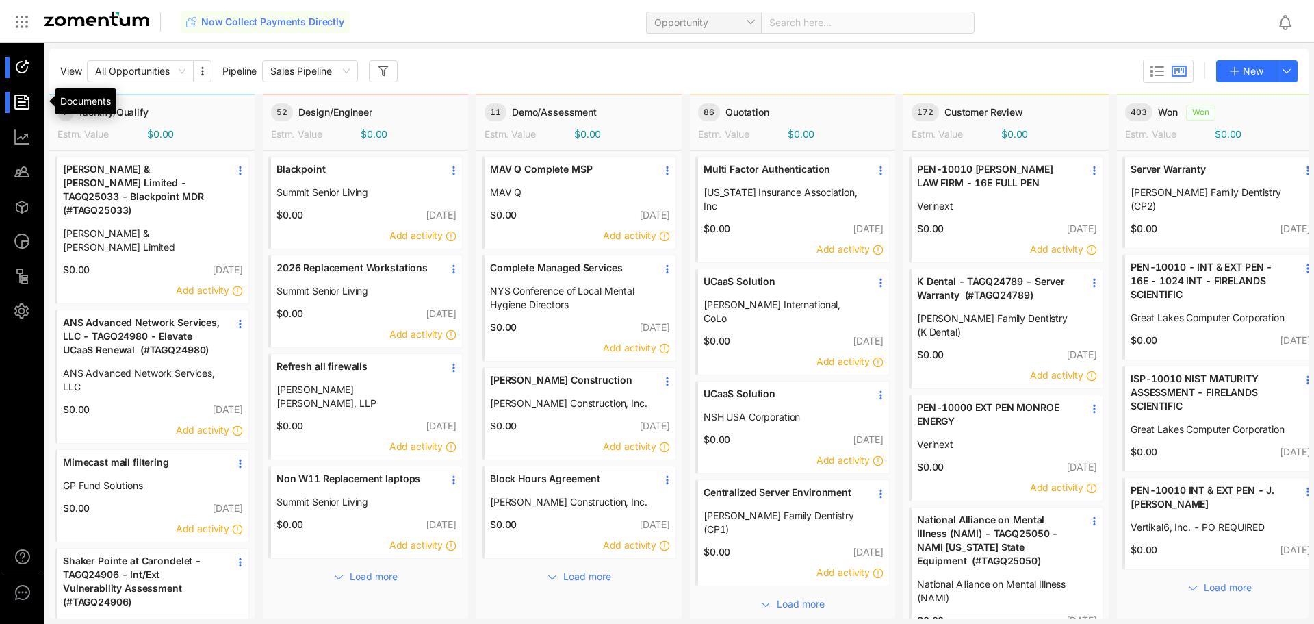
click at [20, 102] on div at bounding box center [28, 102] width 29 height 21
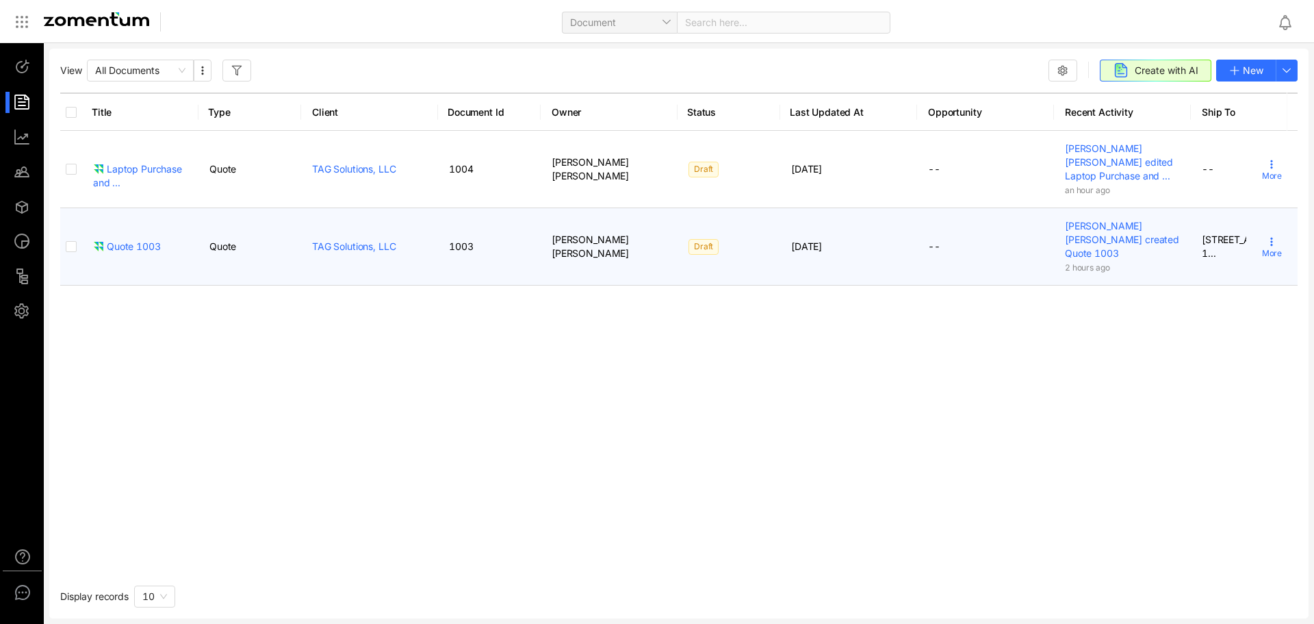
click at [1262, 236] on div "More" at bounding box center [1272, 246] width 20 height 21
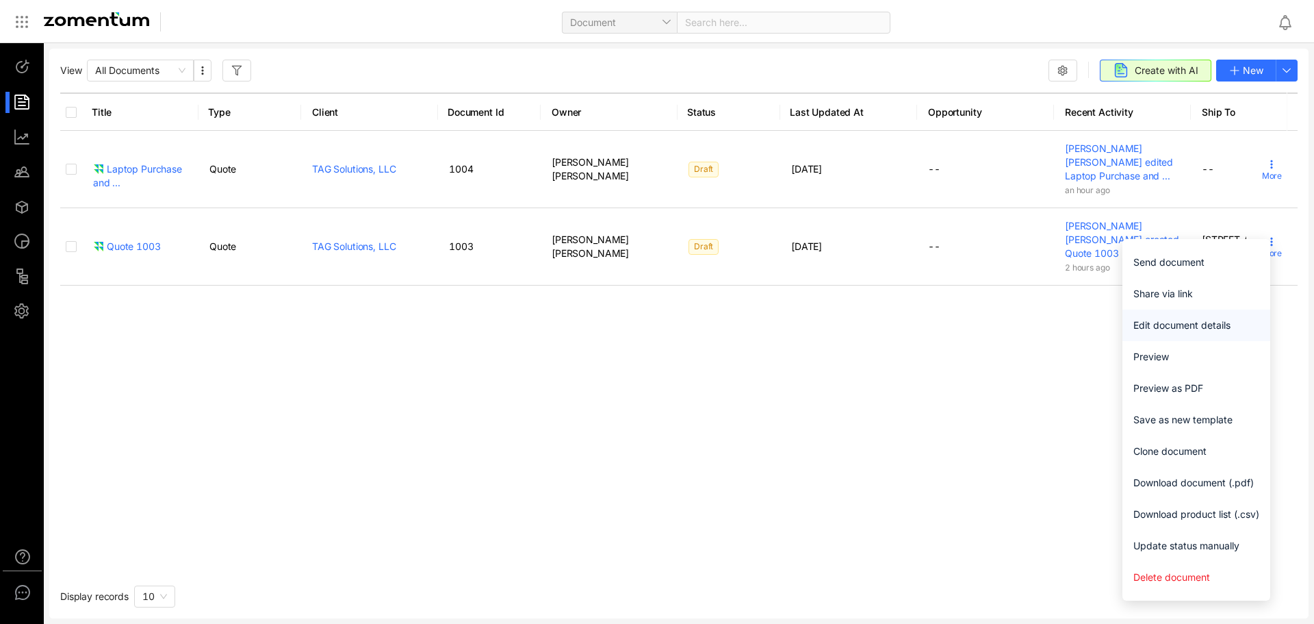
click at [1211, 328] on span "Edit document details" at bounding box center [1197, 325] width 126 height 15
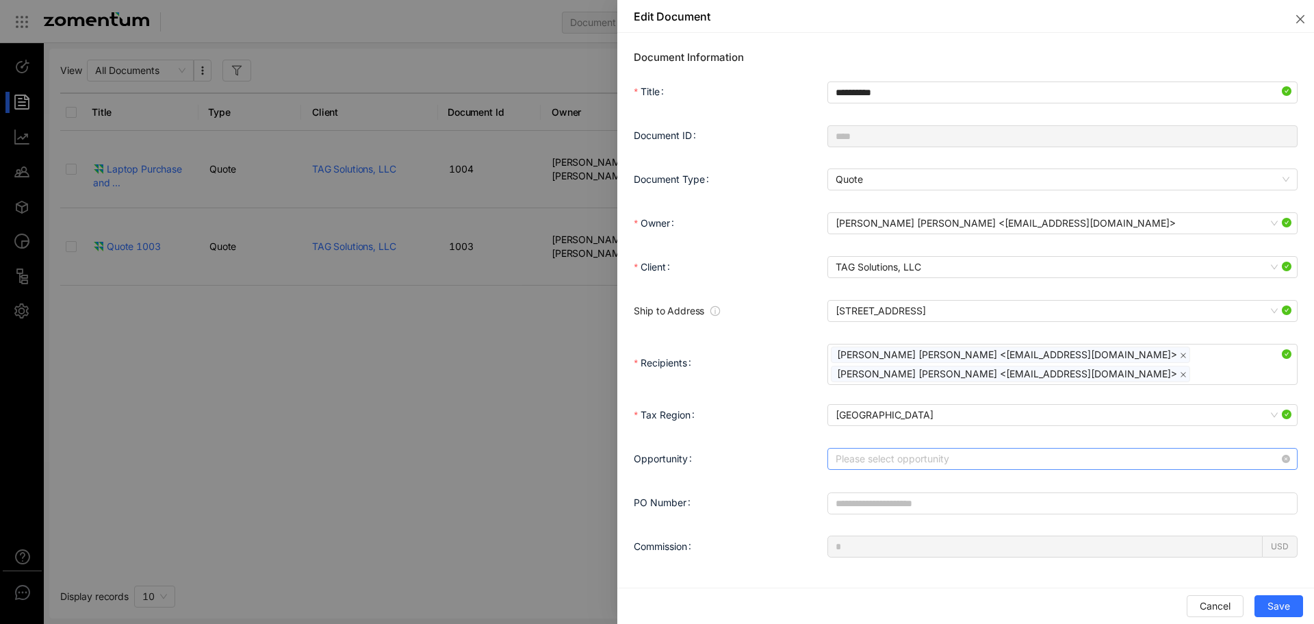
click at [939, 455] on input "Opportunity" at bounding box center [1058, 458] width 444 height 21
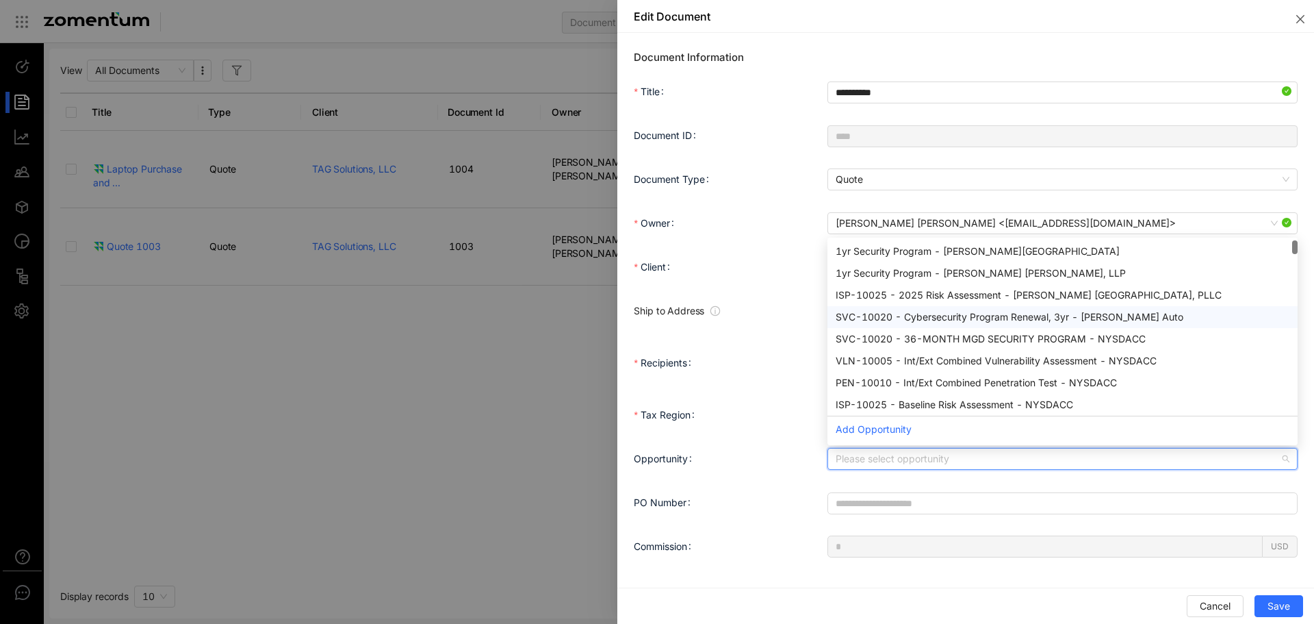
click at [520, 350] on div at bounding box center [657, 312] width 1314 height 624
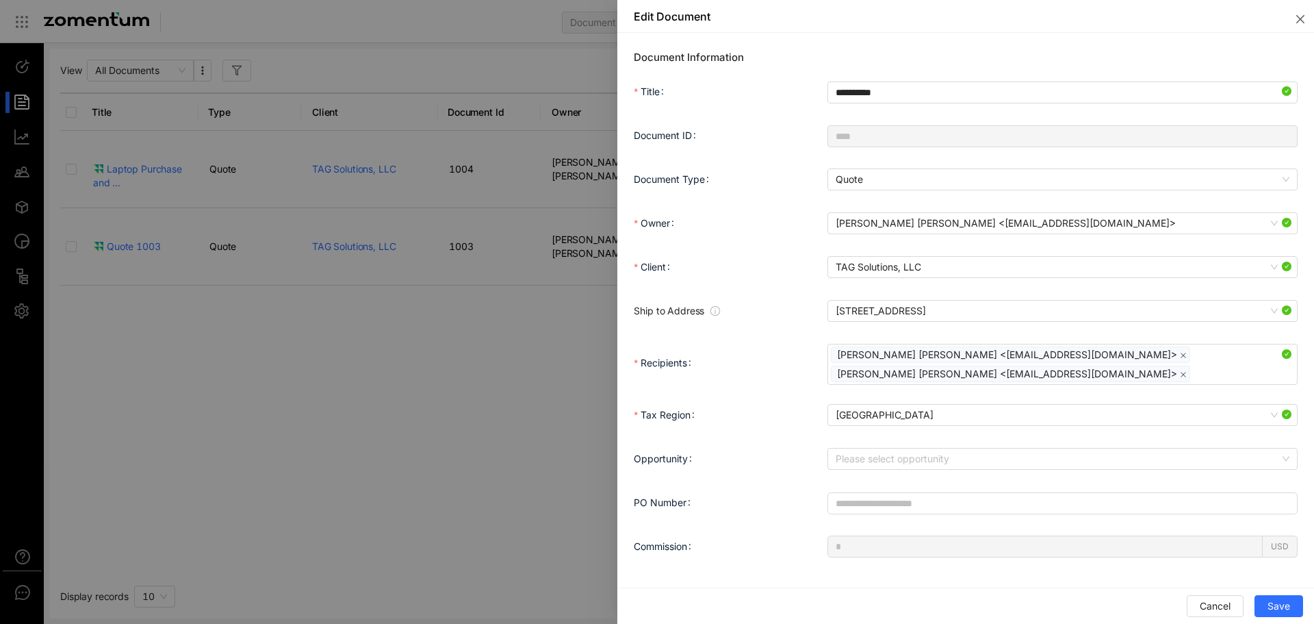
click at [520, 350] on div at bounding box center [657, 312] width 1314 height 624
click at [1297, 25] on button "Close" at bounding box center [1298, 16] width 33 height 33
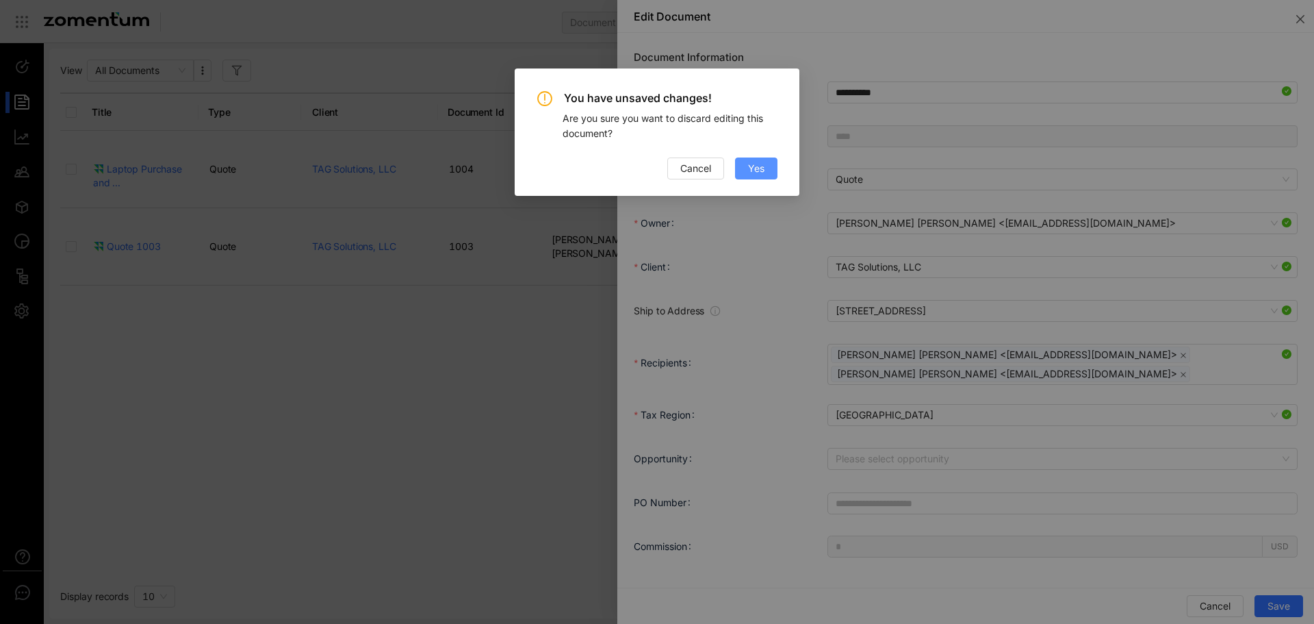
click at [755, 172] on span "Yes" at bounding box center [756, 168] width 16 height 15
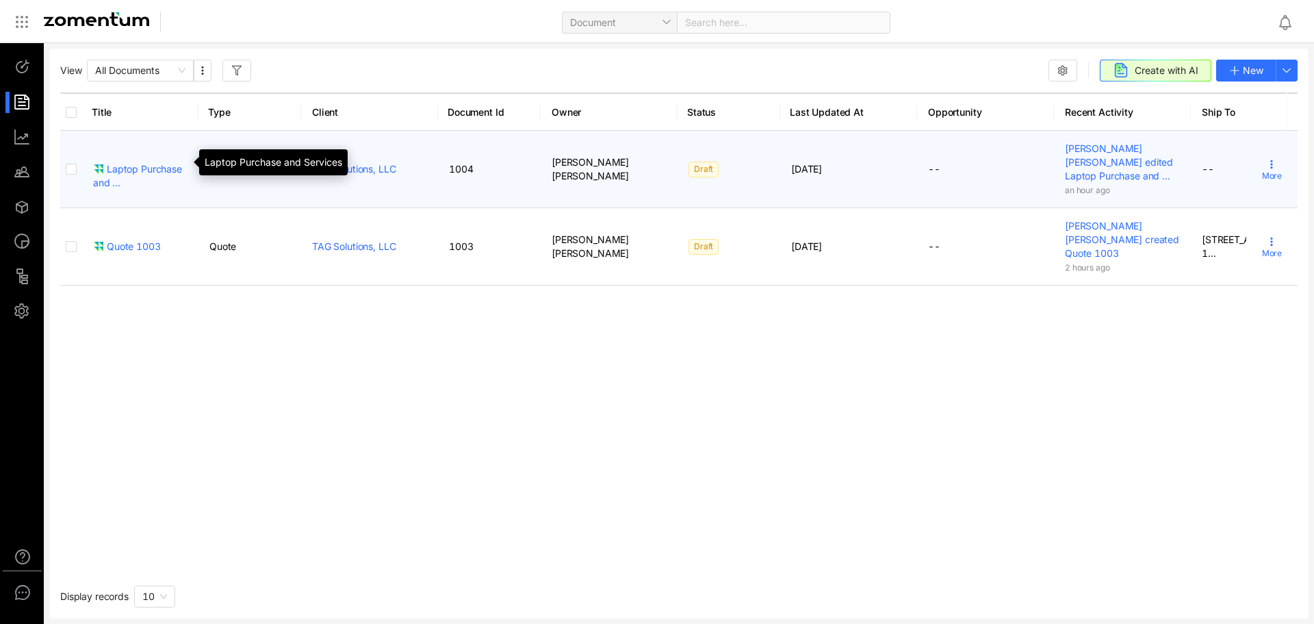
click at [121, 162] on div "Laptop Purchase and ..." at bounding box center [140, 175] width 94 height 27
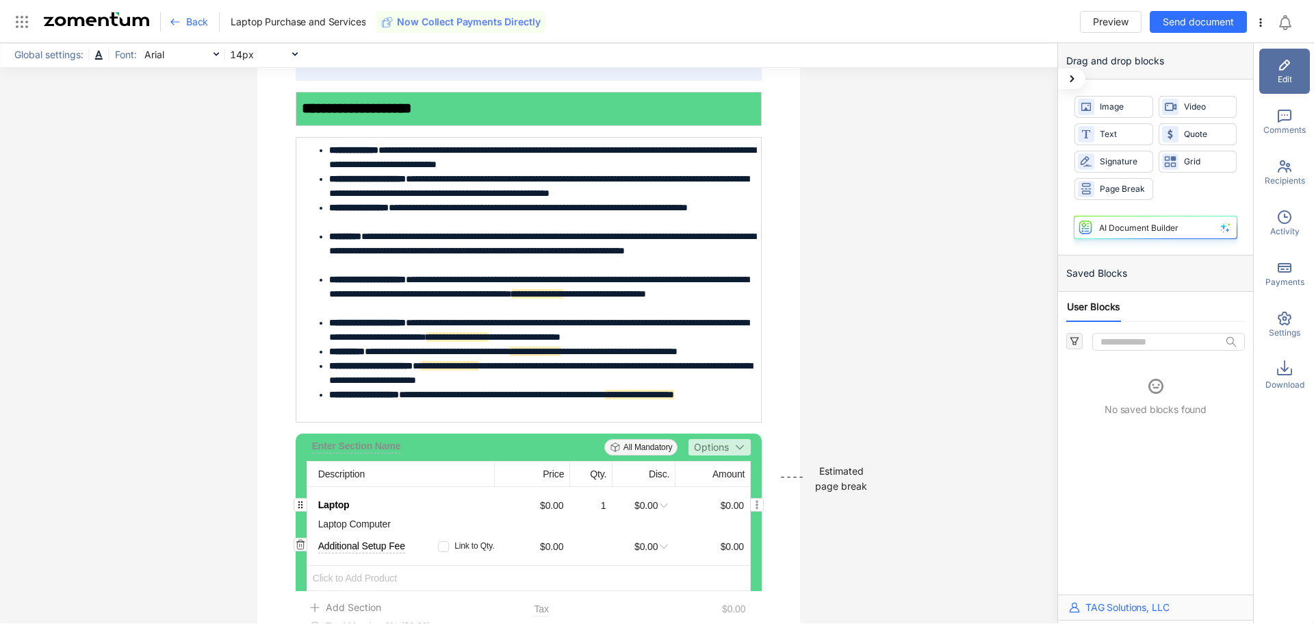
scroll to position [1711, 0]
